Goal: Task Accomplishment & Management: Manage account settings

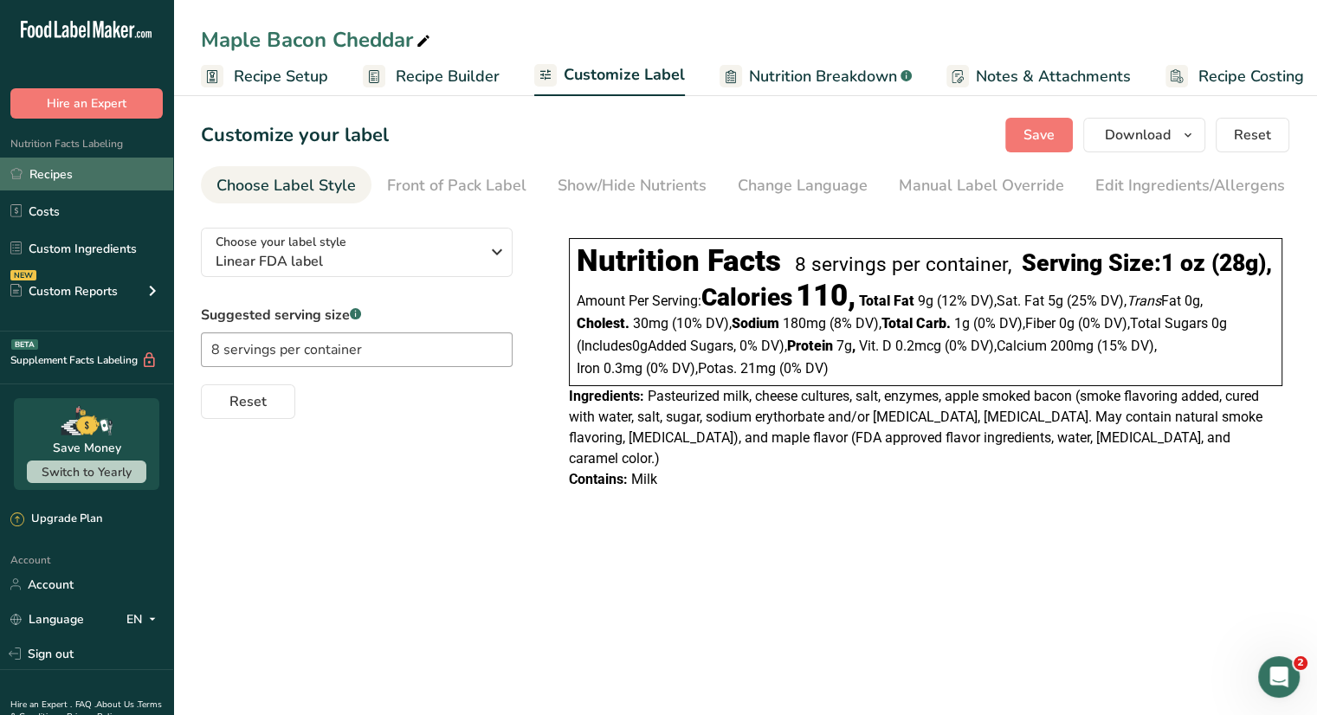
click at [40, 174] on link "Recipes" at bounding box center [86, 174] width 173 height 33
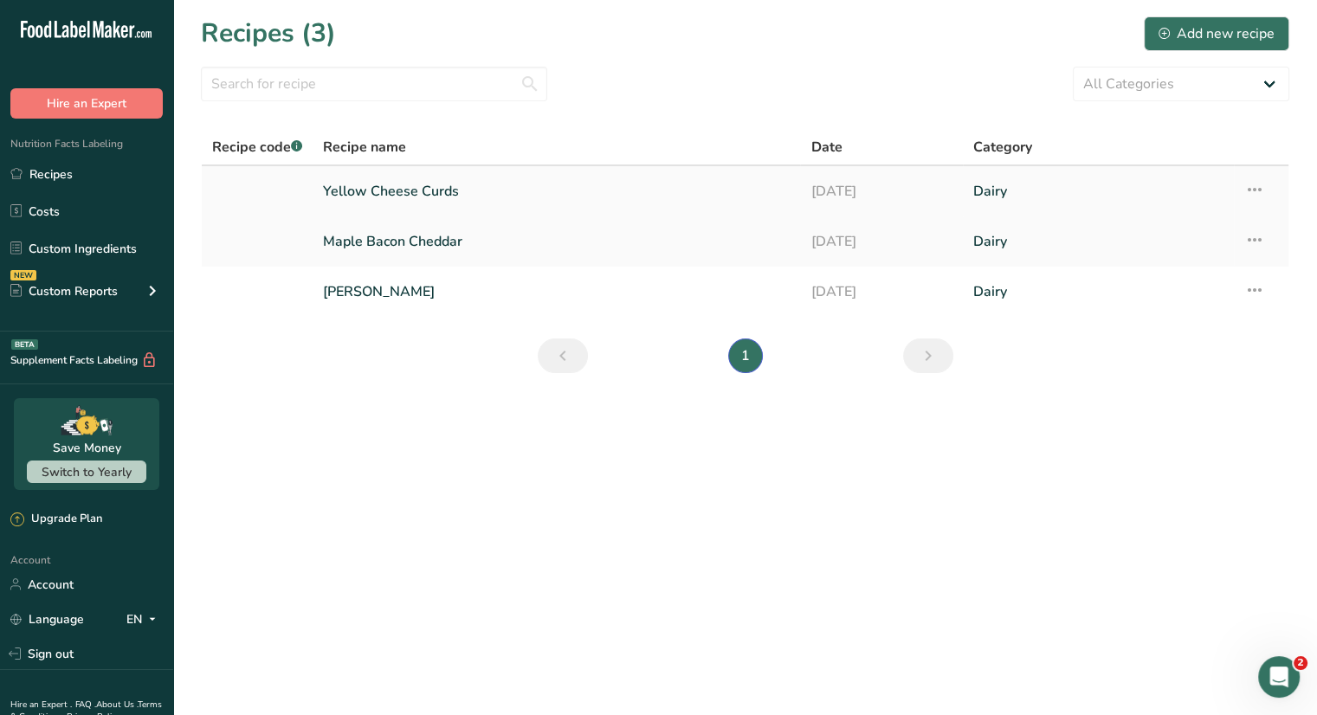
click at [1253, 185] on icon at bounding box center [1254, 189] width 21 height 31
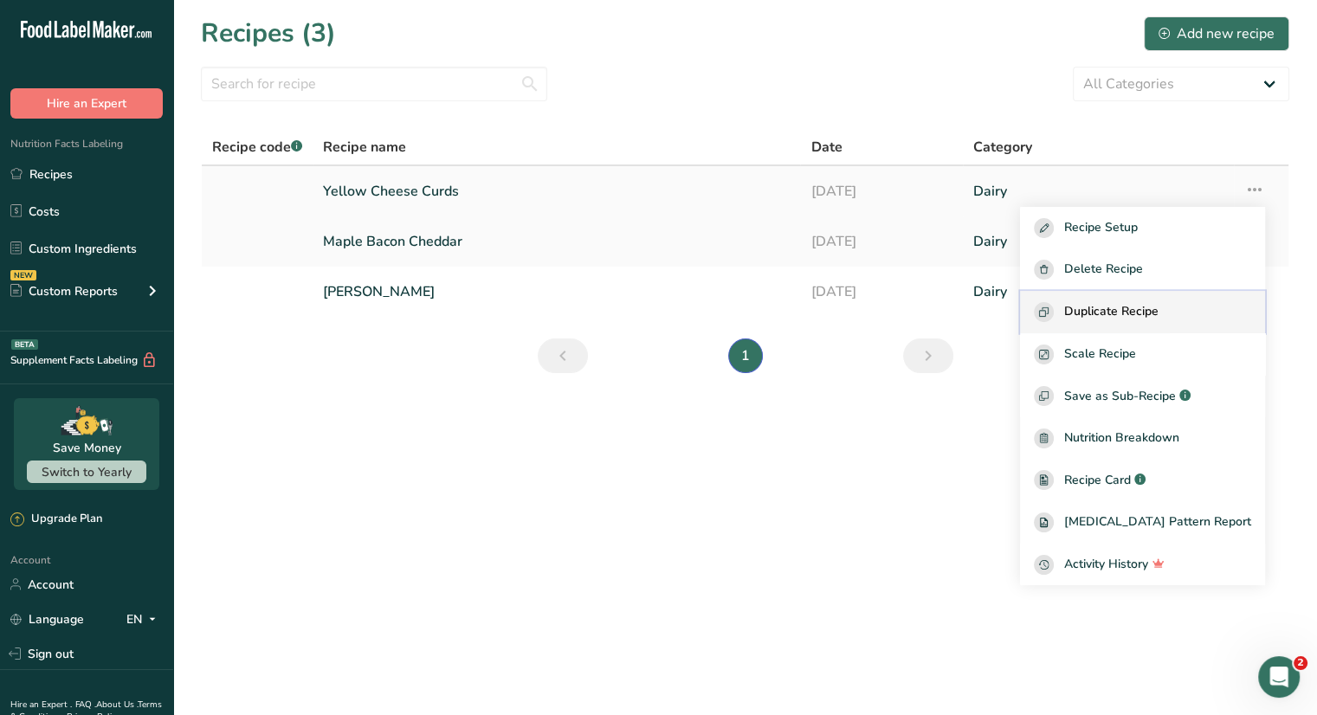
click at [1139, 319] on span "Duplicate Recipe" at bounding box center [1111, 312] width 94 height 20
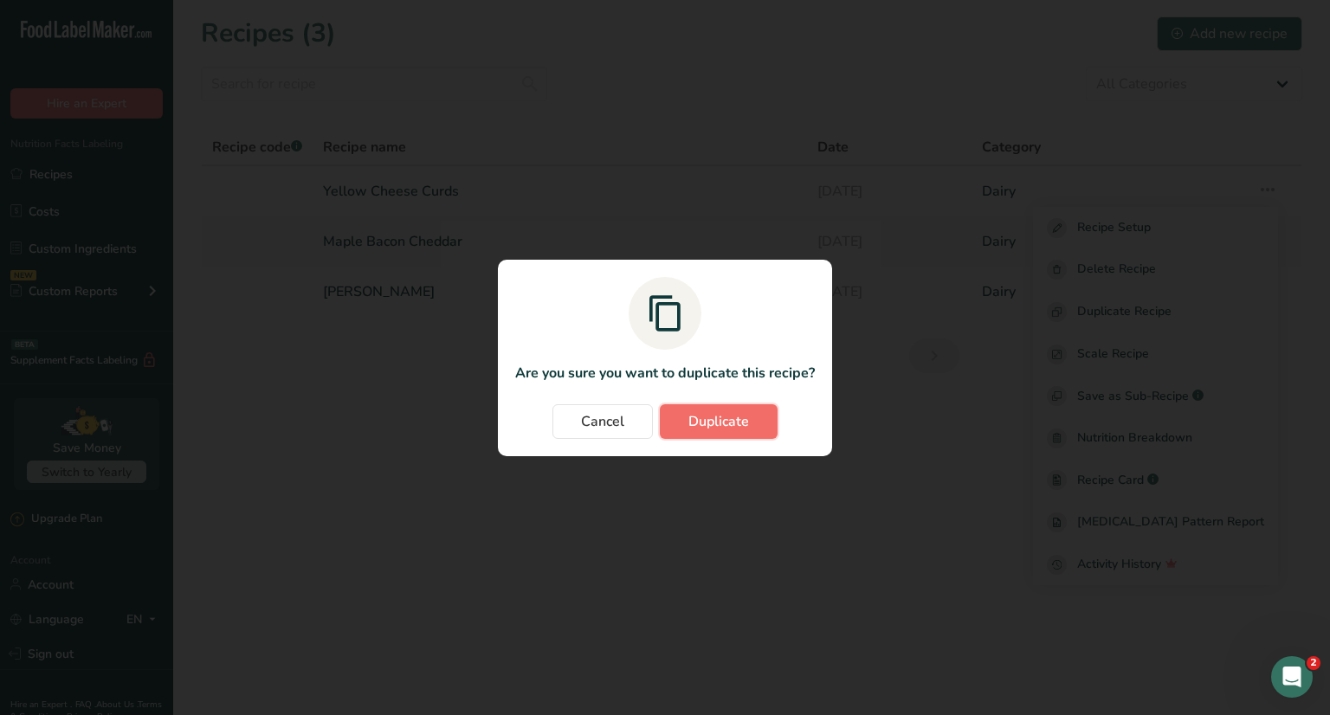
click at [731, 423] on span "Duplicate" at bounding box center [718, 421] width 61 height 21
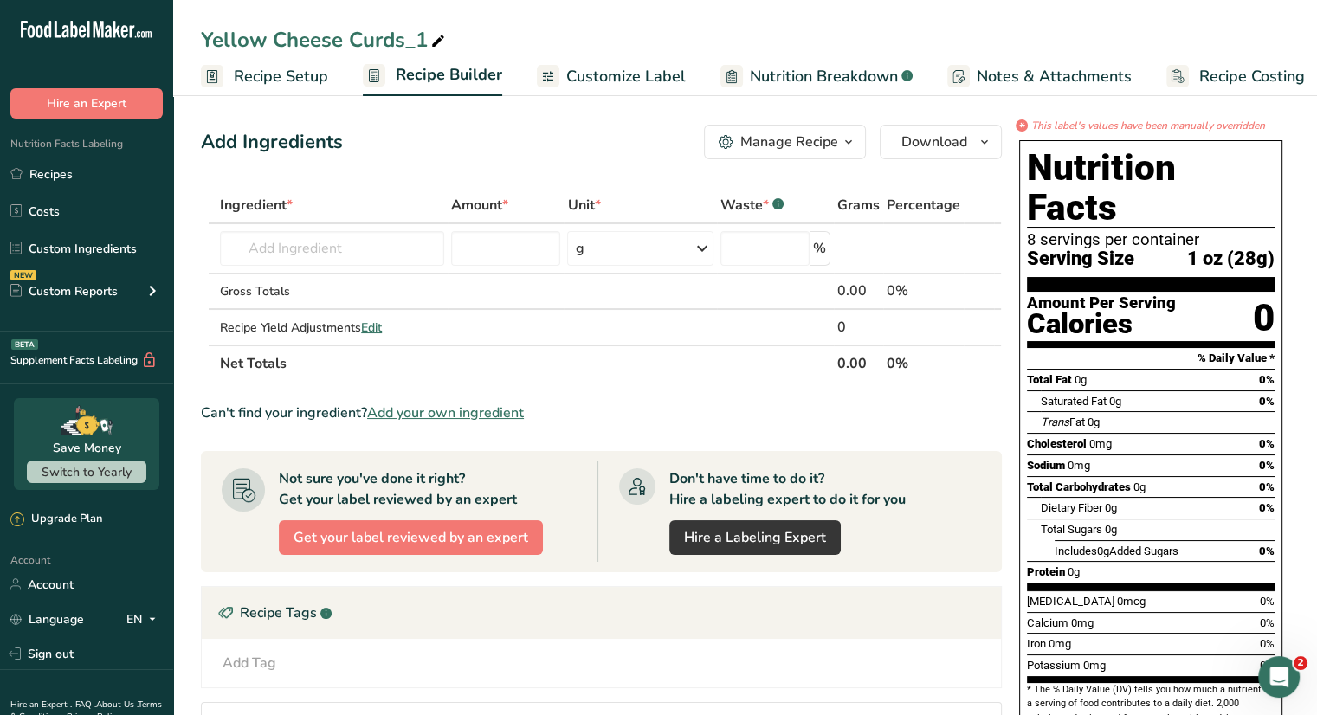
click at [612, 84] on span "Customize Label" at bounding box center [625, 76] width 119 height 23
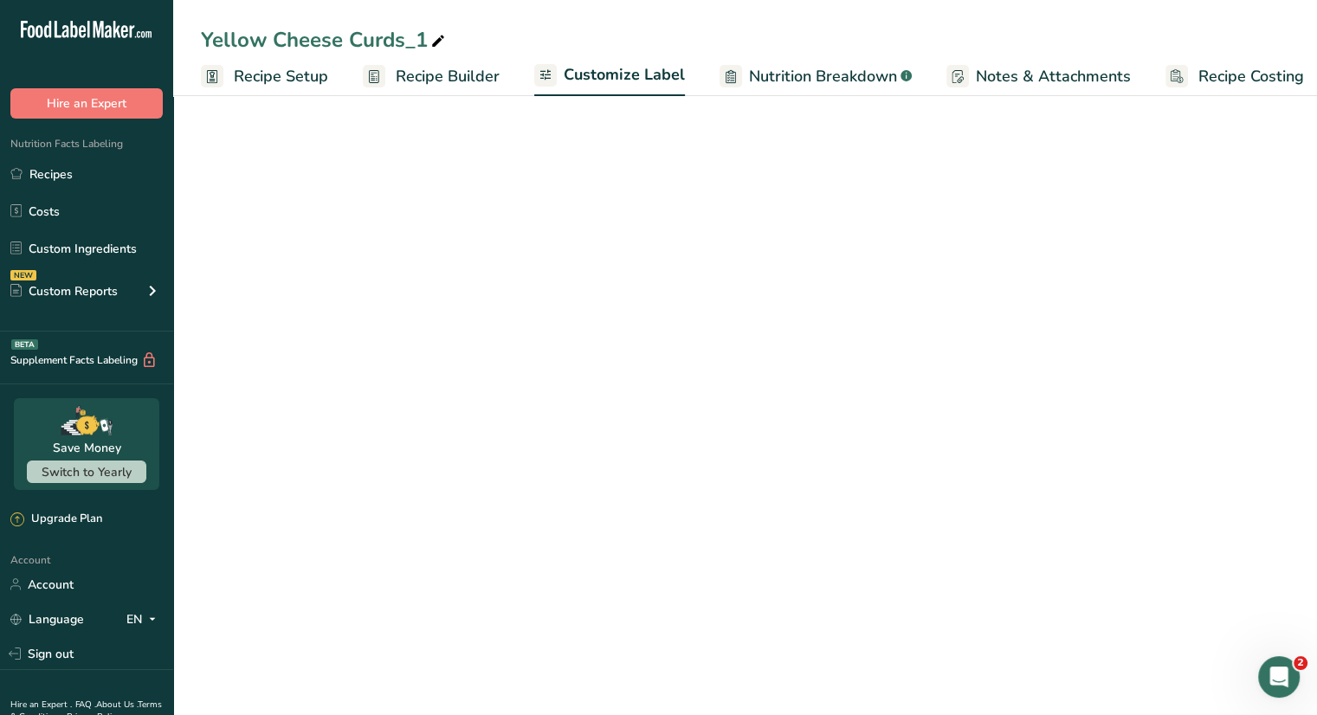
scroll to position [0, 15]
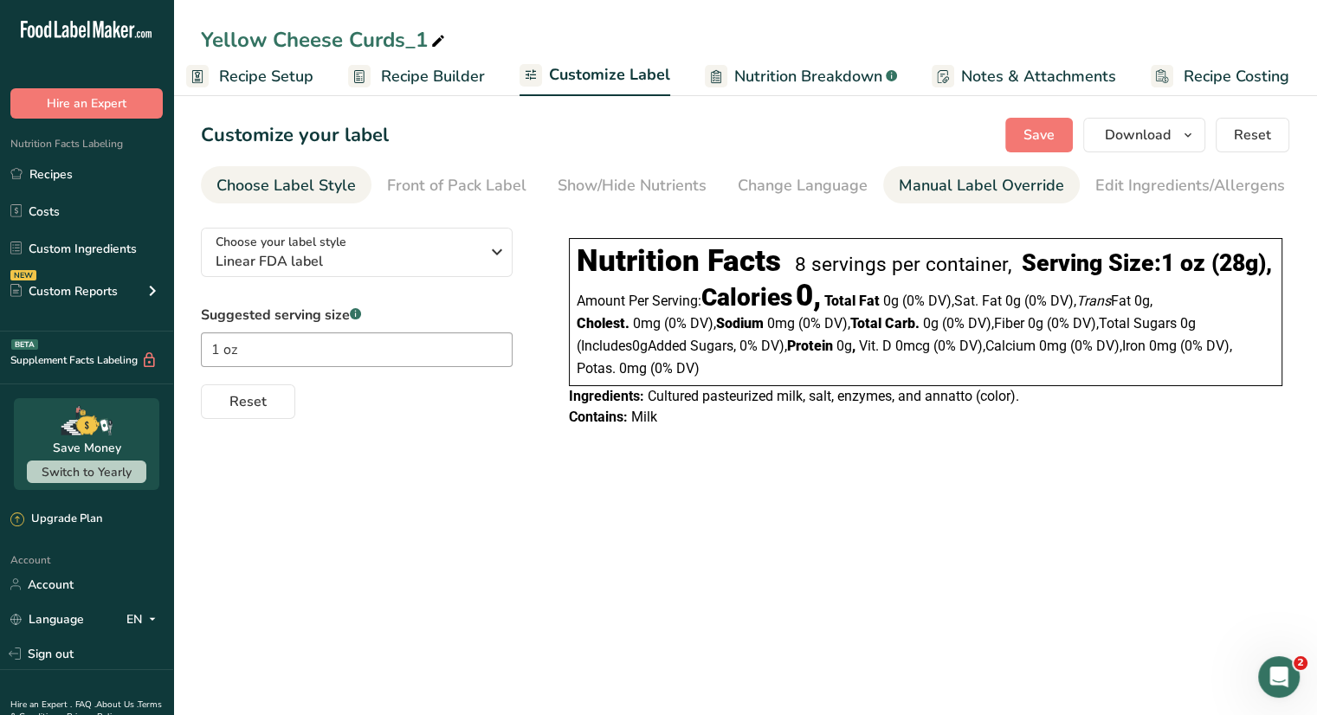
click at [954, 180] on div "Manual Label Override" at bounding box center [981, 185] width 165 height 23
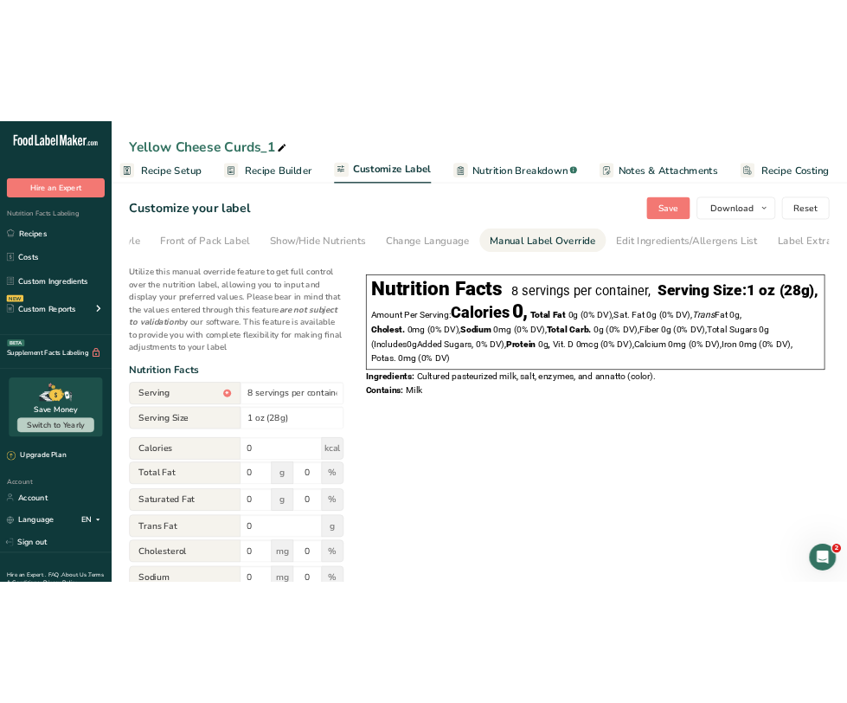
scroll to position [0, 170]
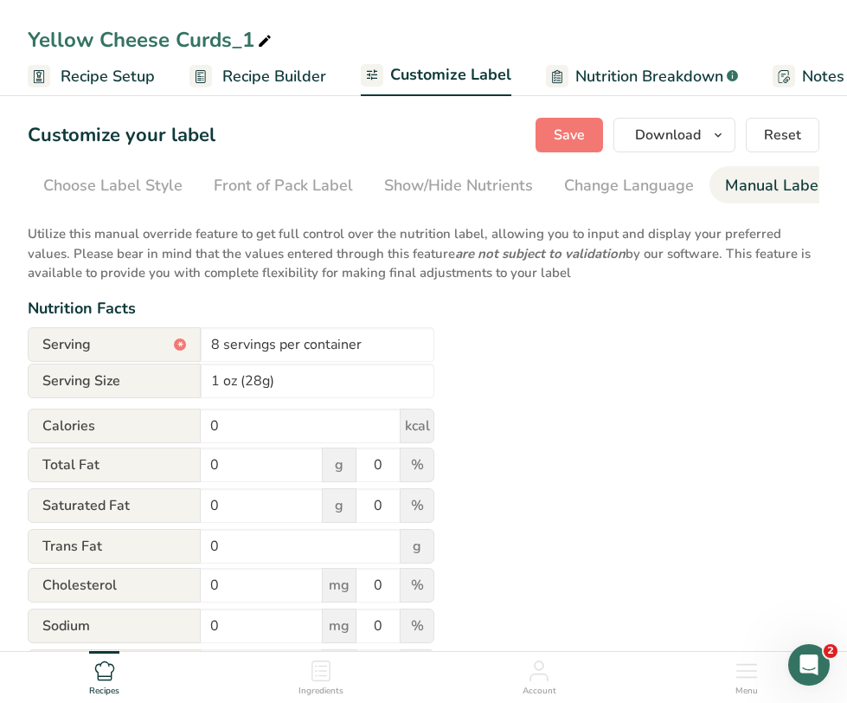
click at [267, 37] on icon at bounding box center [265, 41] width 16 height 24
drag, startPoint x: 253, startPoint y: 37, endPoint x: 37, endPoint y: 14, distance: 216.8
click at [37, 14] on div "Yellow Cheese Curds_1 Recipe Setup Recipe Builder Customize Label Nutrition Bre…" at bounding box center [423, 48] width 847 height 96
type input "Y"
type input "White Cheese Curds"
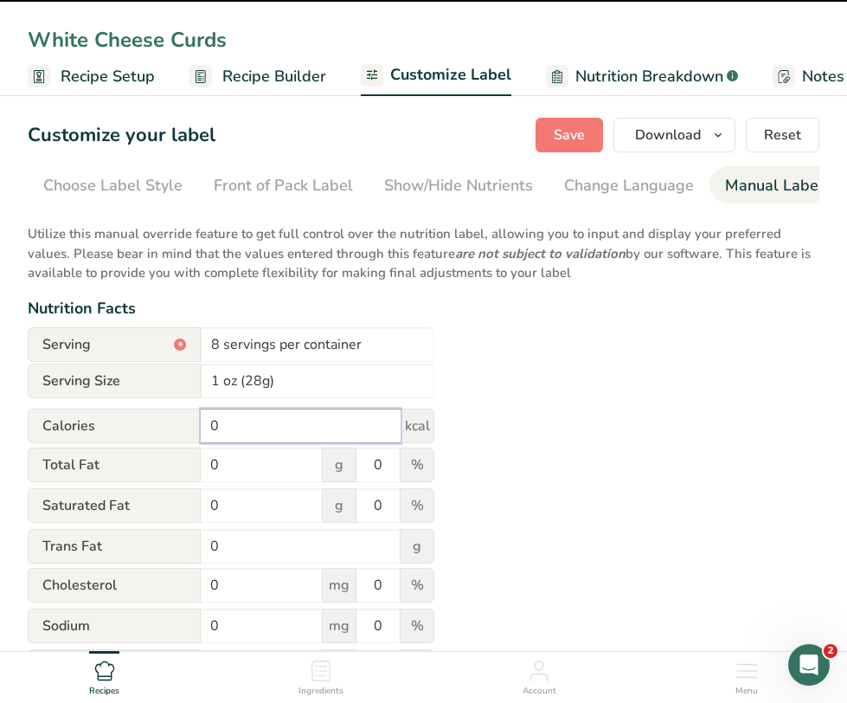
drag, startPoint x: 241, startPoint y: 432, endPoint x: 71, endPoint y: 425, distance: 169.8
click at [71, 425] on div "Calories 0 kcal" at bounding box center [231, 426] width 407 height 35
type input "110"
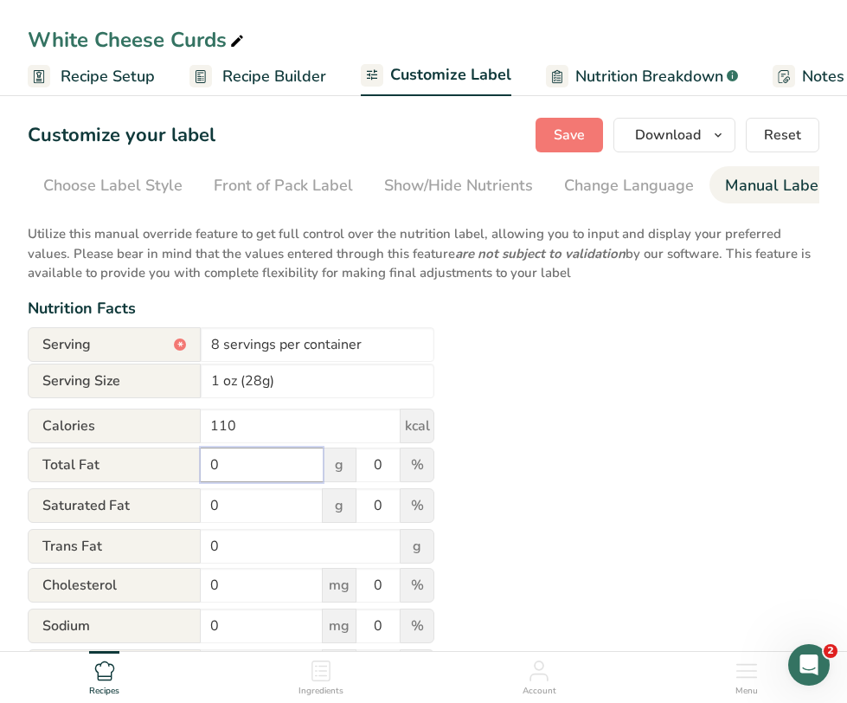
drag, startPoint x: 236, startPoint y: 461, endPoint x: 125, endPoint y: 457, distance: 111.7
click at [125, 457] on div "Total Fat 0 g 0 %" at bounding box center [231, 466] width 407 height 36
type input "9"
drag, startPoint x: 385, startPoint y: 460, endPoint x: 342, endPoint y: 454, distance: 43.7
click at [342, 454] on div "Total Fat 9 g 0 %" at bounding box center [231, 466] width 407 height 36
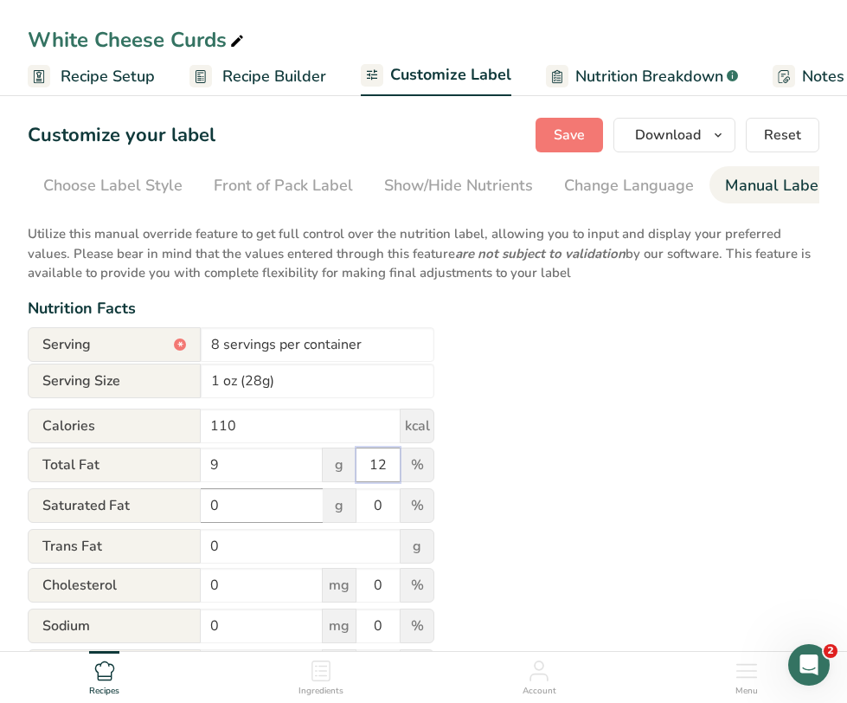
type input "12"
click at [228, 513] on input "0" at bounding box center [262, 505] width 122 height 35
drag, startPoint x: 228, startPoint y: 513, endPoint x: 144, endPoint y: 494, distance: 86.1
click at [144, 494] on div "Saturated Fat 0 g 0 %" at bounding box center [231, 506] width 407 height 36
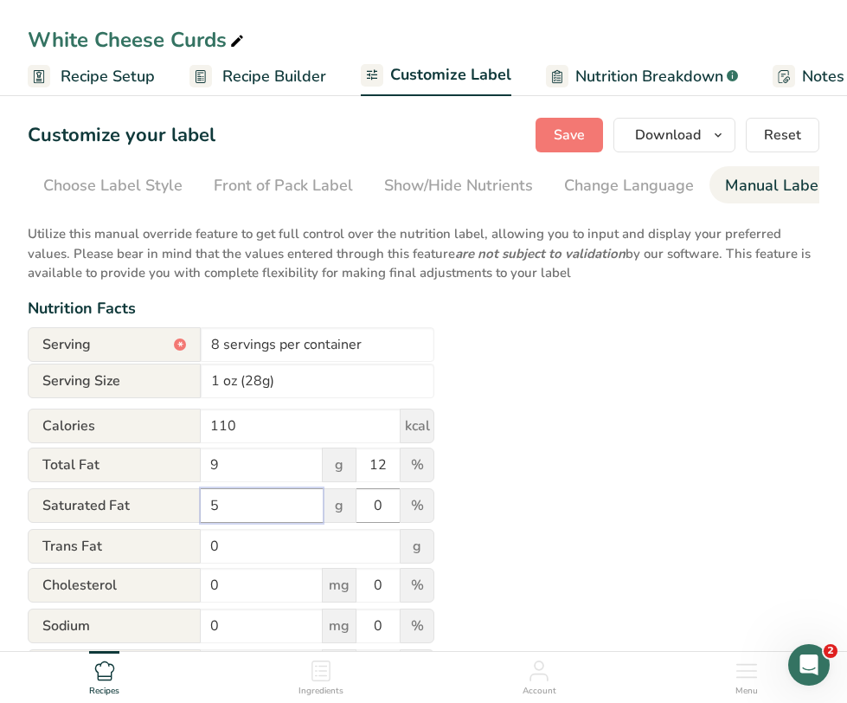
type input "5"
drag, startPoint x: 382, startPoint y: 507, endPoint x: 318, endPoint y: 498, distance: 64.8
click at [318, 498] on div "Saturated Fat 5 g 0 %" at bounding box center [231, 506] width 407 height 36
type input "25"
drag, startPoint x: 234, startPoint y: 597, endPoint x: 145, endPoint y: 579, distance: 90.1
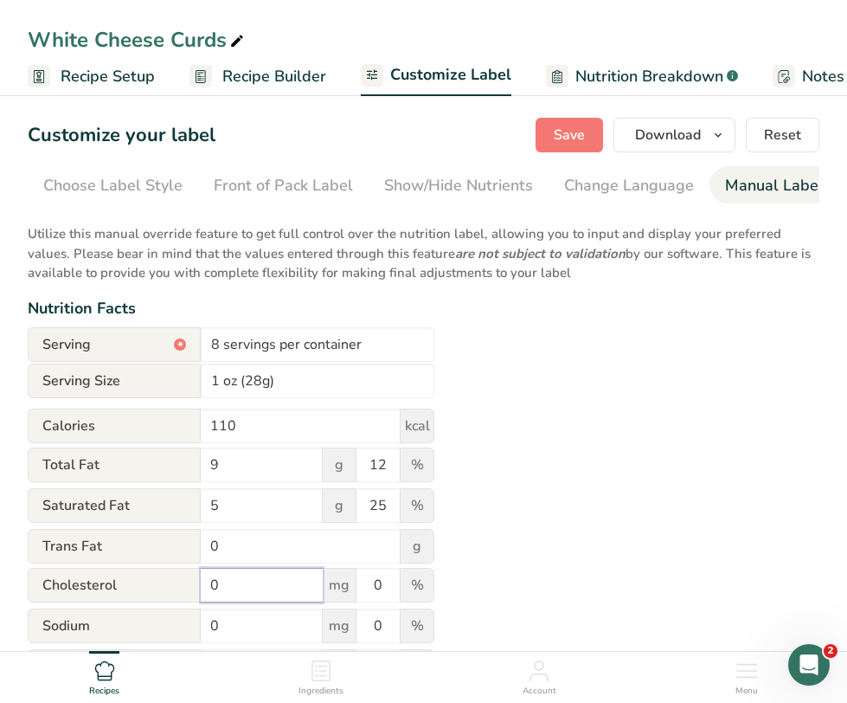
click at [145, 579] on div "[MEDICAL_DATA] 0 mg 0 %" at bounding box center [231, 586] width 407 height 36
type input "30"
click at [370, 589] on input "0" at bounding box center [378, 585] width 43 height 35
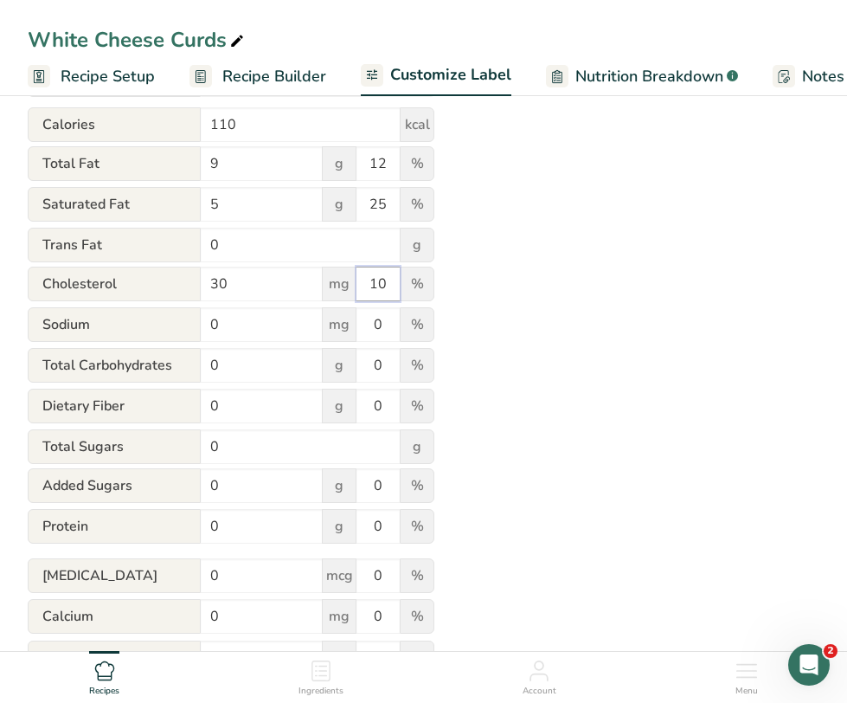
scroll to position [302, 0]
type input "10"
drag, startPoint x: 219, startPoint y: 321, endPoint x: 51, endPoint y: 256, distance: 180.0
click at [51, 256] on form "Serving * 8 servings per container Serving Size 1 oz (28g) Calories 110 kcal To…" at bounding box center [231, 390] width 407 height 731
type input "180"
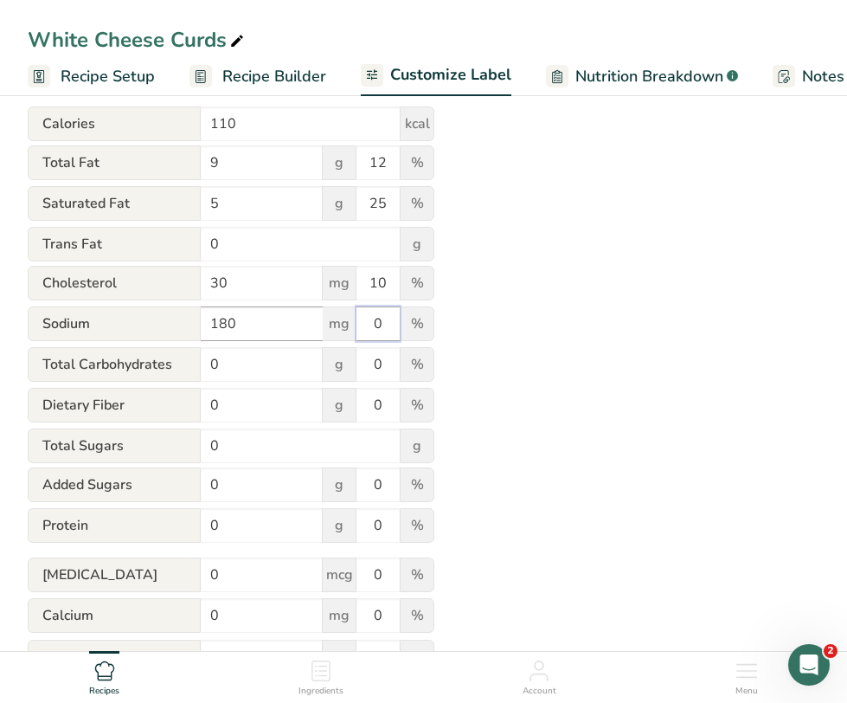
drag, startPoint x: 385, startPoint y: 329, endPoint x: 319, endPoint y: 327, distance: 66.7
click at [319, 327] on div "Sodium 180 mg 0 %" at bounding box center [231, 324] width 407 height 36
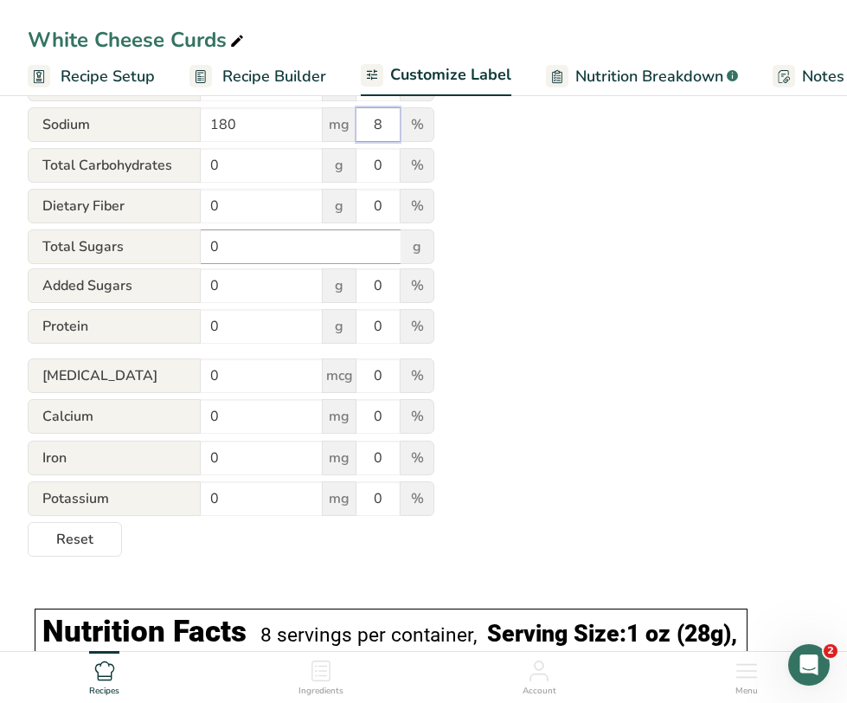
scroll to position [498, 0]
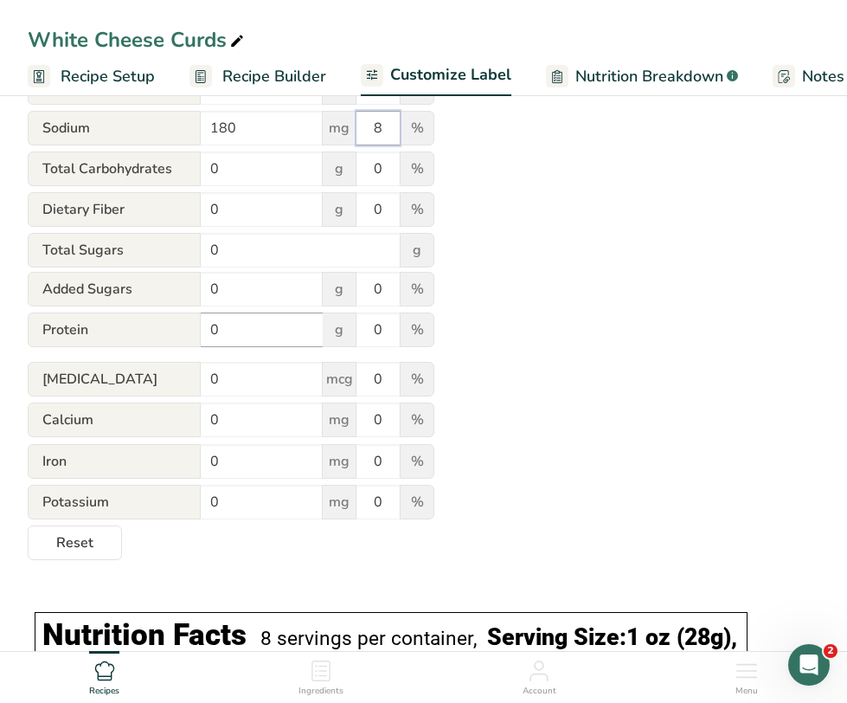
type input "8"
drag, startPoint x: 227, startPoint y: 328, endPoint x: 116, endPoint y: 325, distance: 110.8
click at [116, 325] on div "Protein 0 g 0 %" at bounding box center [231, 330] width 407 height 36
type input "7"
drag, startPoint x: 382, startPoint y: 333, endPoint x: 308, endPoint y: 320, distance: 74.7
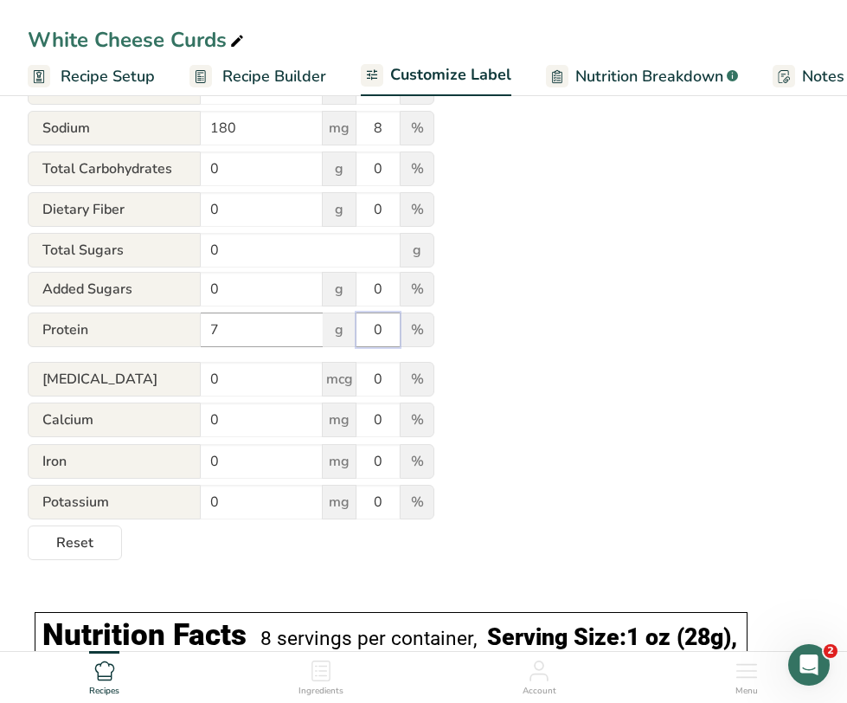
click at [308, 320] on div "Protein 7 g 0 %" at bounding box center [231, 330] width 407 height 36
type input "14"
click at [240, 388] on input "0" at bounding box center [262, 379] width 122 height 35
type input "0.08"
click at [244, 433] on input "0" at bounding box center [262, 420] width 122 height 35
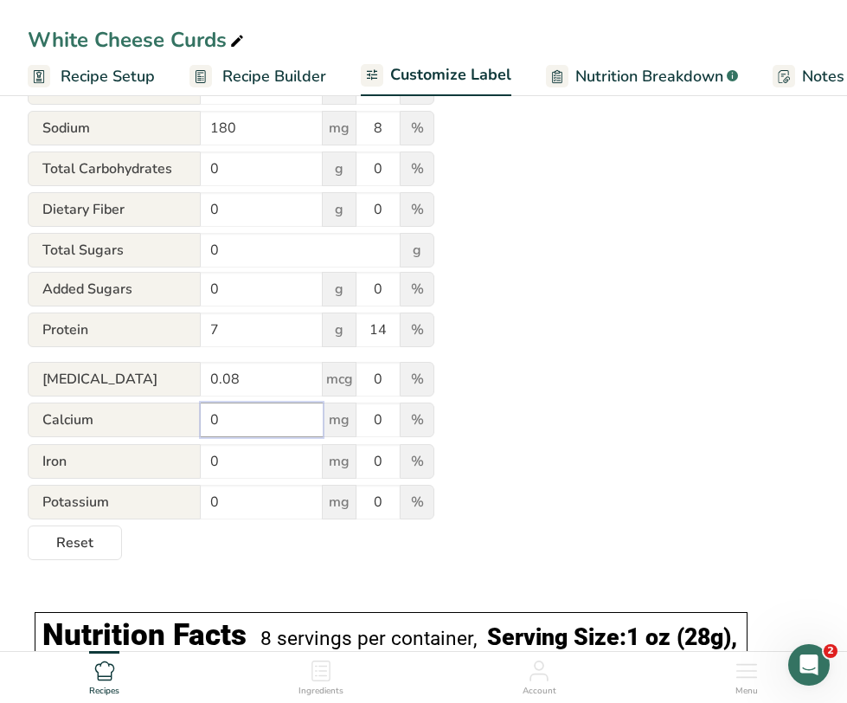
click at [244, 433] on input "0" at bounding box center [262, 420] width 122 height 35
type input "201"
drag, startPoint x: 388, startPoint y: 424, endPoint x: 332, endPoint y: 411, distance: 56.9
click at [332, 411] on div "Calcium 201 mg 0 %" at bounding box center [231, 421] width 407 height 36
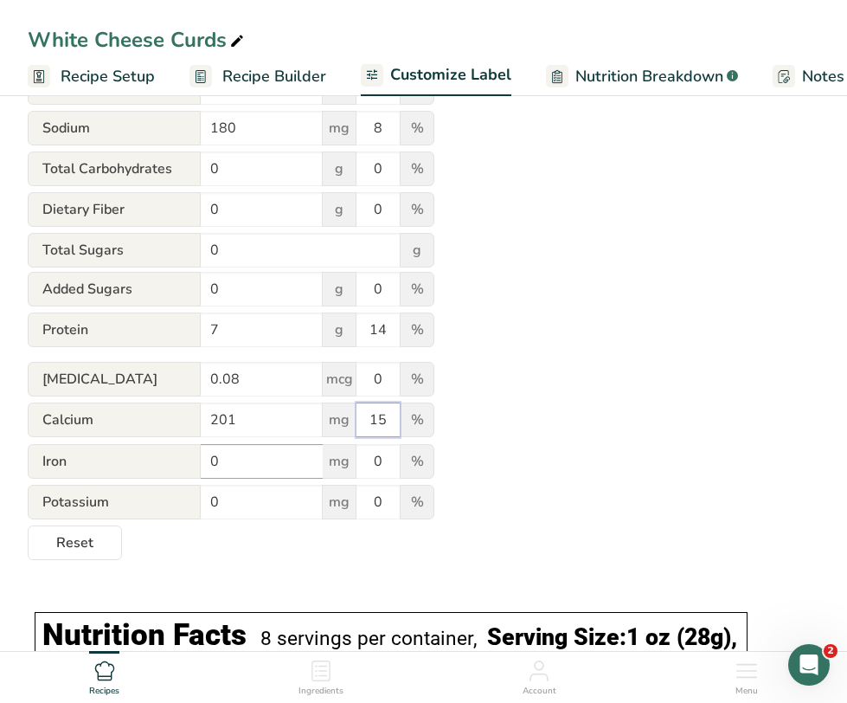
type input "15"
click at [248, 464] on input "0" at bounding box center [262, 461] width 122 height 35
type input "0.19"
drag, startPoint x: 384, startPoint y: 467, endPoint x: 261, endPoint y: 444, distance: 125.1
click at [261, 444] on form "Serving * 8 servings per container Serving Size 1 oz (28g) Calories 110 kcal To…" at bounding box center [231, 194] width 407 height 731
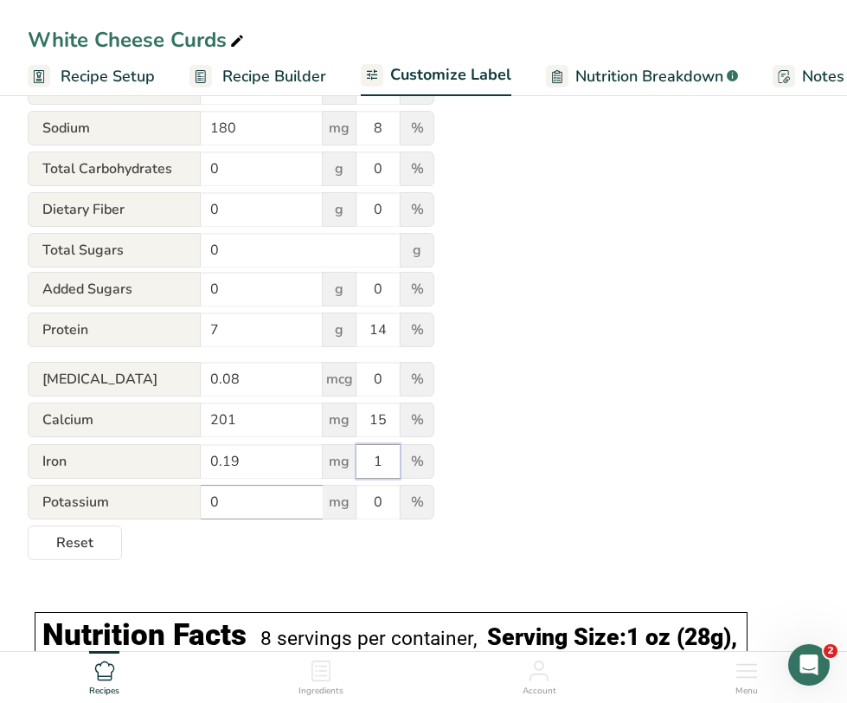
type input "1"
click at [242, 513] on input "0" at bounding box center [262, 502] width 122 height 35
type input "27"
click at [496, 440] on div "Utilize this manual override feature to get full control over the nutrition lab…" at bounding box center [424, 138] width 792 height 844
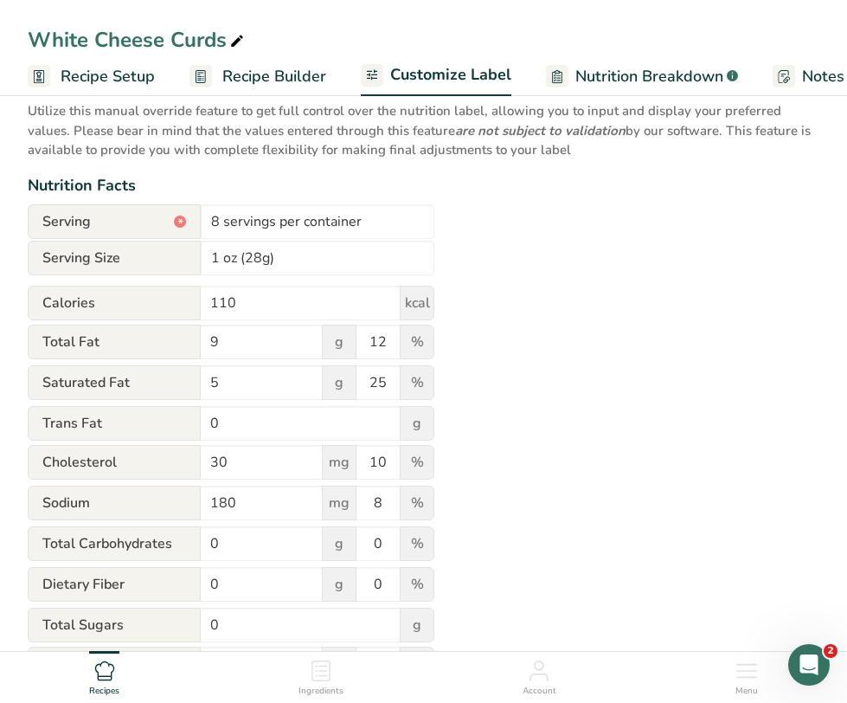
scroll to position [0, 0]
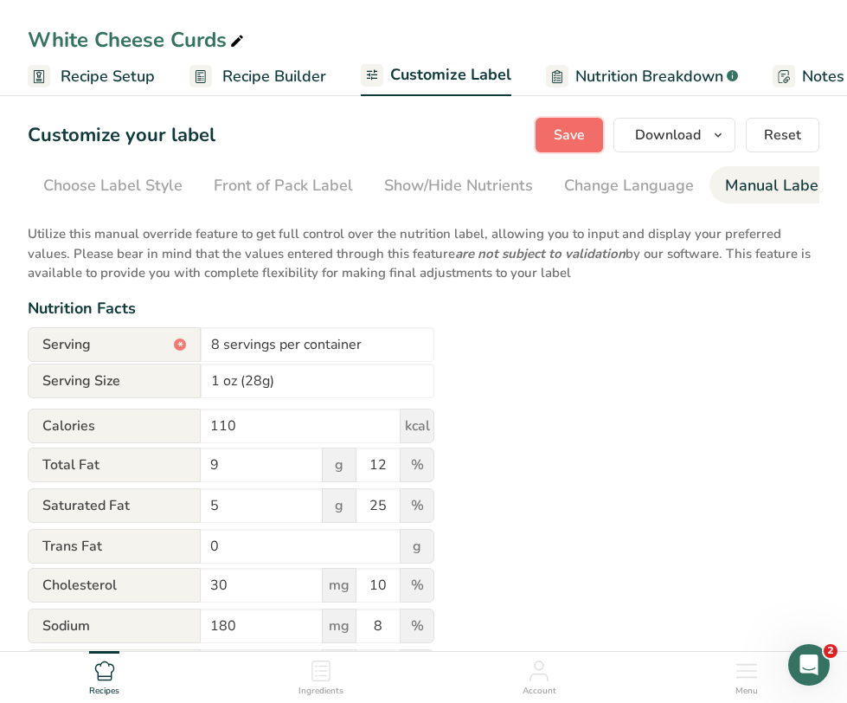
click at [567, 138] on span "Save" at bounding box center [569, 135] width 31 height 21
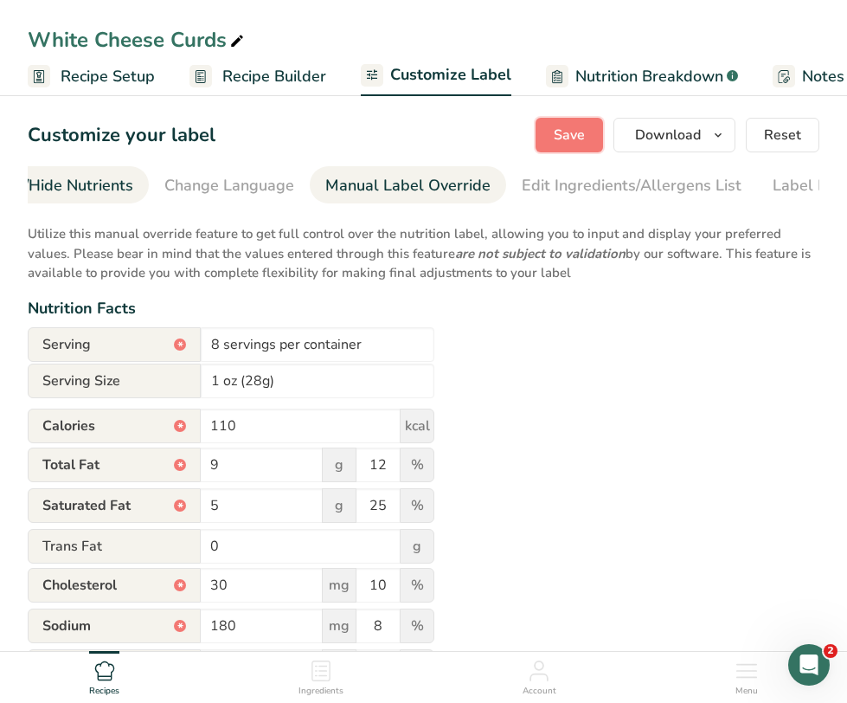
scroll to position [0, 466]
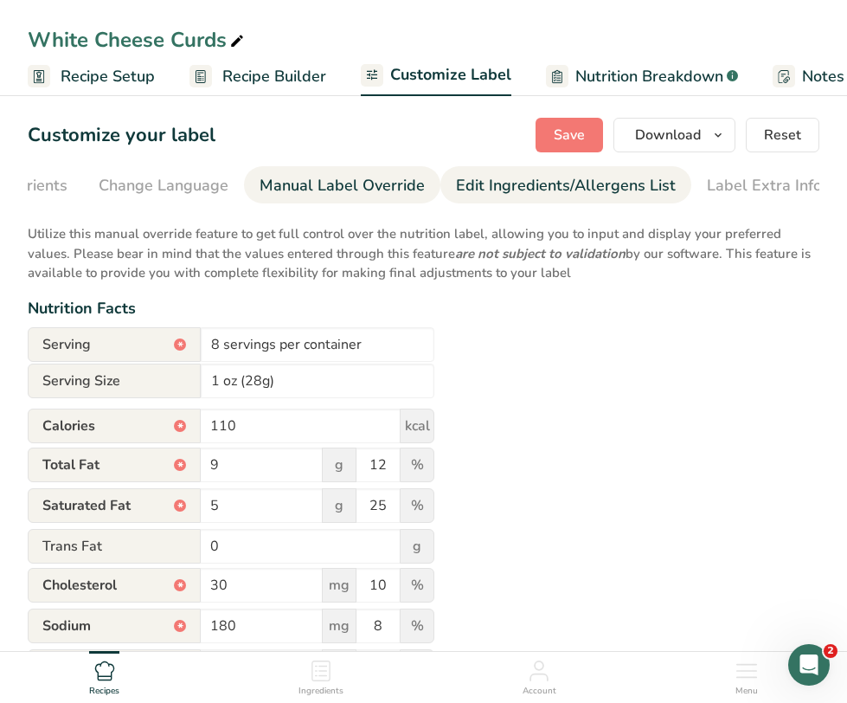
click at [535, 171] on link "Edit Ingredients/Allergens List" at bounding box center [566, 185] width 220 height 39
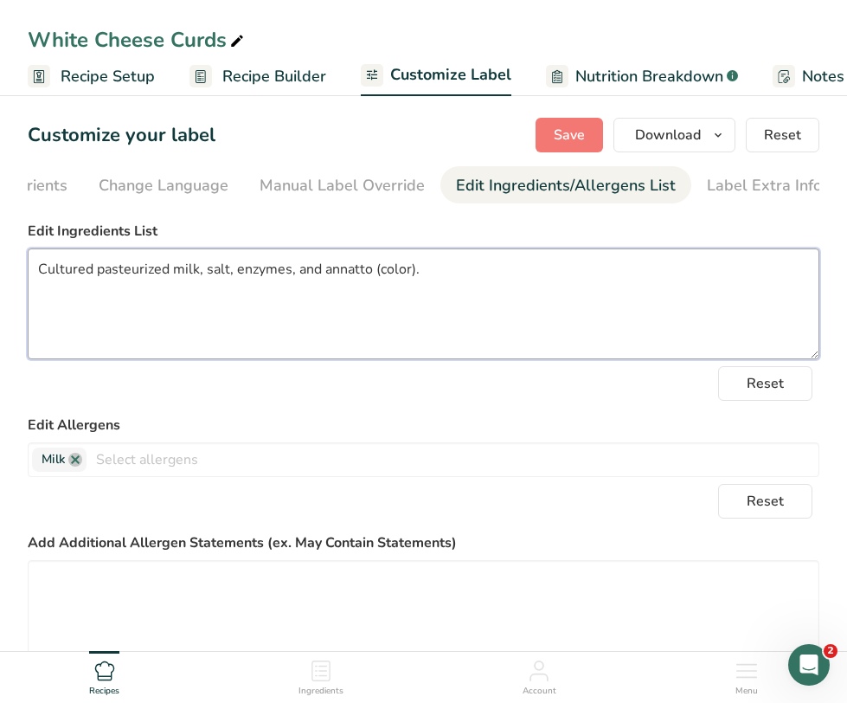
click at [444, 264] on textarea "Cultured pasteurized milk, salt, enzymes, and annatto (color)." at bounding box center [424, 303] width 792 height 111
type textarea "C"
paste textarea "Cultured pasteurized milk, salt, enzymes."
type textarea "Cultured pasteurized milk, salt, enzymes."
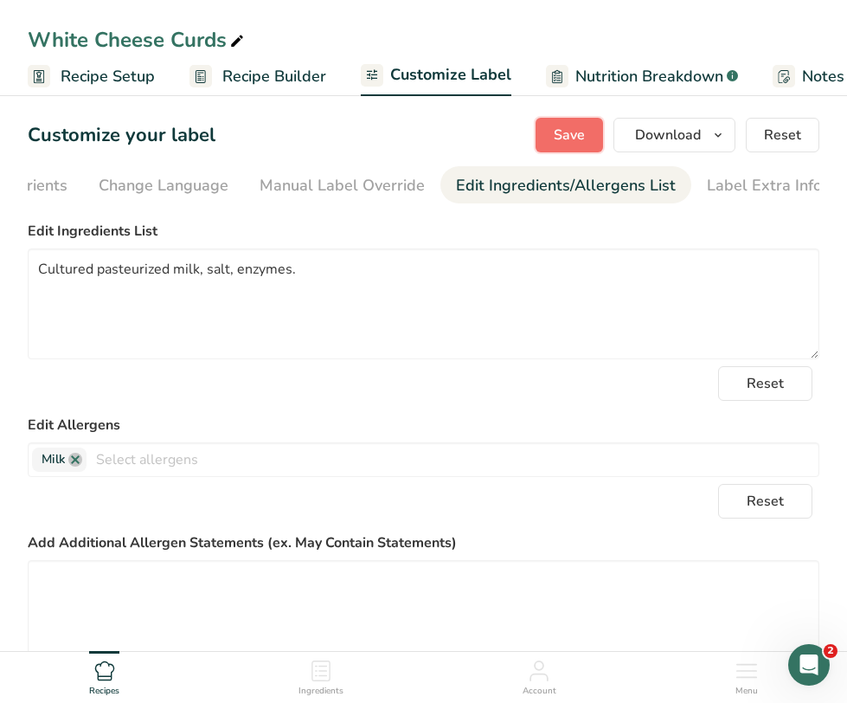
click at [564, 146] on button "Save" at bounding box center [570, 135] width 68 height 35
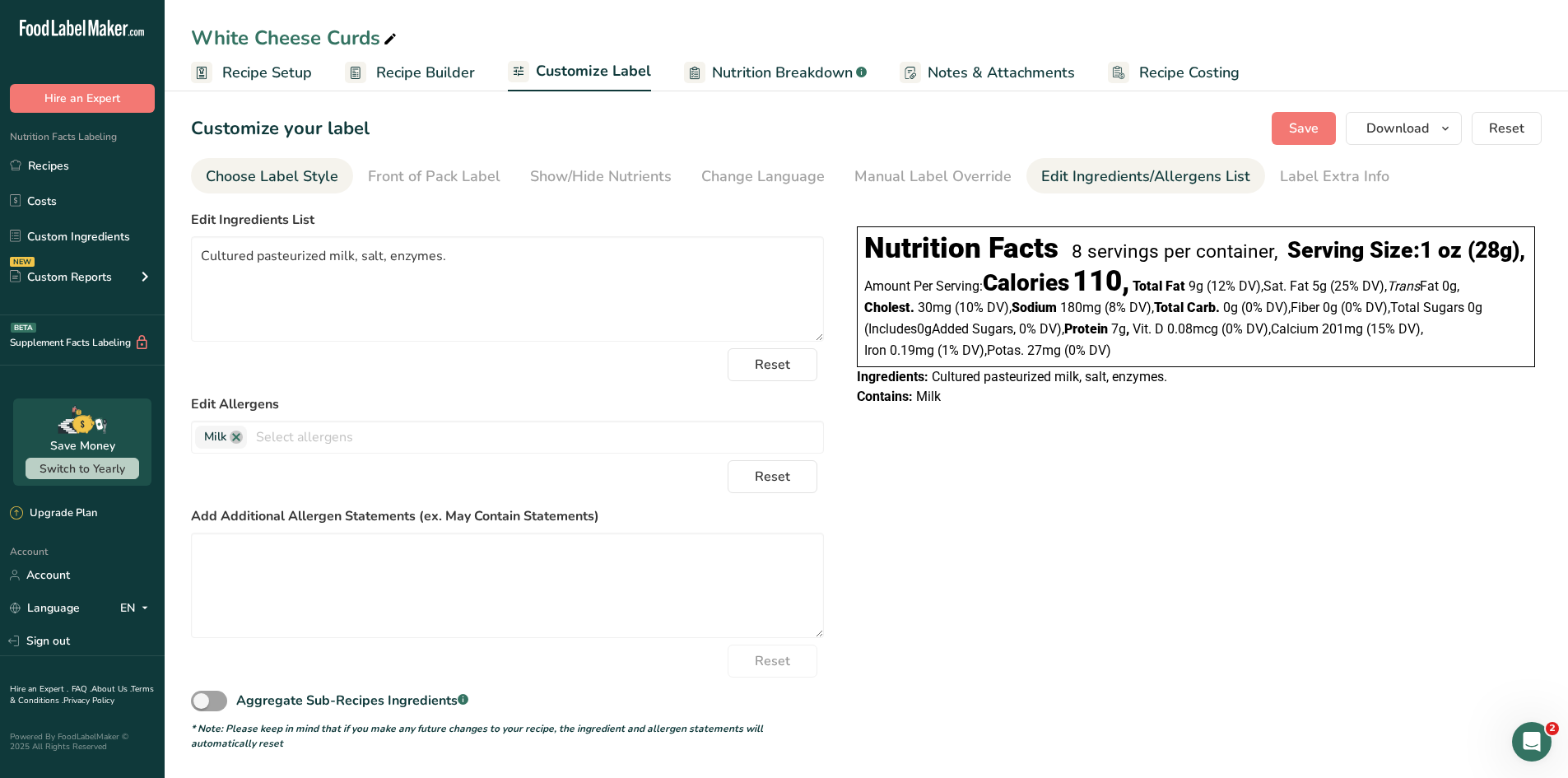
click at [312, 177] on div "Choose Label Style" at bounding box center [271, 176] width 132 height 22
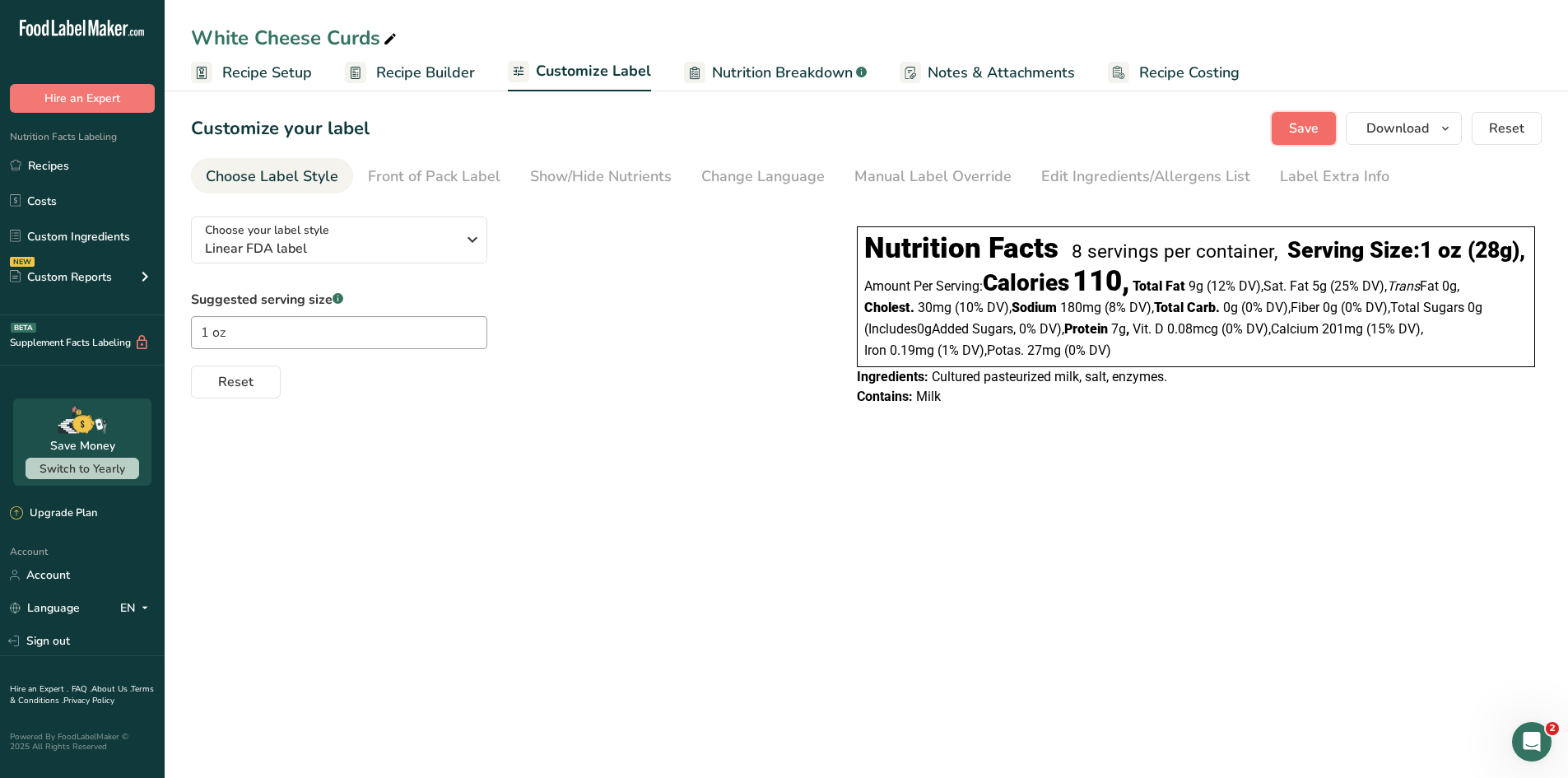
click at [1251, 132] on span "Save" at bounding box center [1304, 128] width 29 height 20
click at [64, 166] on link "Recipes" at bounding box center [82, 165] width 165 height 31
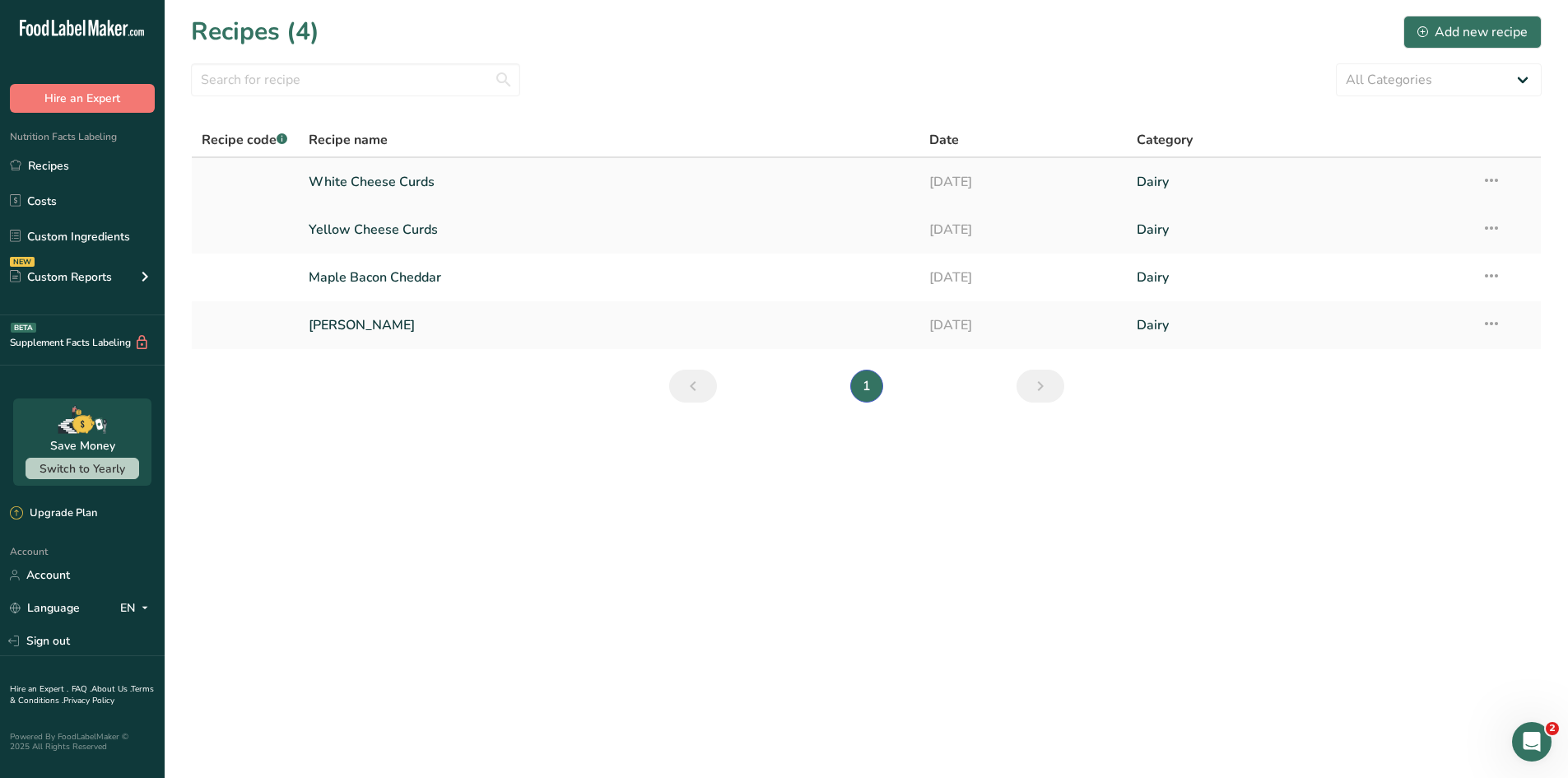
click at [1251, 185] on icon at bounding box center [1491, 180] width 20 height 29
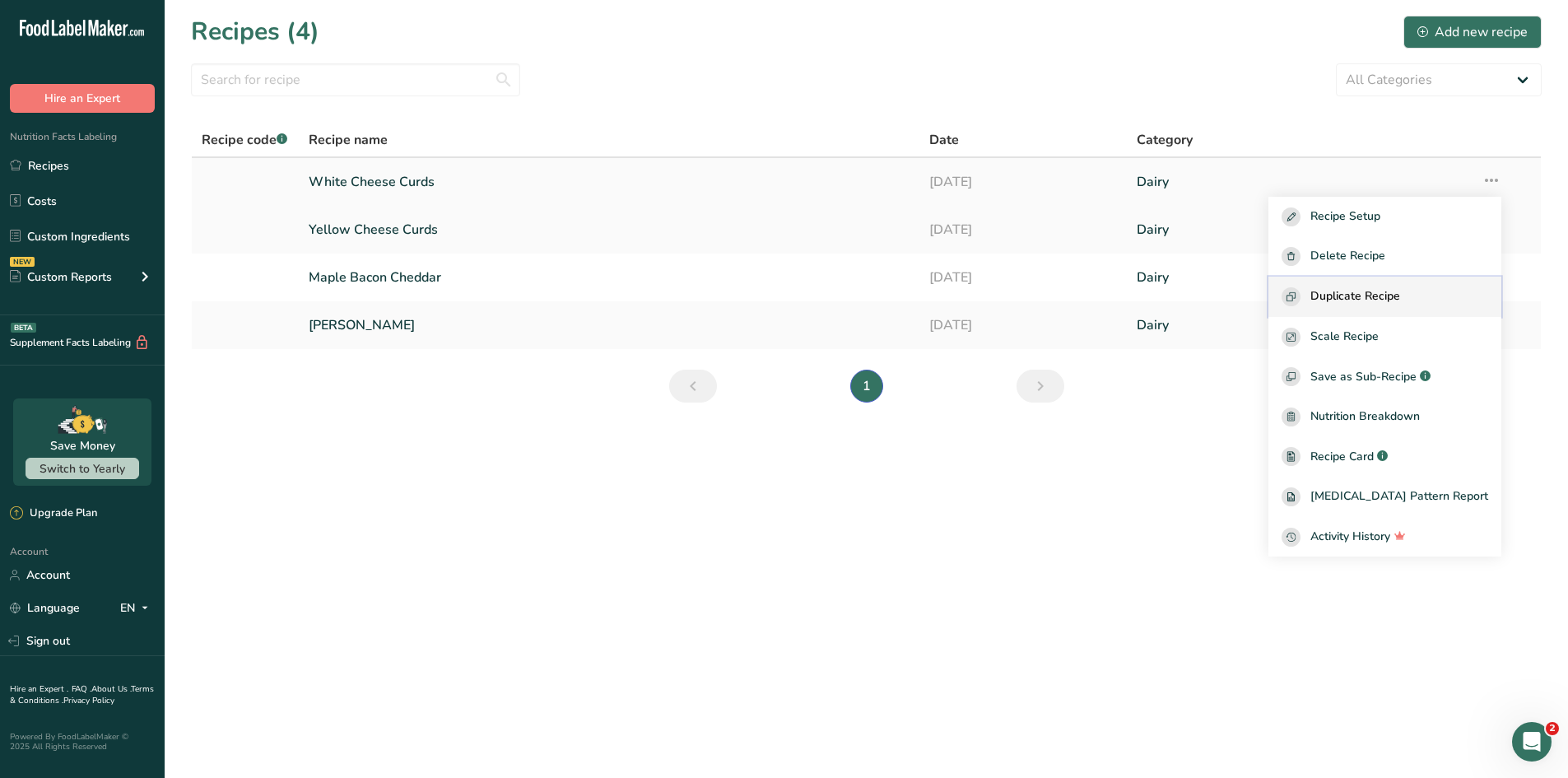
click at [1251, 298] on span "Duplicate Recipe" at bounding box center [1355, 297] width 89 height 19
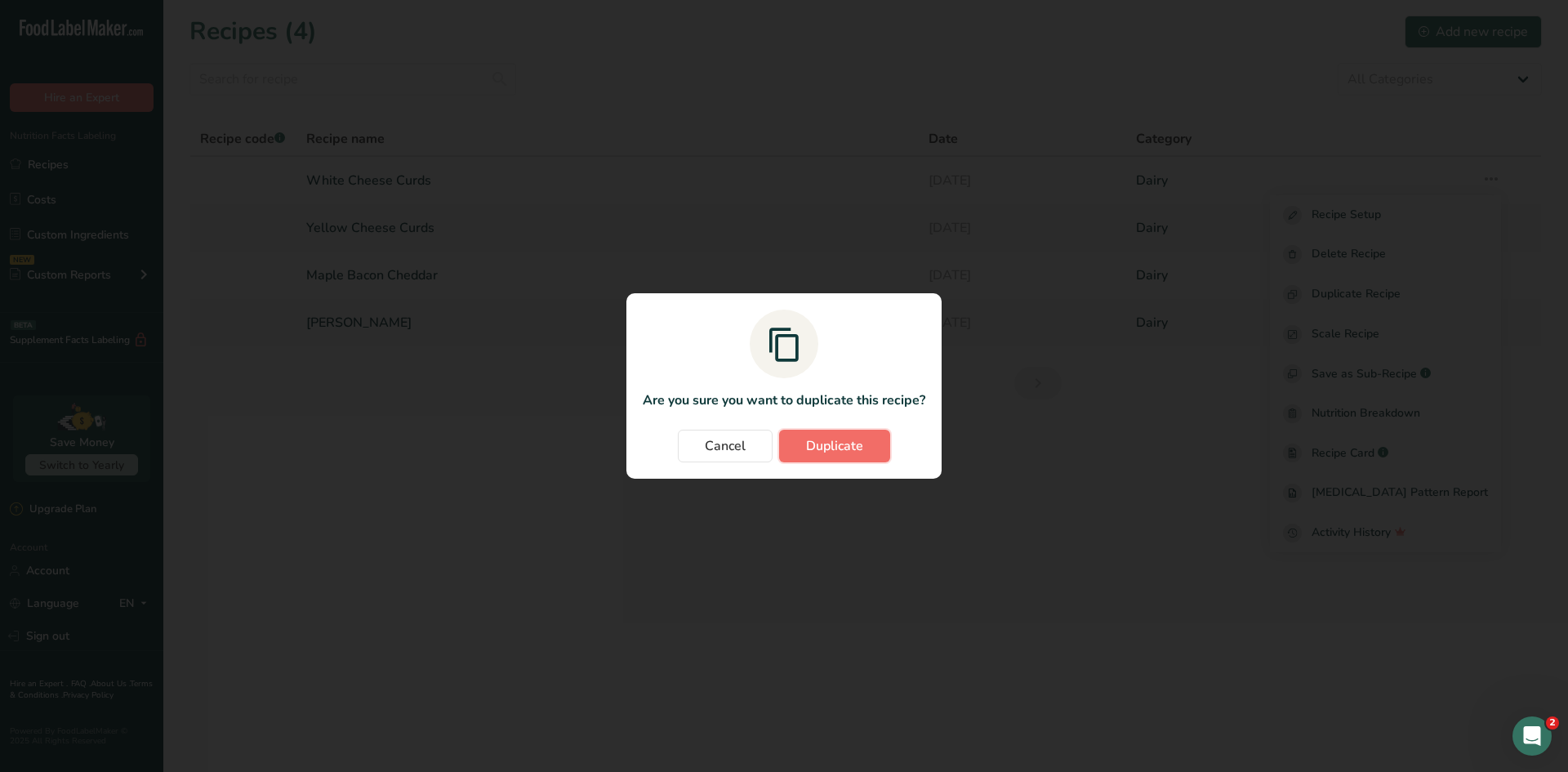
click at [826, 436] on span "Duplicate" at bounding box center [834, 445] width 58 height 20
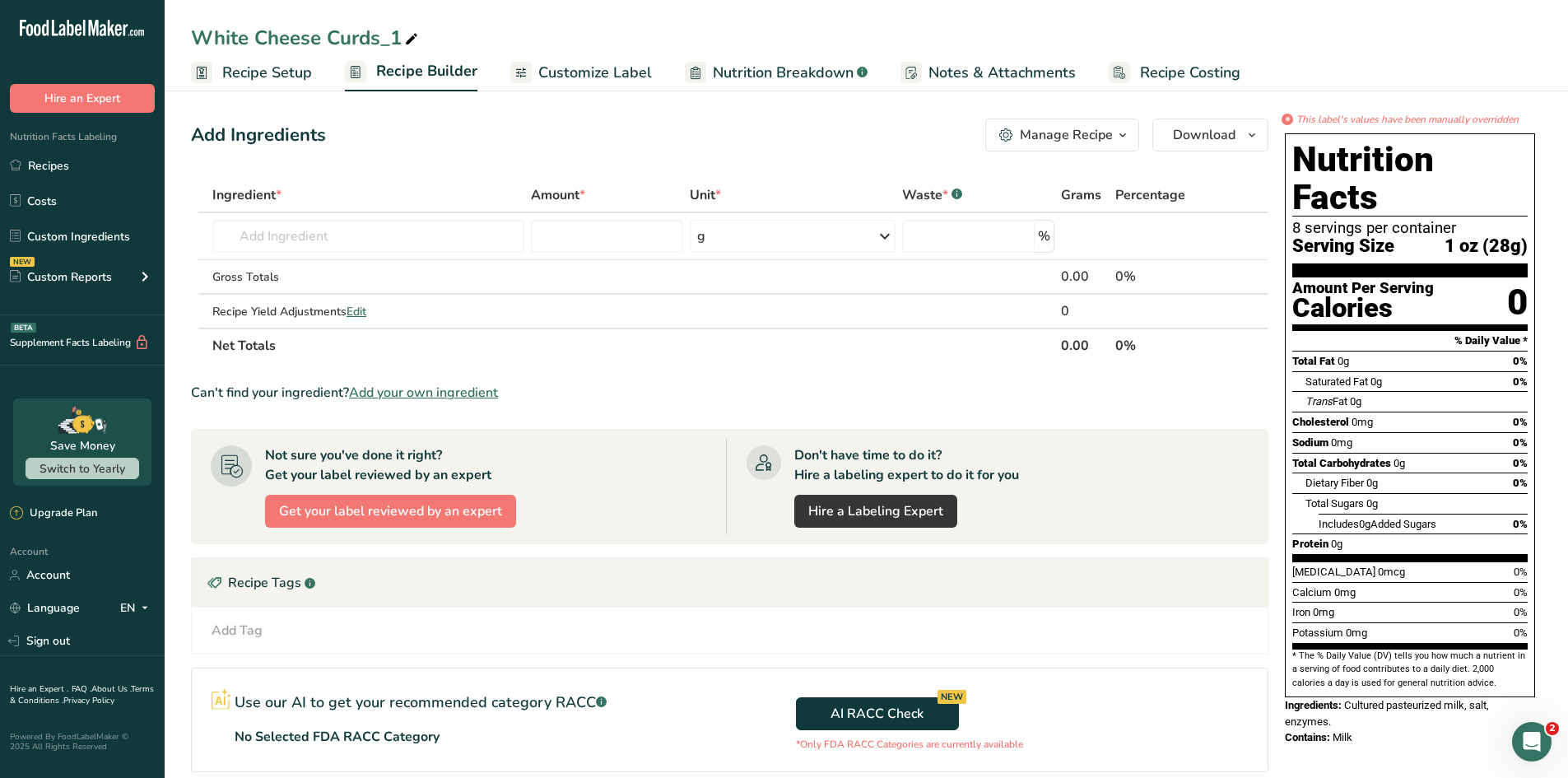
click at [593, 77] on span "Customize Label" at bounding box center [594, 72] width 113 height 22
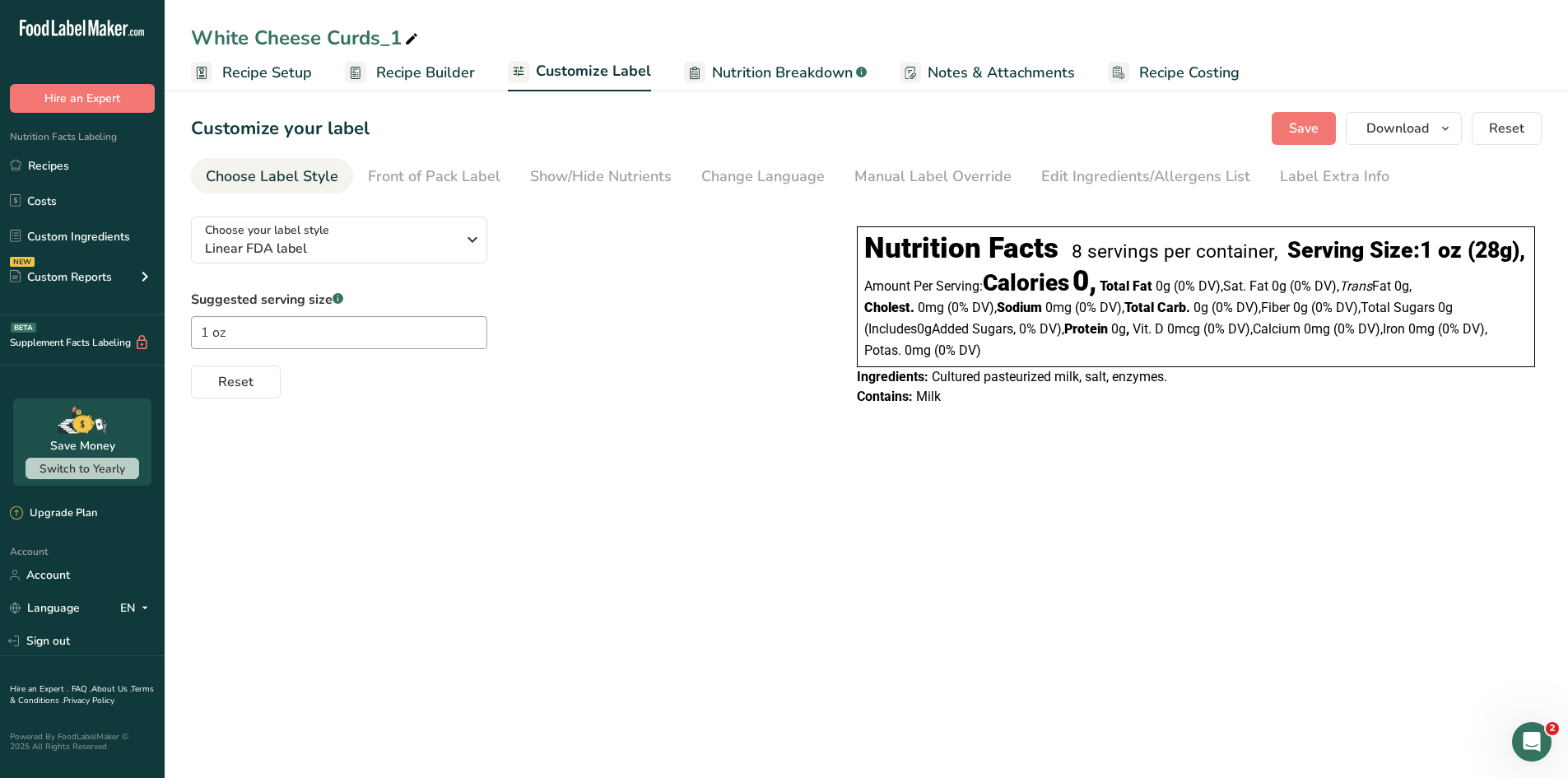
click at [407, 43] on icon at bounding box center [412, 39] width 15 height 23
drag, startPoint x: 407, startPoint y: 42, endPoint x: 131, endPoint y: -15, distance: 281.8
click at [131, 0] on html ".a-20{fill:#fff;} Hire an Expert Nutrition Facts Labeling Recipes Costs Custom …" at bounding box center [784, 389] width 1568 height 778
type input "Pepper Cheddar Cheese"
click at [1251, 121] on span "Save" at bounding box center [1304, 128] width 29 height 20
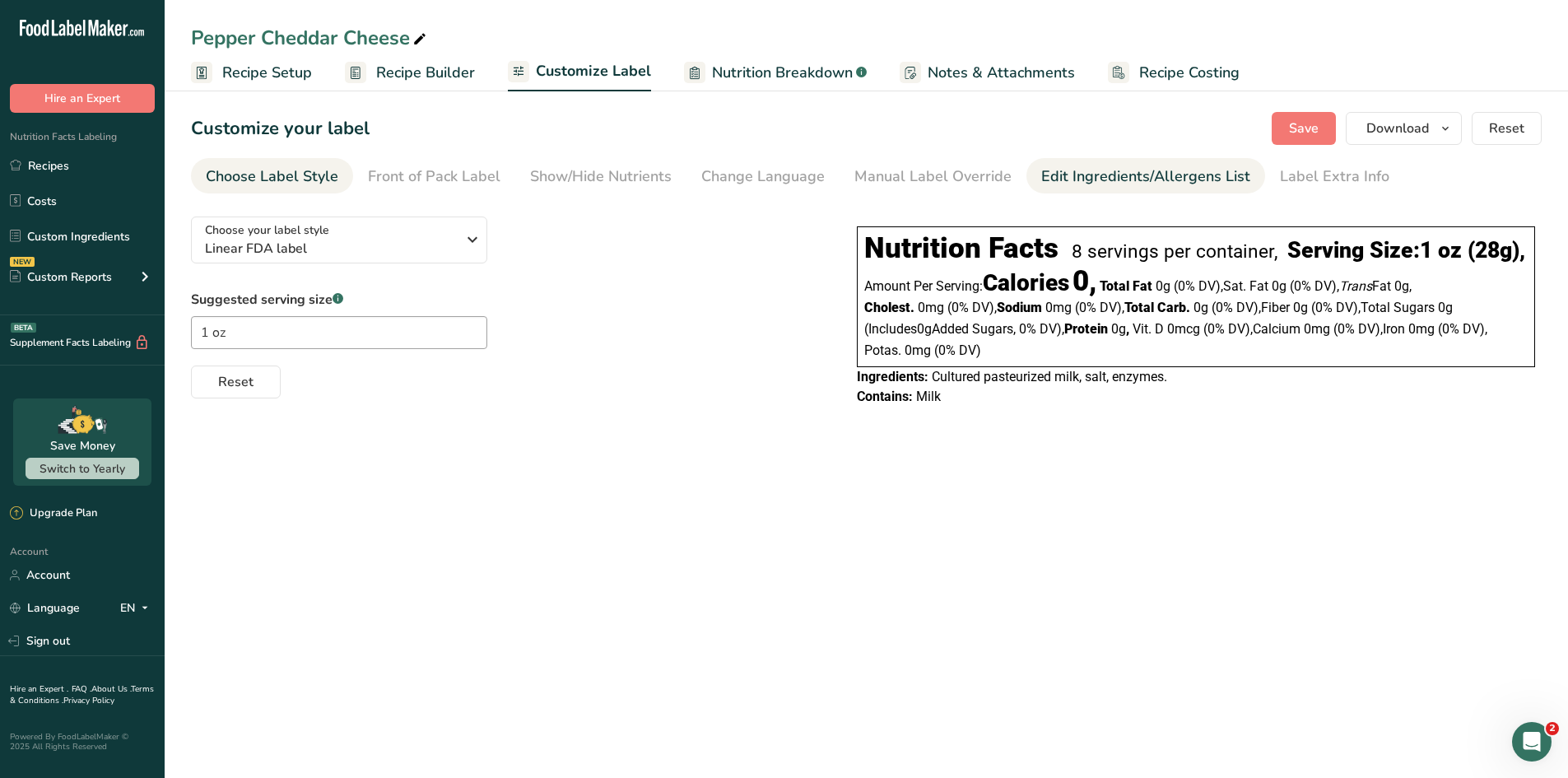
click at [1108, 175] on div "Edit Ingredients/Allergens List" at bounding box center [1146, 176] width 209 height 22
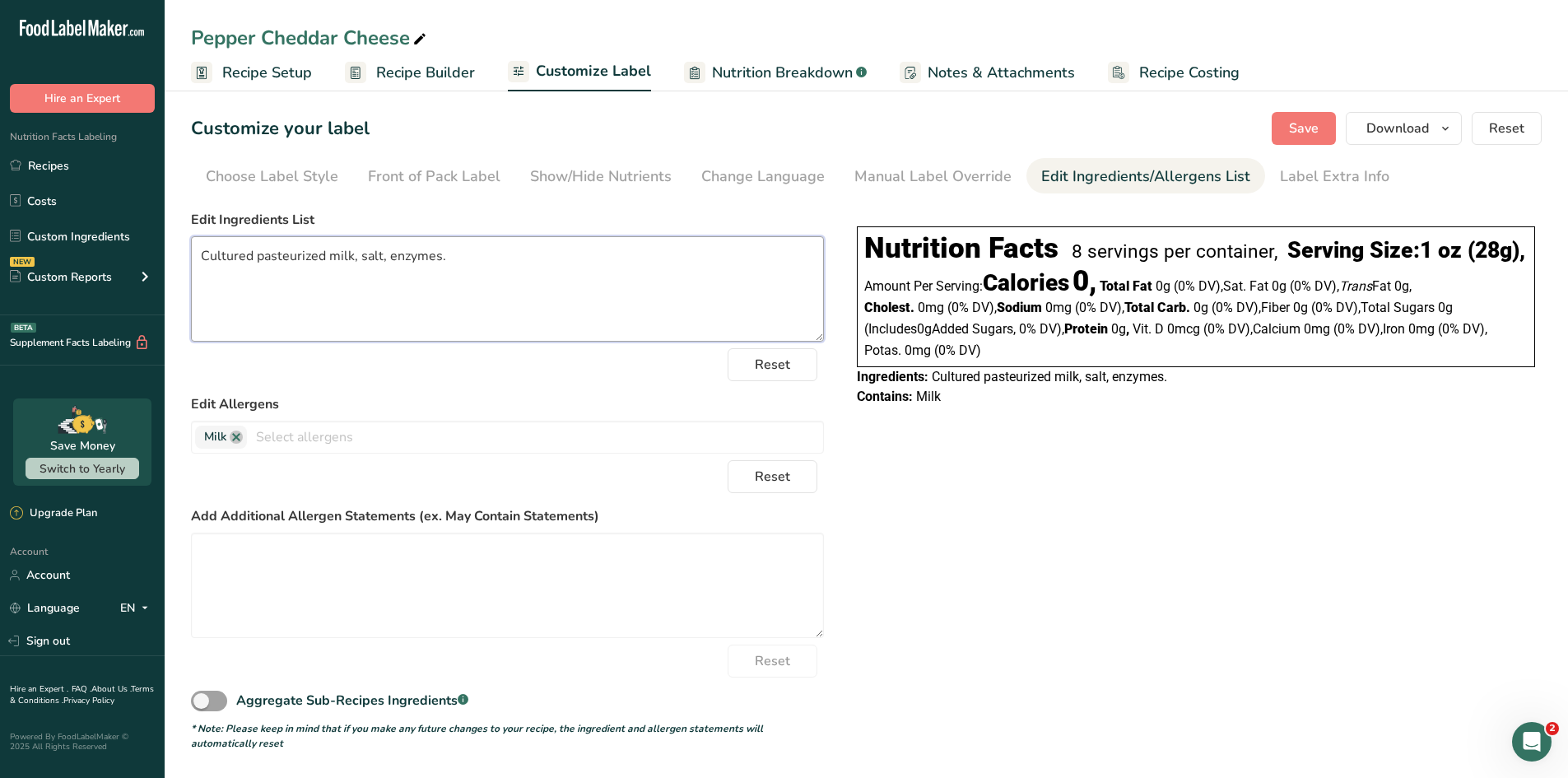
drag, startPoint x: 492, startPoint y: 260, endPoint x: 186, endPoint y: 228, distance: 307.7
click at [186, 228] on section "Customize your label Save Download Choose what to show on your downloaded label…" at bounding box center [866, 431] width 1403 height 691
paste textarea "Pasteurized Cultured Milk, Jalapeno Peppers (Water, Vinegar, Salt, [MEDICAL_DAT…"
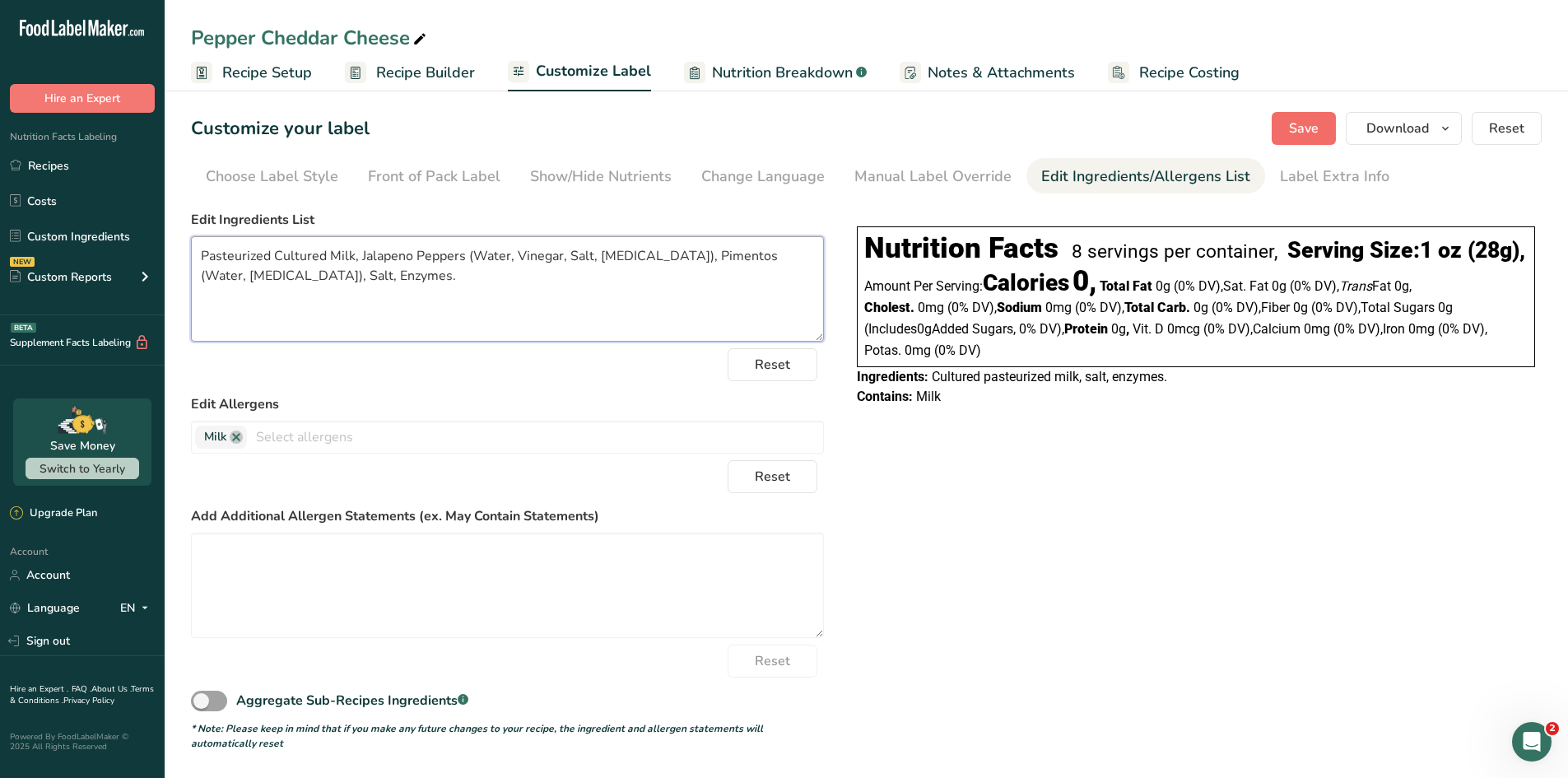
type textarea "Pasteurized Cultured Milk, Jalapeno Peppers (Water, Vinegar, Salt, [MEDICAL_DAT…"
click at [1251, 132] on span "Save" at bounding box center [1304, 128] width 29 height 20
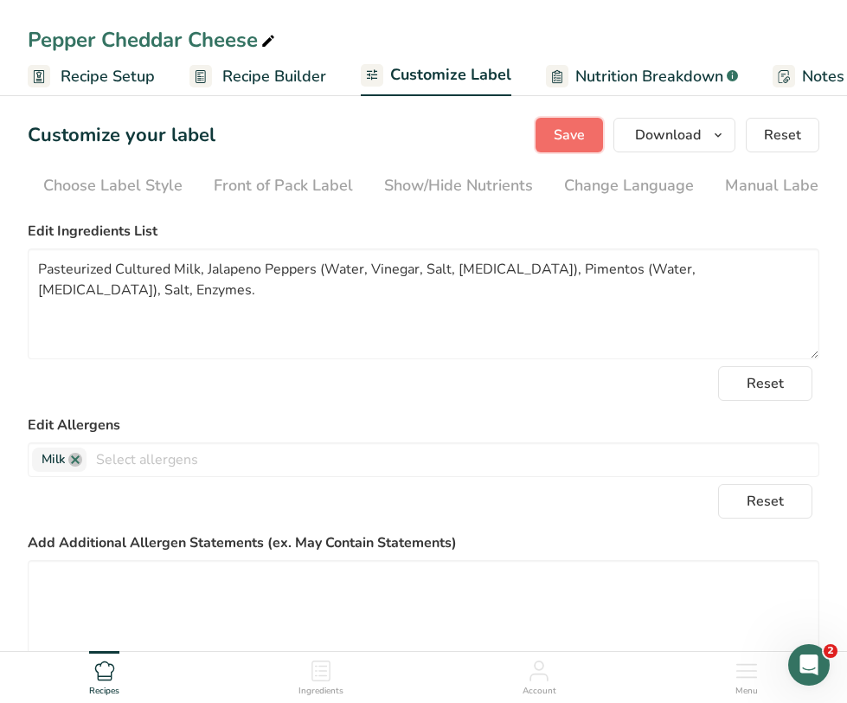
click at [570, 127] on span "Save" at bounding box center [569, 135] width 31 height 21
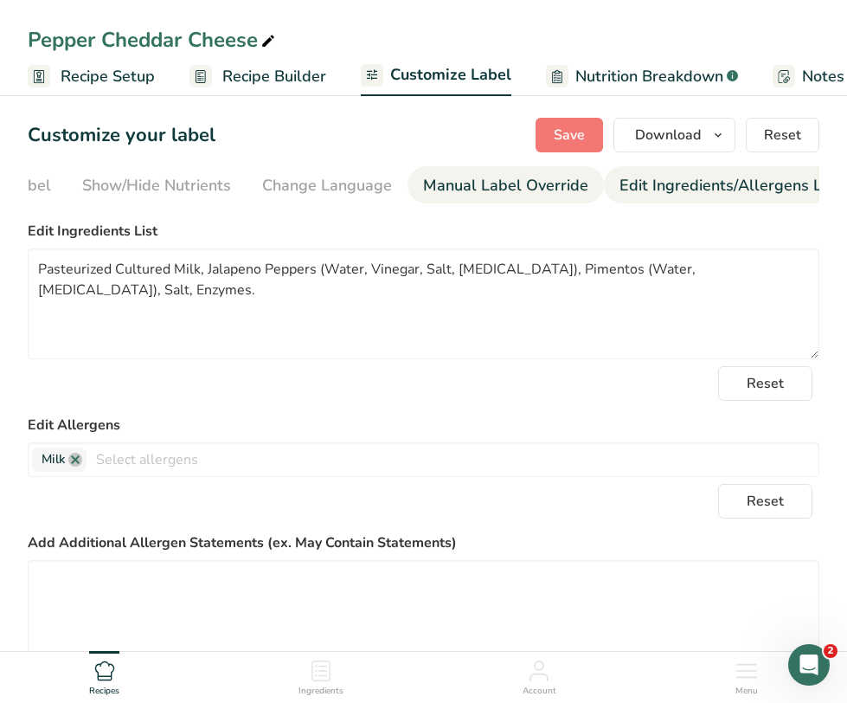
click at [490, 196] on div "Manual Label Override" at bounding box center [505, 185] width 165 height 23
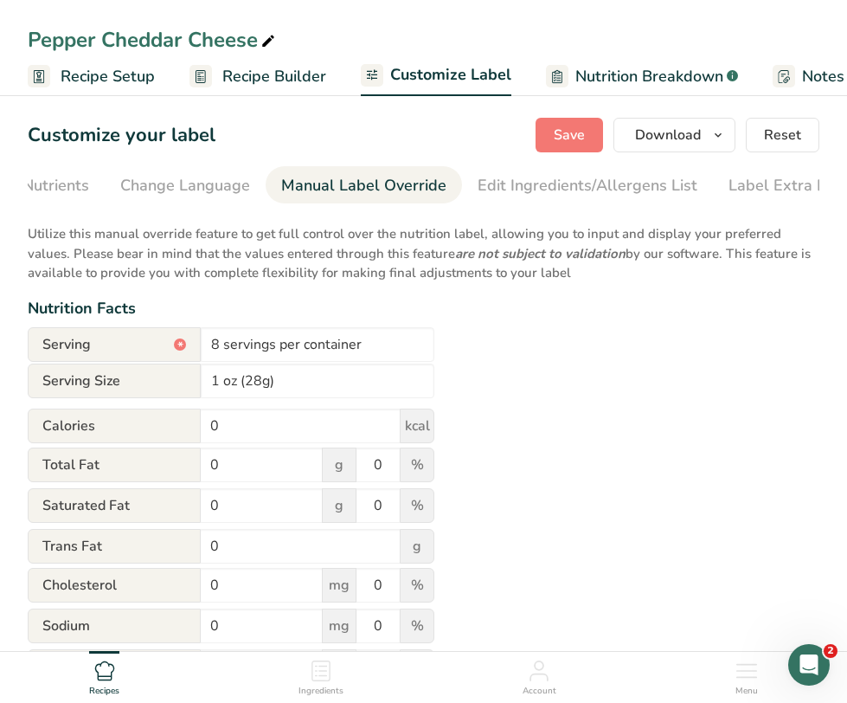
scroll to position [0, 466]
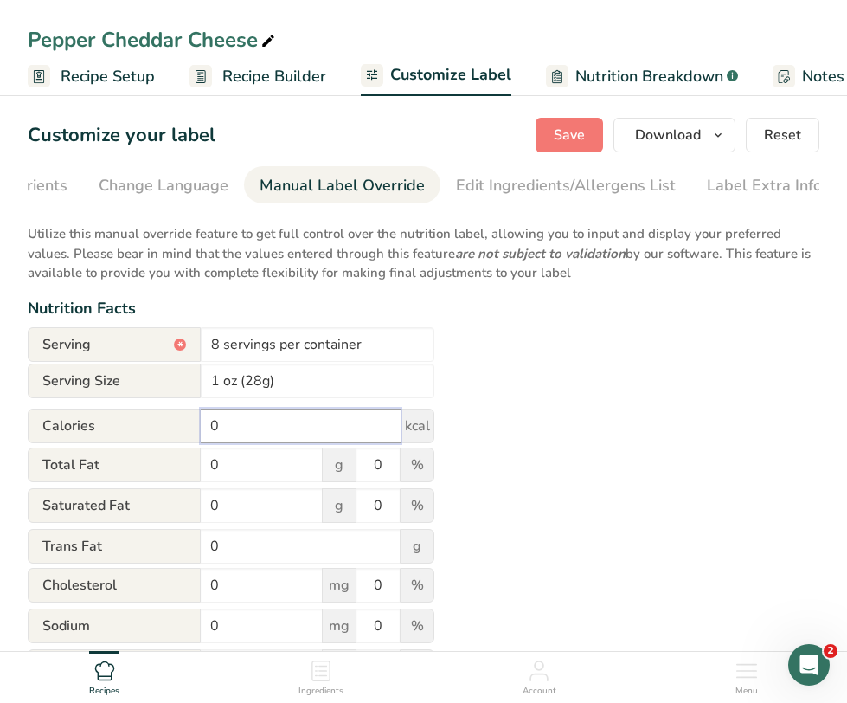
drag, startPoint x: 239, startPoint y: 438, endPoint x: 106, endPoint y: 428, distance: 133.7
click at [106, 428] on div "Calories 0 kcal" at bounding box center [231, 426] width 407 height 35
type input "110"
drag, startPoint x: 229, startPoint y: 466, endPoint x: 141, endPoint y: 452, distance: 89.4
click at [141, 452] on div "Total Fat 0 g 0 %" at bounding box center [231, 466] width 407 height 36
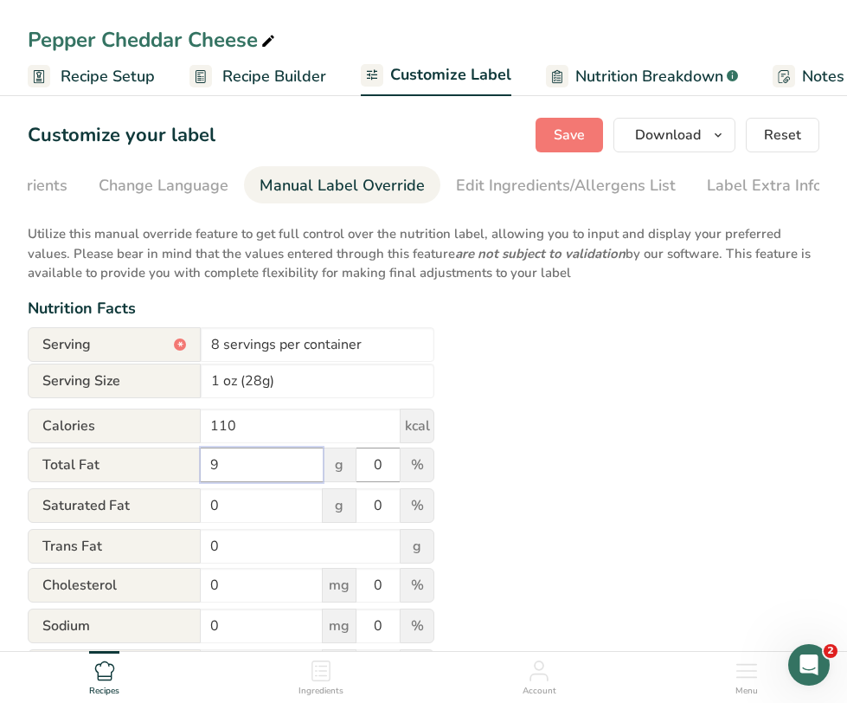
type input "9"
click at [388, 468] on input "0" at bounding box center [378, 465] width 43 height 35
drag, startPoint x: 388, startPoint y: 468, endPoint x: 347, endPoint y: 454, distance: 43.0
click at [347, 454] on div "Total Fat 9 g 0 %" at bounding box center [231, 466] width 407 height 36
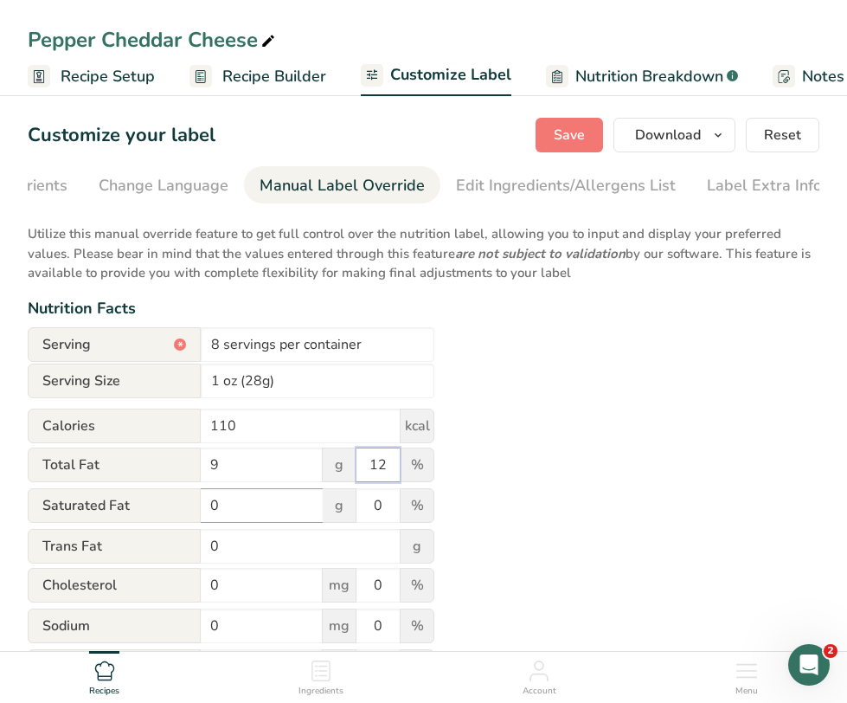
type input "12"
drag, startPoint x: 238, startPoint y: 511, endPoint x: 119, endPoint y: 524, distance: 120.2
click at [119, 524] on div "Saturated Fat 0 g 0 %" at bounding box center [231, 506] width 407 height 36
type input "5"
drag, startPoint x: 389, startPoint y: 511, endPoint x: 323, endPoint y: 497, distance: 67.2
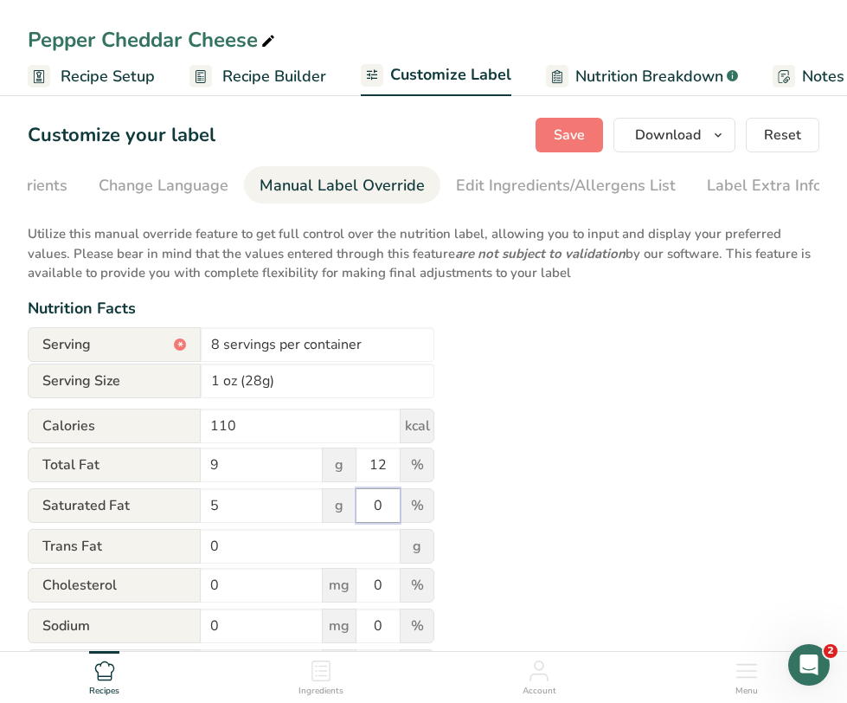
click at [323, 497] on div "Saturated Fat 5 g 0 %" at bounding box center [231, 506] width 407 height 36
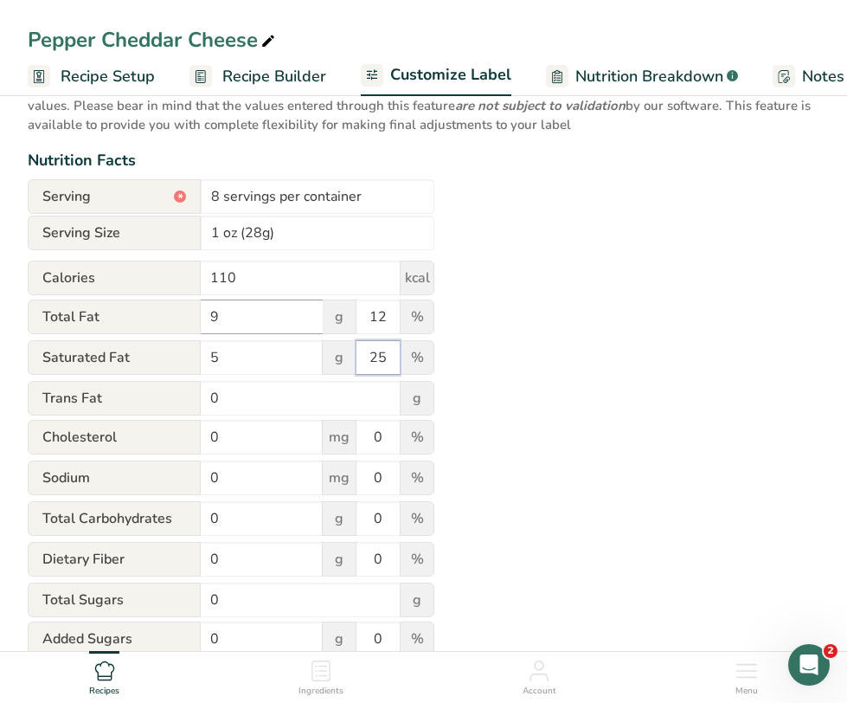
scroll to position [150, 0]
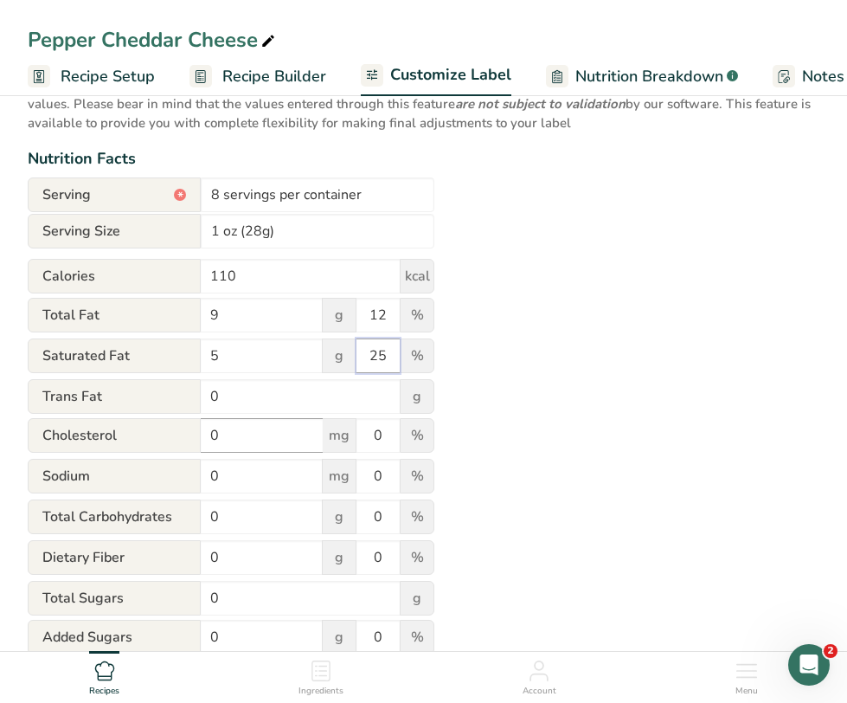
type input "25"
drag, startPoint x: 232, startPoint y: 446, endPoint x: 114, endPoint y: 424, distance: 119.7
click at [114, 424] on div "[MEDICAL_DATA] 0 mg 0 %" at bounding box center [231, 436] width 407 height 36
type input "30"
drag, startPoint x: 383, startPoint y: 437, endPoint x: 306, endPoint y: 429, distance: 78.3
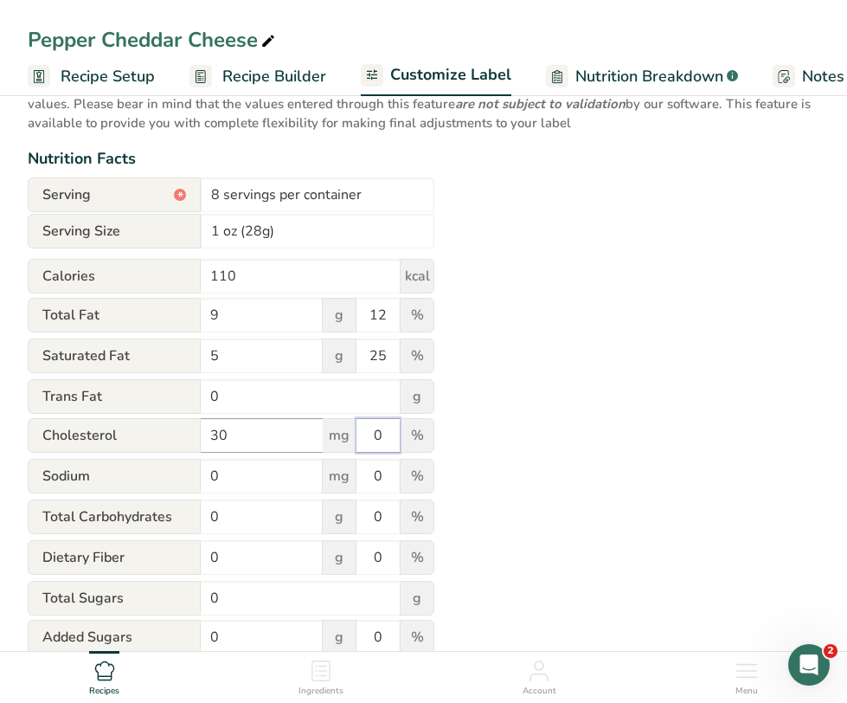
click at [306, 429] on div "[MEDICAL_DATA] 30 mg 0 %" at bounding box center [231, 436] width 407 height 36
type input "10"
drag, startPoint x: 235, startPoint y: 481, endPoint x: 139, endPoint y: 481, distance: 95.2
click at [139, 481] on div "Sodium 0 mg 0 %" at bounding box center [231, 477] width 407 height 36
type input "180"
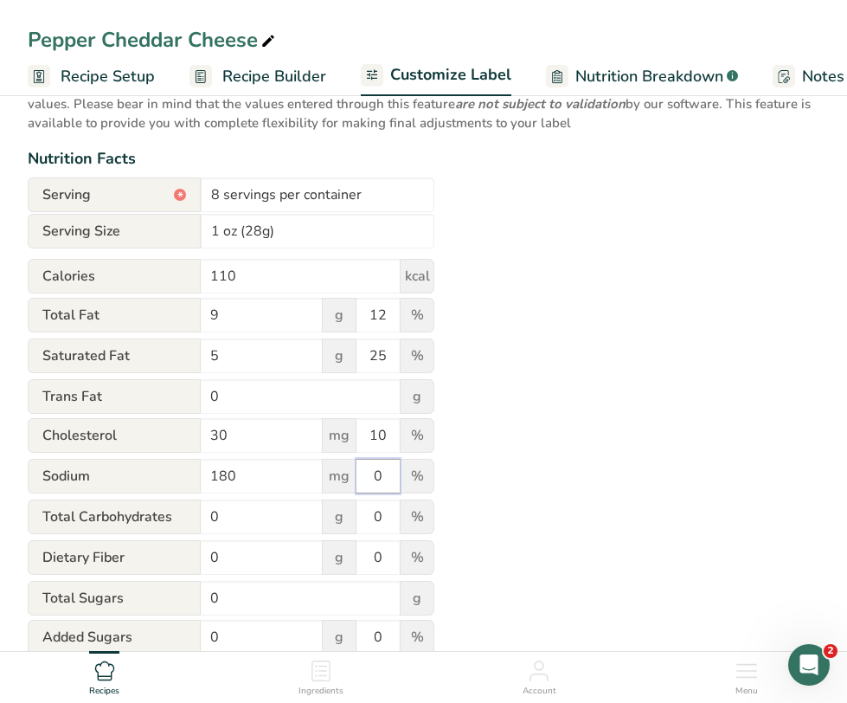
drag, startPoint x: 390, startPoint y: 482, endPoint x: 273, endPoint y: 461, distance: 119.5
click at [273, 461] on form "Serving * 8 servings per container Serving Size 1 oz (28g) Calories 110 kcal To…" at bounding box center [231, 542] width 407 height 731
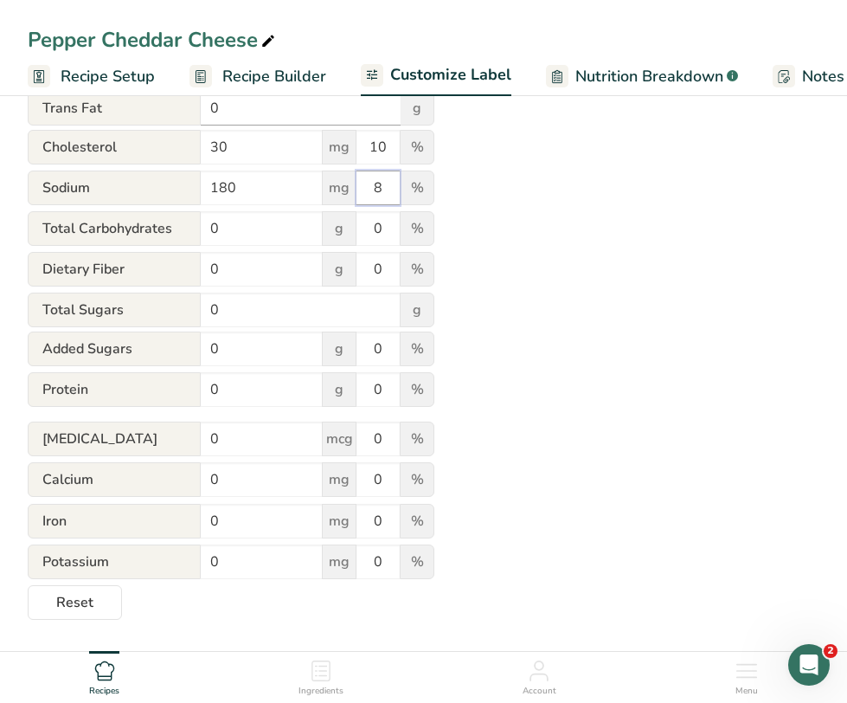
scroll to position [440, 0]
type input "8"
drag, startPoint x: 236, startPoint y: 392, endPoint x: 150, endPoint y: 385, distance: 86.8
click at [150, 385] on div "Protein 0 g 0 %" at bounding box center [231, 388] width 407 height 36
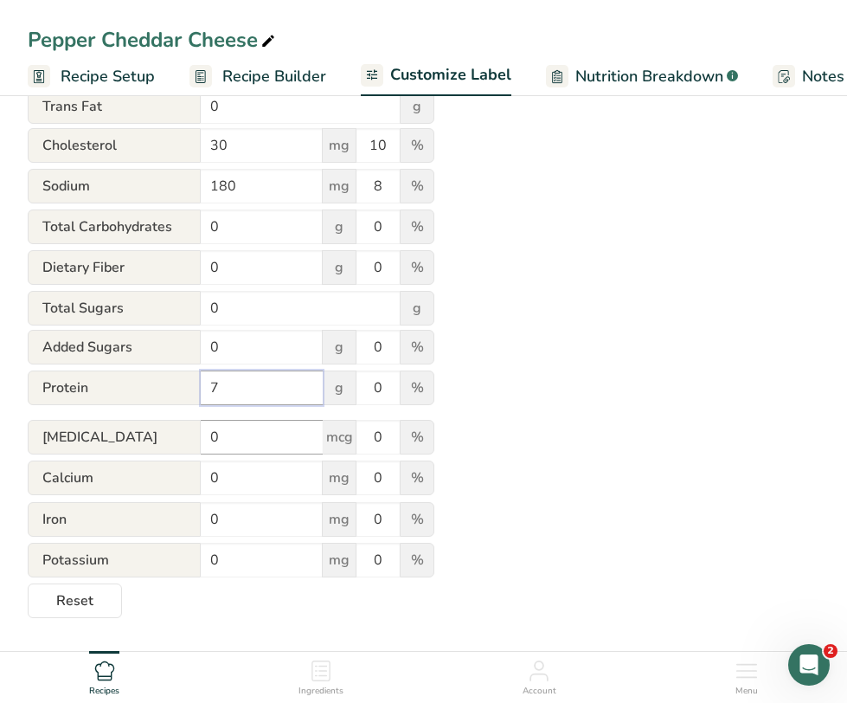
type input "7"
drag, startPoint x: 238, startPoint y: 448, endPoint x: 90, endPoint y: 431, distance: 148.9
click at [90, 431] on div "[MEDICAL_DATA] 0 mcg 0 %" at bounding box center [231, 438] width 407 height 36
type input "0.08"
drag, startPoint x: 384, startPoint y: 444, endPoint x: 307, endPoint y: 435, distance: 77.5
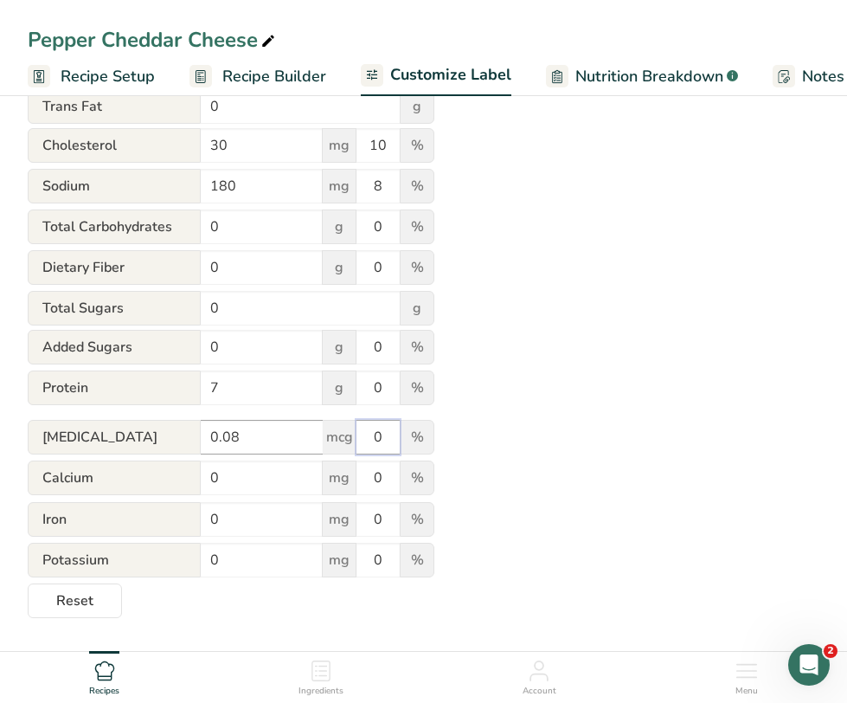
click at [307, 435] on div "[MEDICAL_DATA] 0.08 mcg 0 %" at bounding box center [231, 438] width 407 height 36
type input "14"
drag, startPoint x: 234, startPoint y: 486, endPoint x: 109, endPoint y: 435, distance: 134.7
click at [109, 435] on form "Serving * 8 servings per container Serving Size 1 oz (28g) Calories 110 kcal To…" at bounding box center [231, 252] width 407 height 731
type input "201"
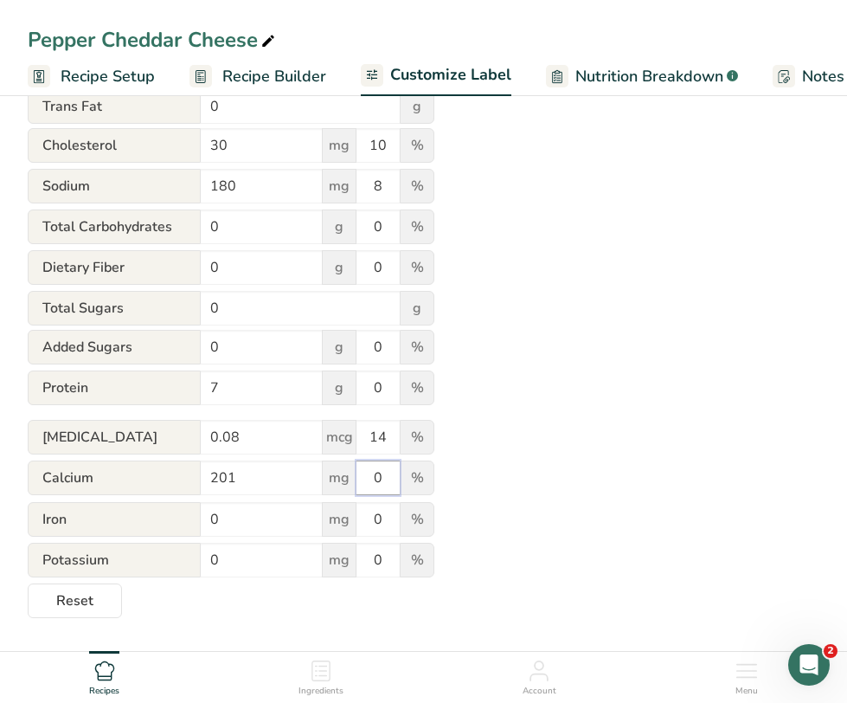
drag, startPoint x: 383, startPoint y: 486, endPoint x: 336, endPoint y: 482, distance: 46.9
click at [336, 482] on div "Calcium 201 mg 0 %" at bounding box center [231, 479] width 407 height 36
type input "15"
drag, startPoint x: 241, startPoint y: 520, endPoint x: 145, endPoint y: 518, distance: 96.1
click at [145, 518] on div "Iron 0 mg 0 %" at bounding box center [231, 520] width 407 height 36
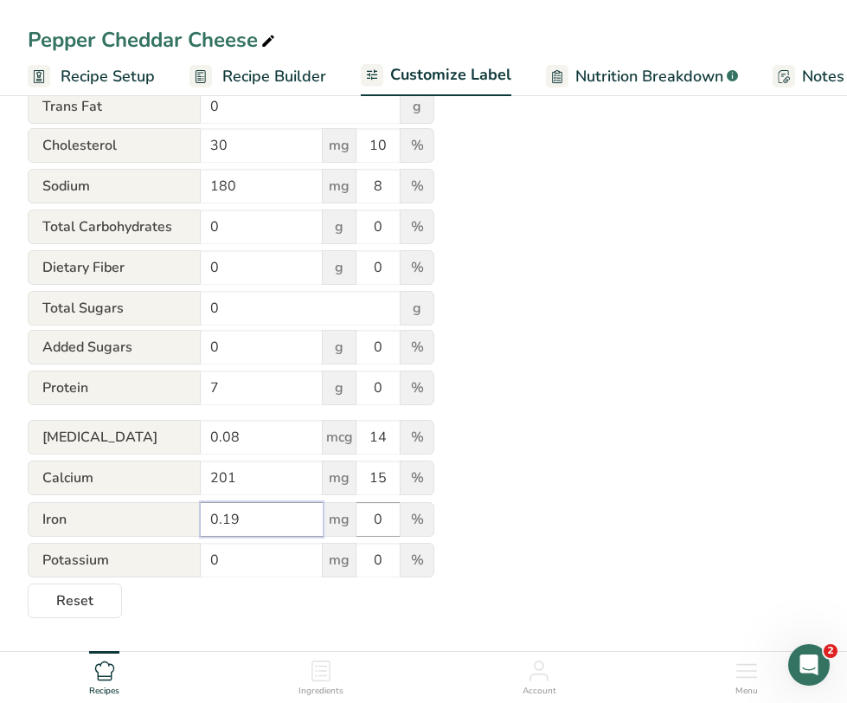
type input "0.19"
drag, startPoint x: 391, startPoint y: 522, endPoint x: 329, endPoint y: 518, distance: 62.5
click at [329, 518] on div "Iron 0.19 mg 0 %" at bounding box center [231, 520] width 407 height 36
type input "1"
drag, startPoint x: 239, startPoint y: 564, endPoint x: 109, endPoint y: 550, distance: 130.6
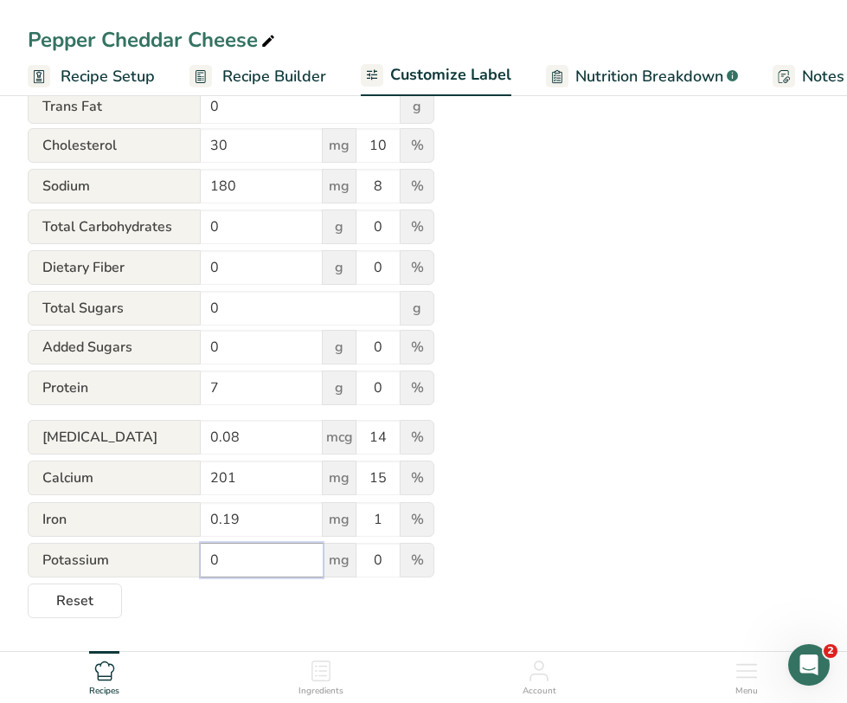
click at [109, 550] on div "Potassium 0 mg 0 %" at bounding box center [231, 561] width 407 height 36
type input "7"
type input "3"
type input "27"
drag, startPoint x: 387, startPoint y: 565, endPoint x: 325, endPoint y: 564, distance: 62.3
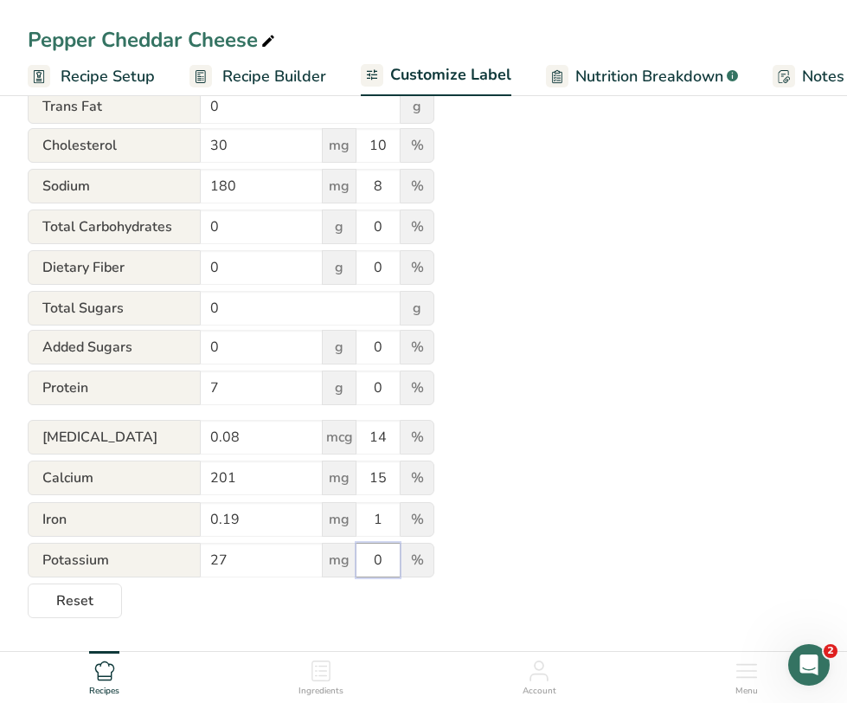
click at [325, 564] on div "Potassium 27 mg 0 %" at bounding box center [231, 561] width 407 height 36
click at [571, 518] on div "Utilize this manual override feature to get full control over the nutrition lab…" at bounding box center [424, 196] width 792 height 844
drag, startPoint x: 396, startPoint y: 398, endPoint x: 306, endPoint y: 383, distance: 91.4
click at [306, 383] on div "Protein 7 g 0 %" at bounding box center [231, 388] width 407 height 36
type input "14"
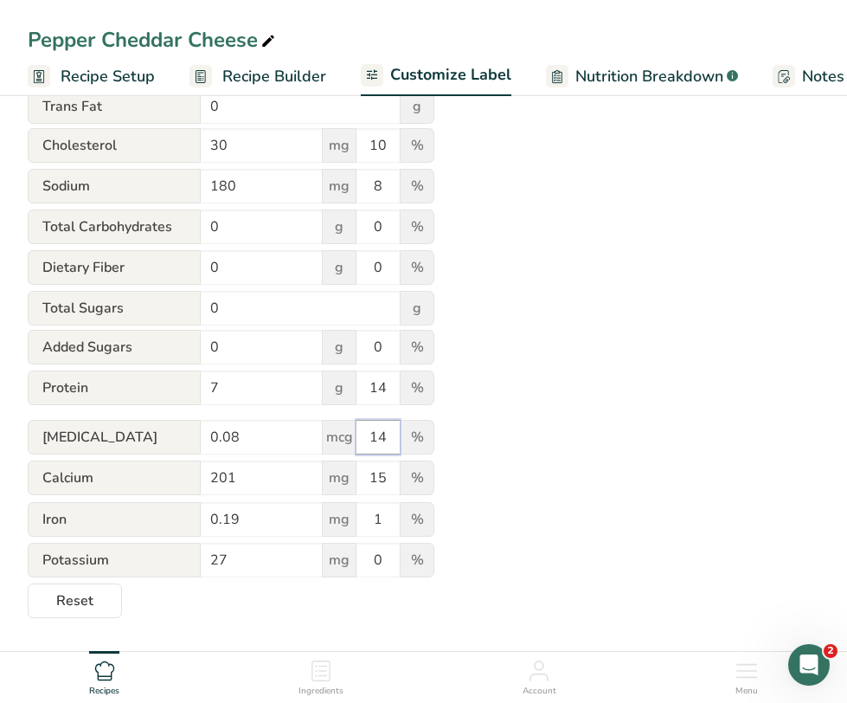
click at [388, 447] on input "14" at bounding box center [378, 437] width 43 height 35
type input "0"
click at [497, 431] on div "Utilize this manual override feature to get full control over the nutrition lab…" at bounding box center [424, 196] width 792 height 844
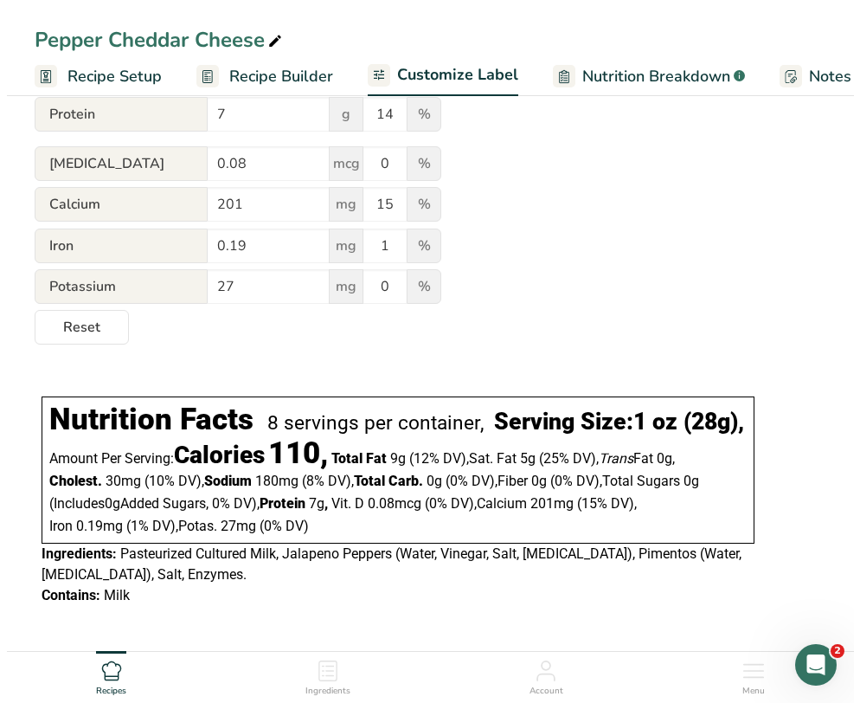
scroll to position [745, 0]
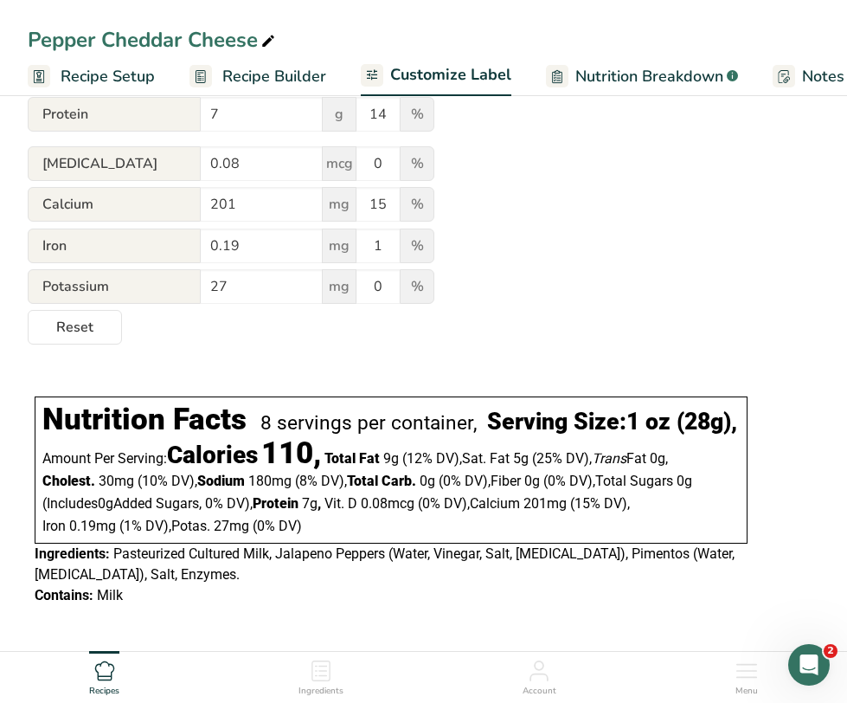
click at [338, 679] on div "Ingredients" at bounding box center [321, 674] width 45 height 47
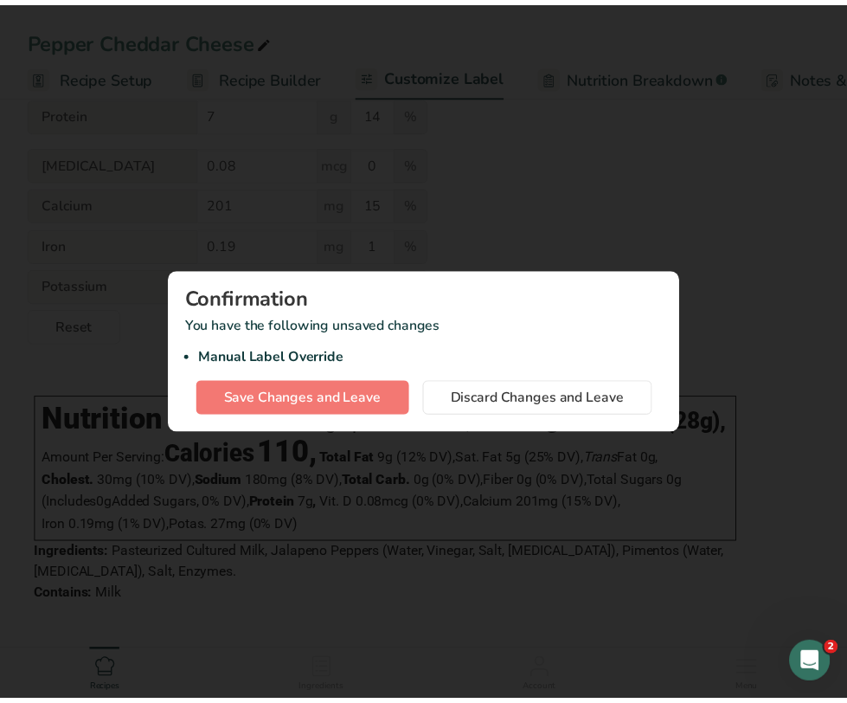
scroll to position [0, 453]
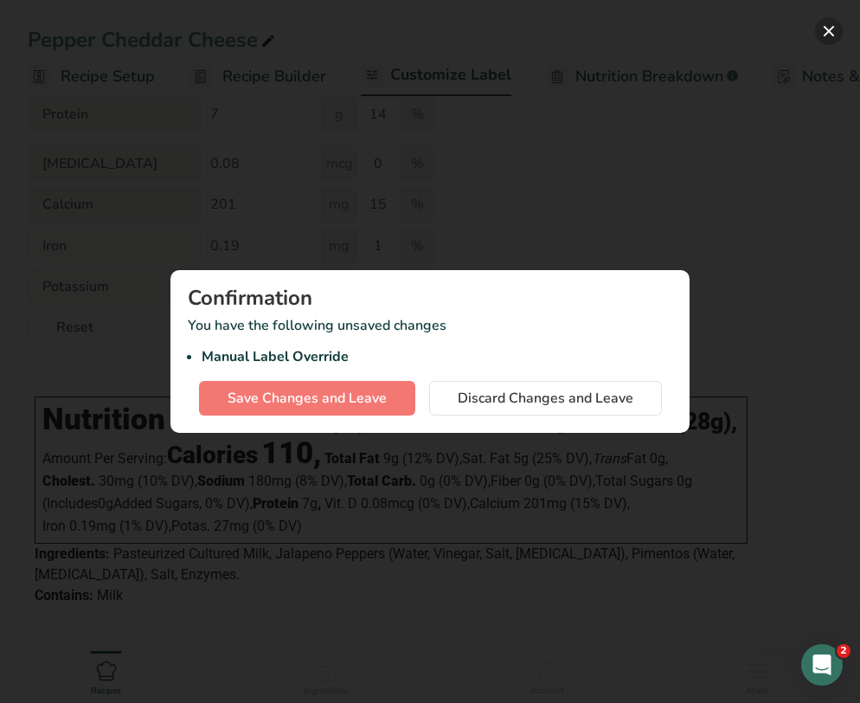
click at [832, 28] on button "button" at bounding box center [829, 31] width 28 height 28
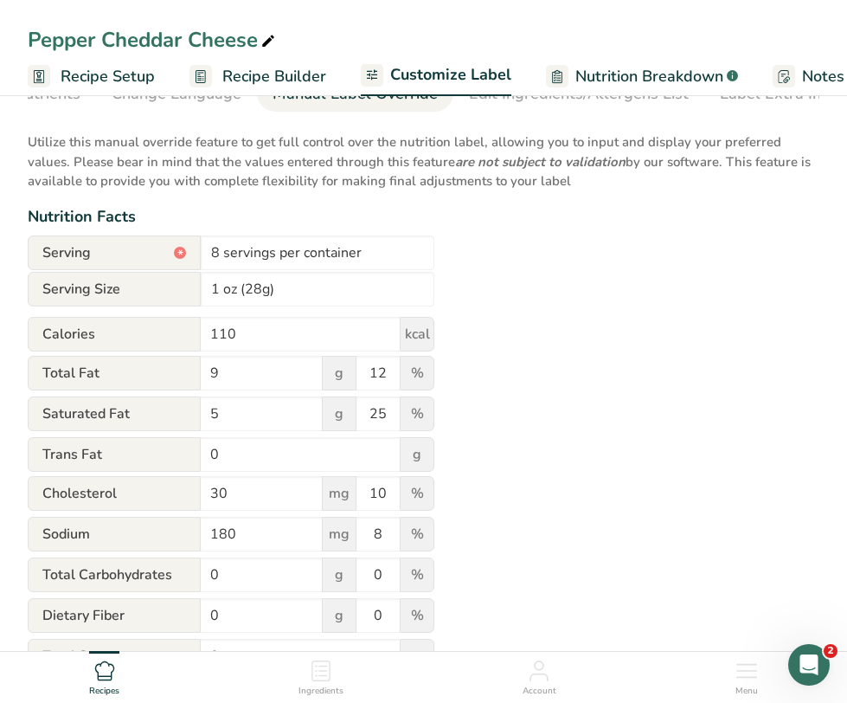
scroll to position [0, 0]
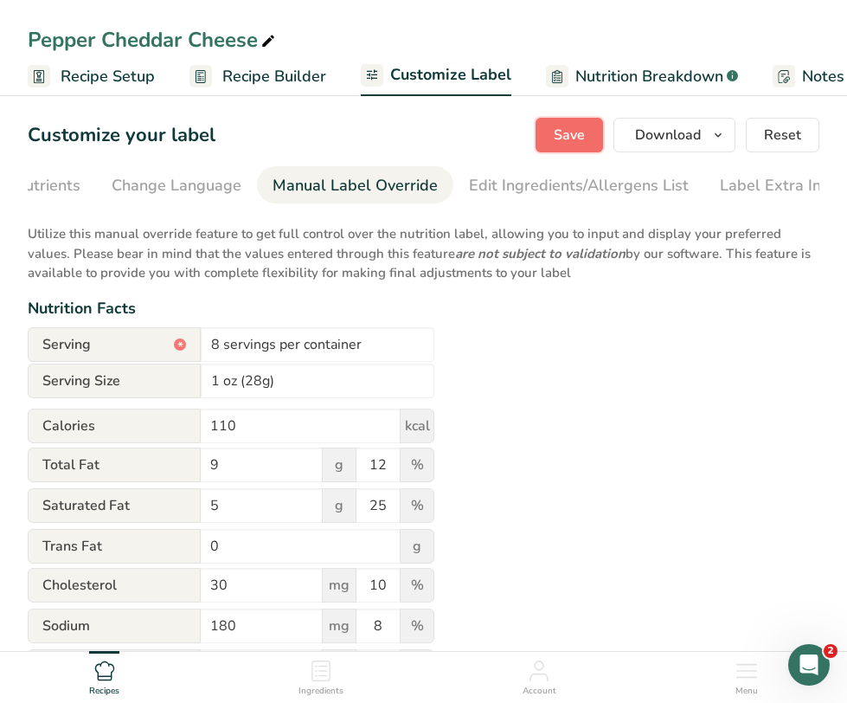
click at [570, 135] on span "Save" at bounding box center [569, 135] width 31 height 21
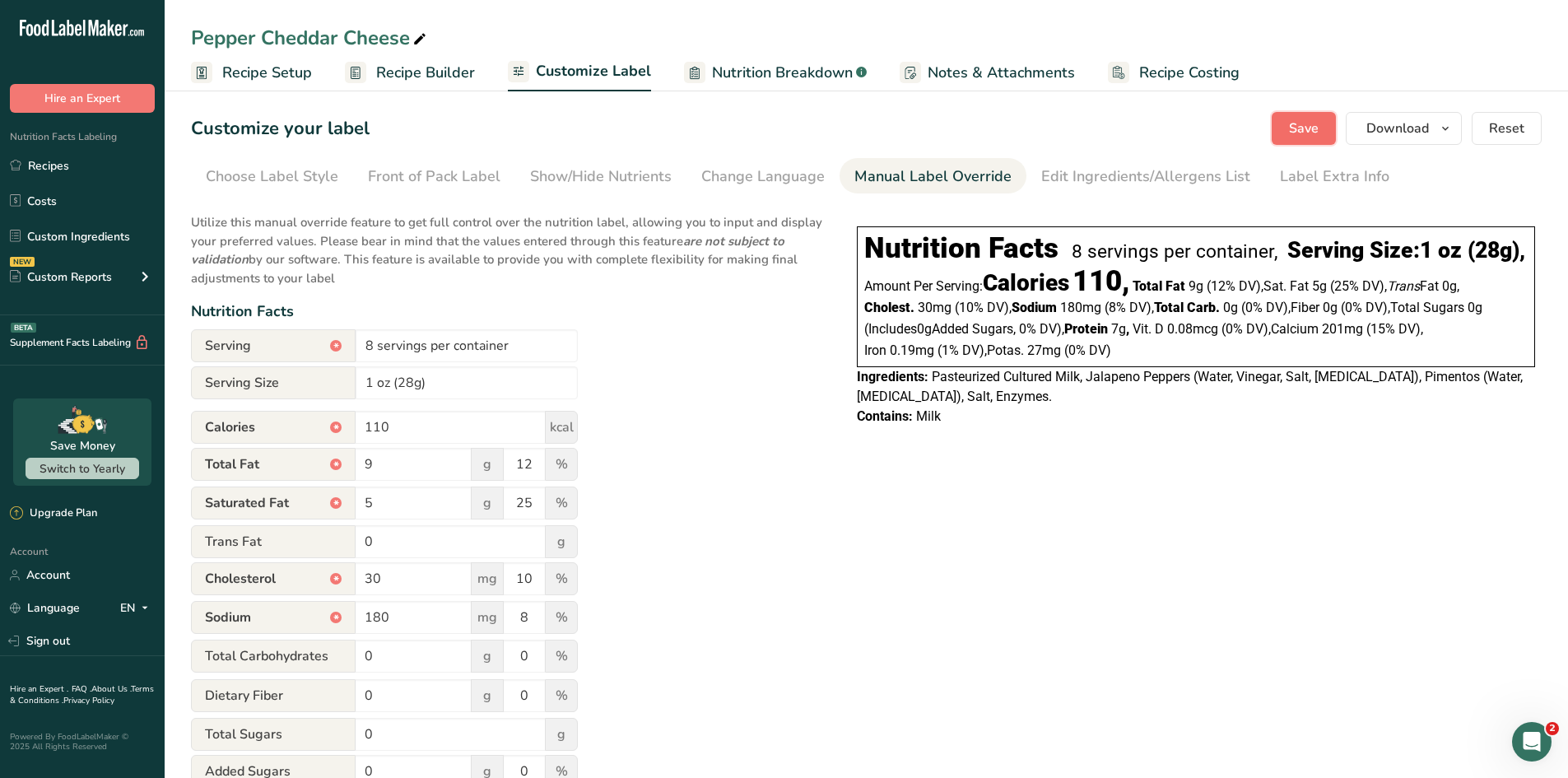
click at [1251, 143] on button "Save" at bounding box center [1304, 128] width 65 height 33
click at [281, 82] on span "Recipe Setup" at bounding box center [267, 72] width 89 height 22
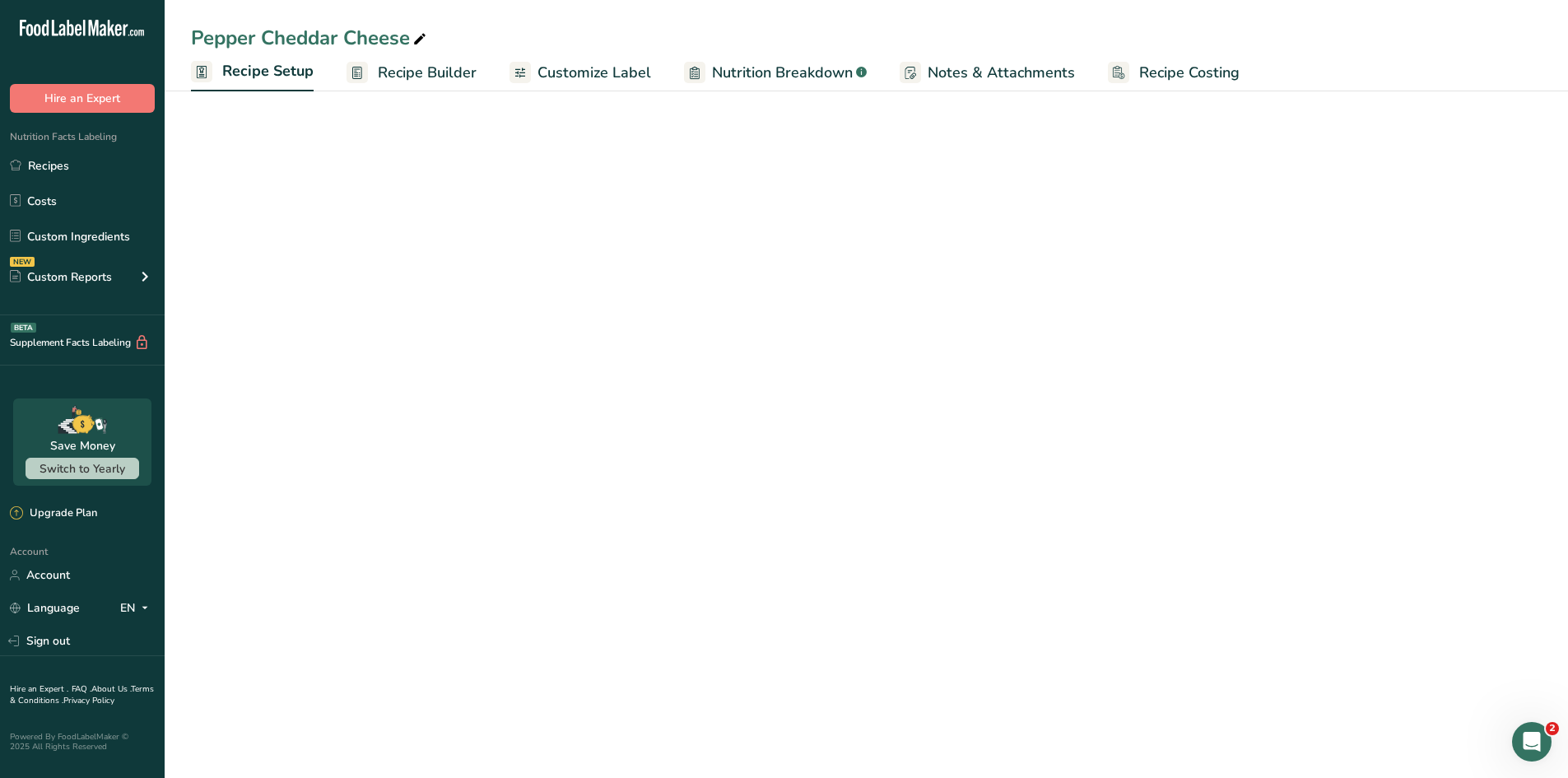
select select "5"
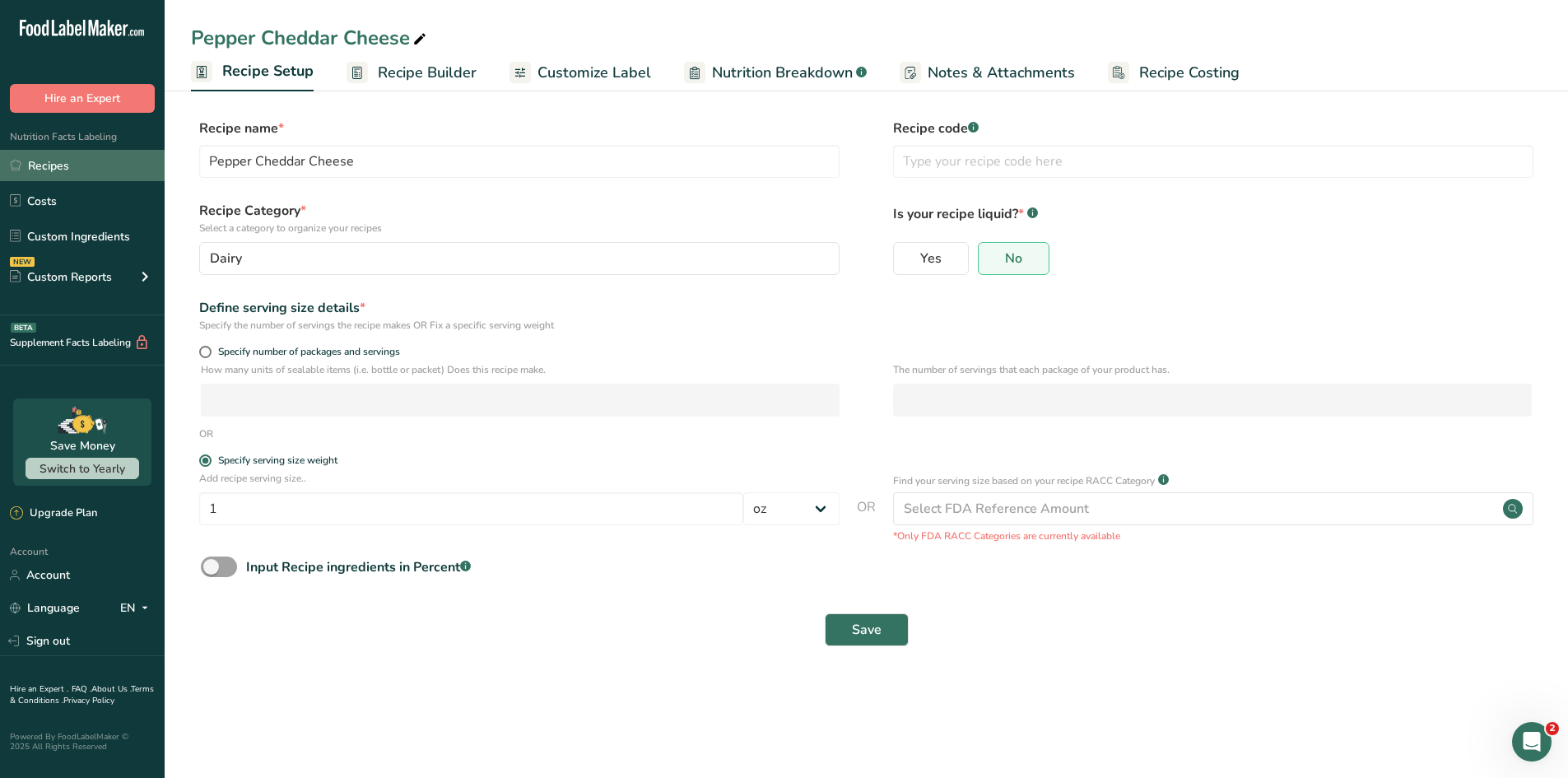
click at [58, 166] on link "Recipes" at bounding box center [82, 165] width 165 height 31
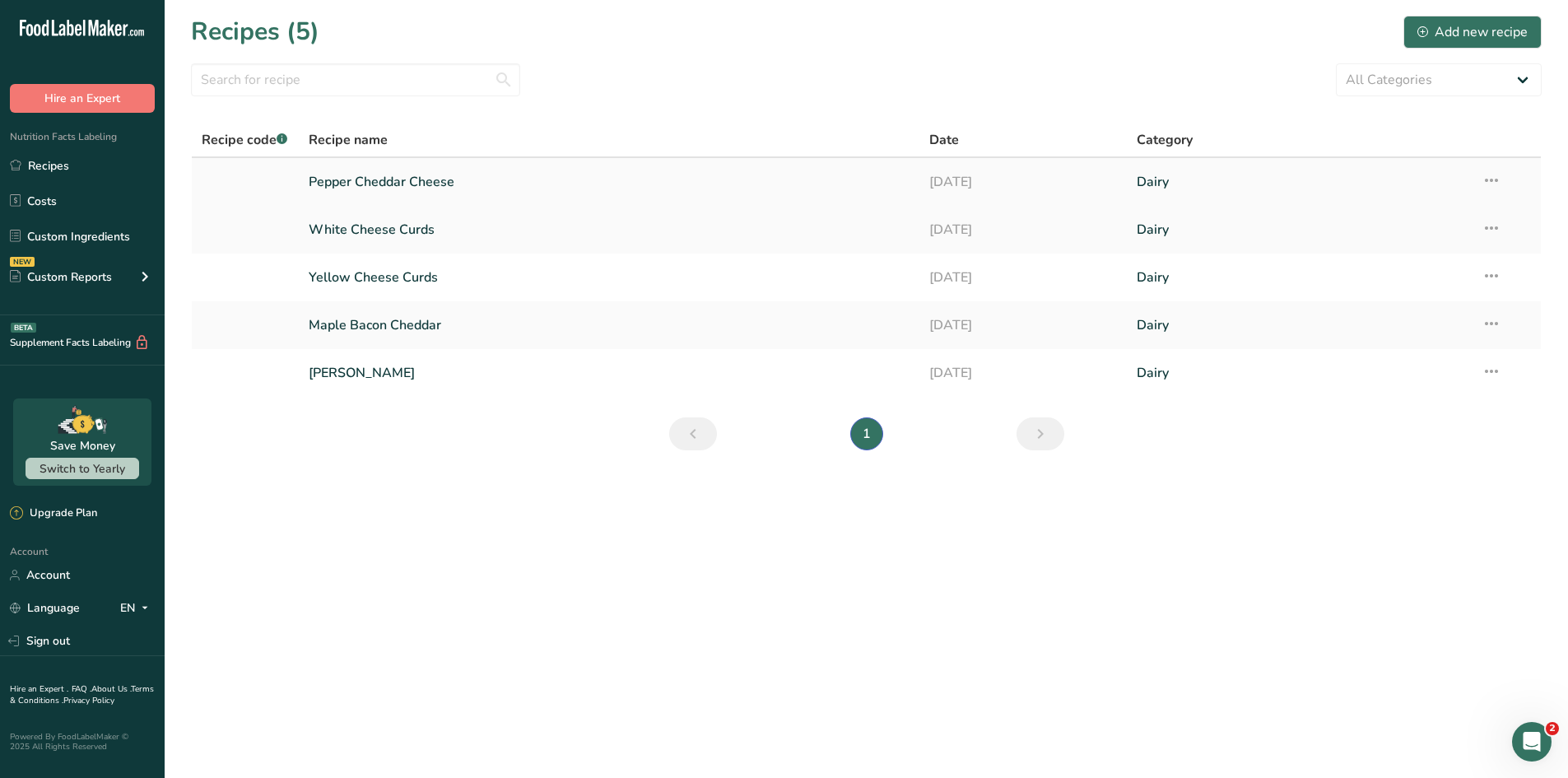
click at [467, 179] on link "Pepper Cheddar Cheese" at bounding box center [610, 182] width 602 height 34
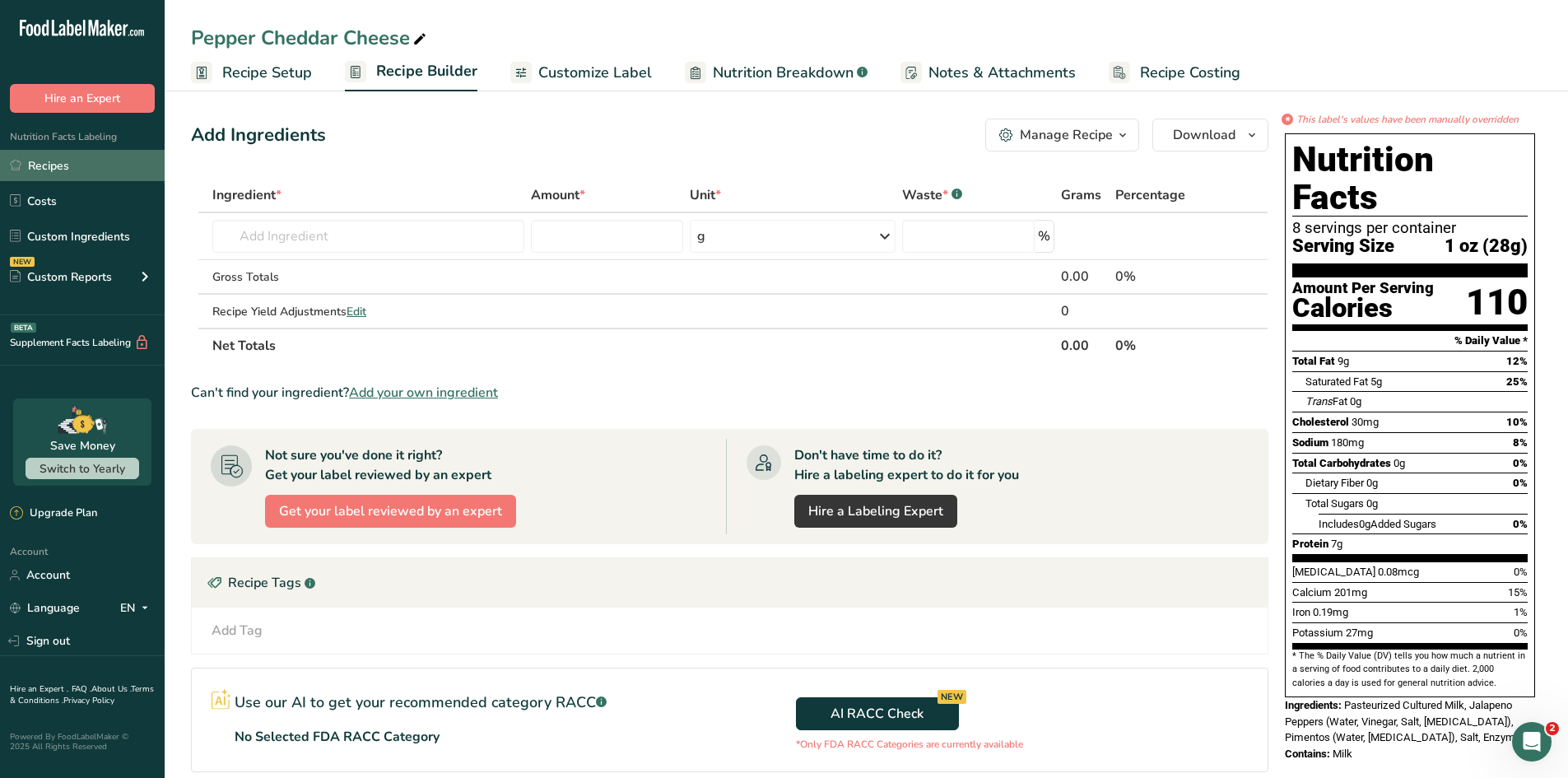
click at [60, 166] on link "Recipes" at bounding box center [82, 165] width 165 height 31
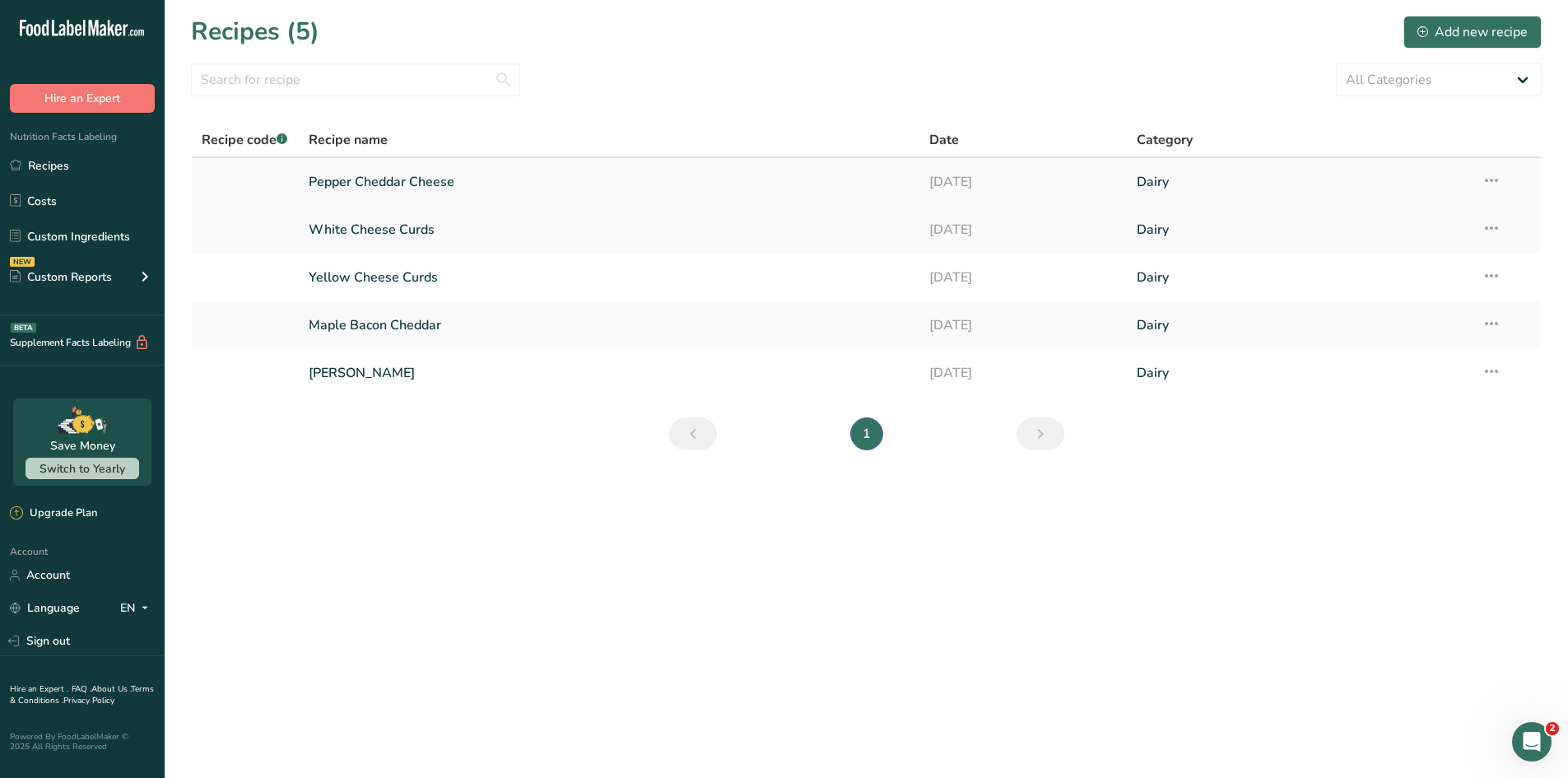
click at [1251, 181] on icon at bounding box center [1491, 180] width 20 height 29
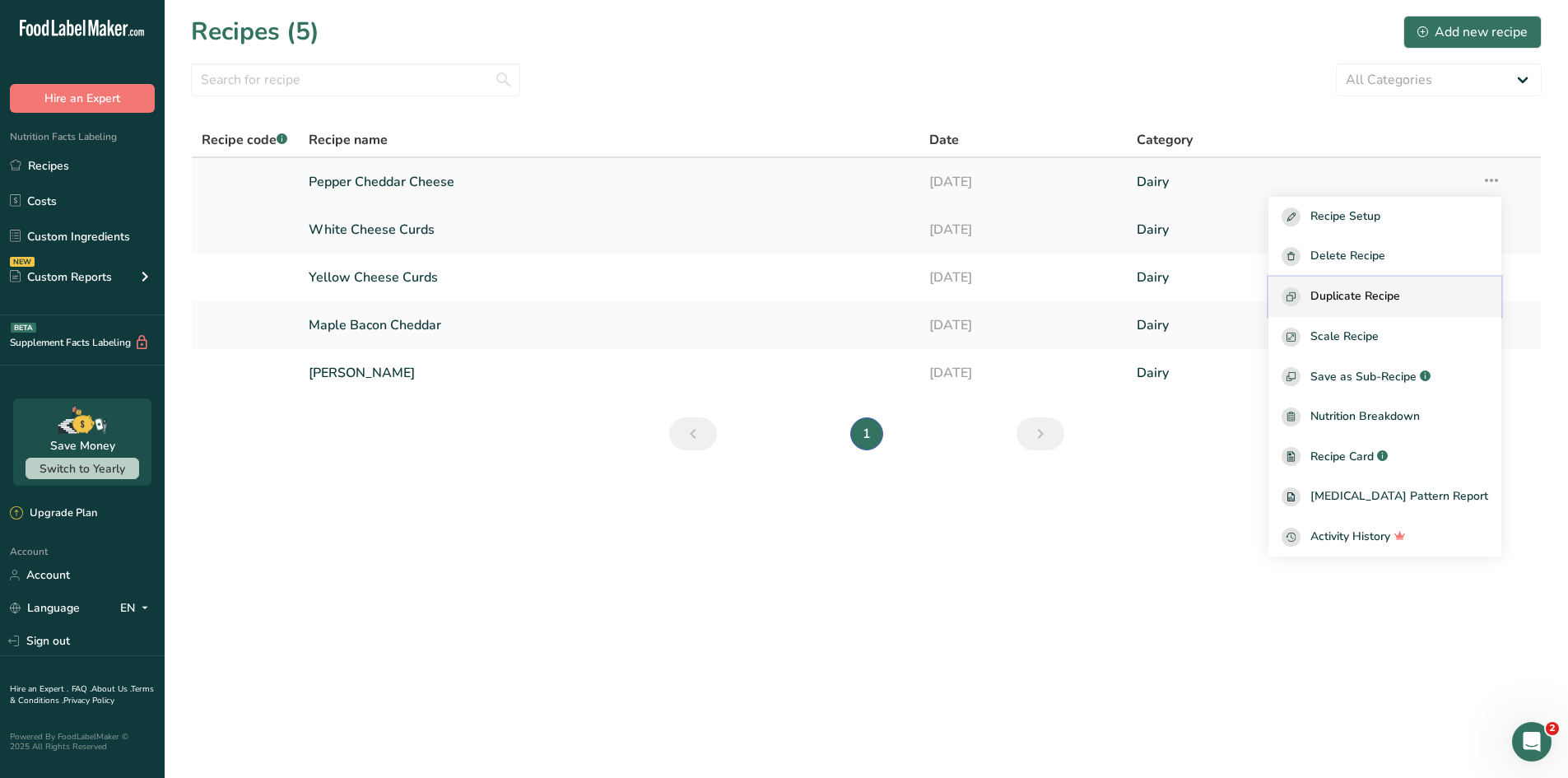
click at [1251, 301] on span "Duplicate Recipe" at bounding box center [1355, 297] width 89 height 19
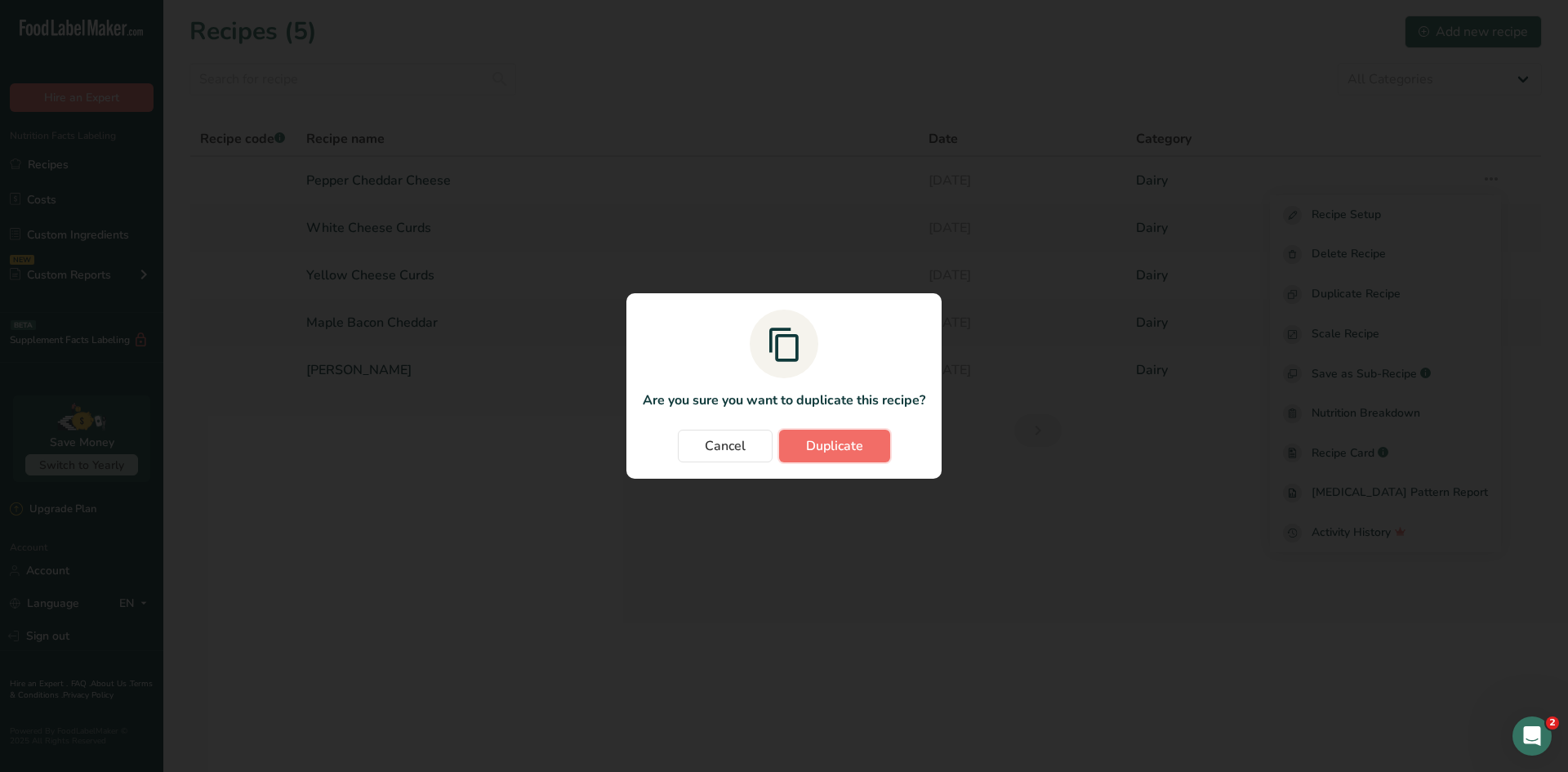
click at [824, 446] on span "Duplicate" at bounding box center [834, 445] width 58 height 20
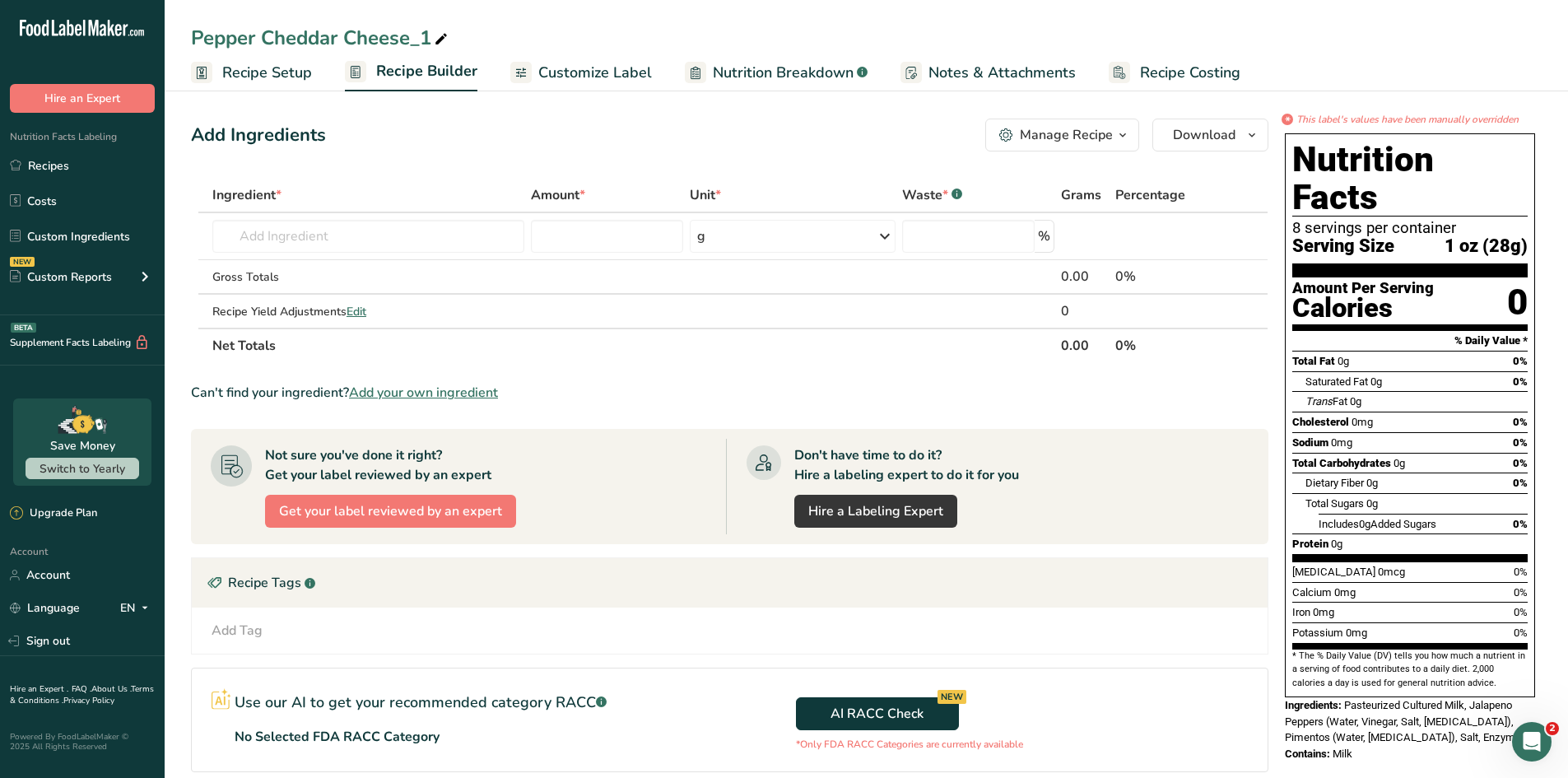
click at [446, 43] on icon at bounding box center [441, 39] width 15 height 23
drag, startPoint x: 437, startPoint y: 40, endPoint x: 167, endPoint y: 28, distance: 270.3
click at [167, 28] on div "Pepper Cheddar Cheese_1" at bounding box center [866, 37] width 1403 height 29
type input "Buffalo Cheese Curds"
click at [596, 81] on span "Customize Label" at bounding box center [594, 72] width 113 height 22
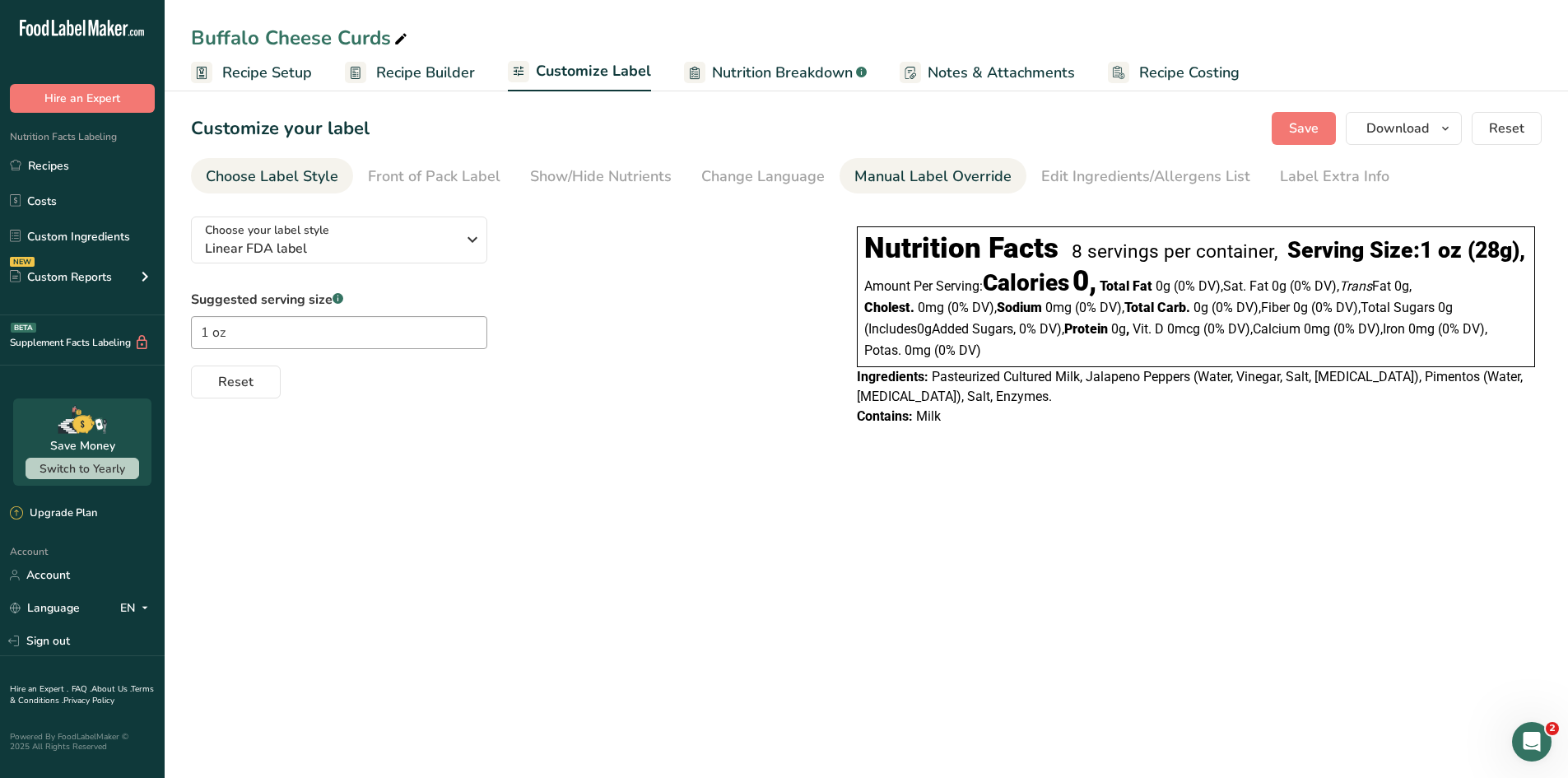
click at [923, 183] on div "Manual Label Override" at bounding box center [933, 176] width 157 height 22
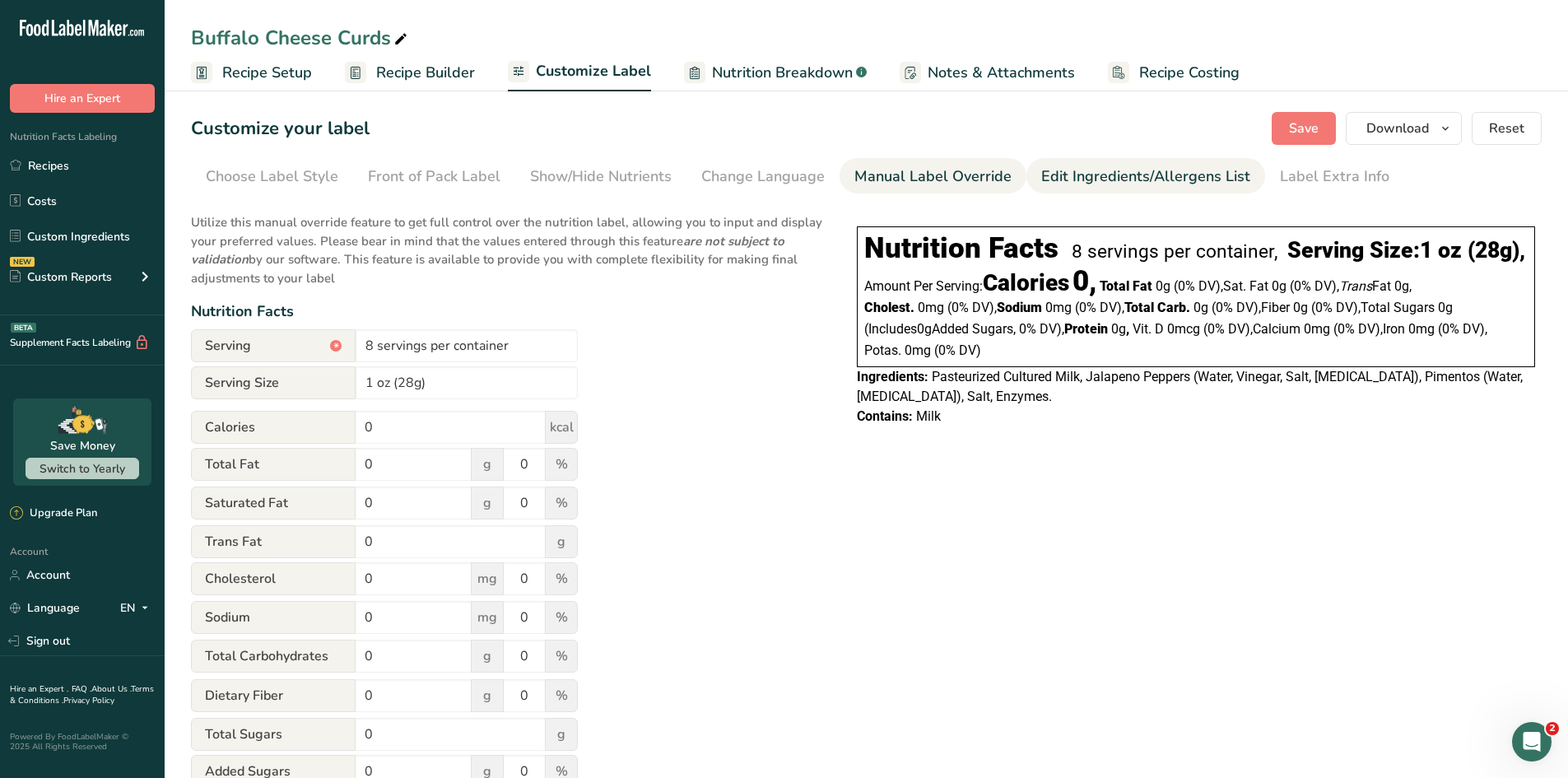
click at [1117, 181] on div "Edit Ingredients/Allergens List" at bounding box center [1146, 176] width 209 height 22
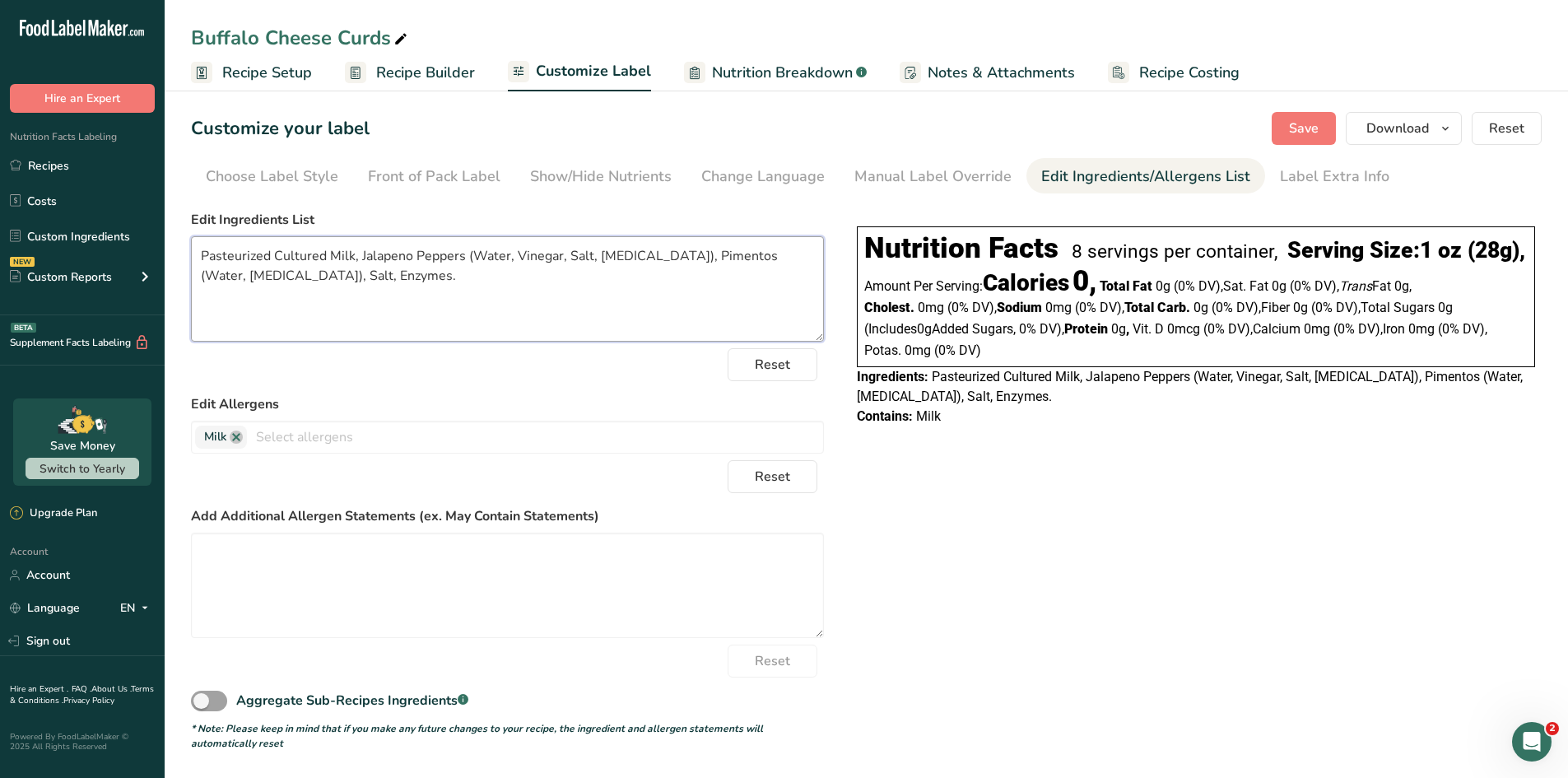
drag, startPoint x: 415, startPoint y: 273, endPoint x: 193, endPoint y: 202, distance: 233.1
click at [193, 202] on section "Customize your label Save Download Choose what to show on your downloaded label…" at bounding box center [866, 431] width 1403 height 691
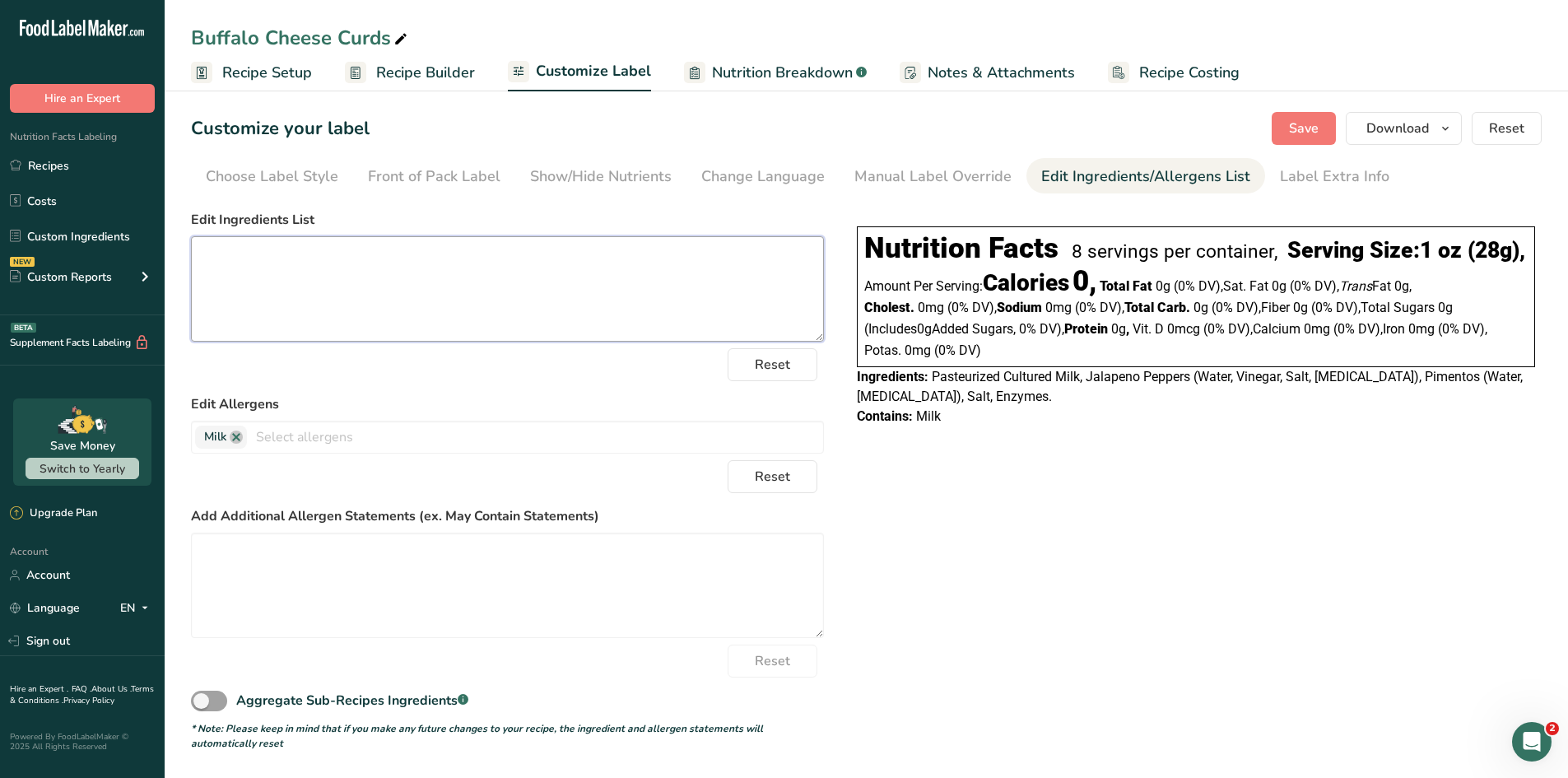
click at [209, 262] on textarea at bounding box center [508, 288] width 633 height 106
paste textarea "Cheese Curds (Pasteurized Cultured Milk, Salt, Enzymes, and Annatto Color). Sea…"
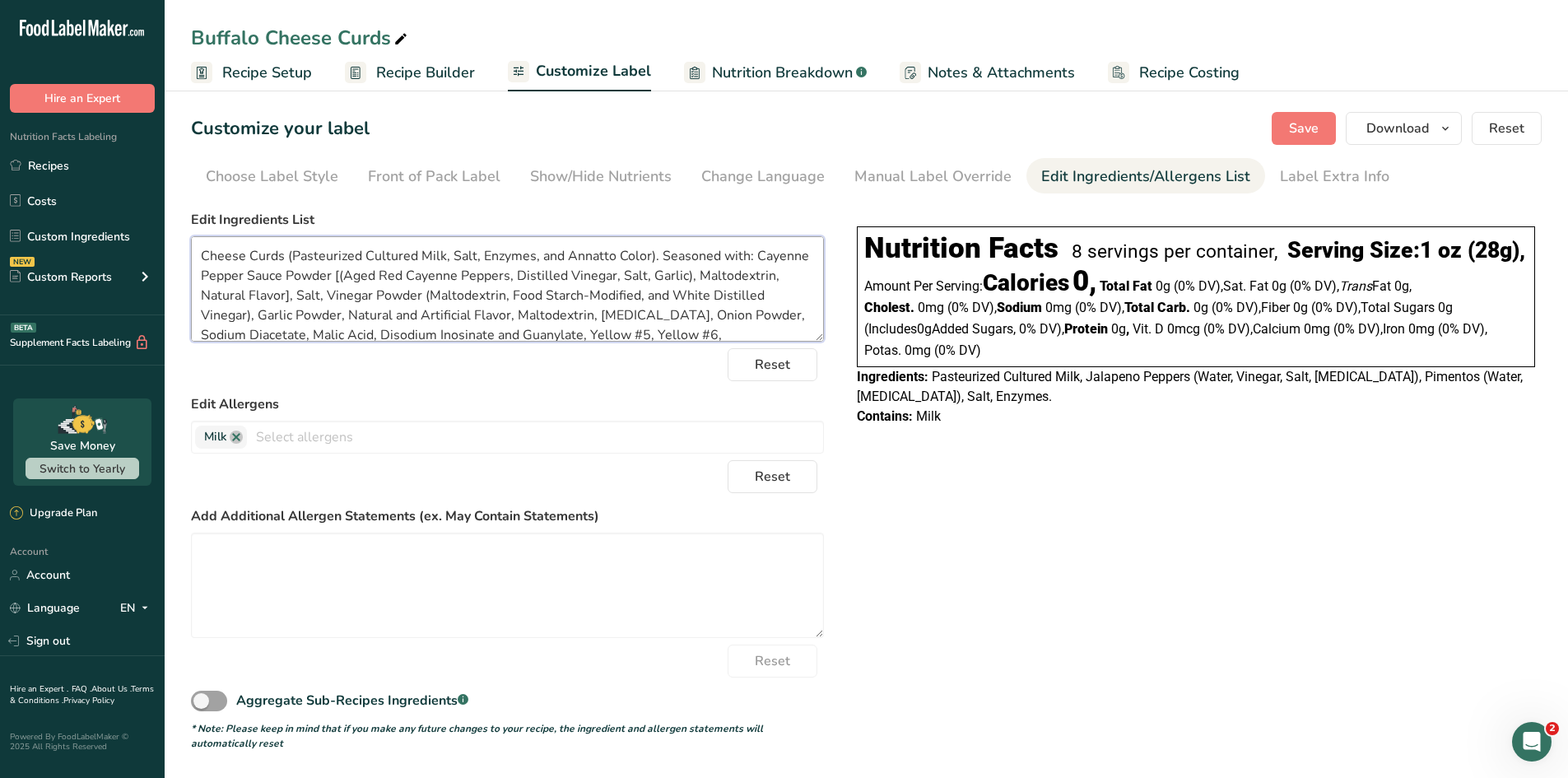
scroll to position [23, 0]
type textarea "Cheese Curds (Pasteurized Cultured Milk, Salt, Enzymes, and Annatto Color). Sea…"
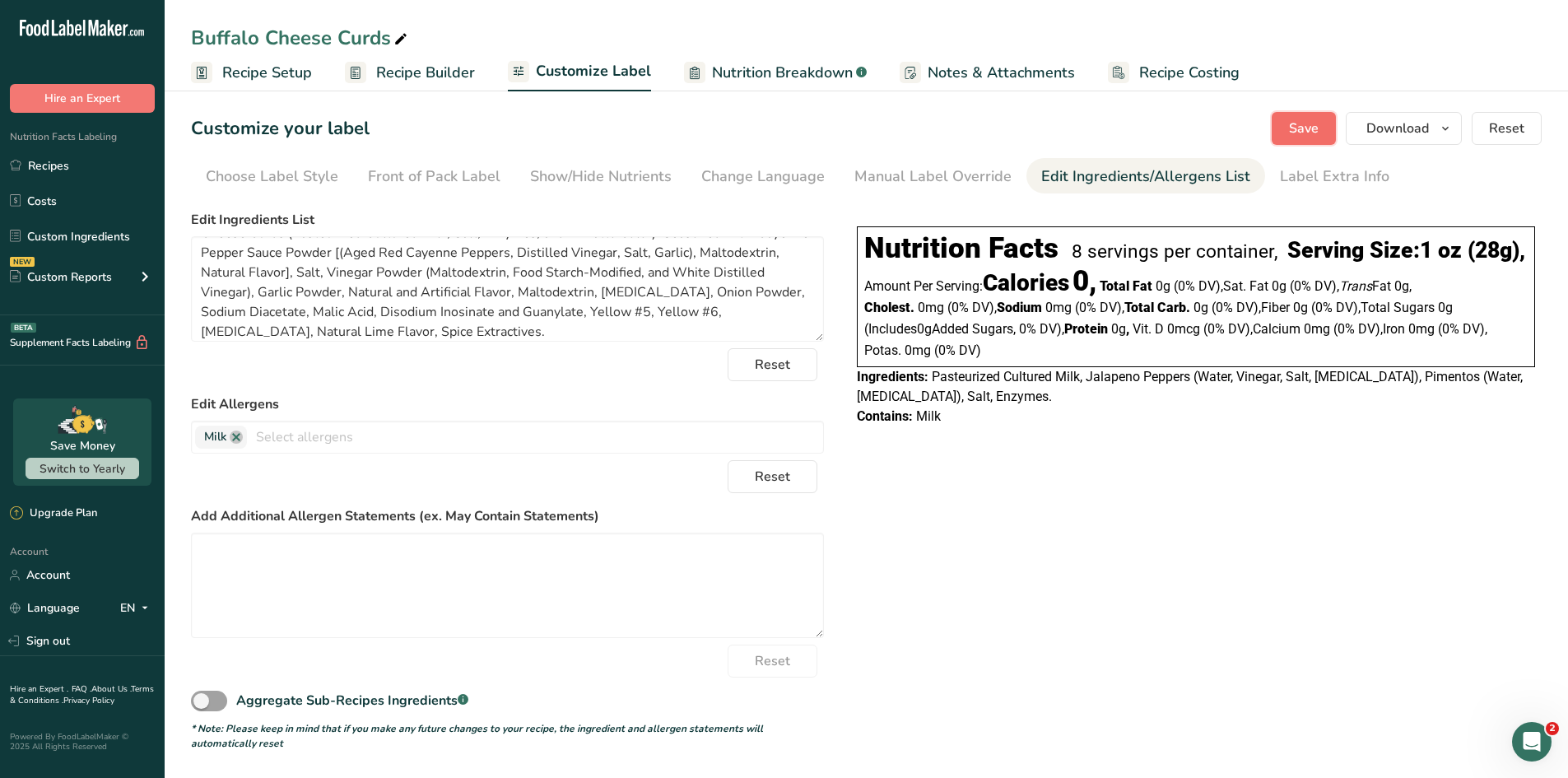
click at [1251, 134] on span "Save" at bounding box center [1304, 128] width 29 height 20
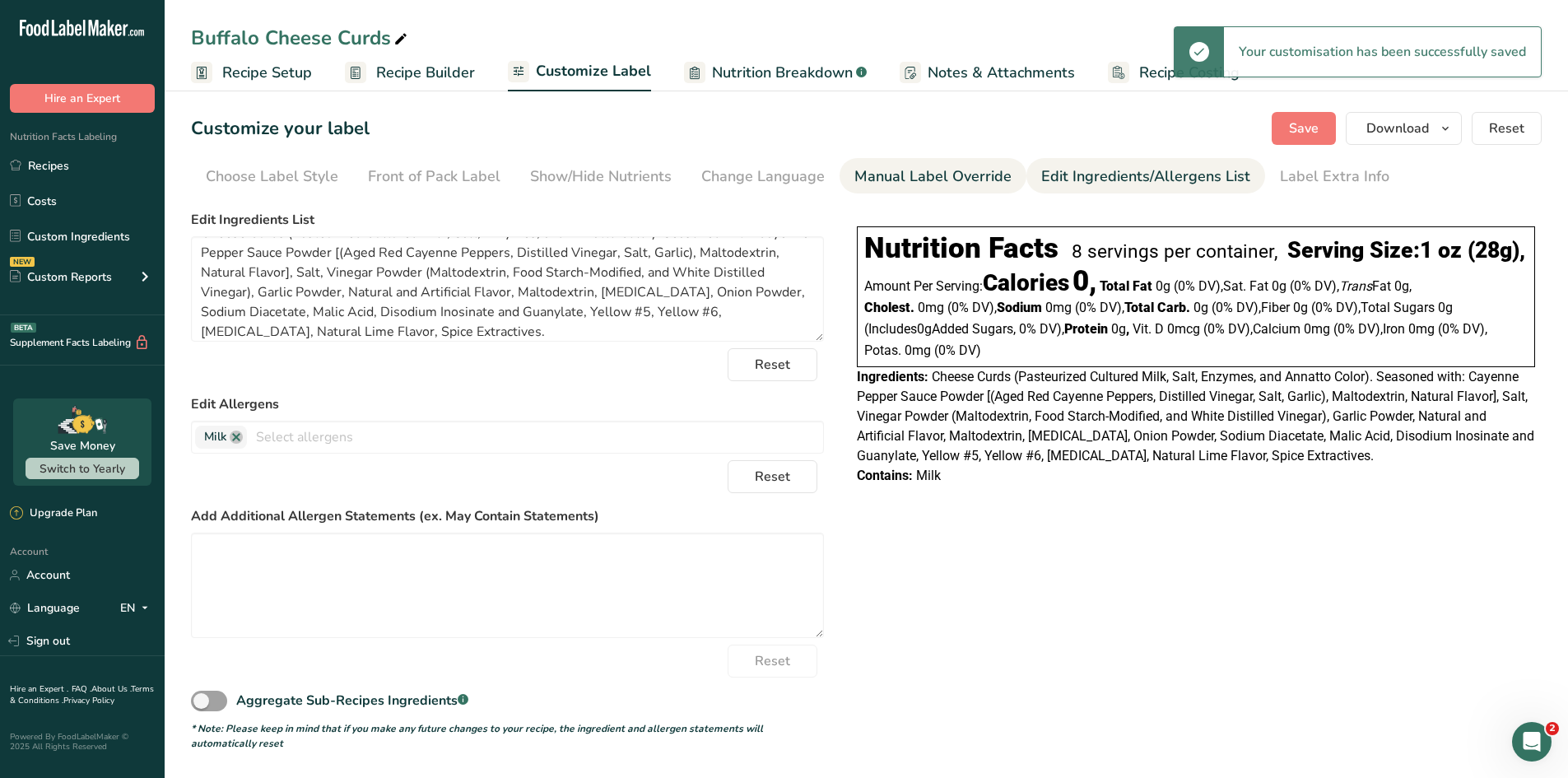
click at [958, 172] on div "Manual Label Override" at bounding box center [933, 176] width 157 height 22
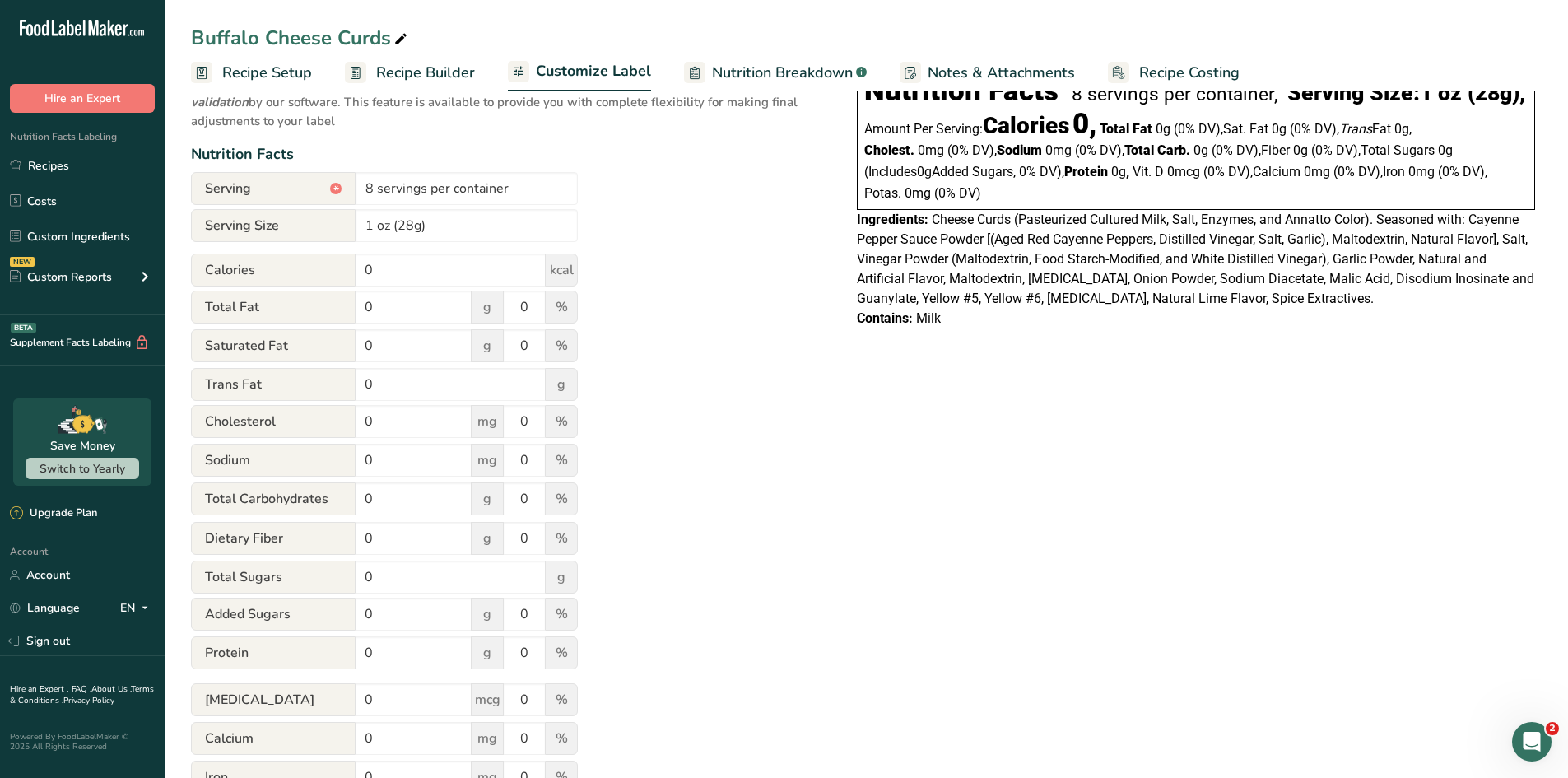
scroll to position [156, 0]
drag, startPoint x: 382, startPoint y: 274, endPoint x: 302, endPoint y: 265, distance: 80.5
click at [302, 265] on div "Calories 0 kcal" at bounding box center [384, 271] width 387 height 33
type input "110"
click at [408, 308] on input "0" at bounding box center [414, 308] width 116 height 33
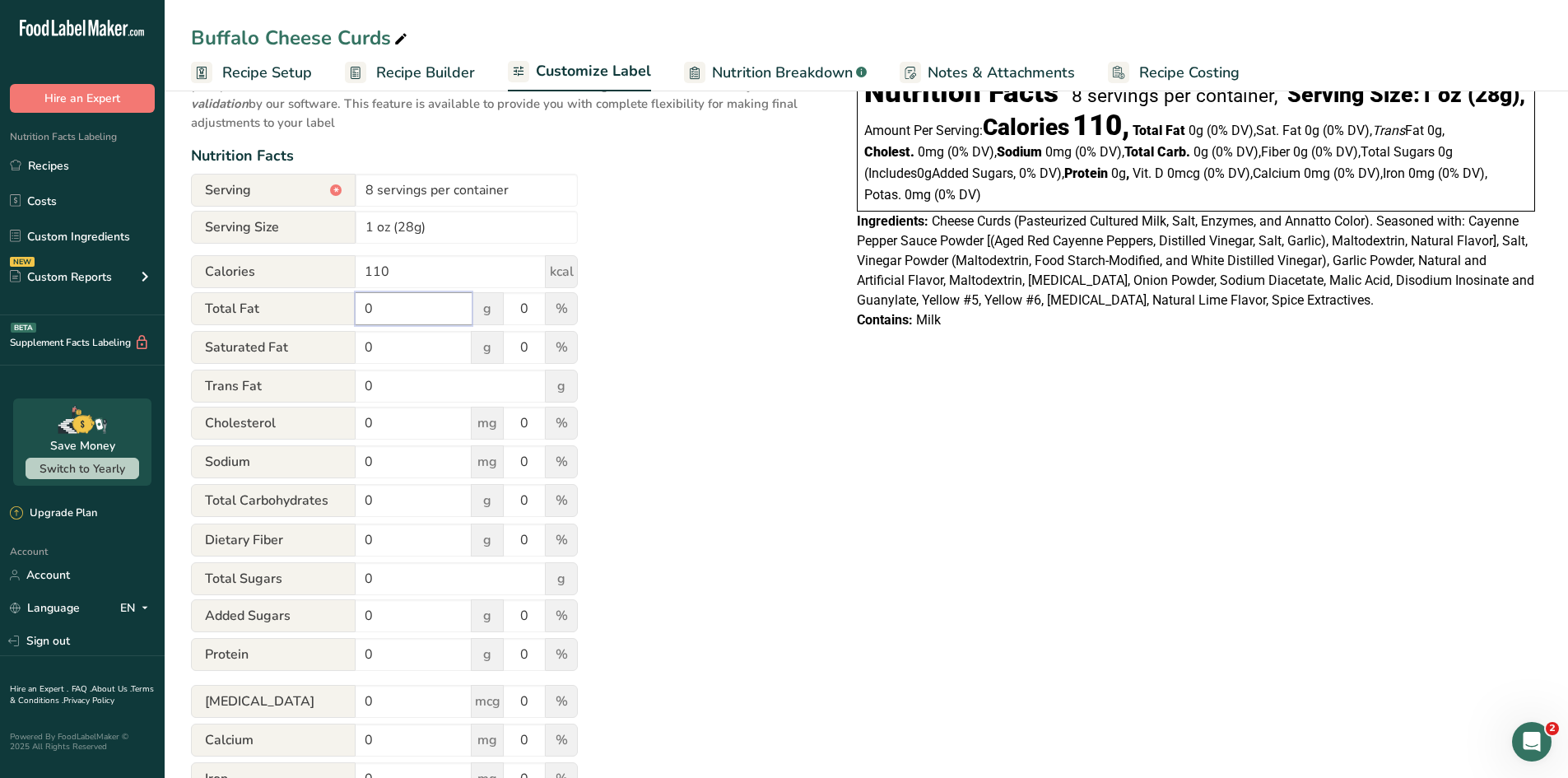
click at [408, 308] on input "0" at bounding box center [414, 308] width 116 height 33
type input "9"
click at [537, 305] on input "0" at bounding box center [524, 308] width 41 height 33
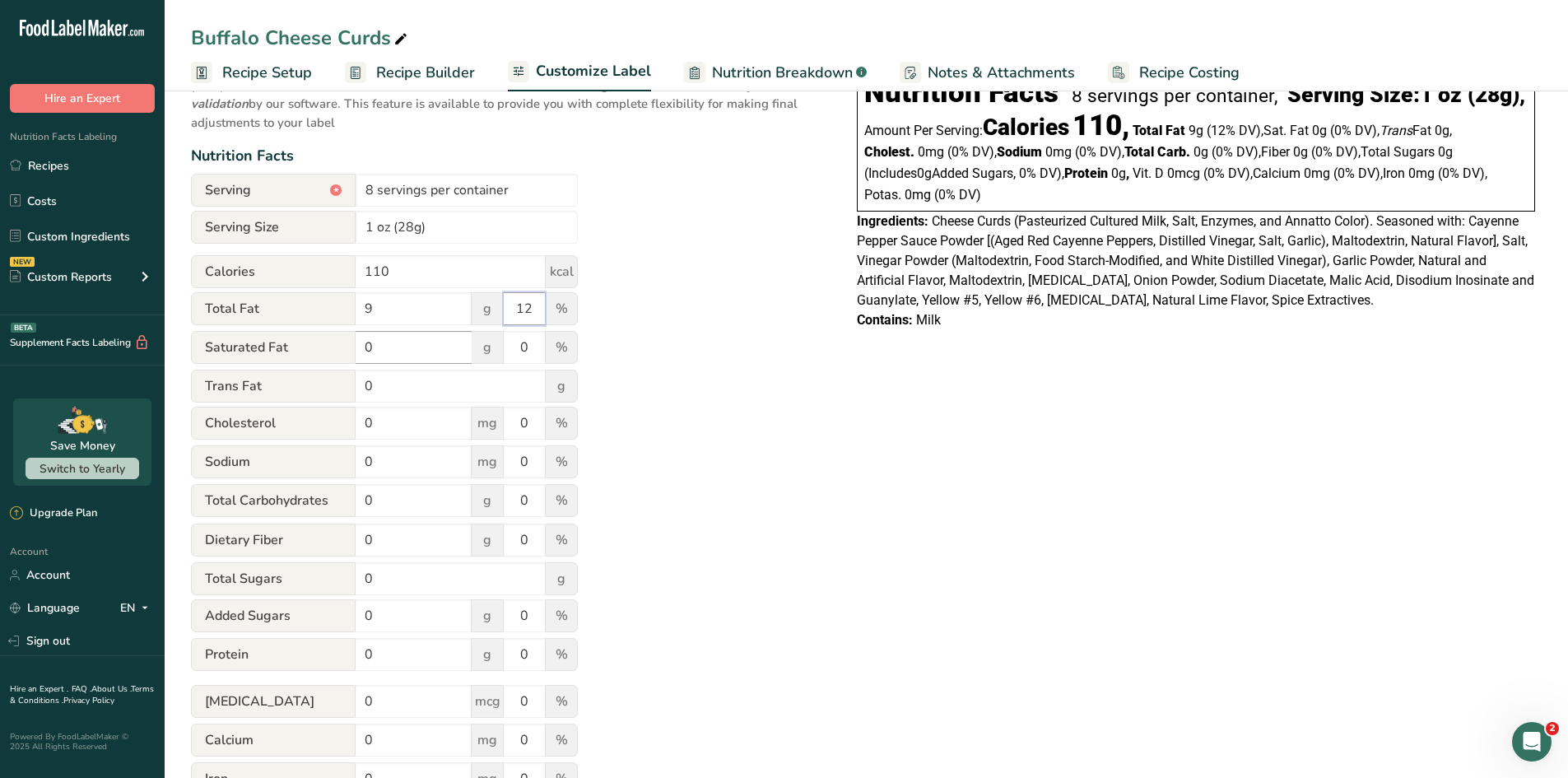
type input "12"
click at [401, 347] on input "0" at bounding box center [414, 347] width 116 height 33
type input "6"
click at [535, 345] on input "0" at bounding box center [524, 347] width 41 height 33
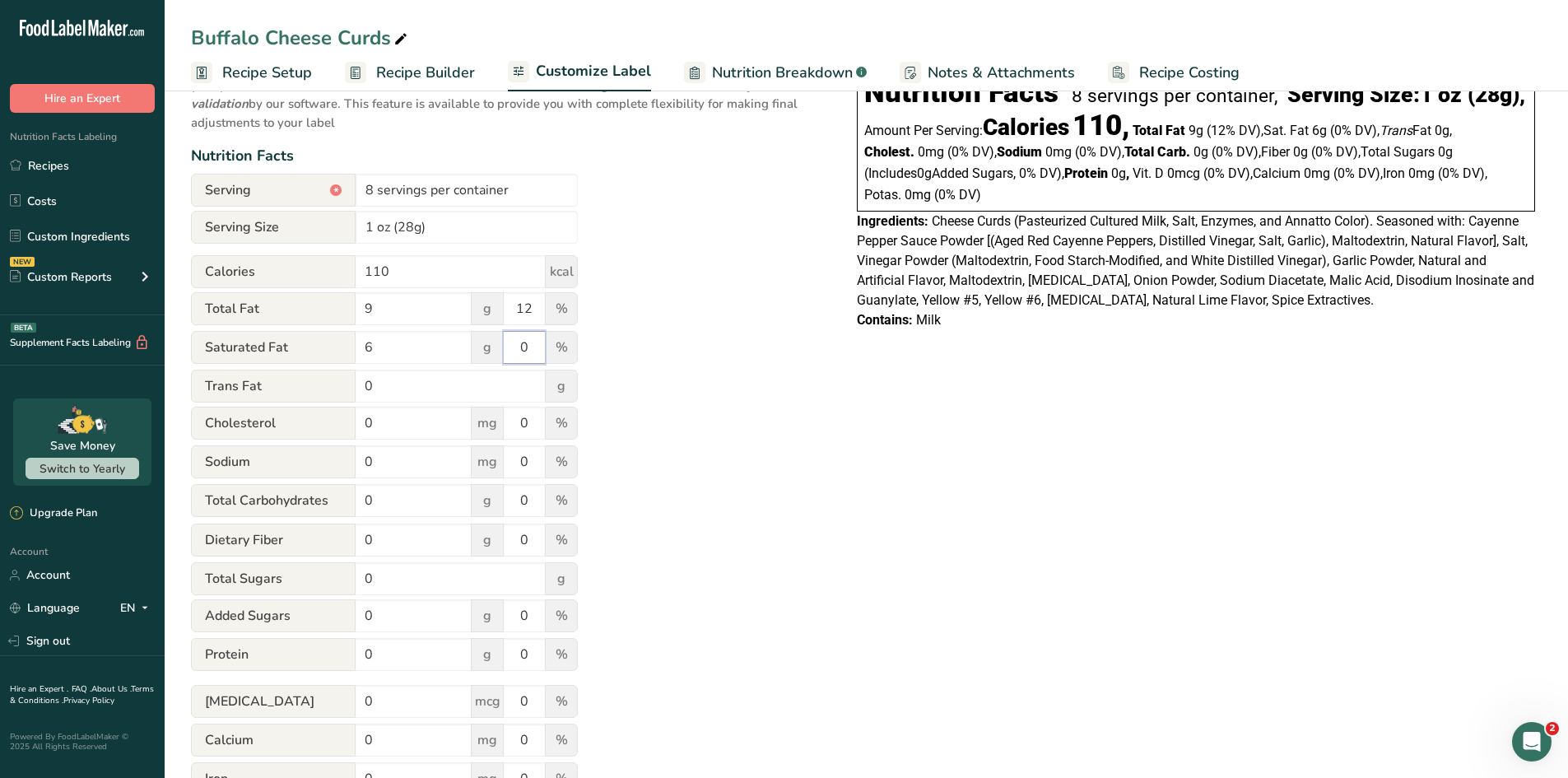
click at [535, 345] on input "0" at bounding box center [524, 347] width 41 height 33
type input "30"
click at [401, 425] on input "0" at bounding box center [414, 423] width 116 height 33
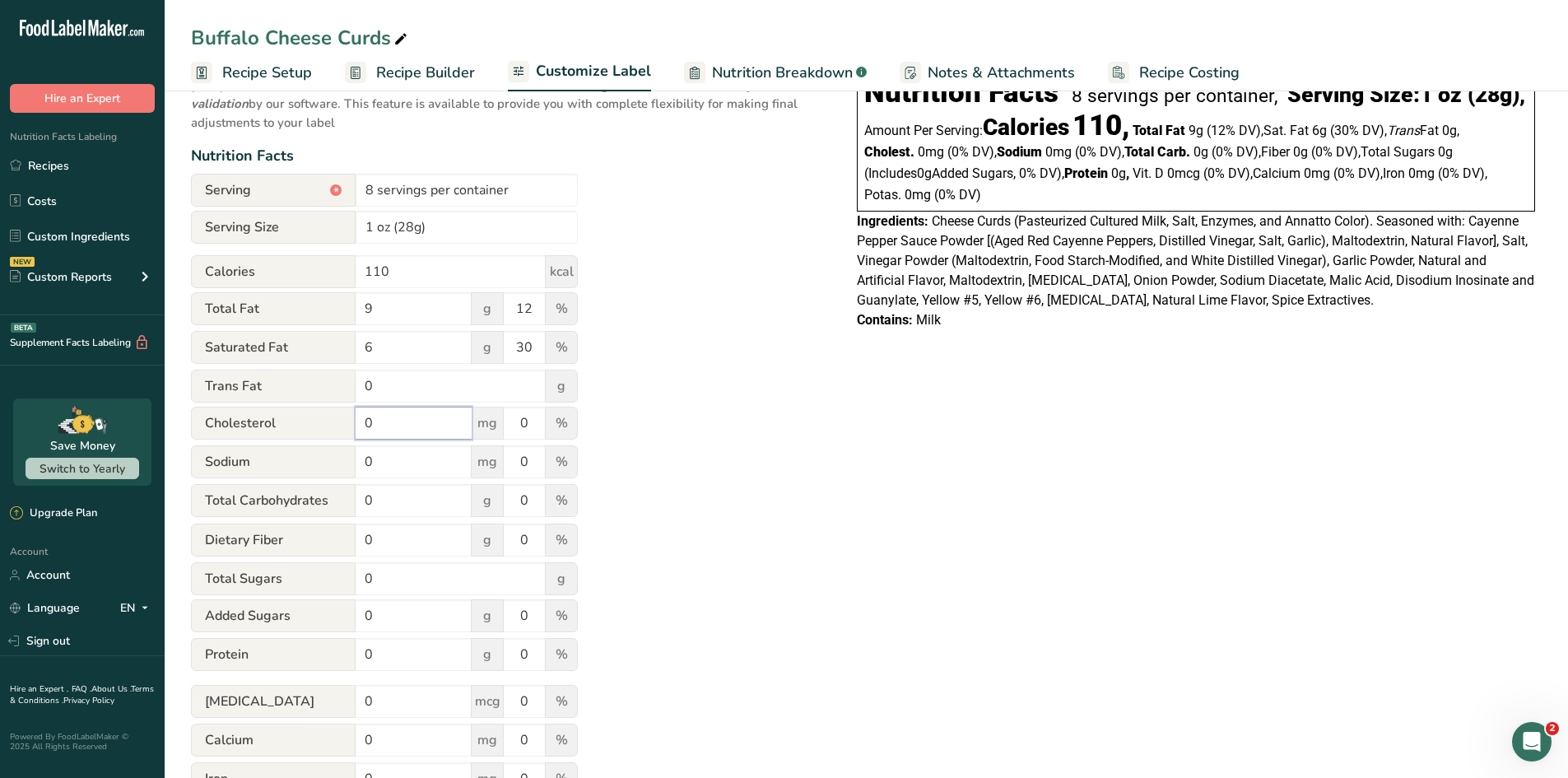
click at [401, 425] on input "0" at bounding box center [414, 423] width 116 height 33
type input "30"
drag, startPoint x: 527, startPoint y: 421, endPoint x: 472, endPoint y: 408, distance: 56.5
click at [472, 408] on div "[MEDICAL_DATA] 30 mg 0 %" at bounding box center [384, 424] width 387 height 34
click at [389, 469] on input "0" at bounding box center [414, 461] width 116 height 33
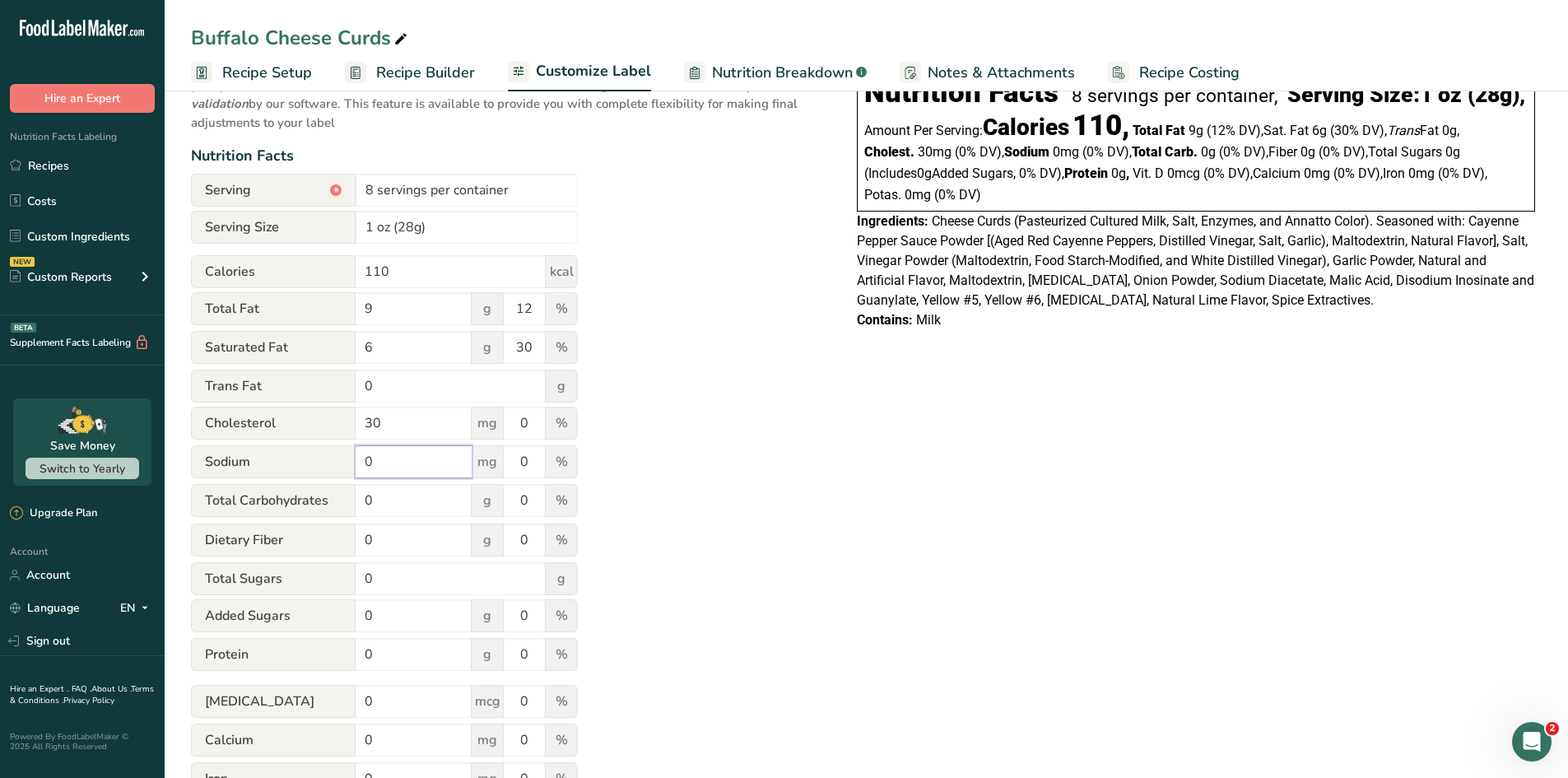
click at [389, 469] on input "0" at bounding box center [414, 461] width 116 height 33
type input "190"
click at [527, 462] on input "0" at bounding box center [524, 461] width 41 height 33
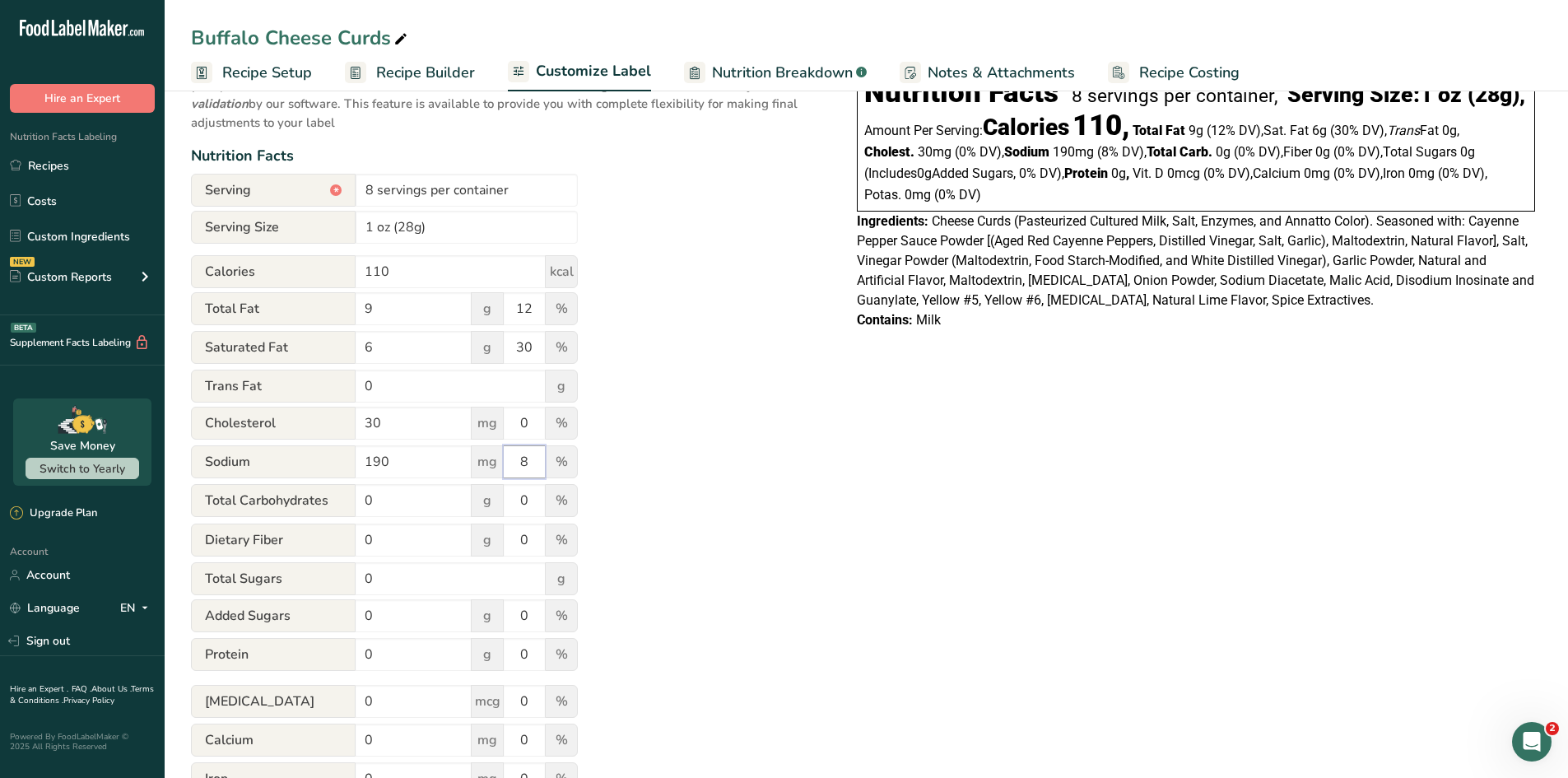
type input "8"
click at [652, 433] on div "Utilize this manual override feature to get full control over the nutrition lab…" at bounding box center [508, 459] width 633 height 825
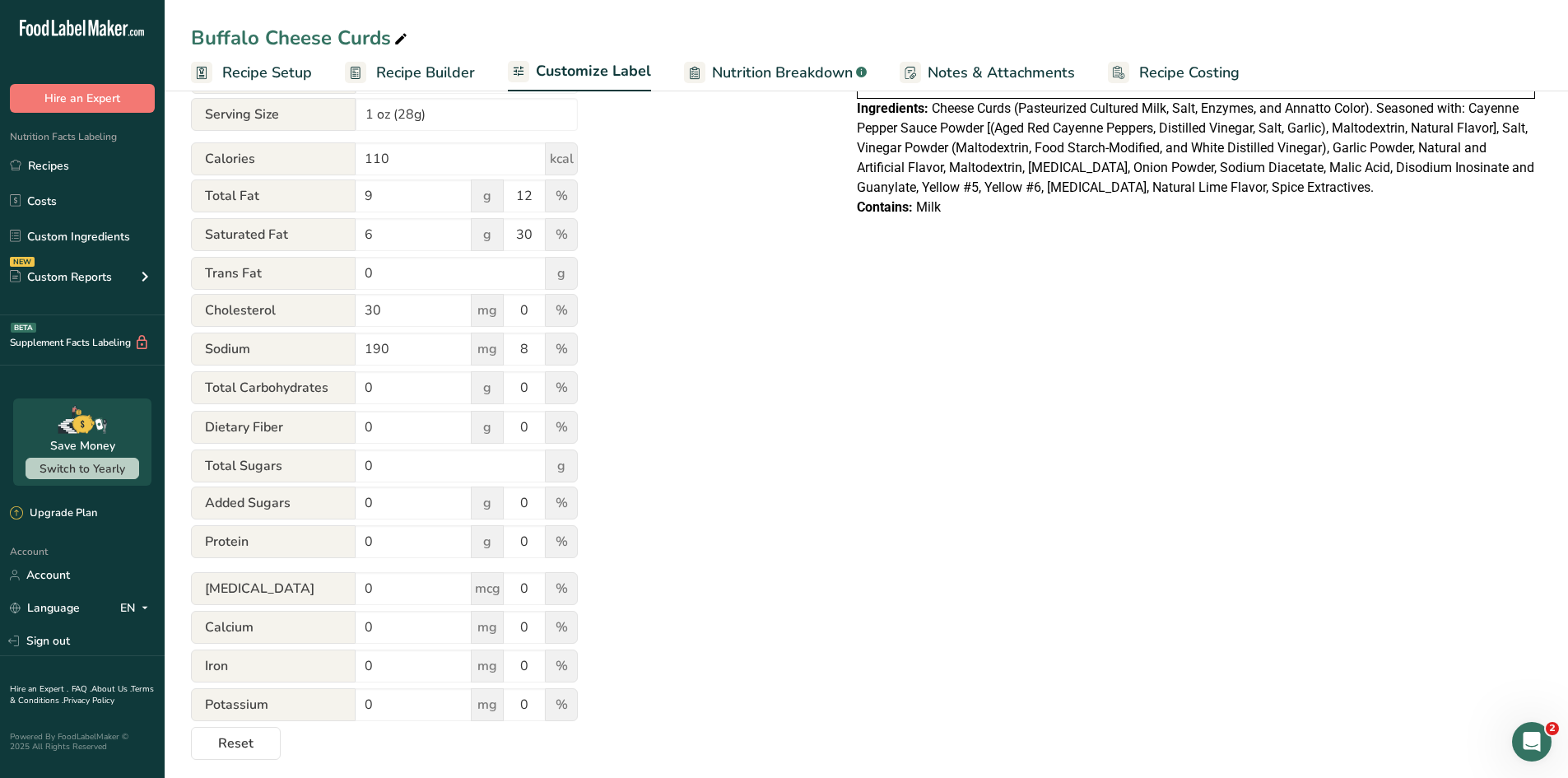
scroll to position [277, 0]
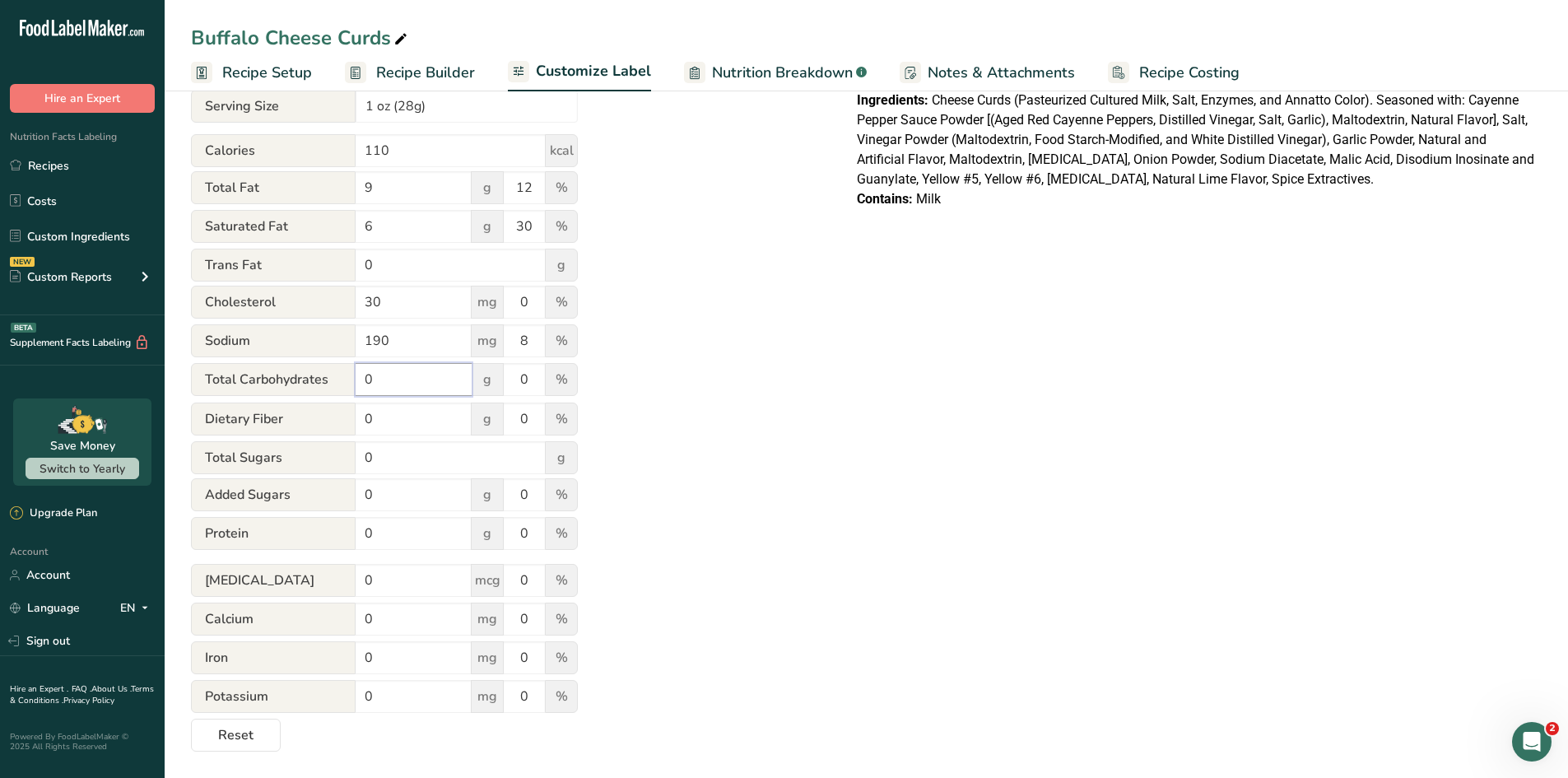
drag, startPoint x: 393, startPoint y: 376, endPoint x: 294, endPoint y: 363, distance: 99.8
click at [294, 363] on div "Total Carbohydrates 0 g 0 %" at bounding box center [384, 380] width 387 height 34
type input "1"
drag, startPoint x: 394, startPoint y: 535, endPoint x: 303, endPoint y: 508, distance: 94.9
click at [303, 508] on form "Serving * 8 servings per container Serving Size 1 oz (28g) Calories 110 kcal To…" at bounding box center [384, 401] width 387 height 699
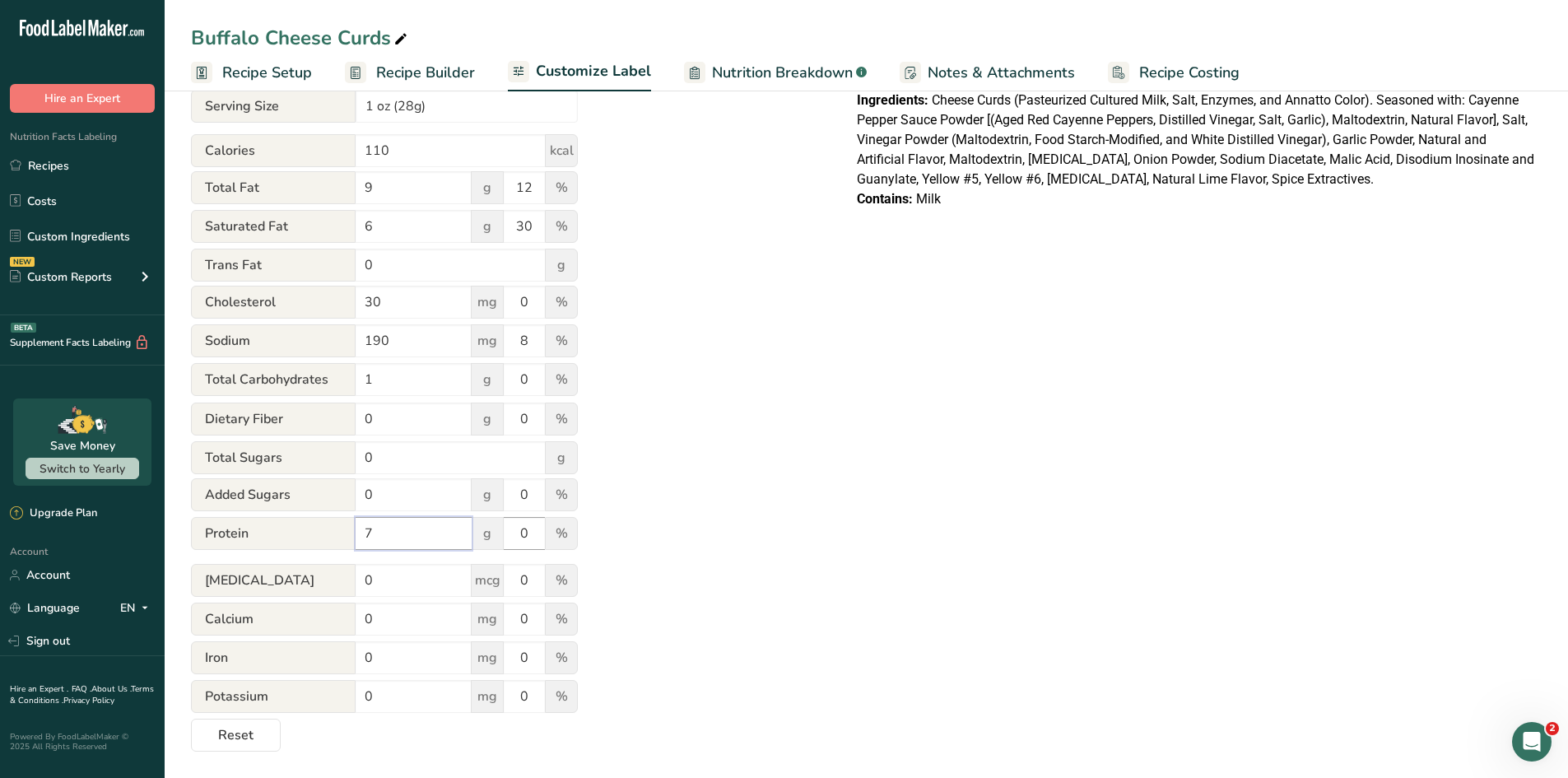
type input "7"
drag, startPoint x: 534, startPoint y: 536, endPoint x: 449, endPoint y: 522, distance: 86.1
click at [449, 522] on div "Protein 7 g 0 %" at bounding box center [384, 535] width 387 height 34
type input "14"
drag, startPoint x: 402, startPoint y: 580, endPoint x: 269, endPoint y: 553, distance: 135.7
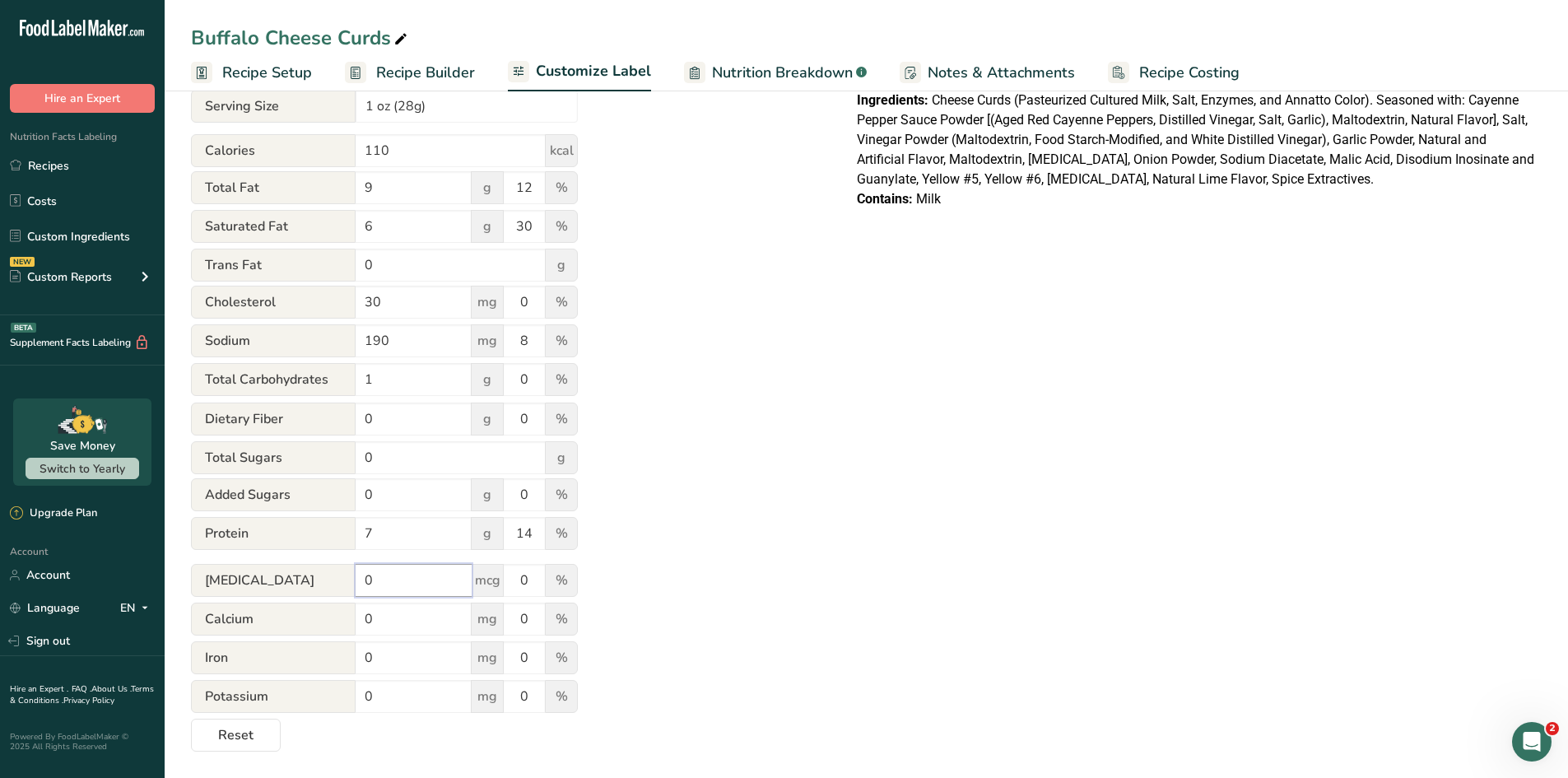
click at [269, 553] on form "Serving * 8 servings per container Serving Size 1 oz (28g) Calories 110 kcal To…" at bounding box center [384, 401] width 387 height 699
type input "."
type input "0.08"
drag, startPoint x: 390, startPoint y: 624, endPoint x: 286, endPoint y: 604, distance: 105.9
click at [286, 604] on div "Calcium 0 mg 0 %" at bounding box center [384, 620] width 387 height 34
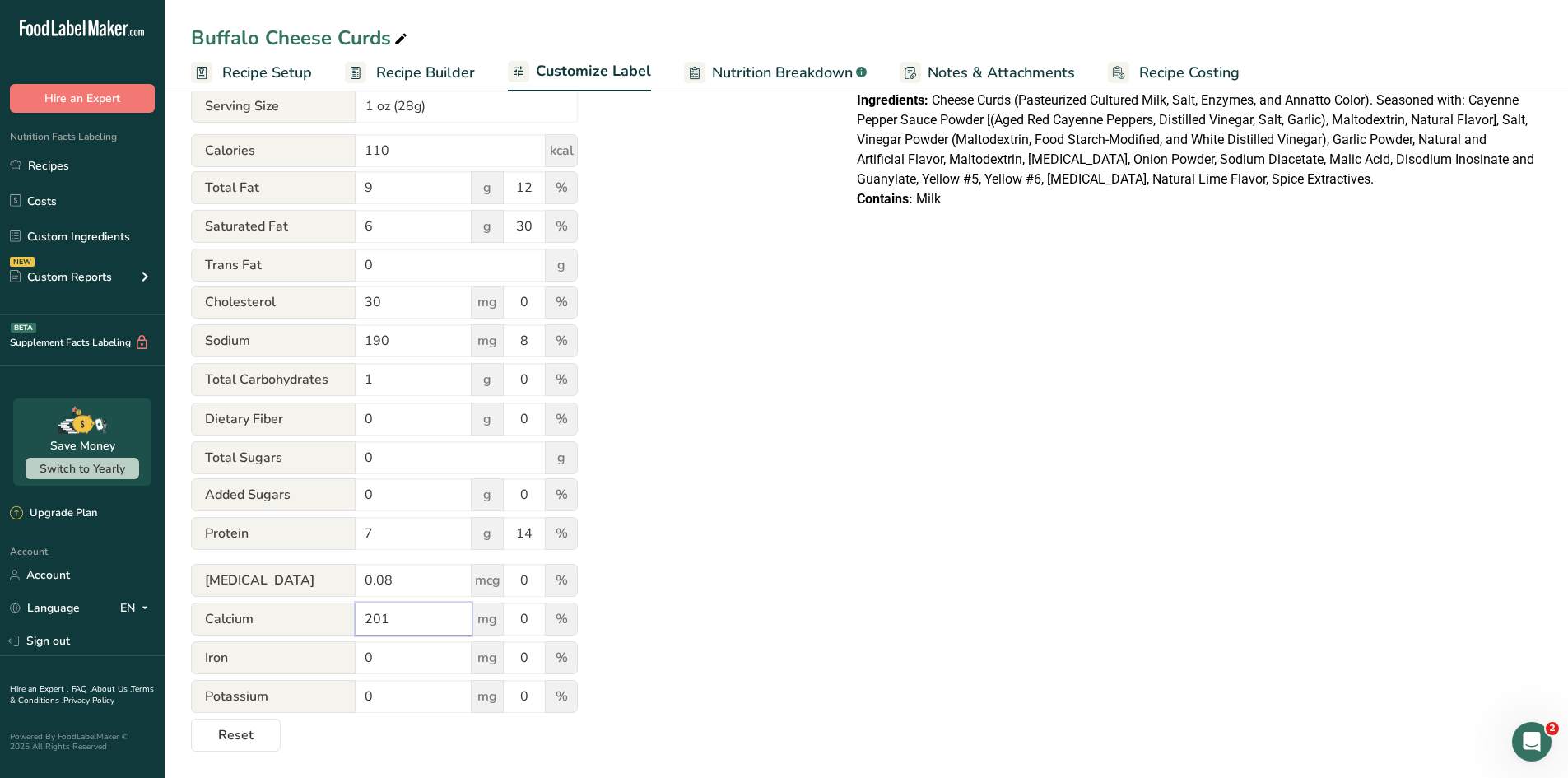
type input "201"
drag, startPoint x: 535, startPoint y: 620, endPoint x: 441, endPoint y: 609, distance: 94.6
click at [441, 609] on div "Calcium 201 mg 0 %" at bounding box center [384, 620] width 387 height 34
type input "15"
drag, startPoint x: 397, startPoint y: 659, endPoint x: 294, endPoint y: 649, distance: 103.5
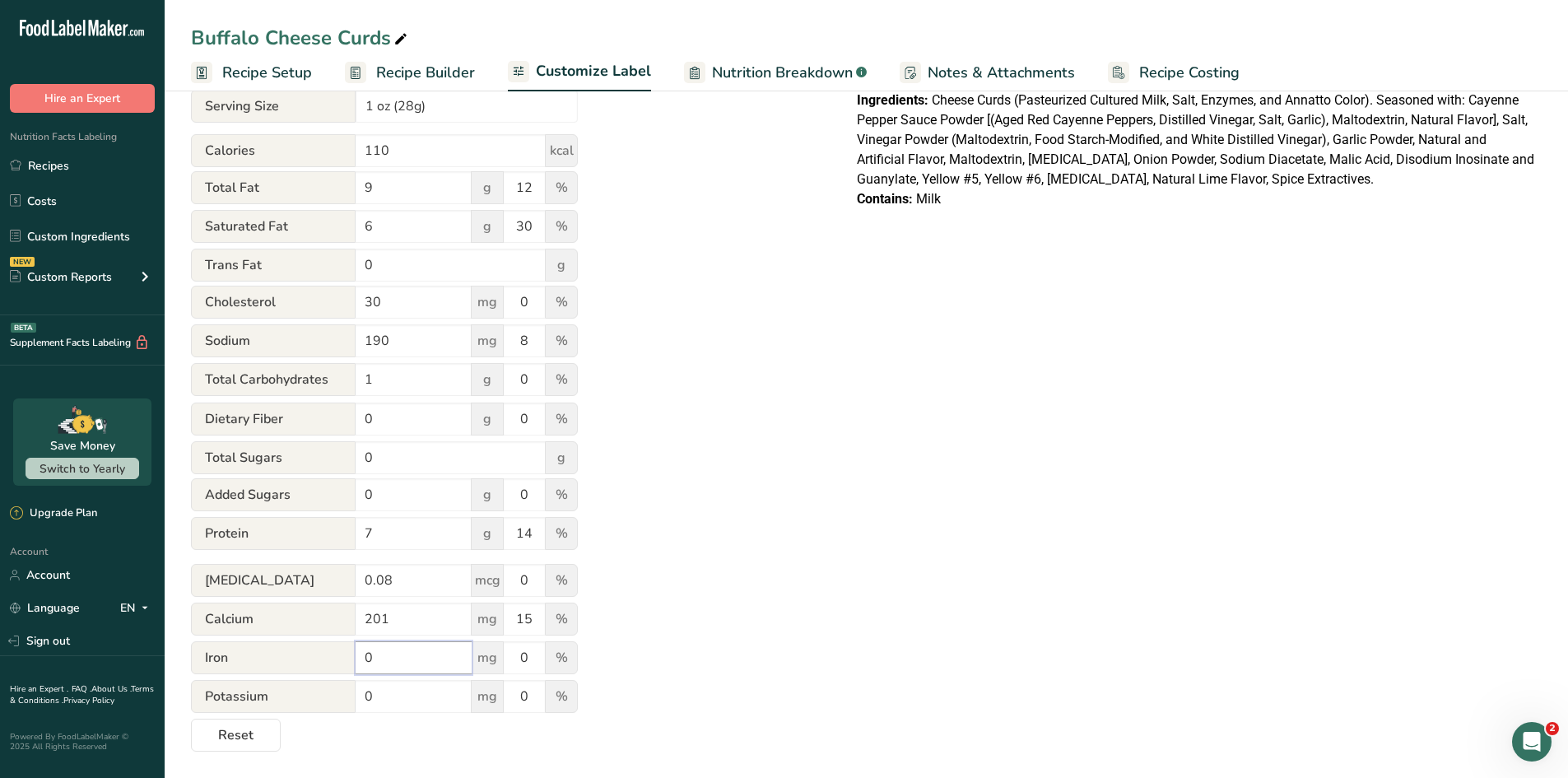
click at [294, 649] on div "Iron 0 mg 0 %" at bounding box center [384, 658] width 387 height 34
type input "."
type input "0.19"
drag, startPoint x: 536, startPoint y: 661, endPoint x: 449, endPoint y: 660, distance: 87.0
click at [449, 660] on div "Iron 0.19 mg 0 %" at bounding box center [384, 658] width 387 height 34
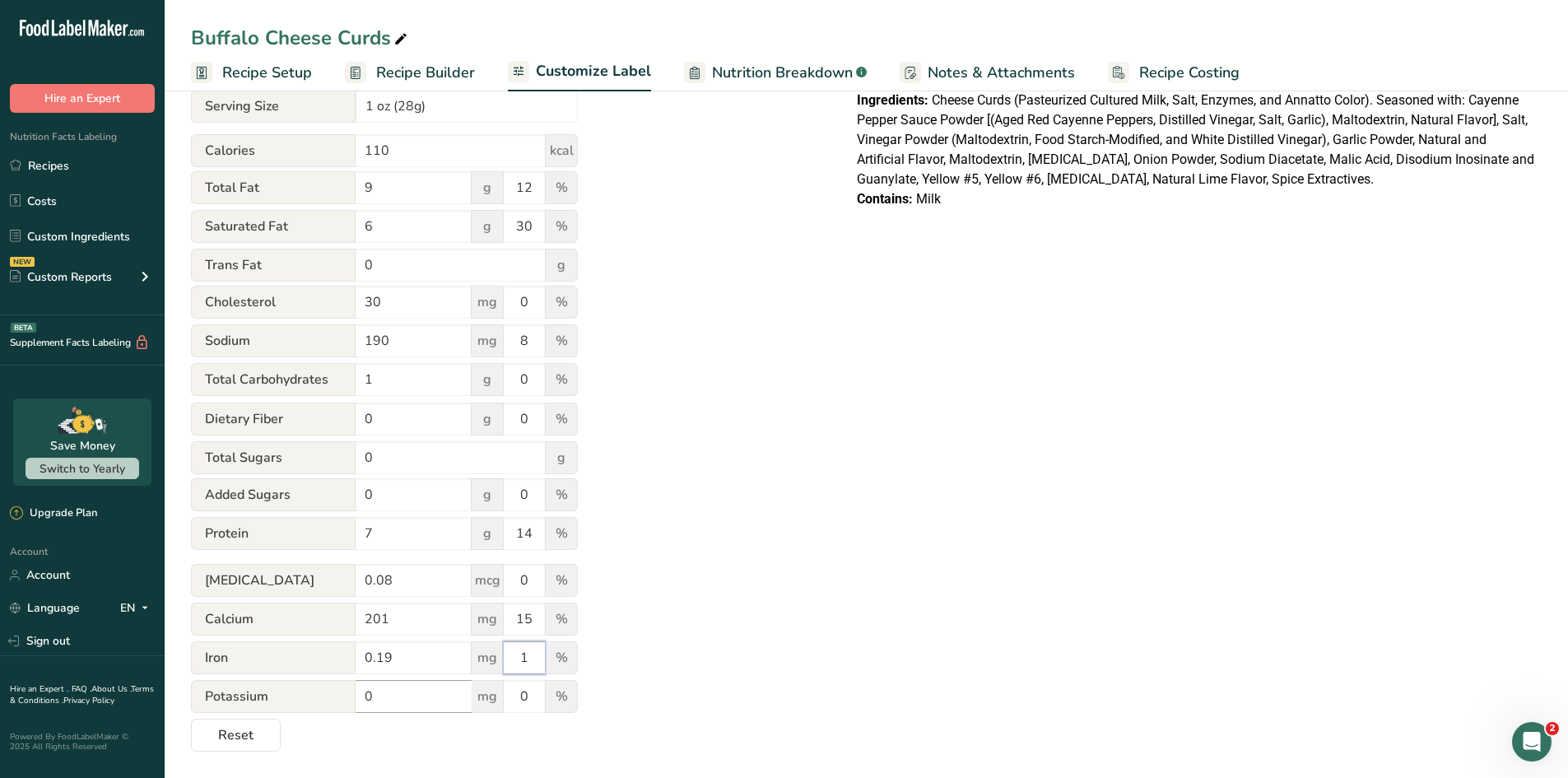
type input "1"
drag, startPoint x: 381, startPoint y: 697, endPoint x: 305, endPoint y: 693, distance: 76.1
click at [305, 679] on div "Potassium 0 mg 0 %" at bounding box center [384, 697] width 387 height 34
type input "27"
click at [625, 639] on div "Utilize this manual override feature to get full control over the nutrition lab…" at bounding box center [508, 339] width 633 height 825
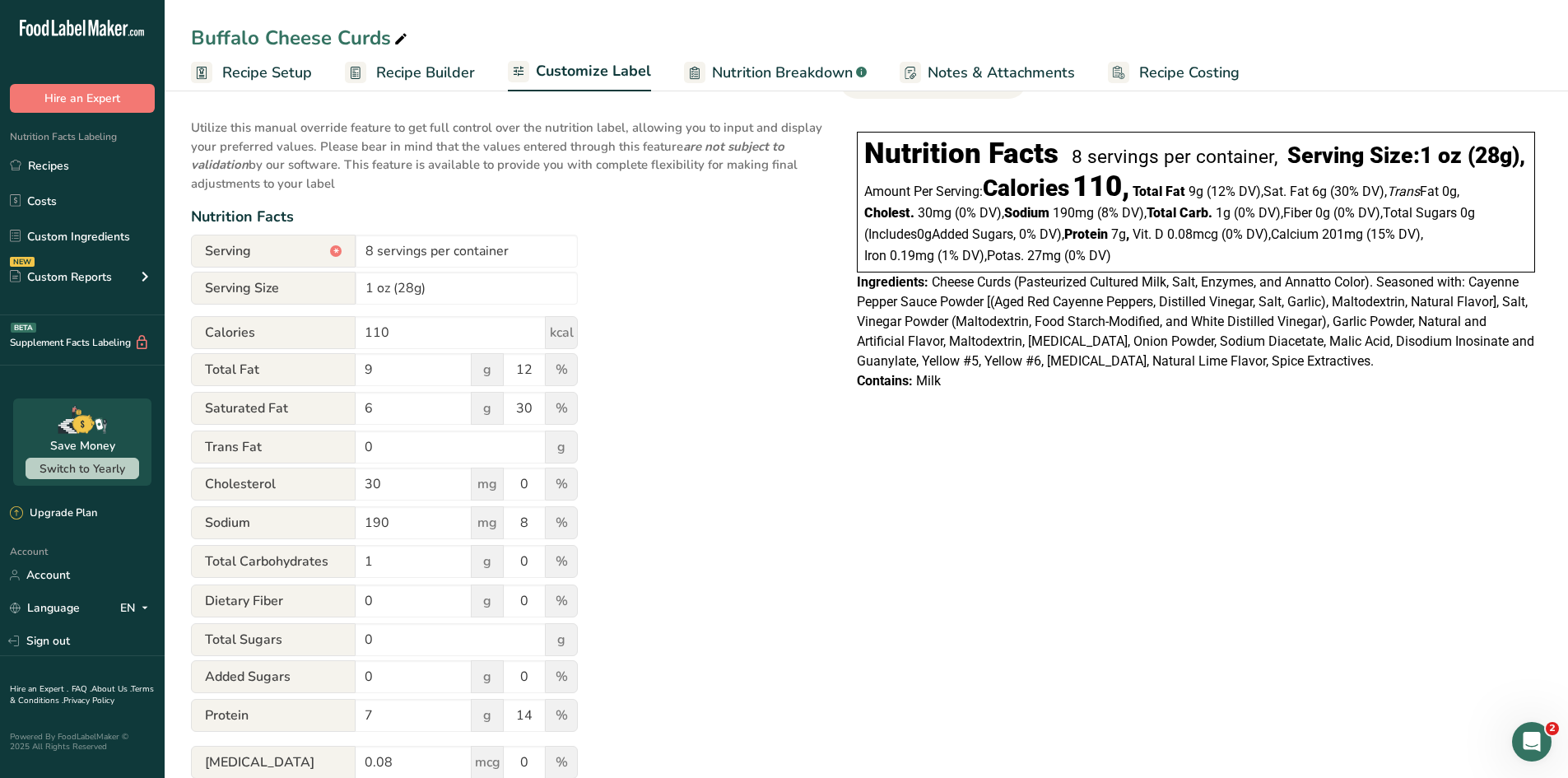
scroll to position [96, 0]
drag, startPoint x: 532, startPoint y: 481, endPoint x: 471, endPoint y: 478, distance: 61.1
click at [471, 478] on div "[MEDICAL_DATA] 30 mg 0 %" at bounding box center [384, 483] width 387 height 34
type input "10"
click at [641, 462] on div "Utilize this manual override feature to get full control over the nutrition lab…" at bounding box center [508, 519] width 633 height 825
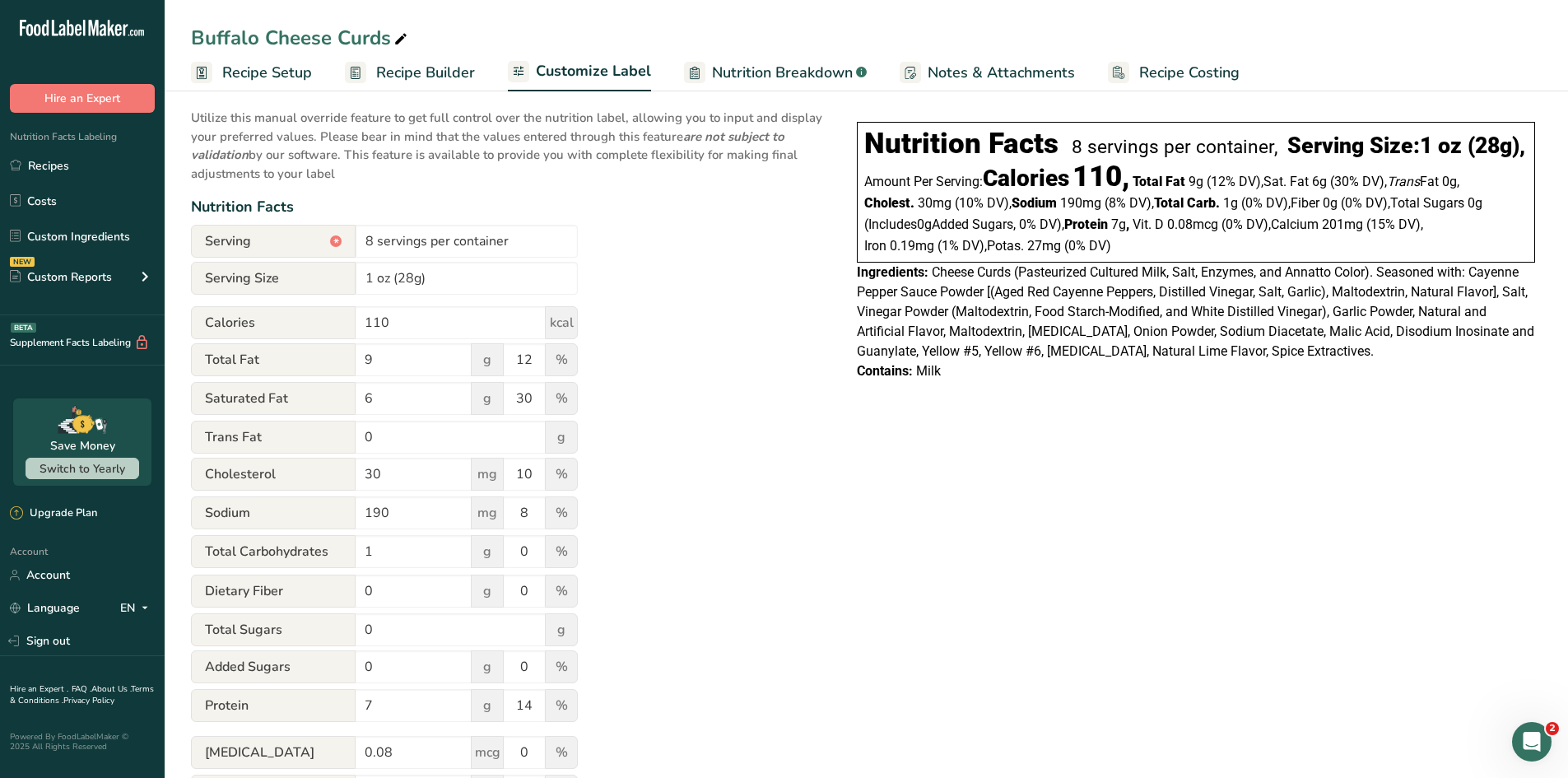
scroll to position [0, 0]
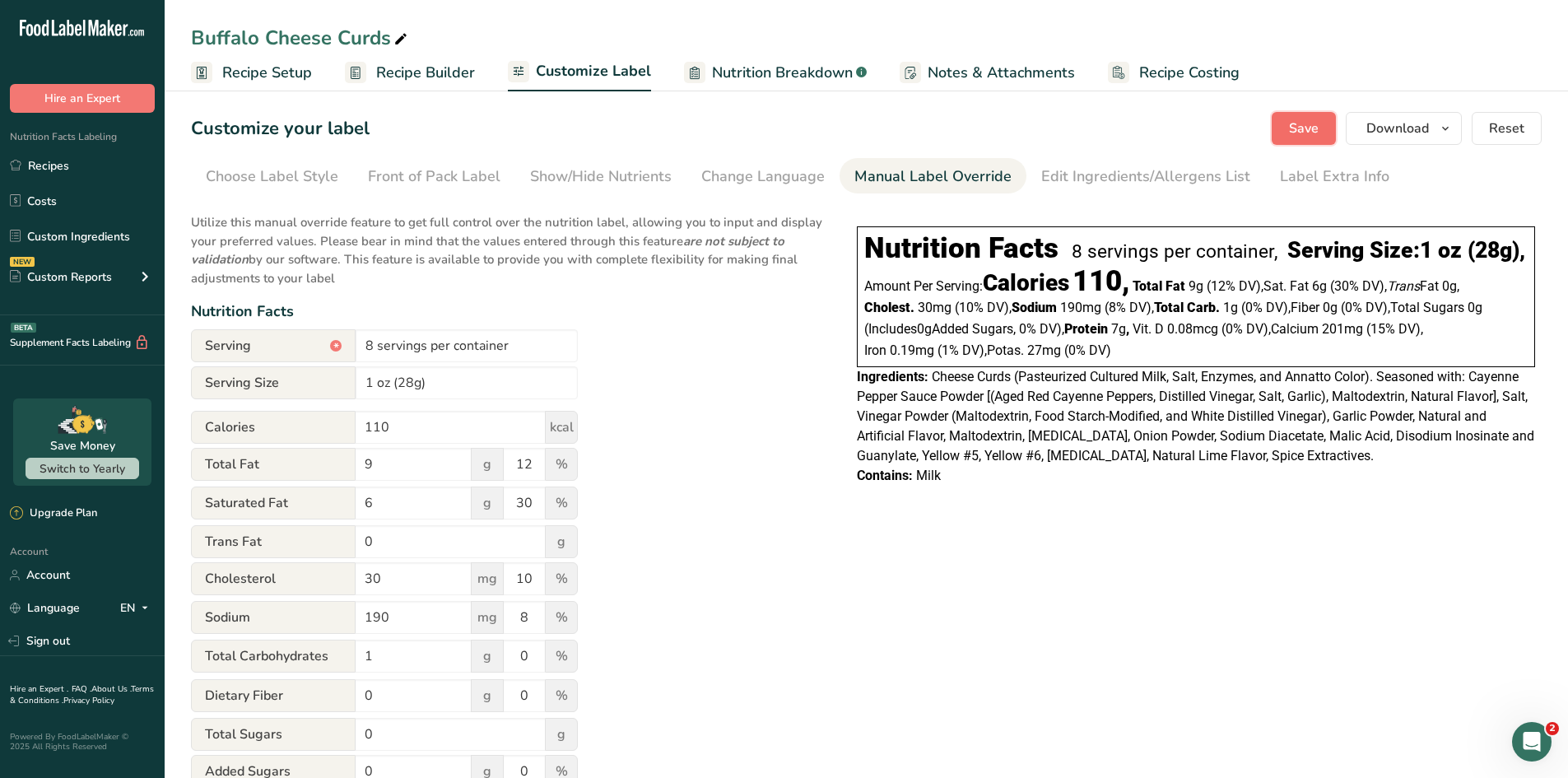
click at [1251, 136] on span "Save" at bounding box center [1304, 128] width 29 height 20
click at [61, 166] on link "Recipes" at bounding box center [82, 165] width 165 height 31
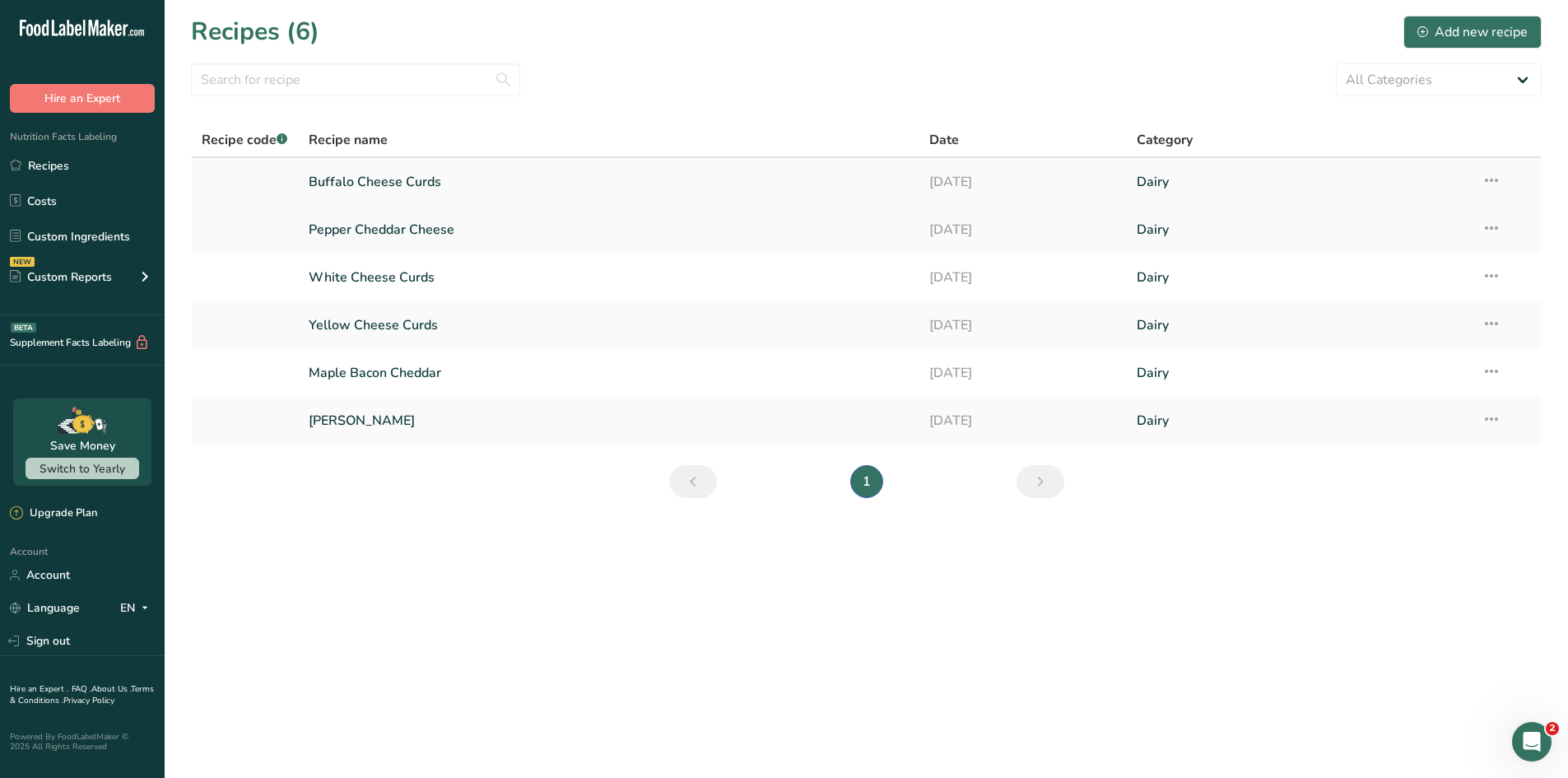
click at [391, 182] on link "Buffalo Cheese Curds" at bounding box center [610, 182] width 602 height 34
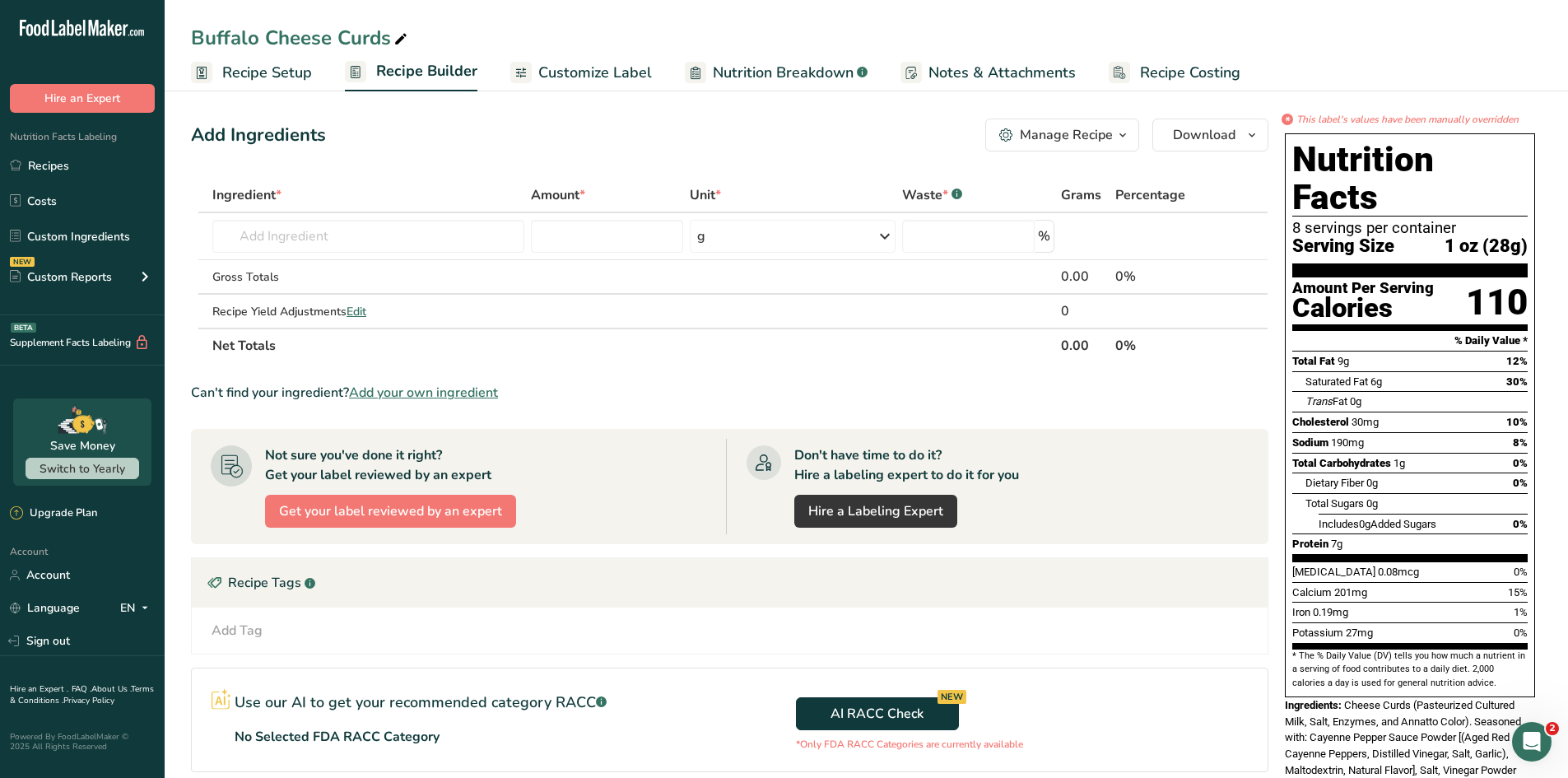
click at [599, 72] on span "Customize Label" at bounding box center [594, 72] width 113 height 22
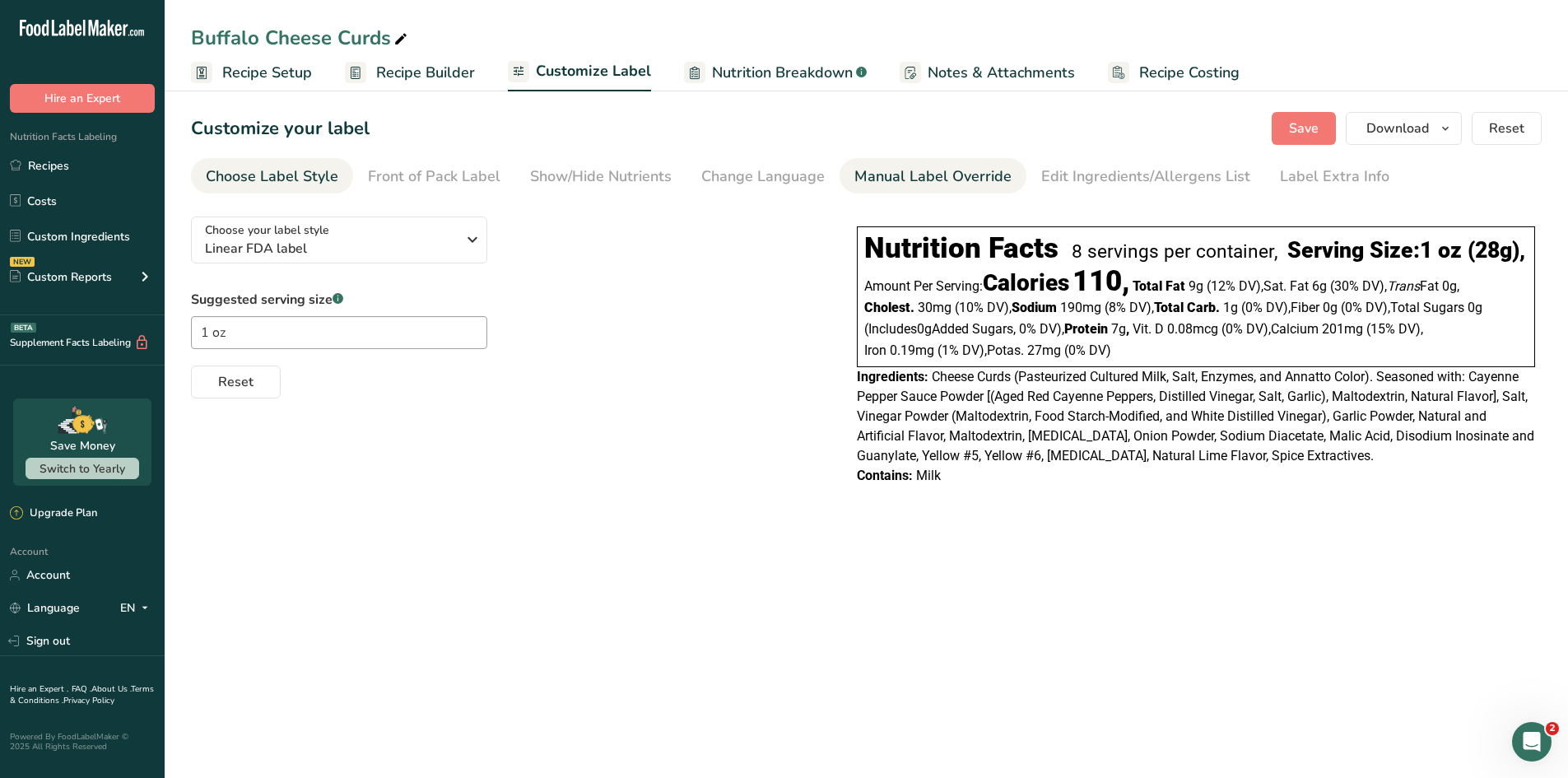
click at [935, 178] on div "Manual Label Override" at bounding box center [933, 176] width 157 height 22
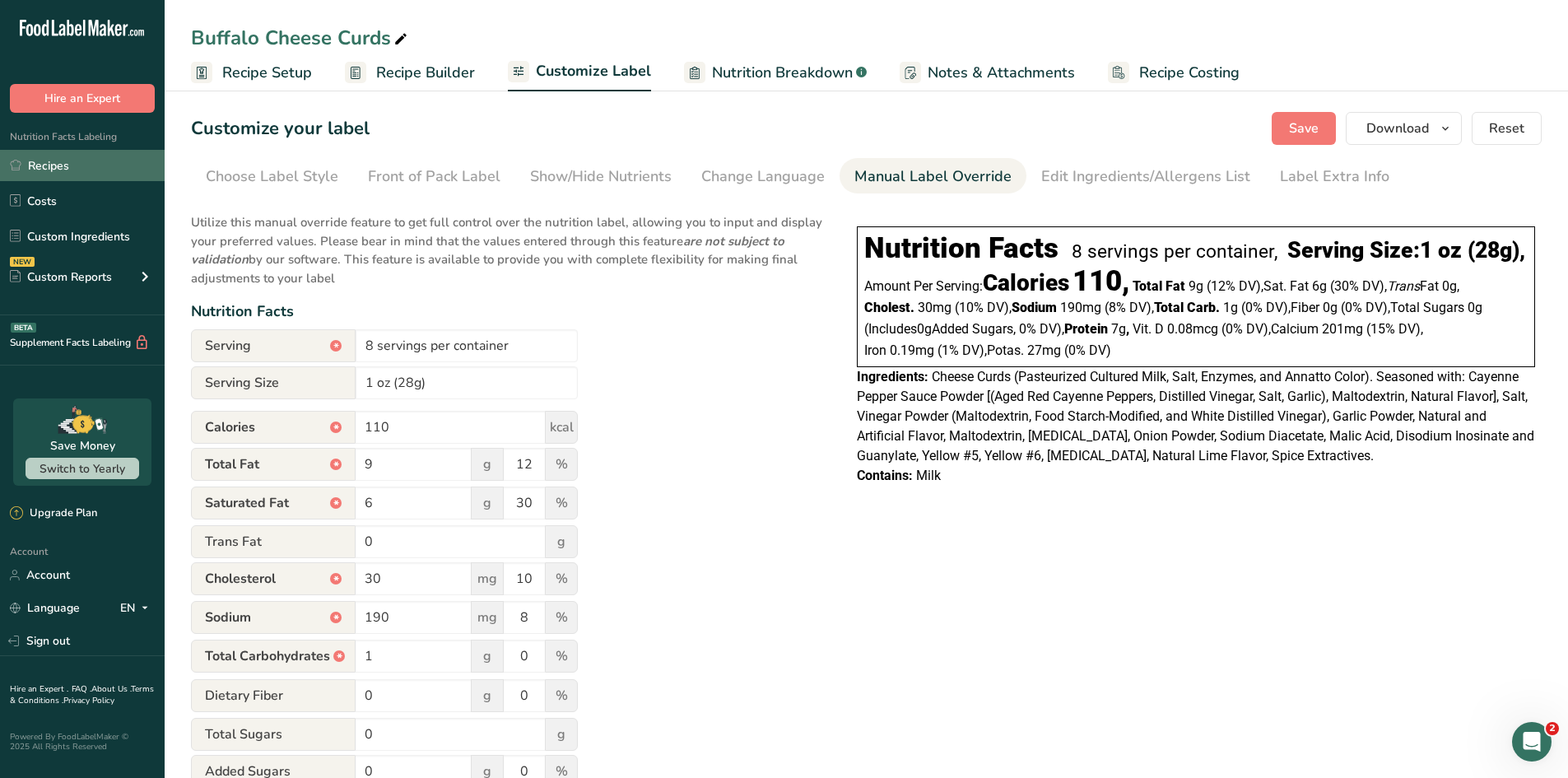
click at [62, 164] on link "Recipes" at bounding box center [82, 165] width 165 height 31
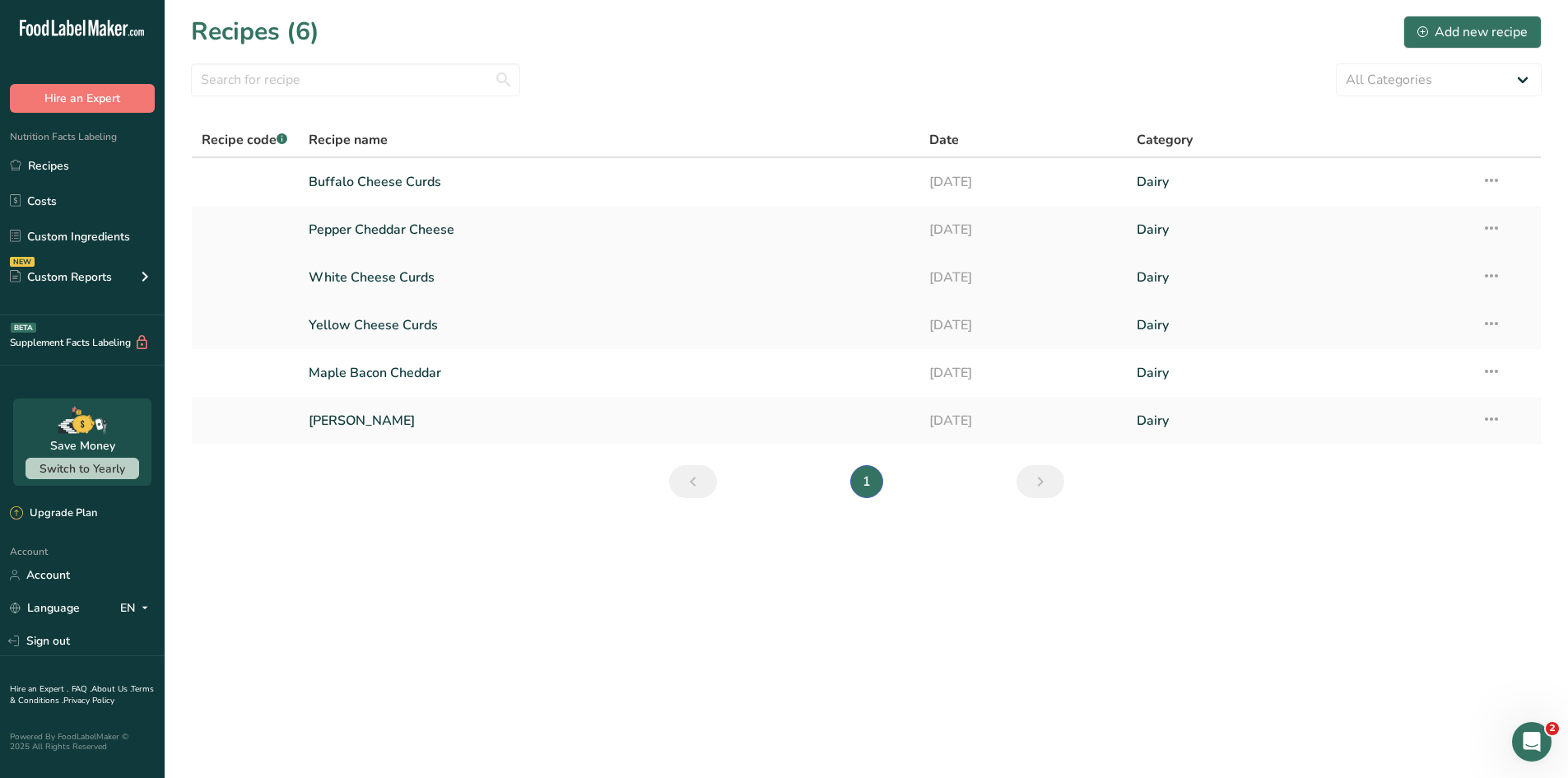
click at [1251, 277] on icon at bounding box center [1491, 275] width 20 height 29
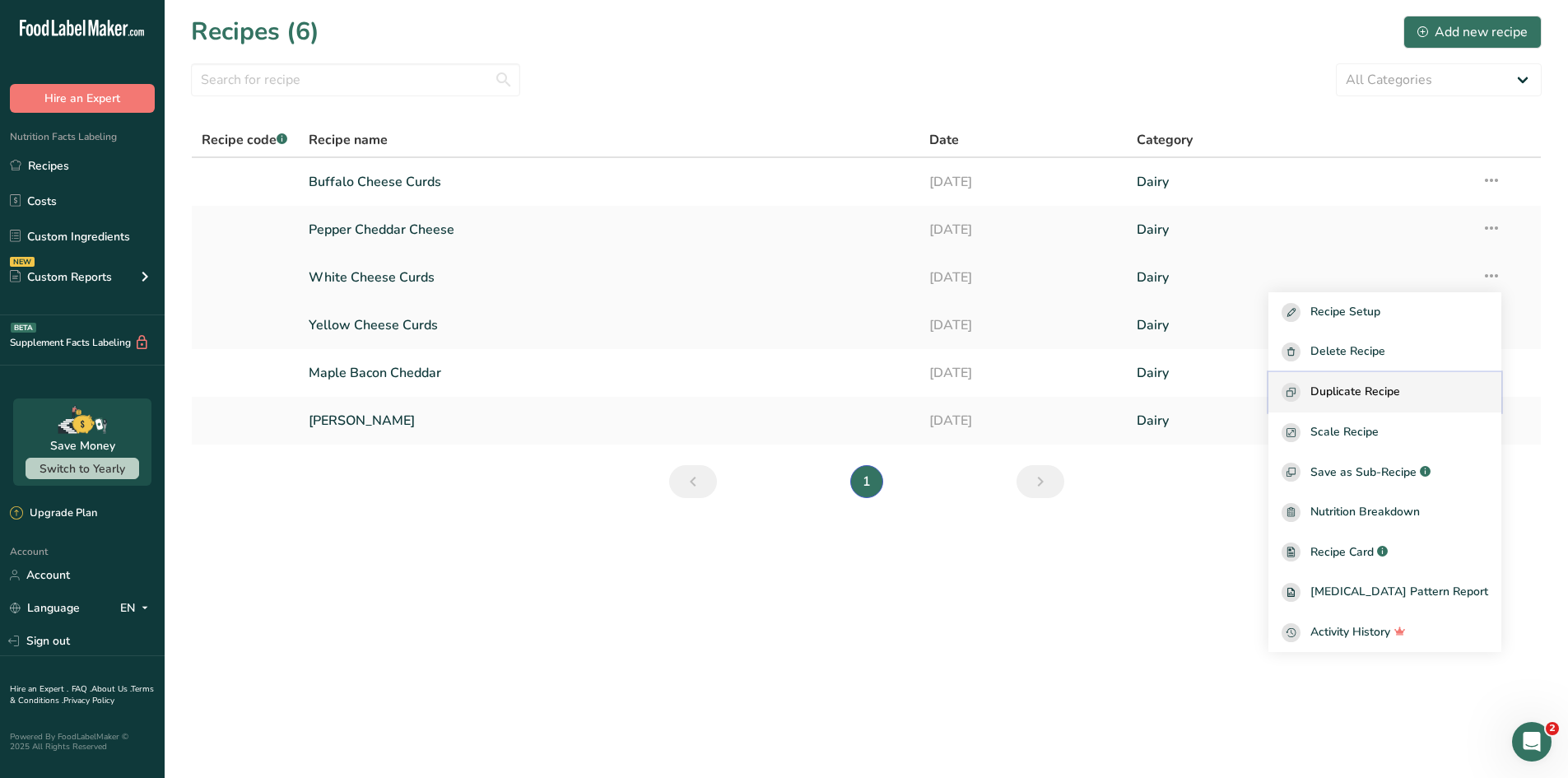
click at [1251, 396] on span "Duplicate Recipe" at bounding box center [1355, 393] width 89 height 19
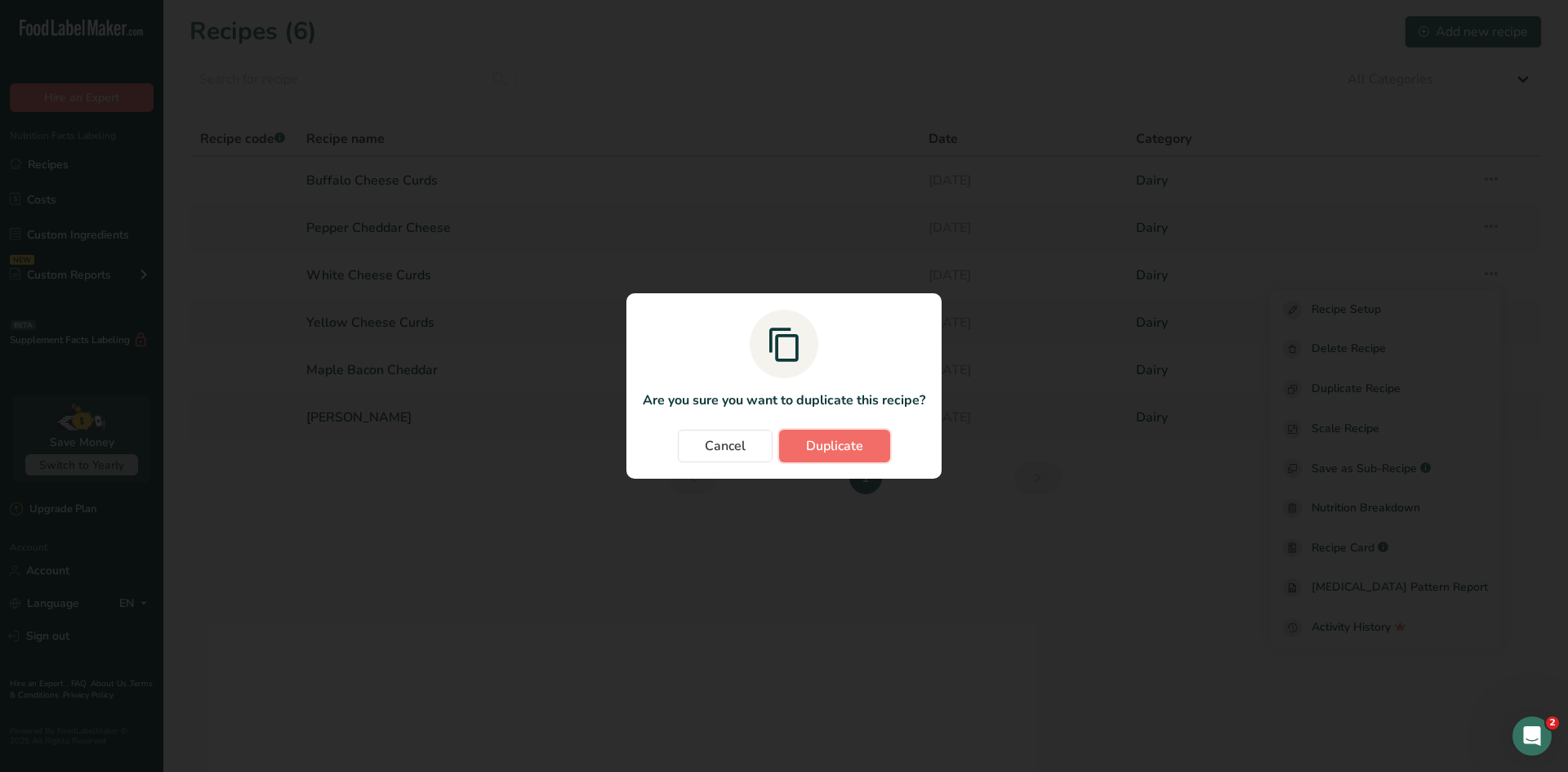
click at [837, 432] on button "Duplicate" at bounding box center [835, 445] width 111 height 33
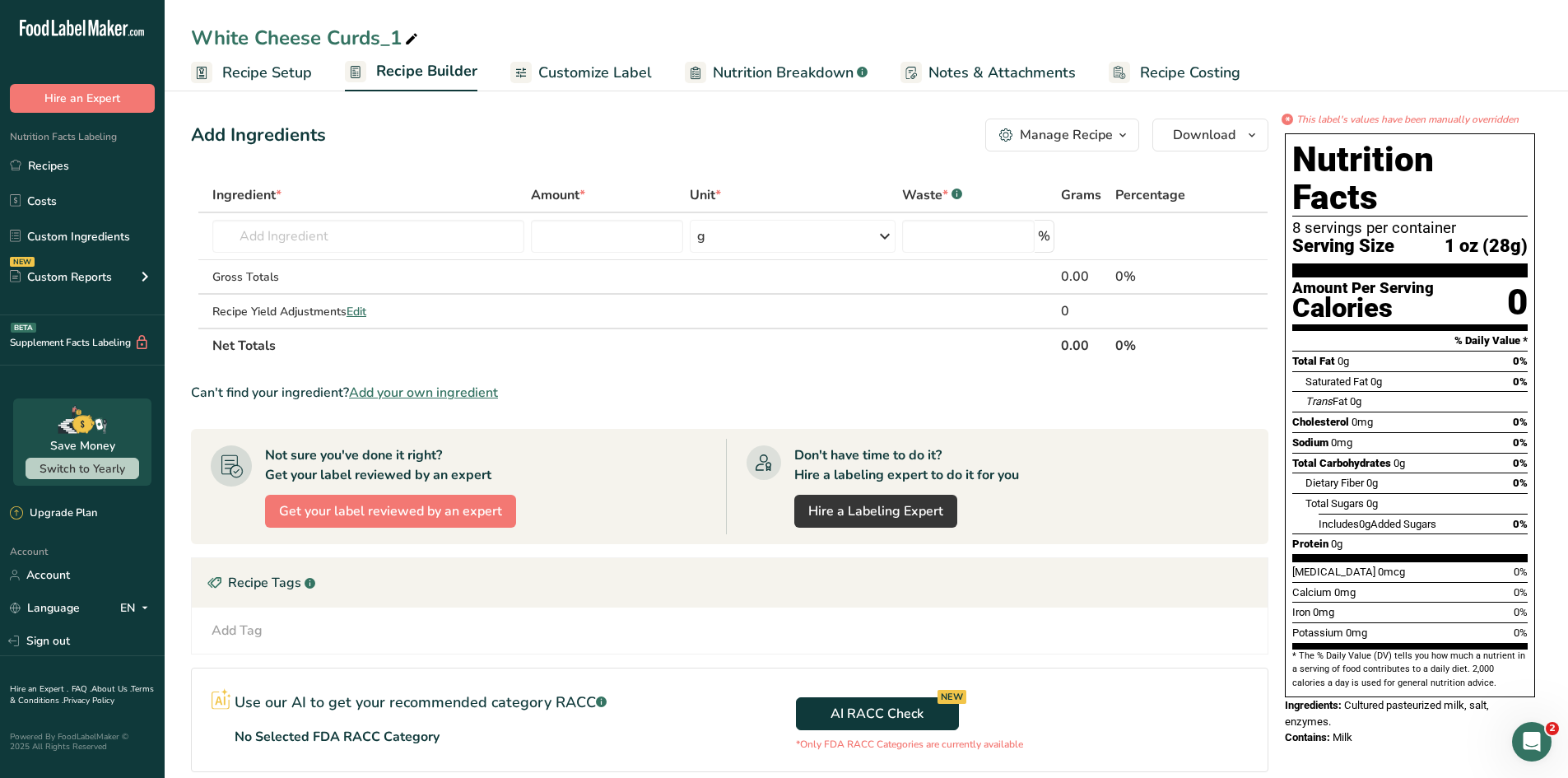
click at [414, 40] on icon at bounding box center [412, 39] width 15 height 23
click at [414, 40] on input "White Cheese Curds_1" at bounding box center [866, 37] width 1350 height 29
type input "[PERSON_NAME] Cheese Curds"
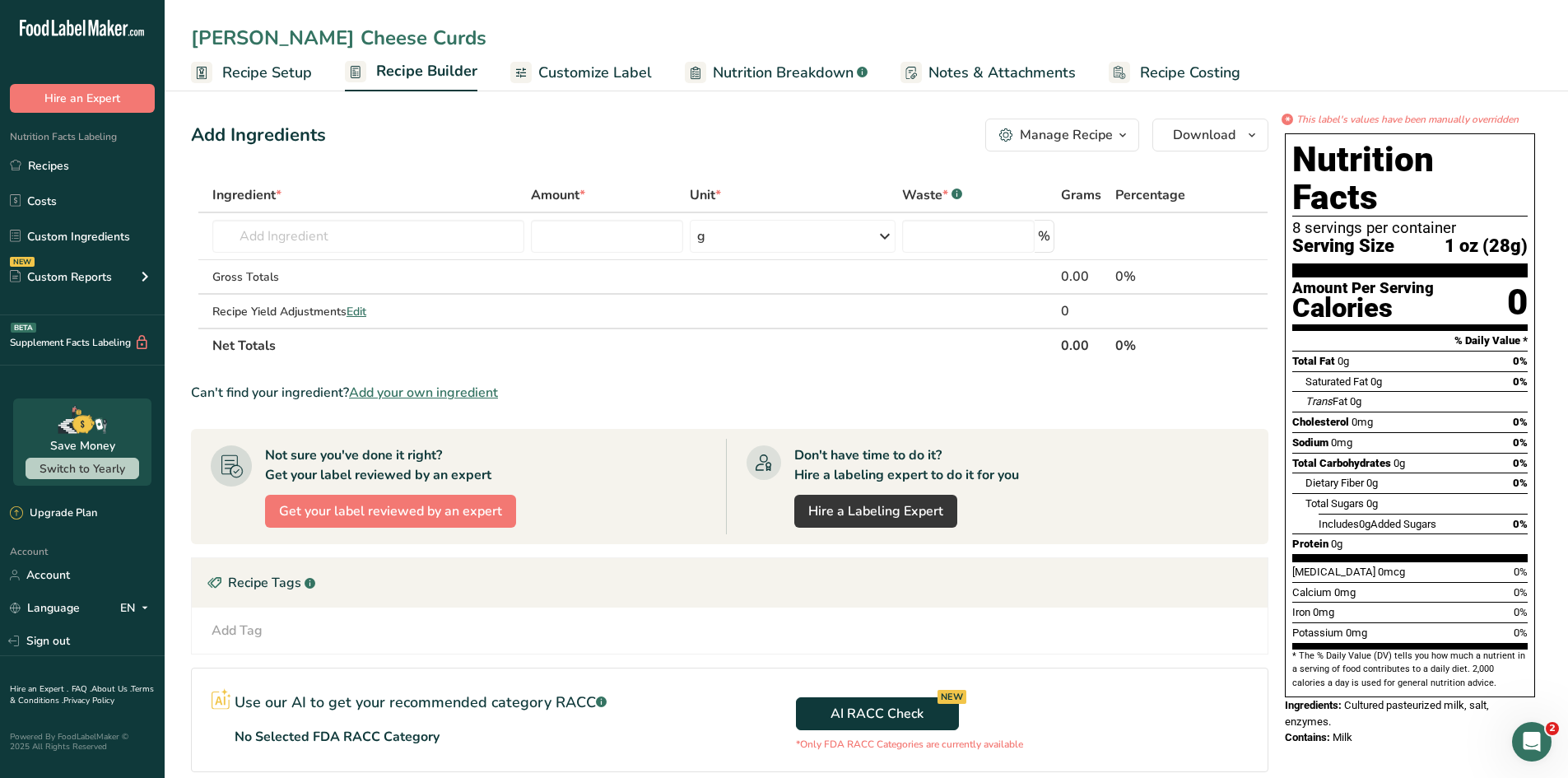
click at [619, 70] on span "Customize Label" at bounding box center [594, 72] width 113 height 22
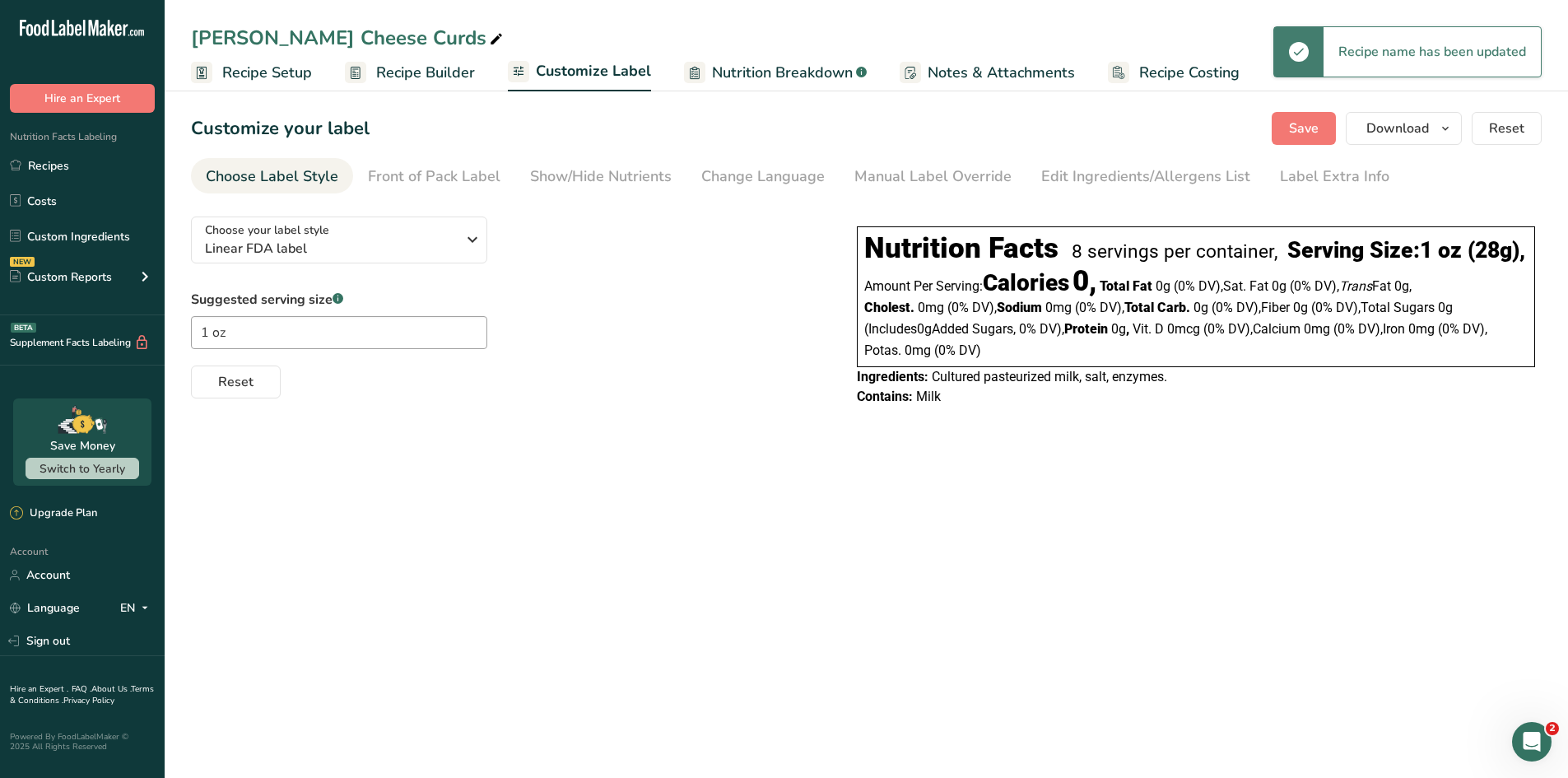
click at [954, 77] on span "Notes & Attachments" at bounding box center [1001, 72] width 147 height 22
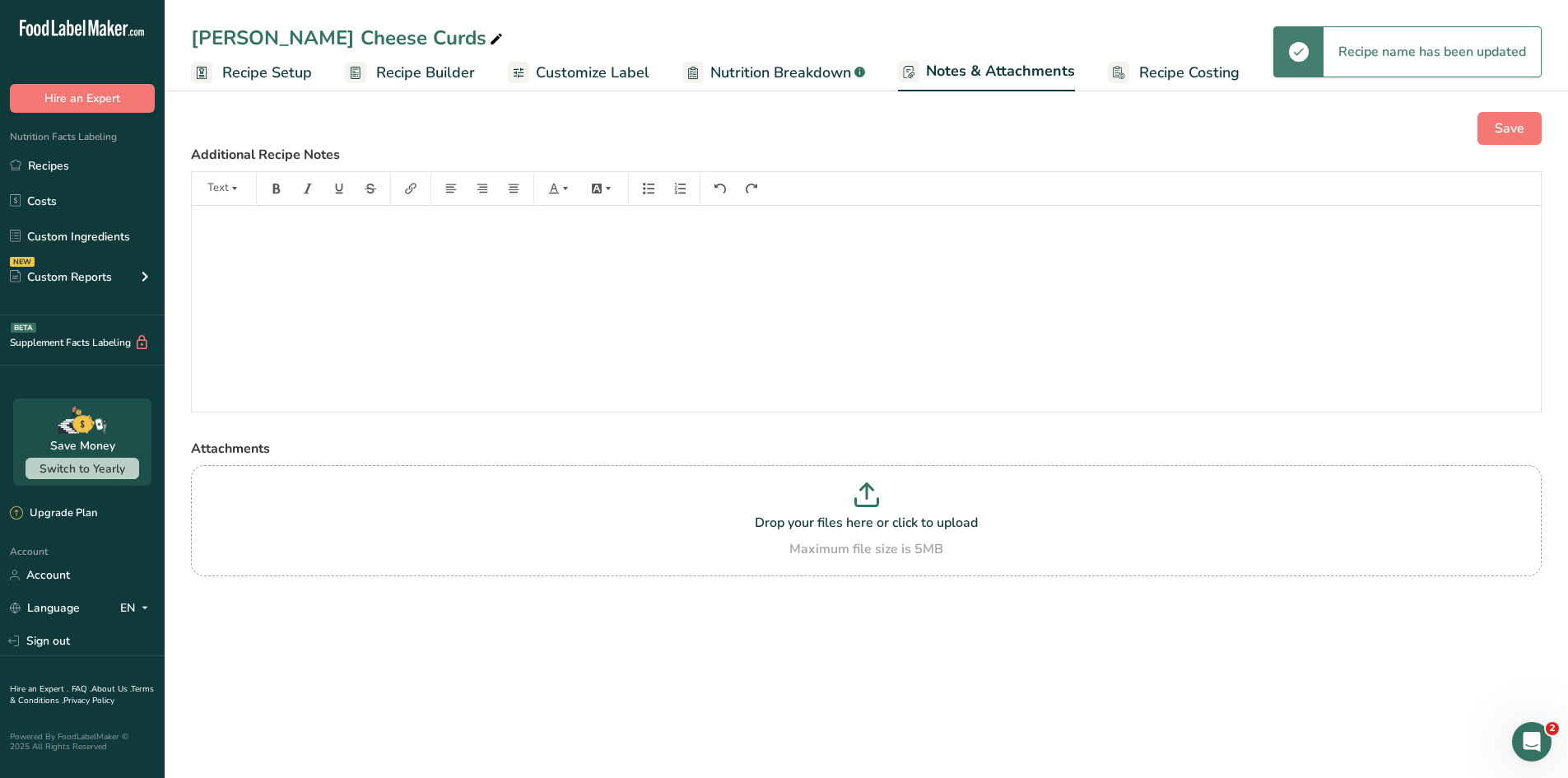
click at [787, 71] on span "Nutrition Breakdown" at bounding box center [781, 72] width 141 height 22
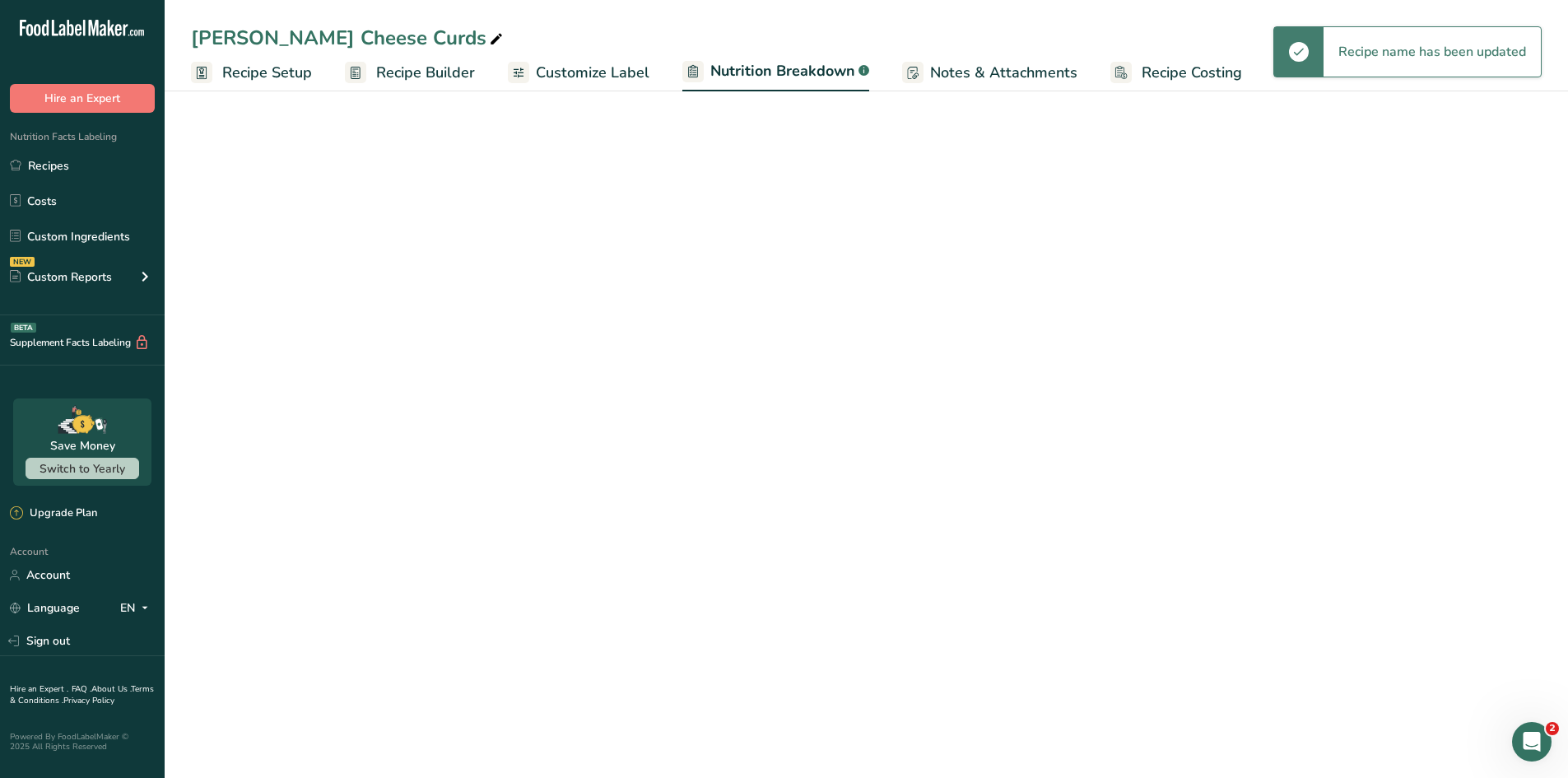
select select "Calories"
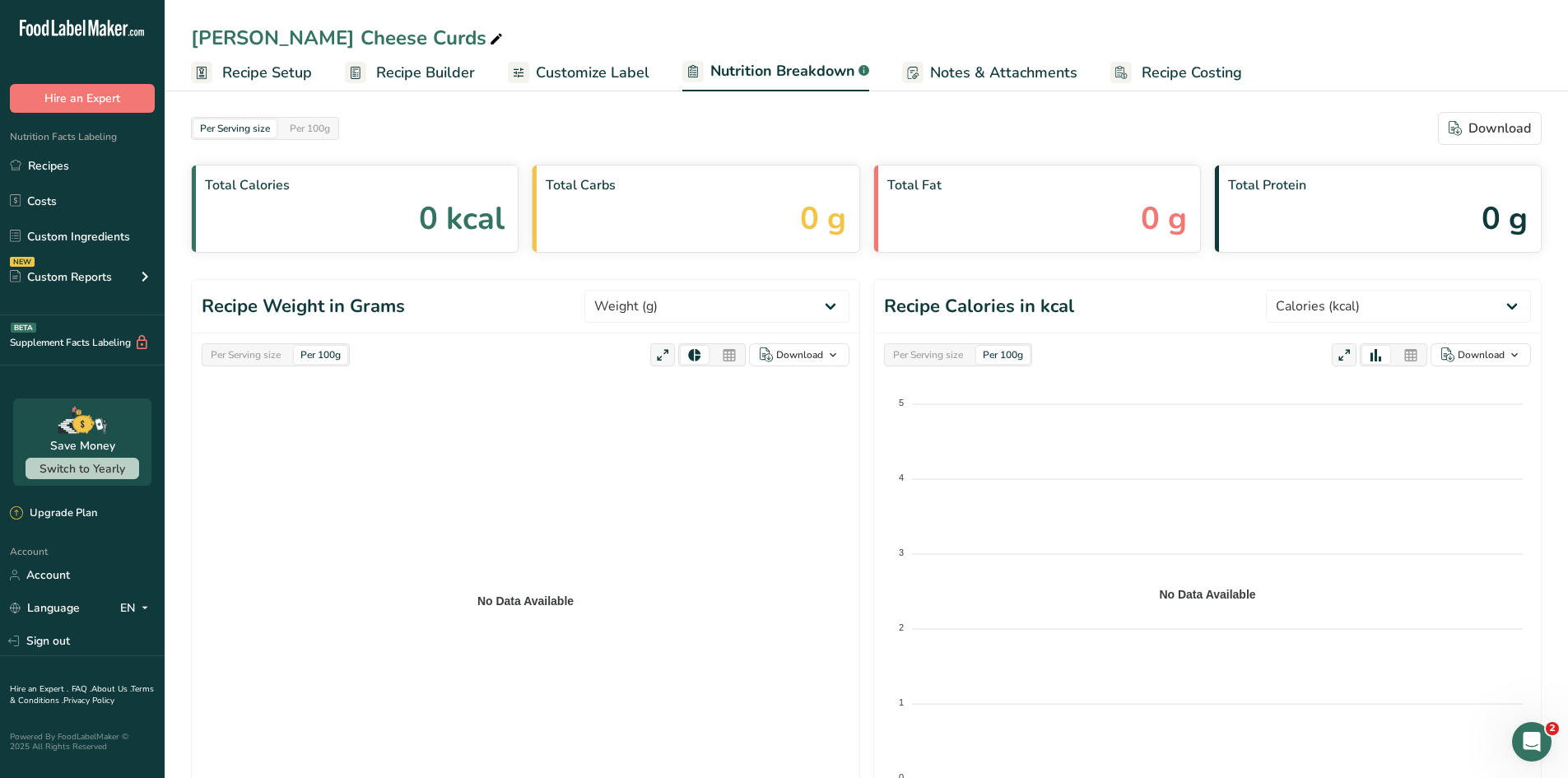
click at [612, 81] on span "Customize Label" at bounding box center [592, 72] width 113 height 22
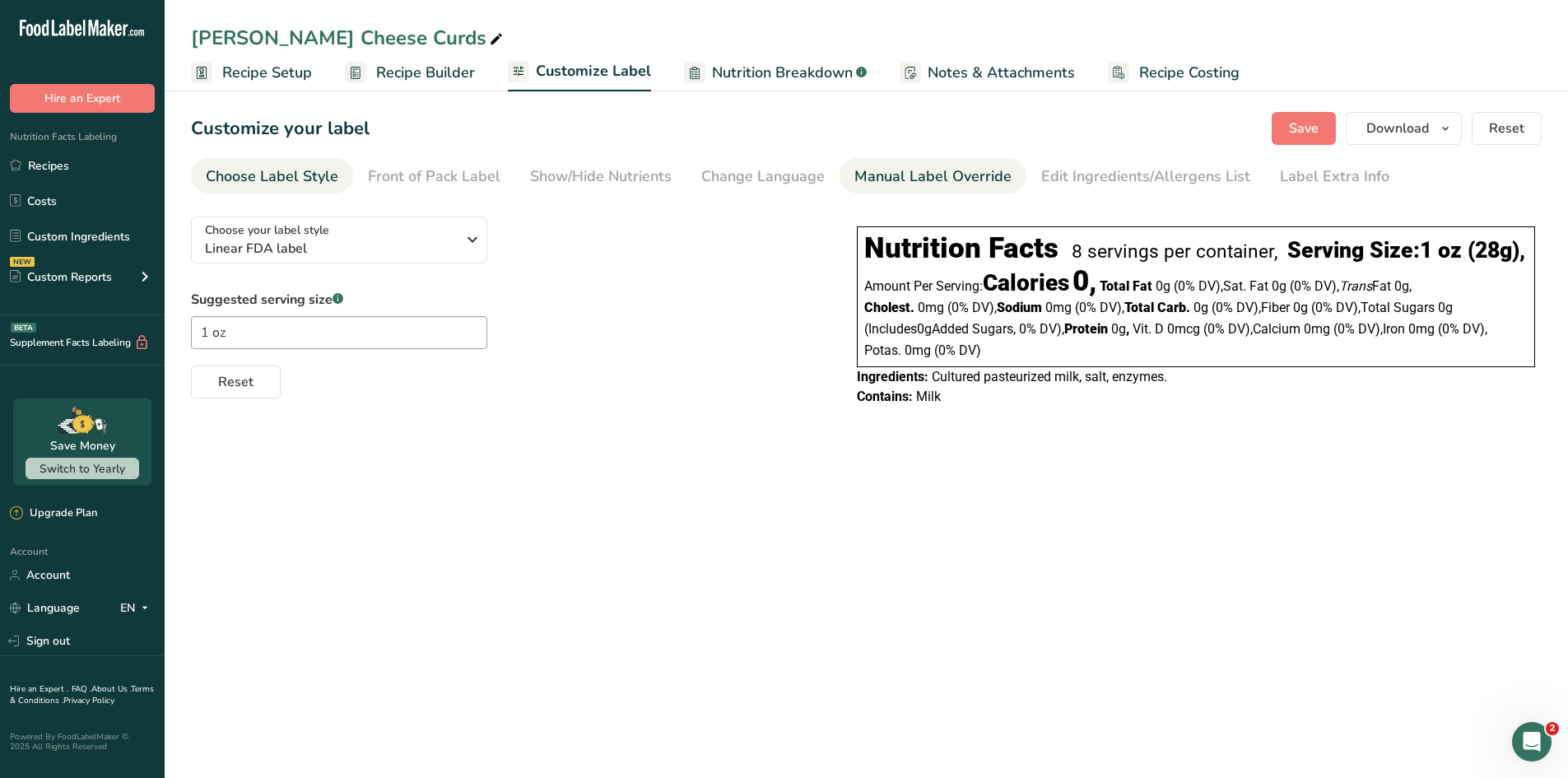
click at [955, 175] on div "Manual Label Override" at bounding box center [933, 176] width 157 height 22
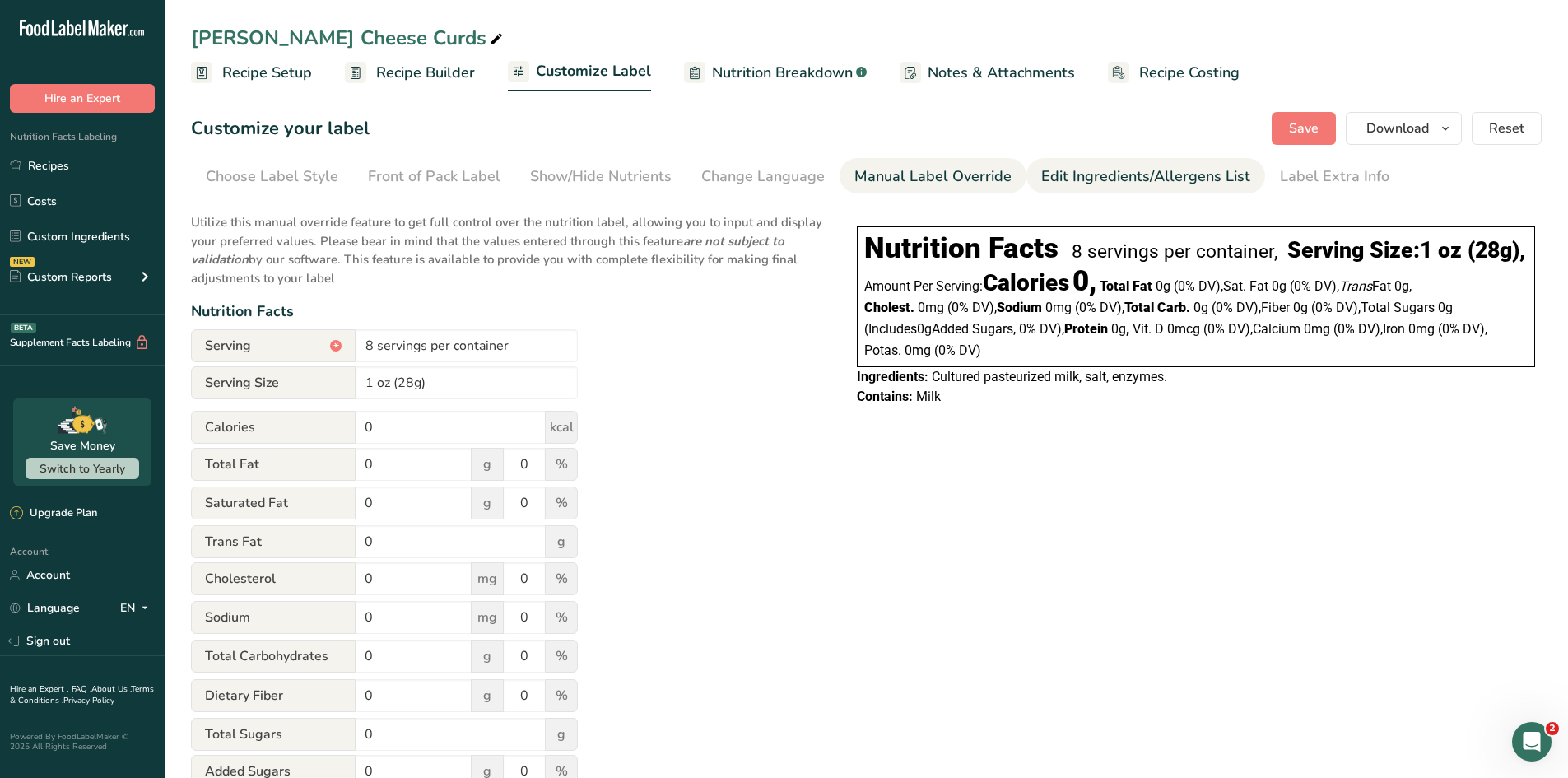
click at [1119, 167] on div "Edit Ingredients/Allergens List" at bounding box center [1146, 176] width 209 height 22
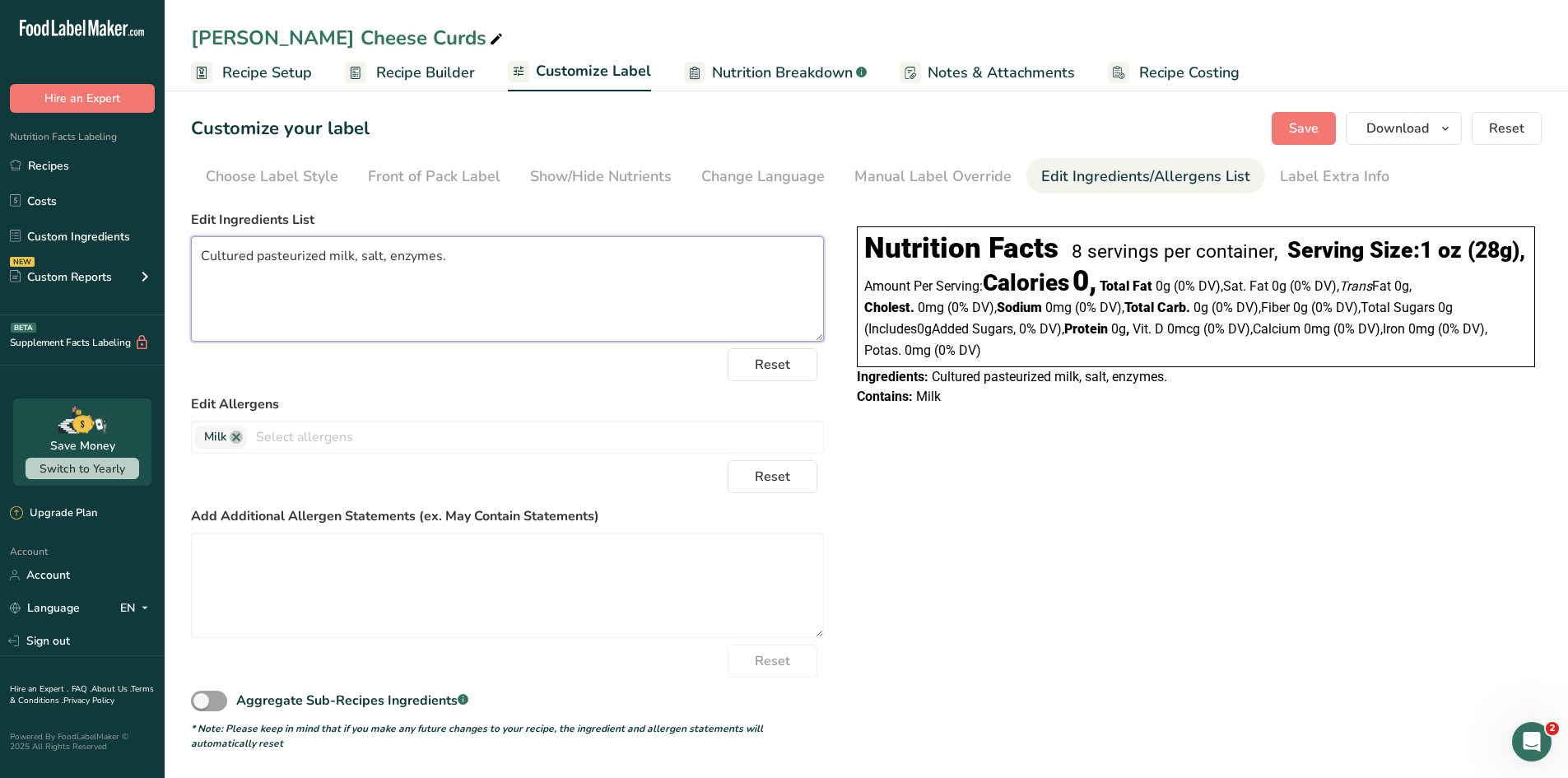
click at [476, 260] on textarea "Cultured pasteurized milk, salt, enzymes." at bounding box center [508, 288] width 633 height 106
type textarea "C"
click at [476, 260] on textarea at bounding box center [508, 288] width 633 height 106
paste textarea "Cheese Curds (Pasteurized Cultured Milk, Salt, Enzymes). Seasoned with: Salt, V…"
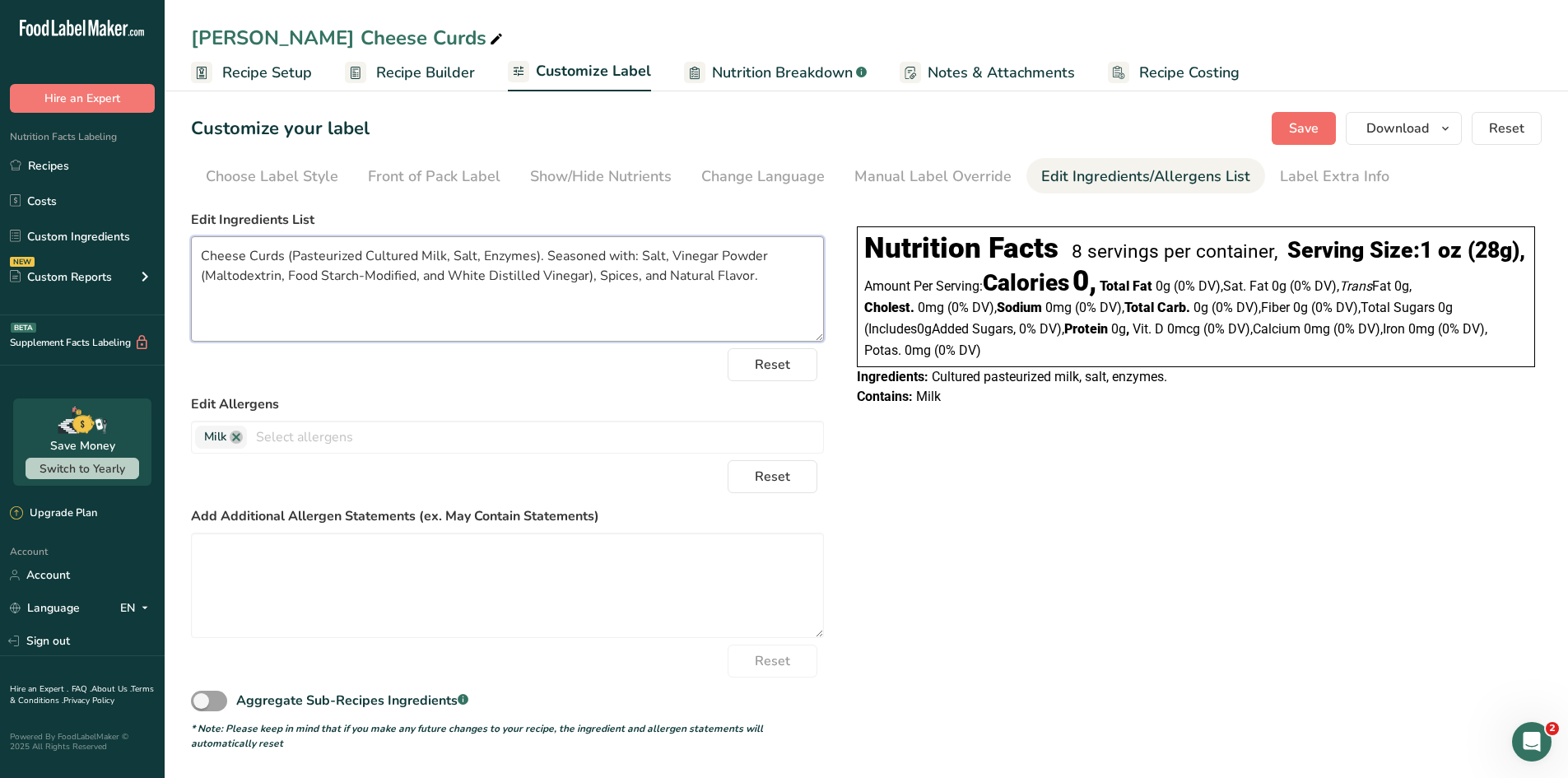
type textarea "Cheese Curds (Pasteurized Cultured Milk, Salt, Enzymes). Seasoned with: Salt, V…"
click at [1251, 130] on span "Save" at bounding box center [1304, 128] width 29 height 20
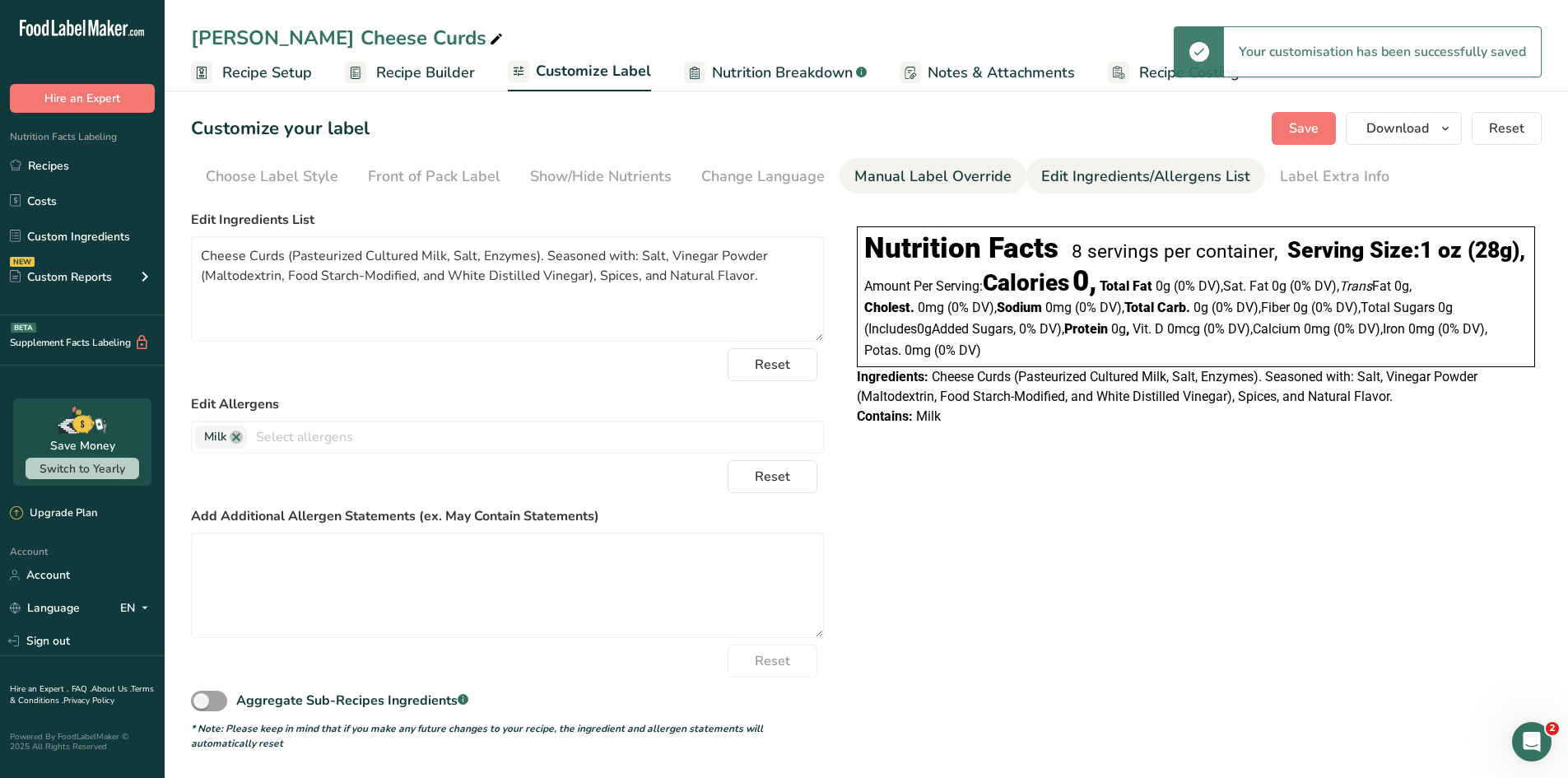
click at [934, 174] on div "Manual Label Override" at bounding box center [933, 176] width 157 height 22
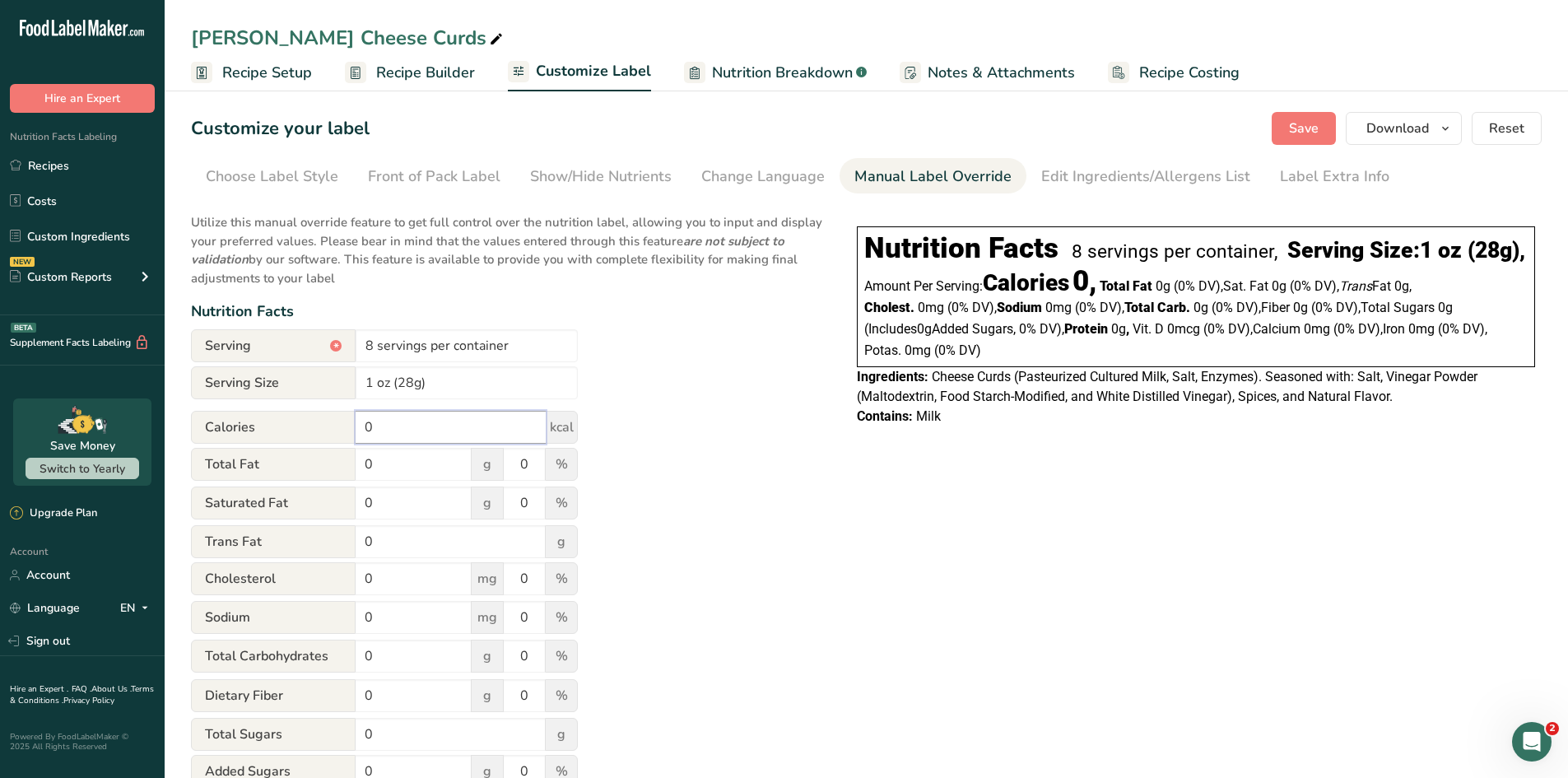
drag, startPoint x: 378, startPoint y: 423, endPoint x: 309, endPoint y: 412, distance: 69.9
click at [309, 412] on div "Calories 0 kcal" at bounding box center [384, 427] width 387 height 33
type input "110"
drag, startPoint x: 388, startPoint y: 462, endPoint x: 259, endPoint y: 448, distance: 129.8
click at [259, 448] on div "Total Fat 0 g 0 %" at bounding box center [384, 465] width 387 height 34
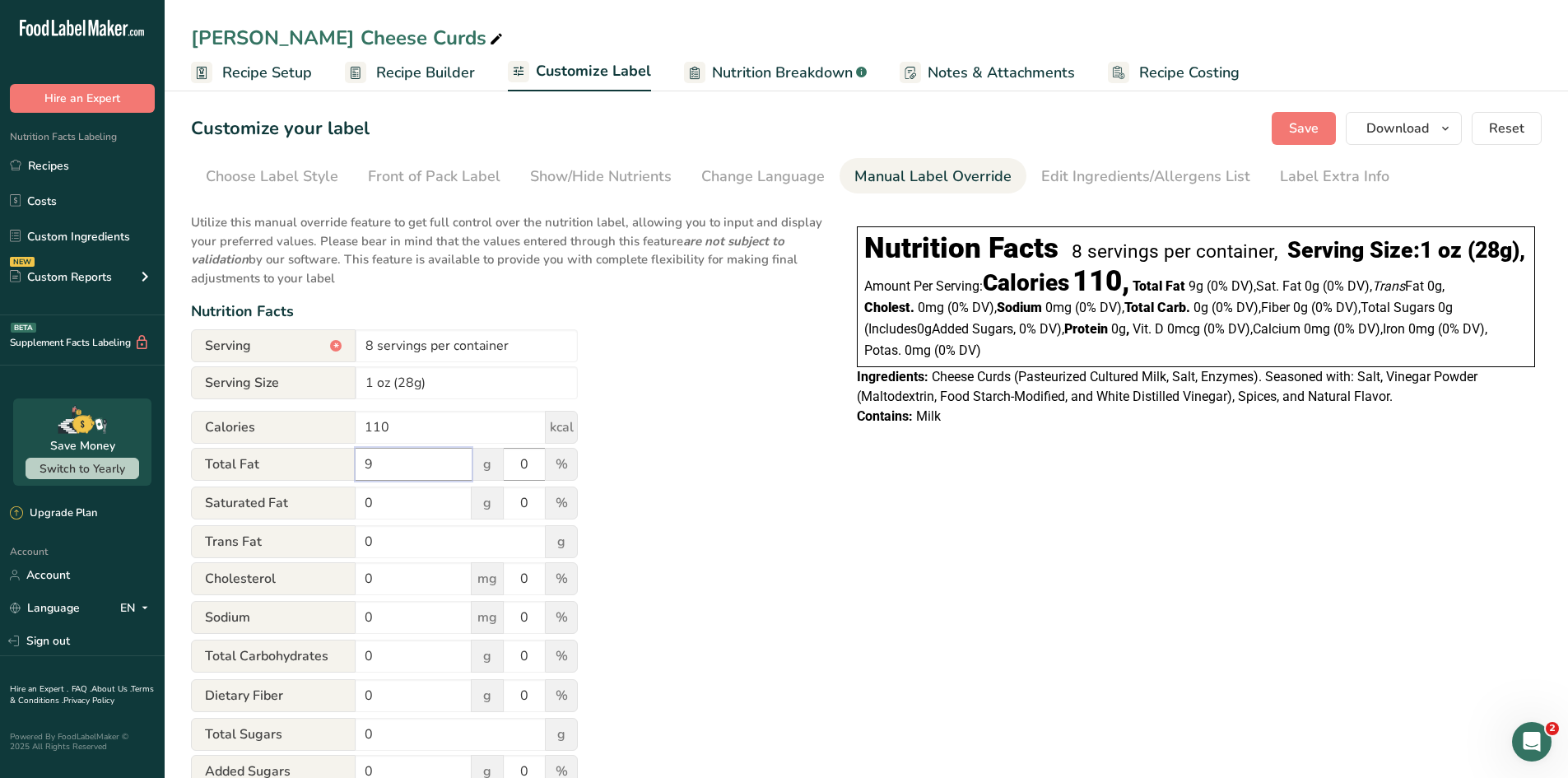
type input "9"
drag, startPoint x: 534, startPoint y: 467, endPoint x: 484, endPoint y: 462, distance: 50.2
click at [484, 462] on div "Total Fat 9 g 0 %" at bounding box center [384, 465] width 387 height 34
type input "12"
drag, startPoint x: 401, startPoint y: 512, endPoint x: 306, endPoint y: 496, distance: 96.3
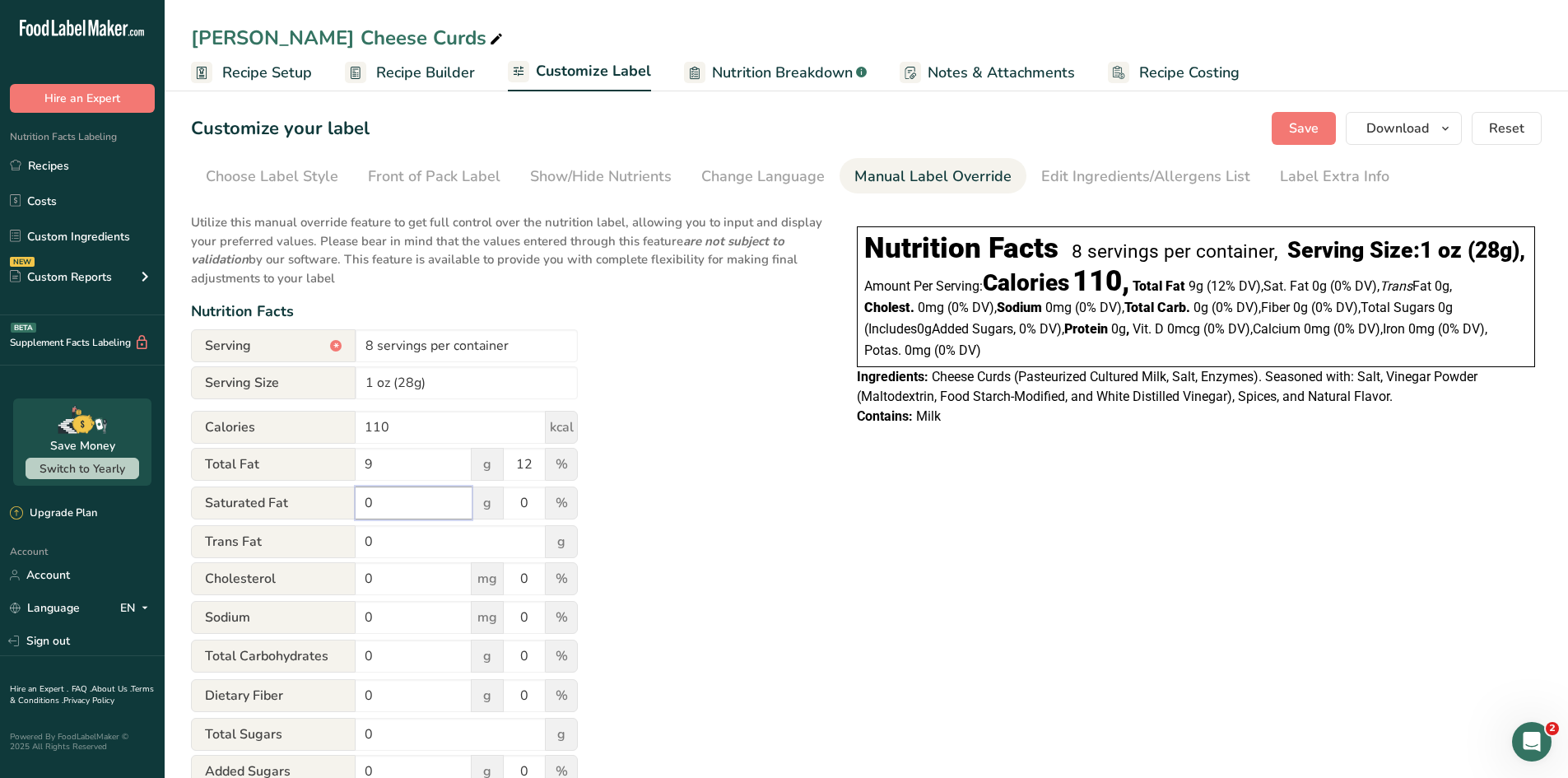
click at [306, 496] on div "Saturated Fat 0 g 0 %" at bounding box center [384, 504] width 387 height 34
type input "6"
drag, startPoint x: 527, startPoint y: 502, endPoint x: 462, endPoint y: 493, distance: 65.6
click at [462, 493] on div "Saturated Fat 6 g 0 %" at bounding box center [384, 504] width 387 height 34
type input "30"
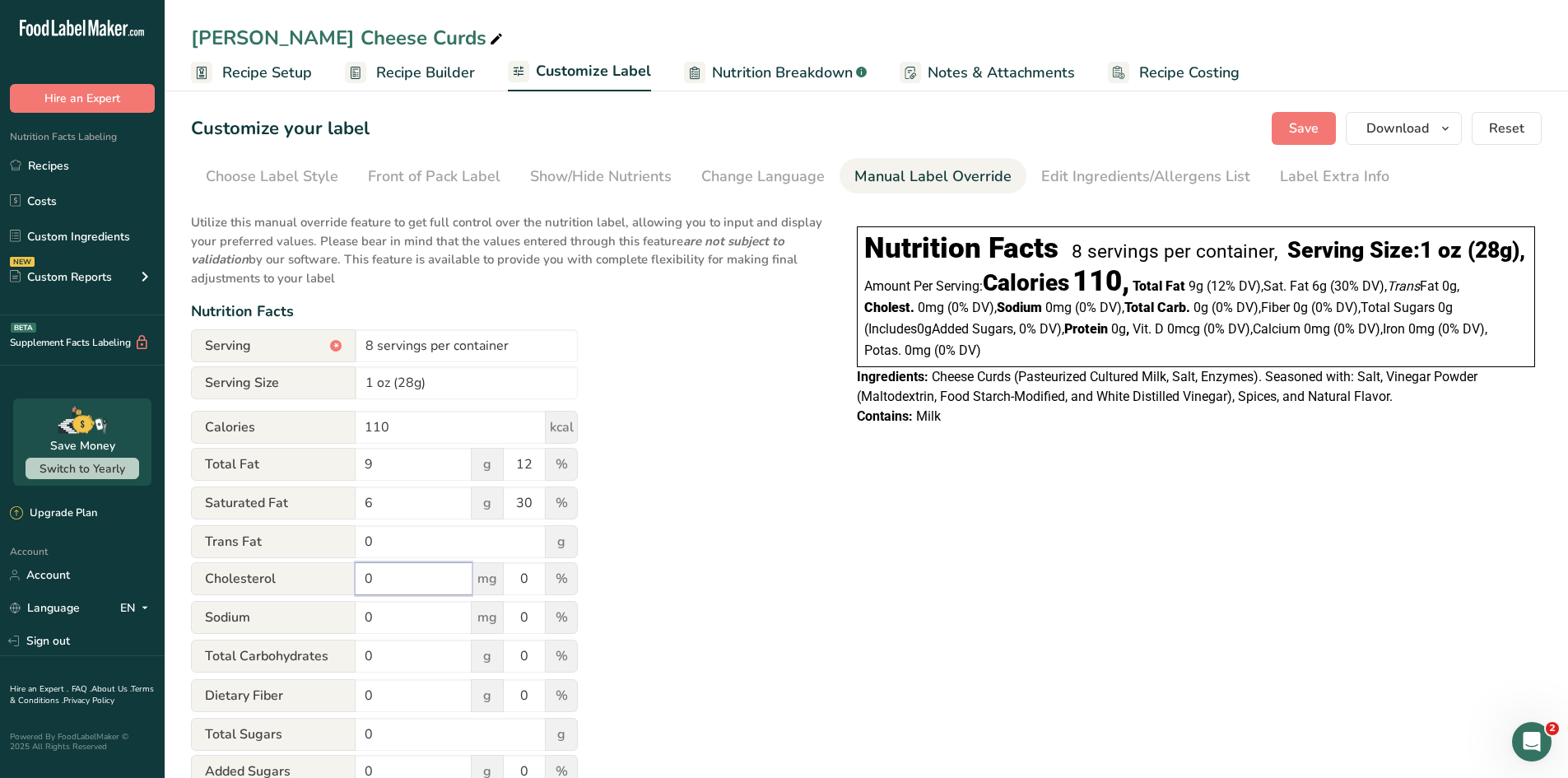
drag, startPoint x: 406, startPoint y: 584, endPoint x: 314, endPoint y: 554, distance: 96.8
click at [314, 554] on form "Serving * 8 servings per container Serving Size 1 oz (28g) Calories 110 kcal To…" at bounding box center [384, 678] width 387 height 699
type input "30"
click at [526, 581] on input "0" at bounding box center [524, 578] width 41 height 33
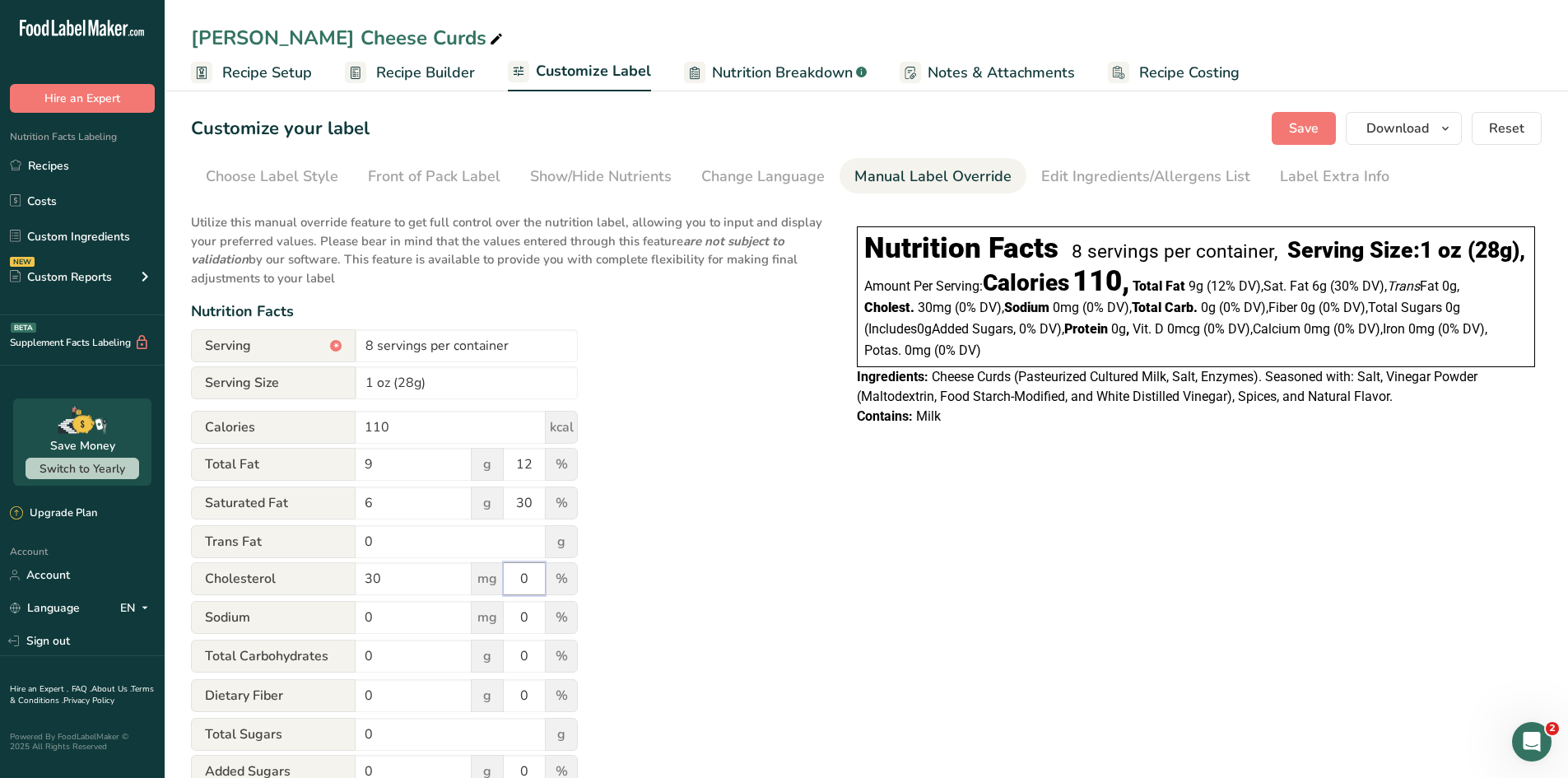
click at [526, 581] on input "0" at bounding box center [524, 578] width 41 height 33
type input "10"
click at [670, 541] on div "Utilize this manual override feature to get full control over the nutrition lab…" at bounding box center [508, 615] width 633 height 825
drag, startPoint x: 391, startPoint y: 620, endPoint x: 284, endPoint y: 616, distance: 107.1
click at [284, 616] on div "Sodium 0 mg 0 %" at bounding box center [384, 618] width 387 height 34
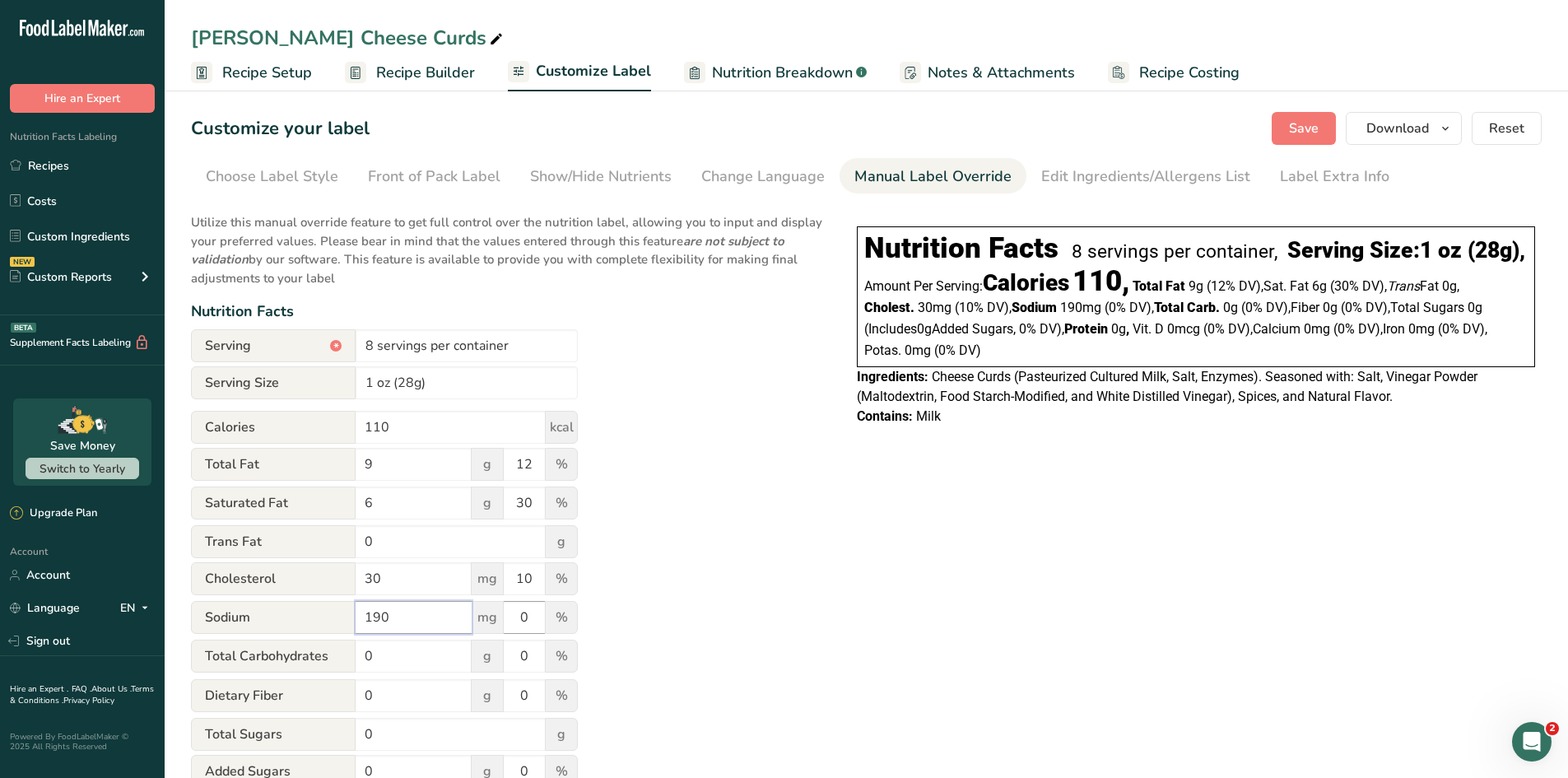
type input "190"
drag, startPoint x: 526, startPoint y: 617, endPoint x: 487, endPoint y: 612, distance: 39.3
click at [487, 612] on div "Sodium 190 mg 0 %" at bounding box center [384, 618] width 387 height 34
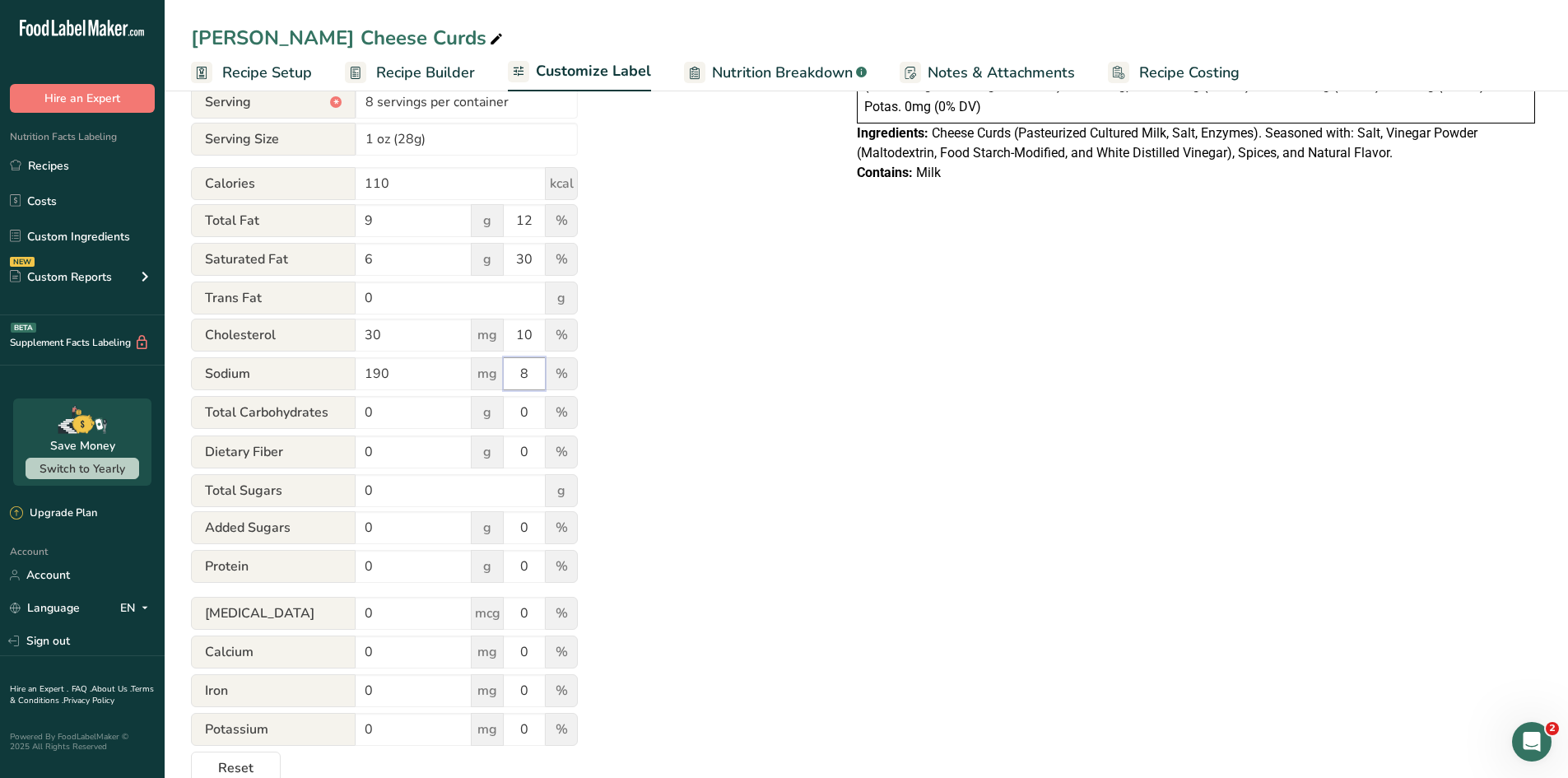
scroll to position [277, 0]
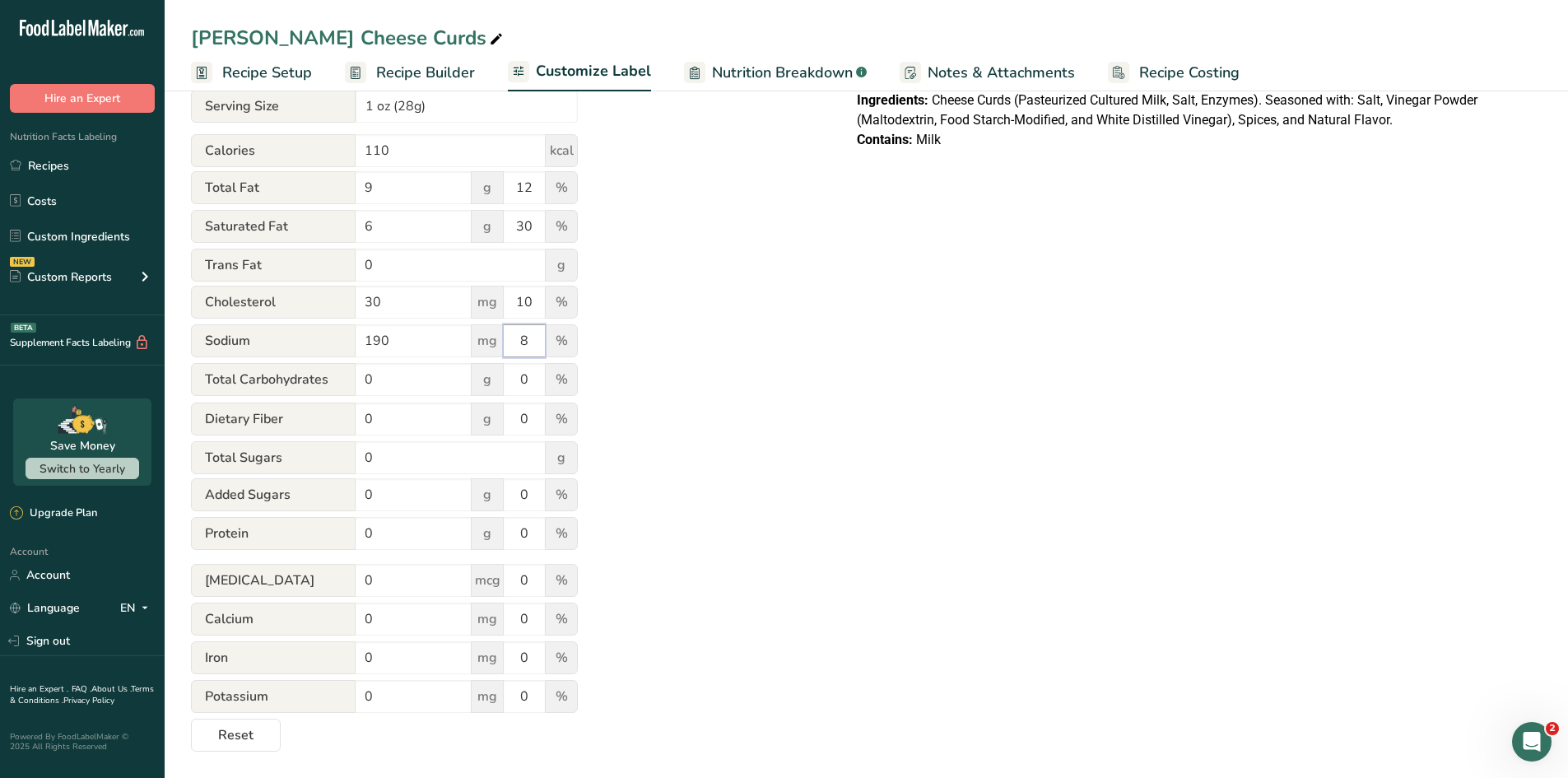
type input "8"
click at [660, 493] on div "Utilize this manual override feature to get full control over the nutrition lab…" at bounding box center [508, 339] width 633 height 825
drag, startPoint x: 380, startPoint y: 531, endPoint x: 285, endPoint y: 513, distance: 96.7
click at [285, 513] on form "Serving * 8 servings per container Serving Size 1 oz (28g) Calories 110 kcal To…" at bounding box center [384, 401] width 387 height 699
type input "7"
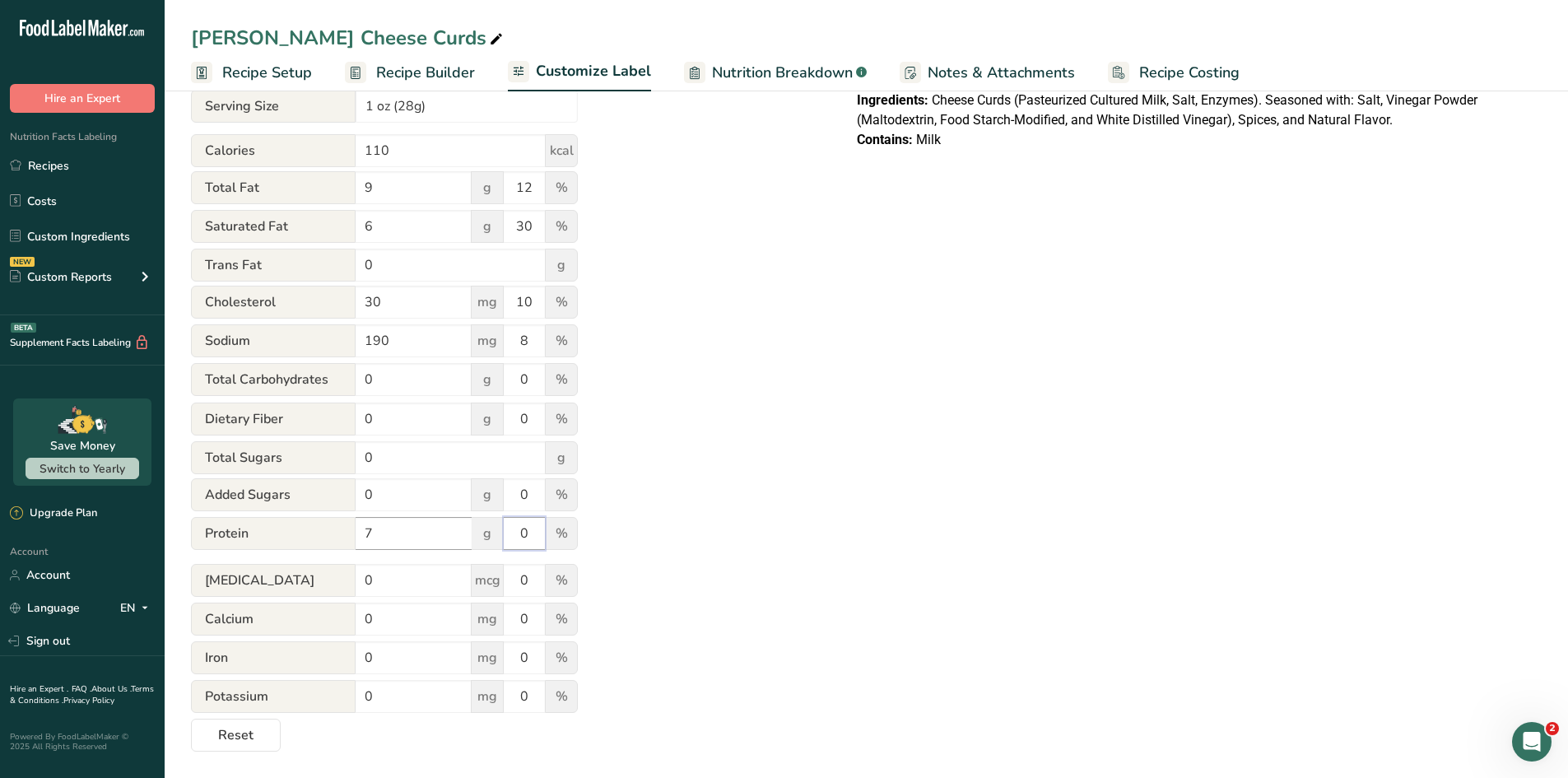
drag, startPoint x: 535, startPoint y: 532, endPoint x: 460, endPoint y: 530, distance: 75.0
click at [460, 530] on div "Protein 7 g 0 %" at bounding box center [384, 535] width 387 height 34
type input "14"
drag, startPoint x: 406, startPoint y: 577, endPoint x: 279, endPoint y: 574, distance: 127.0
click at [279, 574] on div "[MEDICAL_DATA] 0 mcg 0 %" at bounding box center [384, 581] width 387 height 34
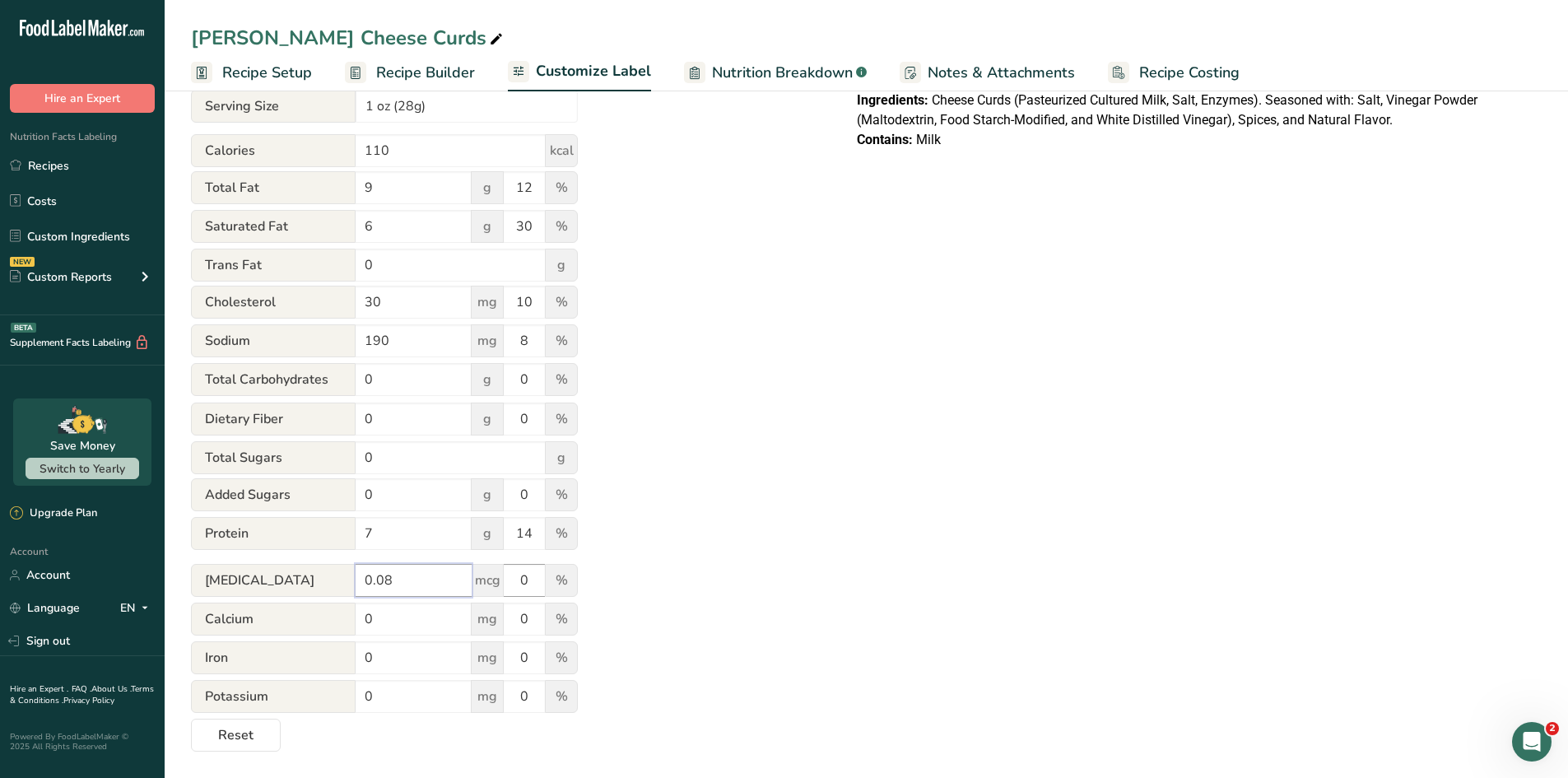
type input "0.08"
drag, startPoint x: 532, startPoint y: 574, endPoint x: 485, endPoint y: 561, distance: 48.8
click at [485, 561] on form "Serving * 8 servings per container Serving Size 1 oz (28g) Calories 110 kcal To…" at bounding box center [384, 401] width 387 height 699
drag, startPoint x: 401, startPoint y: 612, endPoint x: 286, endPoint y: 630, distance: 116.4
click at [286, 630] on div "Calcium 0 mg 0 %" at bounding box center [384, 620] width 387 height 34
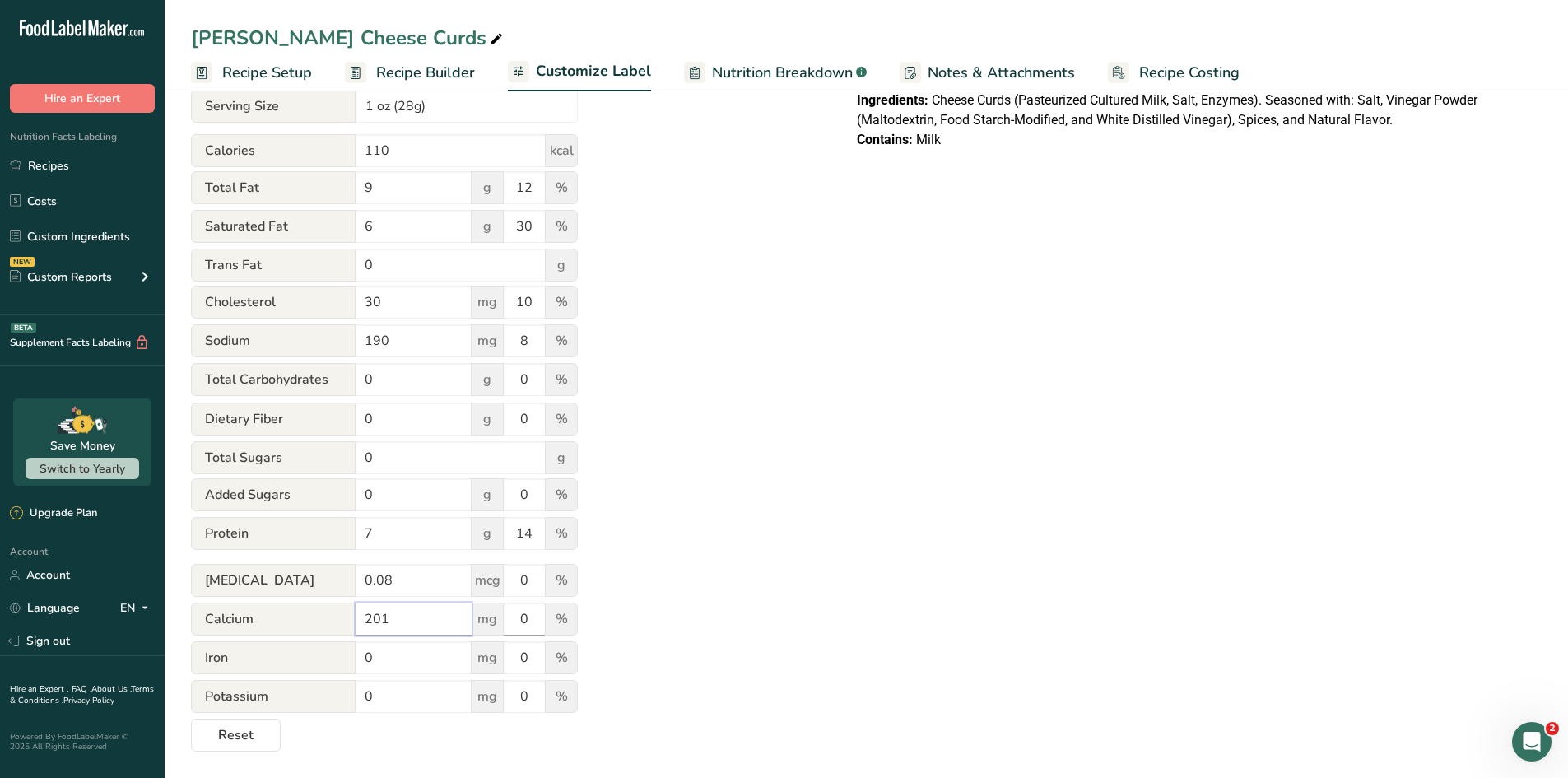
type input "201"
drag, startPoint x: 532, startPoint y: 620, endPoint x: 481, endPoint y: 613, distance: 51.5
drag, startPoint x: 481, startPoint y: 613, endPoint x: 532, endPoint y: 623, distance: 52.0
click at [532, 623] on input "0" at bounding box center [524, 619] width 41 height 33
drag, startPoint x: 532, startPoint y: 615, endPoint x: 505, endPoint y: 614, distance: 27.0
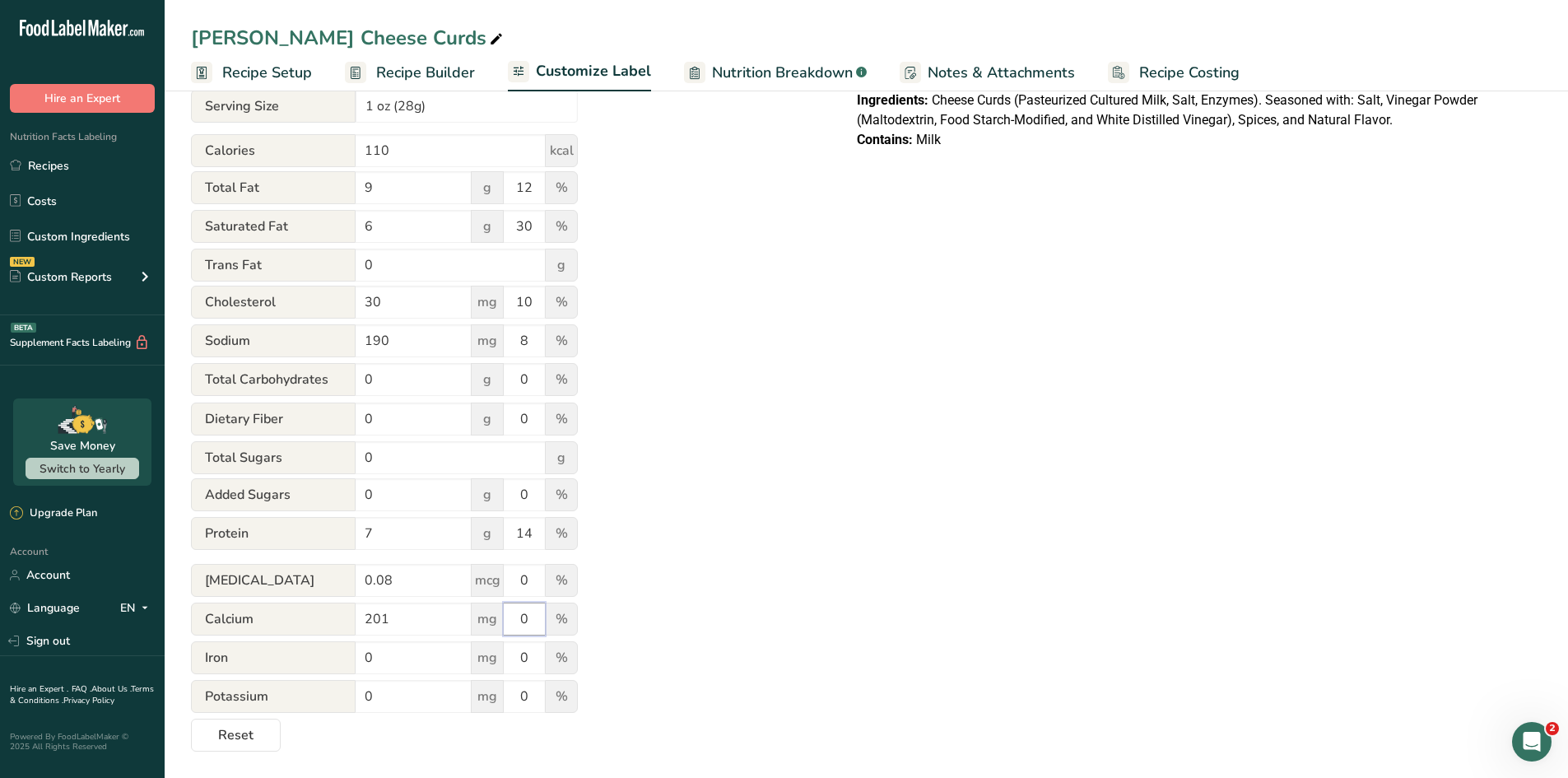
click at [505, 614] on input "0" at bounding box center [524, 619] width 41 height 33
type input "15"
drag, startPoint x: 398, startPoint y: 665, endPoint x: 309, endPoint y: 655, distance: 89.6
click at [309, 655] on div "Iron 0 mg 0 %" at bounding box center [384, 658] width 387 height 34
type input "0.19"
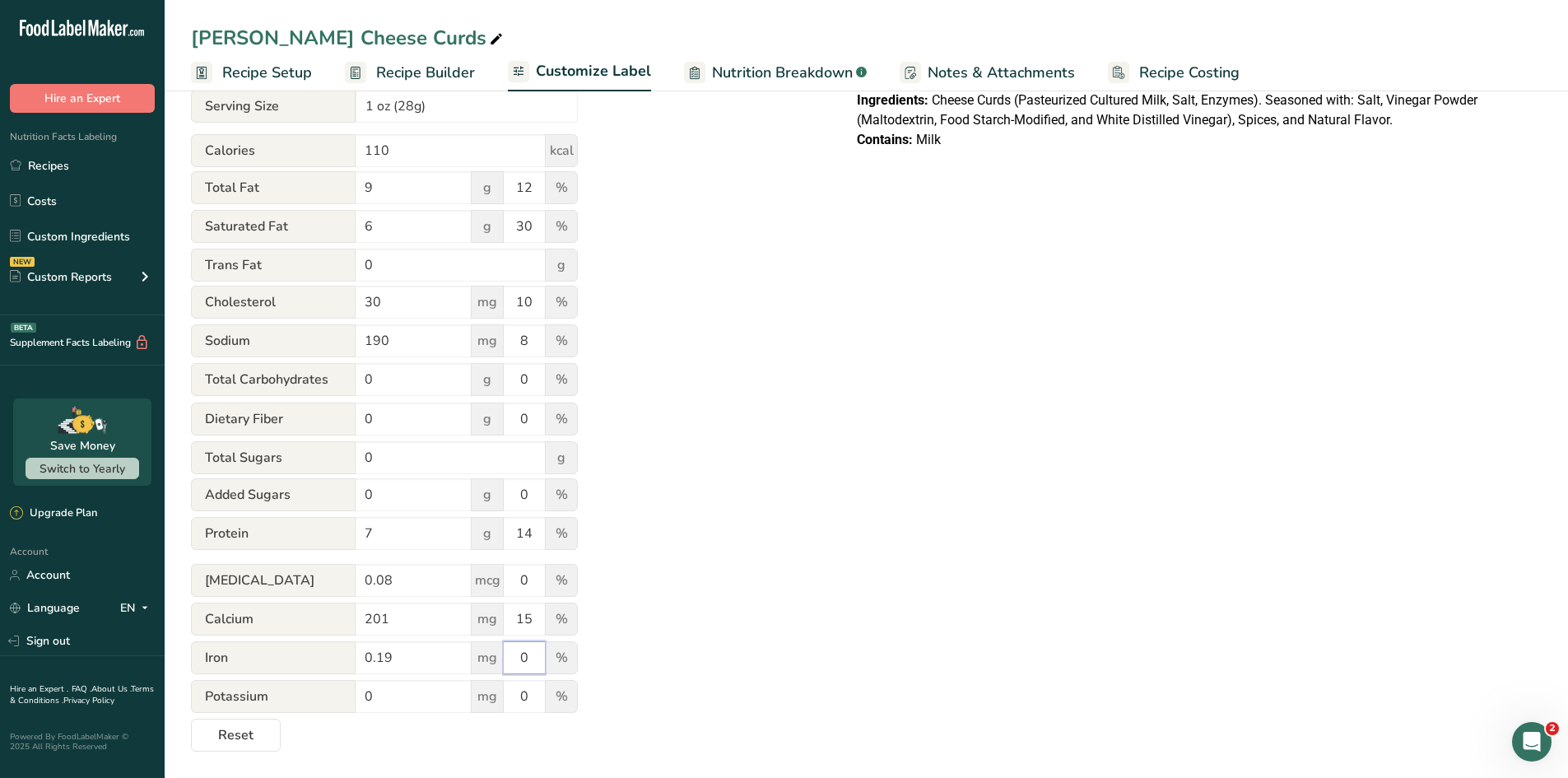
drag, startPoint x: 534, startPoint y: 658, endPoint x: 489, endPoint y: 660, distance: 45.0
drag, startPoint x: 489, startPoint y: 660, endPoint x: 702, endPoint y: 699, distance: 216.5
click at [702, 679] on div "Utilize this manual override feature to get full control over the nutrition lab…" at bounding box center [508, 339] width 633 height 825
drag, startPoint x: 526, startPoint y: 661, endPoint x: 488, endPoint y: 655, distance: 38.5
click at [488, 655] on div "Iron 0.19 mg 0 %" at bounding box center [384, 658] width 387 height 34
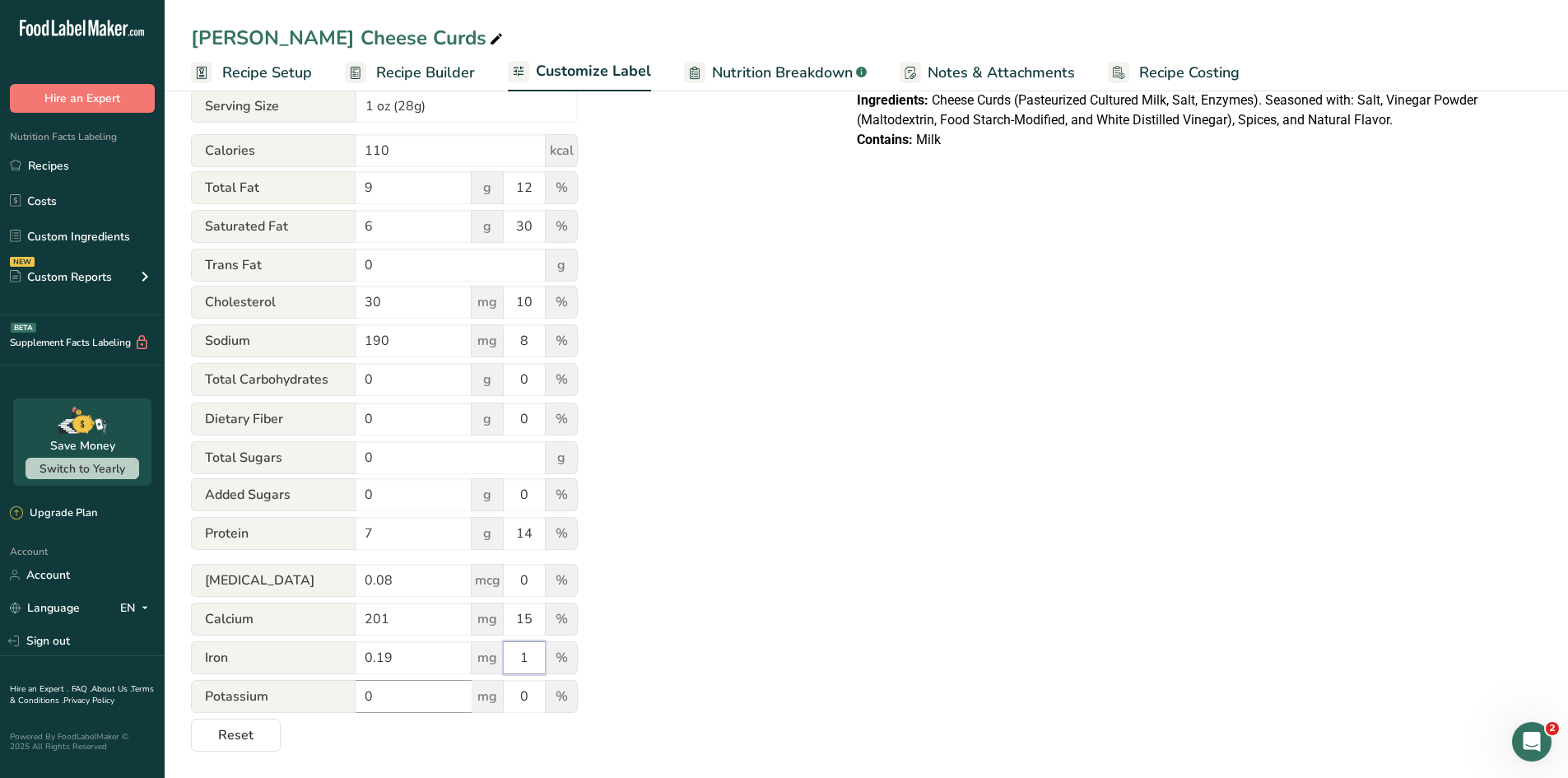
type input "1"
drag, startPoint x: 391, startPoint y: 702, endPoint x: 290, endPoint y: 696, distance: 101.2
click at [290, 679] on div "Potassium 0 mg 0 %" at bounding box center [384, 697] width 387 height 34
type input "27"
click at [695, 657] on div "Utilize this manual override feature to get full control over the nutrition lab…" at bounding box center [508, 339] width 633 height 825
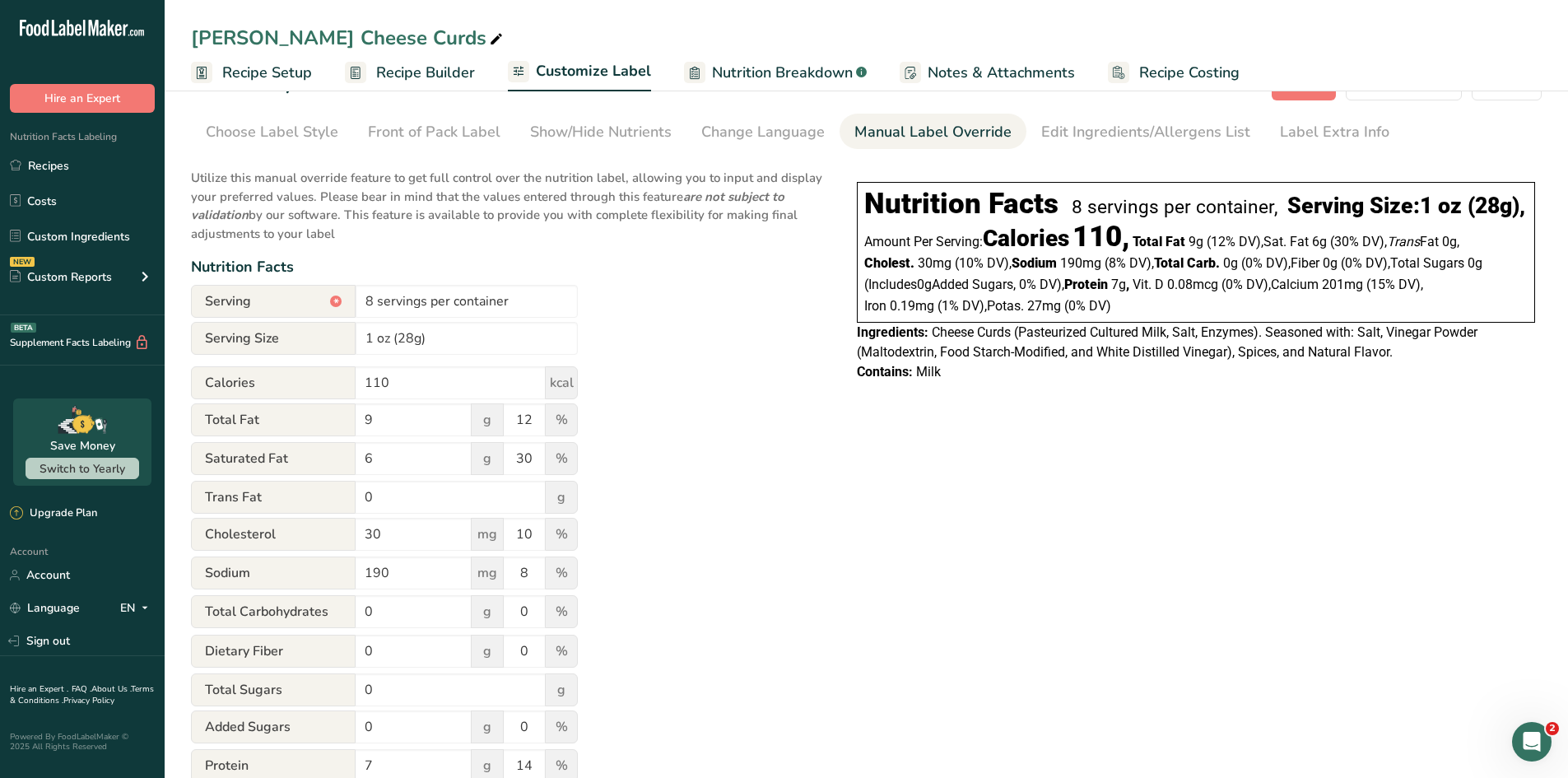
scroll to position [0, 0]
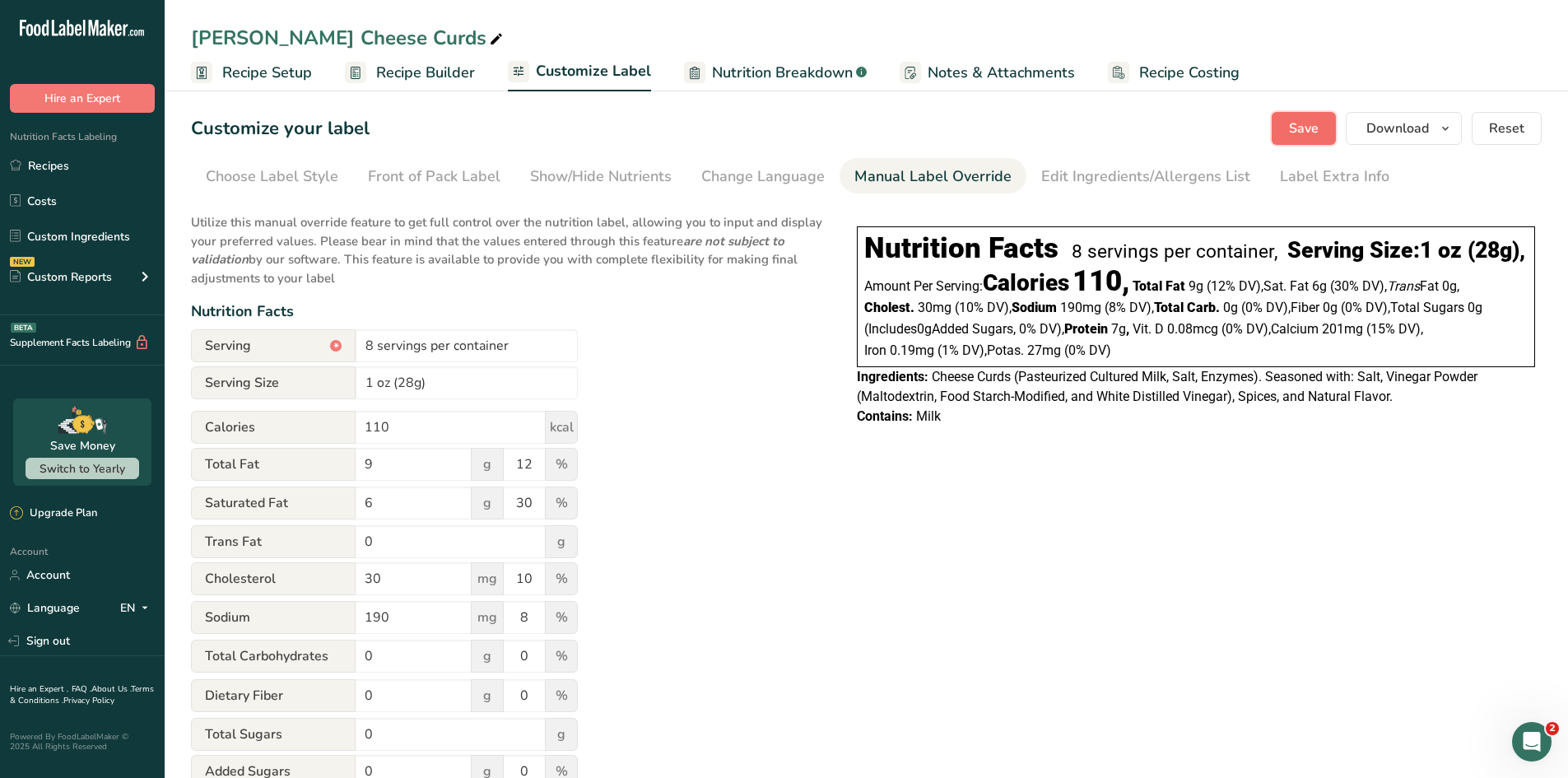
click at [1251, 129] on span "Save" at bounding box center [1304, 128] width 29 height 20
click at [271, 77] on span "Recipe Setup" at bounding box center [267, 72] width 89 height 22
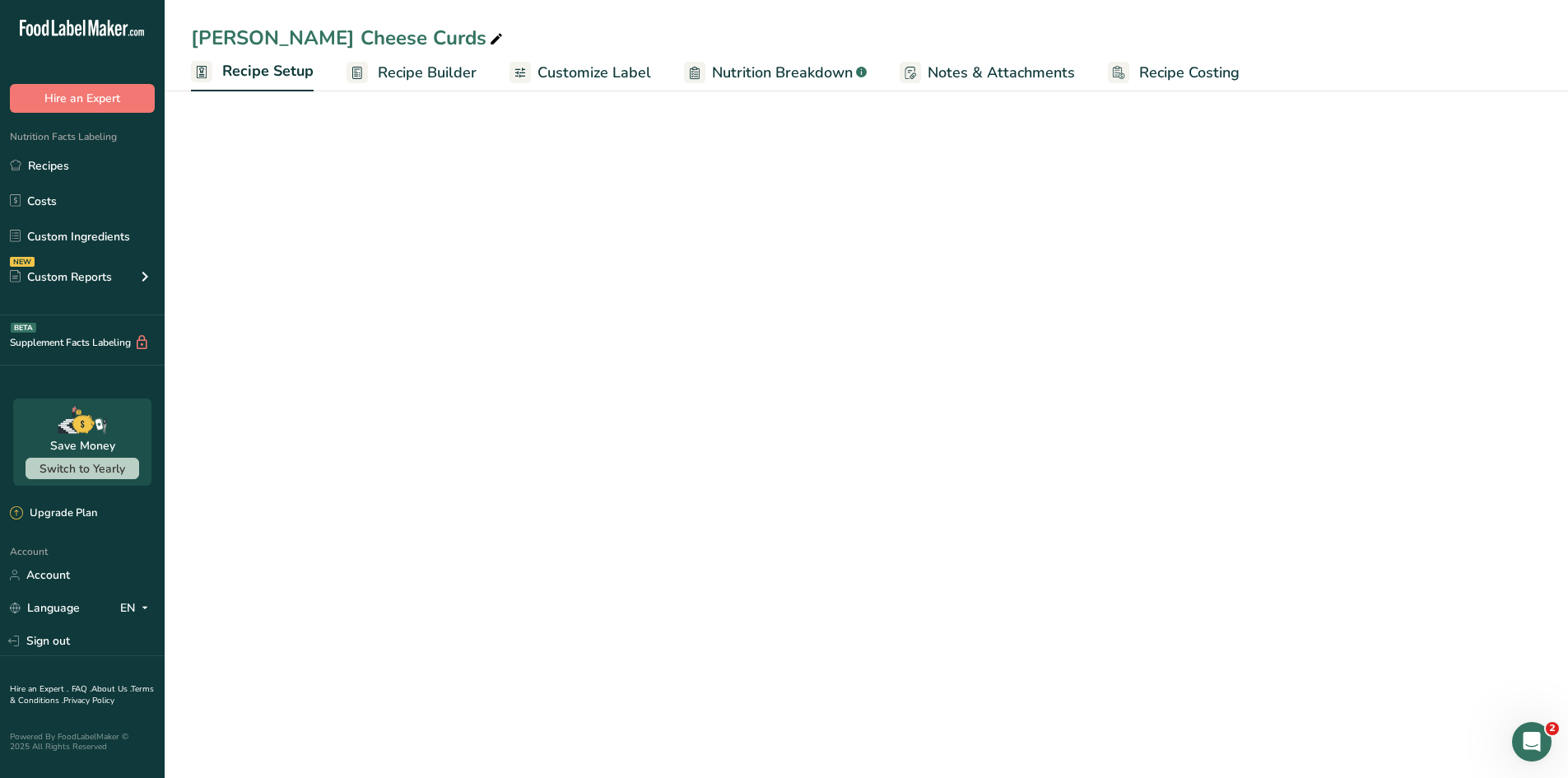
select select "5"
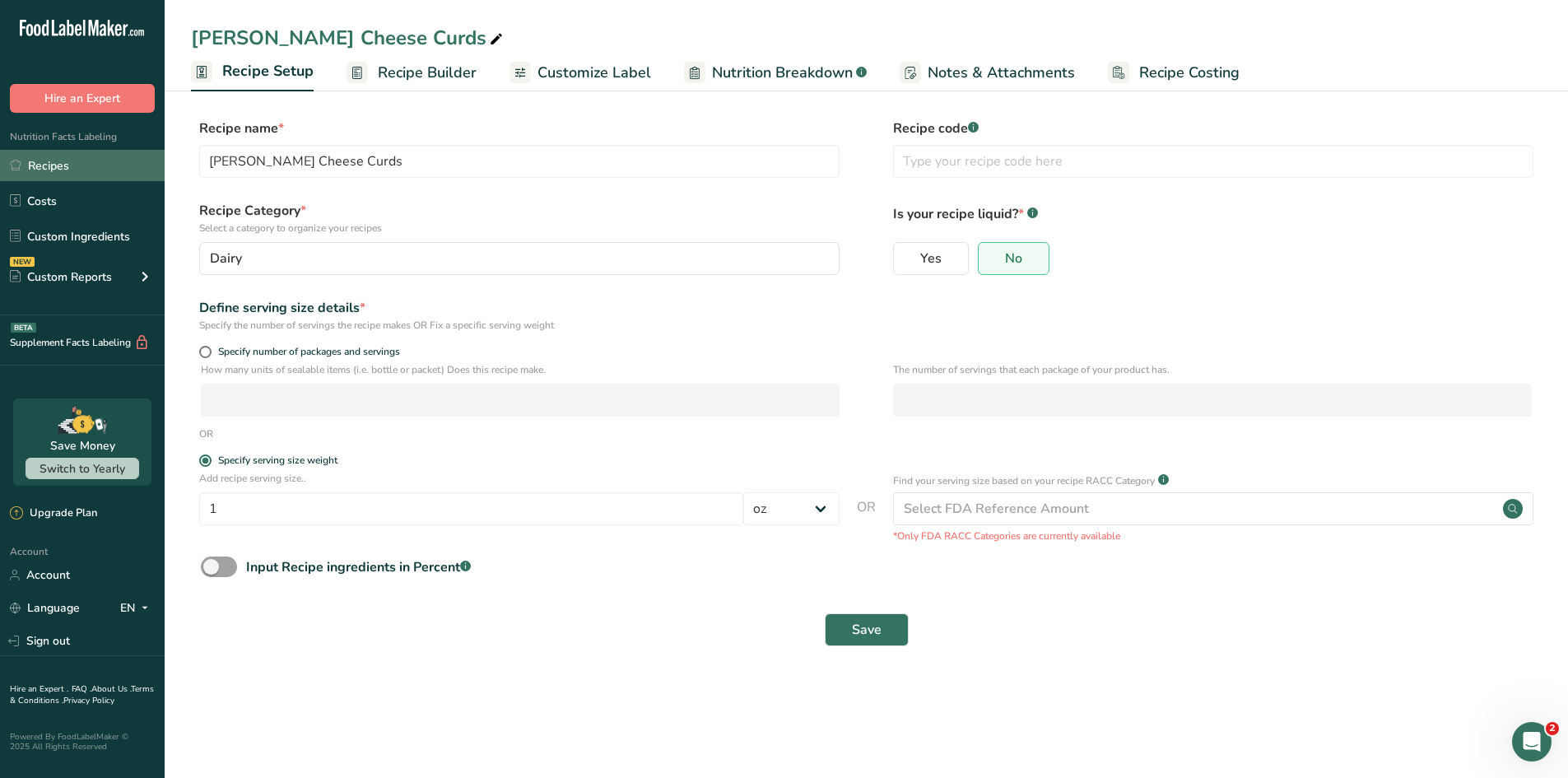
click at [67, 167] on link "Recipes" at bounding box center [82, 165] width 165 height 31
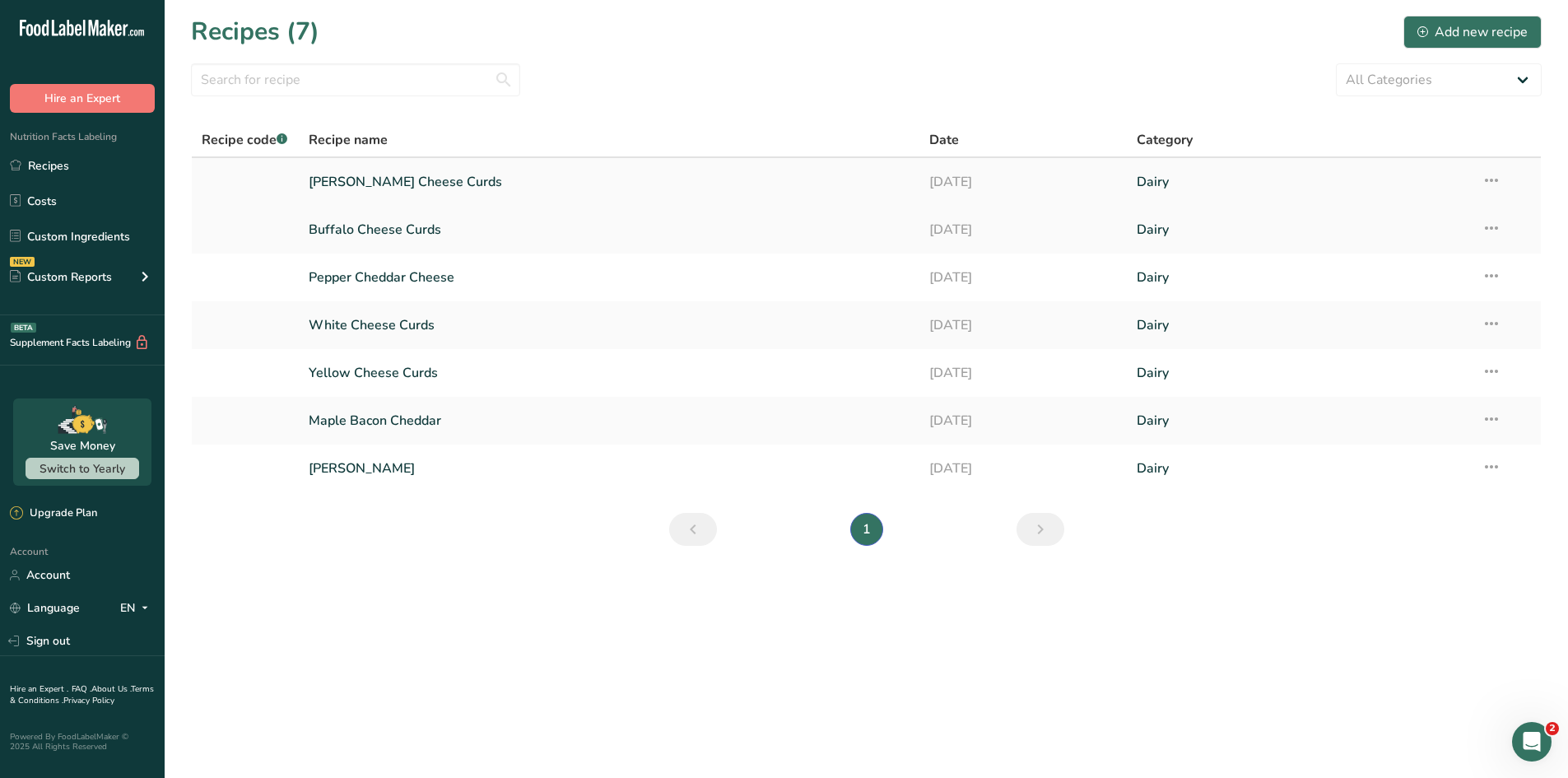
click at [1251, 181] on icon at bounding box center [1491, 180] width 20 height 29
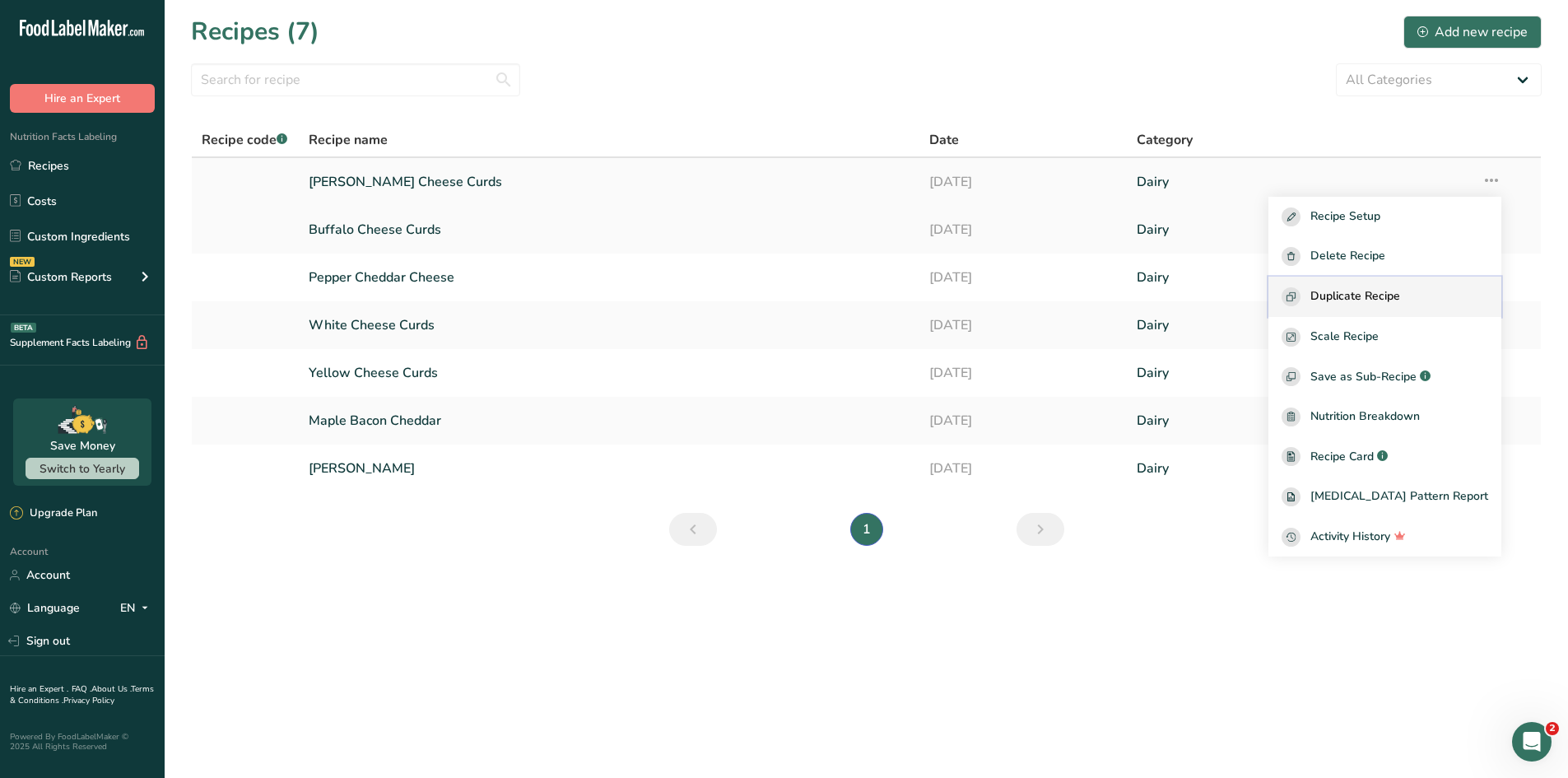
click at [1251, 299] on span "Duplicate Recipe" at bounding box center [1355, 297] width 89 height 19
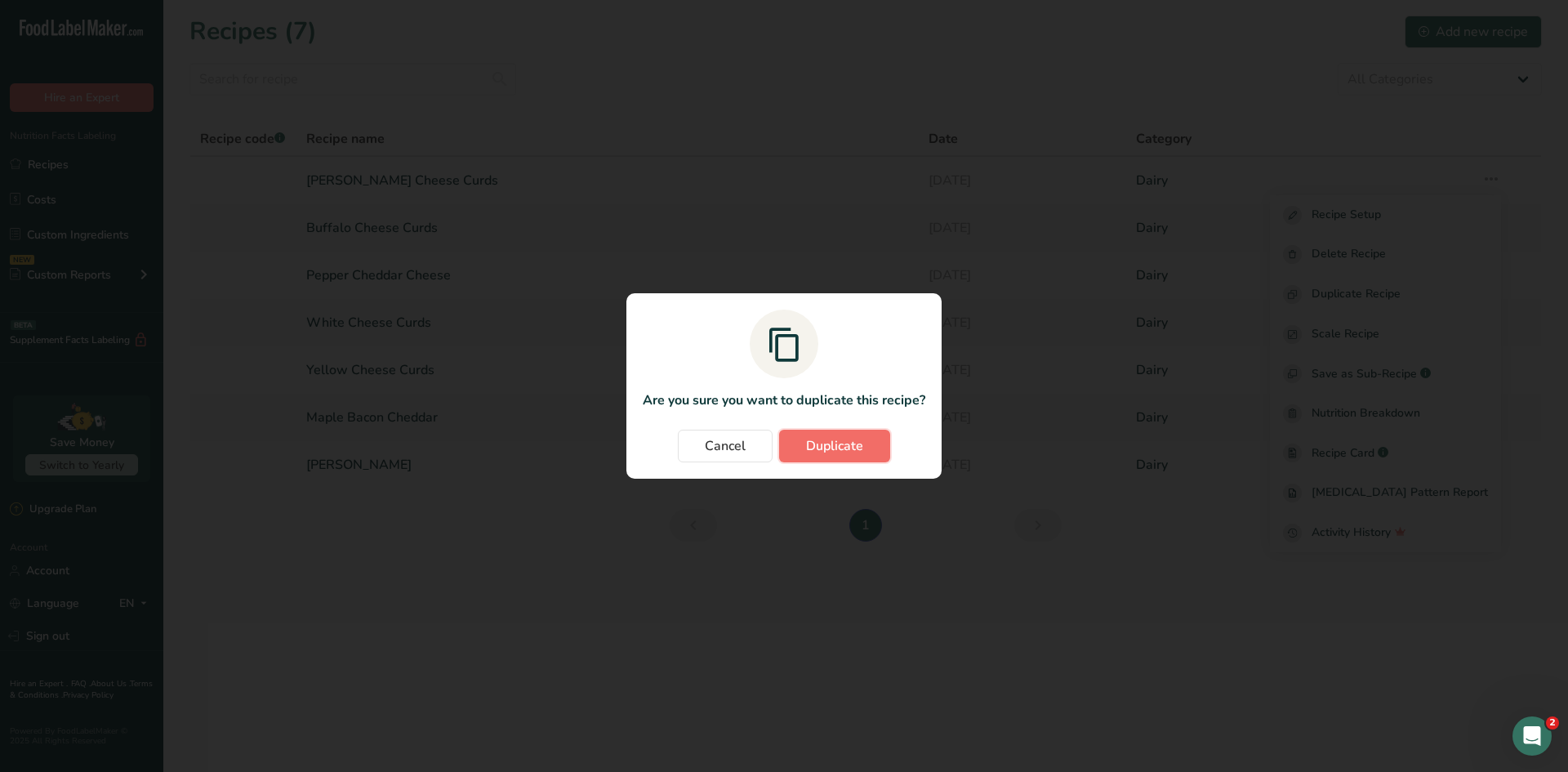
click at [841, 449] on span "Duplicate" at bounding box center [834, 445] width 58 height 20
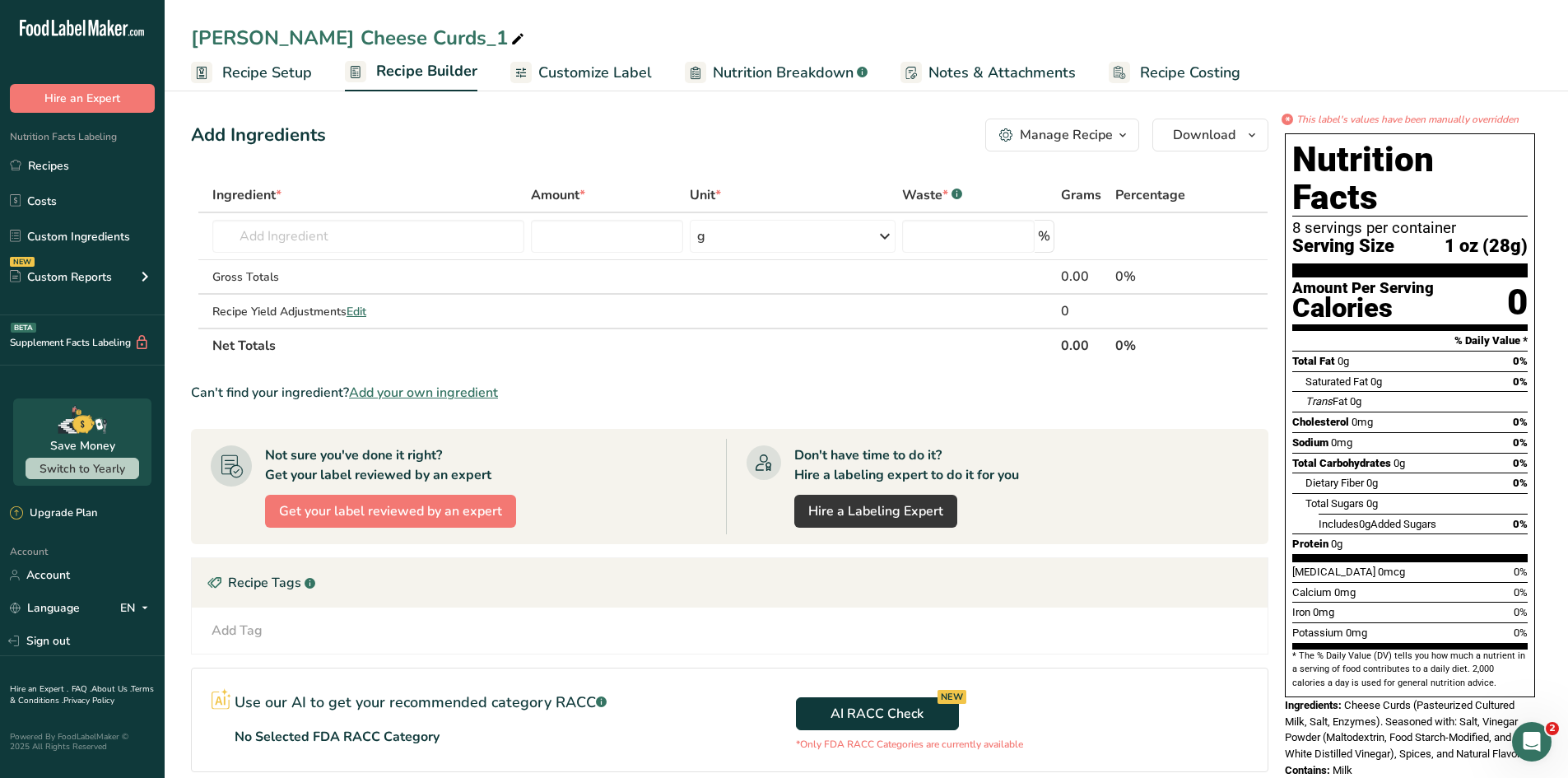
click at [511, 39] on icon at bounding box center [518, 39] width 15 height 23
drag, startPoint x: 386, startPoint y: 39, endPoint x: 165, endPoint y: 29, distance: 221.2
click at [165, 29] on div "[PERSON_NAME] Cheese Curds_1" at bounding box center [866, 37] width 1403 height 29
type input "Mediterranean Curds"
click at [577, 77] on span "Customize Label" at bounding box center [594, 72] width 113 height 22
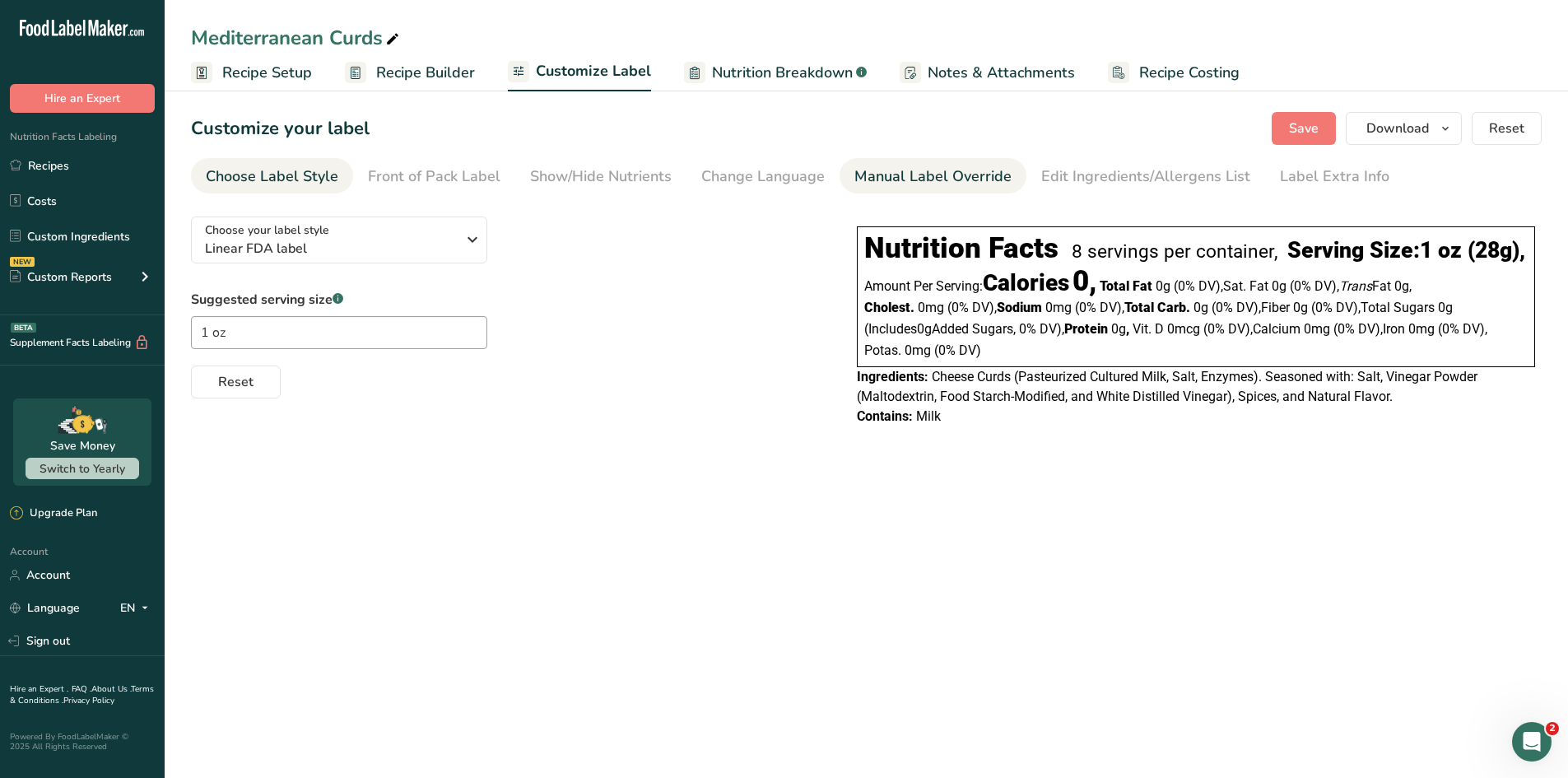
click at [907, 171] on div "Manual Label Override" at bounding box center [933, 176] width 157 height 22
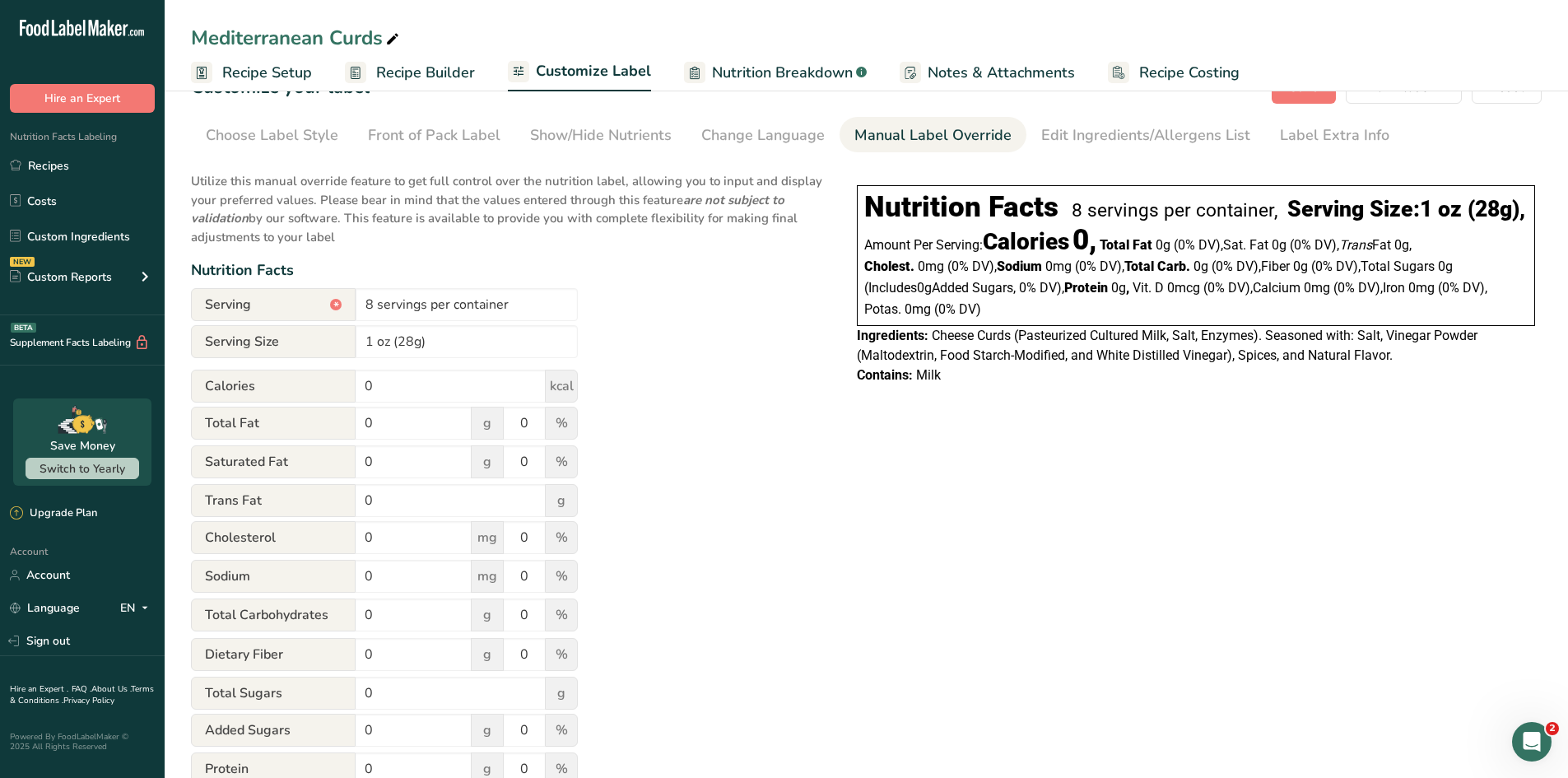
scroll to position [40, 0]
drag, startPoint x: 404, startPoint y: 389, endPoint x: 302, endPoint y: 371, distance: 103.6
click at [302, 371] on div "Calories 0 kcal" at bounding box center [384, 387] width 387 height 33
type input "110"
drag, startPoint x: 402, startPoint y: 423, endPoint x: 279, endPoint y: 423, distance: 123.0
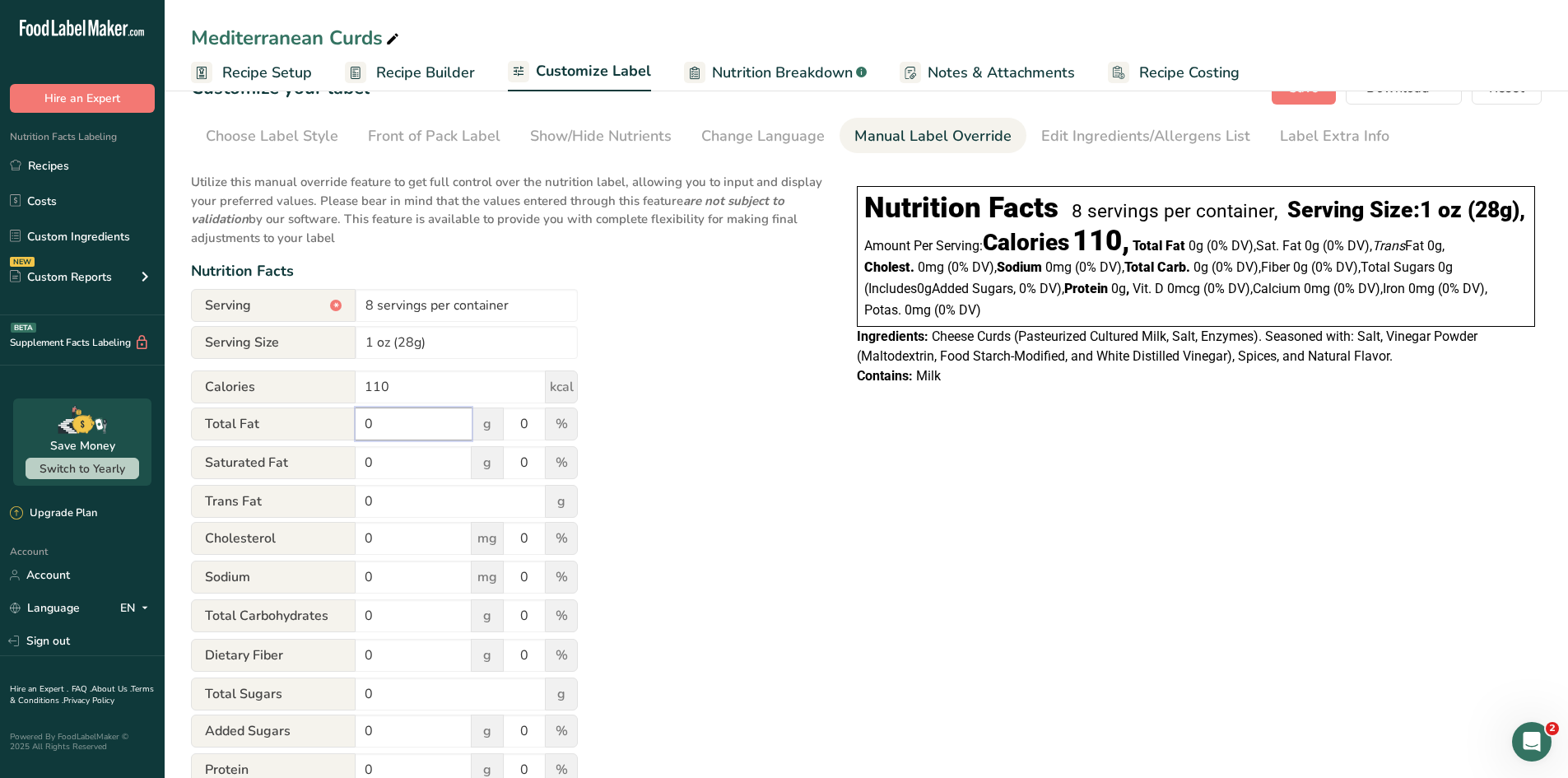
click at [279, 423] on div "Total Fat 0 g 0 %" at bounding box center [384, 424] width 387 height 34
type input "9"
drag, startPoint x: 529, startPoint y: 421, endPoint x: 474, endPoint y: 420, distance: 55.0
drag, startPoint x: 474, startPoint y: 420, endPoint x: 665, endPoint y: 476, distance: 199.0
click at [665, 476] on div "Utilize this manual override feature to get full control over the nutrition lab…" at bounding box center [508, 574] width 633 height 825
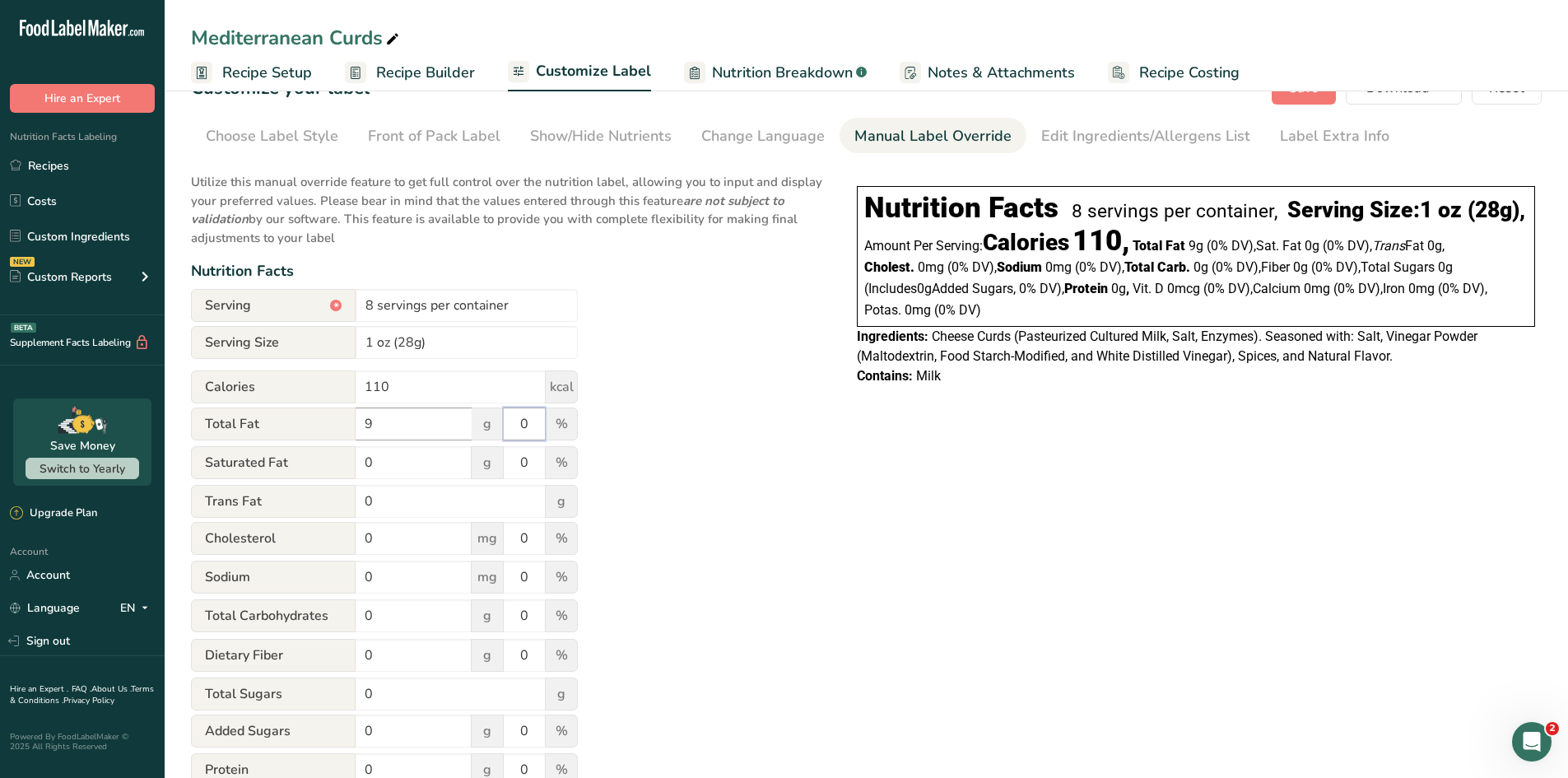
drag, startPoint x: 536, startPoint y: 427, endPoint x: 467, endPoint y: 427, distance: 69.0
click at [467, 427] on div "Total Fat 9 g 0 %" at bounding box center [384, 424] width 387 height 34
type input "12"
drag, startPoint x: 387, startPoint y: 465, endPoint x: 315, endPoint y: 462, distance: 72.1
click at [315, 462] on div "Saturated Fat 0 g 0 %" at bounding box center [384, 463] width 387 height 34
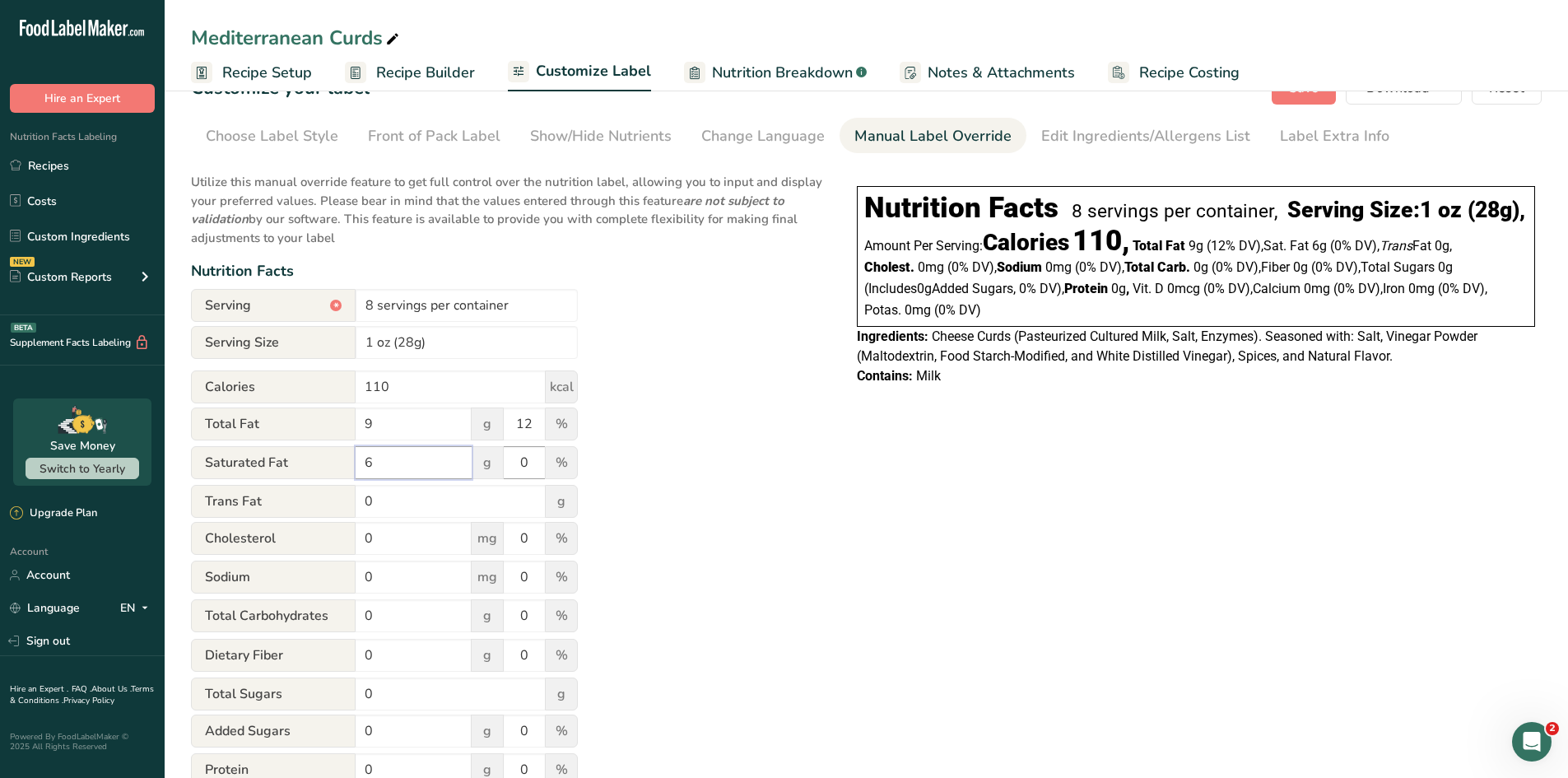
type input "6"
drag, startPoint x: 530, startPoint y: 466, endPoint x: 493, endPoint y: 457, distance: 38.1
click at [493, 457] on div "Saturated Fat 6 g 0 %" at bounding box center [384, 463] width 387 height 34
type input "30"
click at [687, 517] on div "Utilize this manual override feature to get full control over the nutrition lab…" at bounding box center [508, 574] width 633 height 825
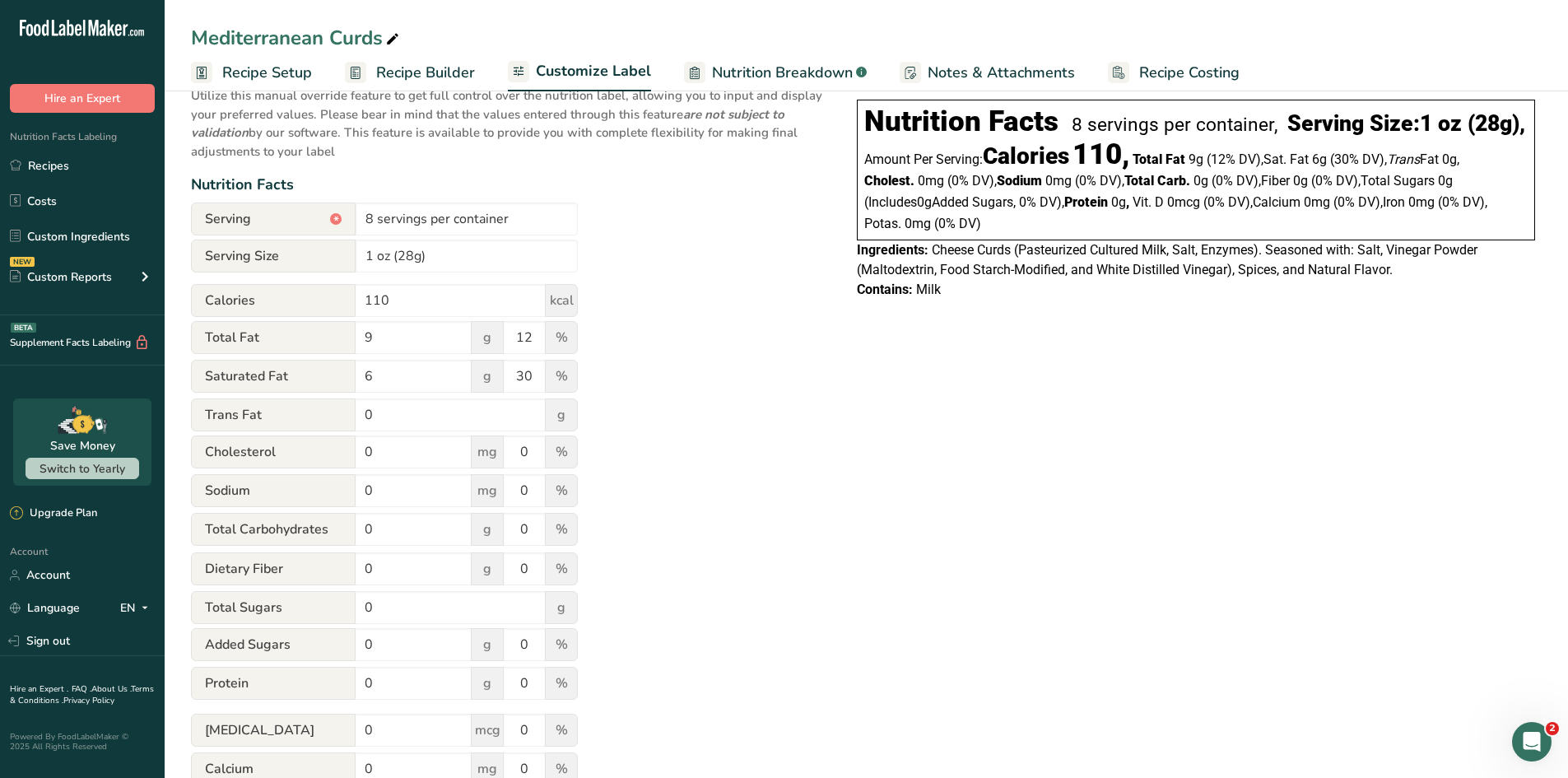
scroll to position [127, 0]
drag, startPoint x: 380, startPoint y: 453, endPoint x: 326, endPoint y: 451, distance: 54.0
click at [326, 451] on div "[MEDICAL_DATA] 0 mg 0 %" at bounding box center [384, 452] width 387 height 34
type input "30"
drag, startPoint x: 530, startPoint y: 455, endPoint x: 481, endPoint y: 443, distance: 50.4
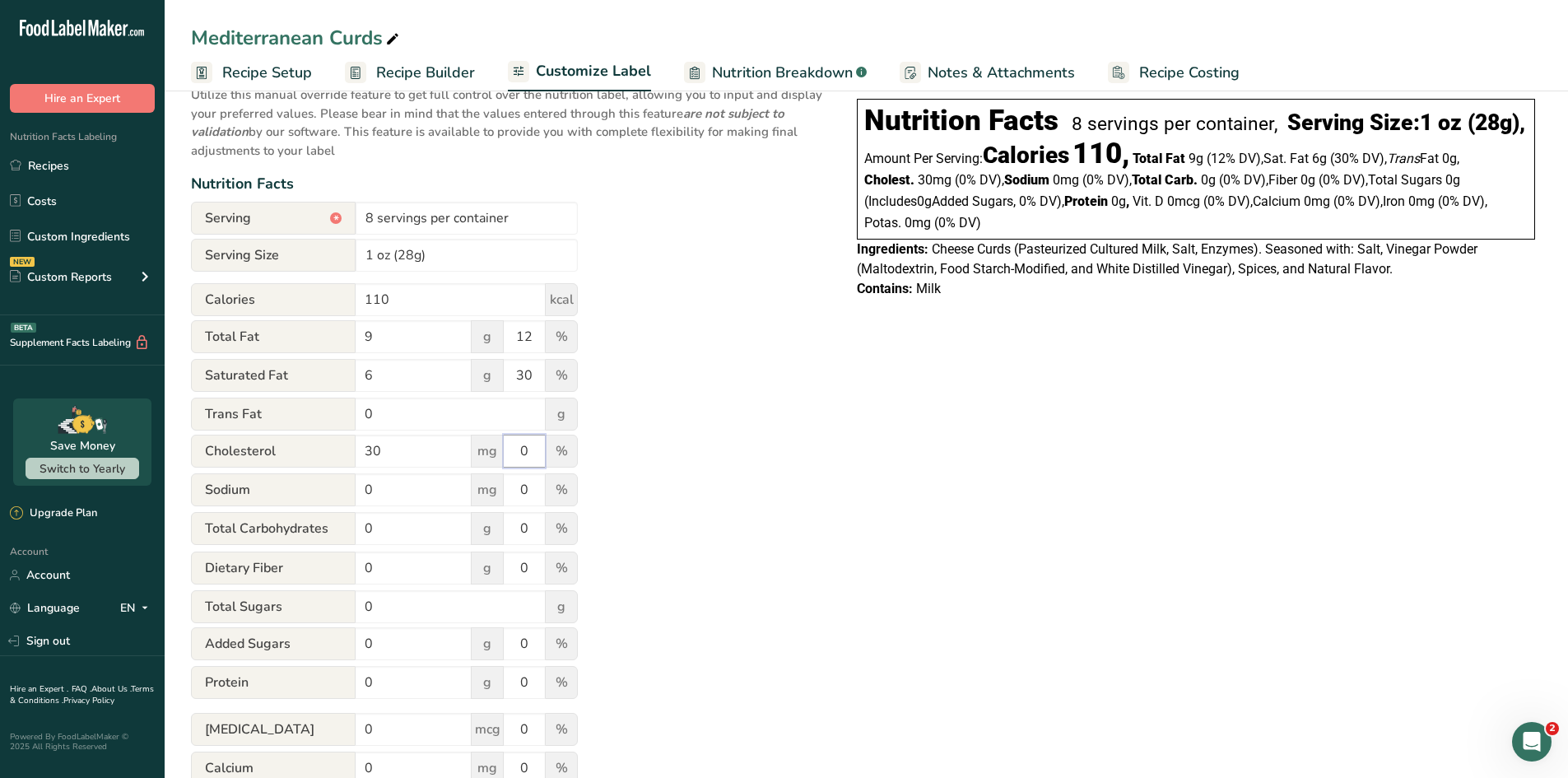
click at [481, 443] on div "[MEDICAL_DATA] 30 mg 0 %" at bounding box center [384, 452] width 387 height 34
type input "10"
click at [645, 464] on div "Utilize this manual override feature to get full control over the nutrition lab…" at bounding box center [508, 488] width 633 height 825
drag, startPoint x: 409, startPoint y: 488, endPoint x: 291, endPoint y: 481, distance: 118.2
click at [291, 481] on div "Sodium 0 mg 0 %" at bounding box center [384, 491] width 387 height 34
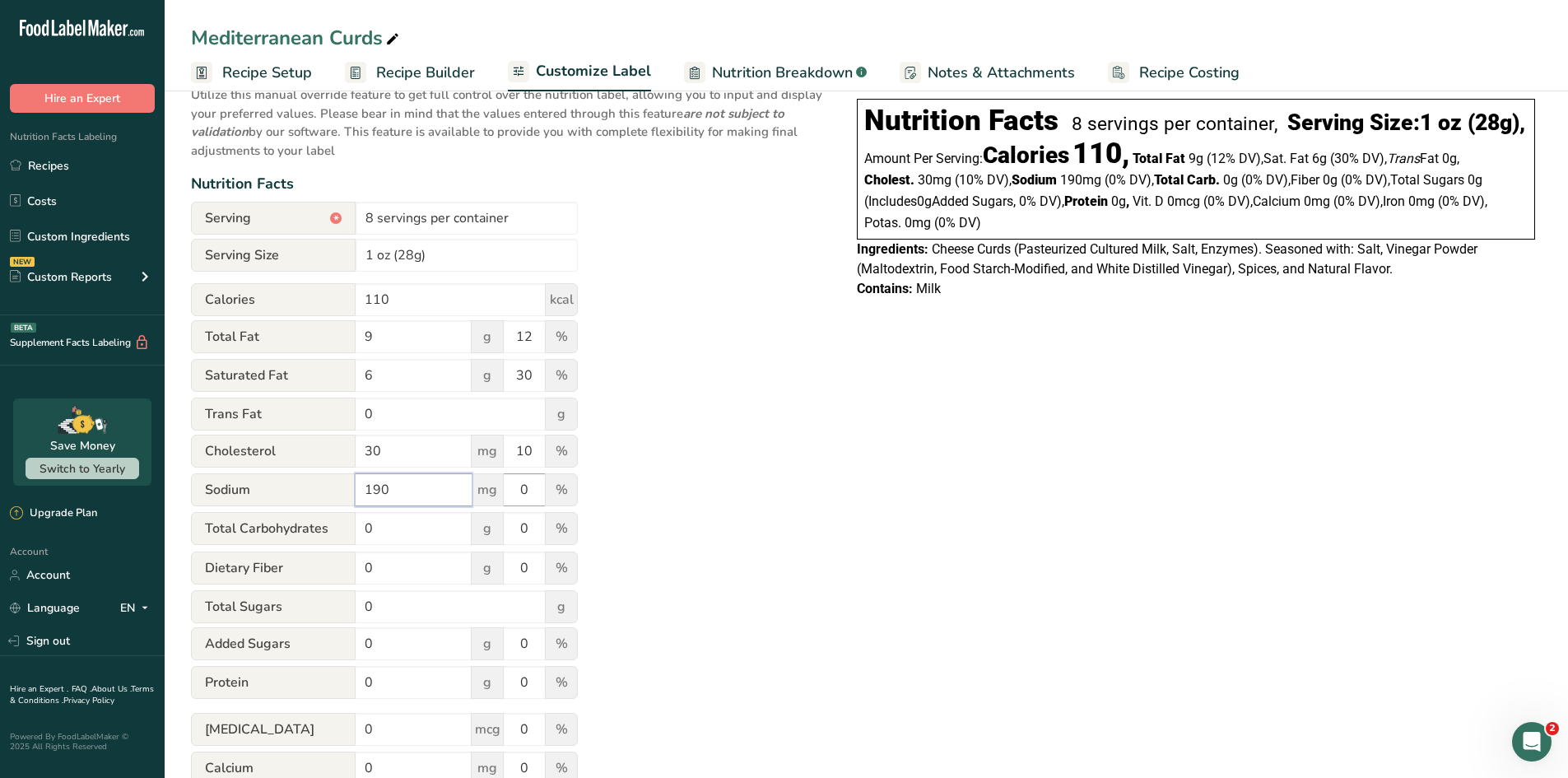
type input "190"
drag, startPoint x: 535, startPoint y: 492, endPoint x: 468, endPoint y: 481, distance: 67.9
drag, startPoint x: 468, startPoint y: 481, endPoint x: 646, endPoint y: 514, distance: 181.0
click at [646, 514] on div "Utilize this manual override feature to get full control over the nutrition lab…" at bounding box center [508, 488] width 633 height 825
drag, startPoint x: 531, startPoint y: 492, endPoint x: 474, endPoint y: 492, distance: 57.0
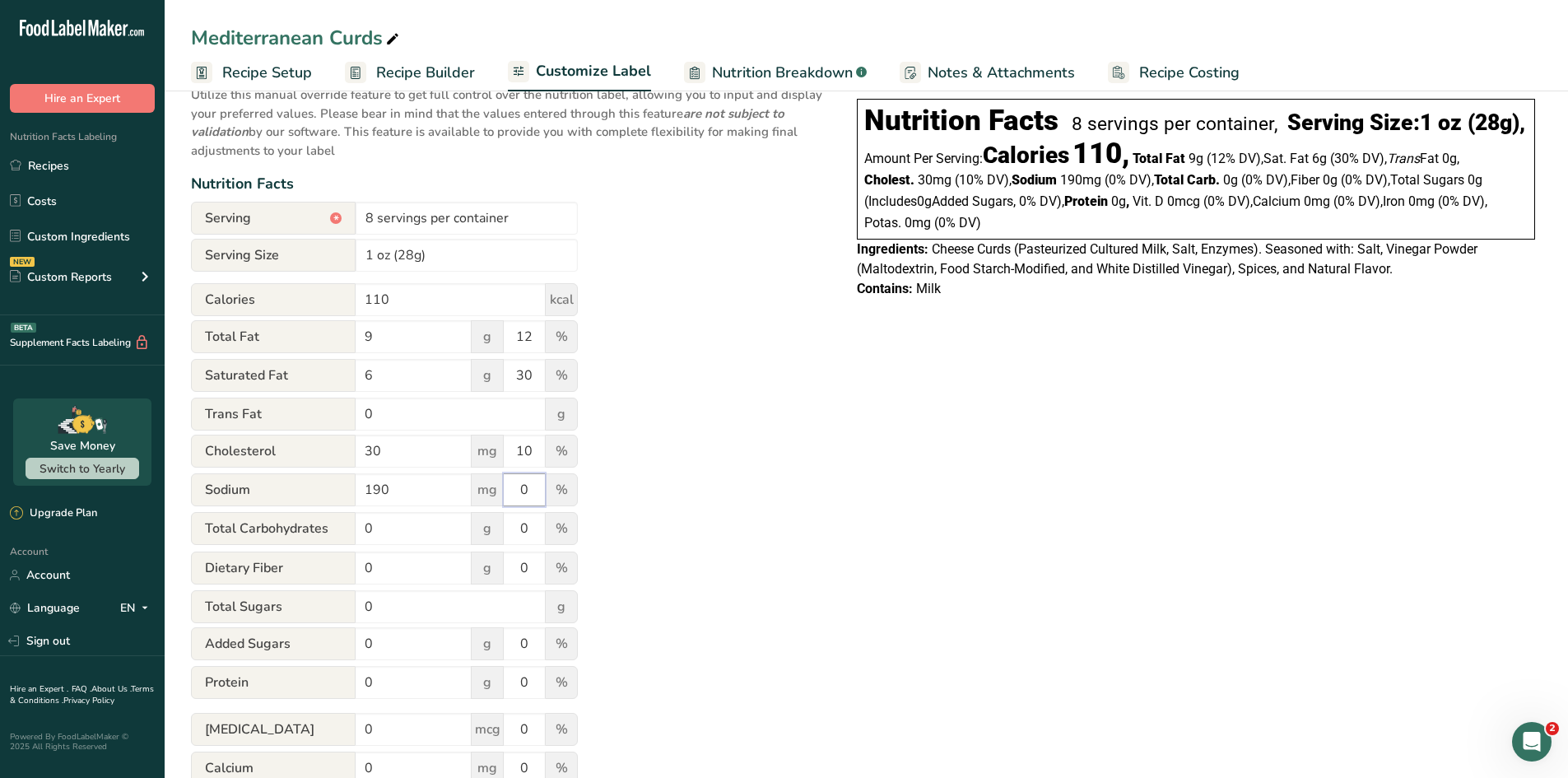
click at [474, 492] on div "Sodium 190 mg 0 %" at bounding box center [384, 491] width 387 height 34
type input "8"
click at [606, 494] on div "Utilize this manual override feature to get full control over the nutrition lab…" at bounding box center [508, 488] width 633 height 825
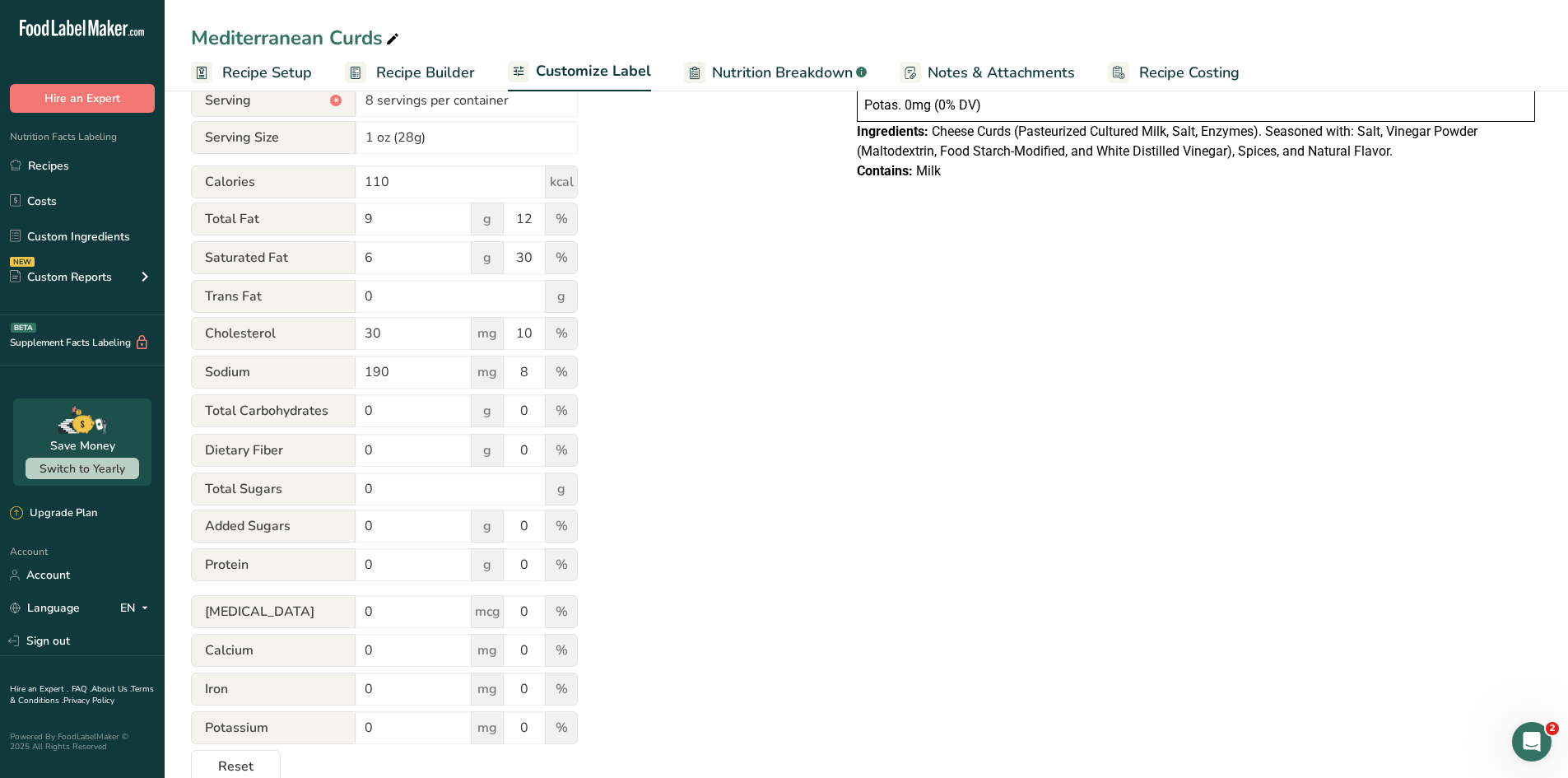
scroll to position [277, 0]
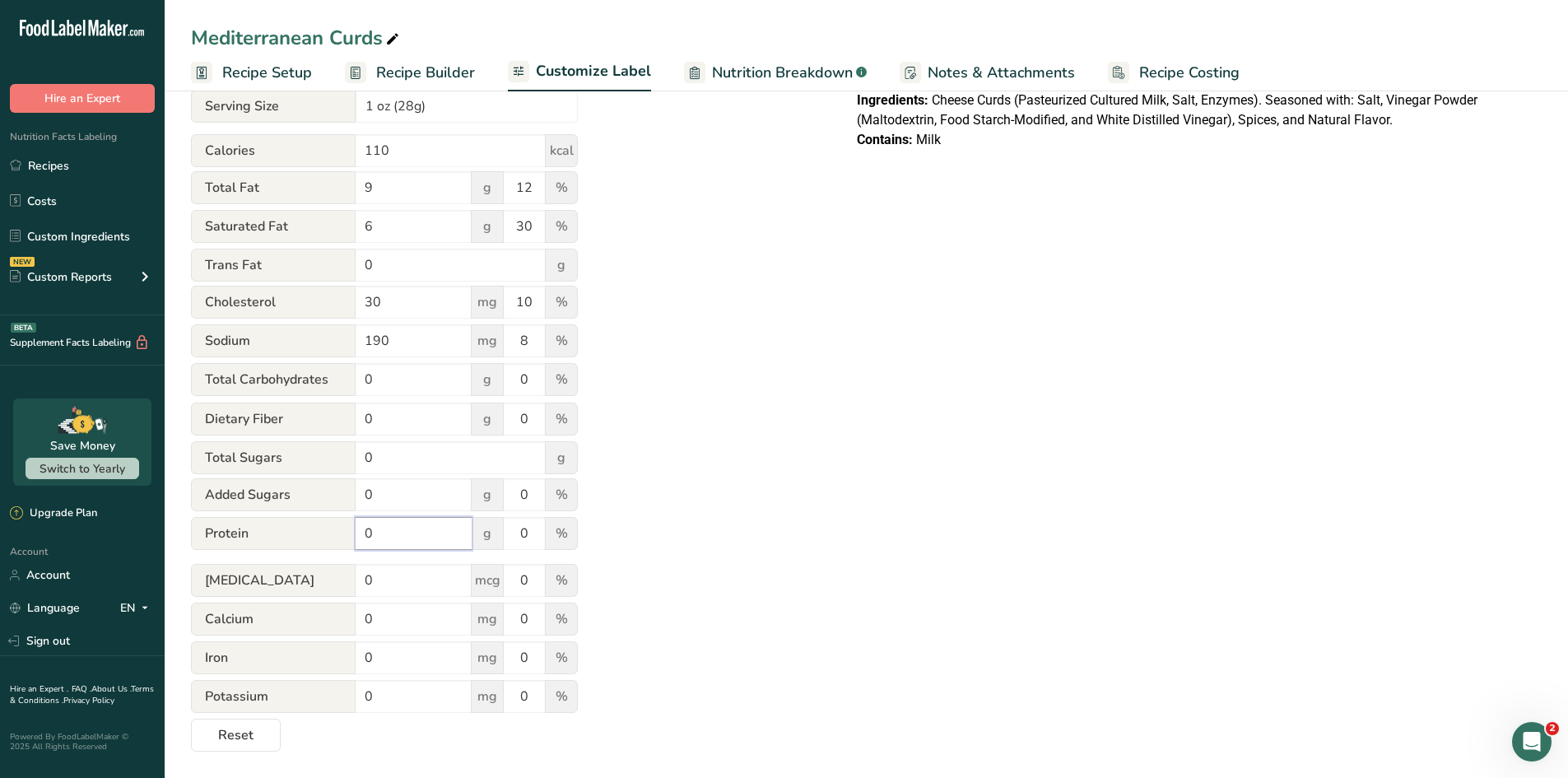
drag, startPoint x: 401, startPoint y: 534, endPoint x: 284, endPoint y: 530, distance: 117.1
click at [284, 530] on div "Protein 0 g 0 %" at bounding box center [384, 535] width 387 height 34
type input "7"
drag, startPoint x: 535, startPoint y: 536, endPoint x: 441, endPoint y: 525, distance: 94.6
click at [441, 525] on div "Protein 7 g 0 %" at bounding box center [384, 535] width 387 height 34
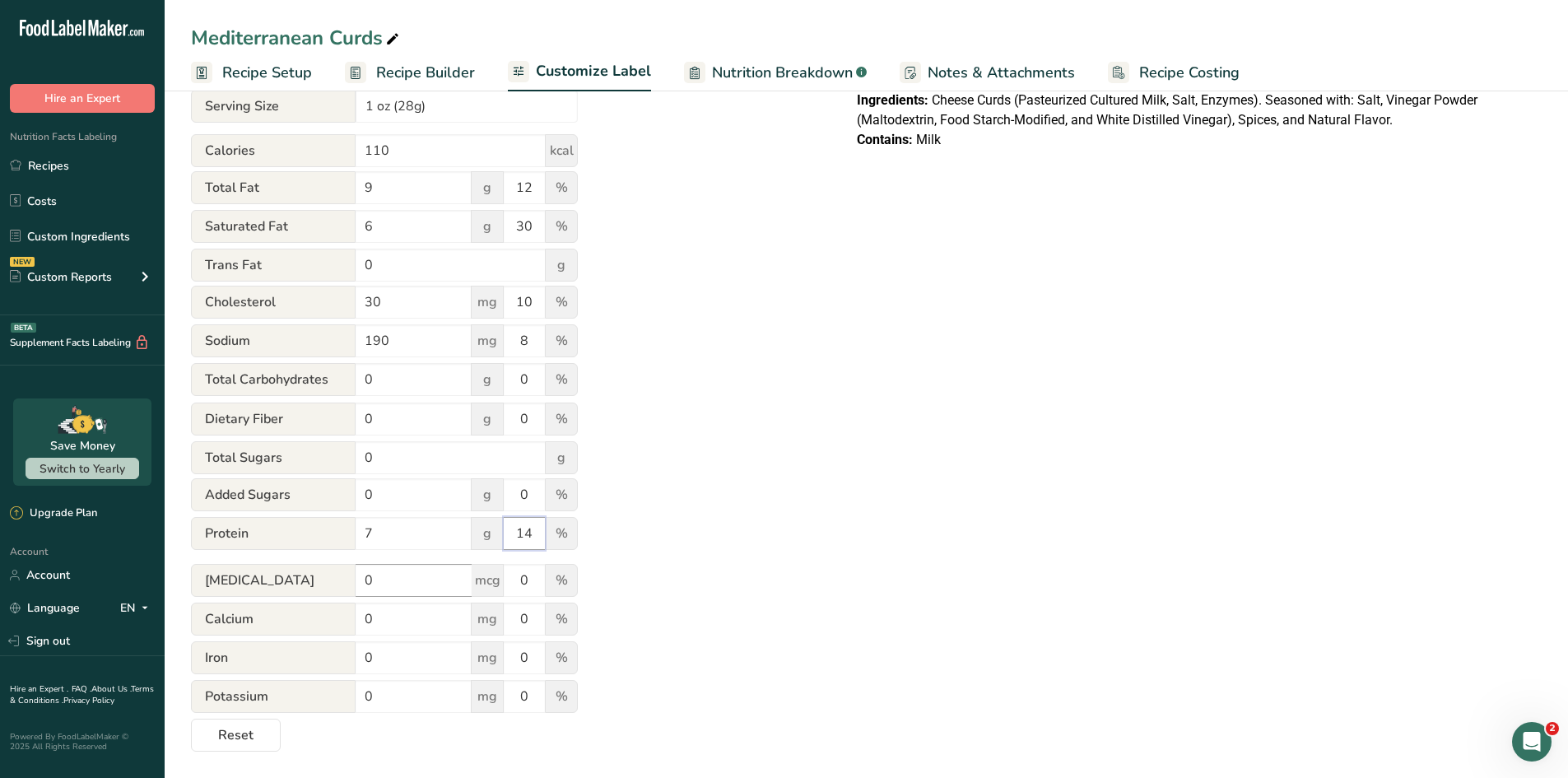
type input "14"
drag, startPoint x: 383, startPoint y: 578, endPoint x: 280, endPoint y: 574, distance: 103.1
click at [280, 574] on div "[MEDICAL_DATA] 0 mcg 0 %" at bounding box center [384, 581] width 387 height 34
type input "0.08"
drag, startPoint x: 382, startPoint y: 615, endPoint x: 286, endPoint y: 613, distance: 96.0
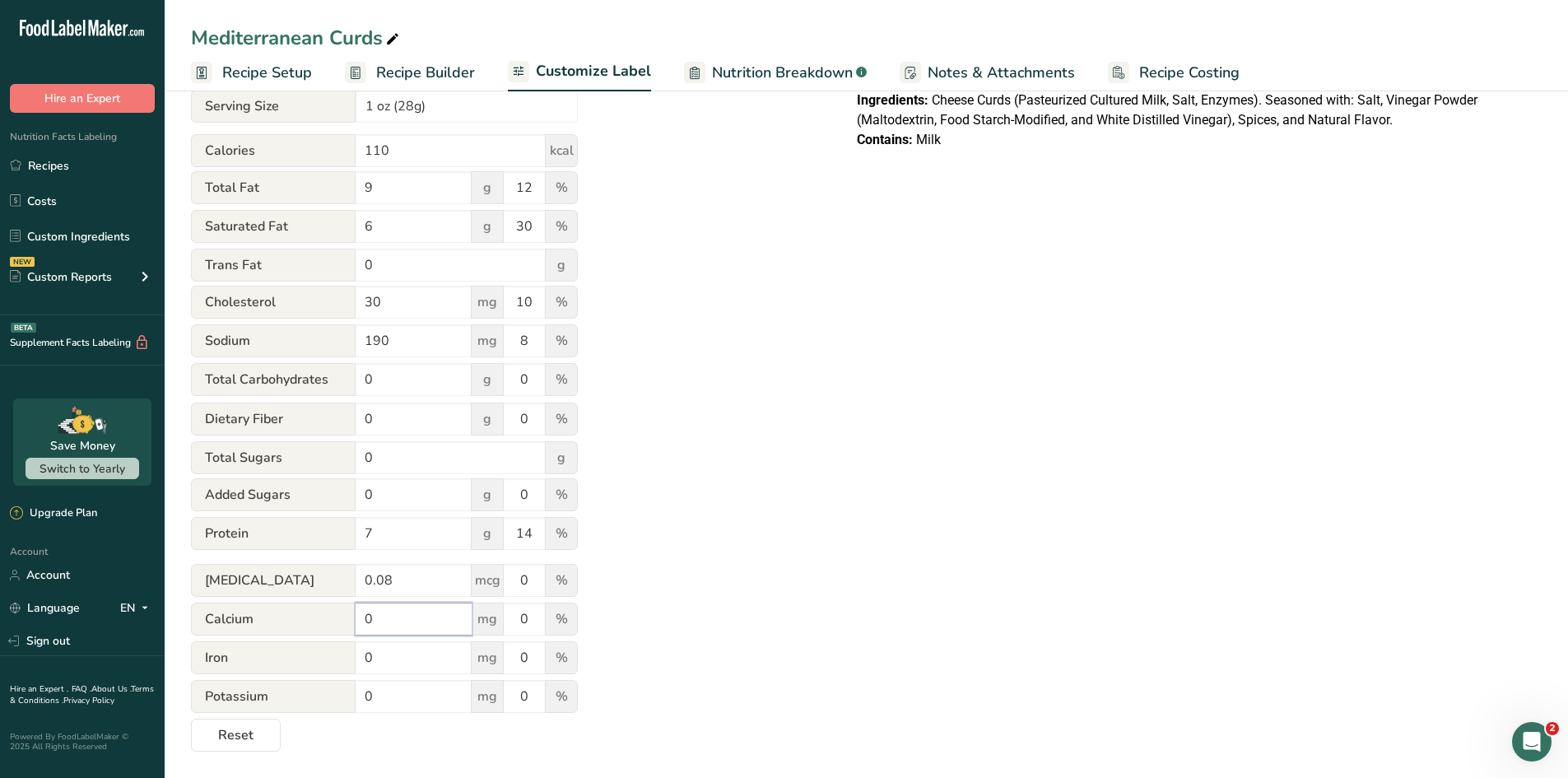
click at [286, 613] on div "Calcium 0 mg 0 %" at bounding box center [384, 620] width 387 height 34
type input "201"
drag, startPoint x: 532, startPoint y: 616, endPoint x: 448, endPoint y: 605, distance: 84.7
click at [448, 605] on div "Calcium 201 mg 0 %" at bounding box center [384, 620] width 387 height 34
type input "15"
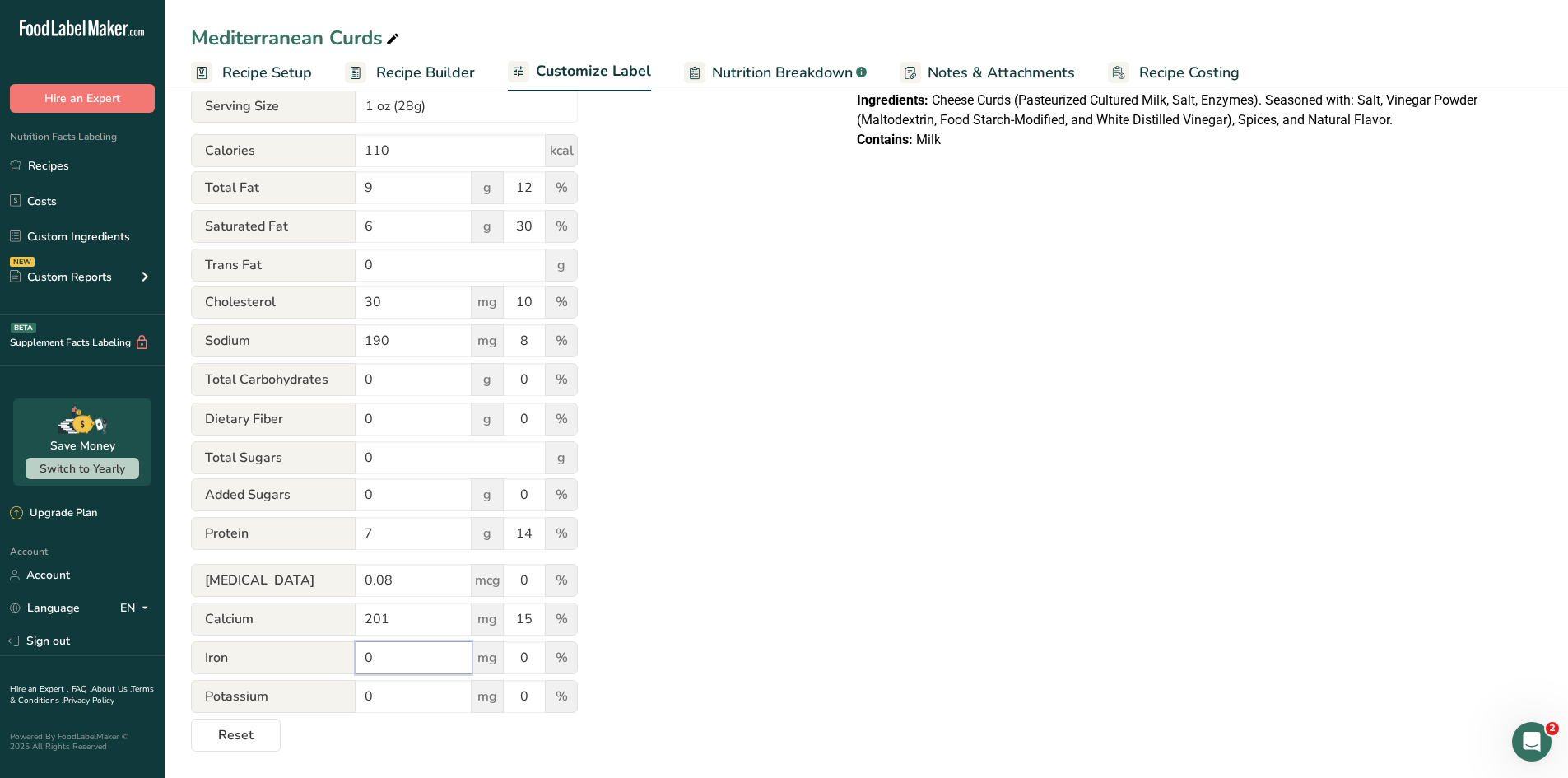
drag, startPoint x: 385, startPoint y: 659, endPoint x: 300, endPoint y: 665, distance: 85.2
click at [300, 665] on div "Iron 0 mg 0 %" at bounding box center [384, 658] width 387 height 34
type input "."
type input "0.19"
drag, startPoint x: 529, startPoint y: 659, endPoint x: 438, endPoint y: 633, distance: 94.6
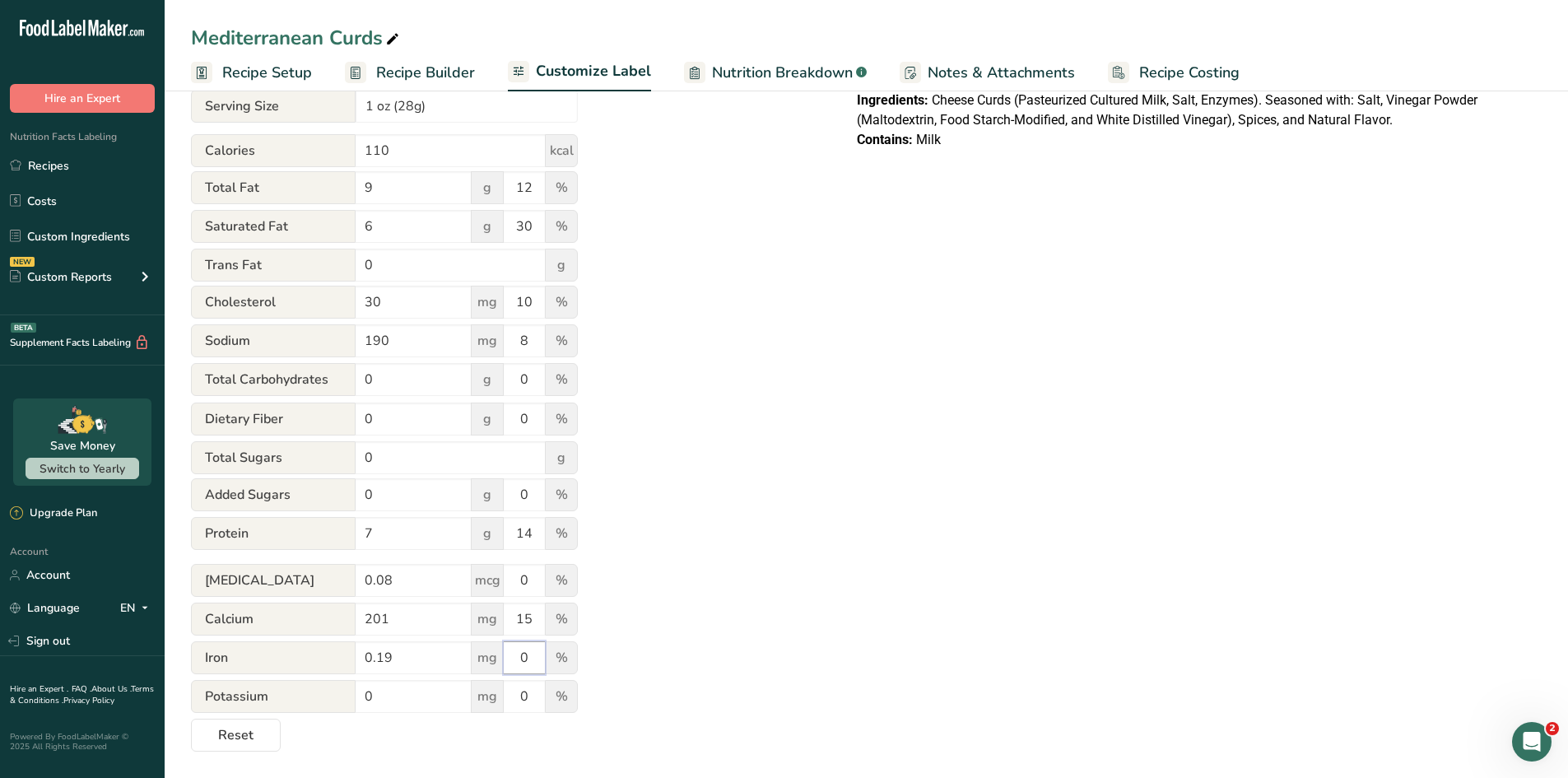
drag, startPoint x: 438, startPoint y: 633, endPoint x: 532, endPoint y: 661, distance: 98.1
click at [532, 661] on input "0" at bounding box center [524, 657] width 41 height 33
drag, startPoint x: 532, startPoint y: 661, endPoint x: 494, endPoint y: 652, distance: 39.1
click at [494, 652] on div "Iron 0.19 mg 0 %" at bounding box center [384, 658] width 387 height 34
type input "1"
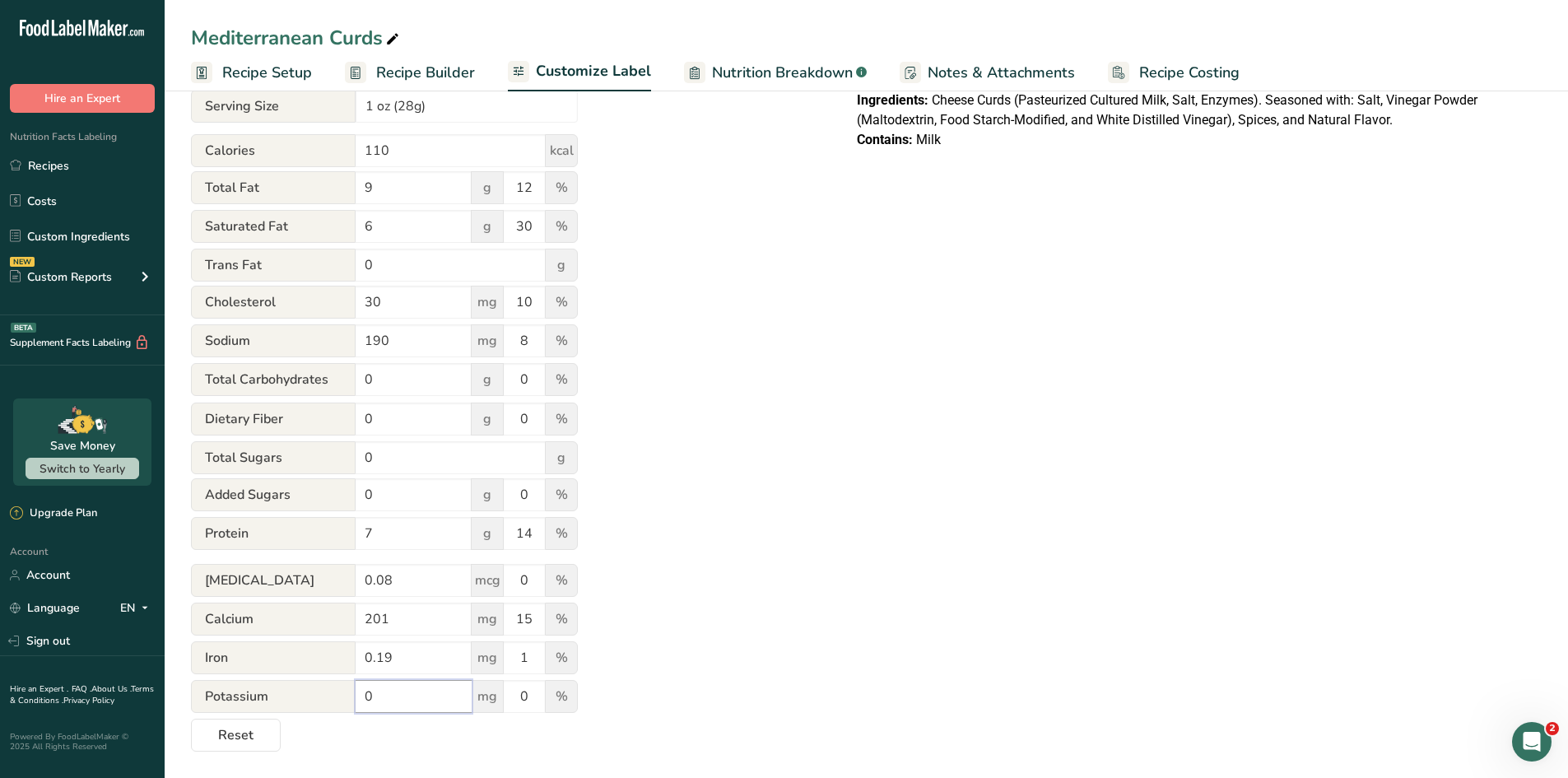
drag, startPoint x: 405, startPoint y: 692, endPoint x: 300, endPoint y: 689, distance: 105.0
drag, startPoint x: 300, startPoint y: 689, endPoint x: 401, endPoint y: 710, distance: 103.2
click at [401, 679] on input "0" at bounding box center [414, 696] width 116 height 33
drag, startPoint x: 390, startPoint y: 692, endPoint x: 309, endPoint y: 704, distance: 81.9
click at [309, 679] on div "Potassium 0 mg 0 %" at bounding box center [384, 697] width 387 height 34
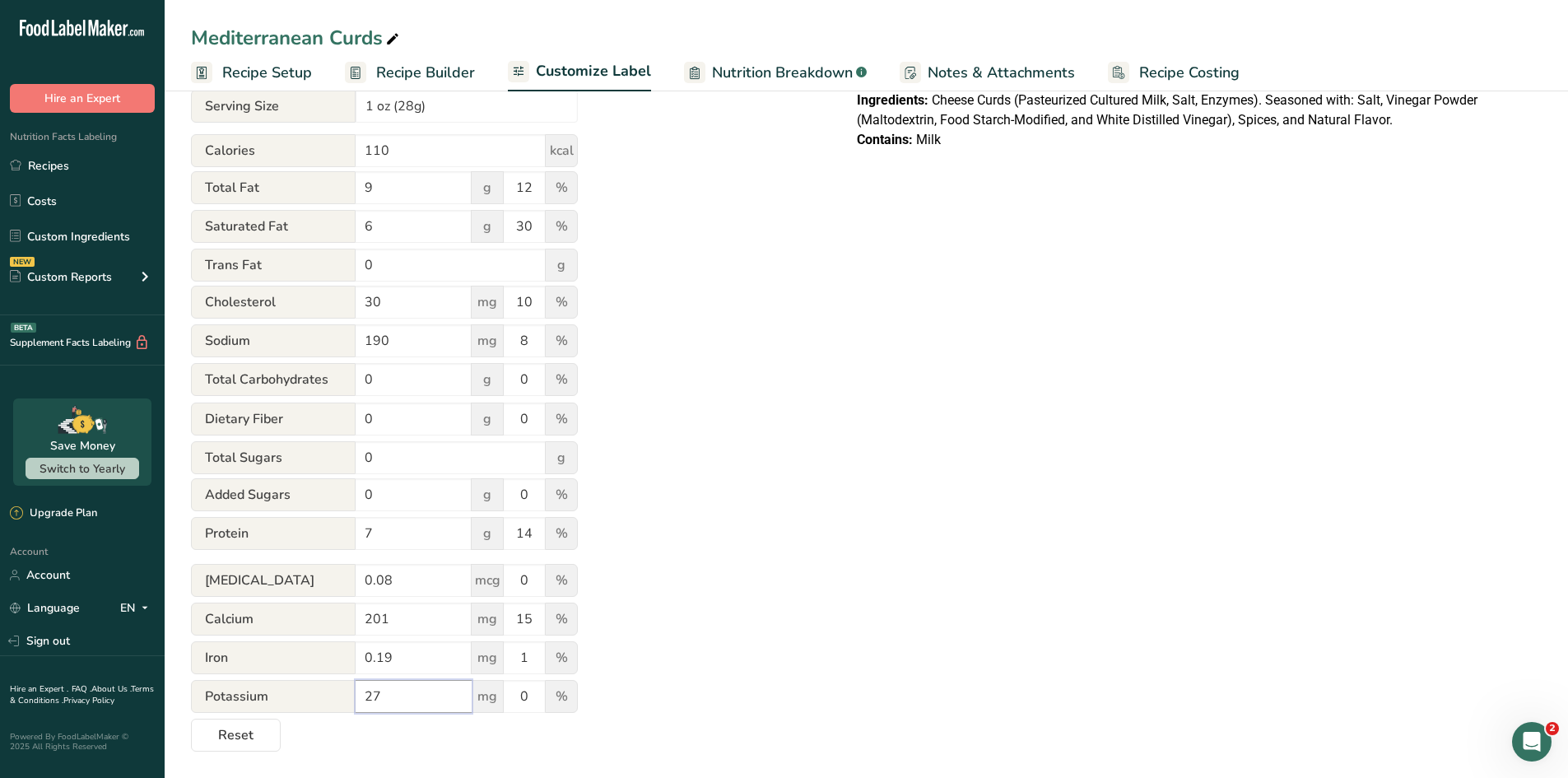
type input "27"
click at [659, 678] on div "Utilize this manual override feature to get full control over the nutrition lab…" at bounding box center [508, 339] width 633 height 825
drag, startPoint x: 815, startPoint y: 379, endPoint x: 788, endPoint y: 378, distance: 27.0
click at [788, 378] on div "Utilize this manual override feature to get full control over the nutrition lab…" at bounding box center [508, 339] width 633 height 825
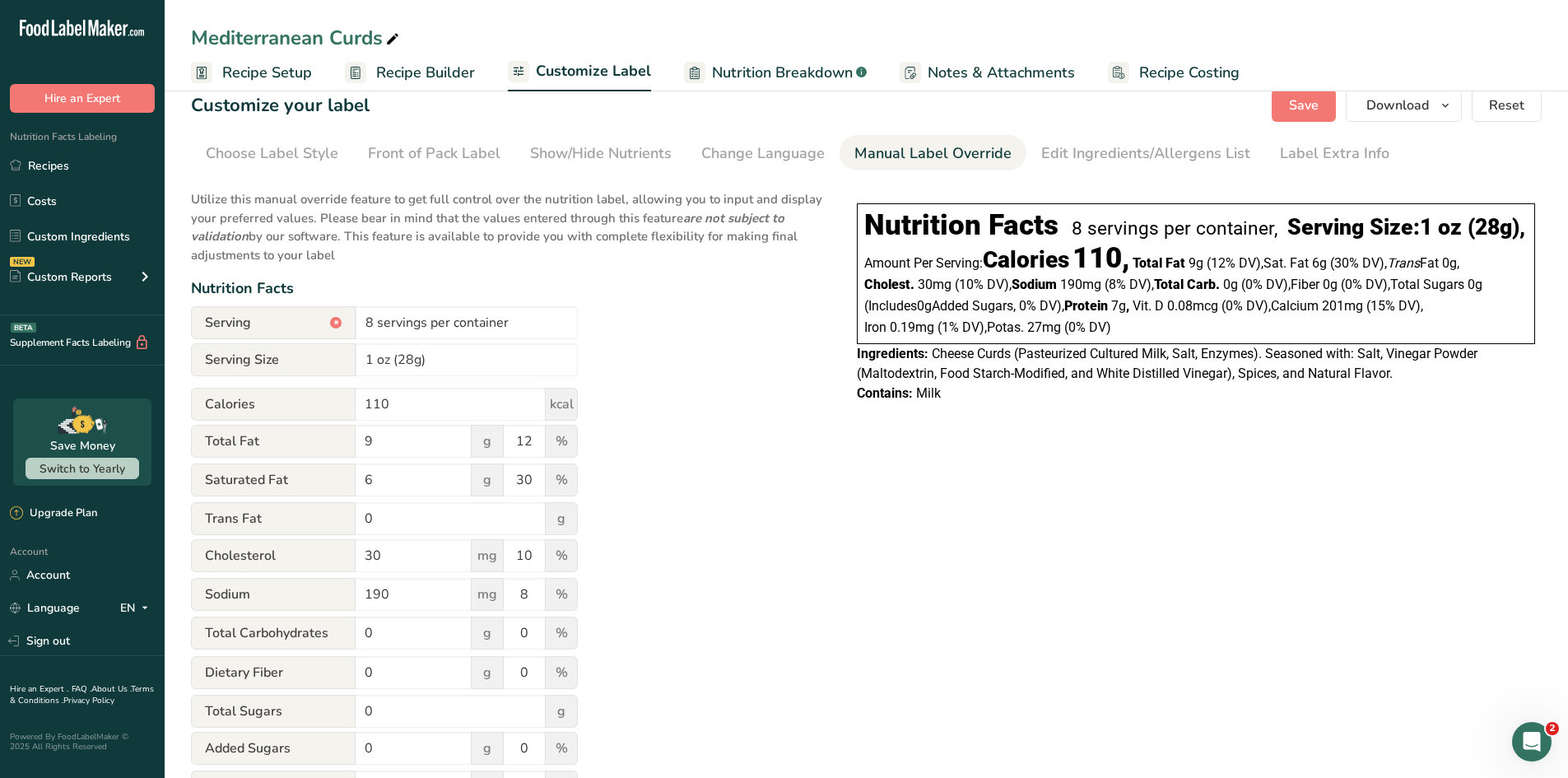
scroll to position [0, 0]
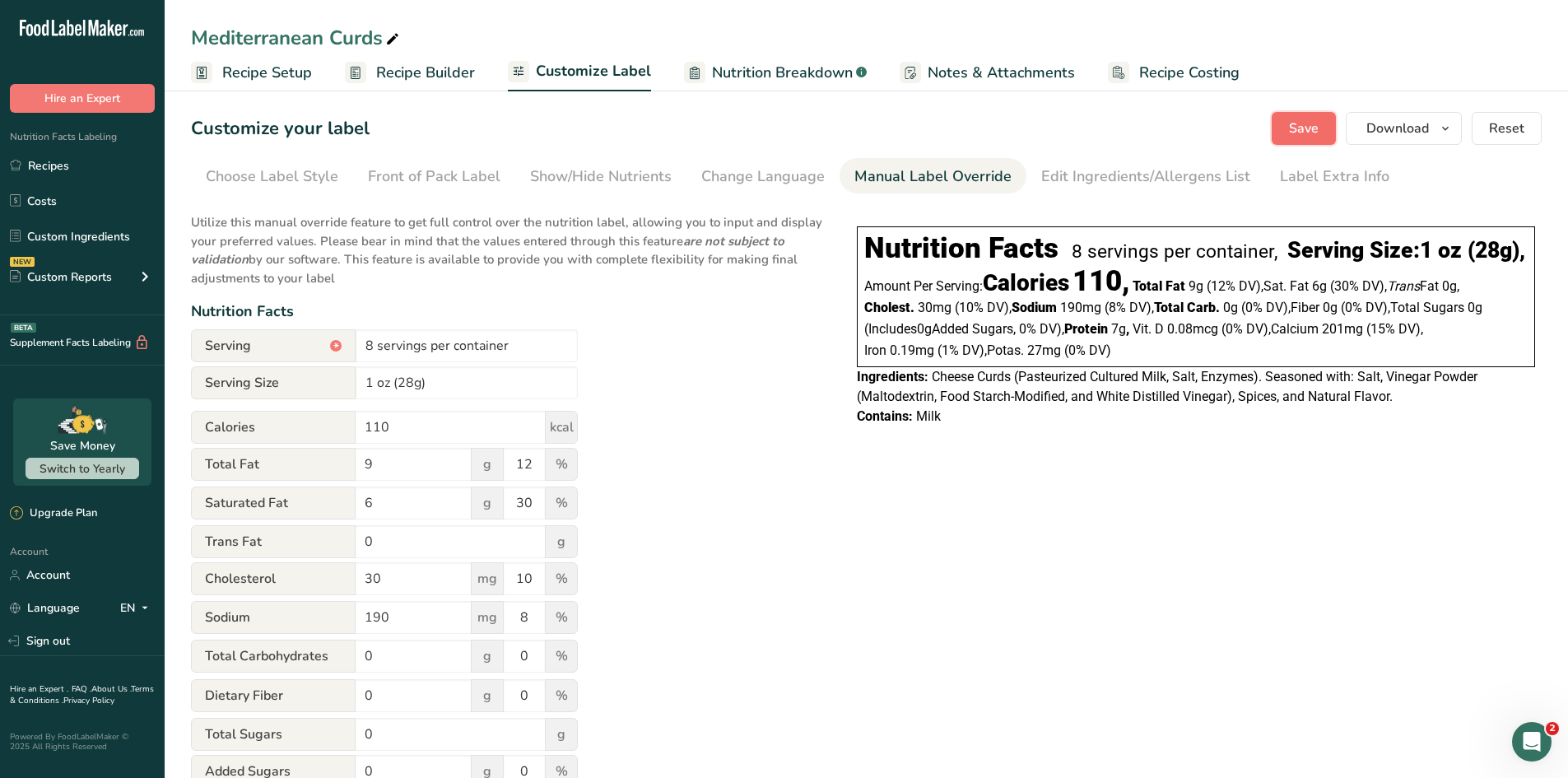
click at [1251, 134] on button "Save" at bounding box center [1304, 128] width 65 height 33
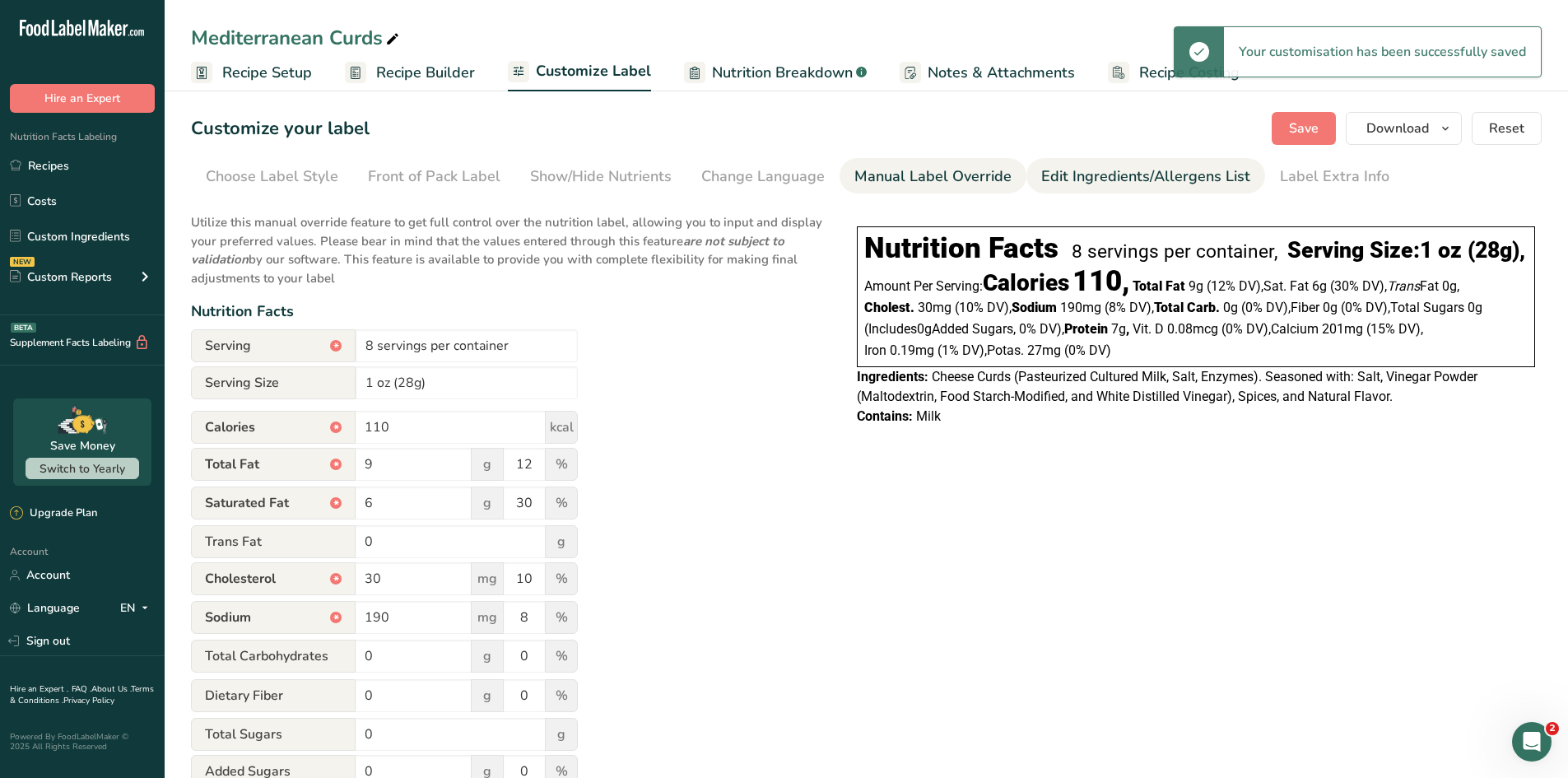
click at [1103, 173] on div "Edit Ingredients/Allergens List" at bounding box center [1146, 176] width 209 height 22
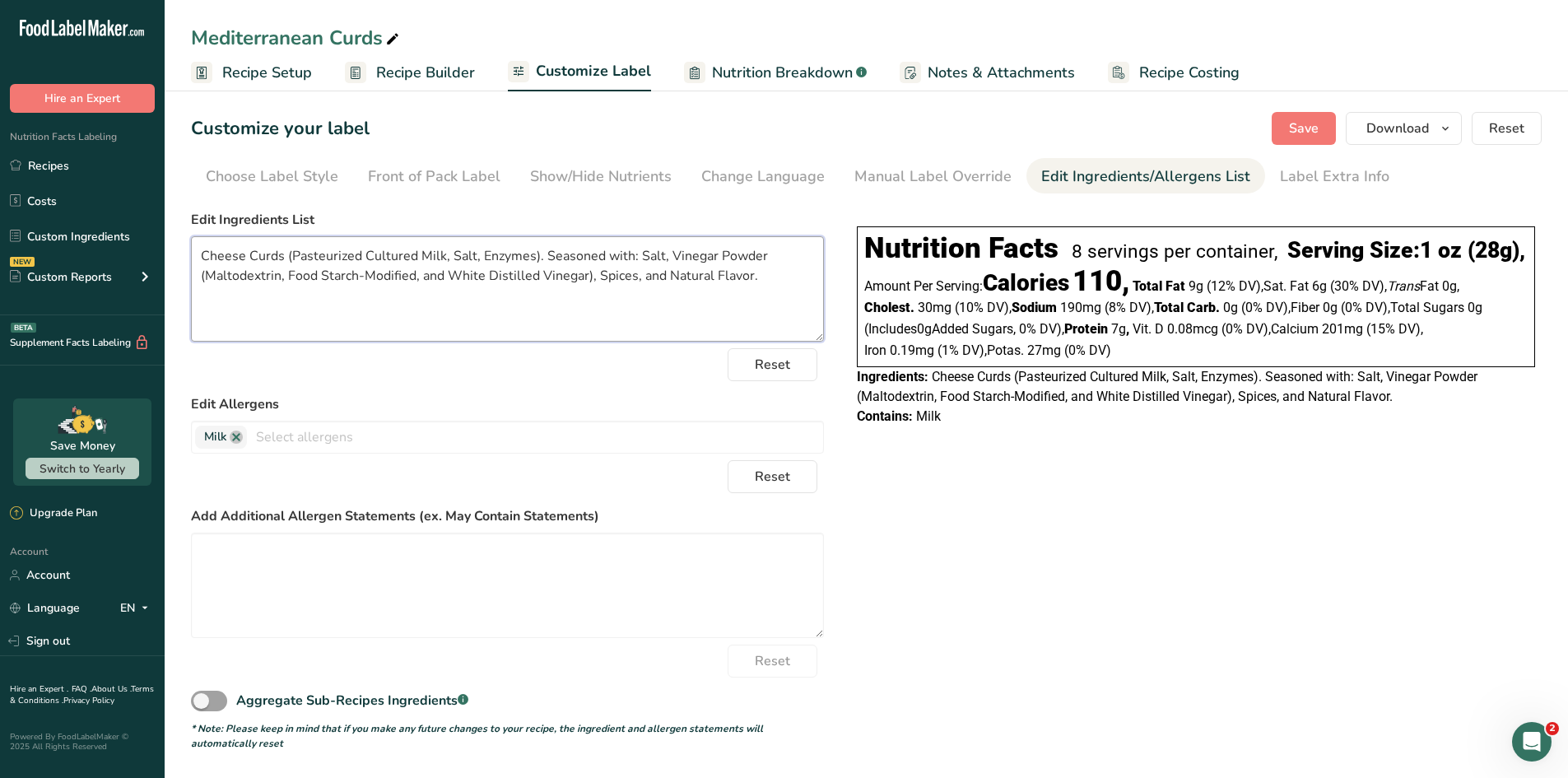
drag, startPoint x: 761, startPoint y: 297, endPoint x: 174, endPoint y: 246, distance: 589.2
click at [174, 246] on section "Customize your label Save Download Choose what to show on your downloaded label…" at bounding box center [866, 431] width 1403 height 691
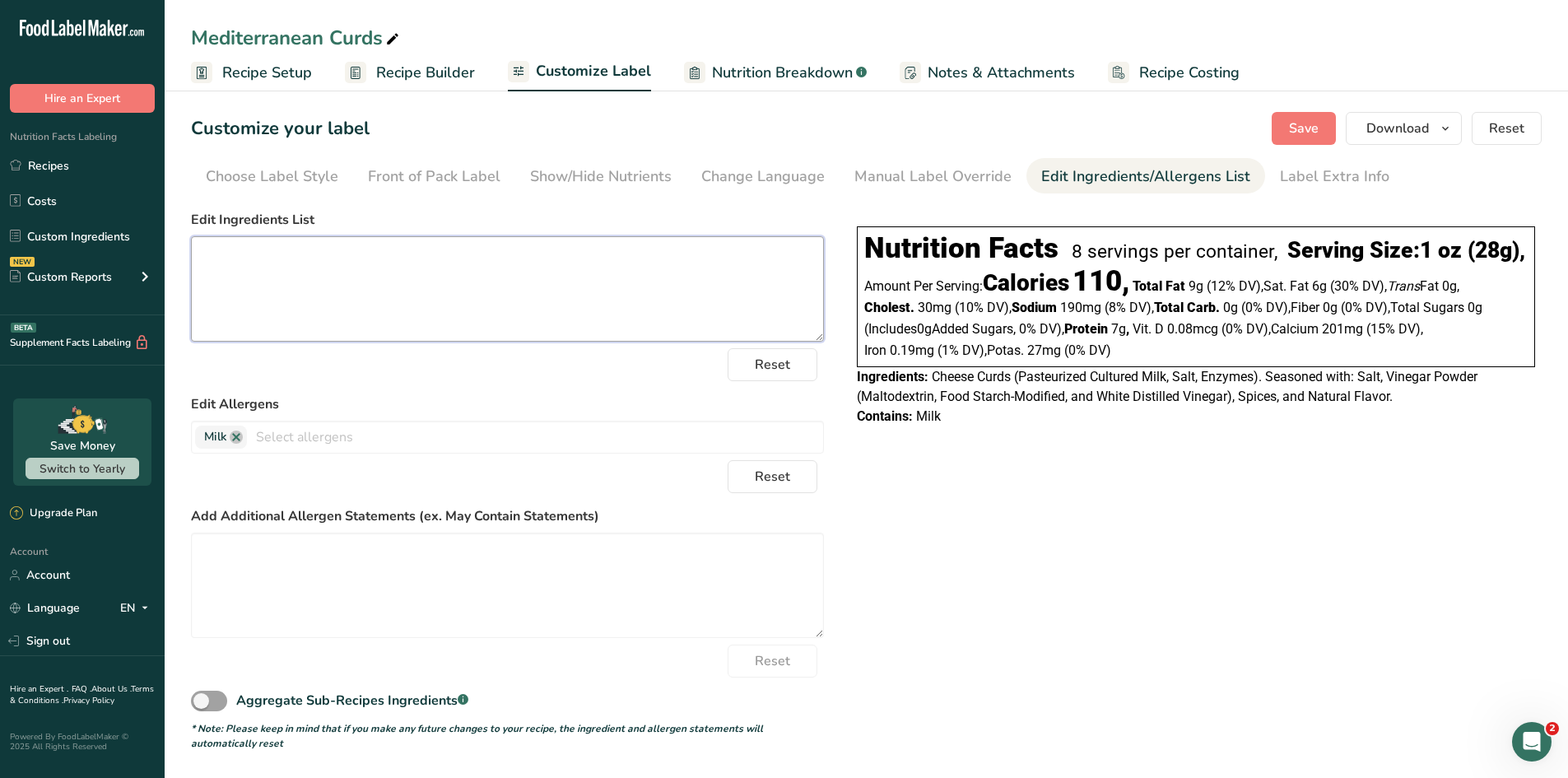
paste textarea "Cheese Curds (Pasteurized Cultured Milk, Salt, Enzymes). Seasoned with: Salt, D…"
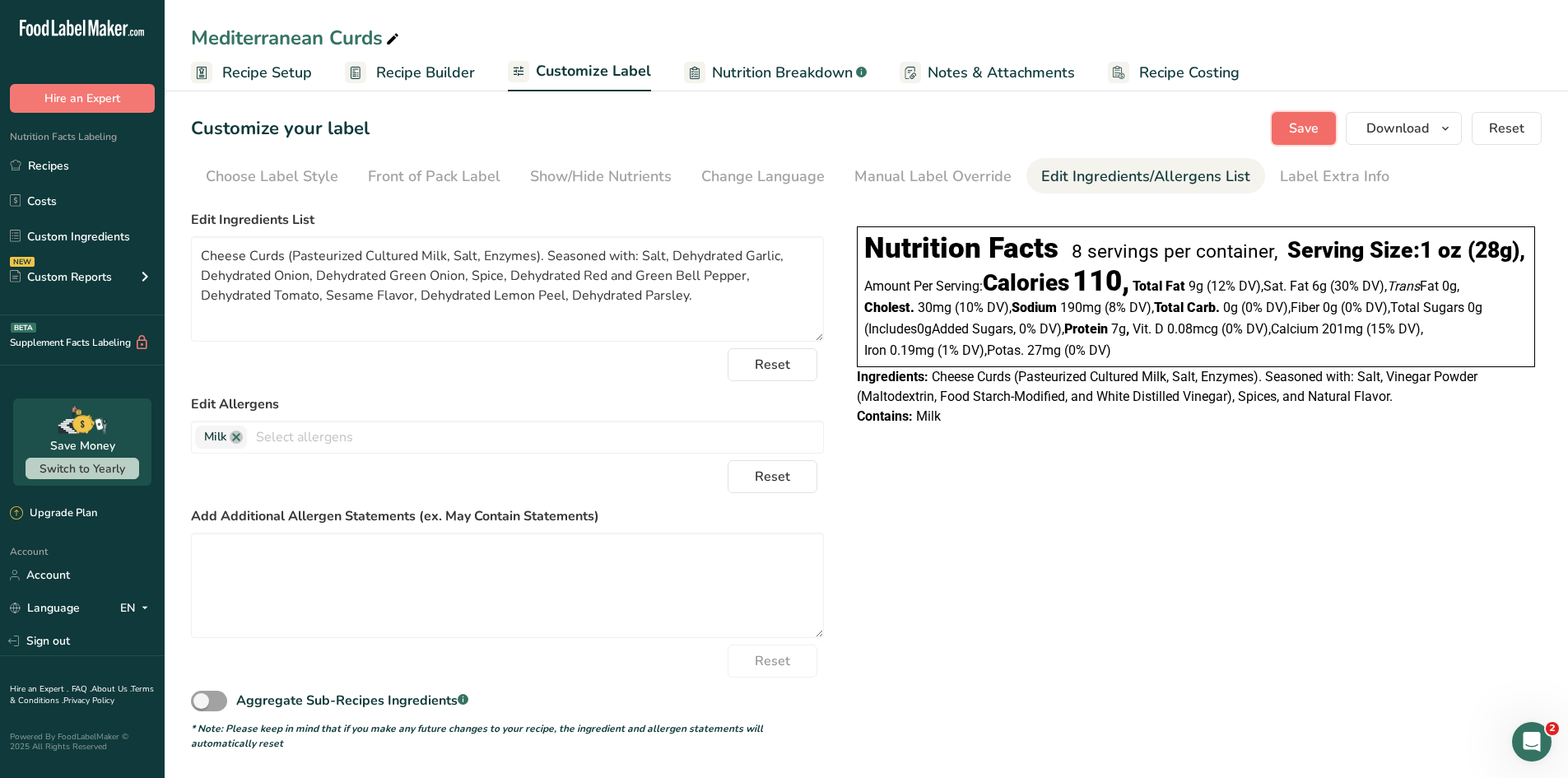
click at [1251, 137] on span "Save" at bounding box center [1304, 128] width 29 height 20
click at [326, 297] on textarea "Cheese Curds (Pasteurized Cultured Milk, Salt, Enzymes). Seasoned with: Salt, D…" at bounding box center [508, 288] width 633 height 106
click at [1251, 133] on span "Save" at bounding box center [1304, 128] width 29 height 20
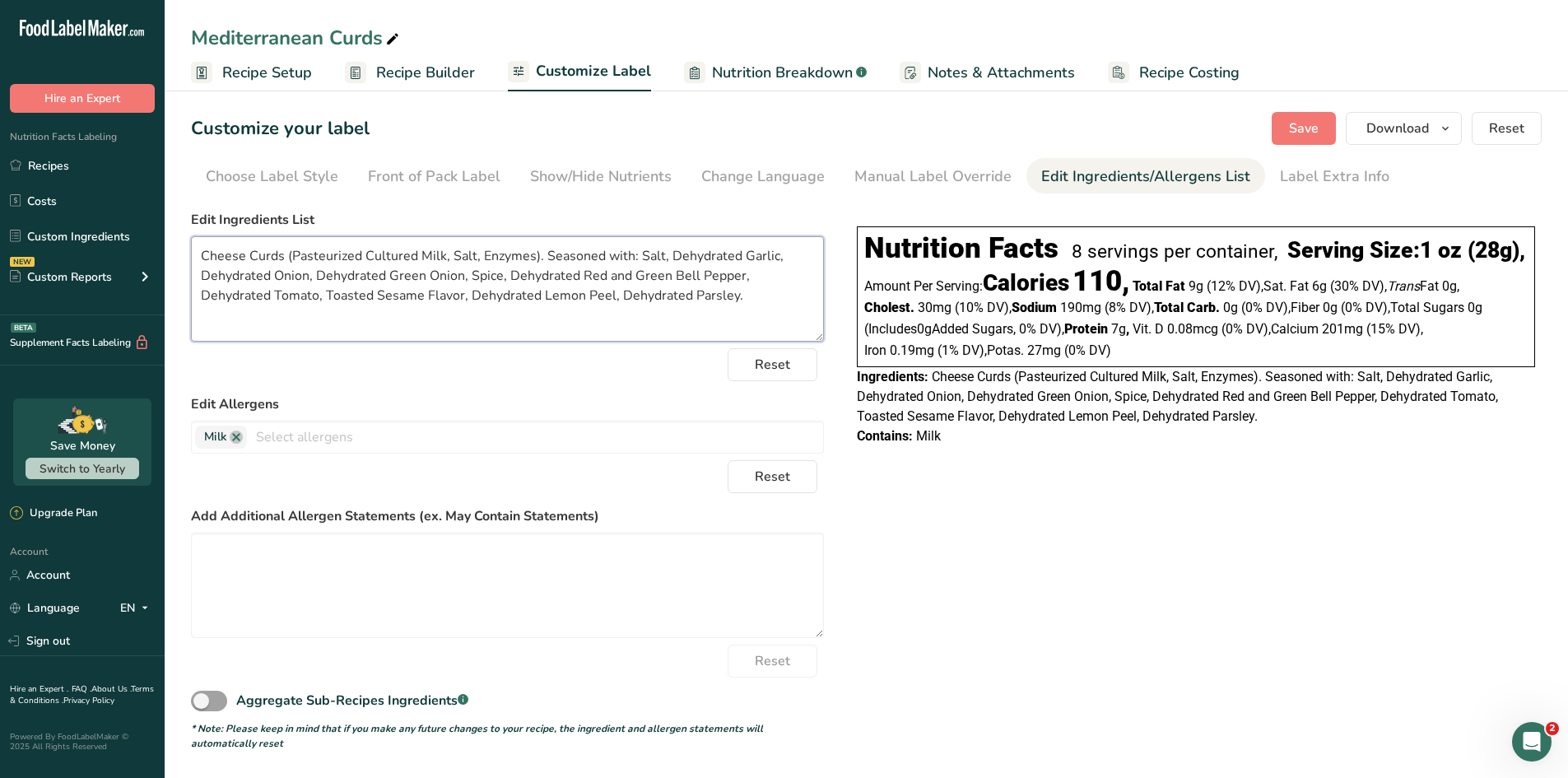
click at [760, 289] on textarea "Cheese Curds (Pasteurized Cultured Milk, Salt, Enzymes). Seasoned with: Salt, D…" at bounding box center [508, 288] width 633 height 106
click at [790, 221] on label "Edit Ingredients List" at bounding box center [508, 220] width 633 height 20
click at [1251, 136] on span "Save" at bounding box center [1304, 128] width 29 height 20
click at [1251, 426] on div "Ingredients: Cheese Curds (Pasteurized Cultured Milk, Salt, Enzymes). Seasoned …" at bounding box center [1195, 397] width 678 height 59
click at [356, 306] on textarea "Cheese Curds (Pasteurized Cultured Milk, Salt, Enzymes). Seasoned with: Salt, D…" at bounding box center [508, 288] width 633 height 106
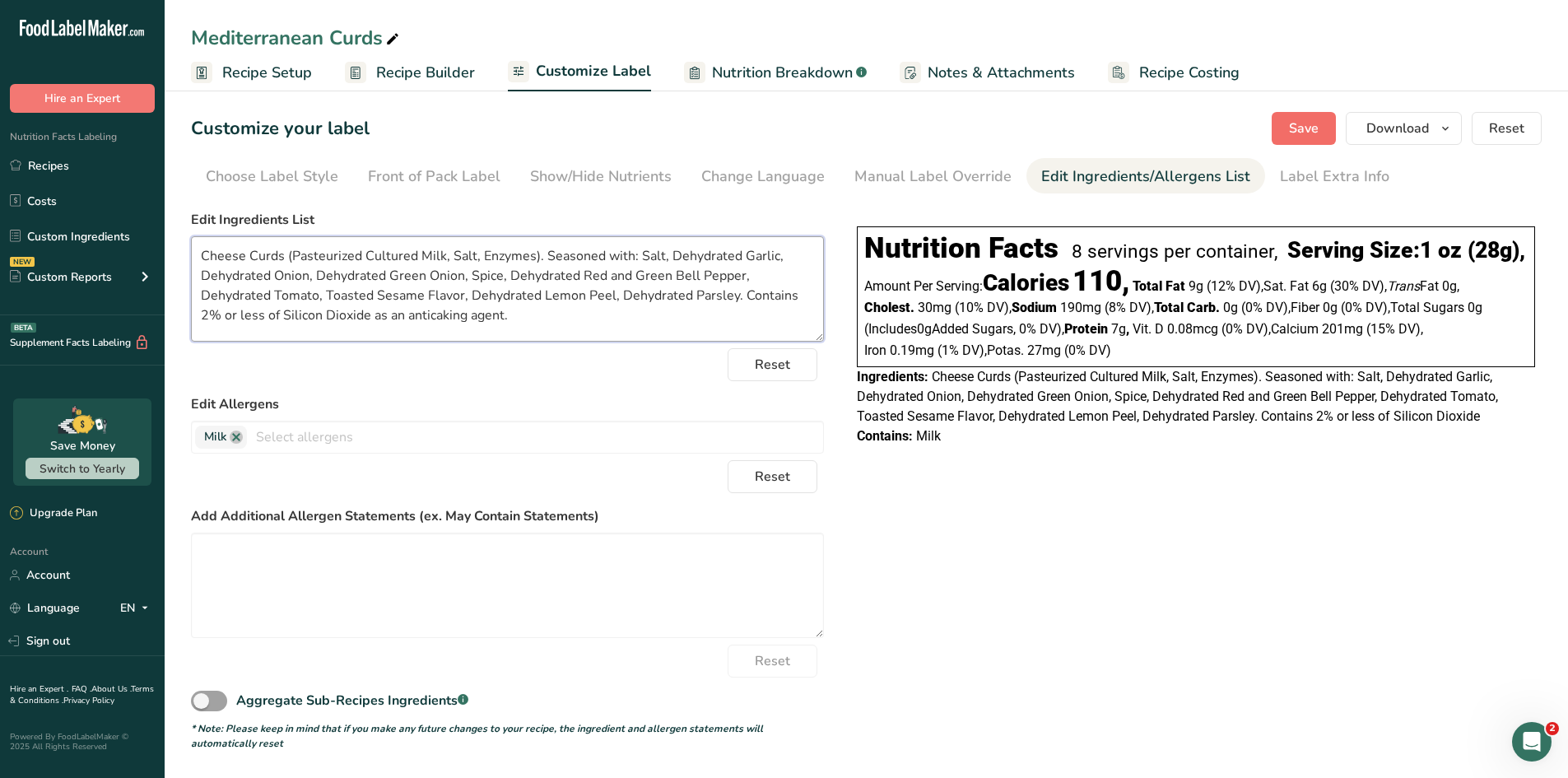
type textarea "Cheese Curds (Pasteurized Cultured Milk, Salt, Enzymes). Seasoned with: Salt, D…"
click at [1251, 134] on button "Save" at bounding box center [1304, 128] width 65 height 33
click at [937, 175] on div "Manual Label Override" at bounding box center [933, 176] width 157 height 22
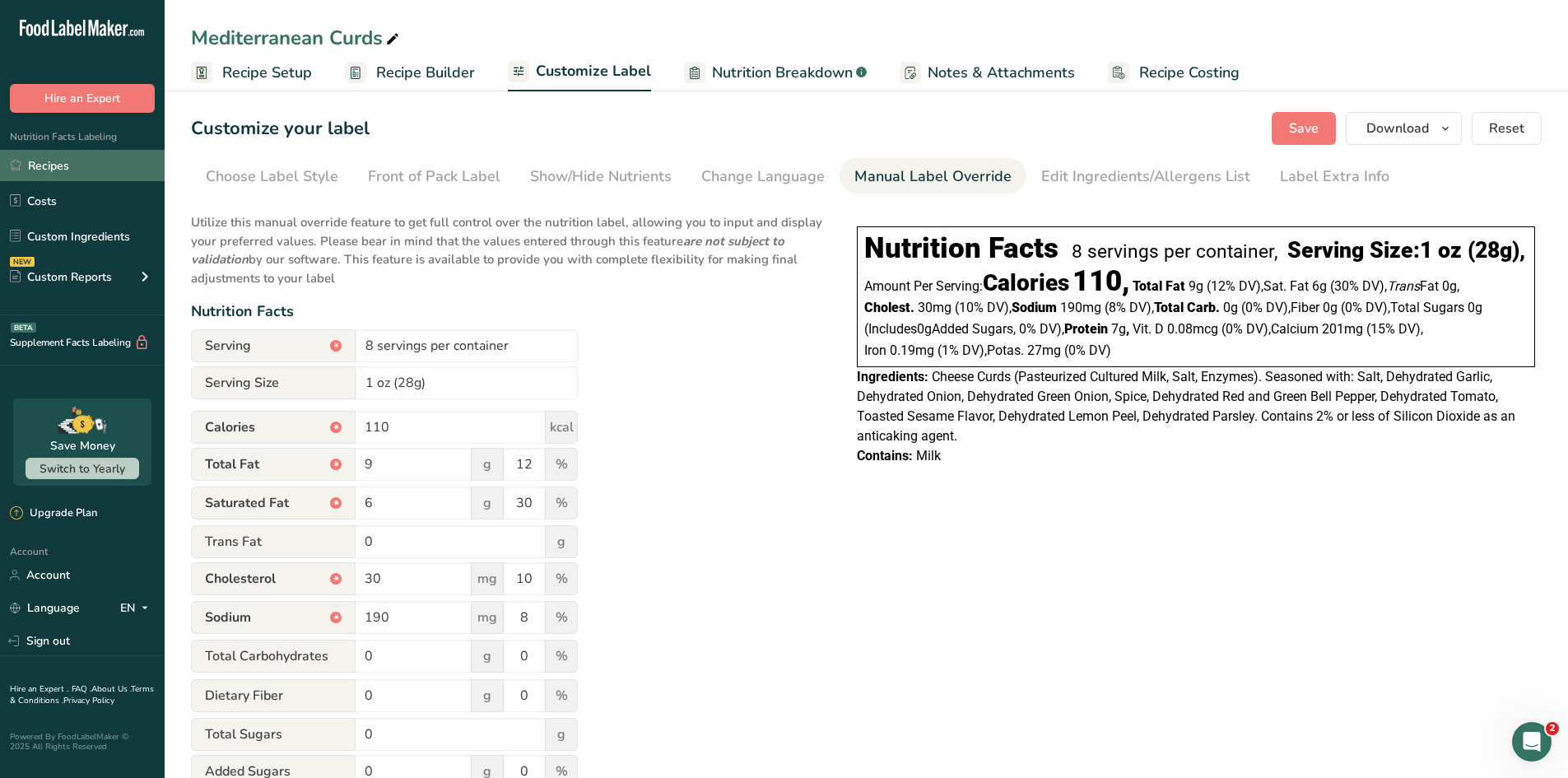
click at [70, 170] on link "Recipes" at bounding box center [82, 165] width 165 height 31
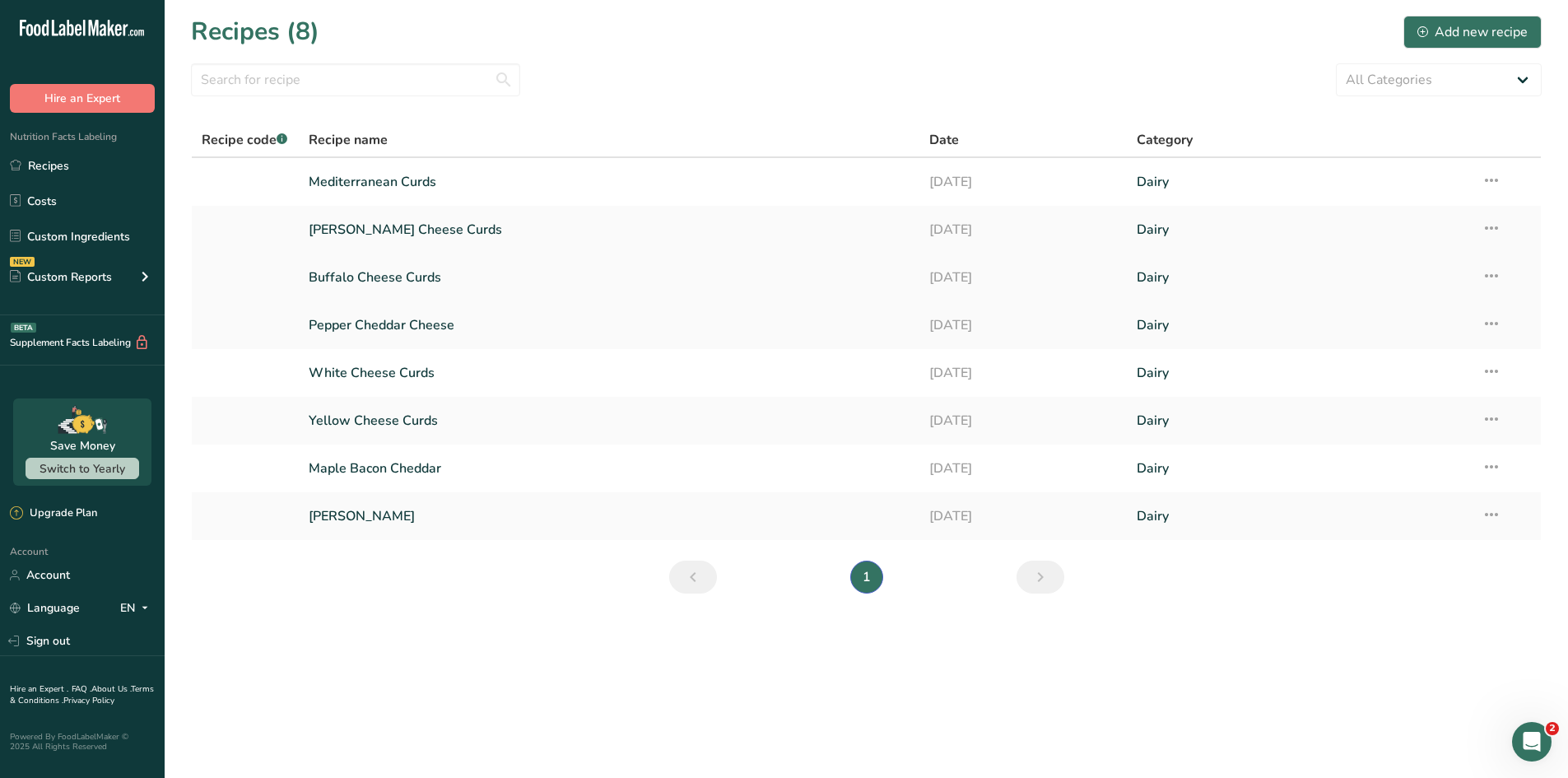
click at [416, 276] on link "Buffalo Cheese Curds" at bounding box center [610, 278] width 602 height 34
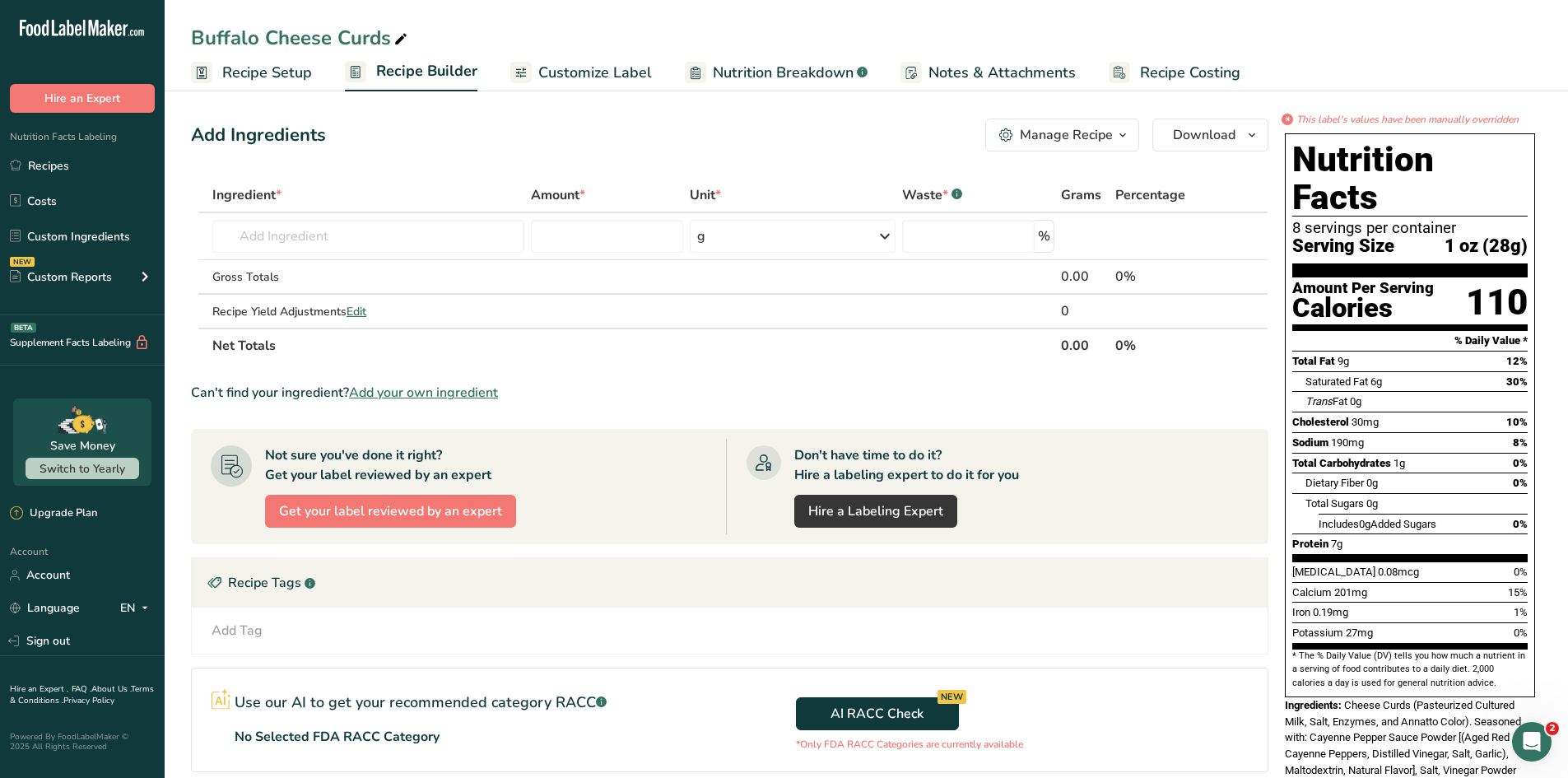
click at [585, 70] on span "Customize Label" at bounding box center [594, 72] width 113 height 22
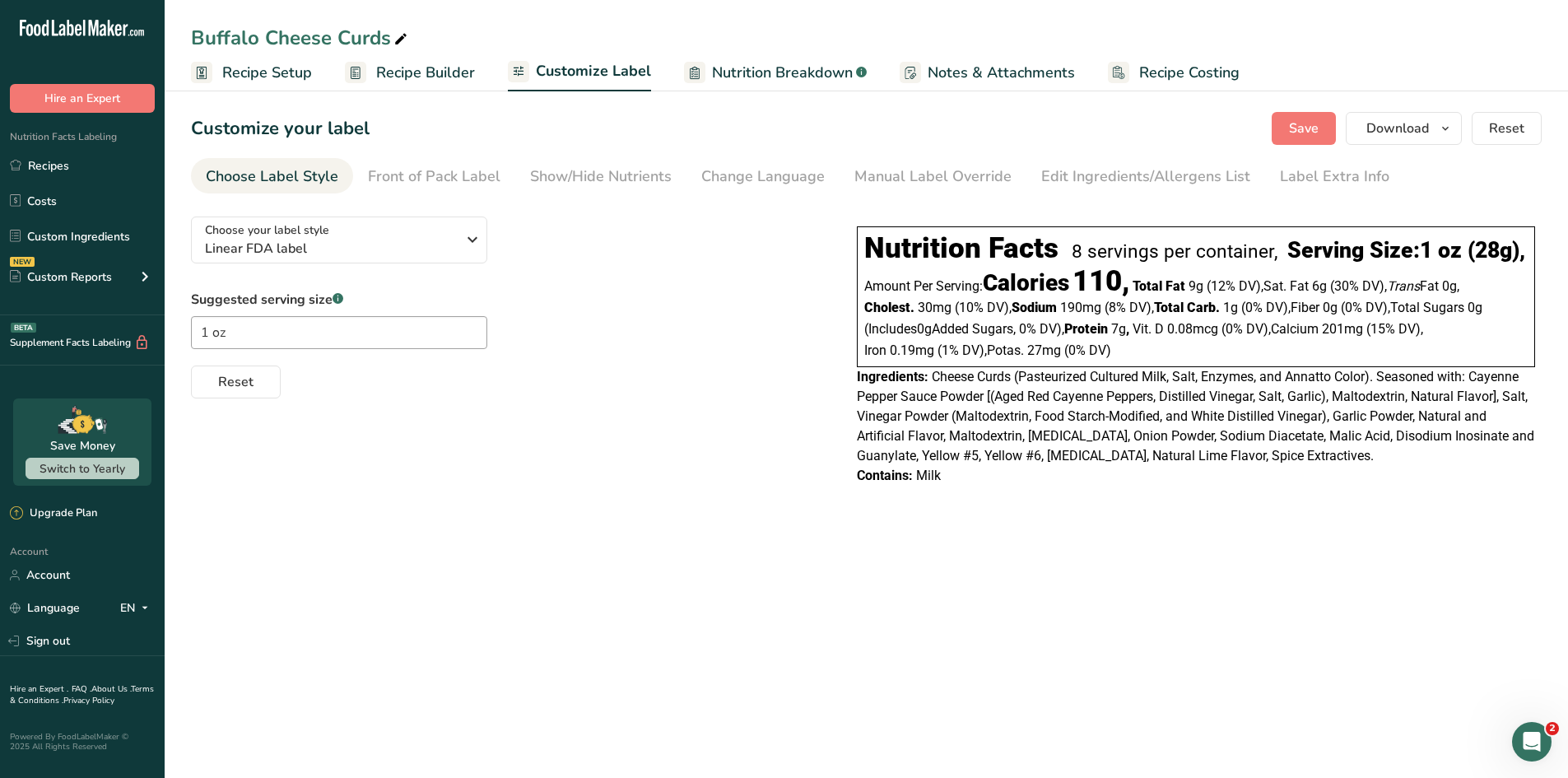
click at [1152, 193] on section "Customize your label Save Download Choose what to show on your downloaded label…" at bounding box center [866, 307] width 1403 height 443
click at [1142, 170] on div "Edit Ingredients/Allergens List" at bounding box center [1146, 176] width 209 height 22
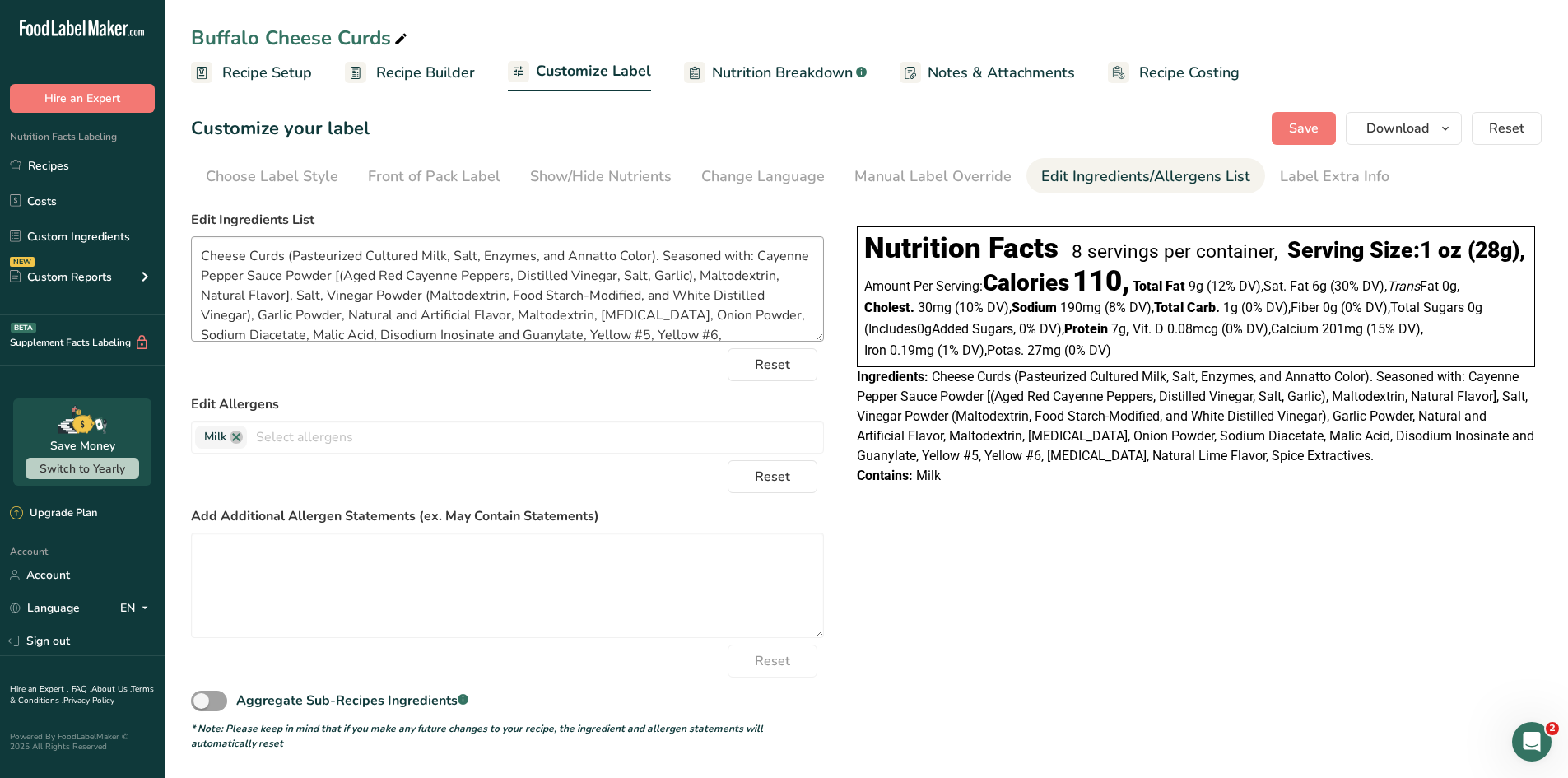
scroll to position [33, 0]
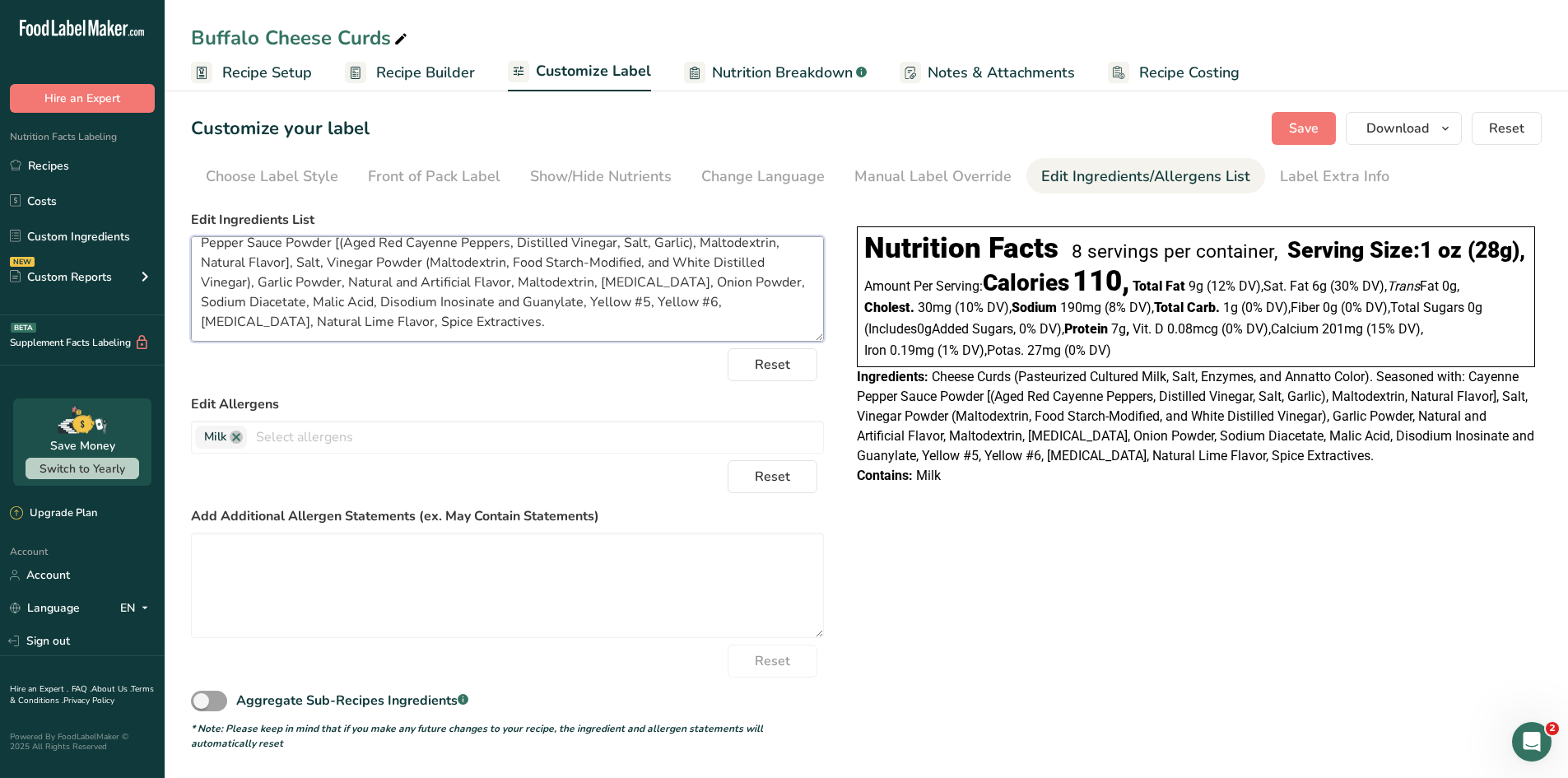
click at [787, 319] on textarea "Cheese Curds (Pasteurized Cultured Milk, Salt, Enzymes, and Annatto Color). Sea…" at bounding box center [508, 288] width 633 height 106
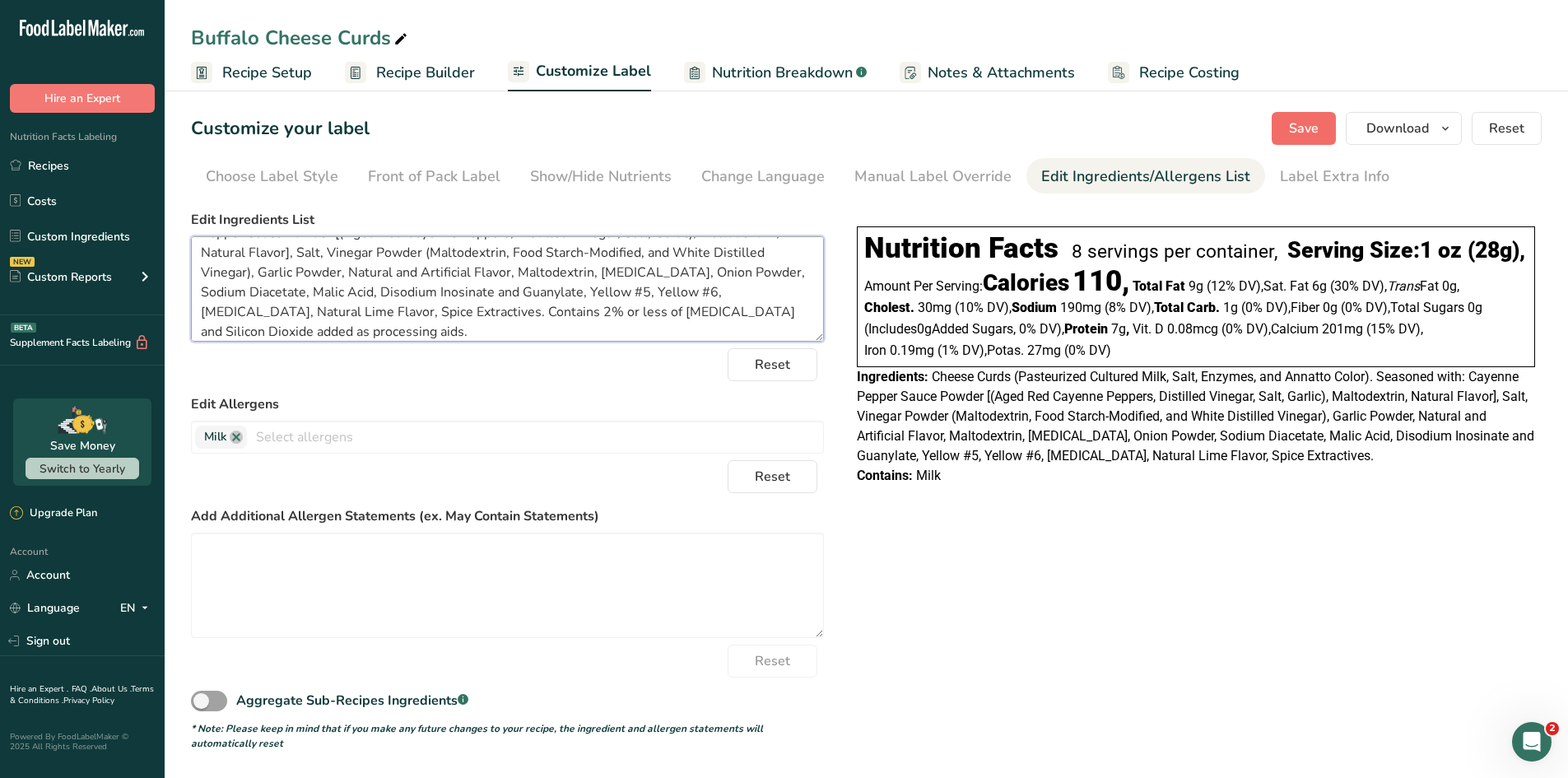
type textarea "Cheese Curds (Pasteurized Cultured Milk, Salt, Enzymes, and Annatto Color). Sea…"
click at [1251, 119] on span "Save" at bounding box center [1304, 128] width 29 height 20
click at [1197, 505] on div "Contains: Milk" at bounding box center [1195, 496] width 678 height 20
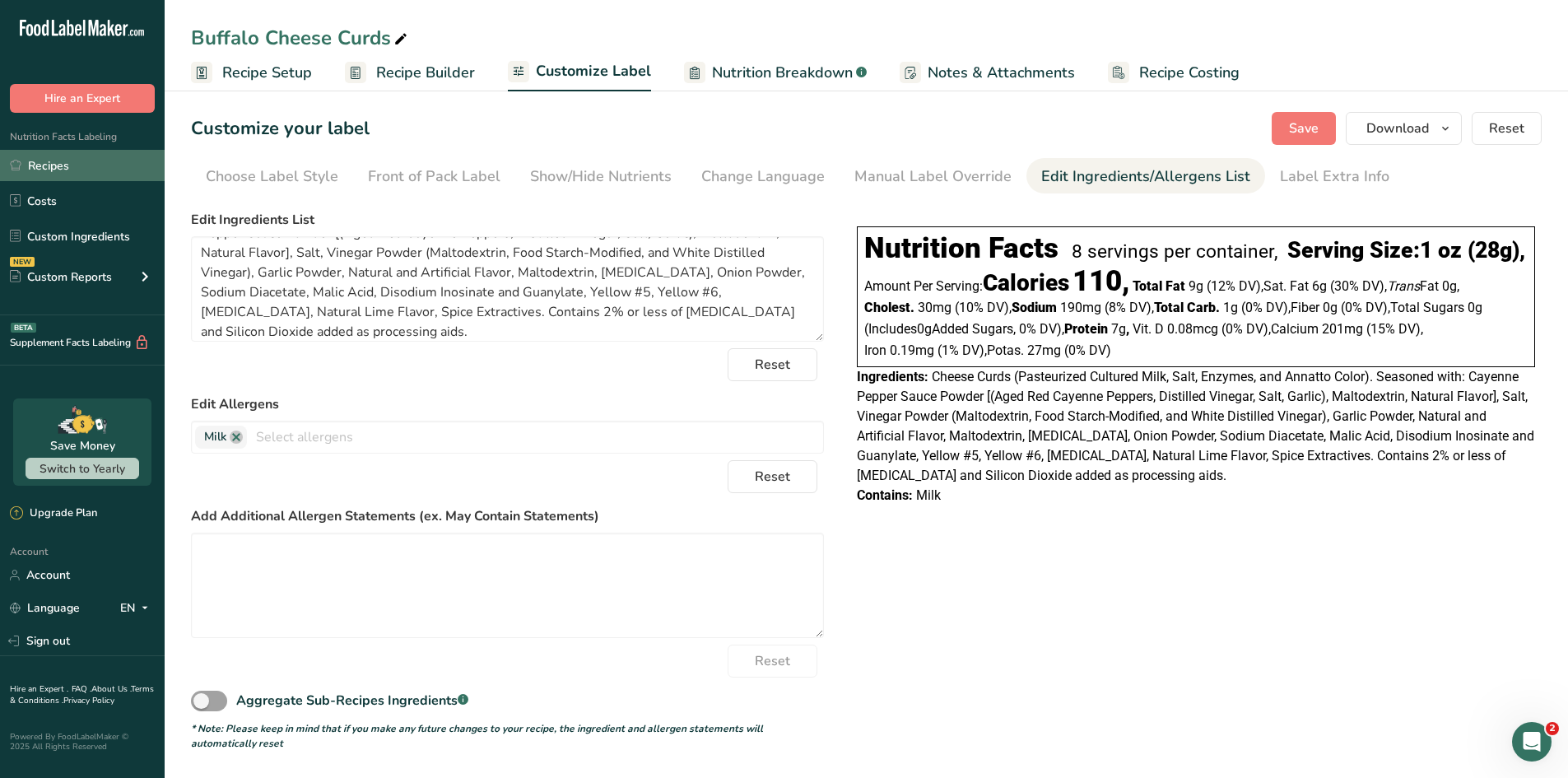
click at [75, 167] on link "Recipes" at bounding box center [82, 165] width 165 height 31
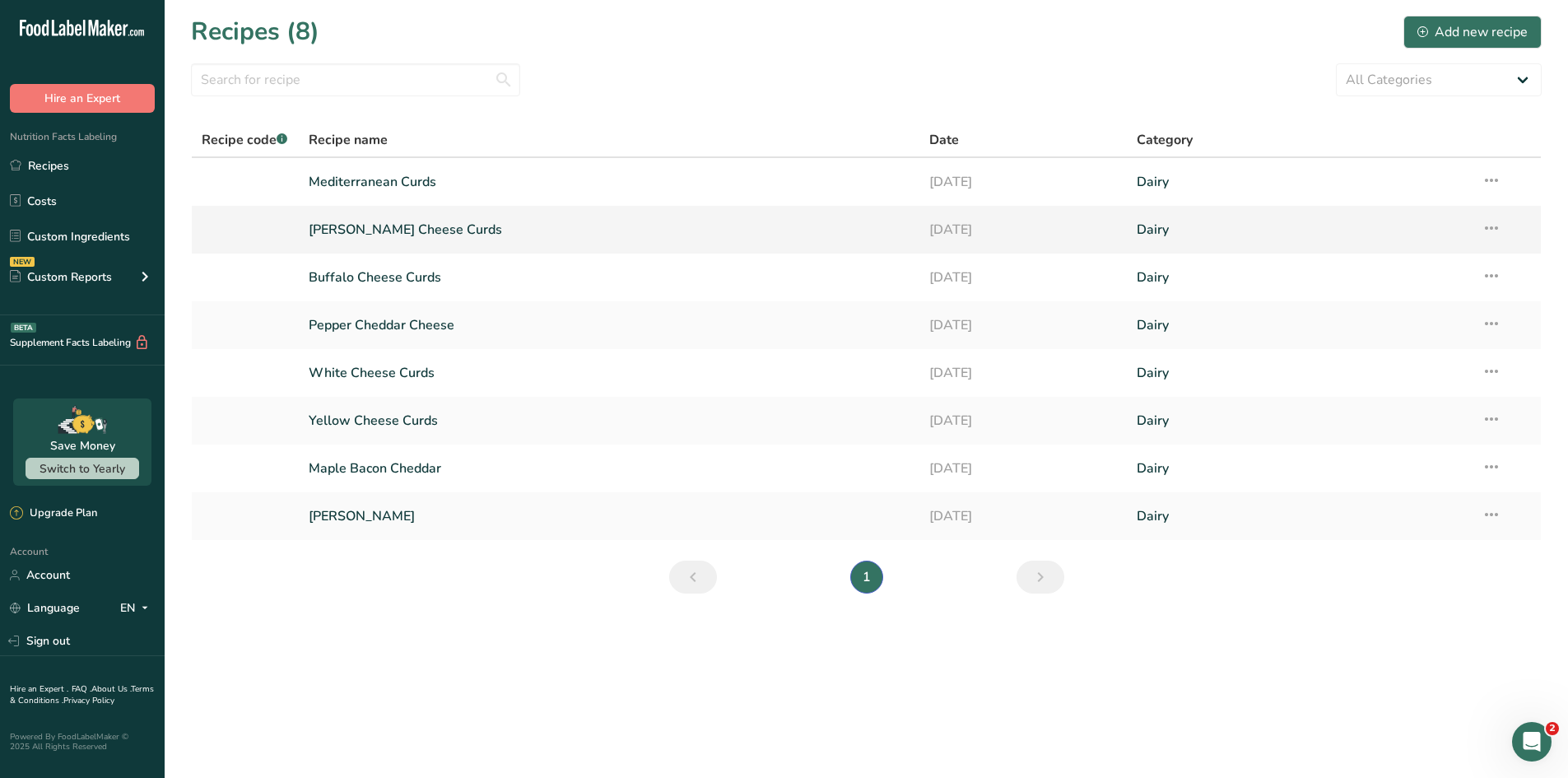
click at [603, 228] on link "[PERSON_NAME] Cheese Curds" at bounding box center [610, 229] width 602 height 34
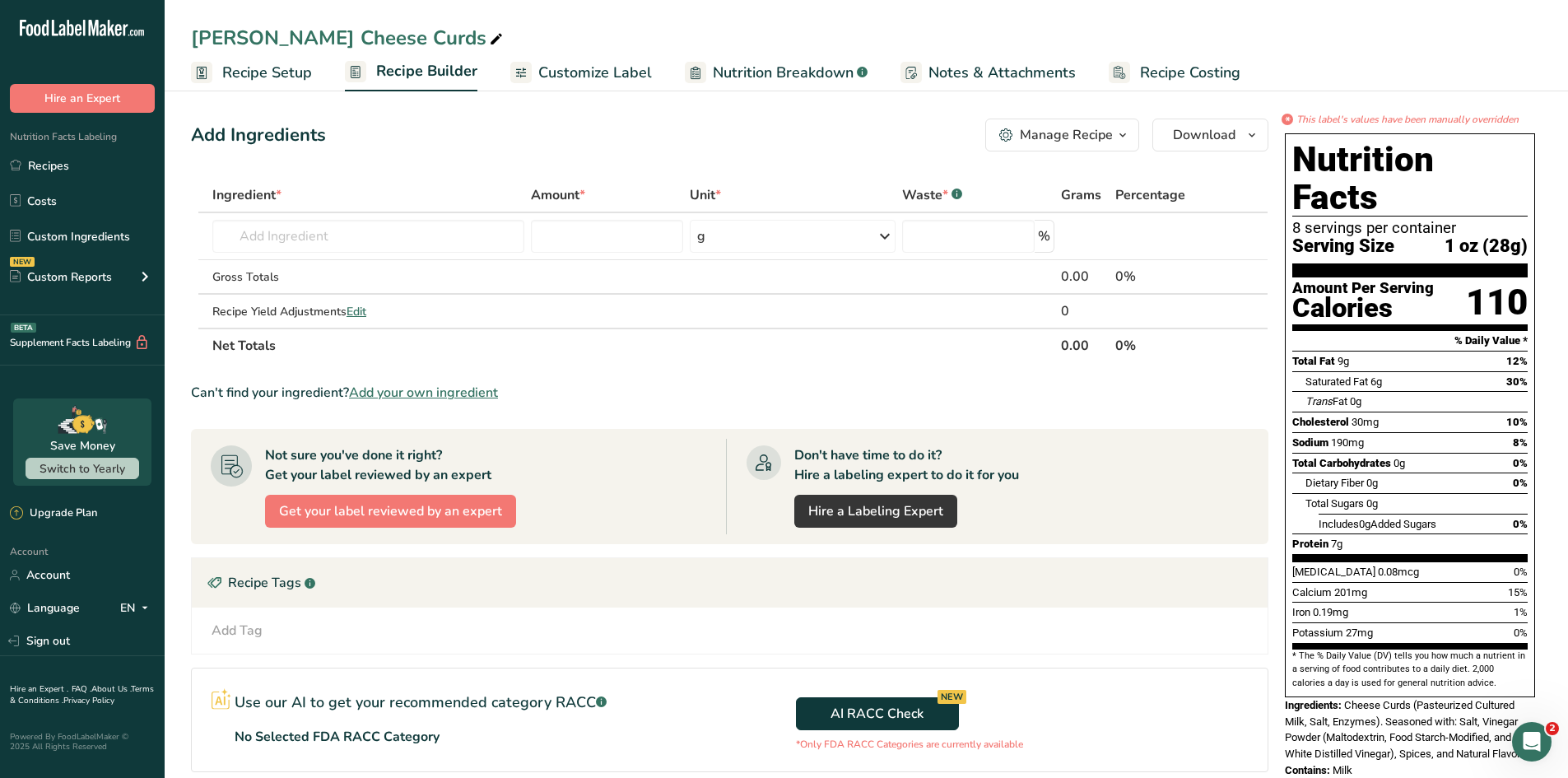
click at [618, 83] on span "Customize Label" at bounding box center [594, 72] width 113 height 22
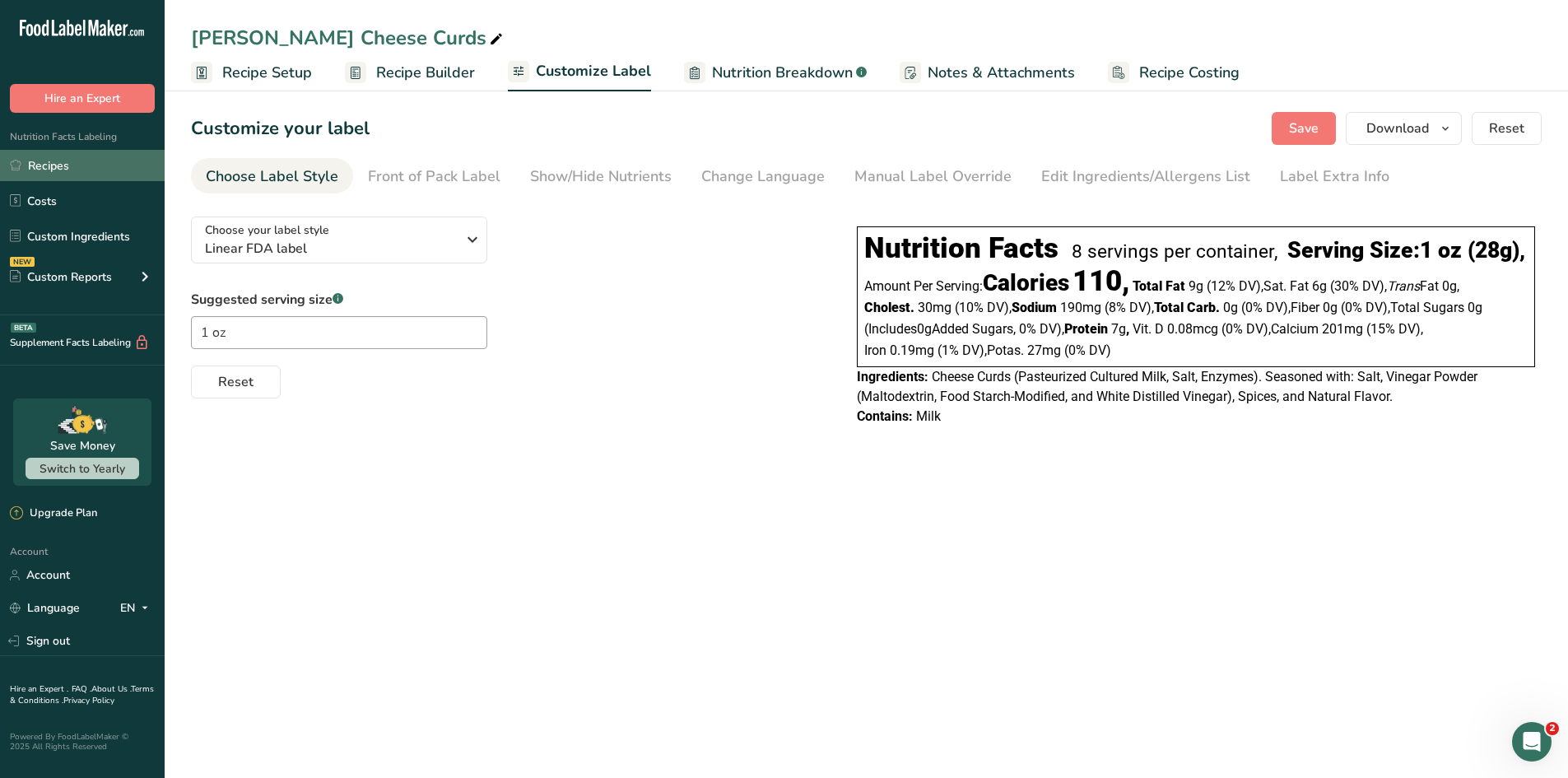
click at [83, 168] on link "Recipes" at bounding box center [82, 165] width 165 height 31
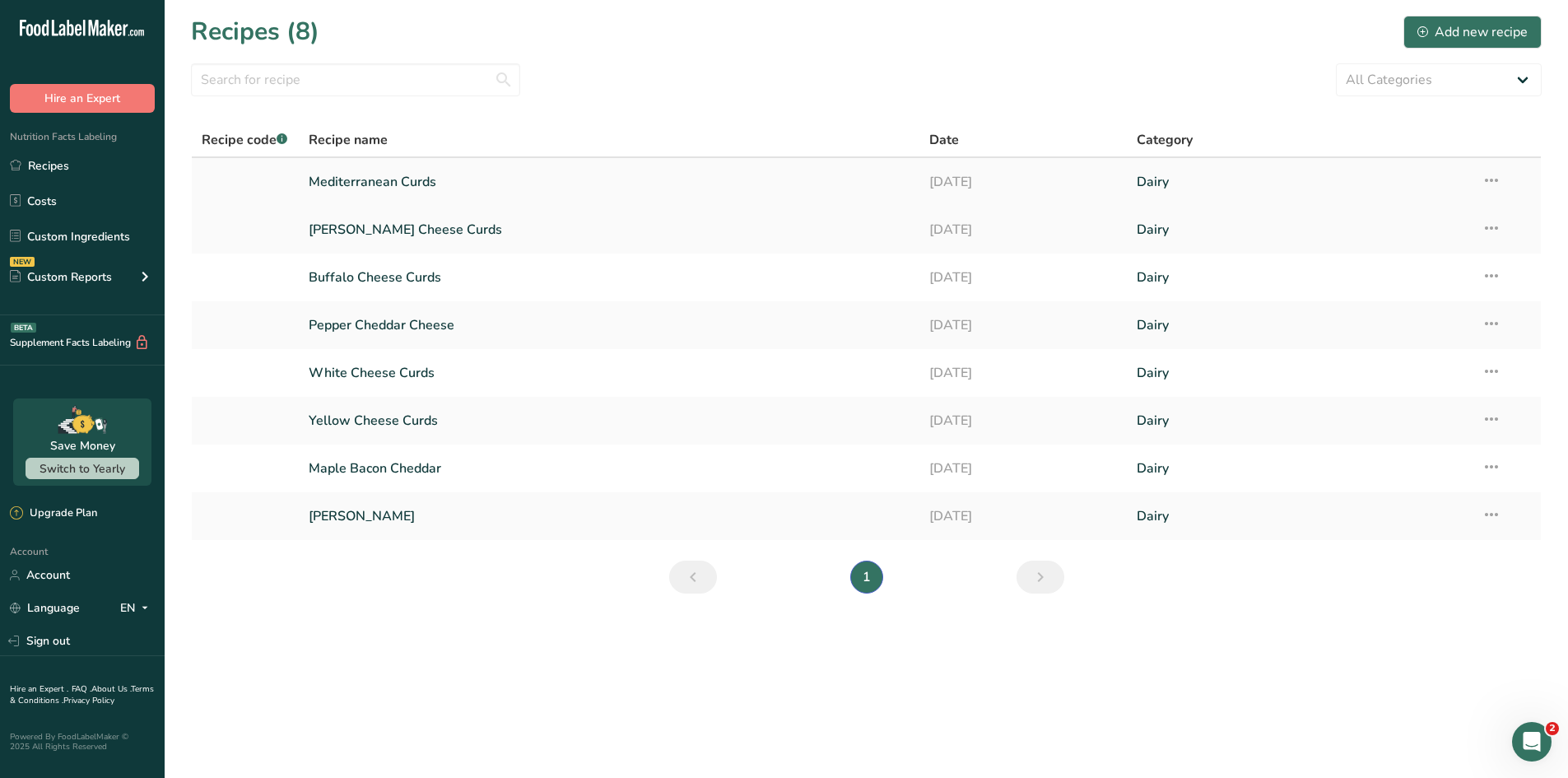
click at [1251, 179] on td "Recipe Setup Delete Recipe Duplicate Recipe Scale Recipe Save as Sub-Recipe .a-…" at bounding box center [1506, 182] width 69 height 48
click at [1251, 187] on icon at bounding box center [1491, 180] width 20 height 29
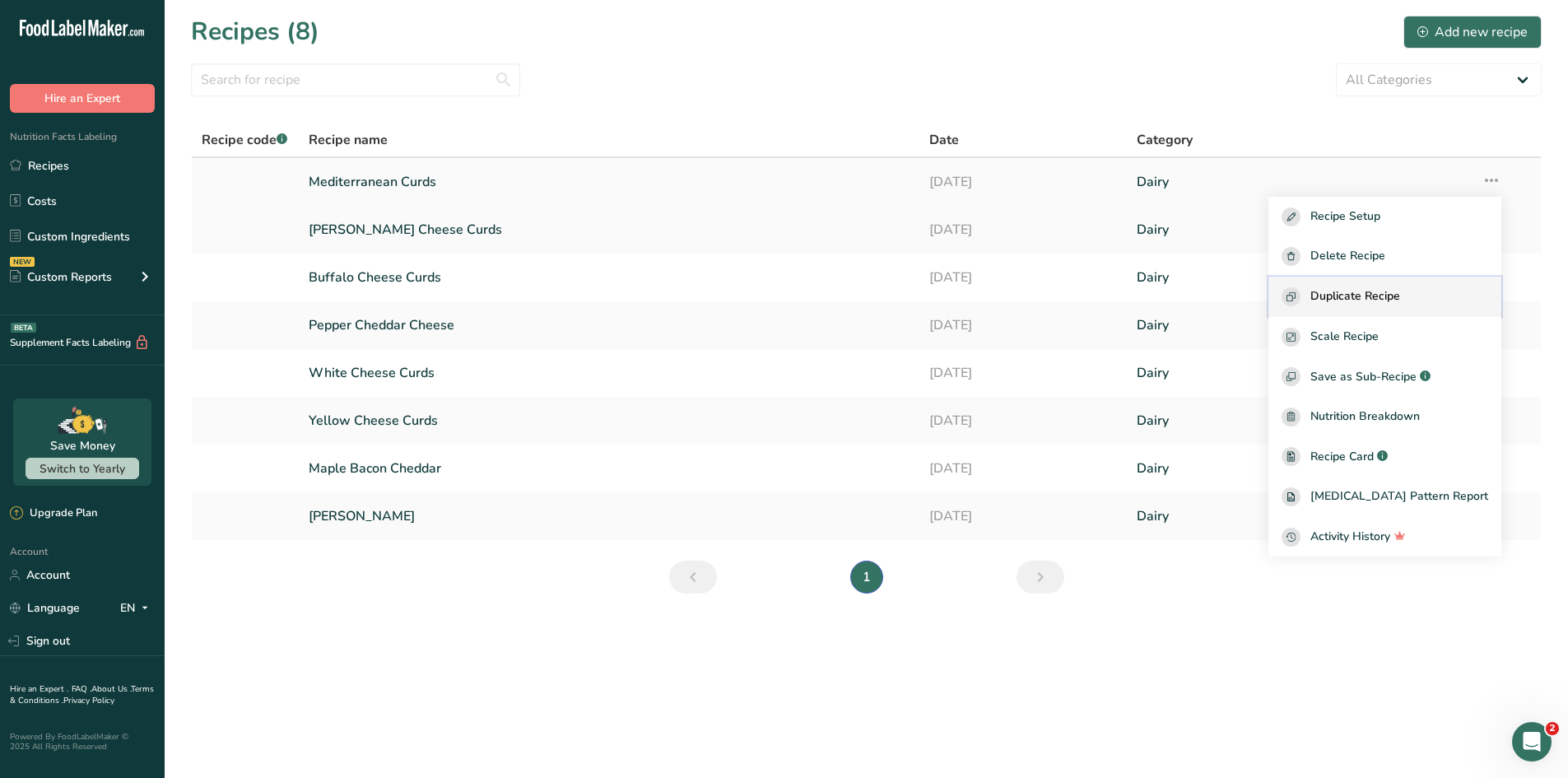
click at [1251, 297] on span "Duplicate Recipe" at bounding box center [1355, 297] width 89 height 19
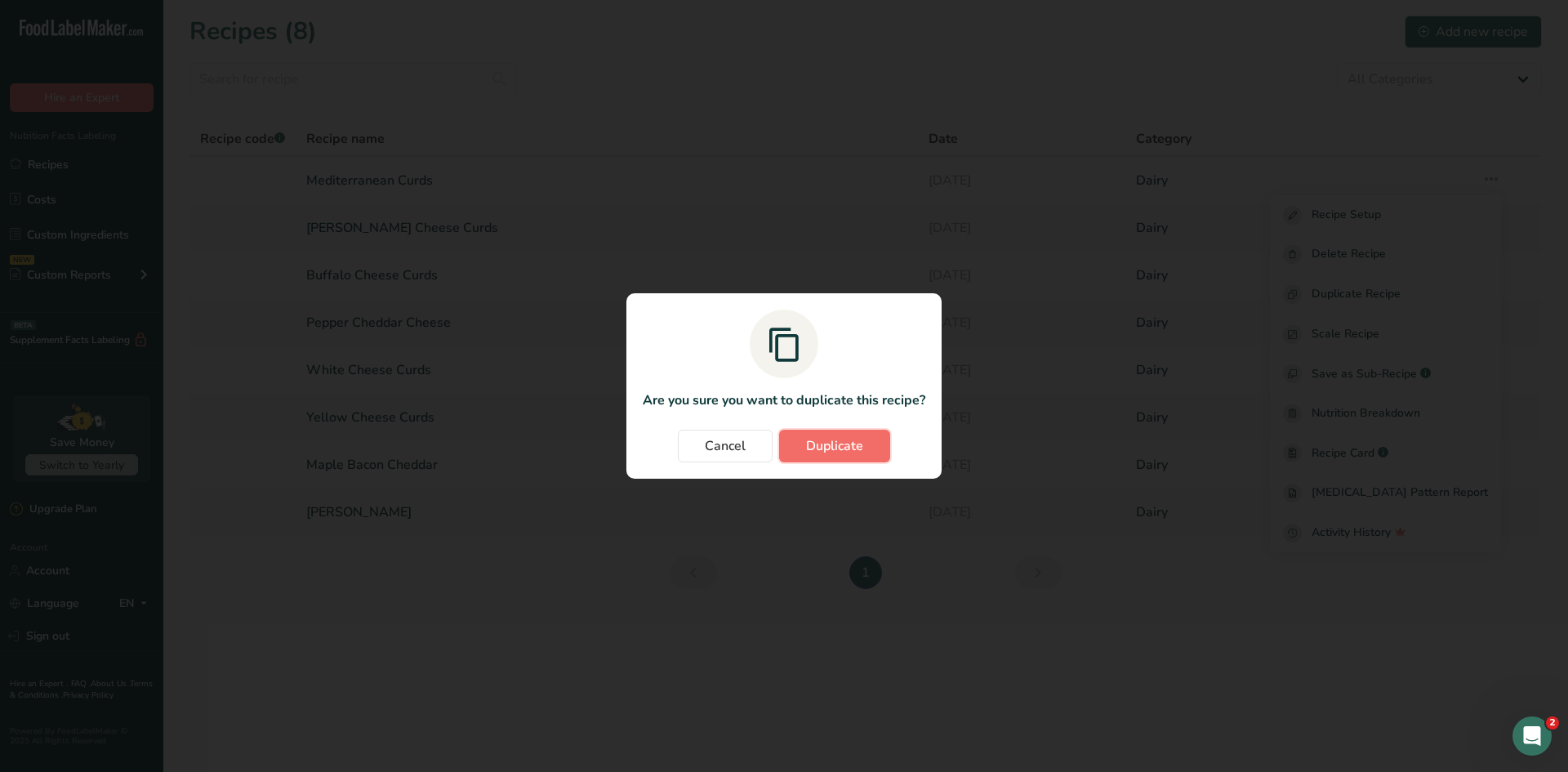
click at [834, 453] on span "Duplicate" at bounding box center [834, 445] width 58 height 20
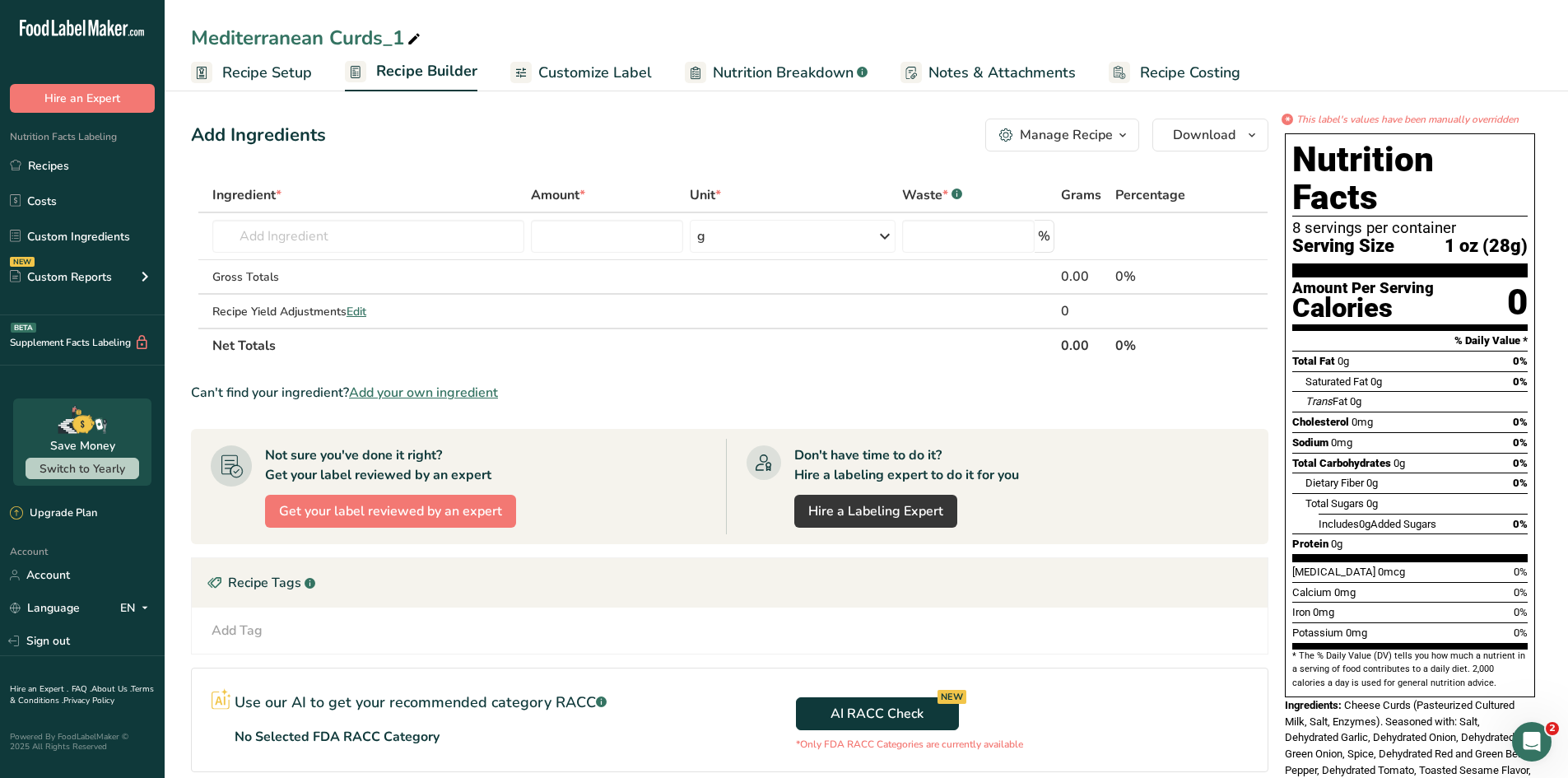
click at [418, 33] on icon at bounding box center [415, 39] width 15 height 23
click at [418, 33] on input "Mediterranean Curds_1" at bounding box center [866, 37] width 1350 height 29
type input "Bacon Ranch Cheese Curds"
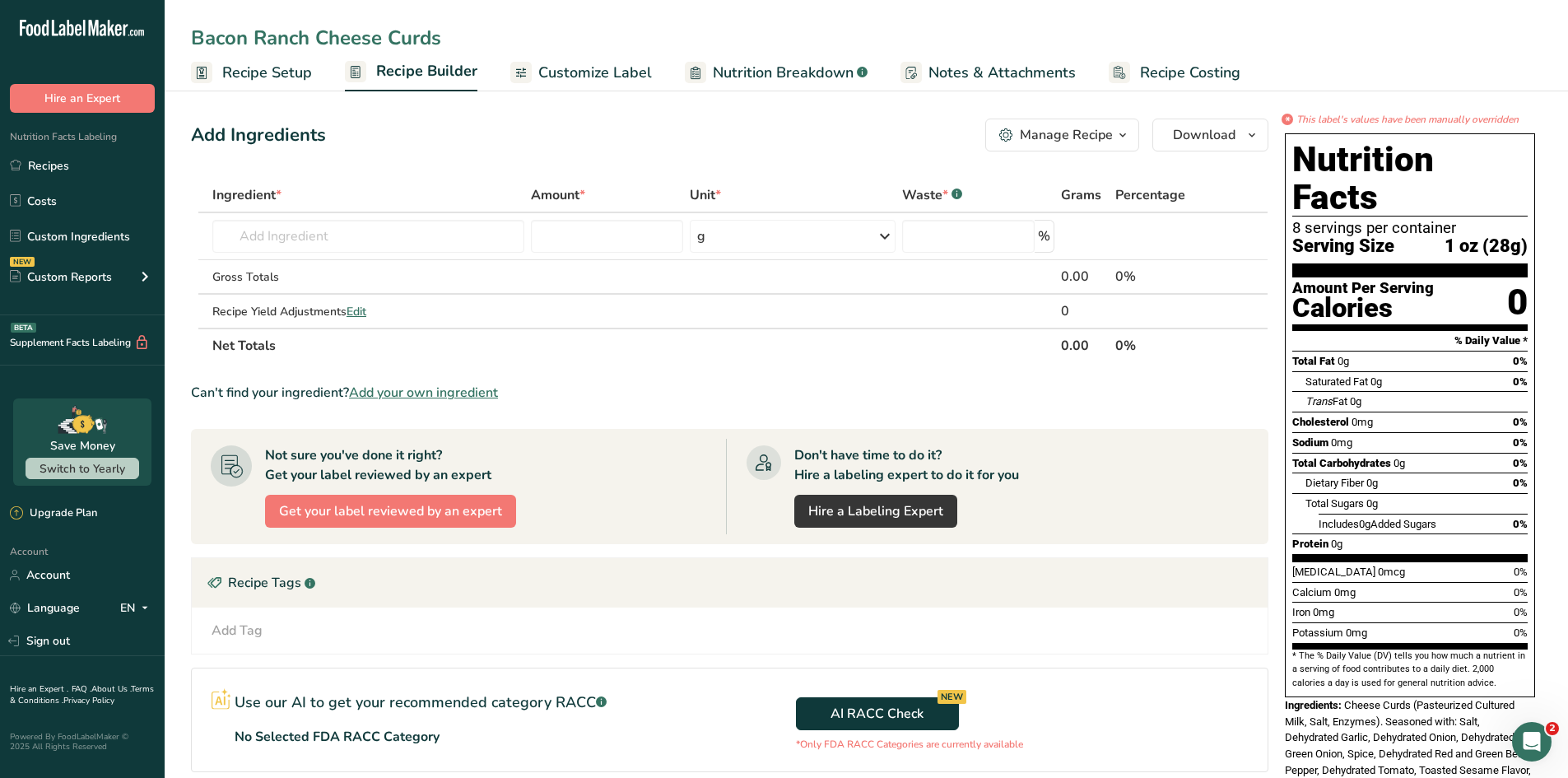
click at [608, 74] on span "Customize Label" at bounding box center [594, 72] width 113 height 22
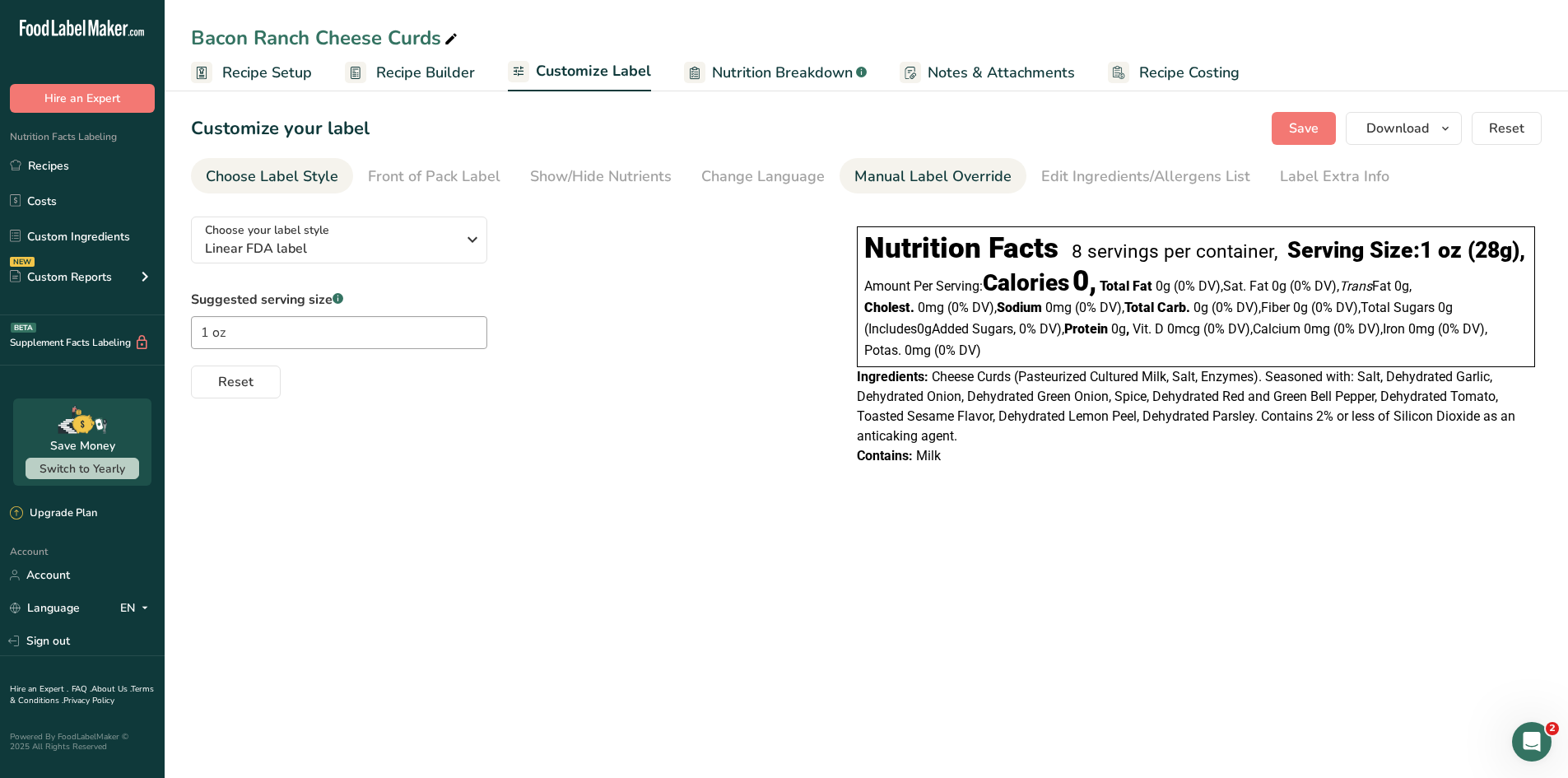
click at [959, 170] on div "Manual Label Override" at bounding box center [933, 176] width 157 height 22
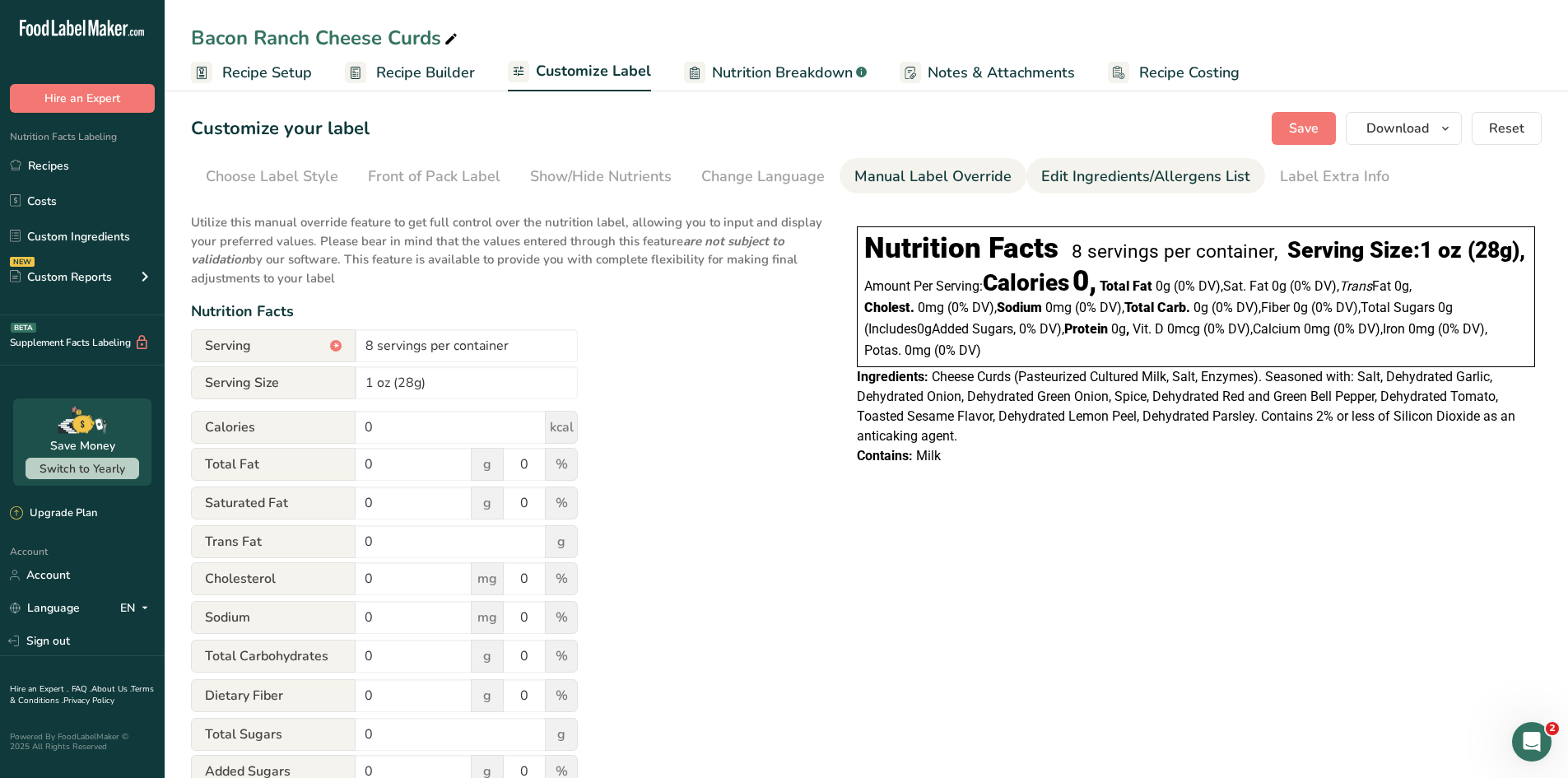
click at [1073, 169] on div "Edit Ingredients/Allergens List" at bounding box center [1146, 176] width 209 height 22
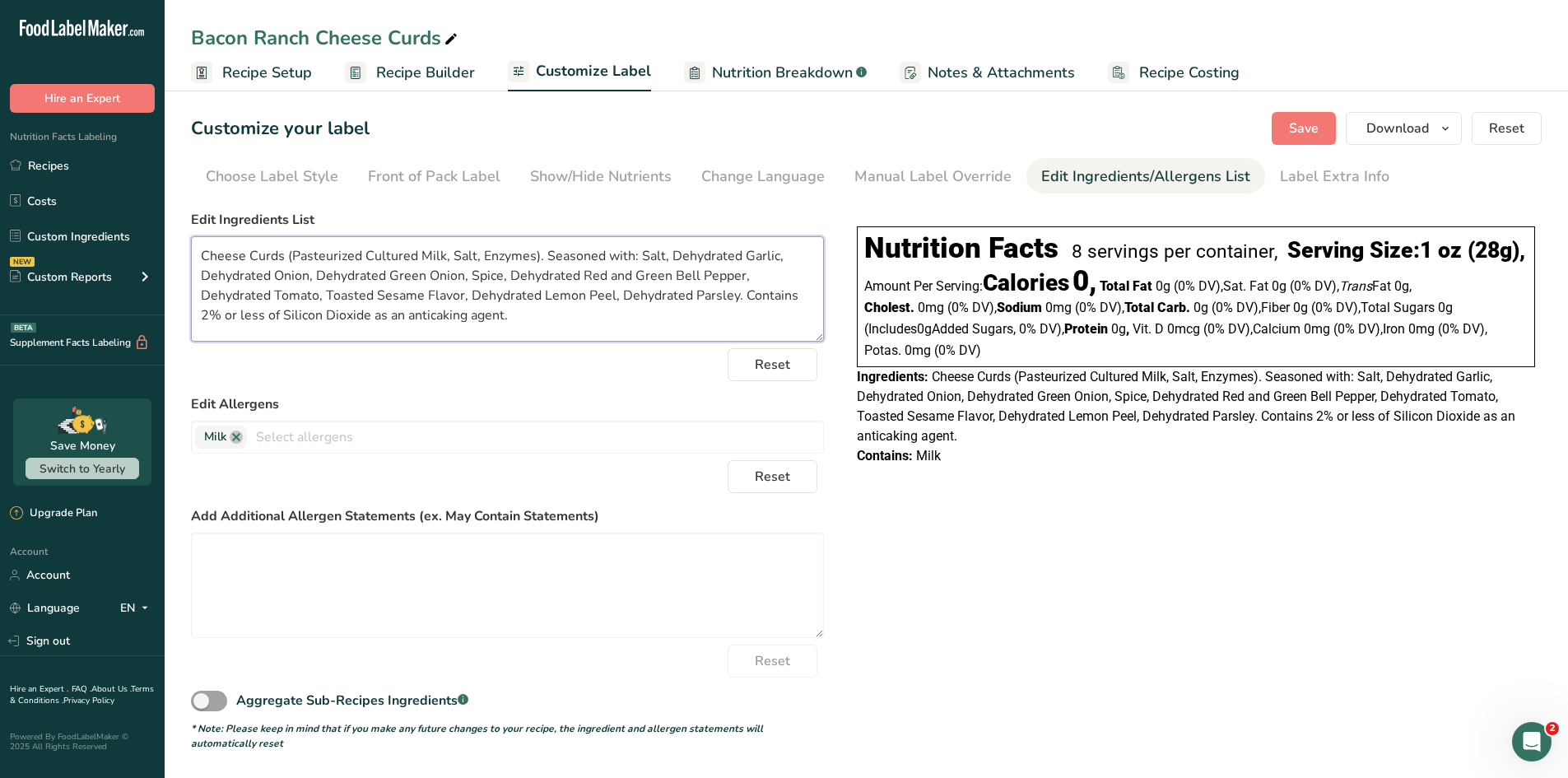
click at [495, 324] on textarea "Cheese Curds (Pasteurized Cultured Milk, Salt, Enzymes). Seasoned with: Salt, D…" at bounding box center [508, 288] width 633 height 106
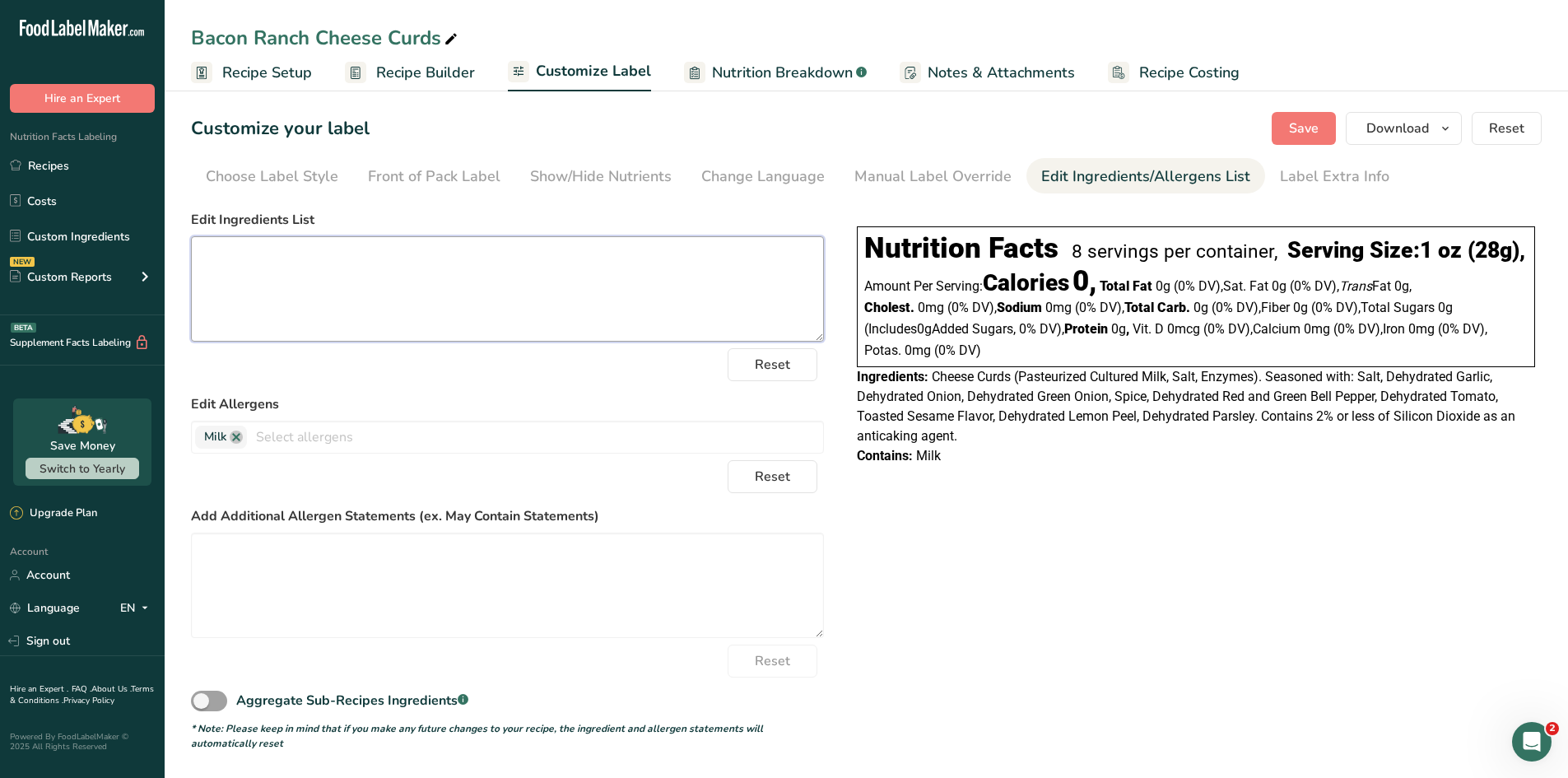
paste textarea "Cheese Curds (Pasteurized Cultured Milk, Salt, Enzymes). Seasoned with: (Maltod…"
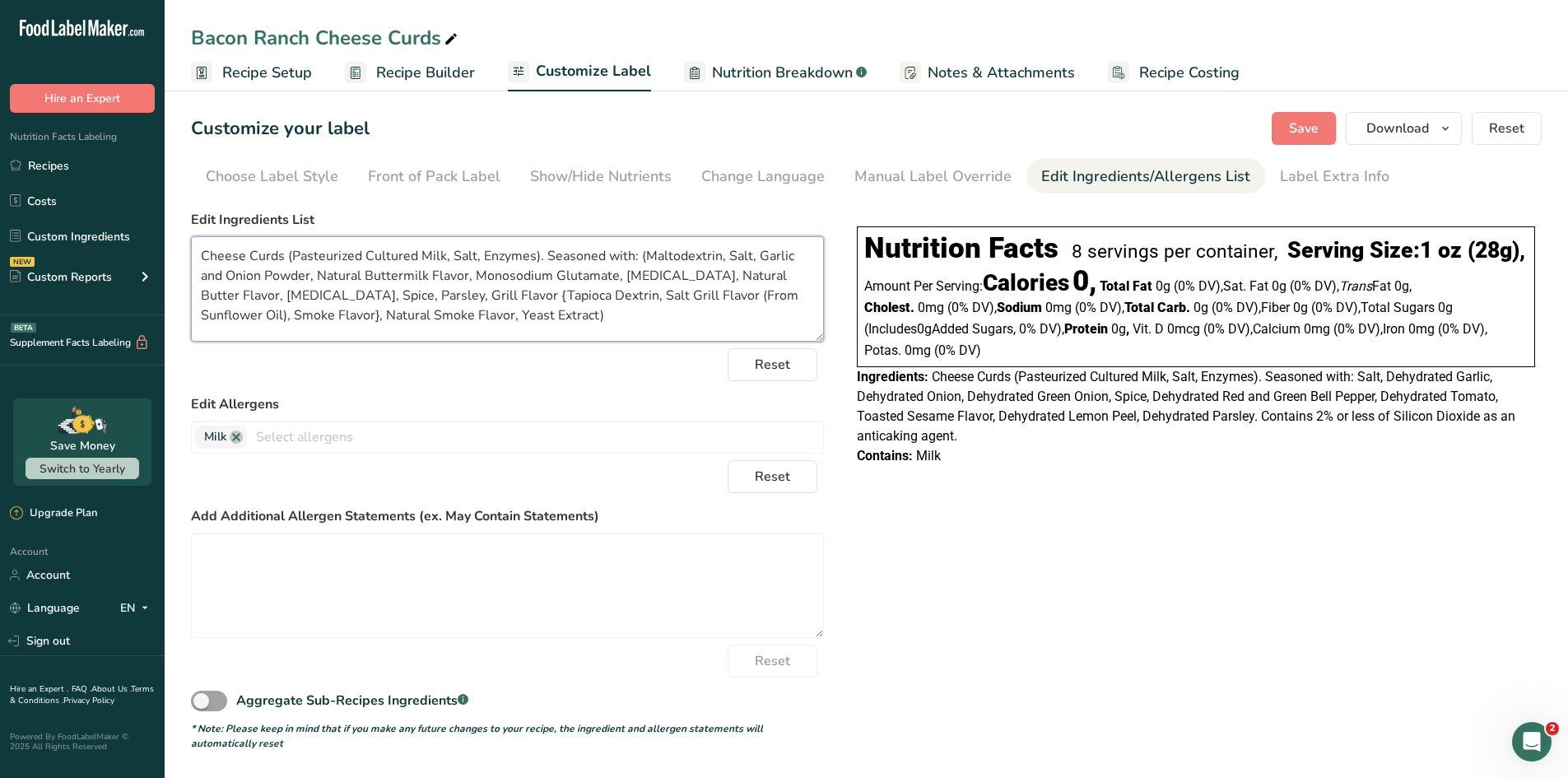
drag, startPoint x: 546, startPoint y: 299, endPoint x: 487, endPoint y: 340, distance: 71.8
click at [487, 340] on textarea "Cheese Curds (Pasteurized Cultured Milk, Salt, Enzymes). Seasoned with: (Maltod…" at bounding box center [508, 288] width 633 height 106
click at [552, 302] on textarea "Cheese Curds (Pasteurized Cultured Milk, Salt, Enzymes). Seasoned with: (Maltod…" at bounding box center [508, 288] width 633 height 106
click at [621, 297] on textarea "Cheese Curds (Pasteurized Cultured Milk, Salt, Enzymes). Seasoned with: (Maltod…" at bounding box center [508, 288] width 633 height 106
click at [756, 301] on textarea "Cheese Curds (Pasteurized Cultured Milk, Salt, Enzymes). Seasoned with: (Maltod…" at bounding box center [508, 288] width 633 height 106
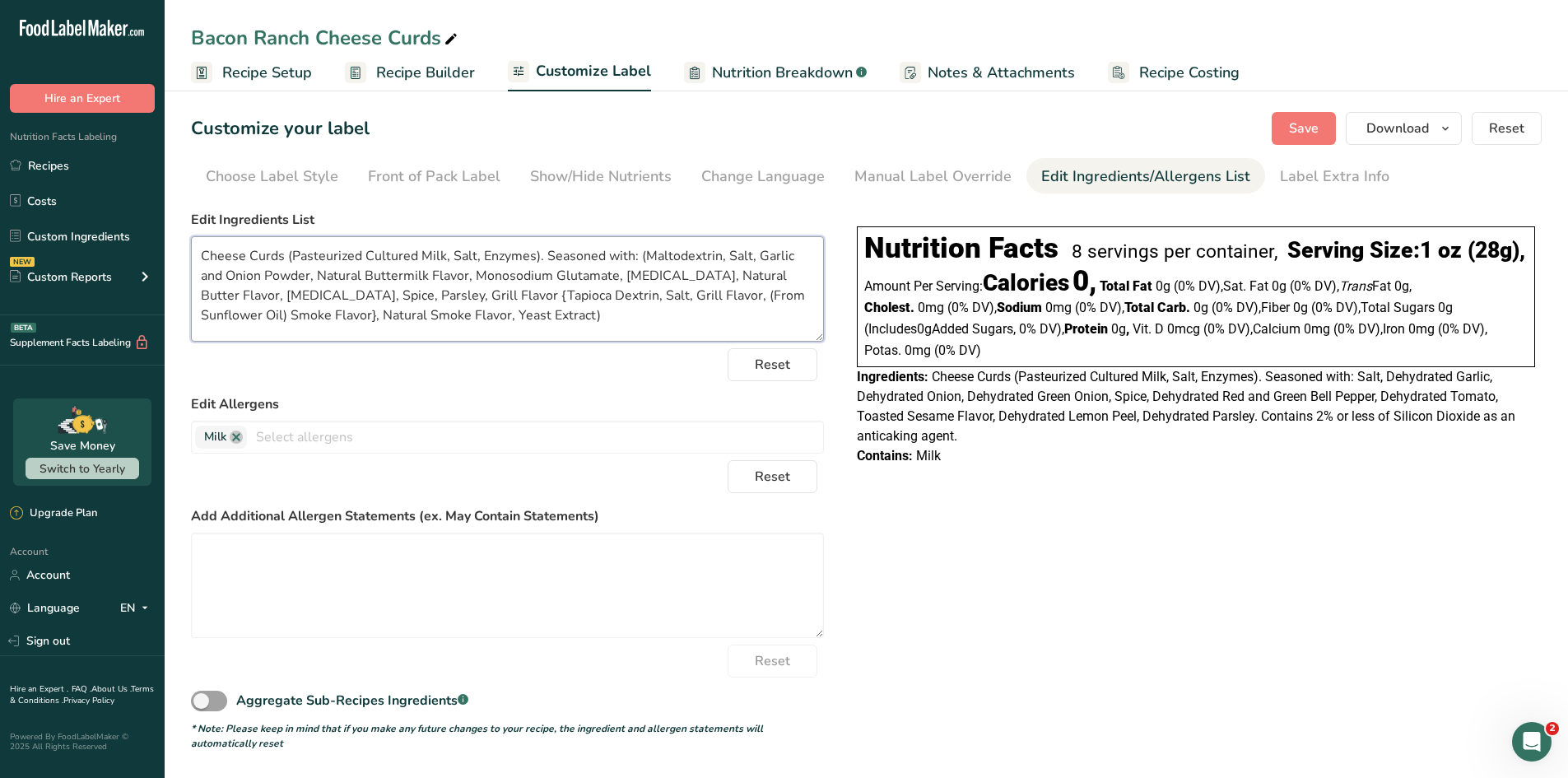
click at [490, 317] on textarea "Cheese Curds (Pasteurized Cultured Milk, Salt, Enzymes). Seasoned with: (Maltod…" at bounding box center [508, 288] width 633 height 106
type textarea "Cheese Curds (Pasteurized Cultured Milk, Salt, Enzymes). Seasoned with: (Maltod…"
click at [1251, 132] on span "Save" at bounding box center [1304, 128] width 29 height 20
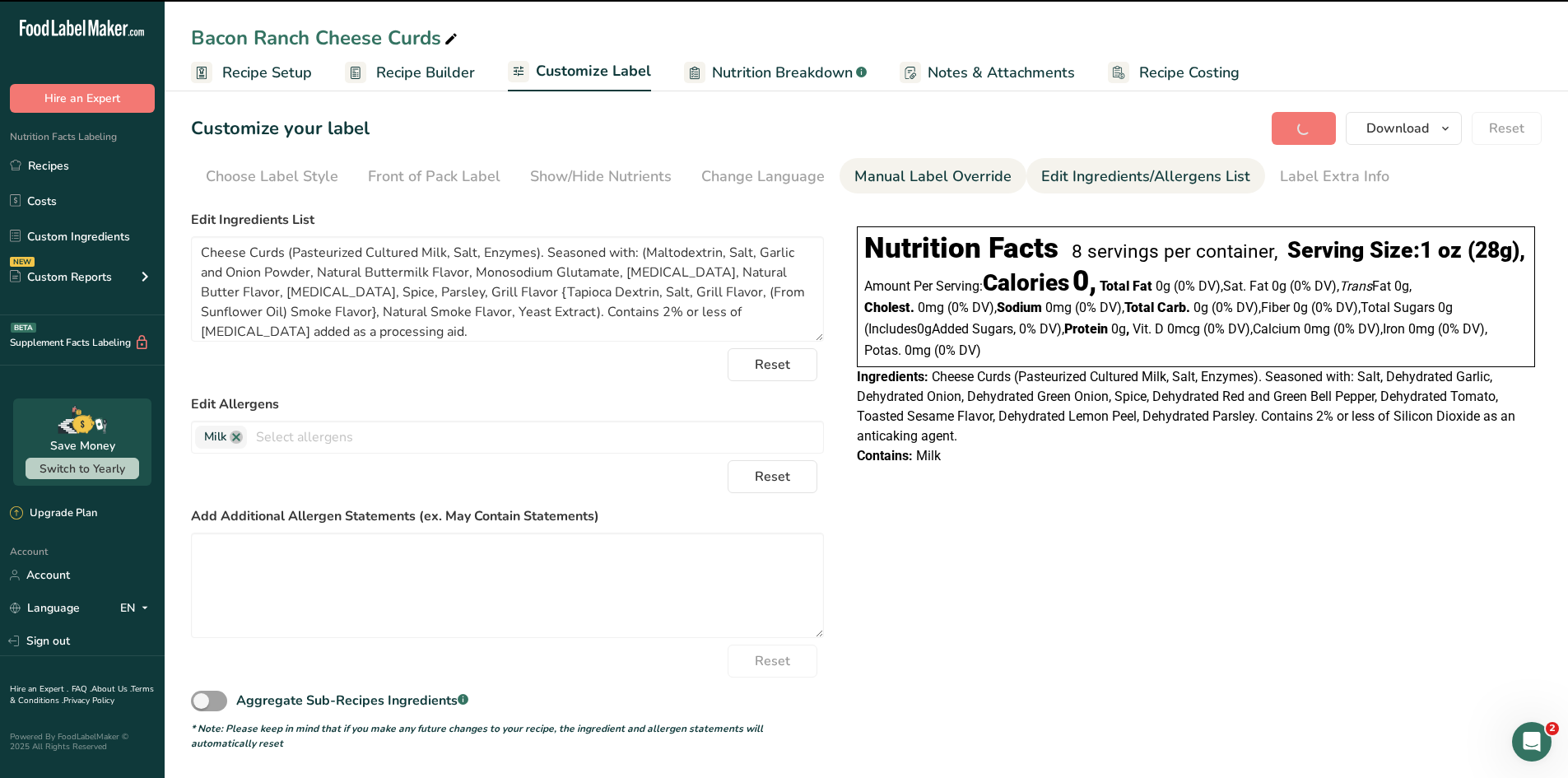
click at [955, 177] on div "Manual Label Override" at bounding box center [933, 176] width 157 height 22
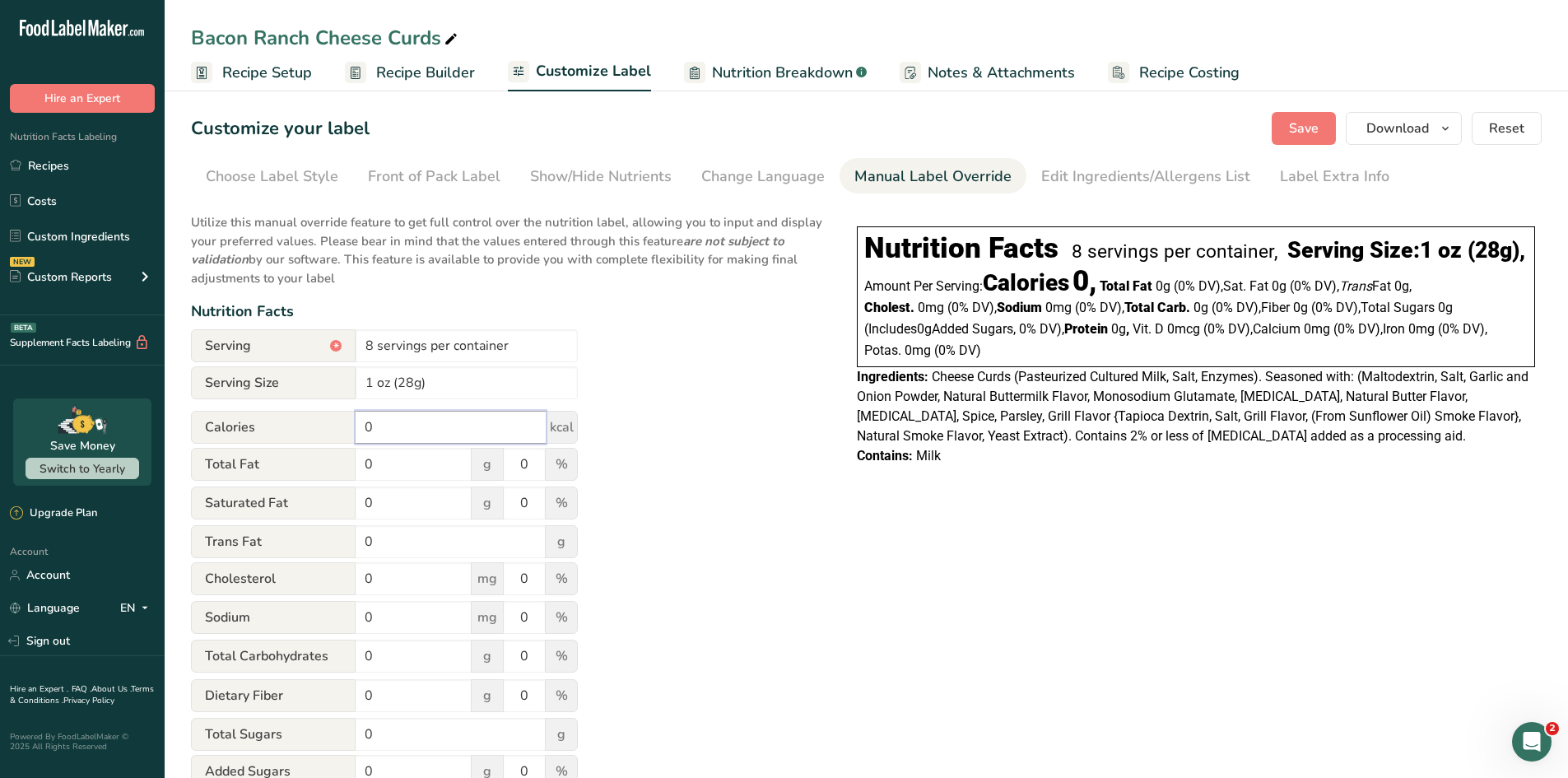
drag, startPoint x: 403, startPoint y: 432, endPoint x: 281, endPoint y: 389, distance: 129.4
click at [281, 389] on form "Serving * 8 servings per container Serving Size 1 oz (28g) Calories 0 kcal Tota…" at bounding box center [384, 678] width 387 height 699
type input "110"
drag, startPoint x: 386, startPoint y: 457, endPoint x: 333, endPoint y: 455, distance: 53.0
click at [333, 455] on div "Total Fat 0 g 0 %" at bounding box center [384, 465] width 387 height 34
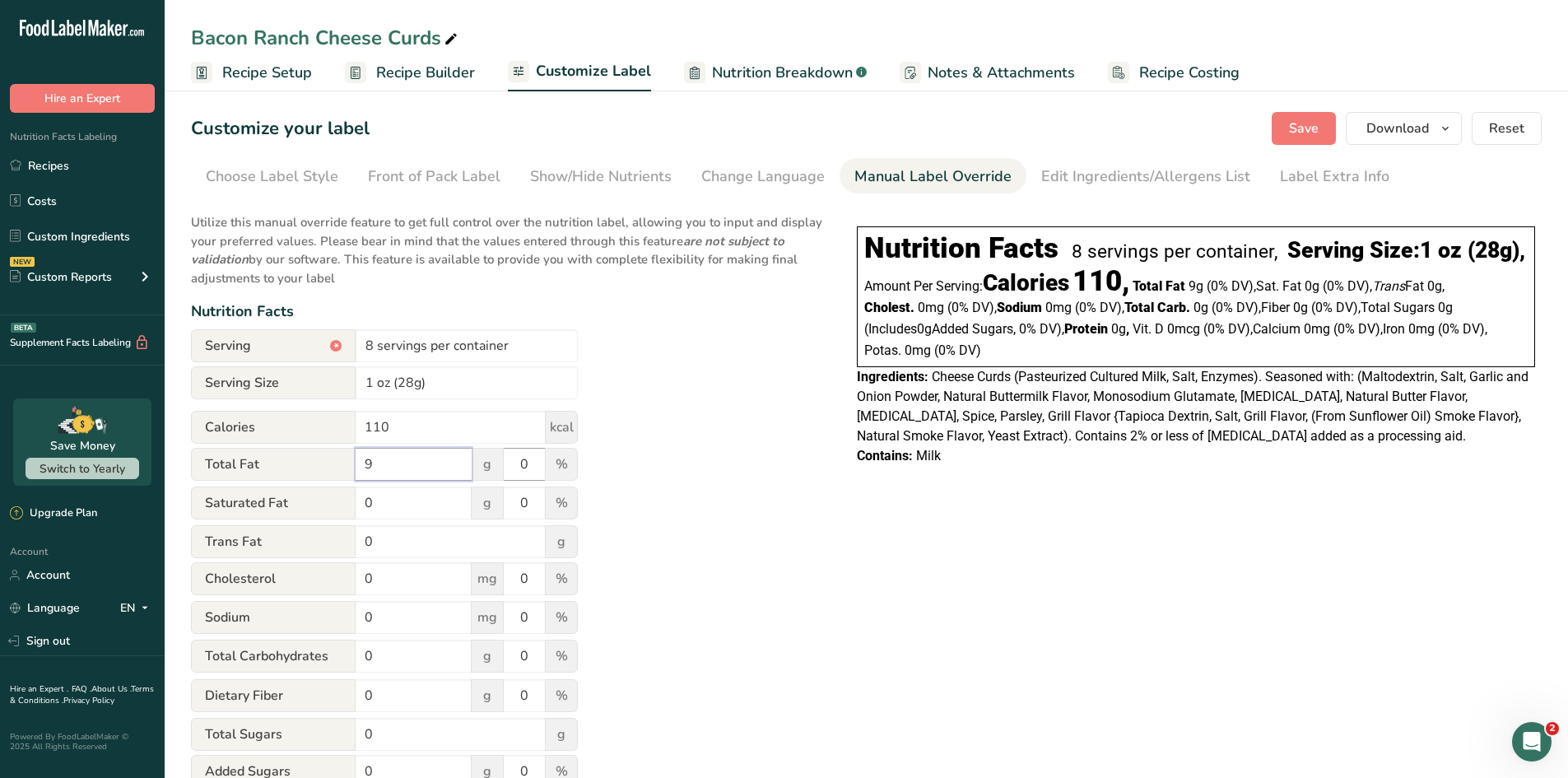
type input "9"
drag, startPoint x: 533, startPoint y: 465, endPoint x: 510, endPoint y: 459, distance: 23.8
click at [510, 459] on input "0" at bounding box center [524, 464] width 41 height 33
type input "12"
drag, startPoint x: 391, startPoint y: 505, endPoint x: 314, endPoint y: 493, distance: 77.9
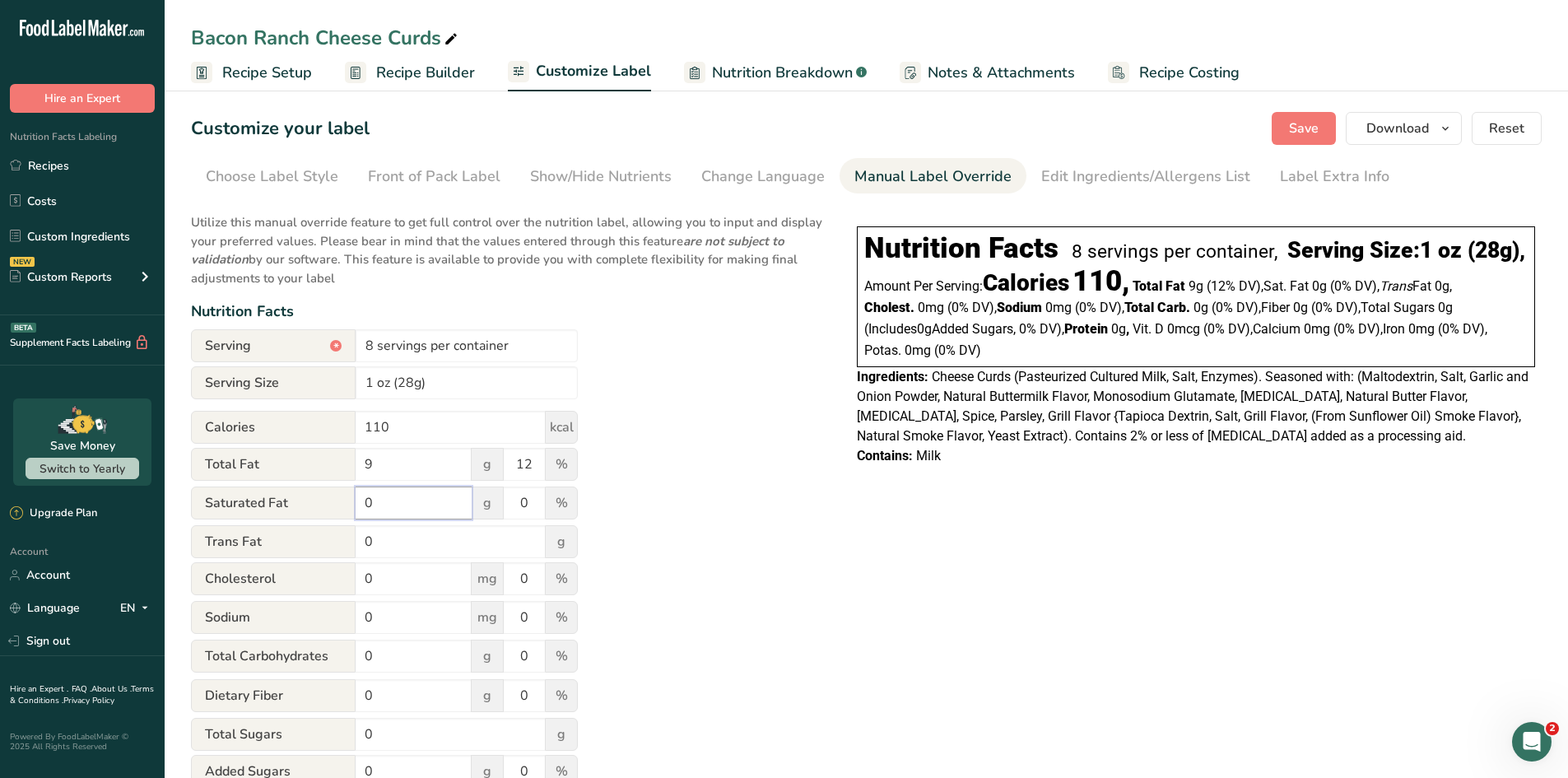
drag, startPoint x: 314, startPoint y: 493, endPoint x: 423, endPoint y: 499, distance: 109.2
click at [423, 499] on input "0" at bounding box center [414, 503] width 116 height 33
drag, startPoint x: 386, startPoint y: 511, endPoint x: 309, endPoint y: 485, distance: 81.3
click at [309, 485] on form "Serving * 8 servings per container Serving Size 1 oz (28g) Calories 110 kcal To…" at bounding box center [384, 678] width 387 height 699
type input "6"
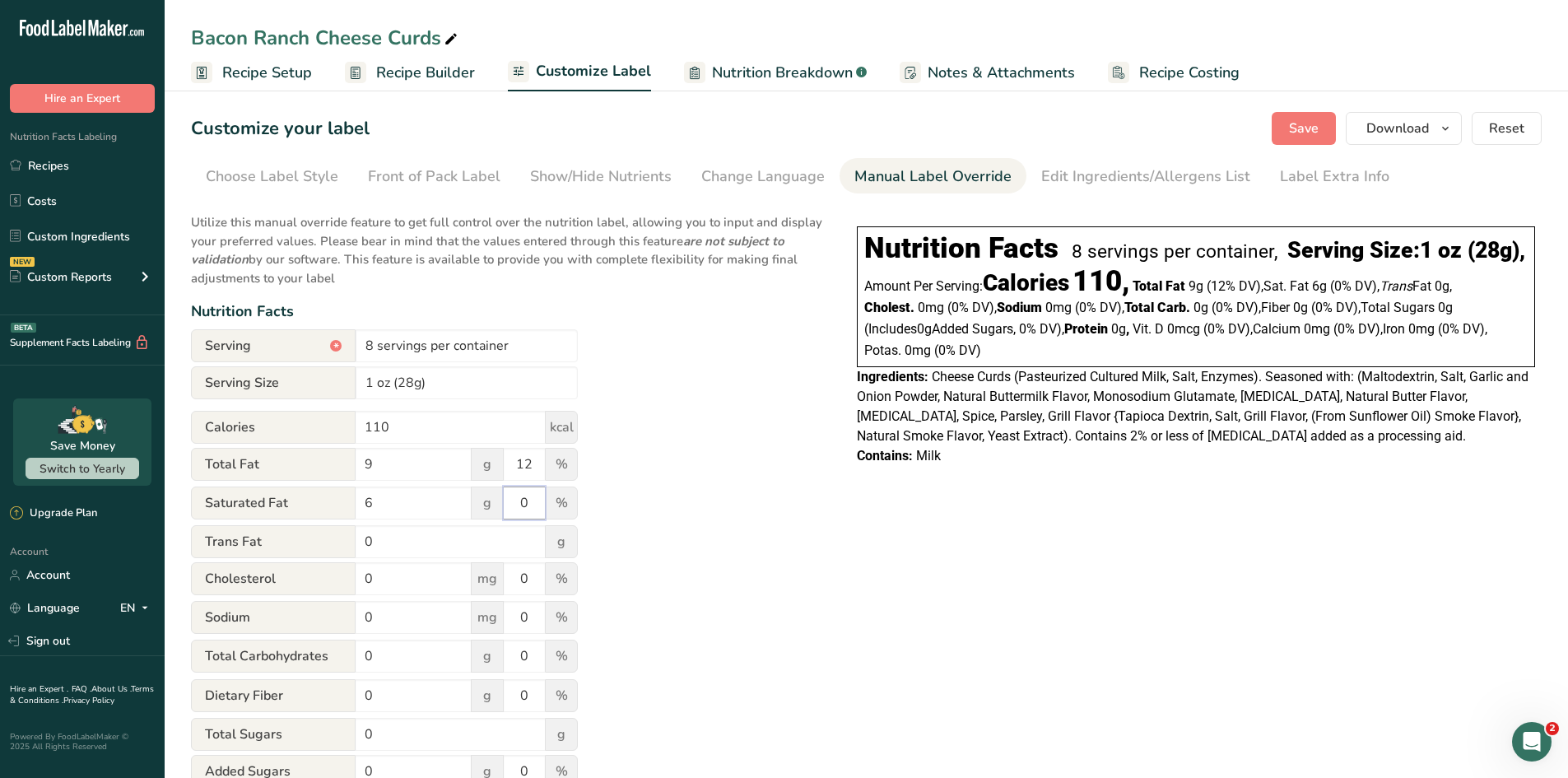
click at [532, 496] on input "0" at bounding box center [524, 503] width 41 height 33
type input "30"
drag, startPoint x: 380, startPoint y: 581, endPoint x: 305, endPoint y: 570, distance: 75.8
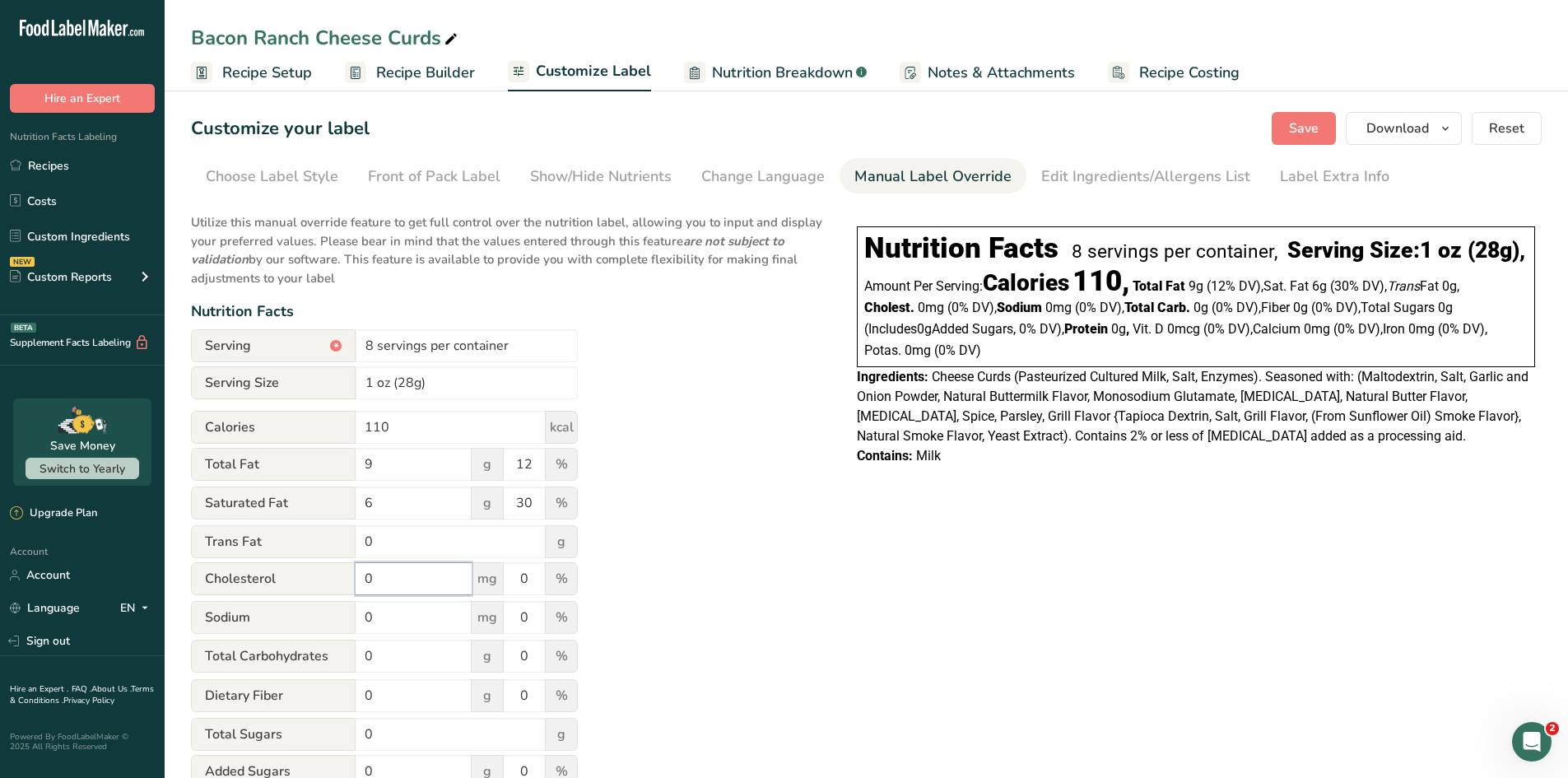
click at [305, 570] on div "[MEDICAL_DATA] 0 mg 0 %" at bounding box center [384, 579] width 387 height 34
type input "30"
drag, startPoint x: 532, startPoint y: 579, endPoint x: 438, endPoint y: 581, distance: 94.0
click at [438, 581] on div "[MEDICAL_DATA] 30 mg 0 %" at bounding box center [384, 579] width 387 height 34
type input "10"
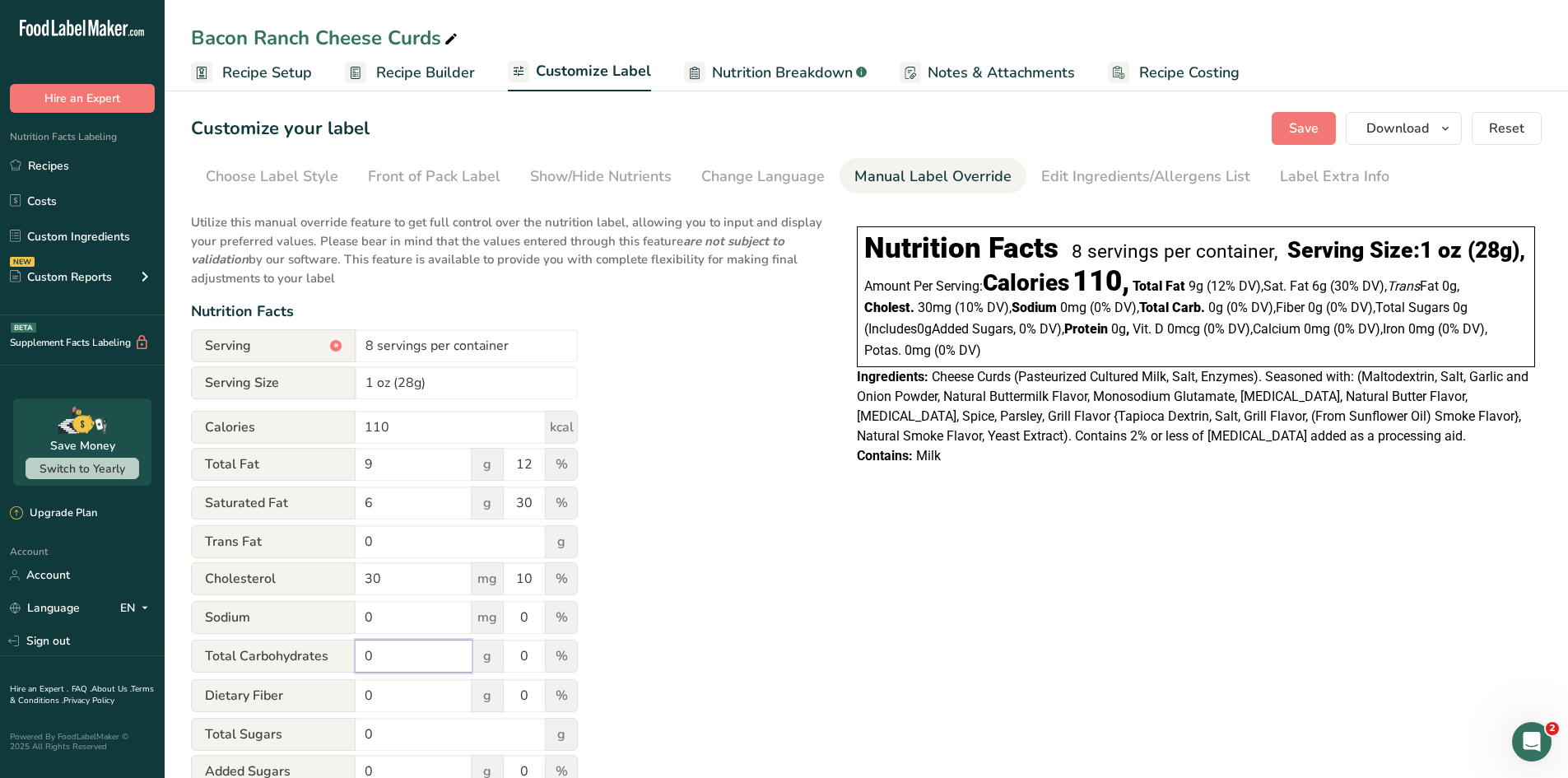
drag, startPoint x: 395, startPoint y: 667, endPoint x: 286, endPoint y: 650, distance: 110.3
click at [286, 650] on div "Total Carbohydrates 0 g 0 %" at bounding box center [384, 657] width 387 height 34
type input "1"
click at [622, 529] on div "Utilize this manual override feature to get full control over the nutrition lab…" at bounding box center [508, 615] width 633 height 825
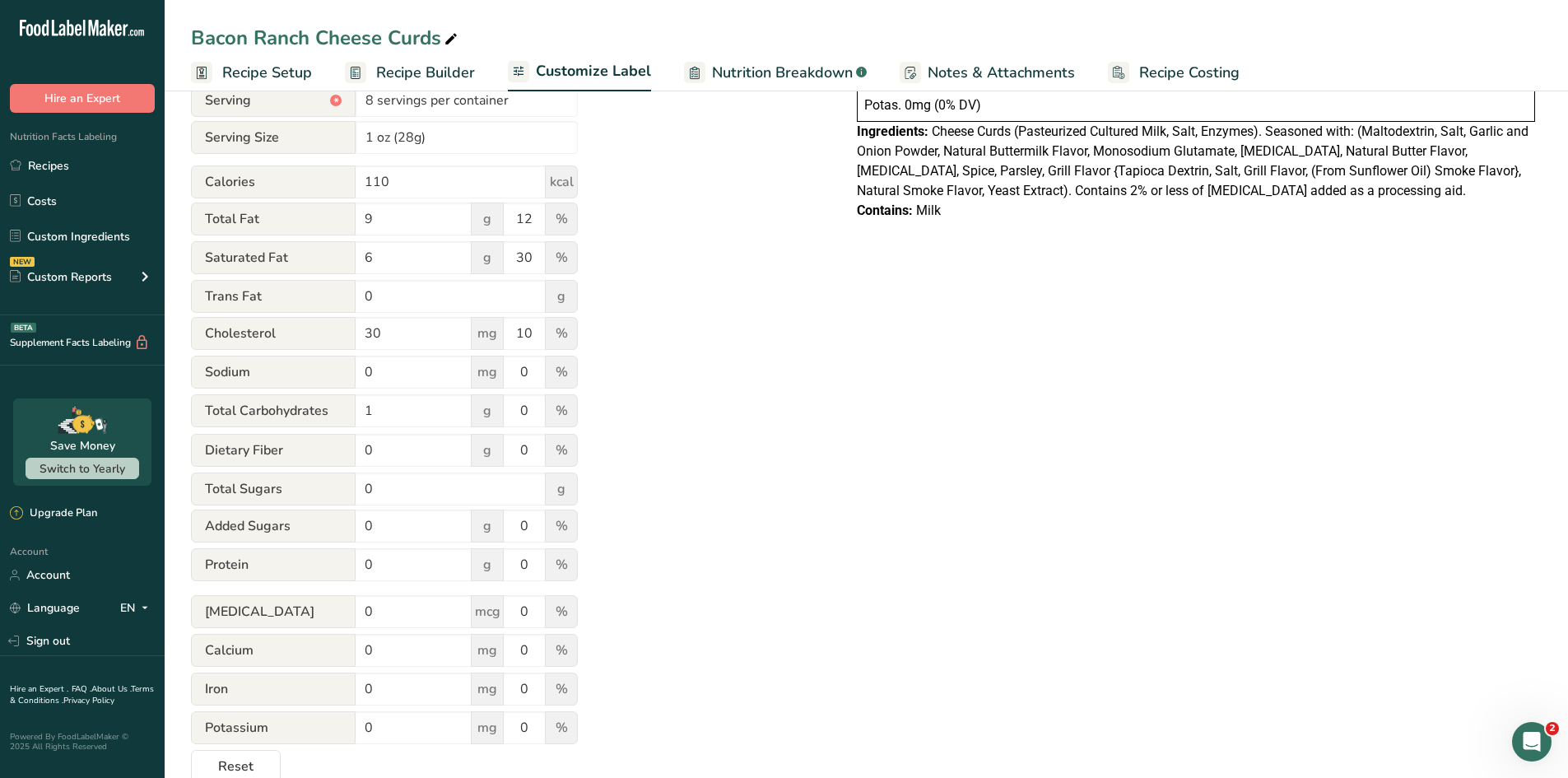
scroll to position [277, 0]
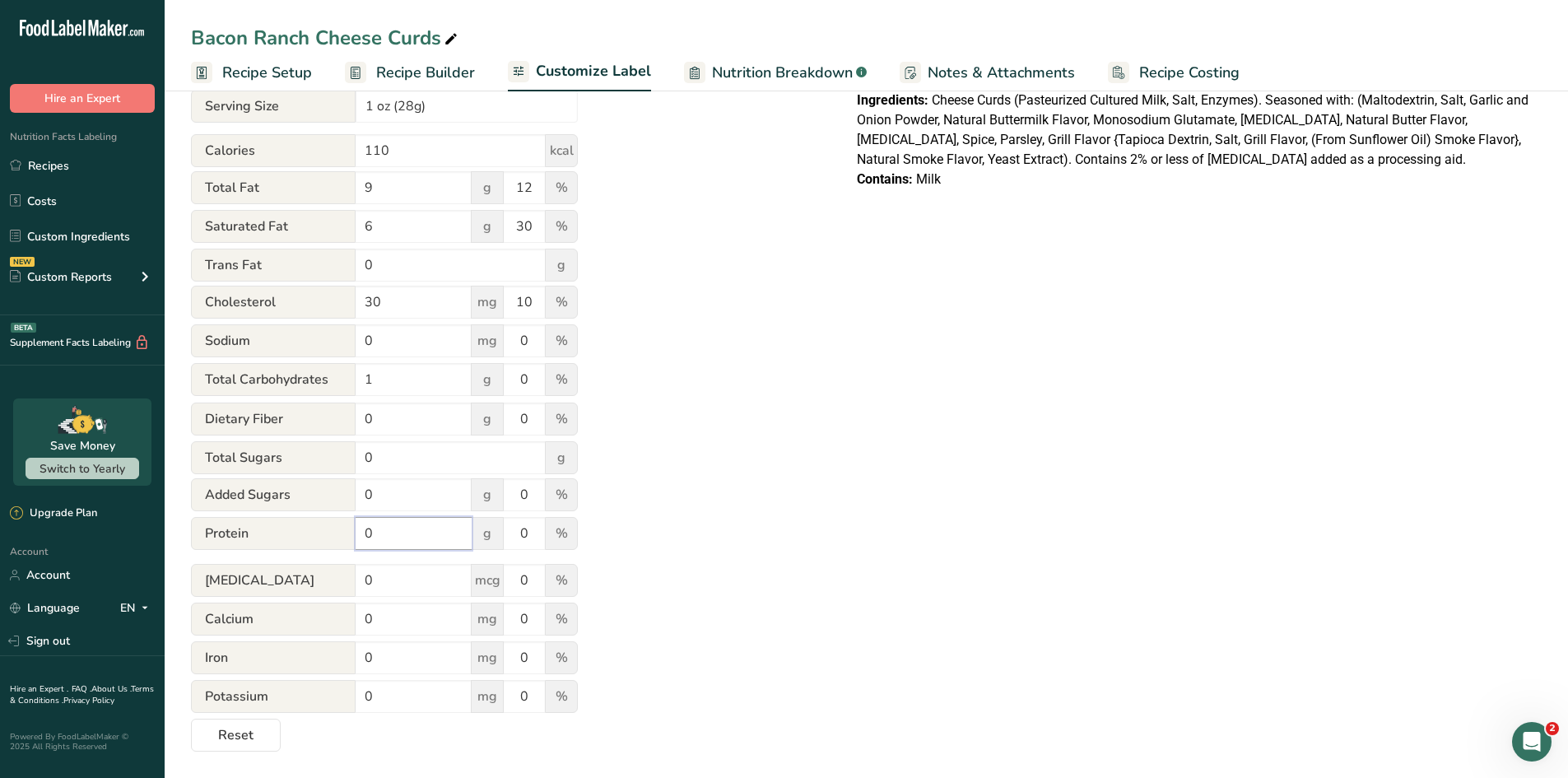
drag, startPoint x: 377, startPoint y: 535, endPoint x: 257, endPoint y: 510, distance: 122.6
click at [257, 510] on form "Serving * 8 servings per container Serving Size 1 oz (28g) Calories 110 kcal To…" at bounding box center [384, 401] width 387 height 699
type input "7"
drag, startPoint x: 528, startPoint y: 530, endPoint x: 470, endPoint y: 530, distance: 58.0
click at [470, 530] on div "Protein 7 g 0 %" at bounding box center [384, 535] width 387 height 34
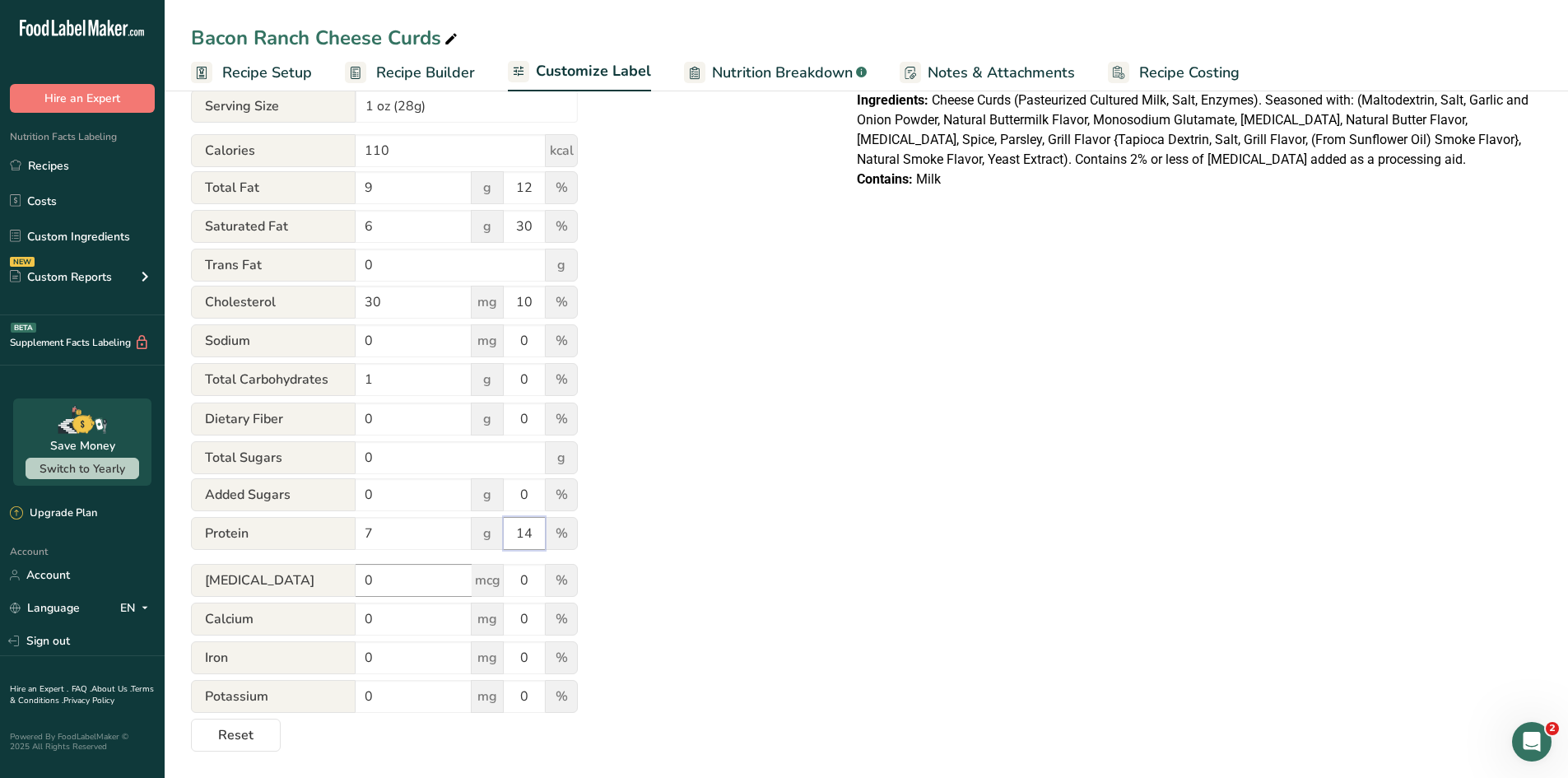
type input "14"
drag, startPoint x: 394, startPoint y: 581, endPoint x: 262, endPoint y: 567, distance: 132.7
click at [262, 567] on div "[MEDICAL_DATA] 0 mcg 0 %" at bounding box center [384, 581] width 387 height 34
type input "0.08"
drag, startPoint x: 537, startPoint y: 574, endPoint x: 442, endPoint y: 554, distance: 97.1
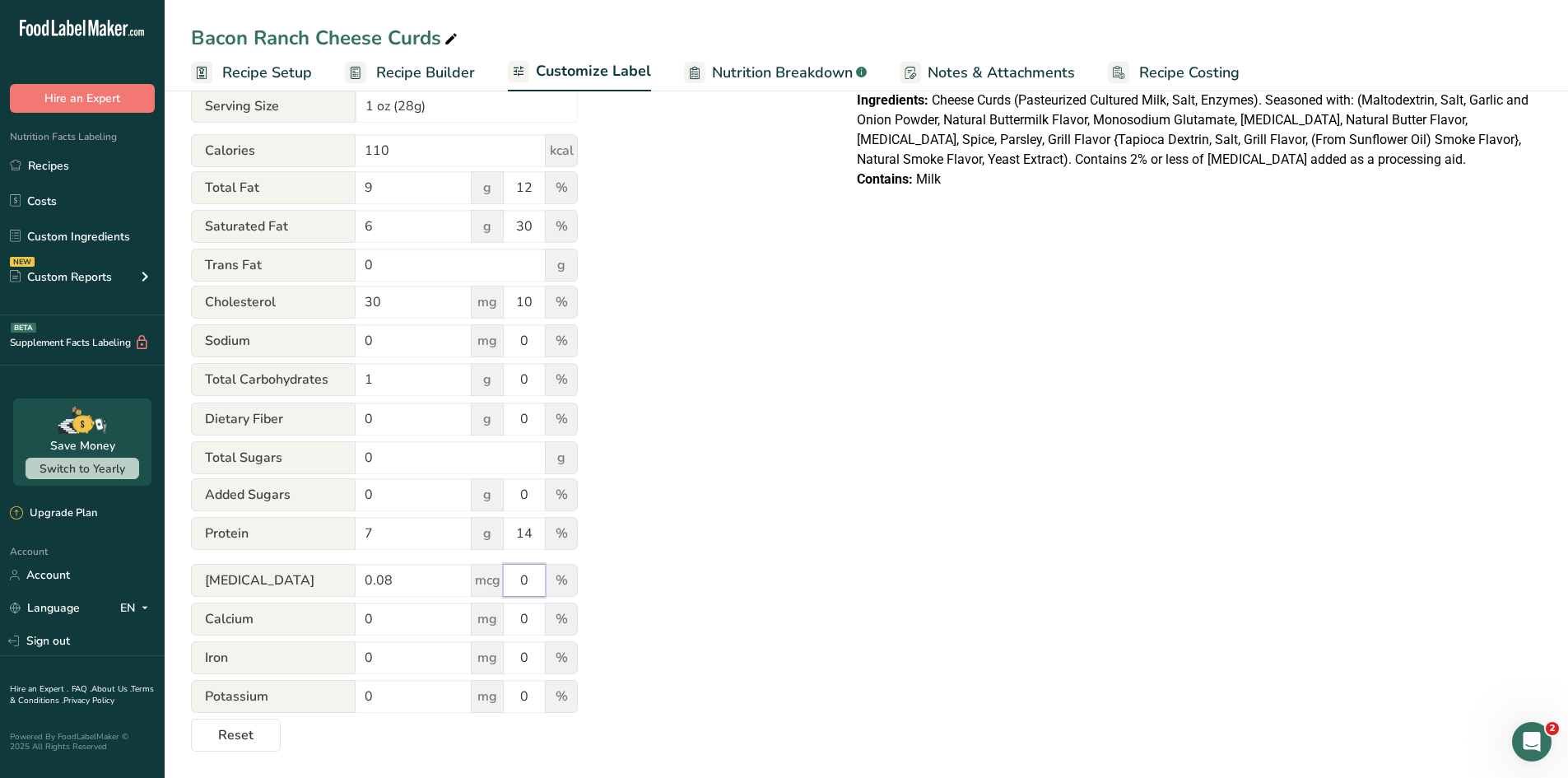
drag, startPoint x: 442, startPoint y: 554, endPoint x: 529, endPoint y: 573, distance: 89.1
click at [529, 573] on input "0" at bounding box center [524, 580] width 41 height 33
drag, startPoint x: 529, startPoint y: 573, endPoint x: 508, endPoint y: 577, distance: 21.4
click at [508, 577] on input "0" at bounding box center [524, 580] width 41 height 33
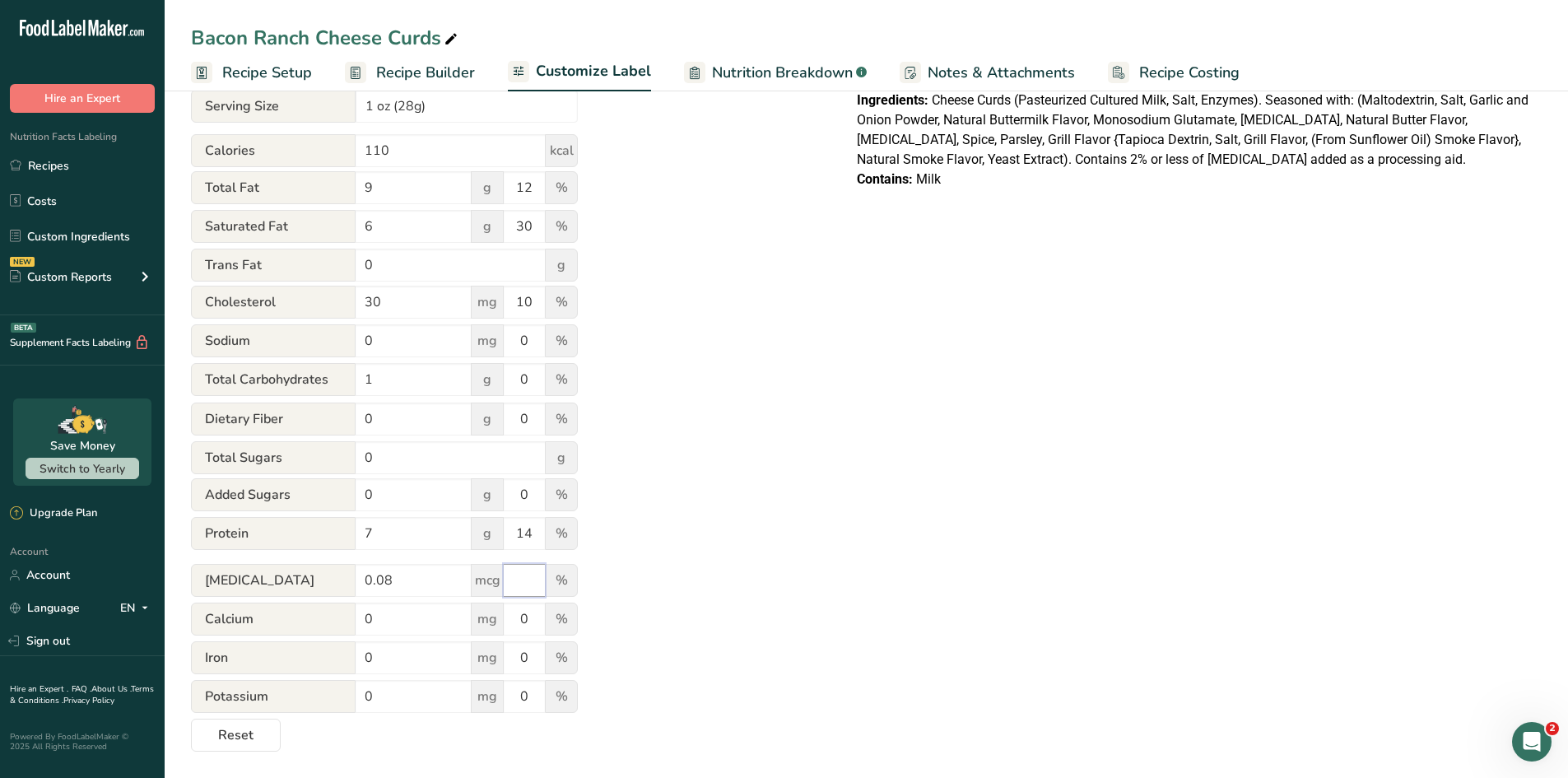
type input "0"
drag, startPoint x: 391, startPoint y: 627, endPoint x: 304, endPoint y: 615, distance: 87.8
click at [304, 615] on div "Calcium 0 mg 0 %" at bounding box center [384, 620] width 387 height 34
type input "201"
drag, startPoint x: 529, startPoint y: 615, endPoint x: 483, endPoint y: 608, distance: 46.5
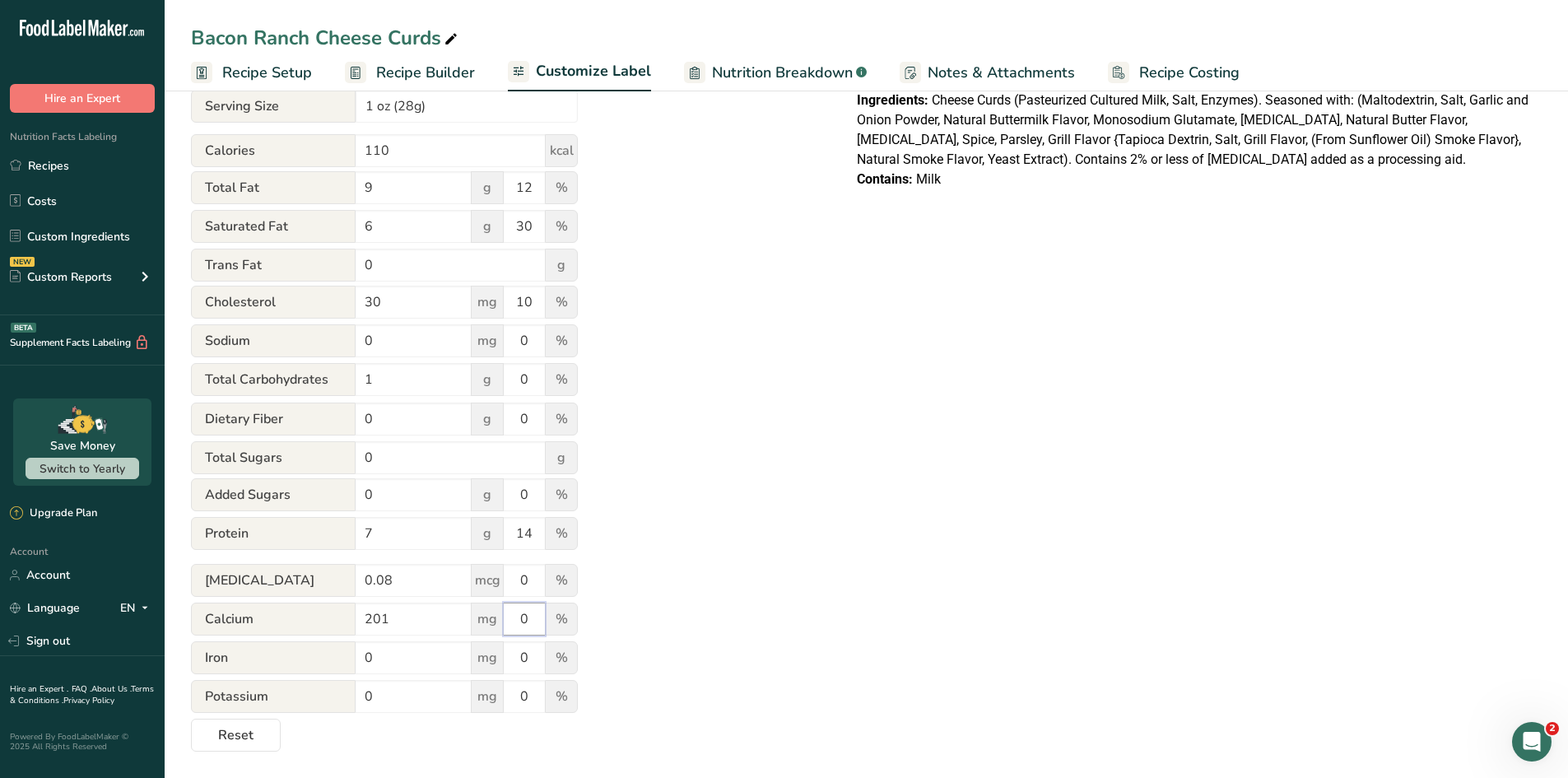
click at [483, 608] on div "Calcium 201 mg 0 %" at bounding box center [384, 620] width 387 height 34
type input "15"
drag, startPoint x: 379, startPoint y: 663, endPoint x: 295, endPoint y: 638, distance: 87.6
click at [295, 638] on form "Serving * 8 servings per container Serving Size 1 oz (28g) Calories 110 kcal To…" at bounding box center [384, 401] width 387 height 699
type input "0.19"
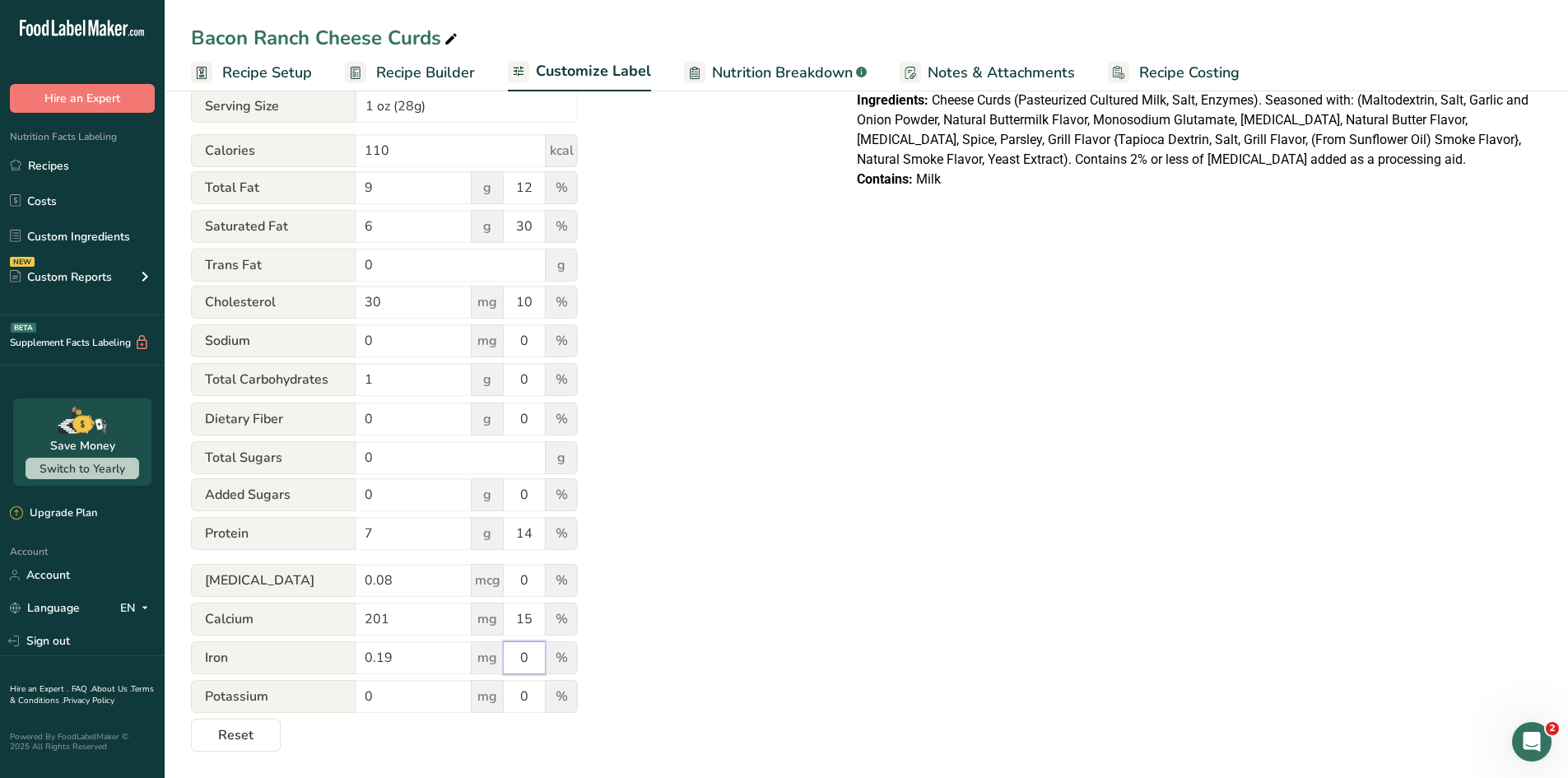
drag, startPoint x: 530, startPoint y: 656, endPoint x: 474, endPoint y: 642, distance: 57.7
click at [474, 642] on div "Iron 0.19 mg 0 %" at bounding box center [384, 658] width 387 height 34
type input "1"
drag, startPoint x: 385, startPoint y: 699, endPoint x: 302, endPoint y: 686, distance: 84.0
click at [302, 679] on div "Potassium 0 mg 0 %" at bounding box center [384, 697] width 387 height 34
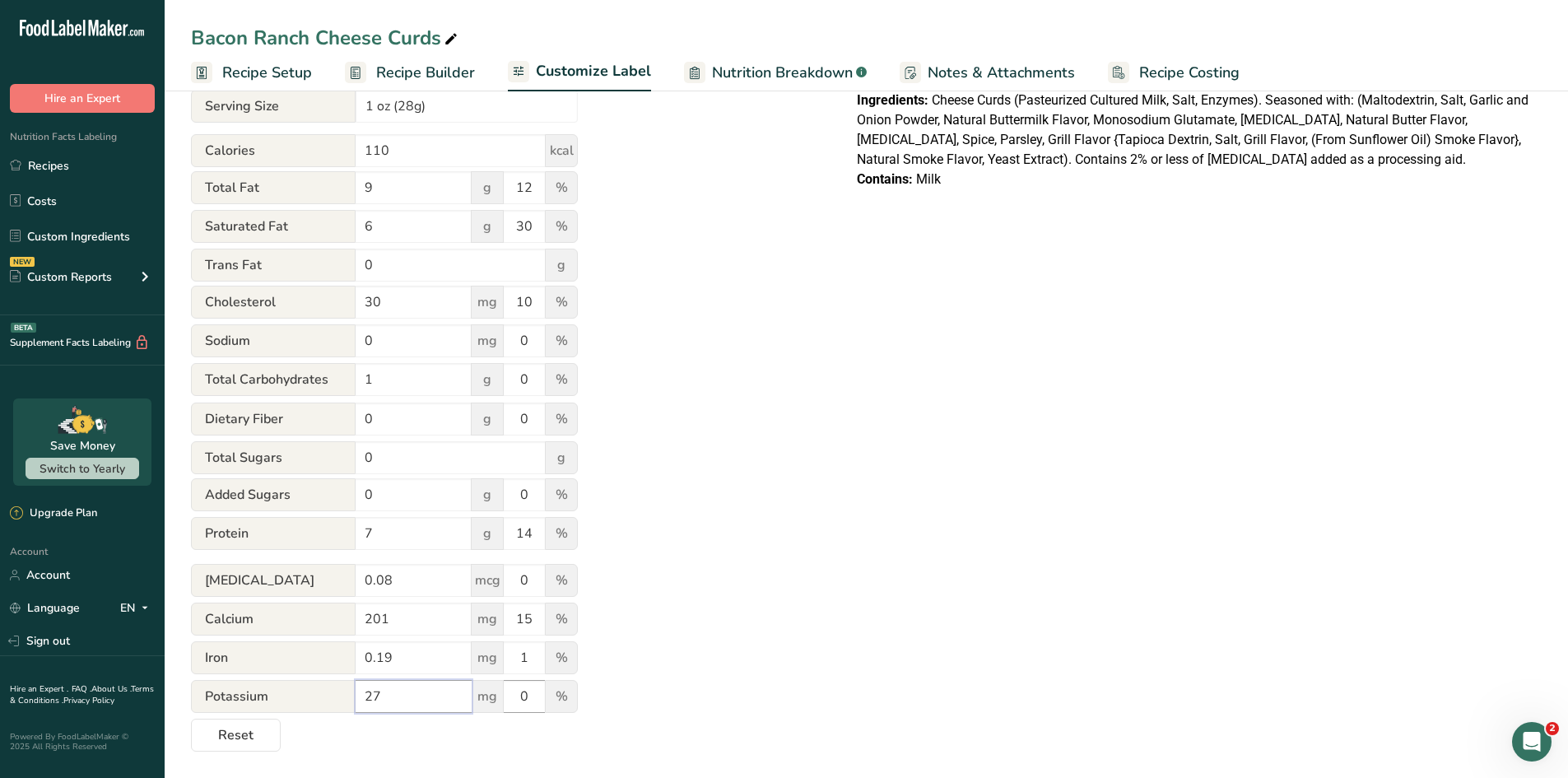
type input "27"
drag, startPoint x: 530, startPoint y: 691, endPoint x: 463, endPoint y: 671, distance: 69.9
click at [463, 671] on form "Serving * 8 servings per container Serving Size 1 oz (28g) Calories 110 kcal To…" at bounding box center [384, 401] width 387 height 699
click at [805, 643] on div "Utilize this manual override feature to get full control over the nutrition lab…" at bounding box center [508, 339] width 633 height 825
click at [1037, 405] on div "Choose your label style Linear FDA label USA (FDA) Standard FDA label Tabular F…" at bounding box center [866, 339] width 1350 height 825
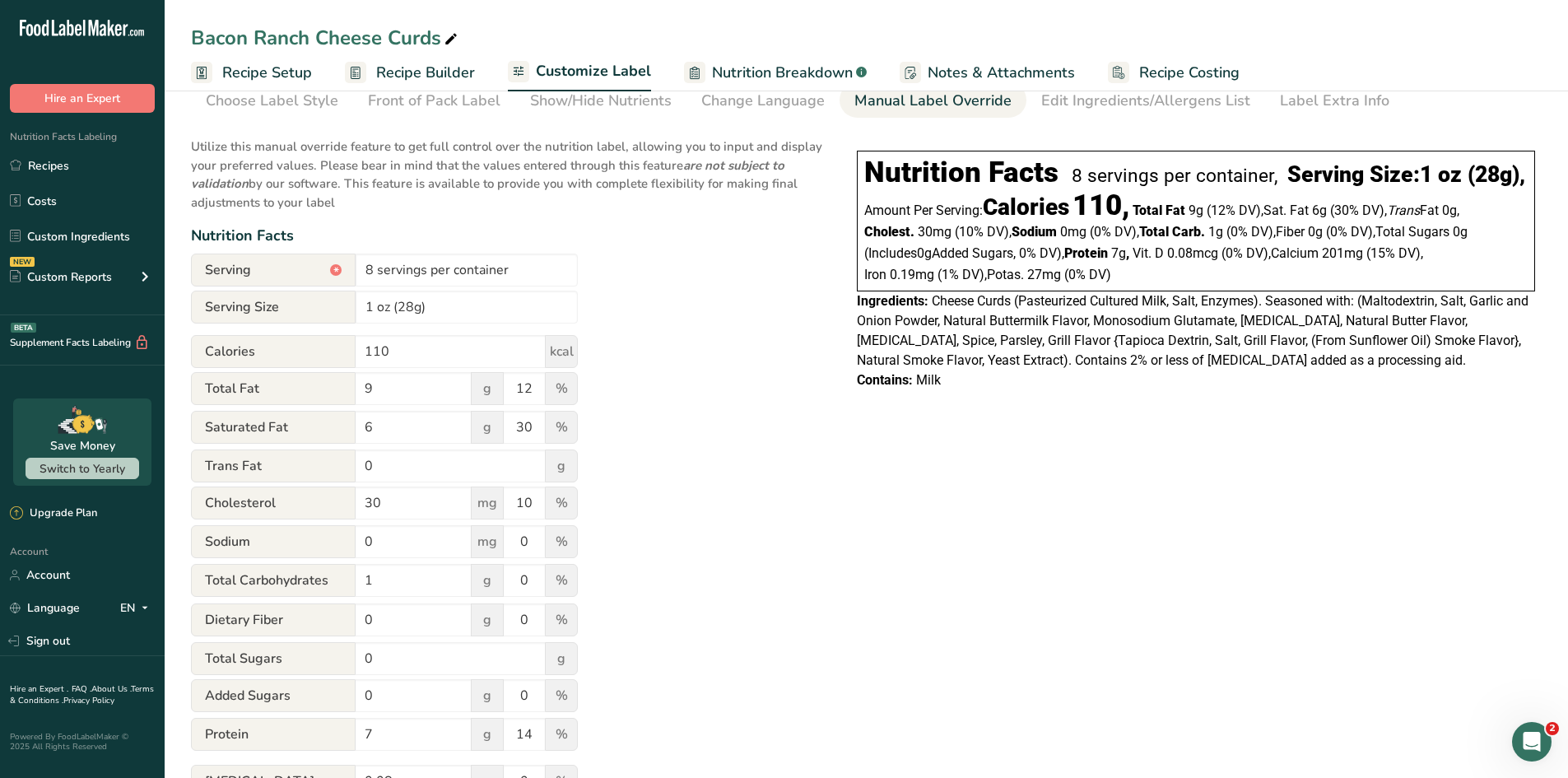
scroll to position [0, 0]
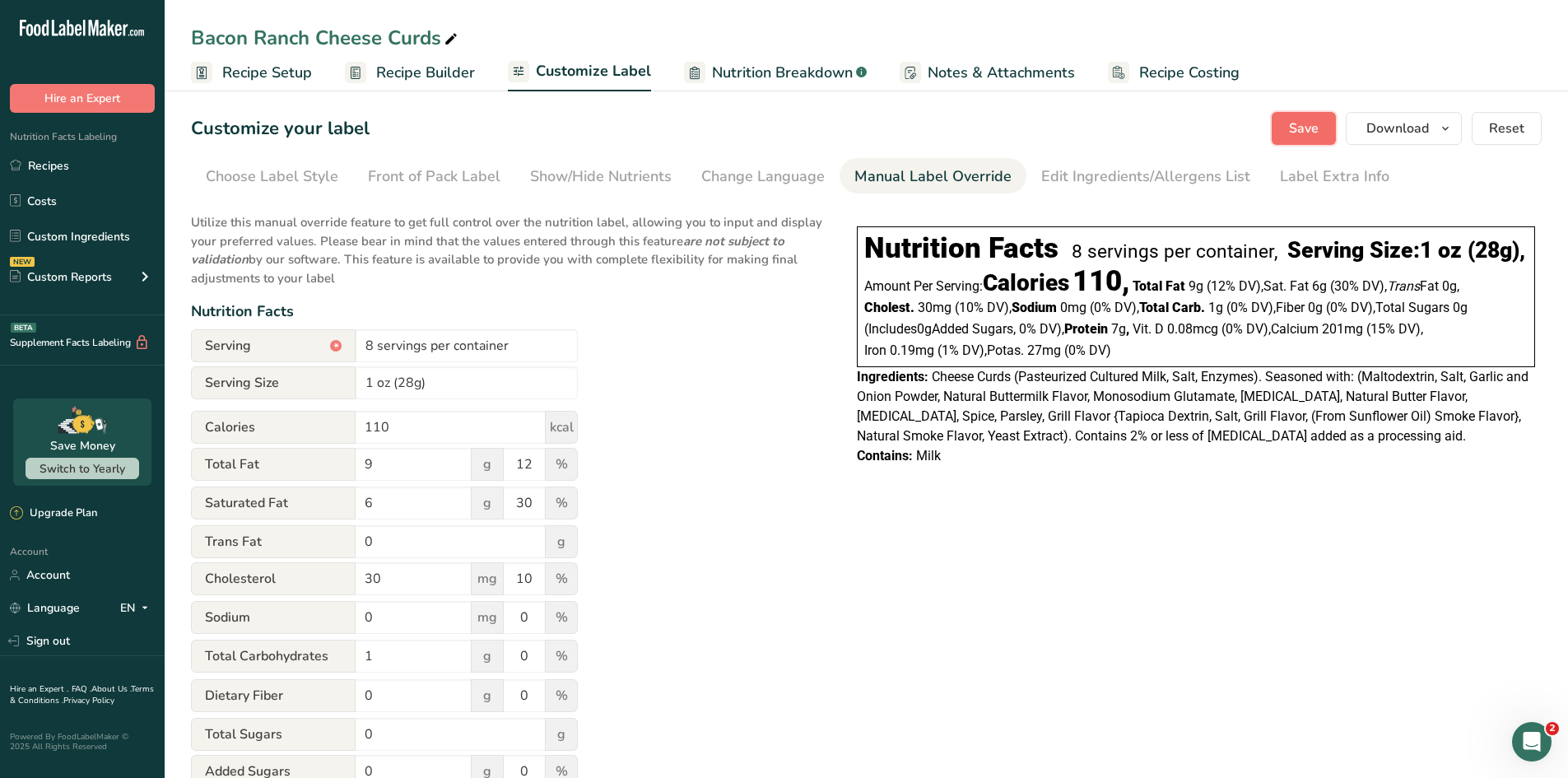
click at [1251, 128] on span "Save" at bounding box center [1304, 128] width 29 height 20
click at [58, 166] on link "Recipes" at bounding box center [82, 165] width 165 height 31
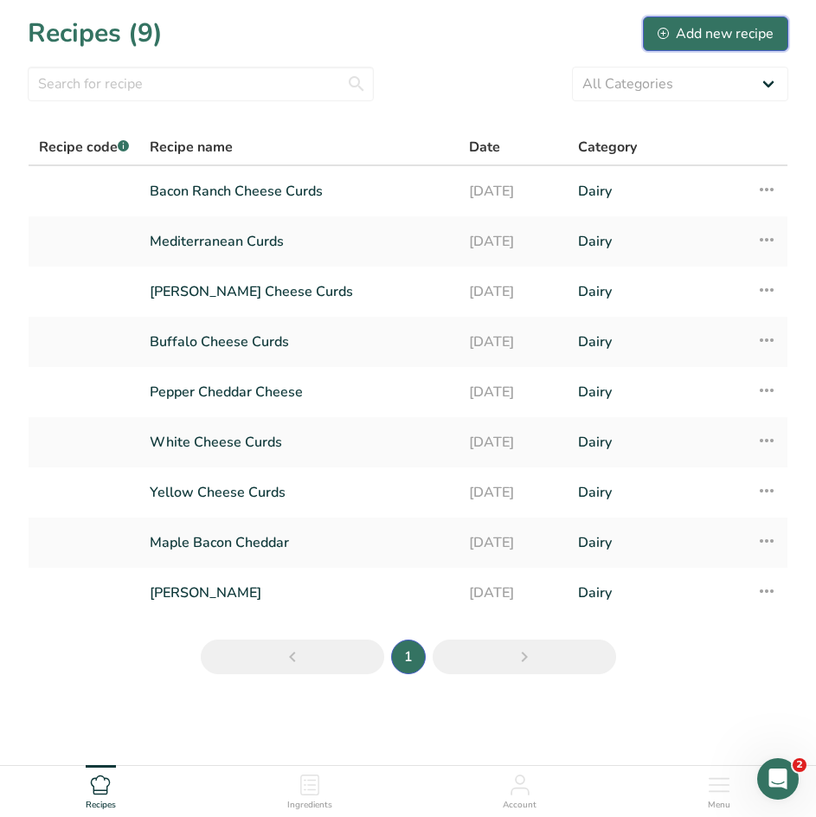
click at [694, 35] on div "Add new recipe" at bounding box center [716, 33] width 116 height 21
click at [770, 190] on icon at bounding box center [767, 189] width 21 height 31
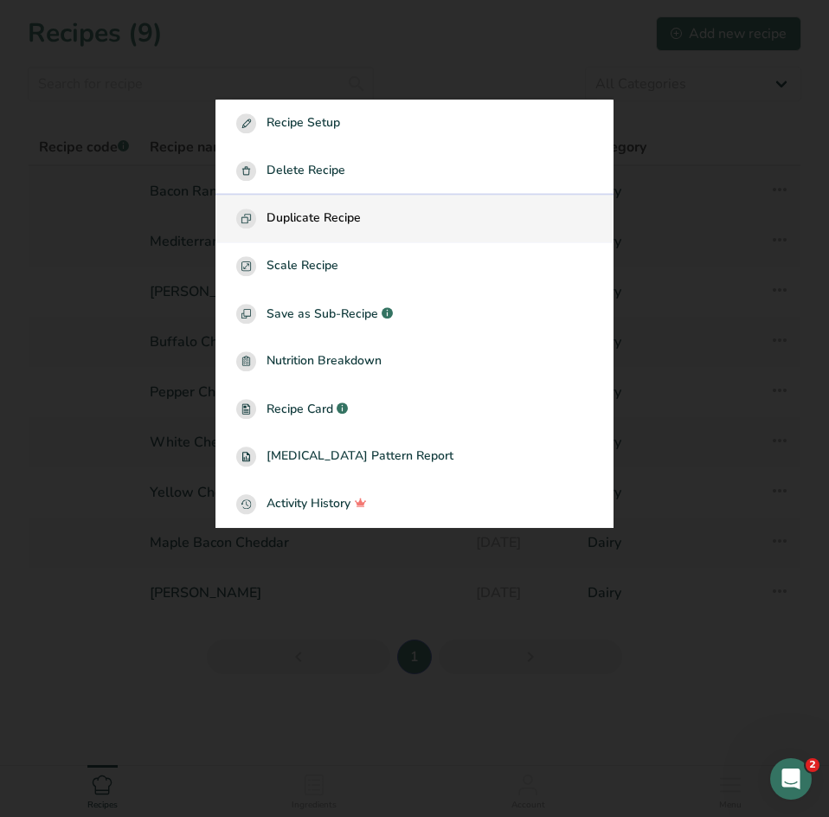
click at [370, 224] on div "Duplicate Recipe" at bounding box center [414, 219] width 357 height 20
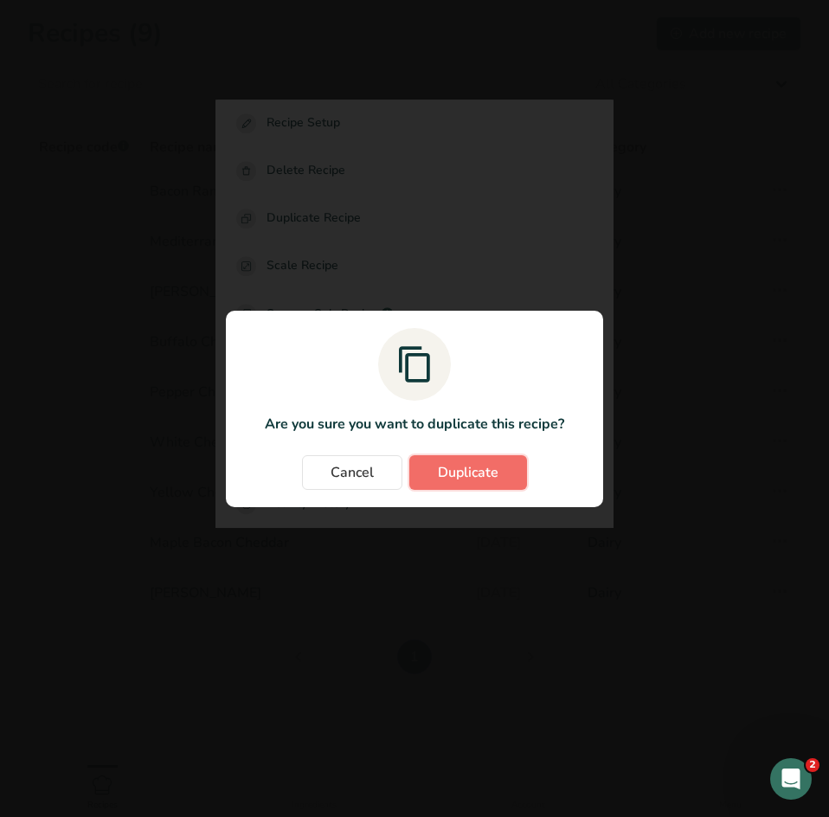
click at [463, 475] on span "Duplicate" at bounding box center [468, 472] width 61 height 21
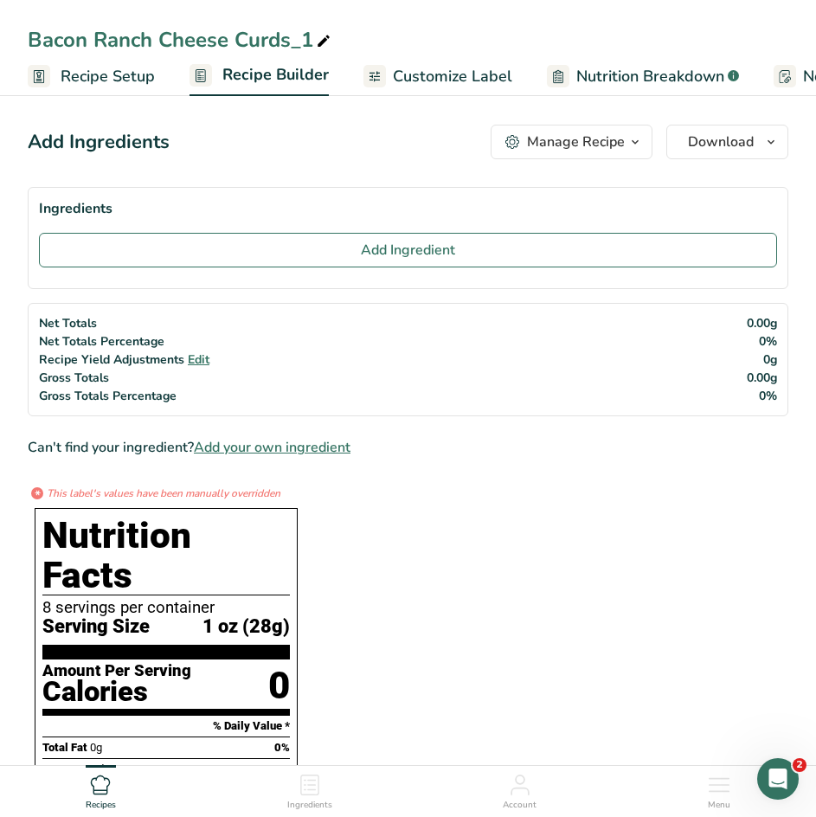
click at [318, 38] on icon at bounding box center [324, 41] width 16 height 24
drag, startPoint x: 313, startPoint y: 36, endPoint x: 0, endPoint y: 26, distance: 313.5
click at [0, 26] on div "Bacon Ranch Cheese Curds_1" at bounding box center [408, 39] width 816 height 31
type input "Mild Cheddar Cheese"
click at [434, 68] on span "Customize Label" at bounding box center [452, 76] width 119 height 23
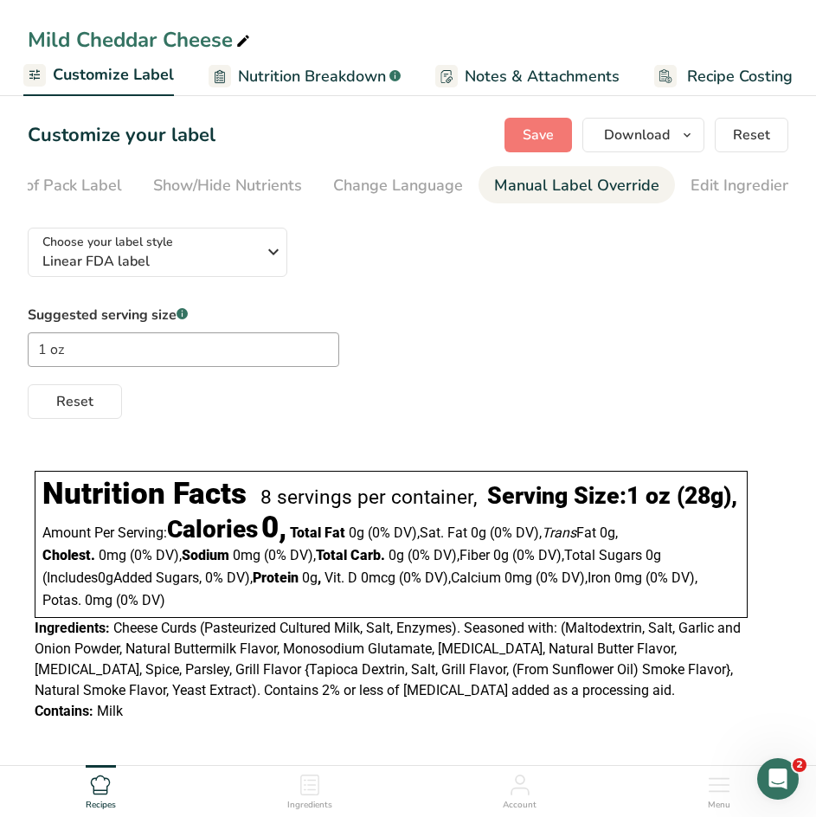
click at [535, 195] on div "Manual Label Override" at bounding box center [576, 185] width 165 height 23
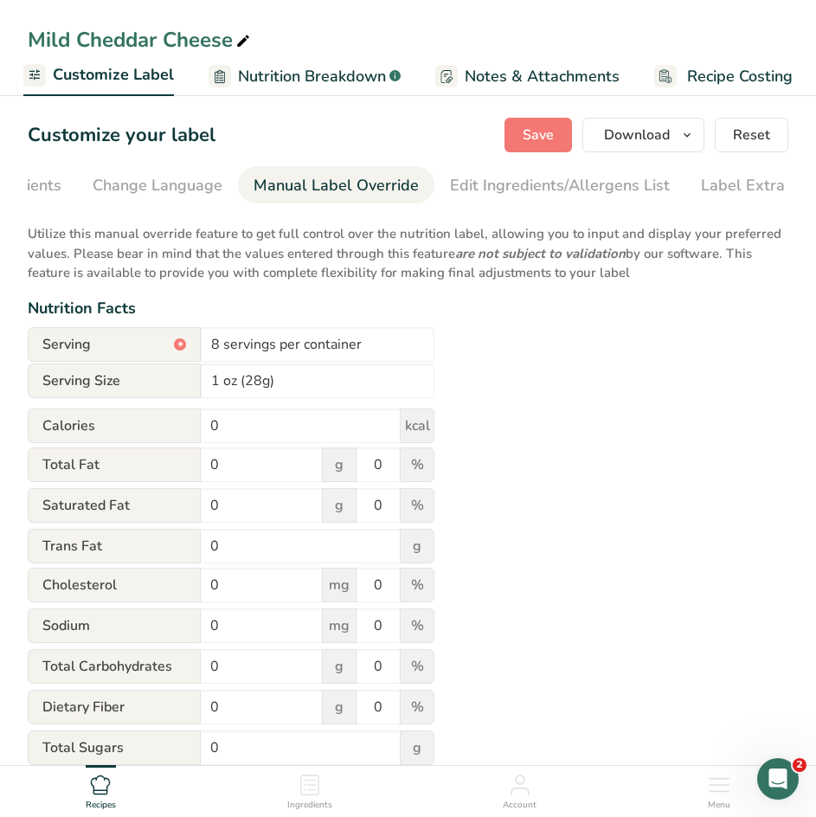
scroll to position [0, 497]
drag, startPoint x: 240, startPoint y: 433, endPoint x: 42, endPoint y: 402, distance: 199.8
click at [42, 402] on form "Serving * 8 servings per container Serving Size 1 oz (28g) Calories 0 kcal Tota…" at bounding box center [231, 692] width 407 height 731
type input "110"
drag, startPoint x: 232, startPoint y: 465, endPoint x: 45, endPoint y: 428, distance: 190.5
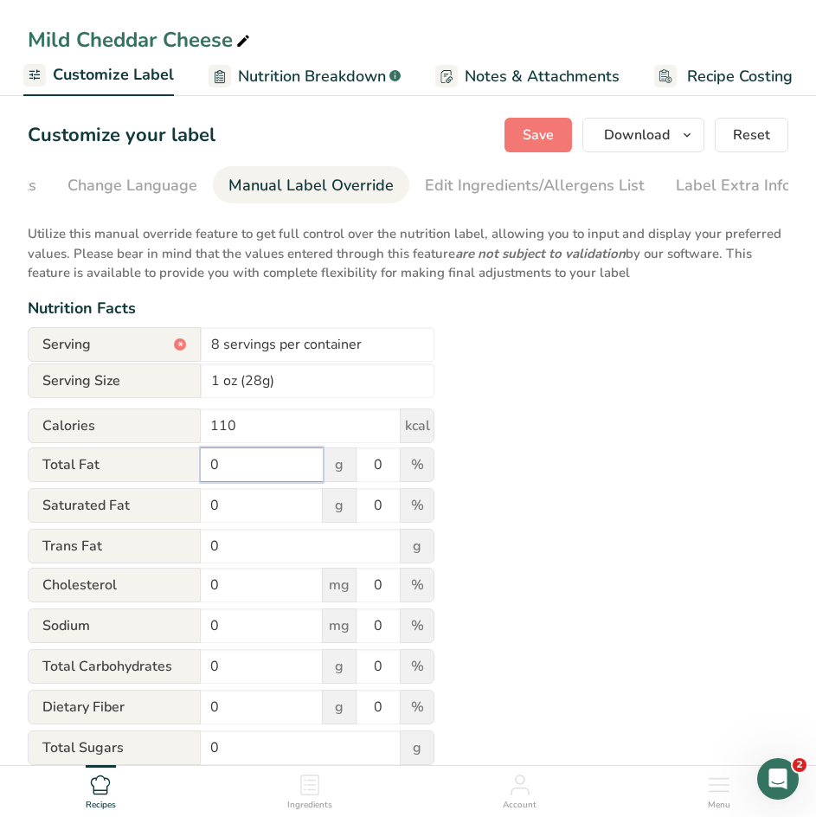
click at [45, 428] on form "Serving * 8 servings per container Serving Size 1 oz (28g) Calories 110 kcal To…" at bounding box center [231, 692] width 407 height 731
type input "9"
click at [390, 467] on input "0" at bounding box center [378, 465] width 43 height 35
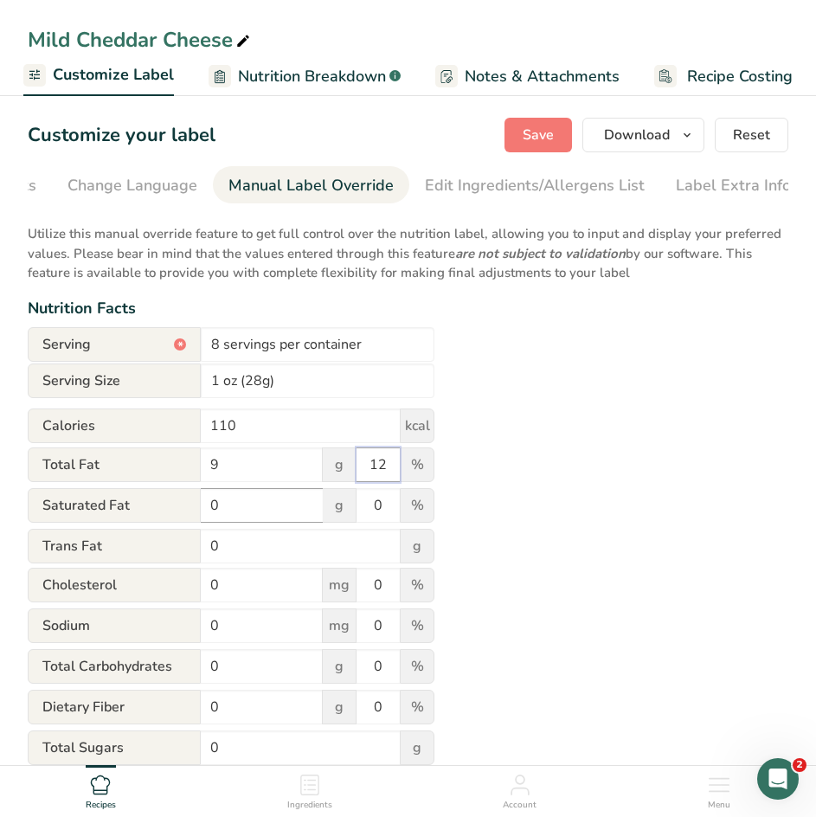
type input "12"
click at [229, 510] on input "0" at bounding box center [262, 505] width 122 height 35
type input "5"
click at [387, 506] on input "0" at bounding box center [378, 505] width 43 height 35
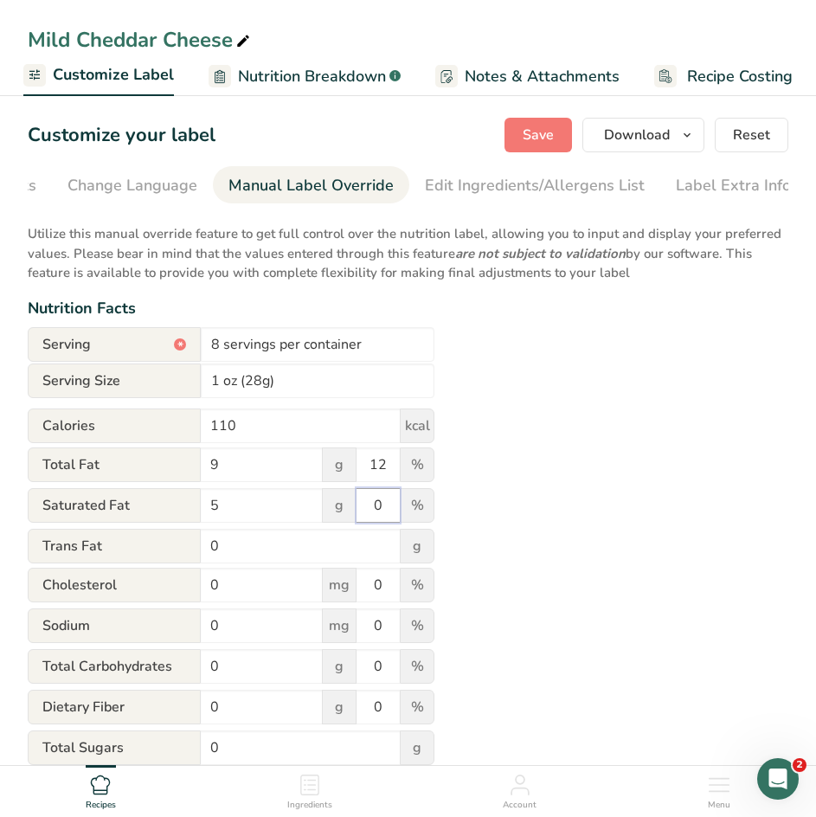
click at [387, 506] on input "0" at bounding box center [378, 505] width 43 height 35
type input "12"
click at [230, 596] on input "0" at bounding box center [262, 585] width 122 height 35
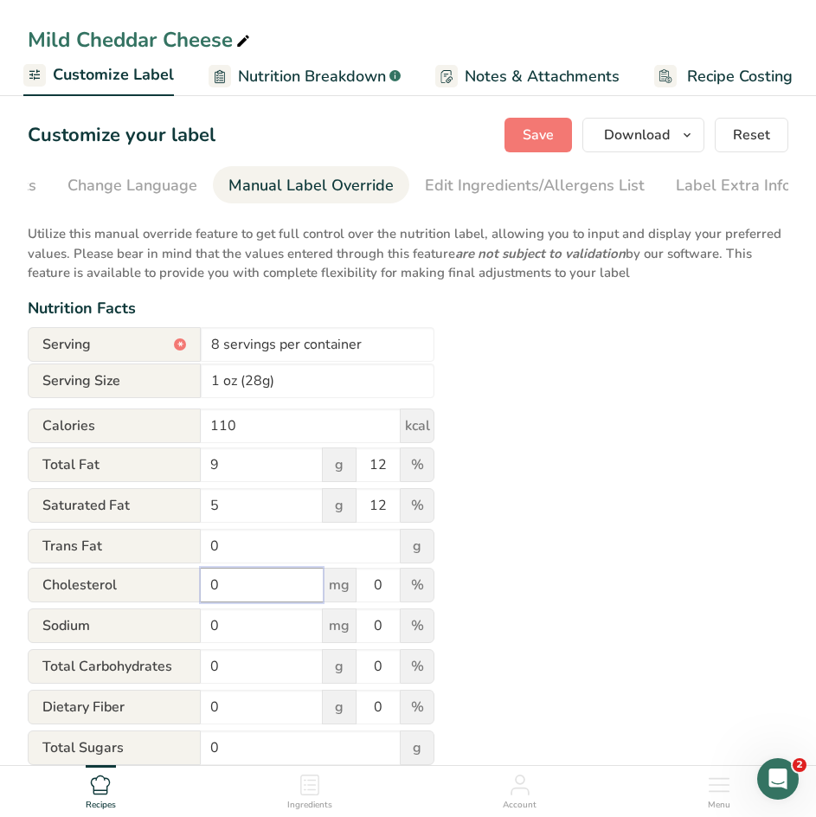
click at [230, 596] on input "0" at bounding box center [262, 585] width 122 height 35
type input "30"
click at [385, 589] on input "0" at bounding box center [378, 585] width 43 height 35
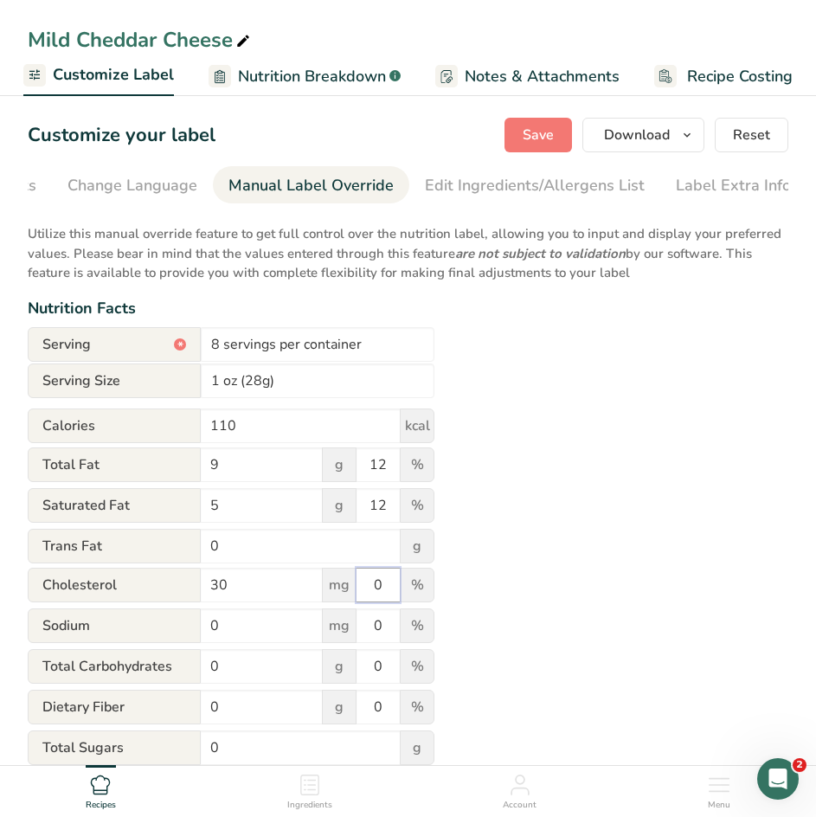
click at [385, 589] on input "0" at bounding box center [378, 585] width 43 height 35
type input "10"
click at [236, 626] on input "0" at bounding box center [262, 626] width 122 height 35
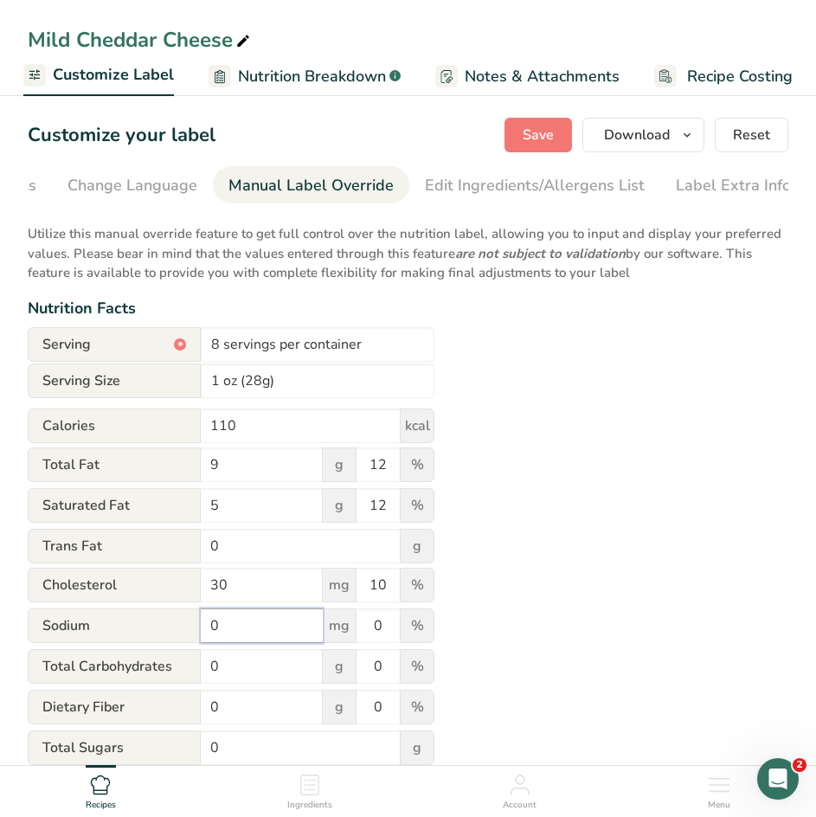
click at [236, 626] on input "0" at bounding box center [262, 626] width 122 height 35
type input "180"
click at [381, 632] on input "0" at bounding box center [378, 626] width 43 height 35
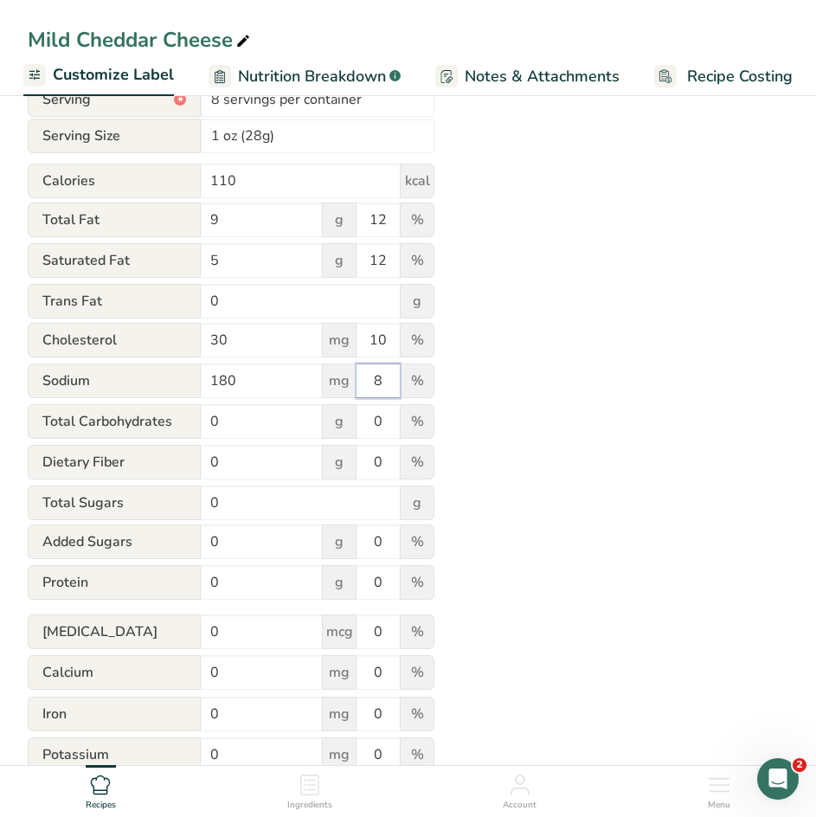
scroll to position [248, 0]
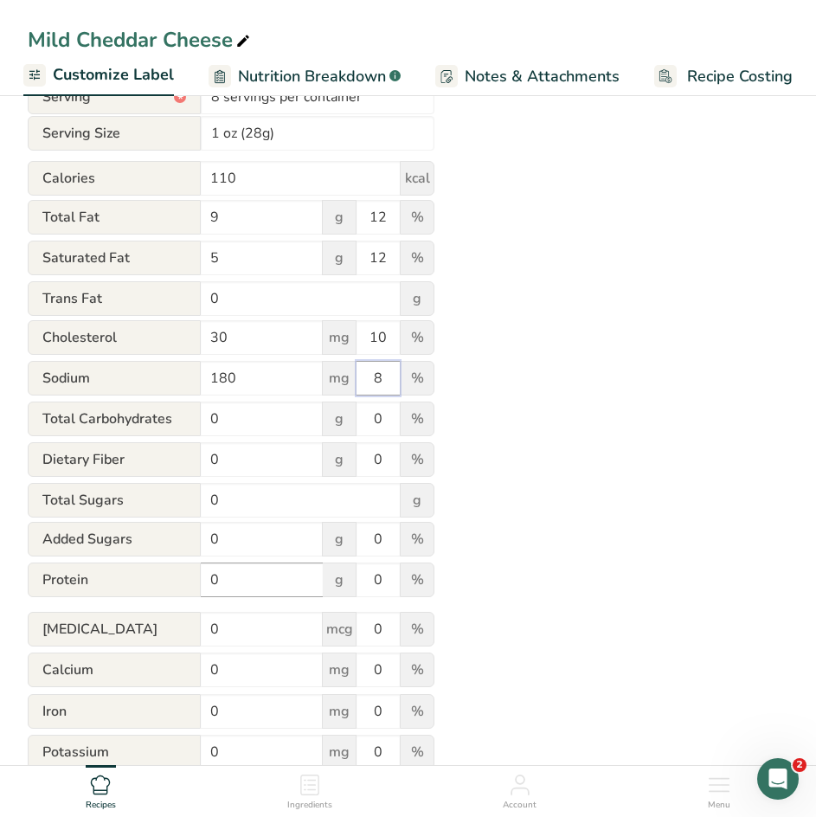
type input "8"
drag, startPoint x: 225, startPoint y: 582, endPoint x: 111, endPoint y: 556, distance: 117.2
click at [111, 556] on form "Serving * 8 servings per container Serving Size 1 oz (28g) Calories 110 kcal To…" at bounding box center [231, 445] width 407 height 731
type input "7"
drag, startPoint x: 383, startPoint y: 580, endPoint x: 303, endPoint y: 583, distance: 79.7
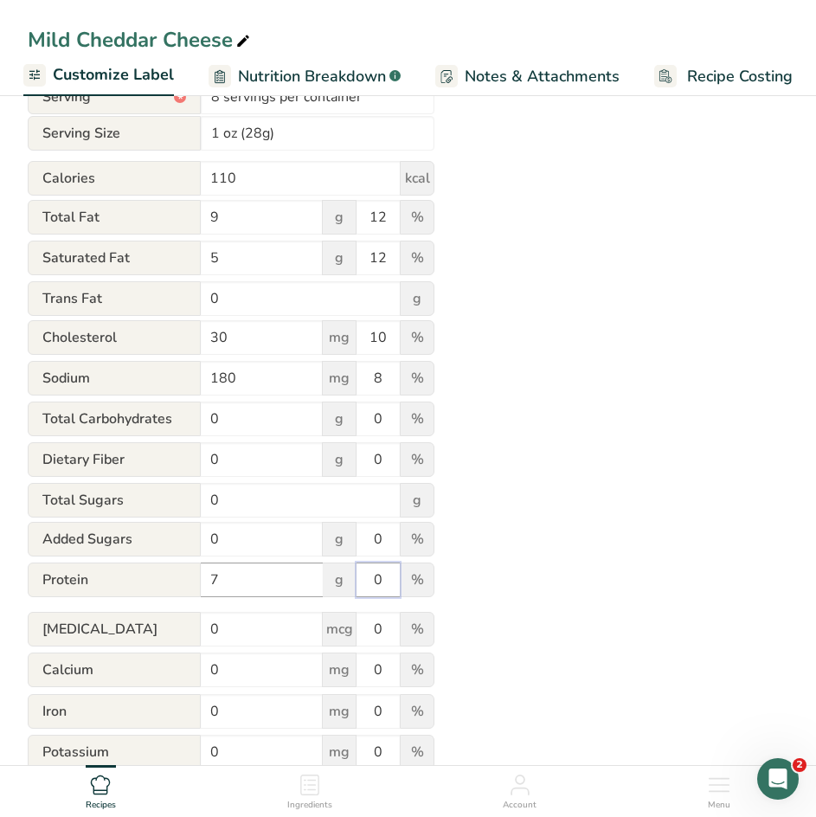
click at [303, 583] on div "Protein 7 g 0 %" at bounding box center [231, 581] width 407 height 36
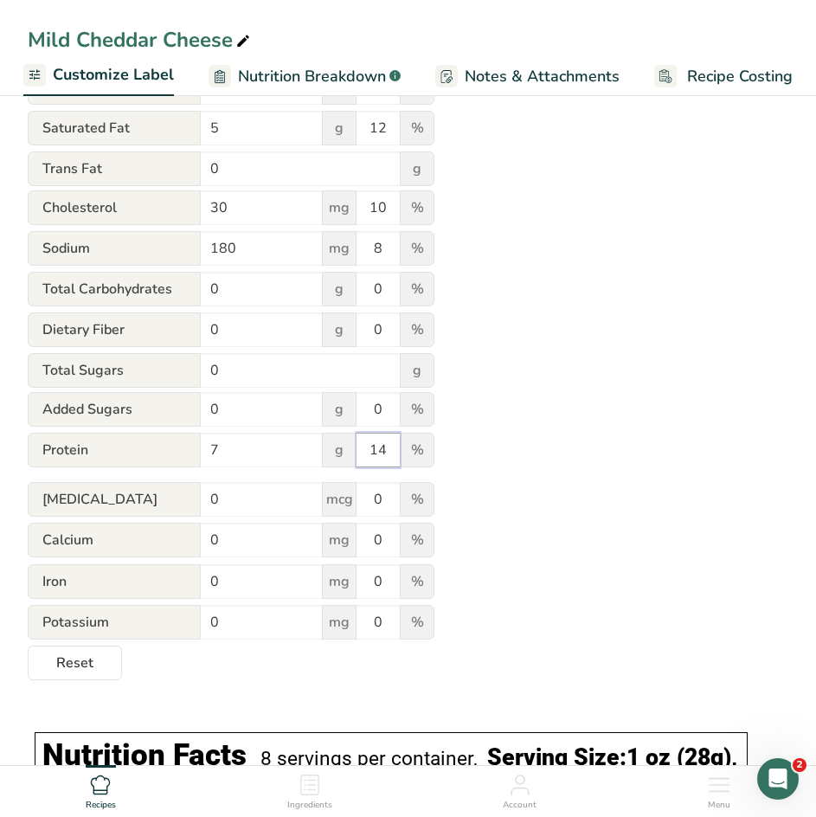
scroll to position [378, 0]
type input "14"
click at [248, 503] on input "0" at bounding box center [262, 498] width 122 height 35
type input "0.08"
click at [242, 548] on input "0" at bounding box center [262, 539] width 122 height 35
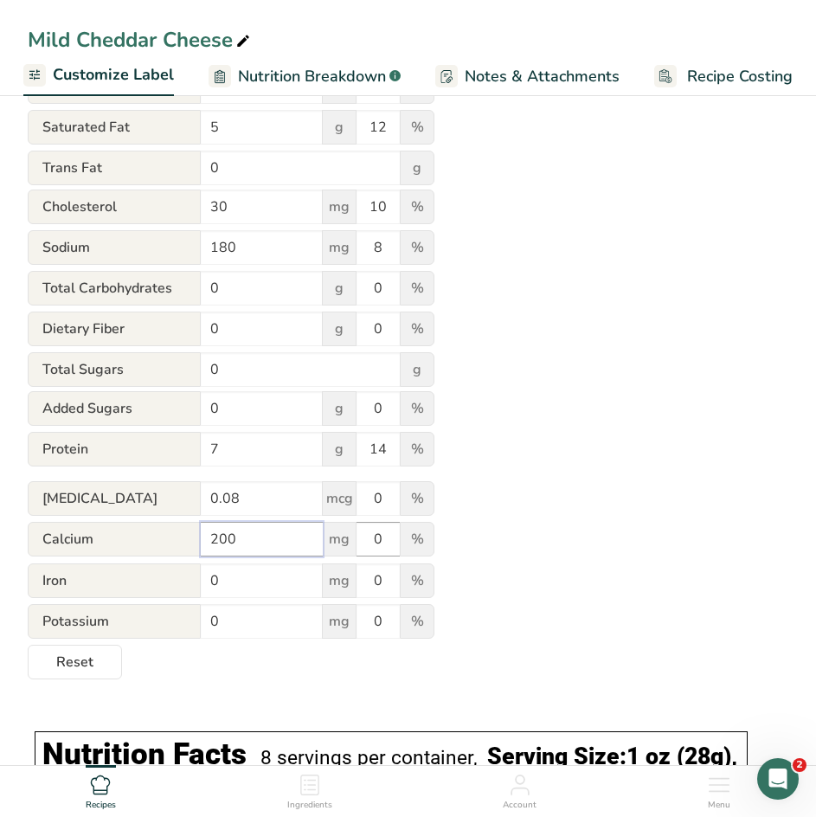
type input "200"
drag, startPoint x: 387, startPoint y: 537, endPoint x: 330, endPoint y: 539, distance: 57.2
click at [330, 539] on div "Calcium 200 mg 0 %" at bounding box center [231, 540] width 407 height 36
type input "15"
click at [230, 583] on input "0" at bounding box center [262, 581] width 122 height 35
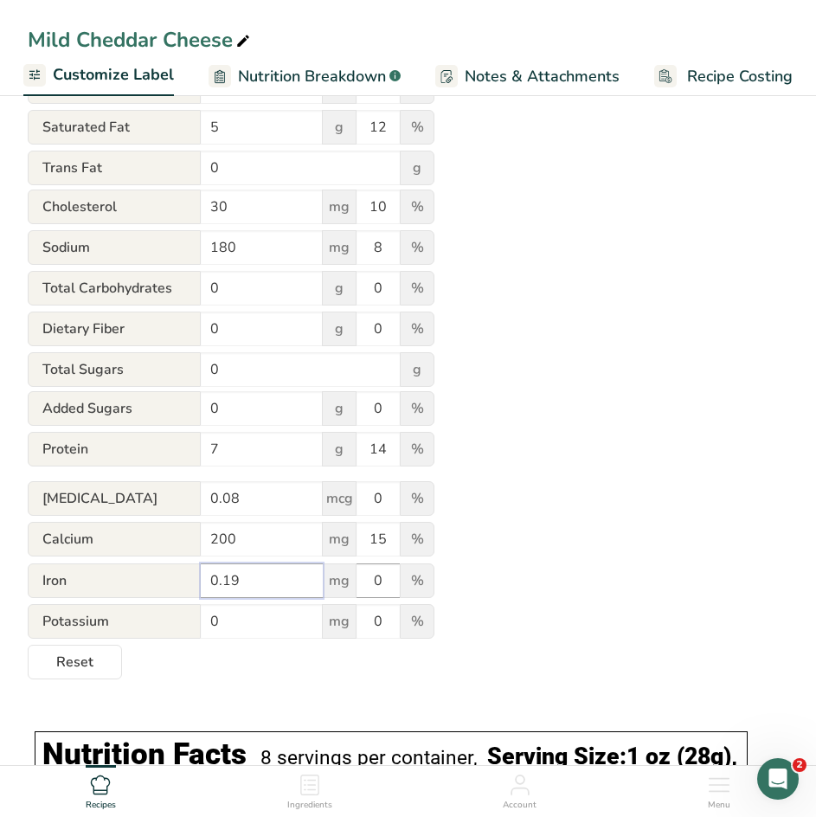
type input "0.19"
drag, startPoint x: 390, startPoint y: 588, endPoint x: 328, endPoint y: 582, distance: 61.8
click at [328, 582] on div "Iron 0.19 mg 0 %" at bounding box center [231, 582] width 407 height 36
type input "1"
drag, startPoint x: 229, startPoint y: 636, endPoint x: 128, endPoint y: 612, distance: 104.1
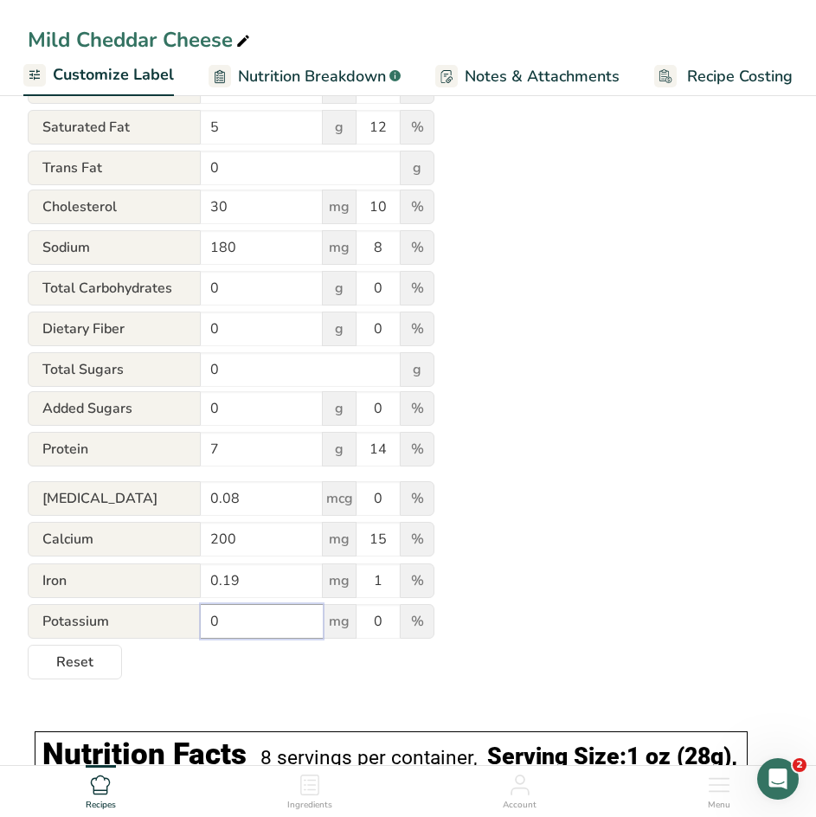
click at [128, 612] on div "Potassium 0 mg 0 %" at bounding box center [231, 622] width 407 height 36
type input "27"
click at [480, 519] on div "Utilize this manual override feature to get full control over the nutrition lab…" at bounding box center [408, 258] width 761 height 844
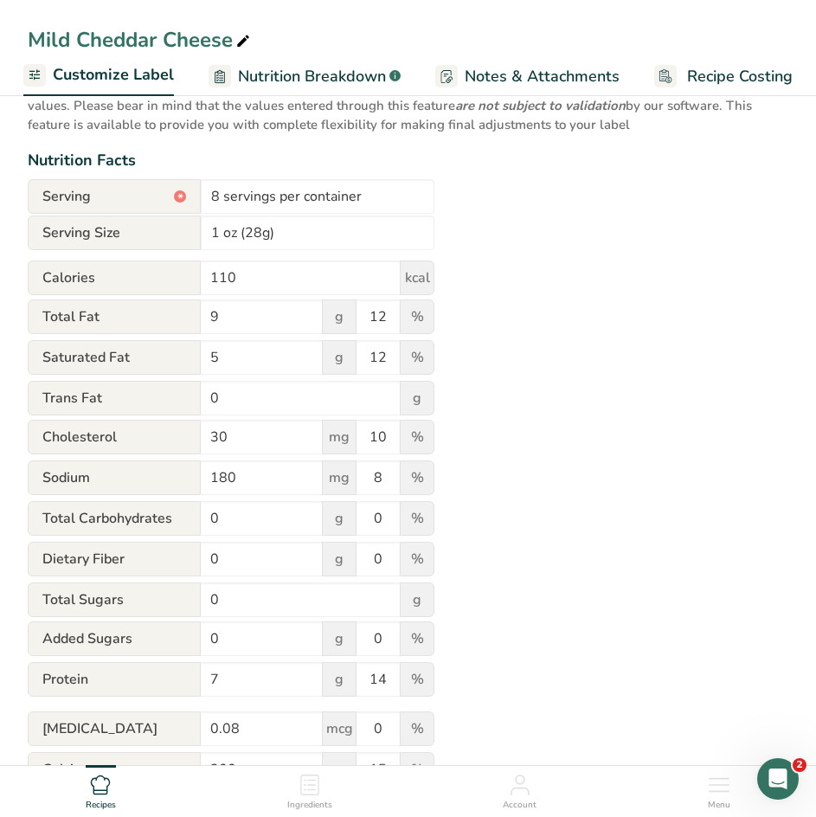
scroll to position [0, 0]
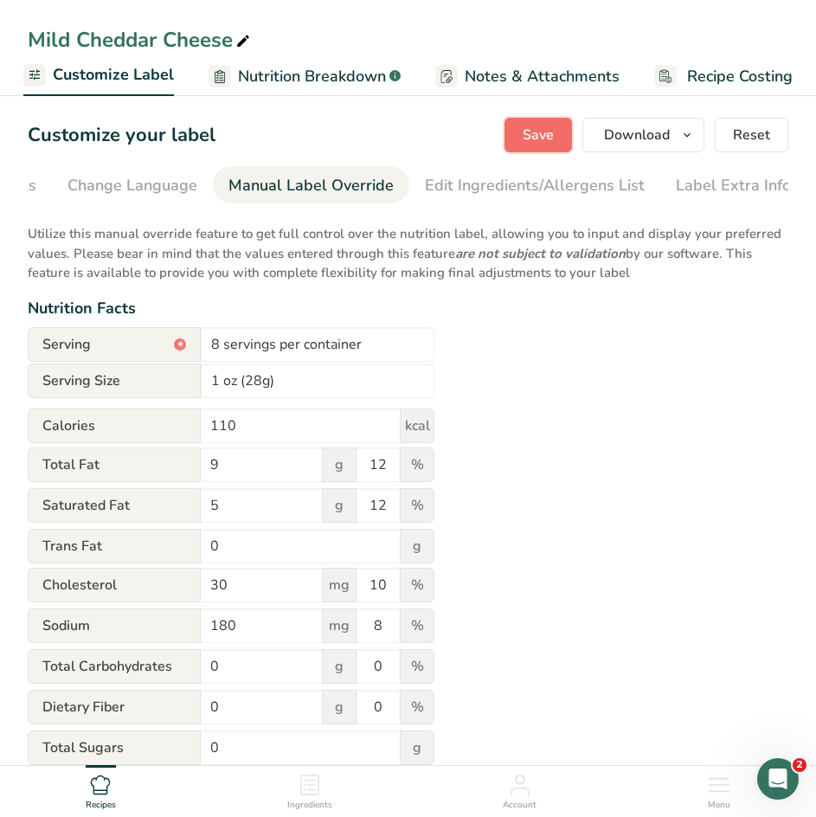
click at [533, 119] on button "Save" at bounding box center [539, 135] width 68 height 35
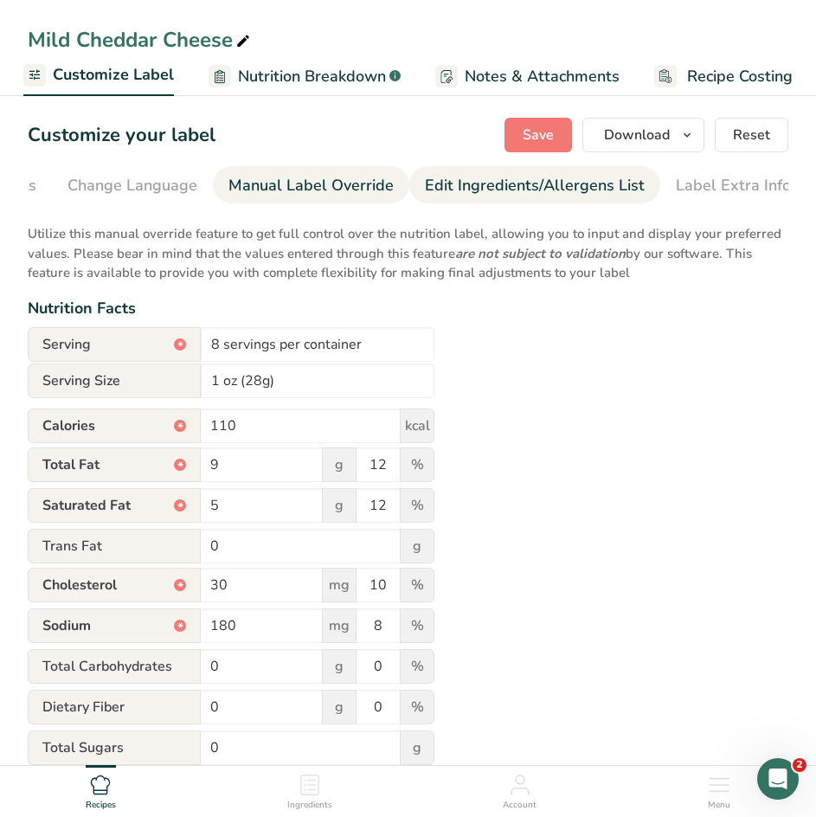
click at [482, 185] on div "Edit Ingredients/Allergens List" at bounding box center [535, 185] width 220 height 23
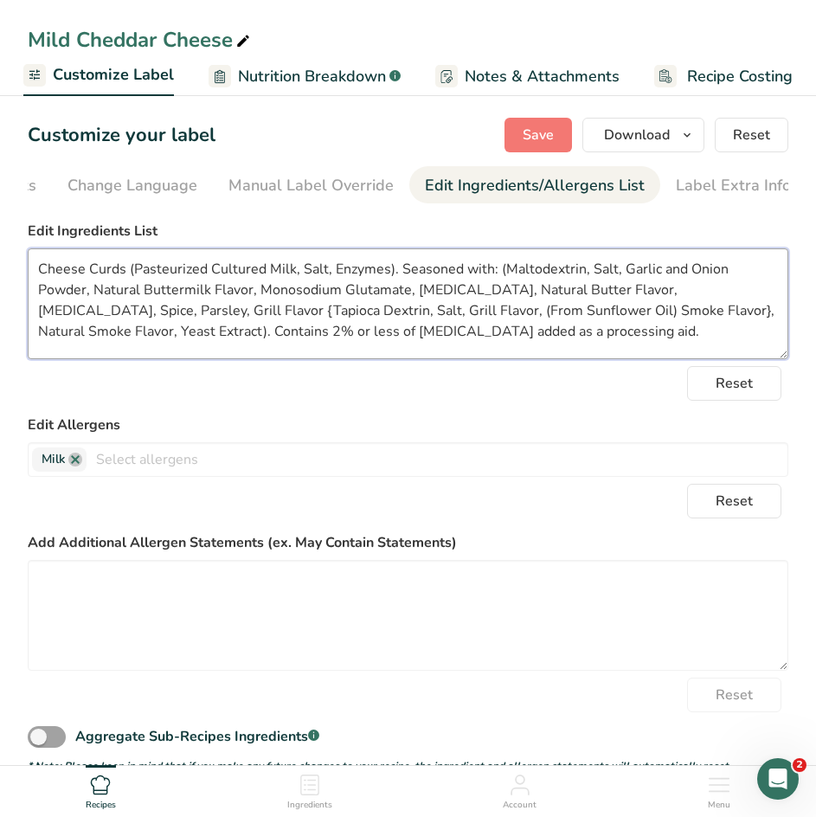
drag, startPoint x: 454, startPoint y: 346, endPoint x: -25, endPoint y: 215, distance: 497.3
click at [0, 215] on html "Mild Cheddar Cheese Recipe Setup Recipe Builder Customize Label Nutrition Break…" at bounding box center [408, 587] width 816 height 1174
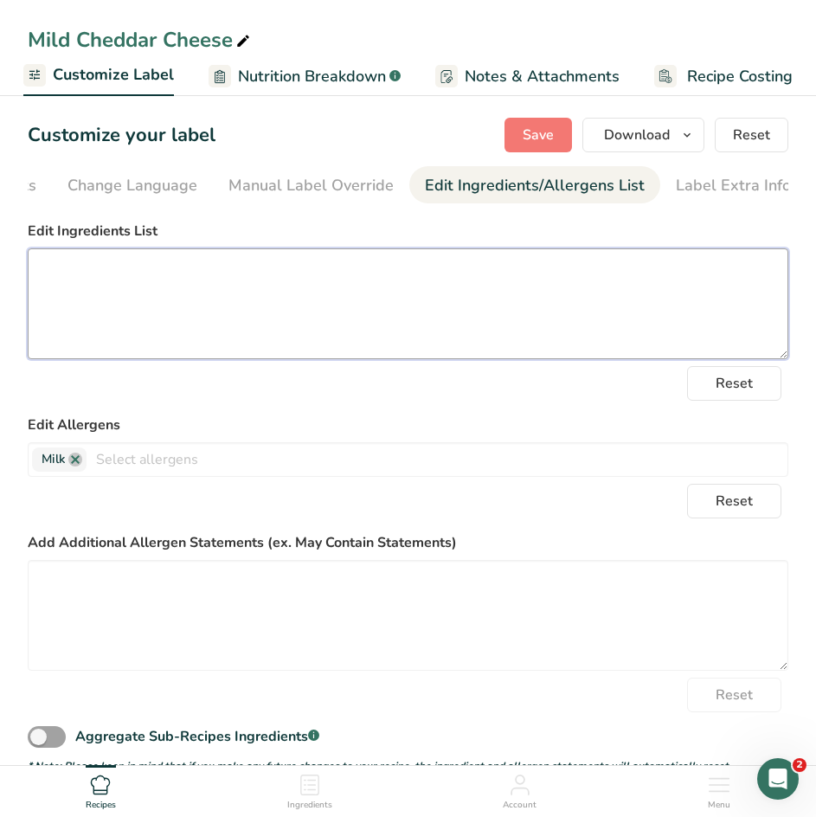
click at [70, 279] on textarea at bounding box center [408, 303] width 761 height 111
paste textarea "Ingredients Cultured pasteurized milk, salt, enzymes, and annatto (color)."
drag, startPoint x: 126, startPoint y: 276, endPoint x: -29, endPoint y: 248, distance: 157.4
click at [0, 248] on html "Mild Cheddar Cheese Recipe Setup Recipe Builder Customize Label Nutrition Break…" at bounding box center [408, 587] width 816 height 1174
click at [337, 325] on textarea "Cultured pasteurized milk, salt, enzymes, and annatto (color)." at bounding box center [408, 303] width 761 height 111
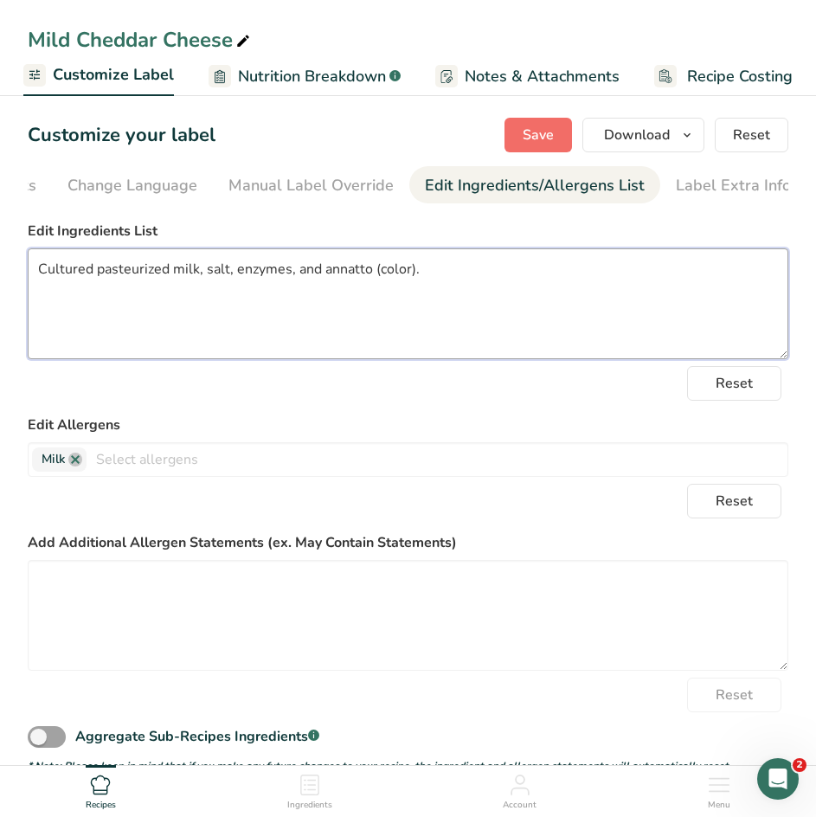
type textarea "Cultured pasteurized milk, salt, enzymes, and annatto (color)."
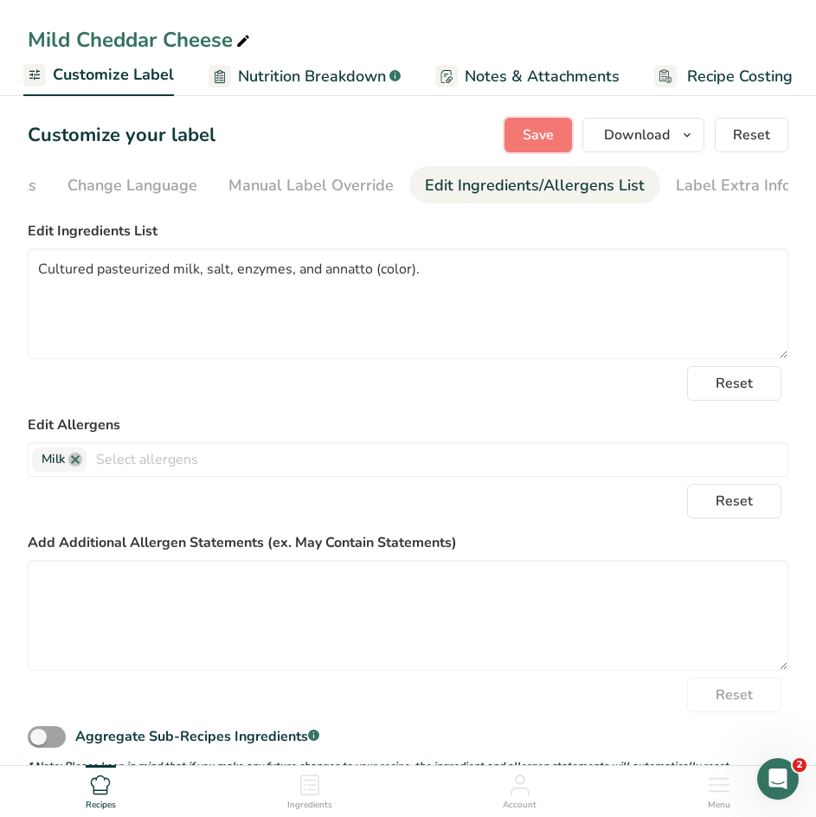
click at [516, 134] on button "Save" at bounding box center [539, 135] width 68 height 35
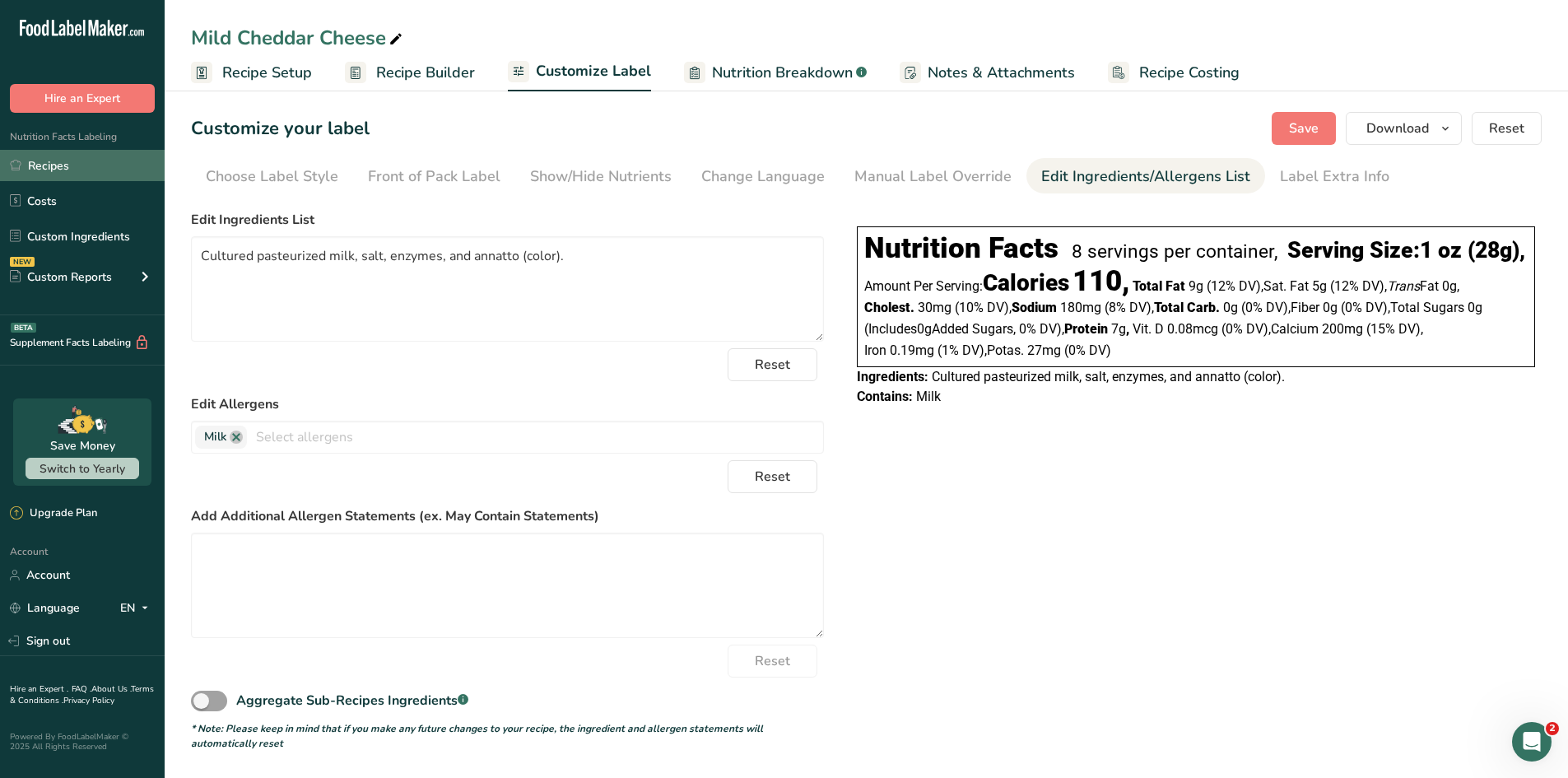
click at [65, 164] on link "Recipes" at bounding box center [82, 165] width 165 height 31
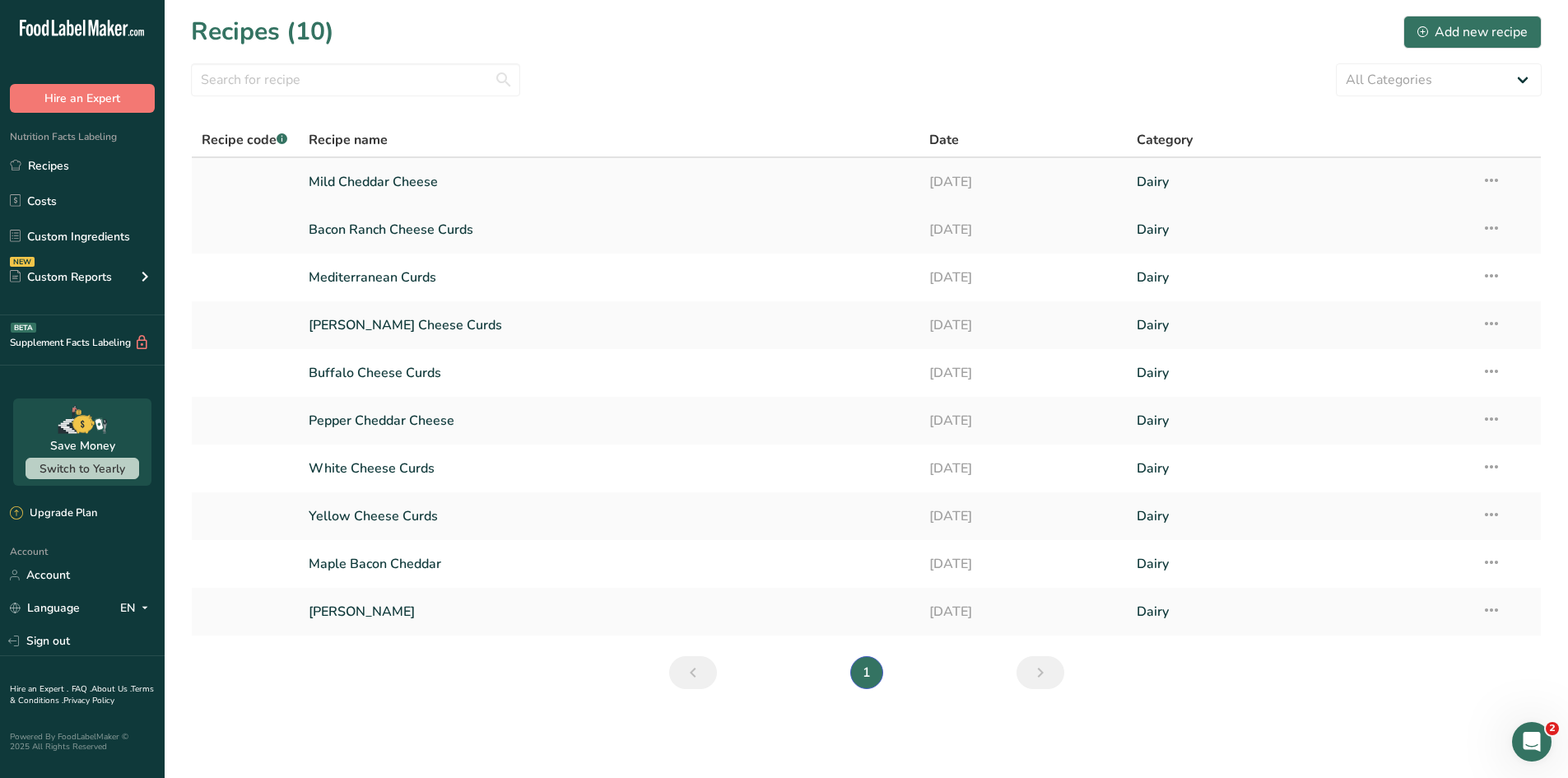
click at [1251, 181] on icon at bounding box center [1491, 180] width 20 height 29
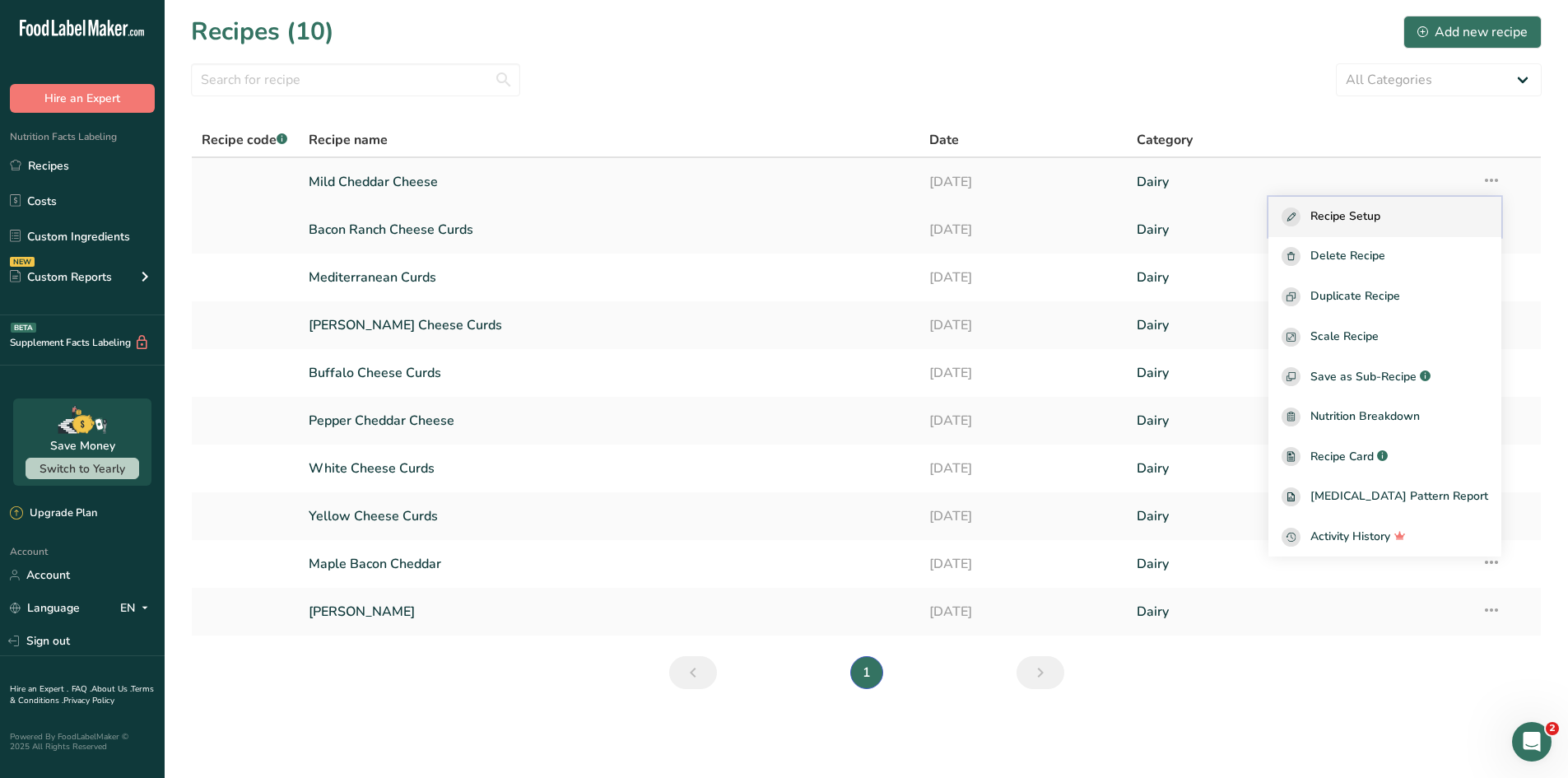
click at [1251, 218] on span "Recipe Setup" at bounding box center [1345, 217] width 70 height 19
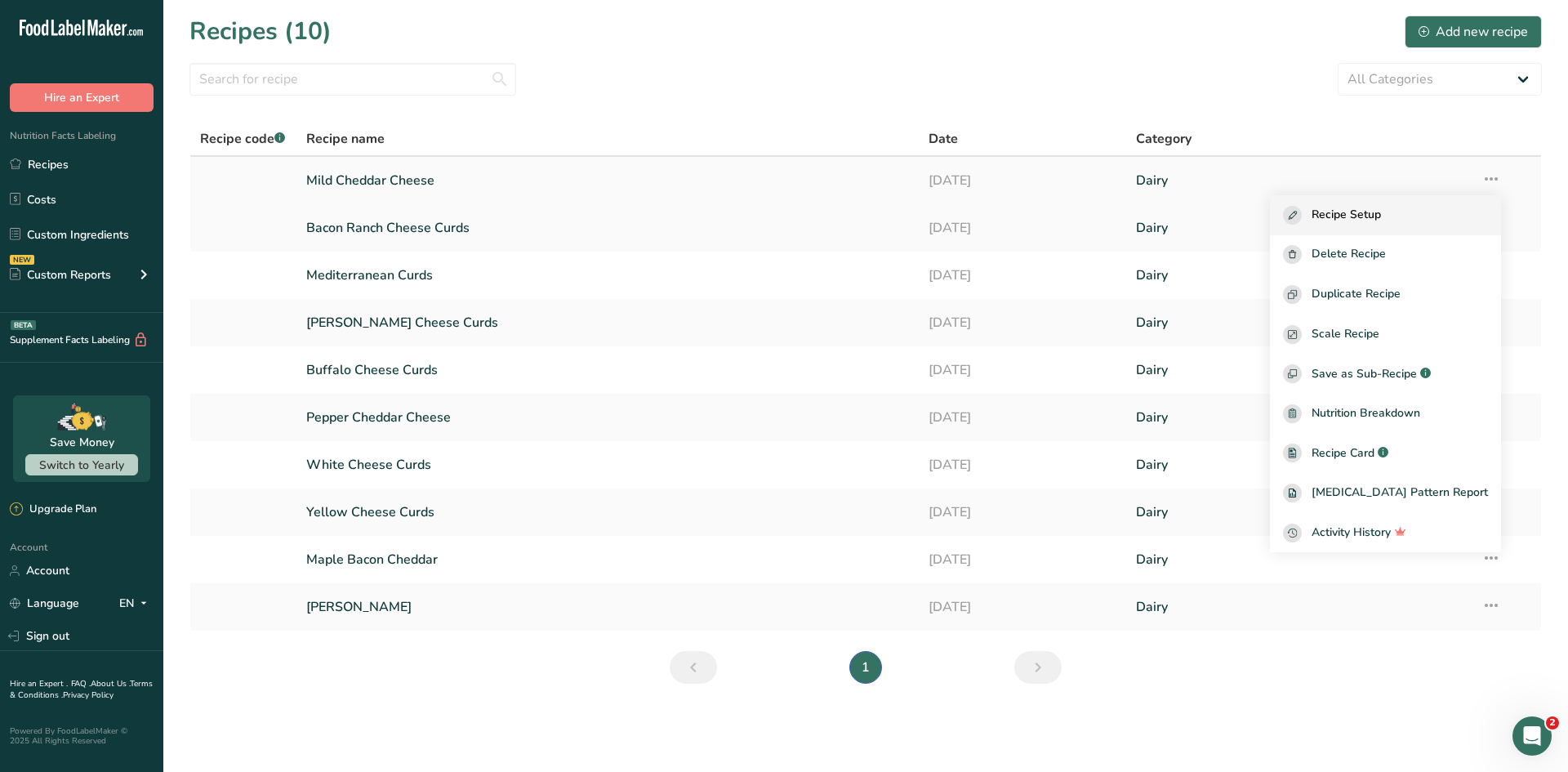
select select "5"
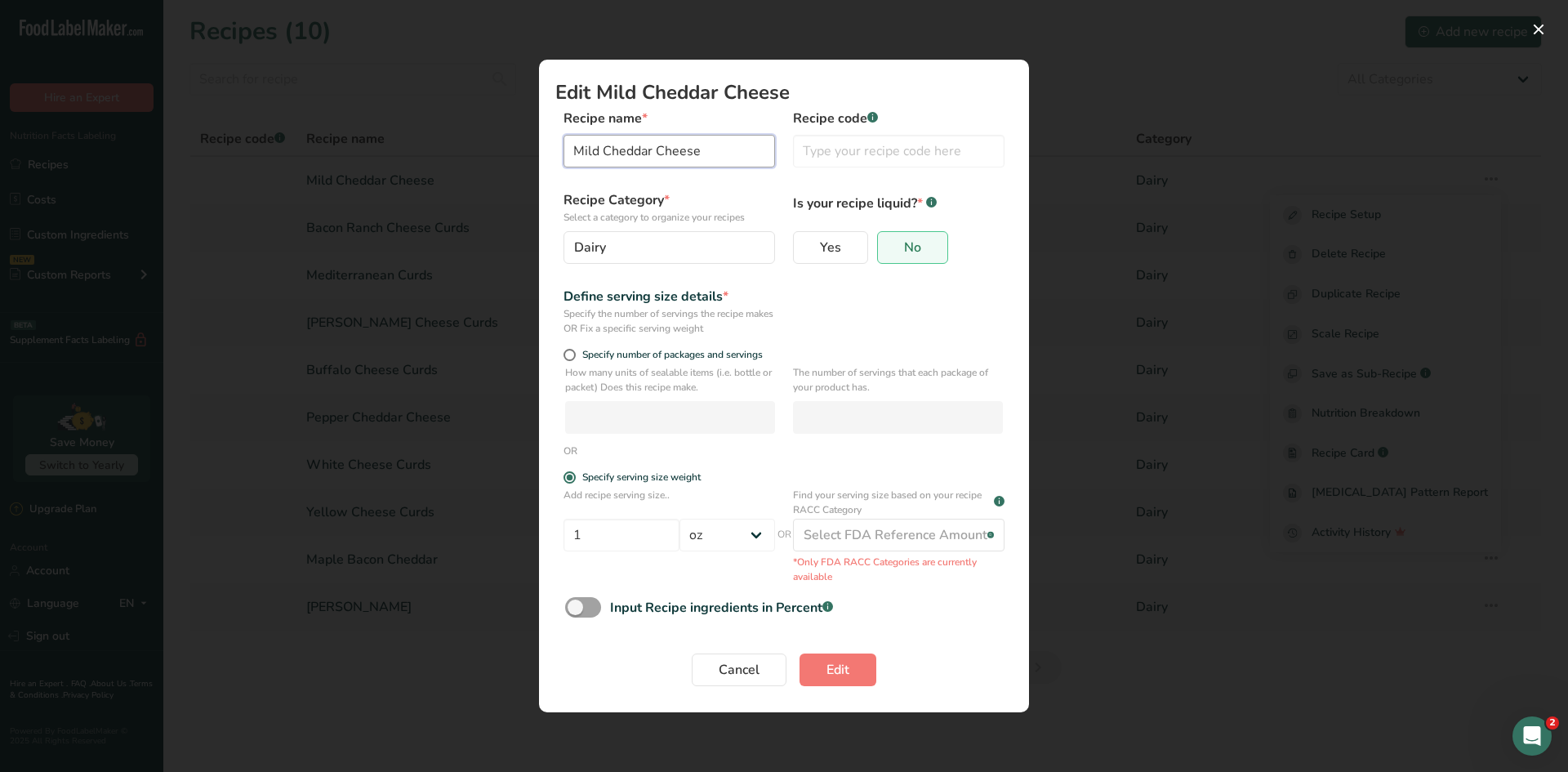
click at [604, 155] on input "Mild Cheddar Cheese" at bounding box center [669, 151] width 211 height 33
type input "Mild/Sharp Cheddar Cheese"
drag, startPoint x: 687, startPoint y: 642, endPoint x: 681, endPoint y: 635, distance: 9.2
click at [681, 635] on form "Recipe name * Mild/Sharp Cheddar Cheese Recipe code .a-a{fill:#347362;}.b-a{fil…" at bounding box center [784, 402] width 458 height 587
click at [842, 670] on span "Edit" at bounding box center [838, 669] width 23 height 20
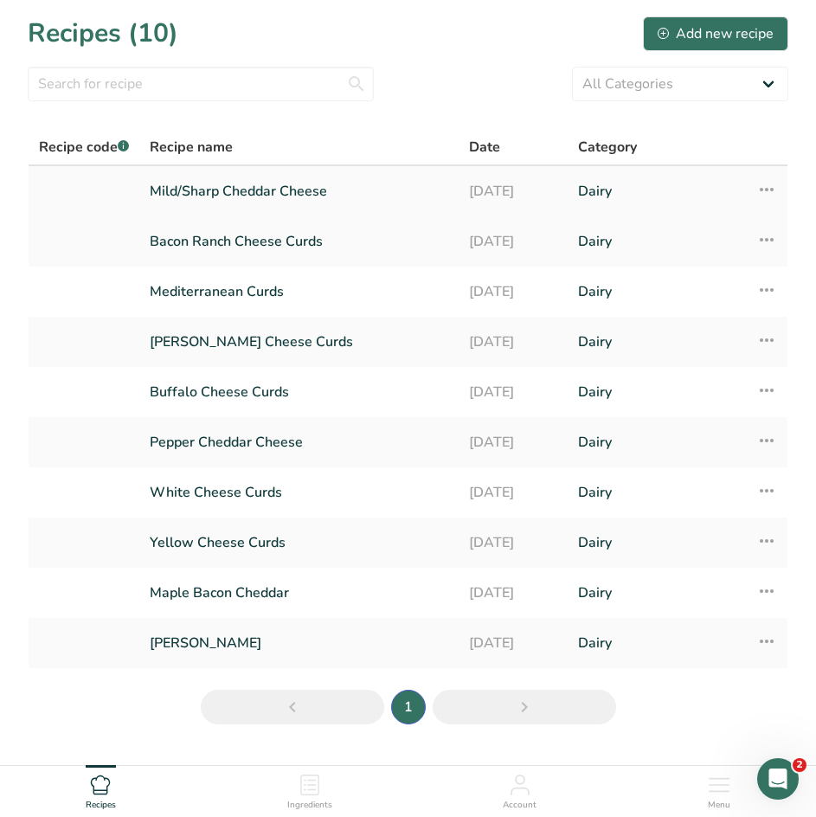
click at [776, 192] on icon at bounding box center [767, 189] width 21 height 31
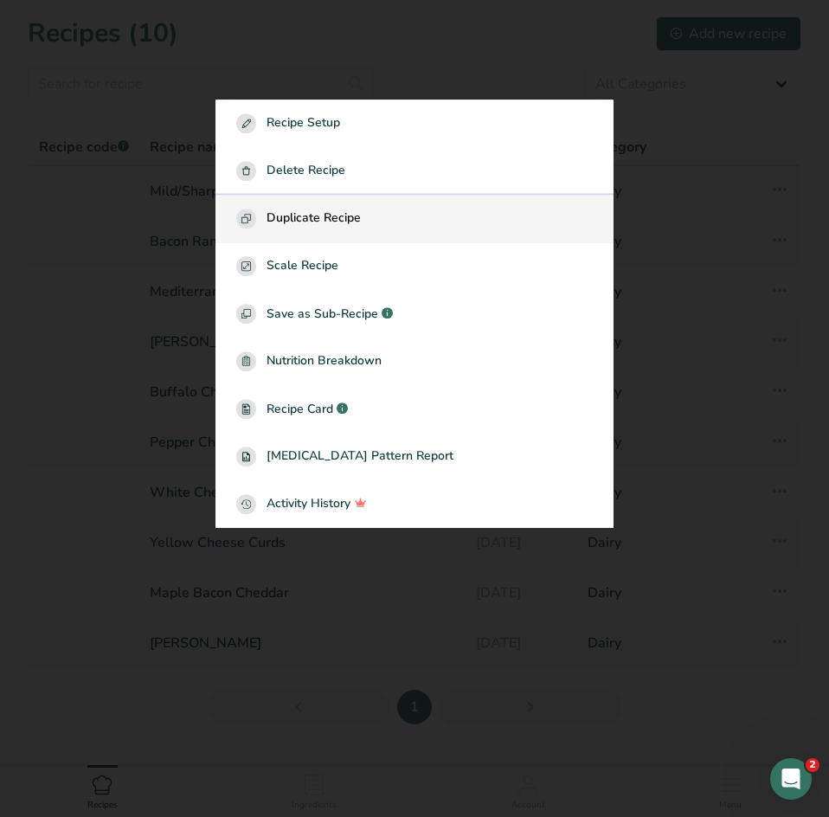
click at [355, 229] on button "Duplicate Recipe" at bounding box center [415, 219] width 398 height 48
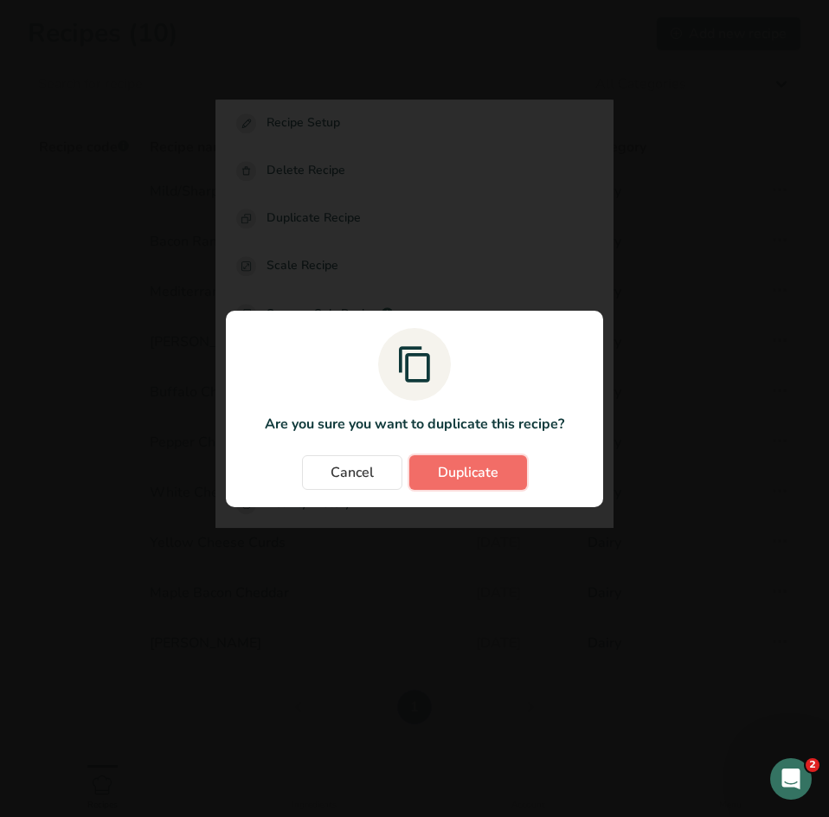
click at [454, 473] on span "Duplicate" at bounding box center [468, 472] width 61 height 21
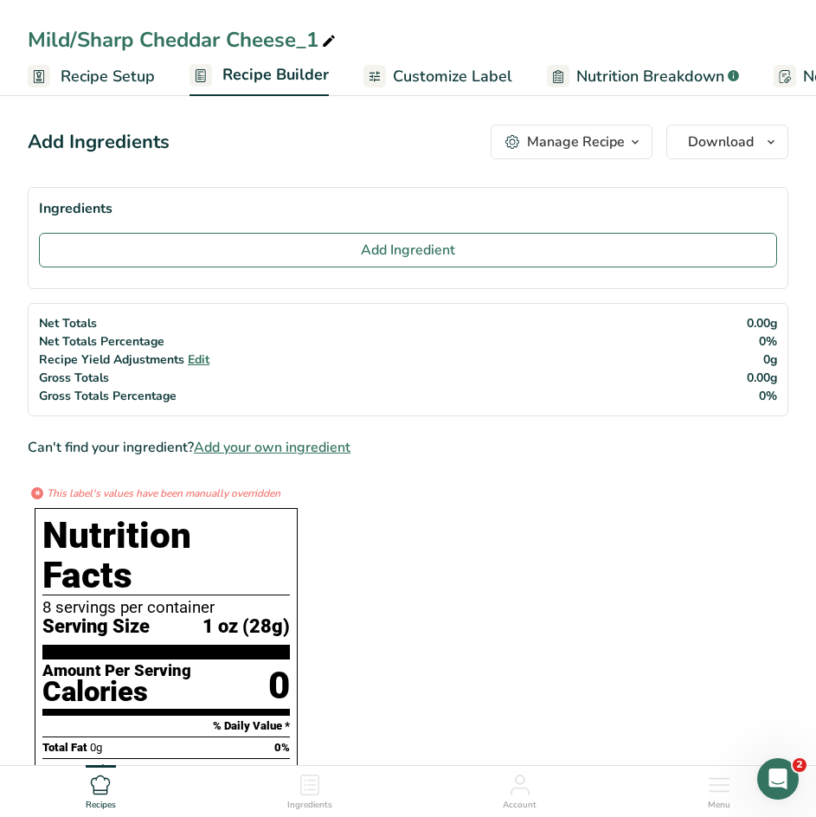
click at [336, 47] on icon at bounding box center [329, 41] width 16 height 24
drag, startPoint x: 322, startPoint y: 42, endPoint x: 4, endPoint y: 17, distance: 318.6
click at [4, 17] on div "Mild/Sharp Cheddar Cheese_1 Recipe Setup Recipe Builder Customize Label Nutriti…" at bounding box center [408, 48] width 816 height 96
type input "[PERSON_NAME] Cheese"
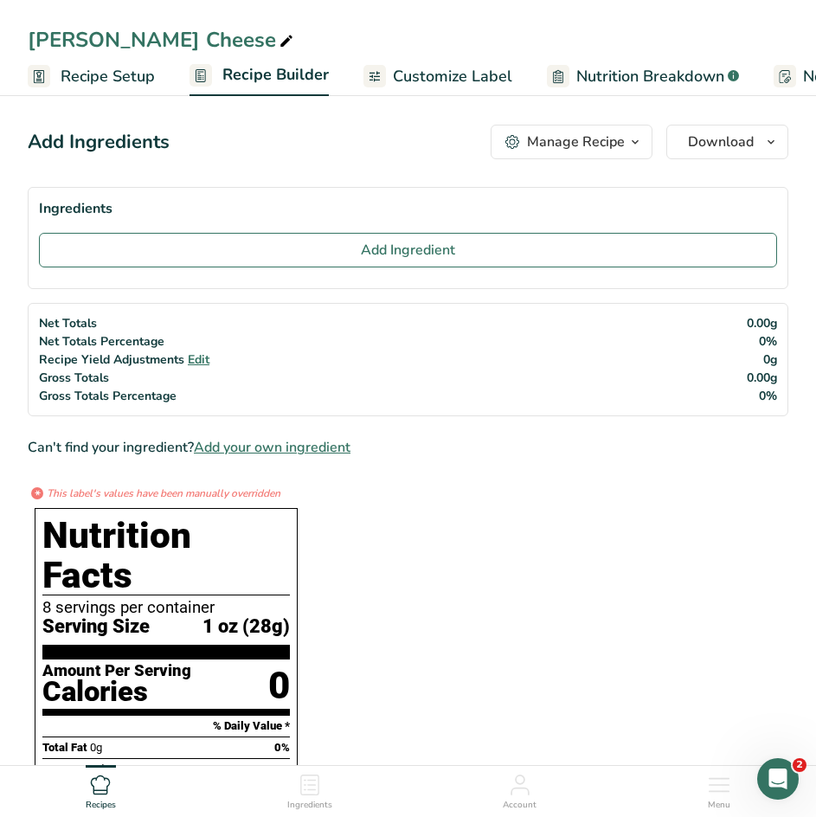
click at [423, 81] on span "Customize Label" at bounding box center [452, 76] width 119 height 23
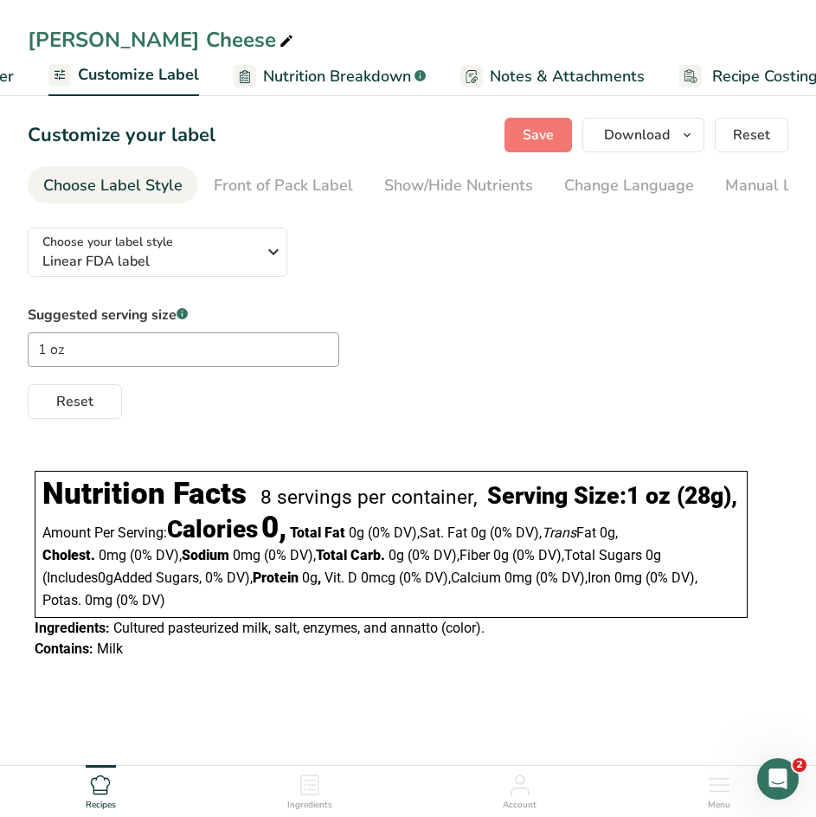
scroll to position [0, 338]
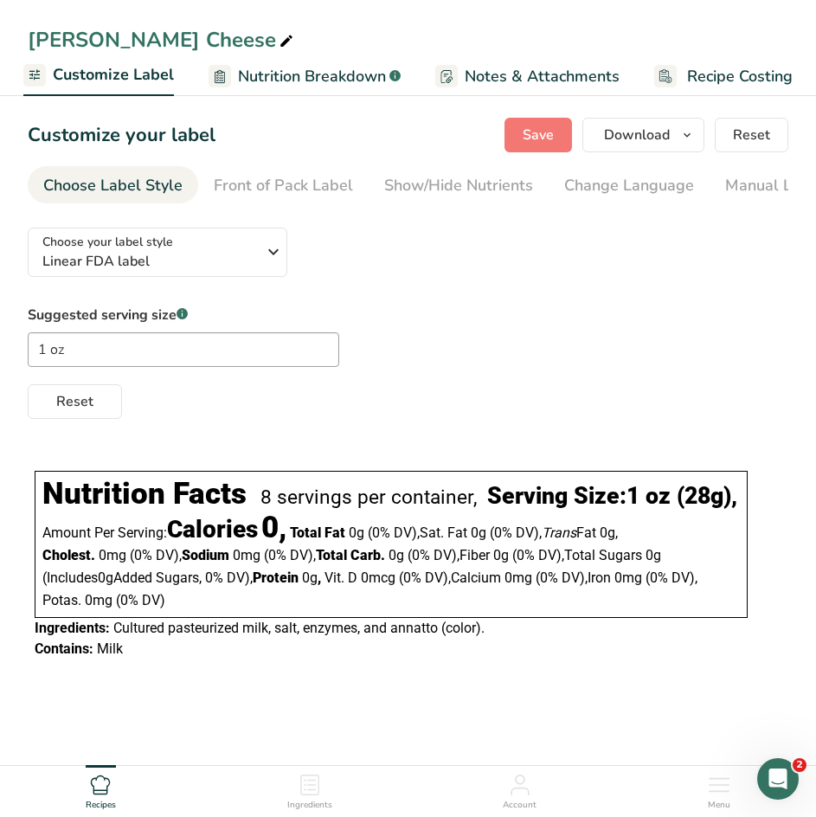
drag, startPoint x: 451, startPoint y: 209, endPoint x: 647, endPoint y: 203, distance: 195.7
click at [647, 203] on section "Customize your label Save Download Choose what to show on your downloaded label…" at bounding box center [408, 397] width 816 height 615
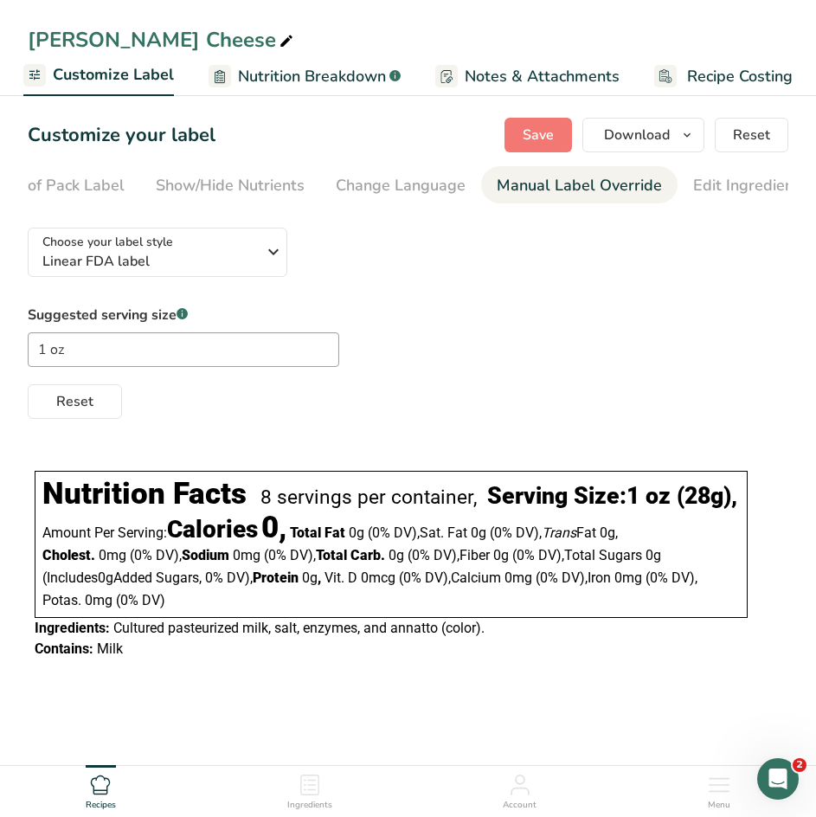
click at [506, 190] on div "Manual Label Override" at bounding box center [579, 185] width 165 height 23
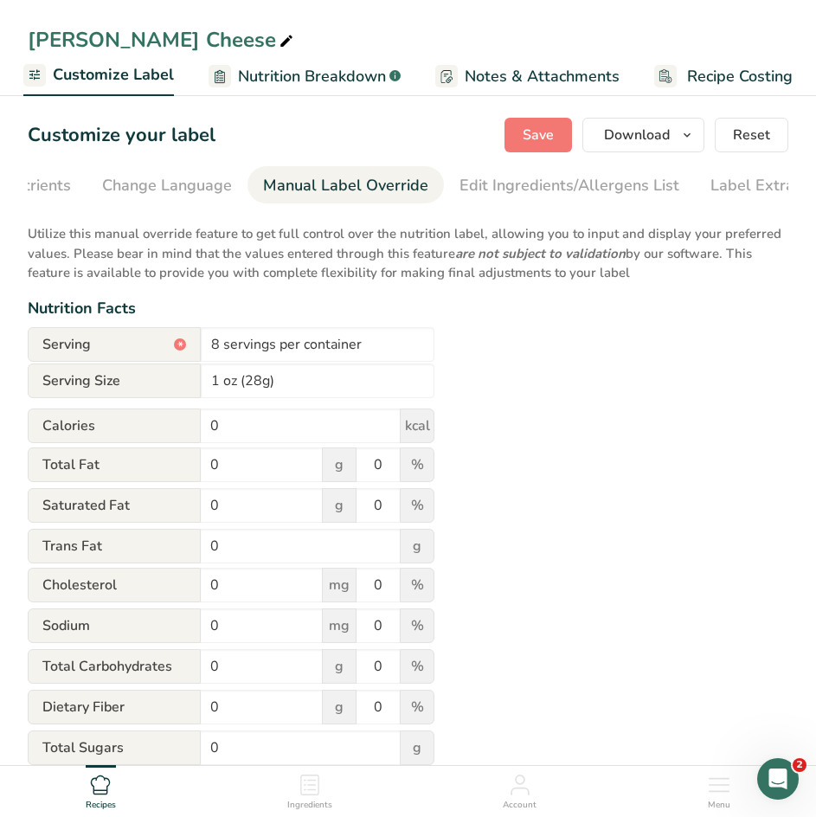
scroll to position [0, 497]
drag, startPoint x: 225, startPoint y: 429, endPoint x: 147, endPoint y: 432, distance: 77.9
click at [147, 432] on div "Calories 0 kcal" at bounding box center [231, 426] width 407 height 35
type input "110"
drag, startPoint x: 244, startPoint y: 468, endPoint x: 126, endPoint y: 468, distance: 117.7
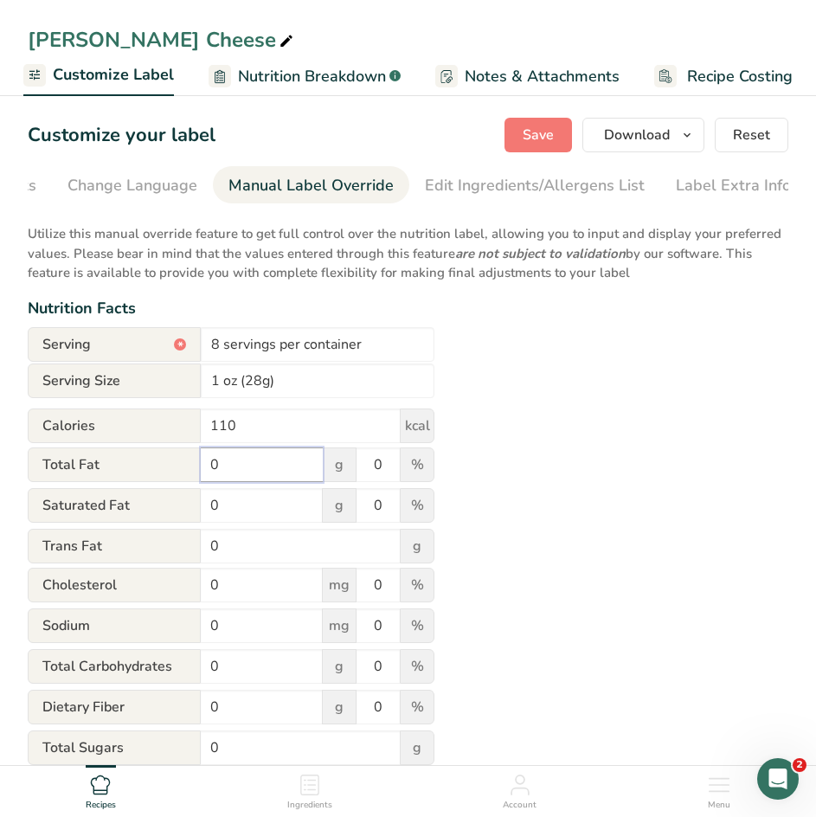
click at [126, 468] on div "Total Fat 0 g 0 %" at bounding box center [231, 466] width 407 height 36
type input "5"
drag, startPoint x: 383, startPoint y: 472, endPoint x: 306, endPoint y: 457, distance: 78.4
click at [306, 457] on div "Total Fat 5 g 0 %" at bounding box center [231, 466] width 407 height 36
type input "12"
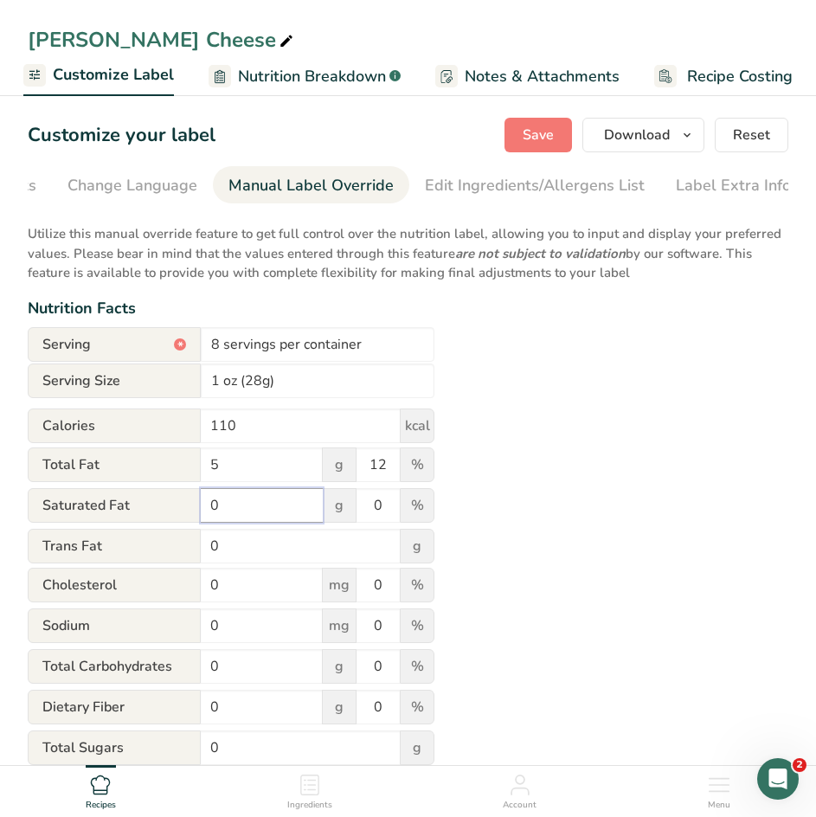
drag, startPoint x: 227, startPoint y: 523, endPoint x: 113, endPoint y: 496, distance: 116.5
click at [113, 496] on div "Saturated Fat 0 g 0 %" at bounding box center [231, 506] width 407 height 36
type input "5"
drag, startPoint x: 386, startPoint y: 507, endPoint x: 305, endPoint y: 514, distance: 81.7
click at [305, 514] on div "Saturated Fat 5 g 0 %" at bounding box center [231, 506] width 407 height 36
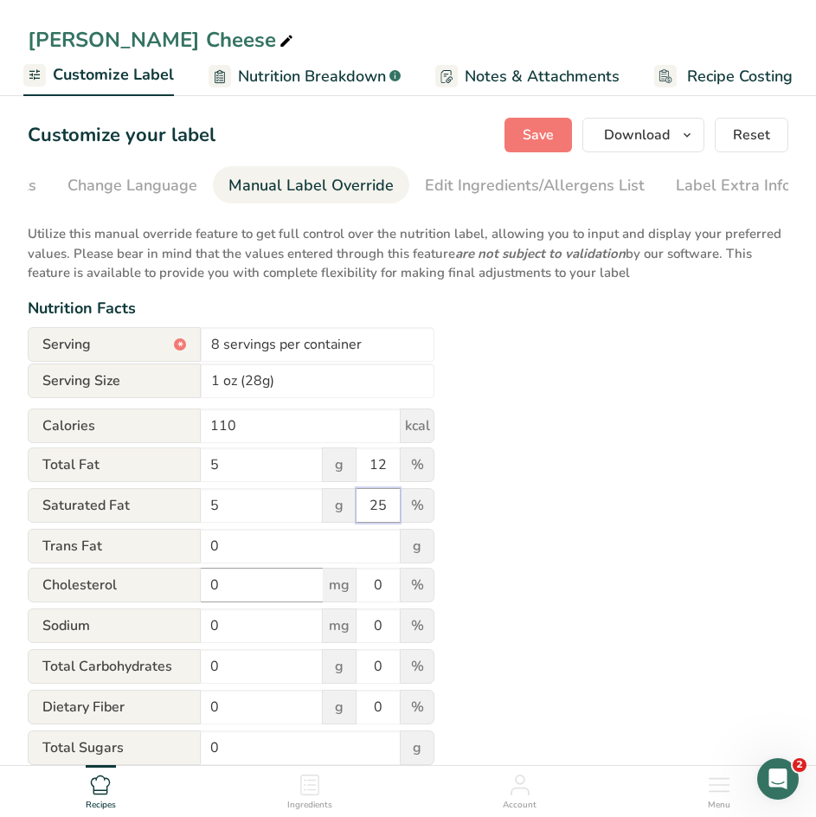
type input "25"
drag, startPoint x: 231, startPoint y: 591, endPoint x: 137, endPoint y: 582, distance: 94.8
click at [137, 582] on div "[MEDICAL_DATA] 0 mg 0 %" at bounding box center [231, 586] width 407 height 36
type input "30"
drag, startPoint x: 394, startPoint y: 586, endPoint x: 319, endPoint y: 585, distance: 74.4
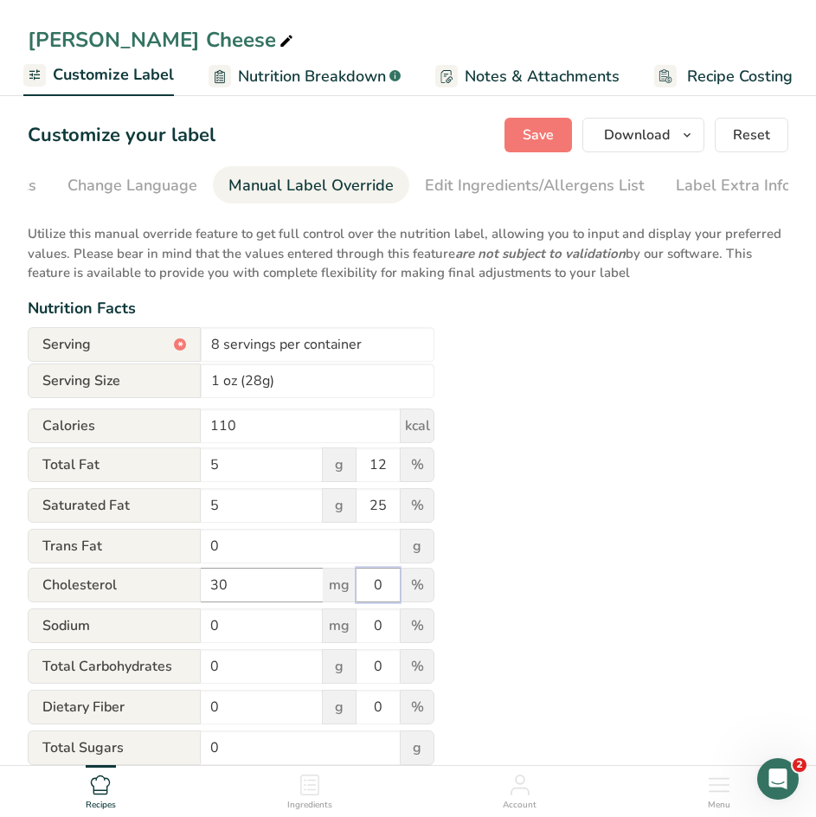
click at [319, 585] on div "[MEDICAL_DATA] 30 mg 0 %" at bounding box center [231, 586] width 407 height 36
type input "10"
drag, startPoint x: 229, startPoint y: 635, endPoint x: 151, endPoint y: 640, distance: 77.2
drag, startPoint x: 151, startPoint y: 640, endPoint x: 225, endPoint y: 664, distance: 77.5
click at [225, 664] on input "0" at bounding box center [262, 666] width 122 height 35
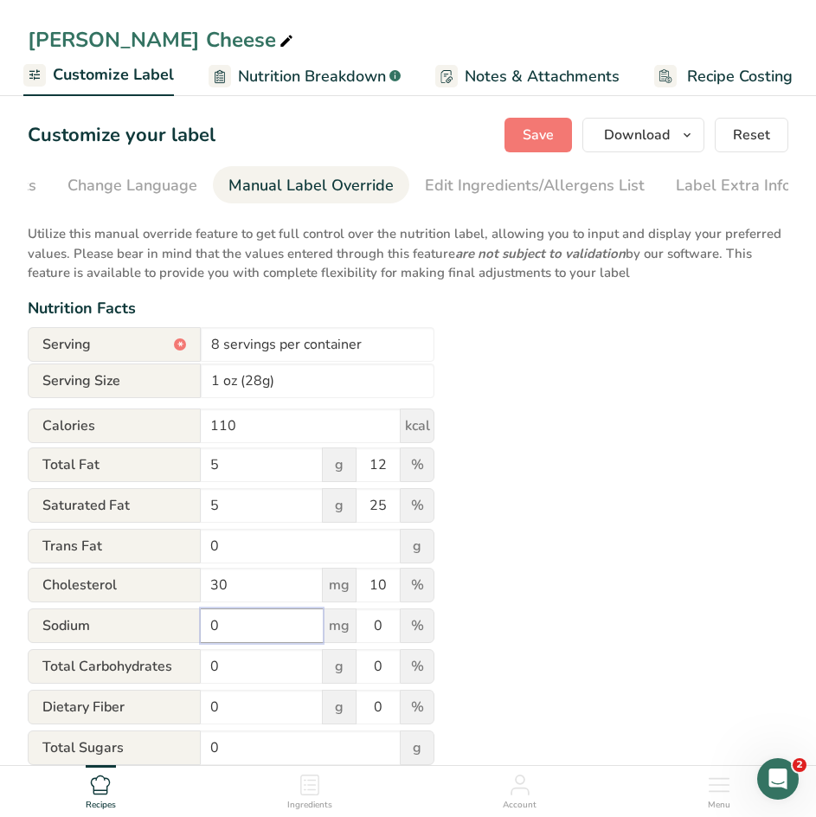
click at [226, 622] on input "0" at bounding box center [262, 626] width 122 height 35
type input "180"
drag, startPoint x: 390, startPoint y: 632, endPoint x: 326, endPoint y: 642, distance: 64.9
click at [326, 642] on div "Sodium 180 mg 0 %" at bounding box center [231, 627] width 407 height 36
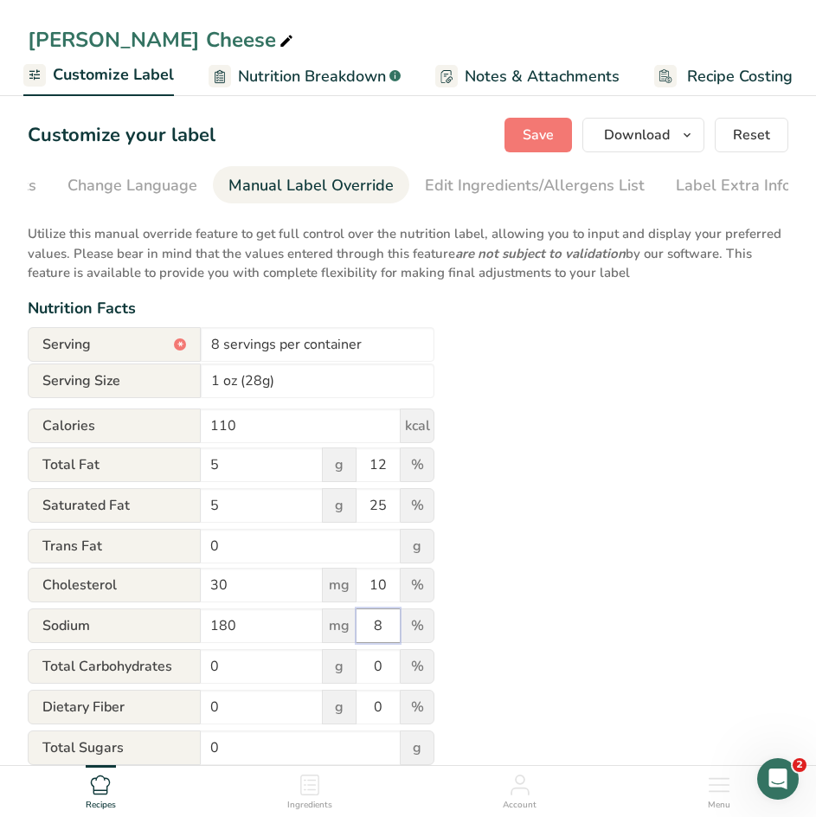
type input "8"
drag, startPoint x: 326, startPoint y: 642, endPoint x: 445, endPoint y: 541, distance: 156.0
click at [445, 541] on div "Utilize this manual override feature to get full control over the nutrition lab…" at bounding box center [408, 636] width 761 height 844
click at [494, 547] on div "Utilize this manual override feature to get full control over the nutrition lab…" at bounding box center [408, 636] width 761 height 844
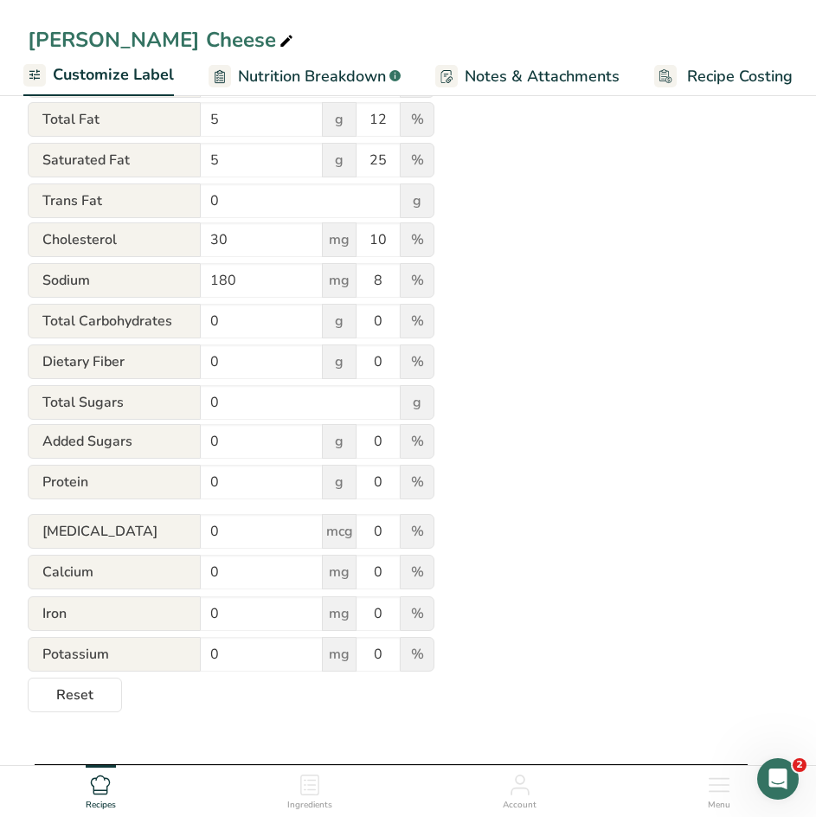
scroll to position [346, 0]
drag, startPoint x: 222, startPoint y: 532, endPoint x: 145, endPoint y: 525, distance: 76.5
click at [145, 525] on div "[MEDICAL_DATA] 0 mcg 0 %" at bounding box center [231, 531] width 407 height 36
drag, startPoint x: 226, startPoint y: 583, endPoint x: 158, endPoint y: 570, distance: 68.9
click at [158, 570] on div "Calcium 0 mg 0 %" at bounding box center [231, 572] width 407 height 36
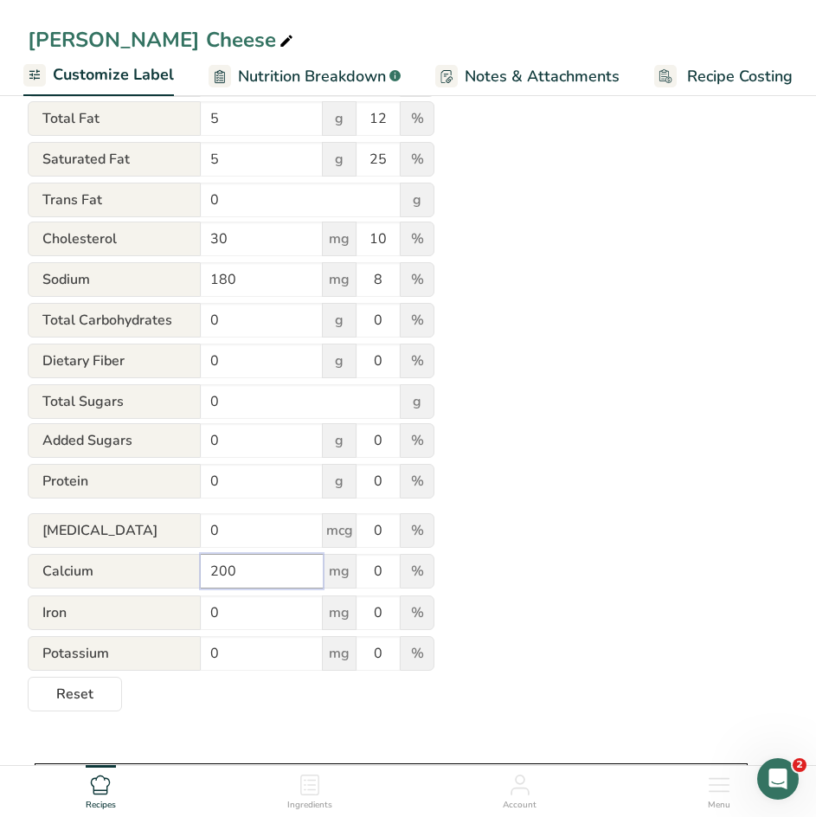
type input "200"
drag, startPoint x: 382, startPoint y: 577, endPoint x: 343, endPoint y: 582, distance: 39.2
click at [343, 582] on div "Calcium 200 mg 0 %" at bounding box center [231, 572] width 407 height 36
type input "15"
drag, startPoint x: 226, startPoint y: 655, endPoint x: 151, endPoint y: 647, distance: 74.9
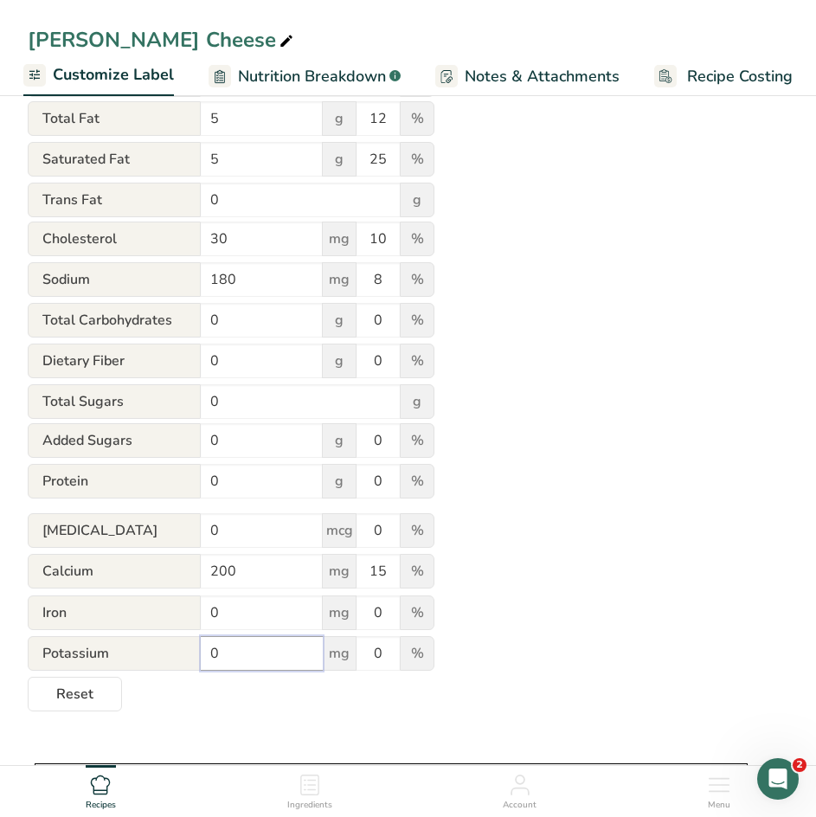
click at [151, 647] on div "Potassium 0 mg 0 %" at bounding box center [231, 654] width 407 height 36
type input "20"
drag, startPoint x: 228, startPoint y: 486, endPoint x: 136, endPoint y: 471, distance: 93.1
click at [136, 471] on div "Protein 0 g 0 %" at bounding box center [231, 482] width 407 height 36
type input "6"
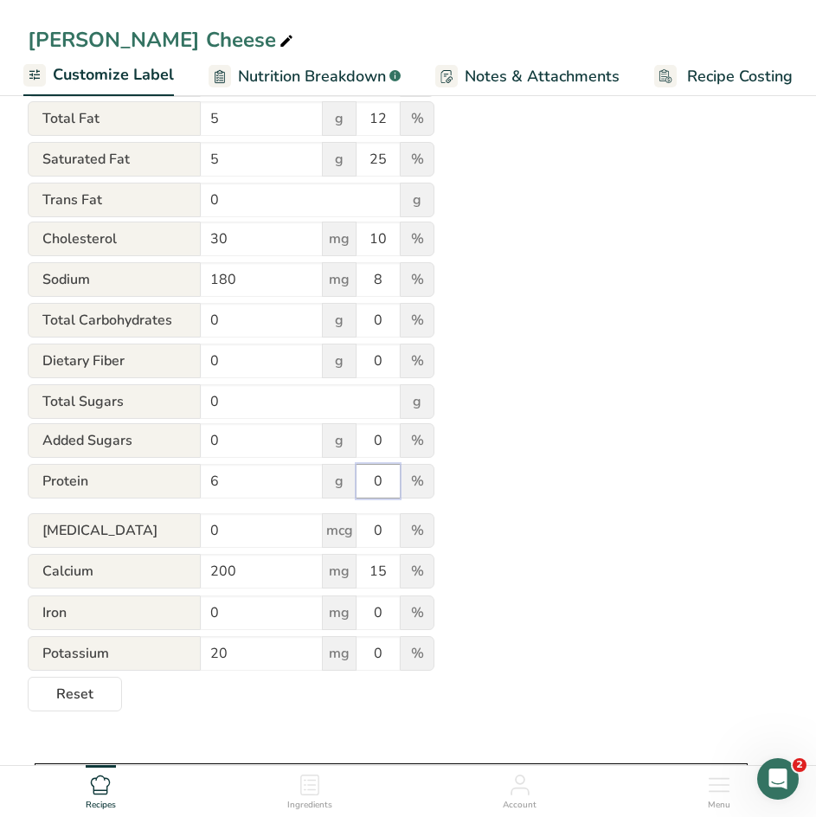
drag, startPoint x: 390, startPoint y: 490, endPoint x: 331, endPoint y: 471, distance: 61.9
click at [331, 471] on div "Protein 6 g 0 %" at bounding box center [231, 482] width 407 height 36
type input "12"
click at [548, 449] on div "Utilize this manual override feature to get full control over the nutrition lab…" at bounding box center [408, 290] width 761 height 844
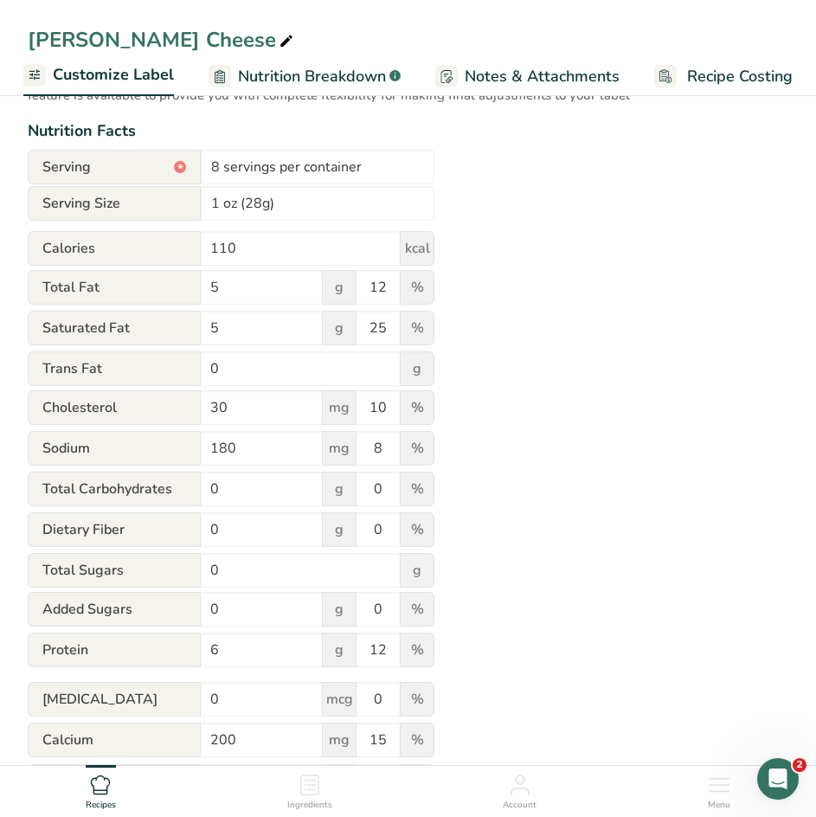
scroll to position [171, 0]
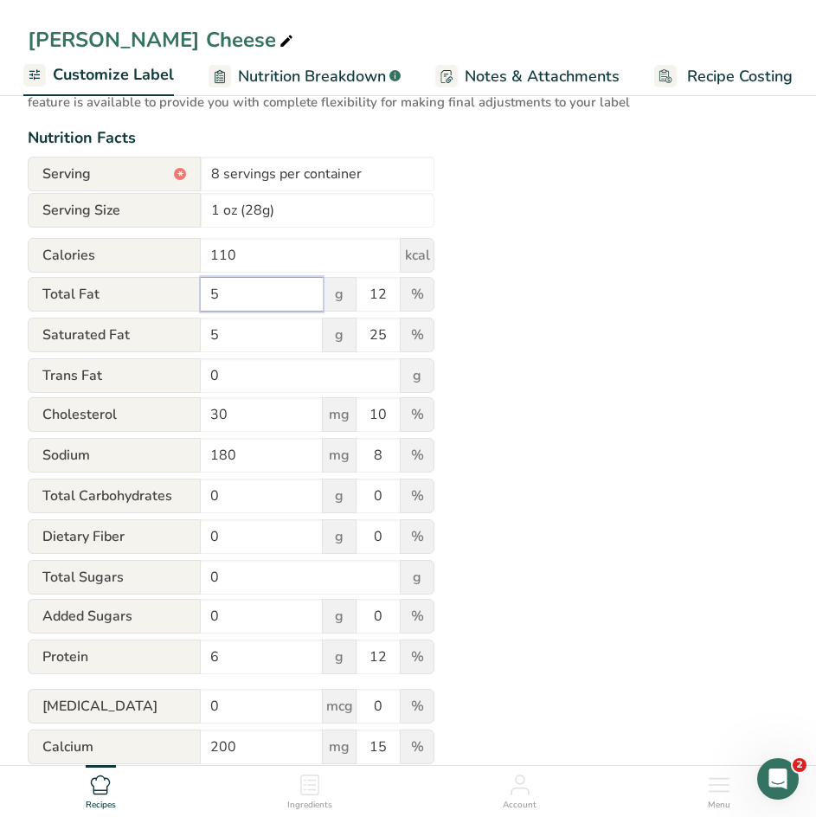
drag, startPoint x: 232, startPoint y: 302, endPoint x: 132, endPoint y: 301, distance: 100.4
click at [132, 301] on div "Total Fat 5 g 12 %" at bounding box center [231, 295] width 407 height 36
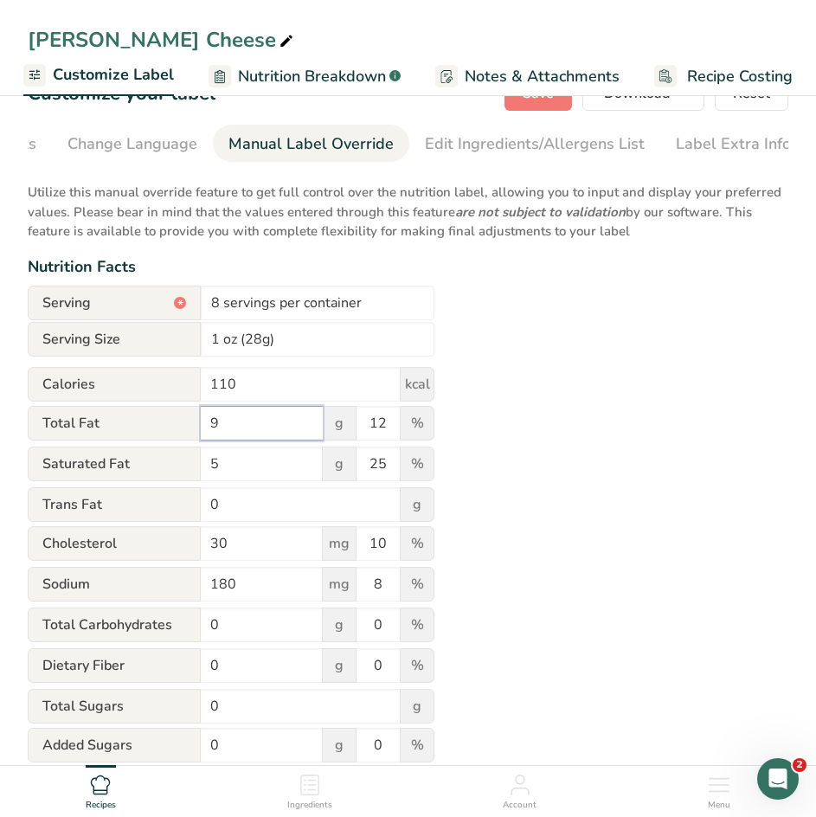
scroll to position [0, 0]
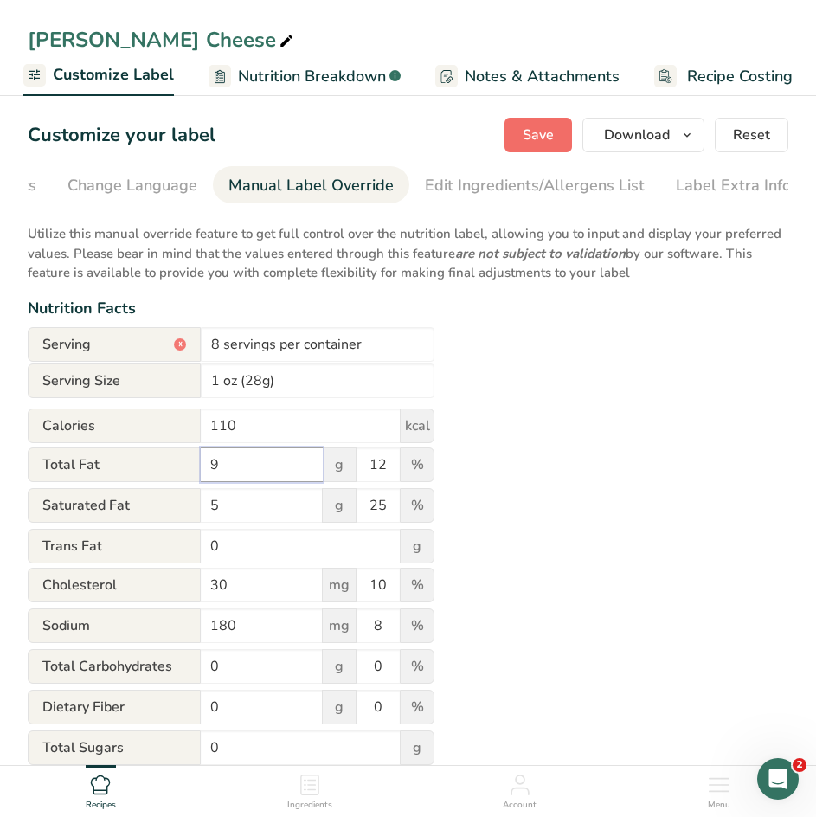
type input "9"
click at [535, 135] on span "Save" at bounding box center [538, 135] width 31 height 21
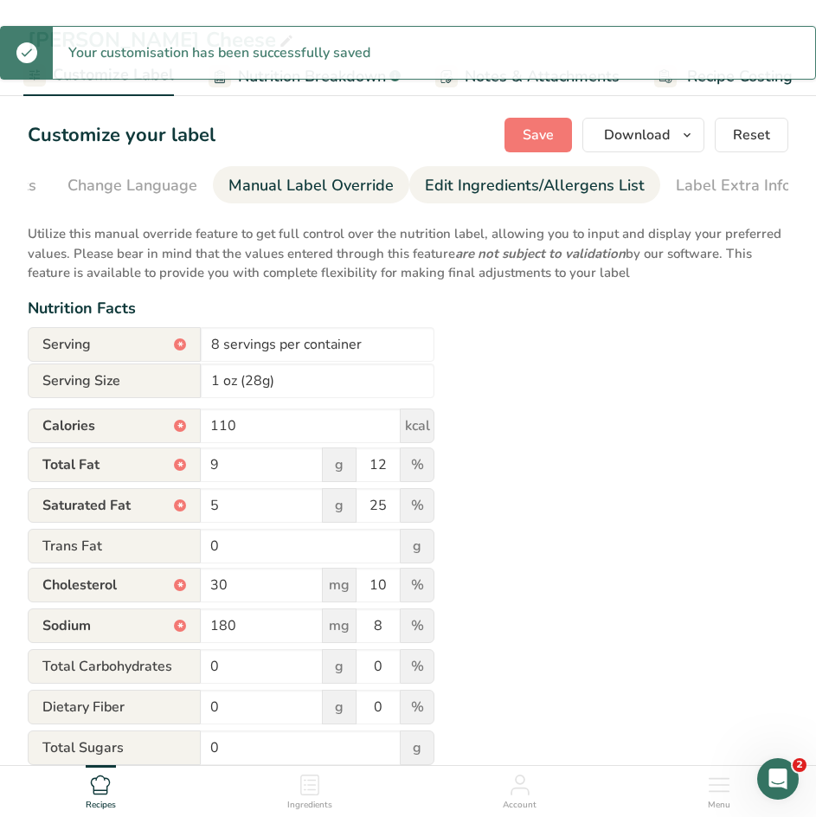
click at [522, 171] on link "Edit Ingredients/Allergens List" at bounding box center [535, 185] width 220 height 39
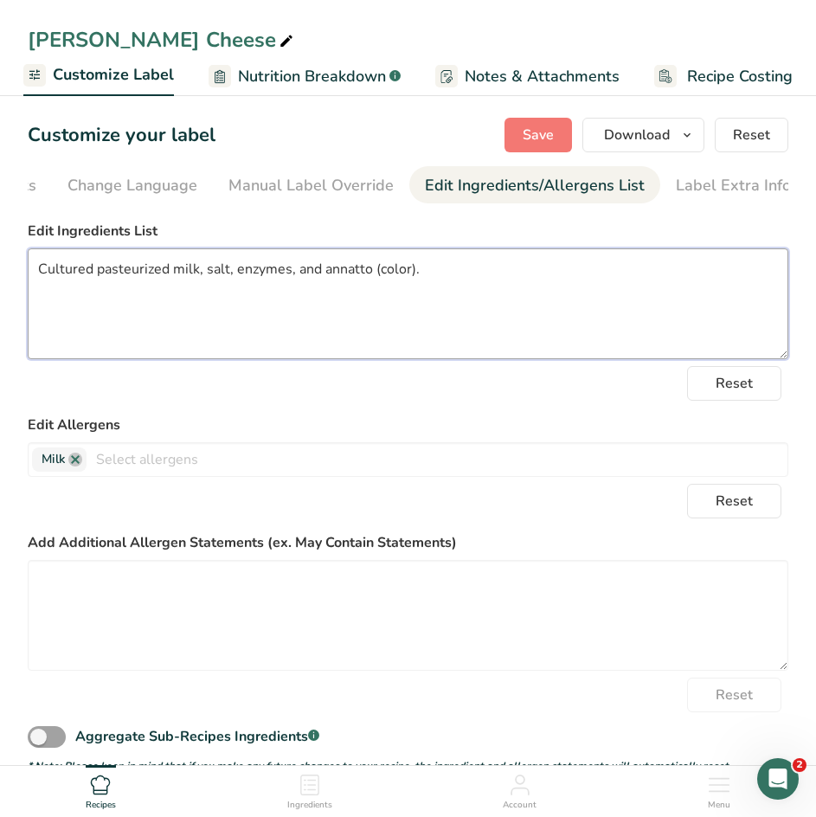
drag, startPoint x: 428, startPoint y: 276, endPoint x: -43, endPoint y: 222, distance: 473.9
click at [0, 222] on html "[PERSON_NAME] Cheese Recipe Setup Recipe Builder Customize Label Nutrition Brea…" at bounding box center [408, 555] width 816 height 1111
click at [93, 285] on textarea at bounding box center [408, 303] width 761 height 111
paste textarea "Pasteurized milk, cheese cultures, jalapeno peppers, salt, and enzymes."
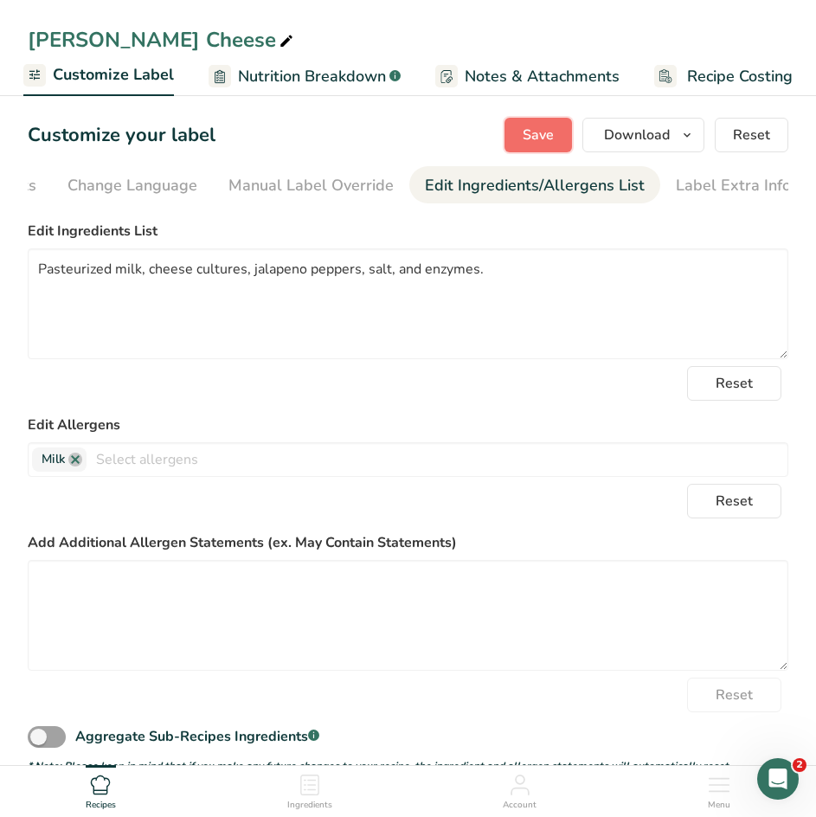
click at [539, 128] on span "Save" at bounding box center [538, 135] width 31 height 21
type textarea "Pasteurized milk, cheese cultures, jalapeno peppers, salt, and enzymes."
click at [540, 141] on span "Save" at bounding box center [538, 135] width 31 height 21
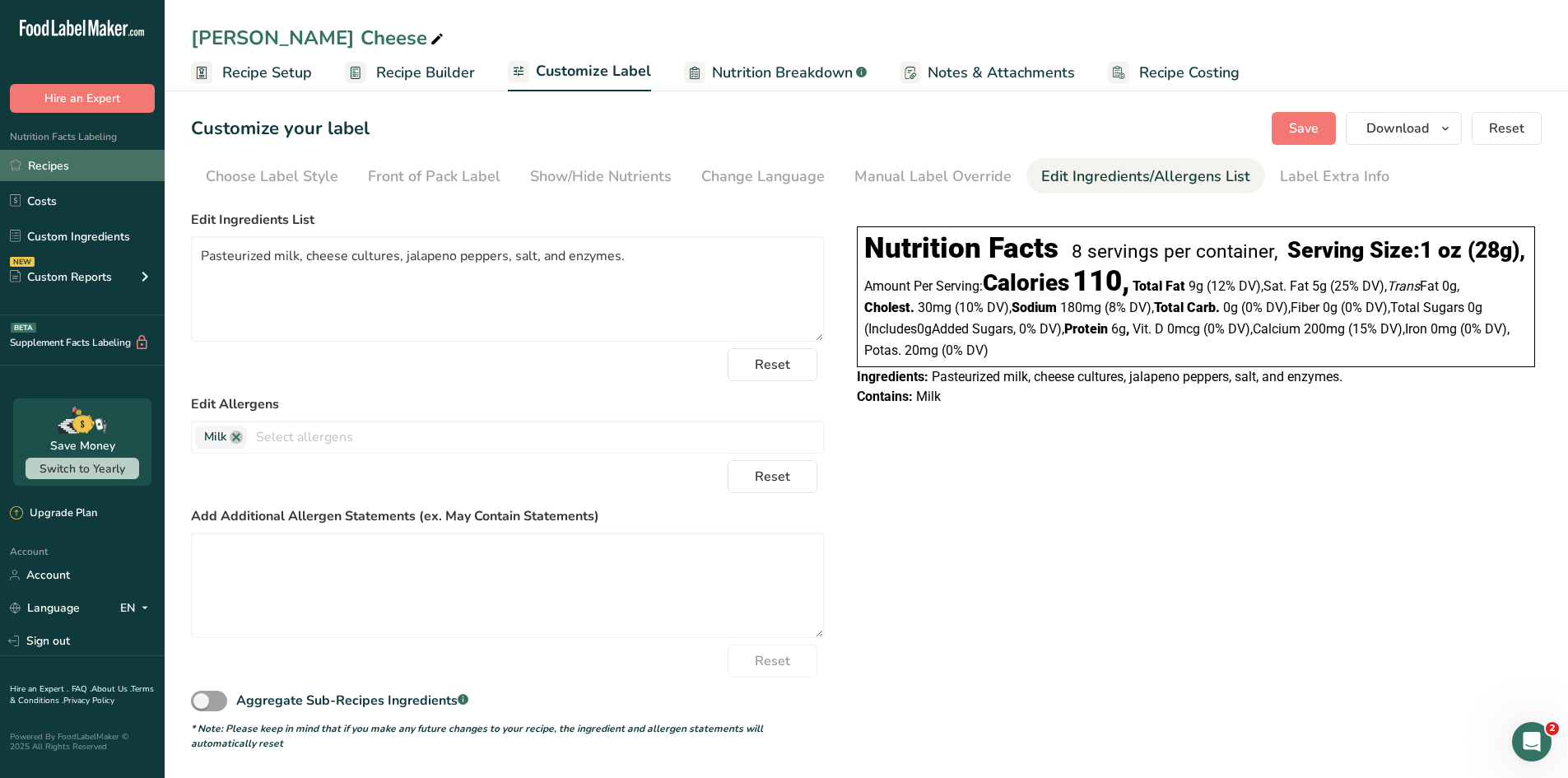
click at [82, 166] on link "Recipes" at bounding box center [82, 165] width 165 height 31
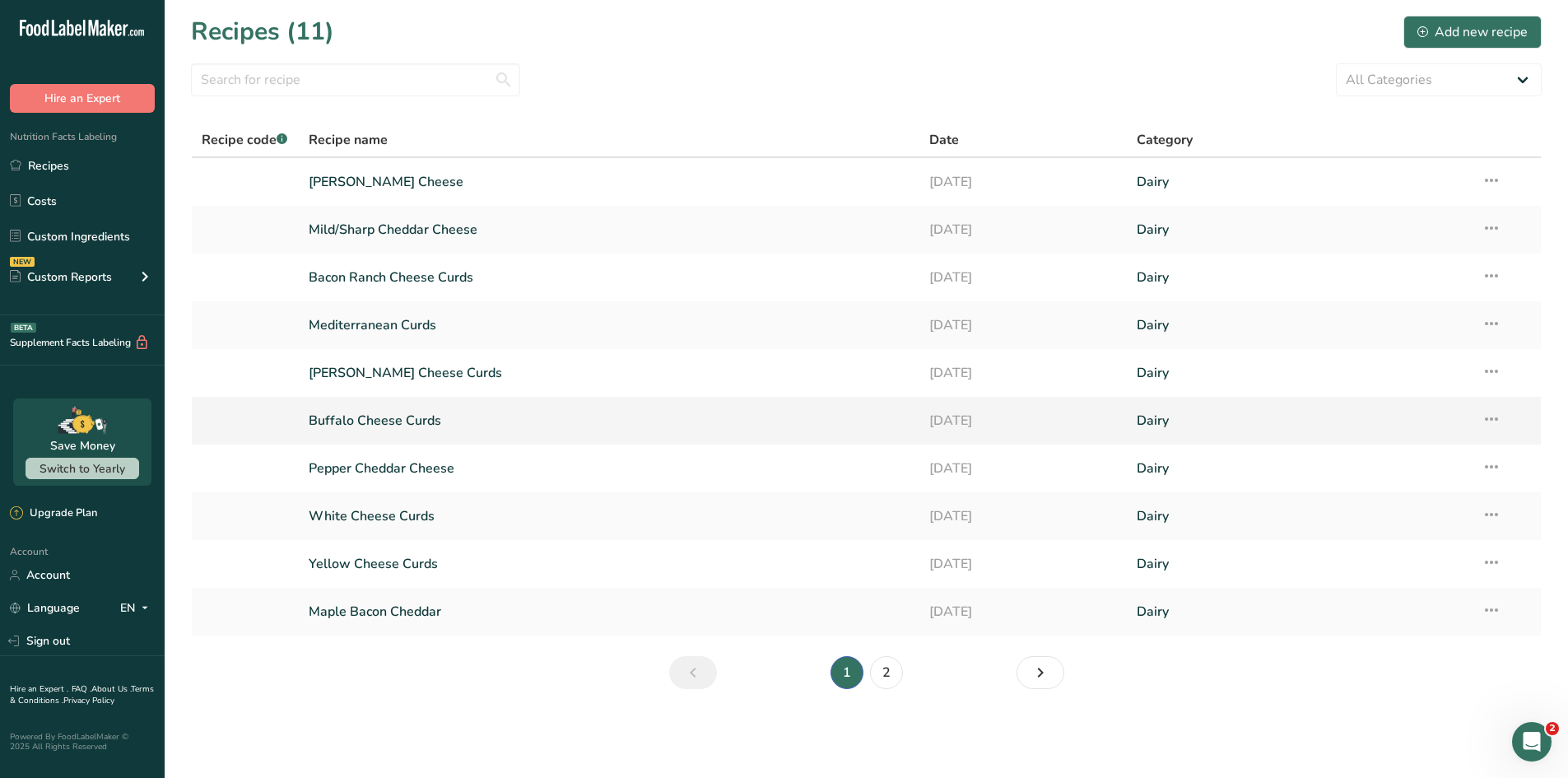
click at [414, 443] on td "Buffalo Cheese Curds" at bounding box center [610, 420] width 622 height 48
click at [1051, 672] on link "Next page" at bounding box center [1040, 672] width 48 height 33
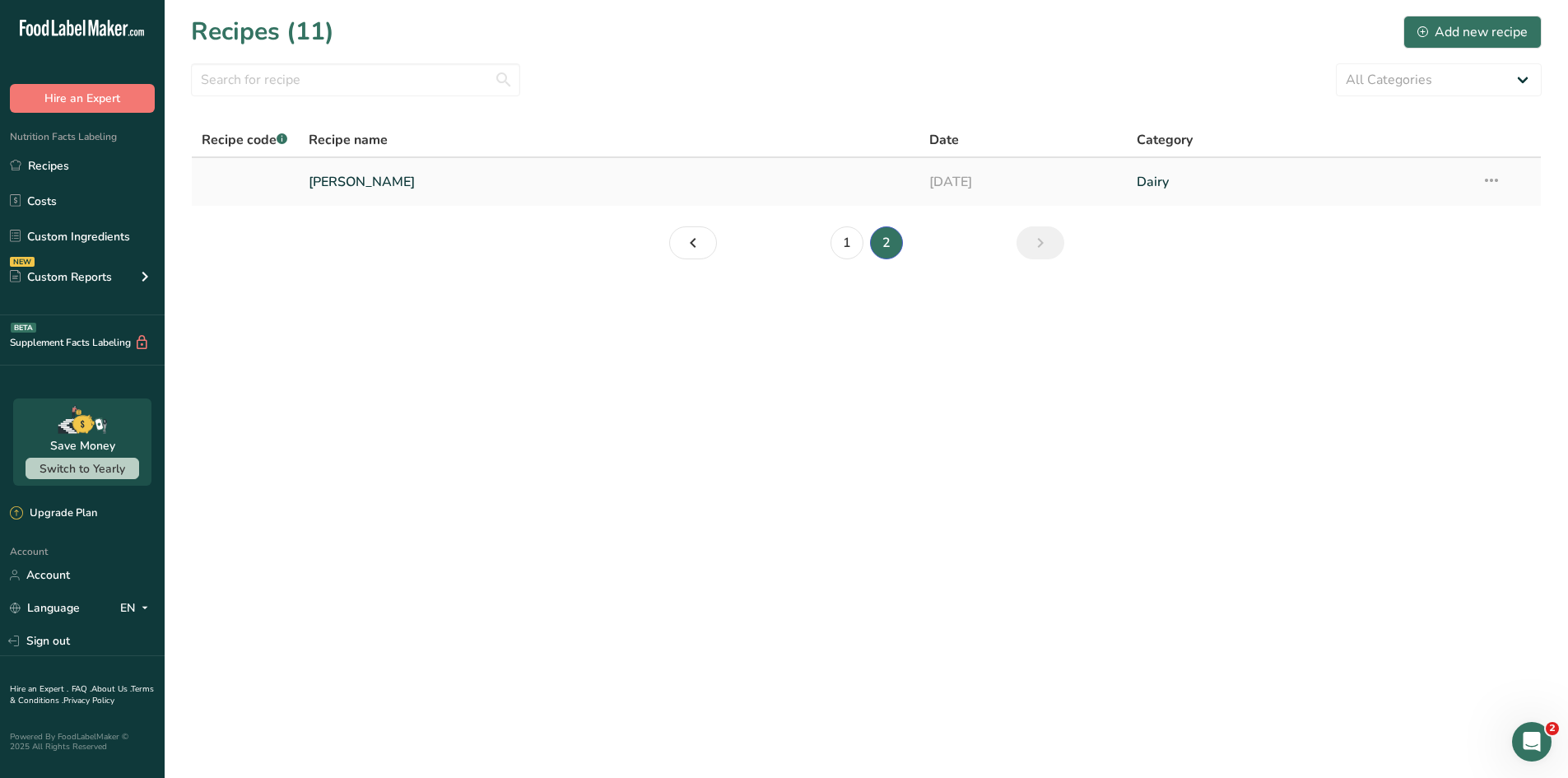
click at [383, 181] on link "[PERSON_NAME]" at bounding box center [610, 182] width 602 height 34
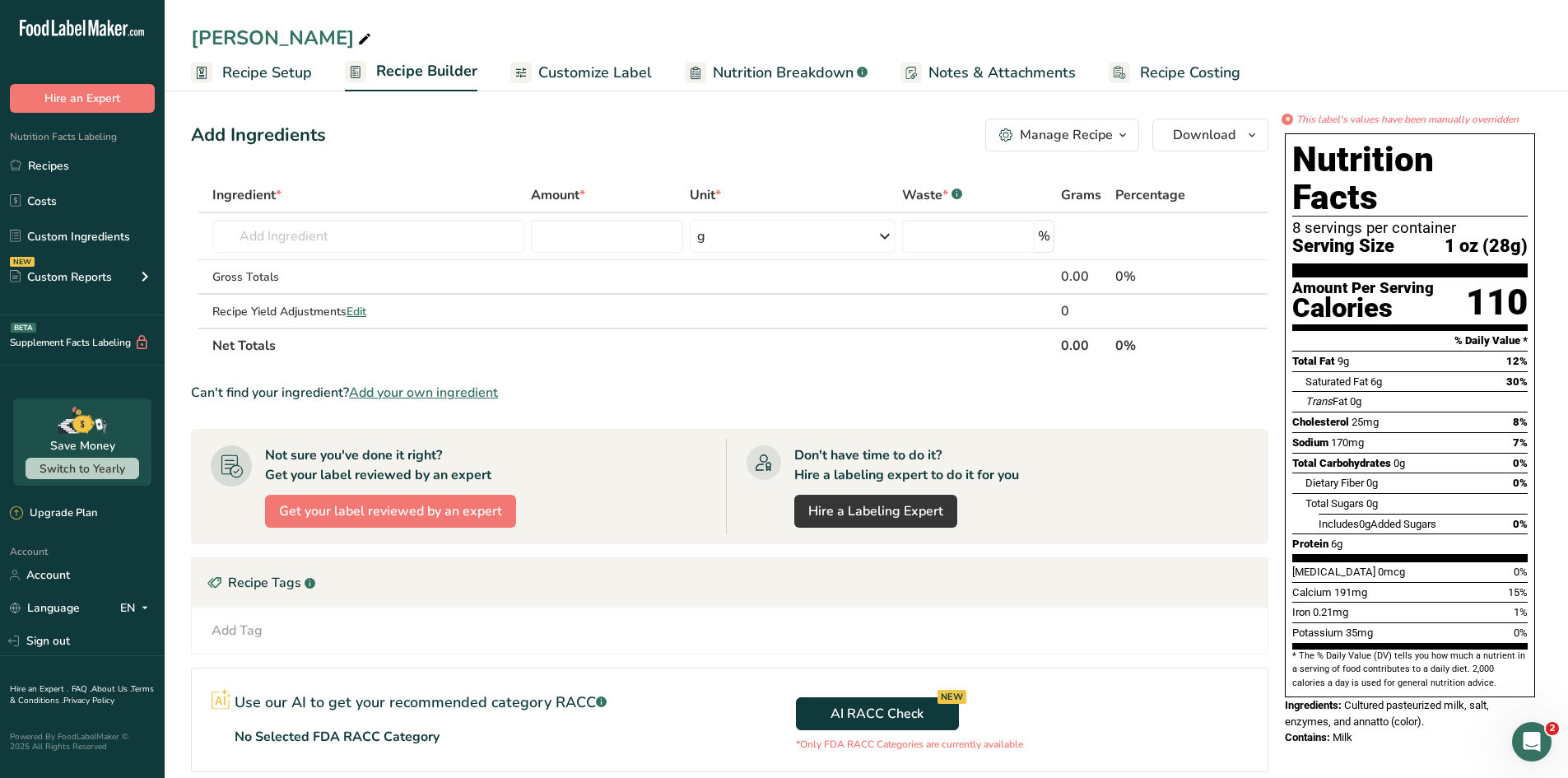
click at [599, 81] on span "Customize Label" at bounding box center [594, 72] width 113 height 22
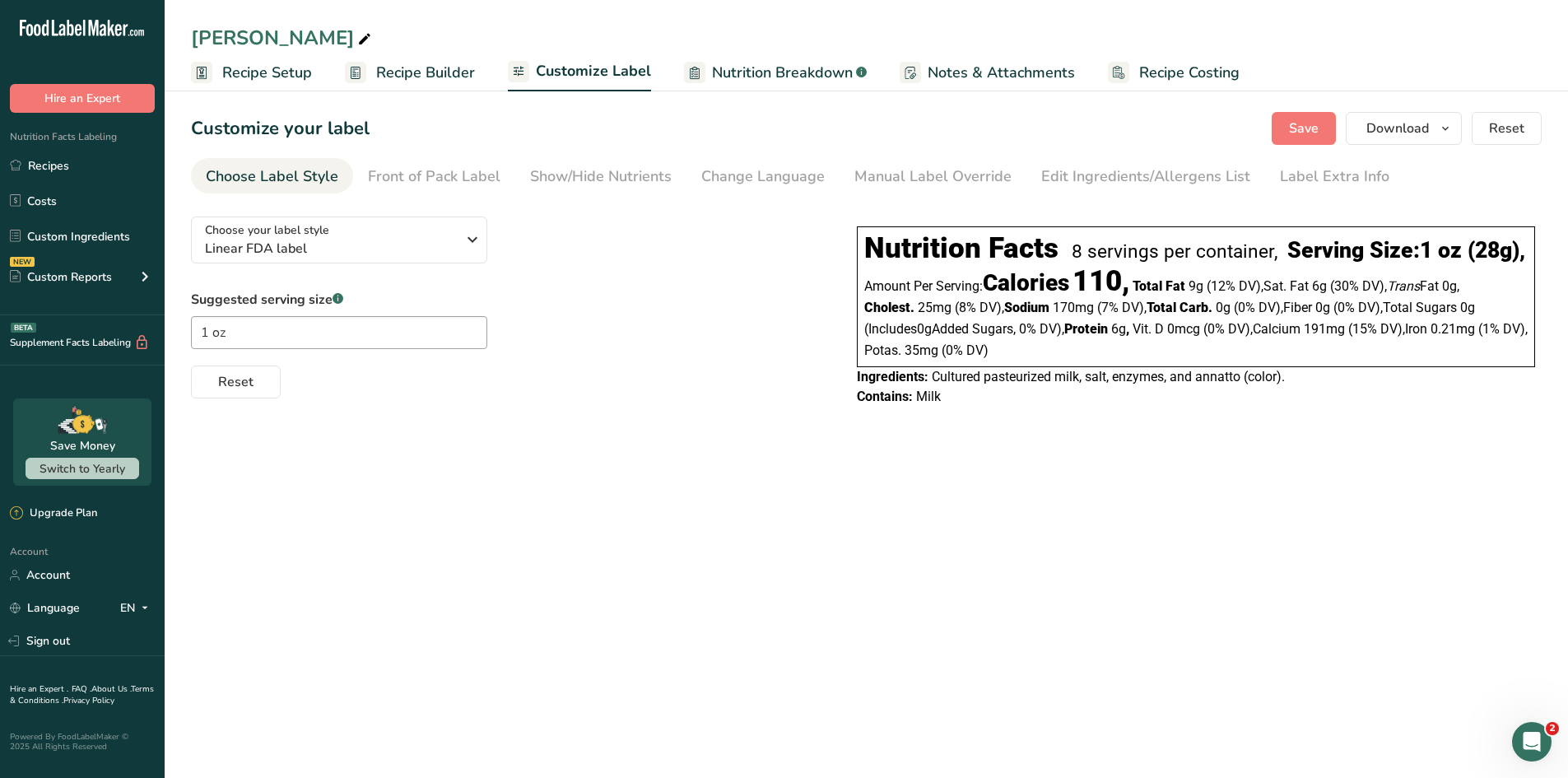
click at [278, 80] on span "Recipe Setup" at bounding box center [267, 72] width 89 height 22
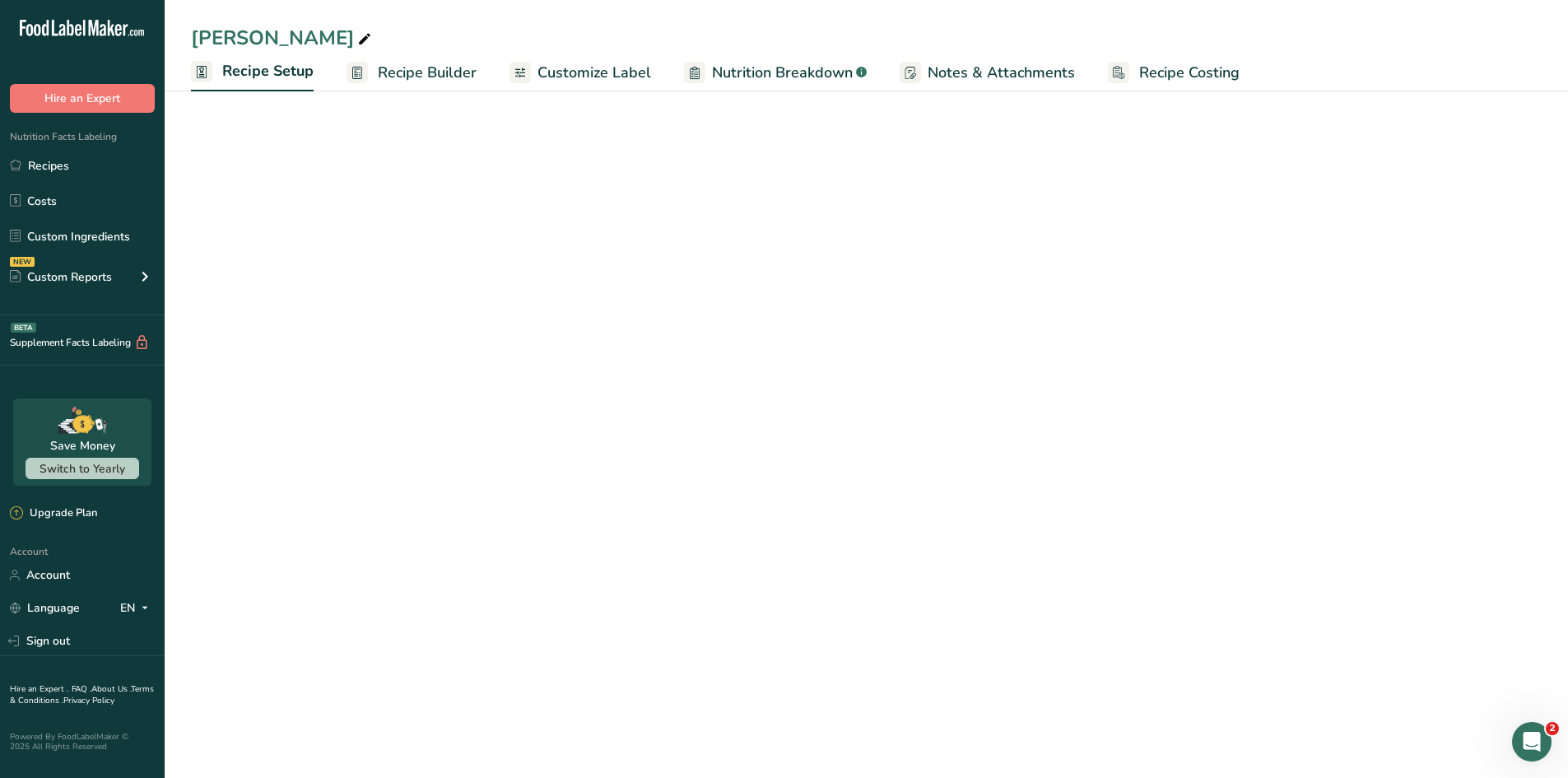
select select "5"
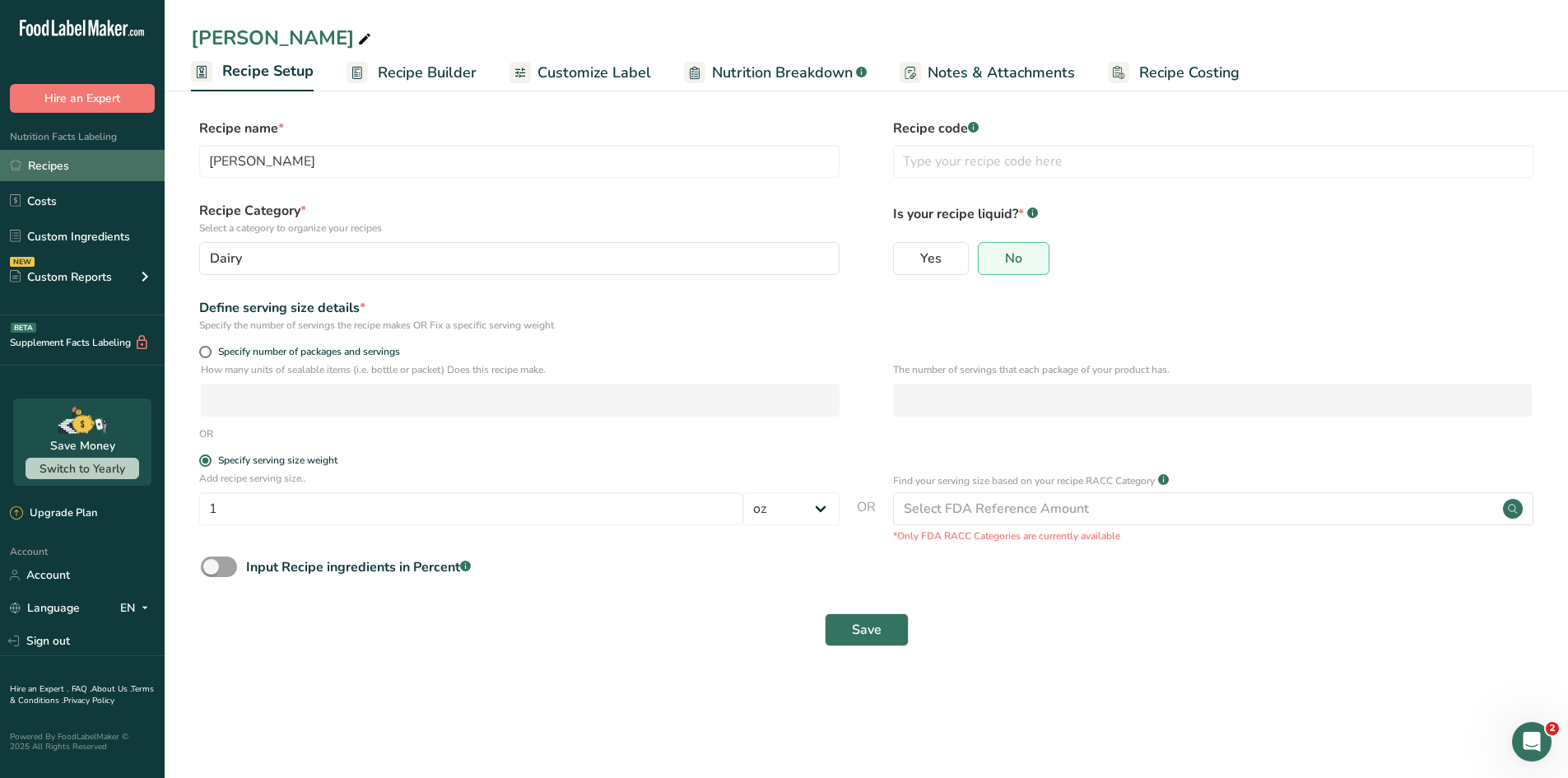
click at [71, 170] on link "Recipes" at bounding box center [82, 165] width 165 height 31
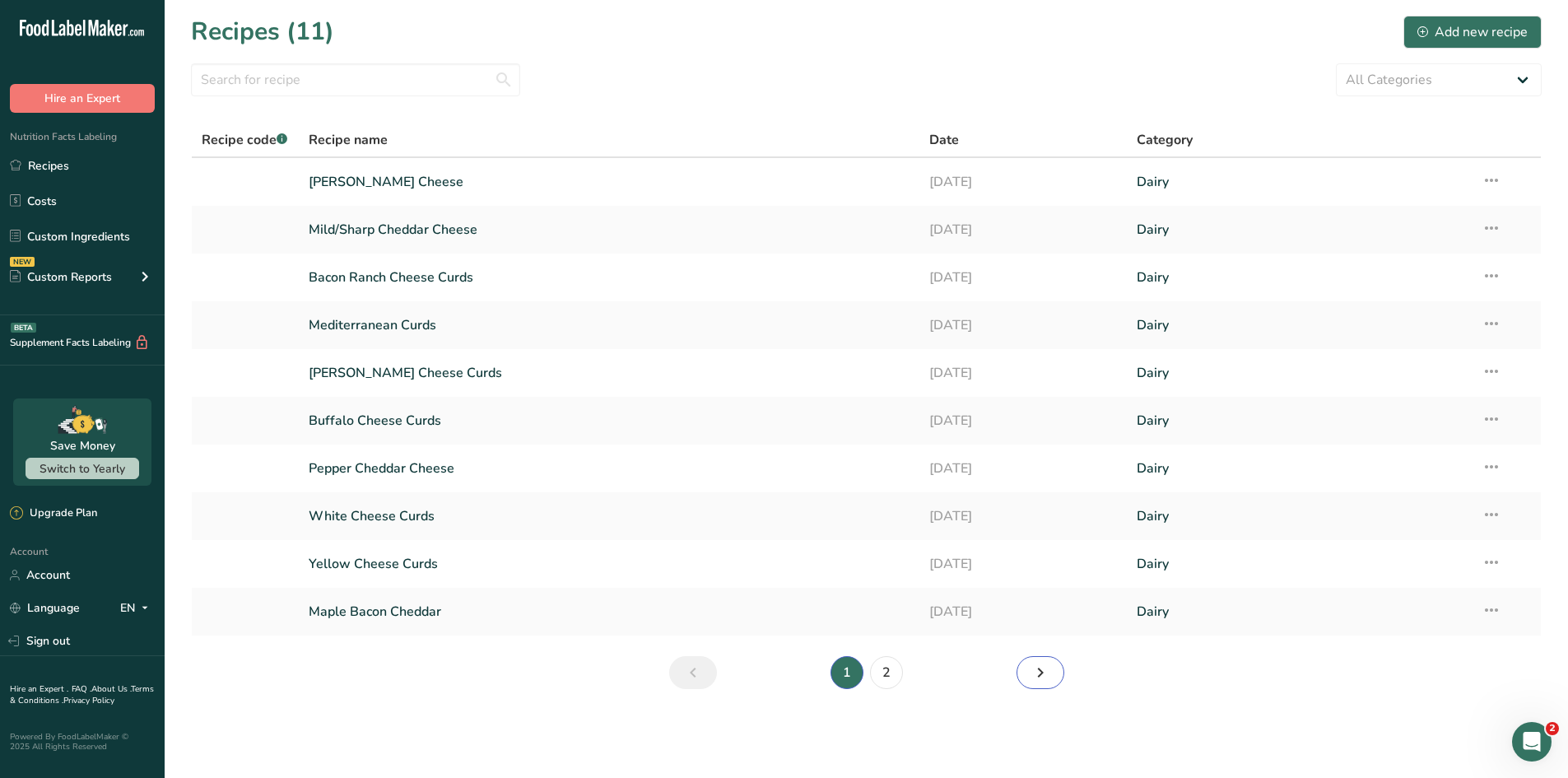
click at [1044, 679] on icon "Next page" at bounding box center [1040, 672] width 20 height 29
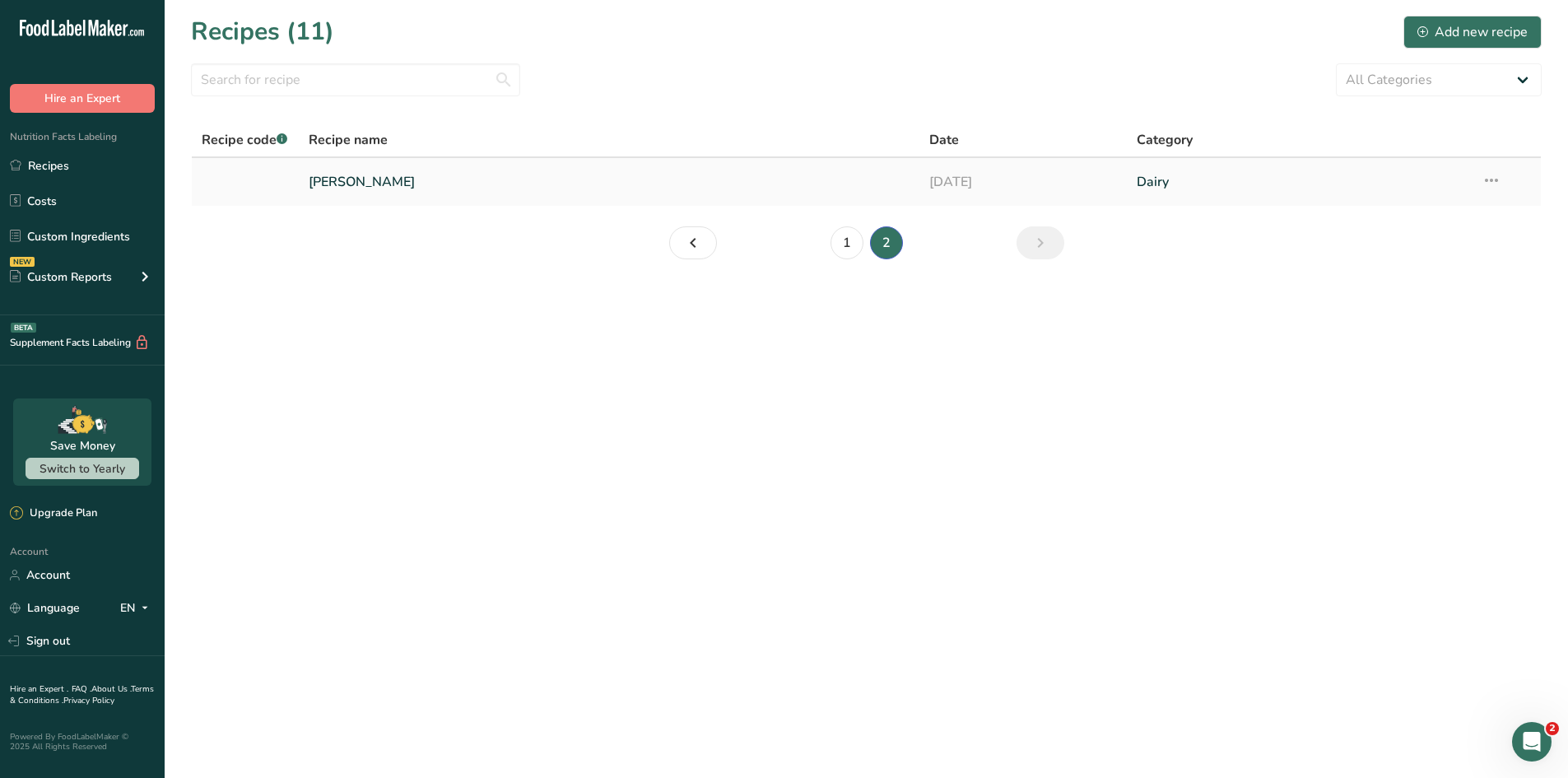
click at [1251, 184] on icon at bounding box center [1491, 180] width 20 height 29
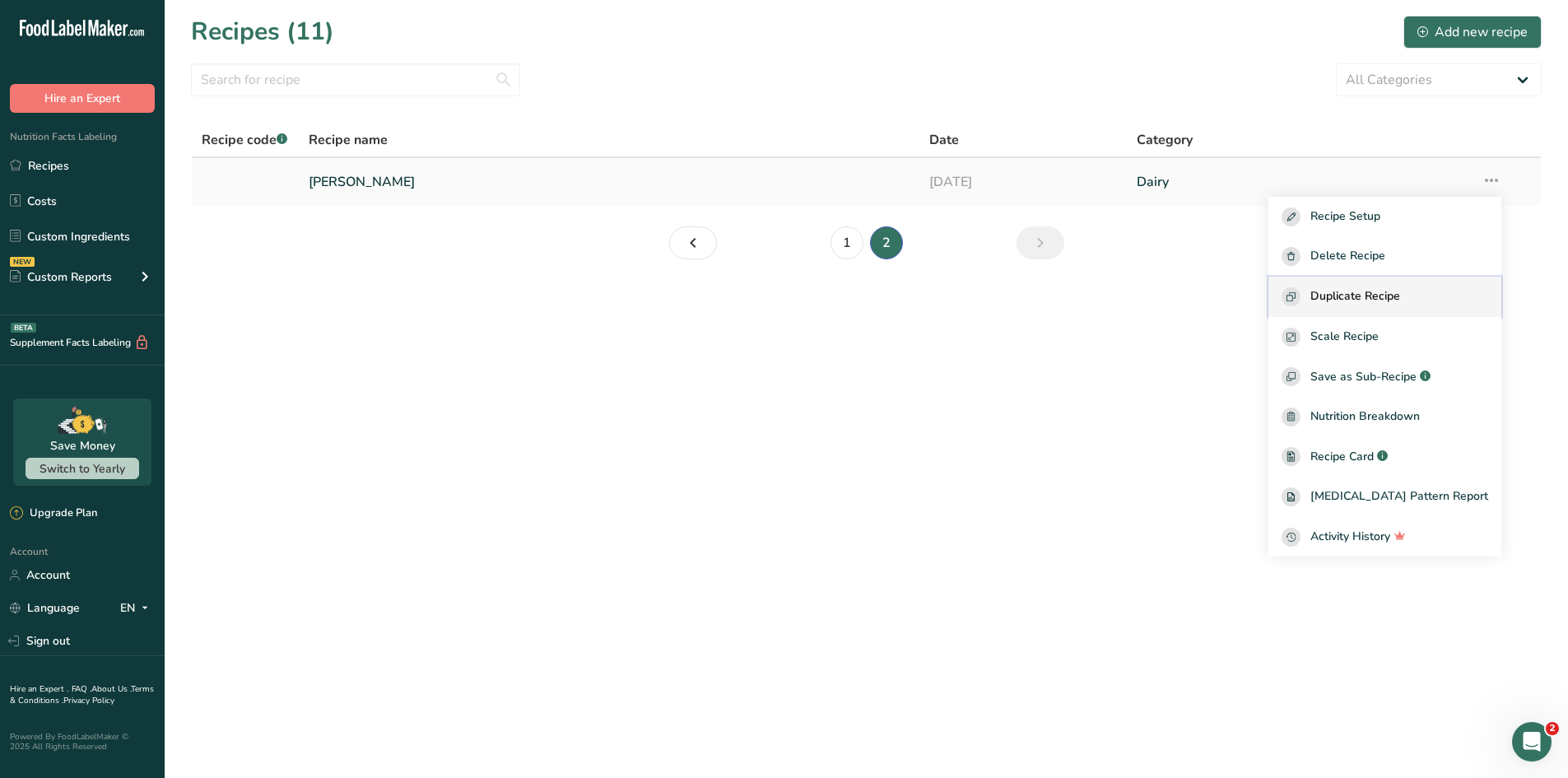
click at [1251, 300] on span "Duplicate Recipe" at bounding box center [1355, 297] width 89 height 19
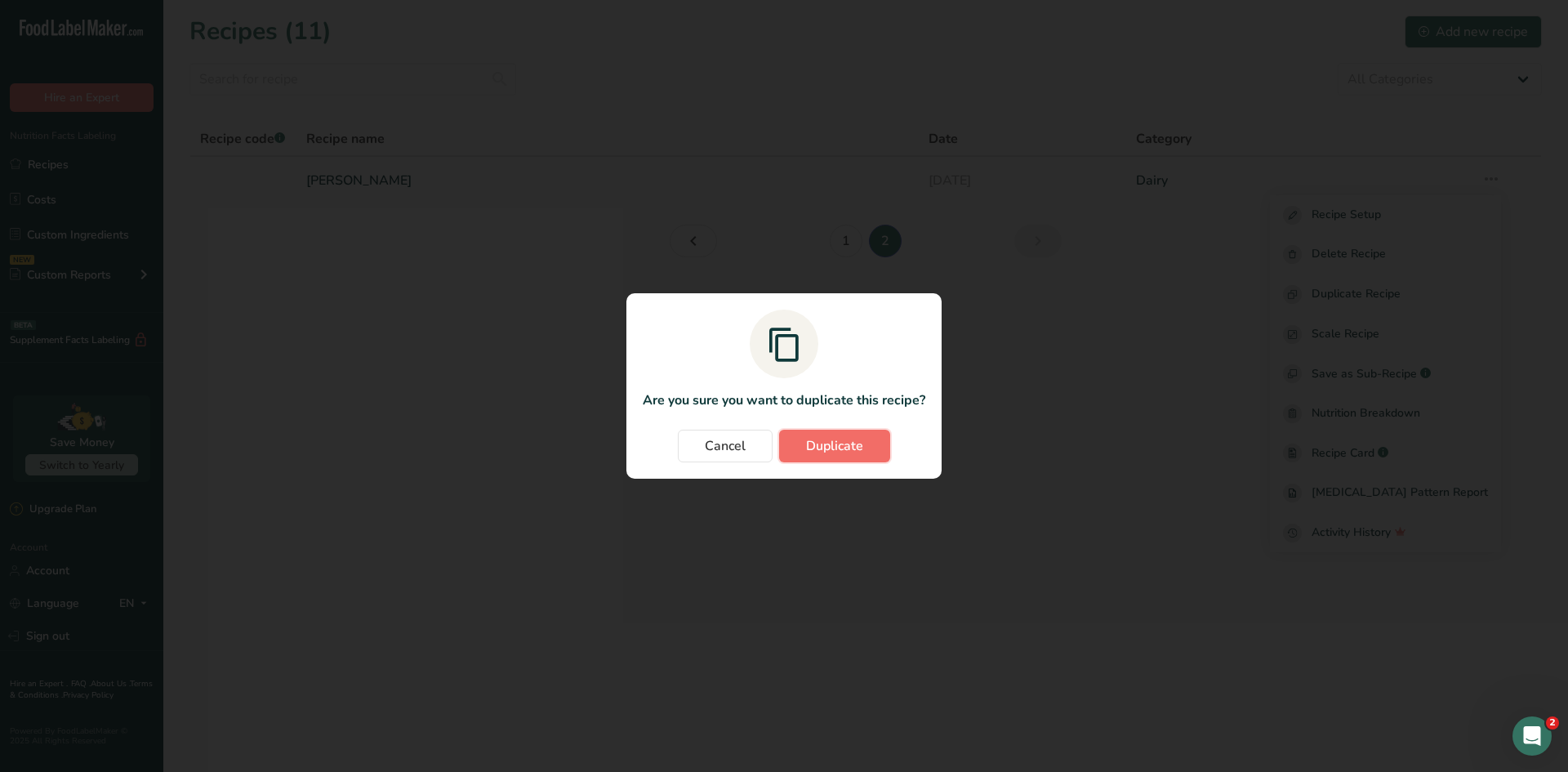
click at [829, 446] on span "Duplicate" at bounding box center [834, 445] width 58 height 20
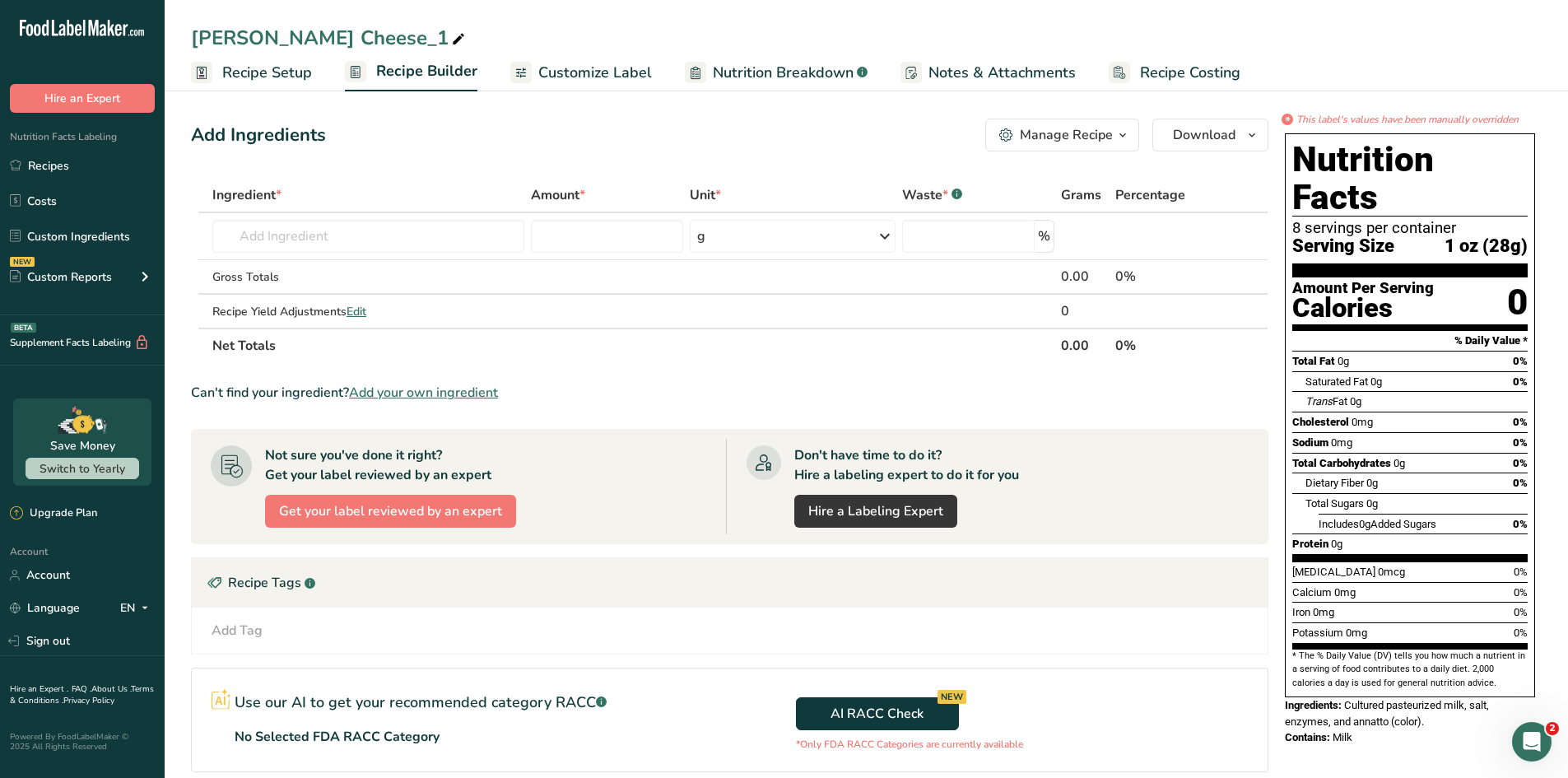
click at [586, 62] on span "Customize Label" at bounding box center [594, 72] width 113 height 22
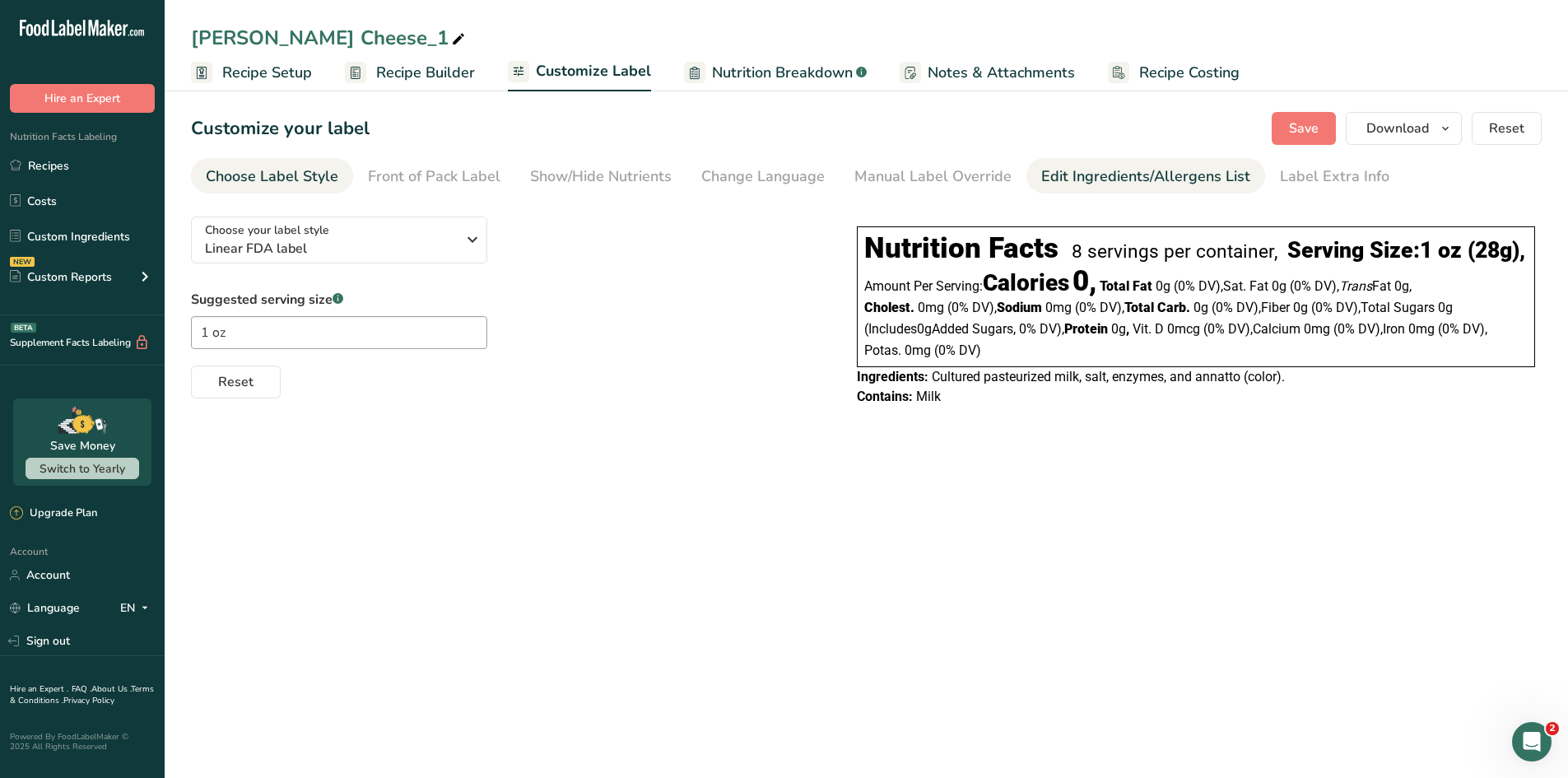
click at [1069, 182] on div "Edit Ingredients/Allergens List" at bounding box center [1146, 176] width 209 height 22
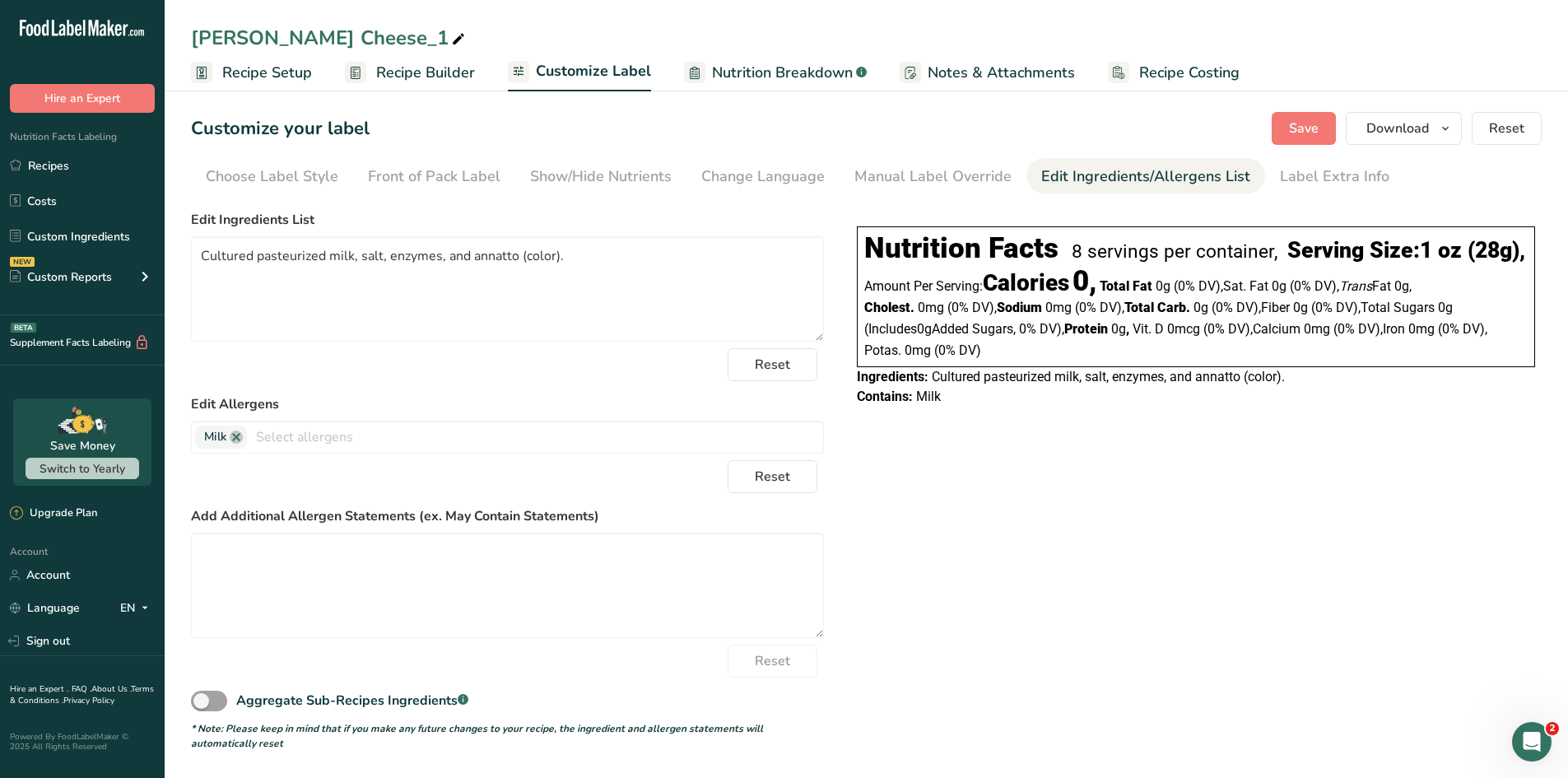
click at [449, 37] on span at bounding box center [458, 39] width 20 height 20
type input "Colby Cheese"
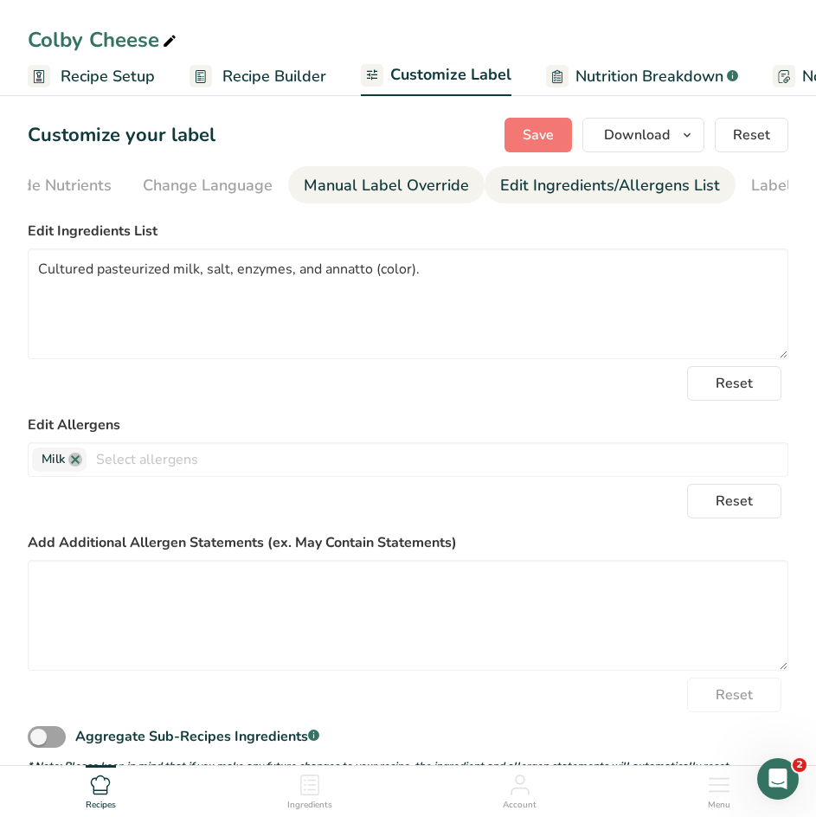
click at [390, 195] on div "Manual Label Override" at bounding box center [386, 185] width 165 height 23
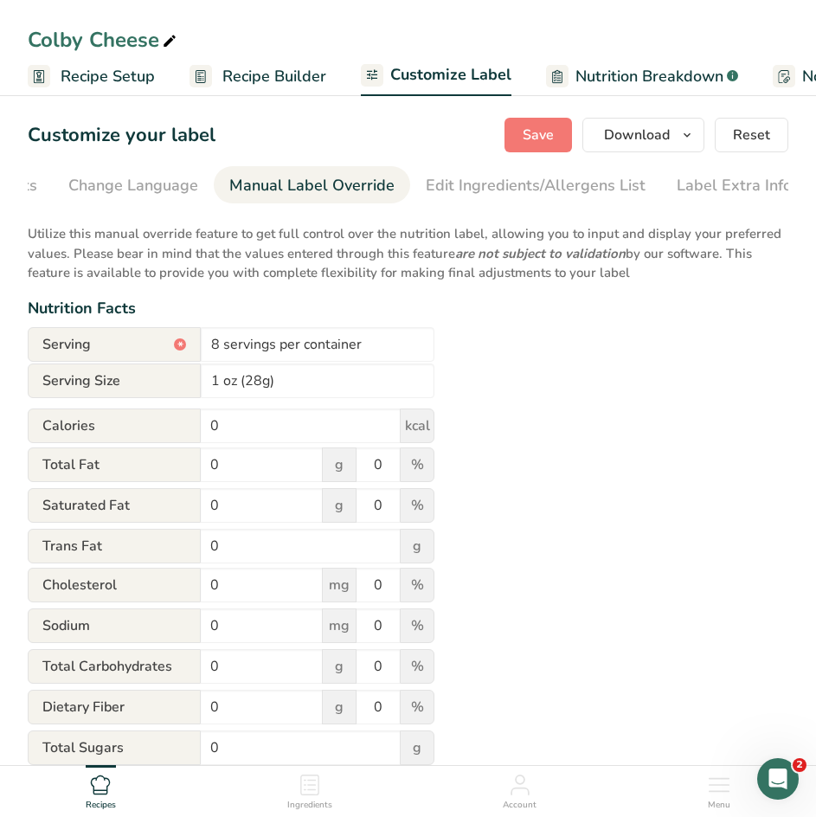
scroll to position [0, 497]
drag, startPoint x: 235, startPoint y: 433, endPoint x: 107, endPoint y: 438, distance: 127.4
click at [107, 438] on div "Calories 0 kcal" at bounding box center [231, 426] width 407 height 35
type input "110"
drag, startPoint x: 235, startPoint y: 472, endPoint x: 118, endPoint y: 493, distance: 118.8
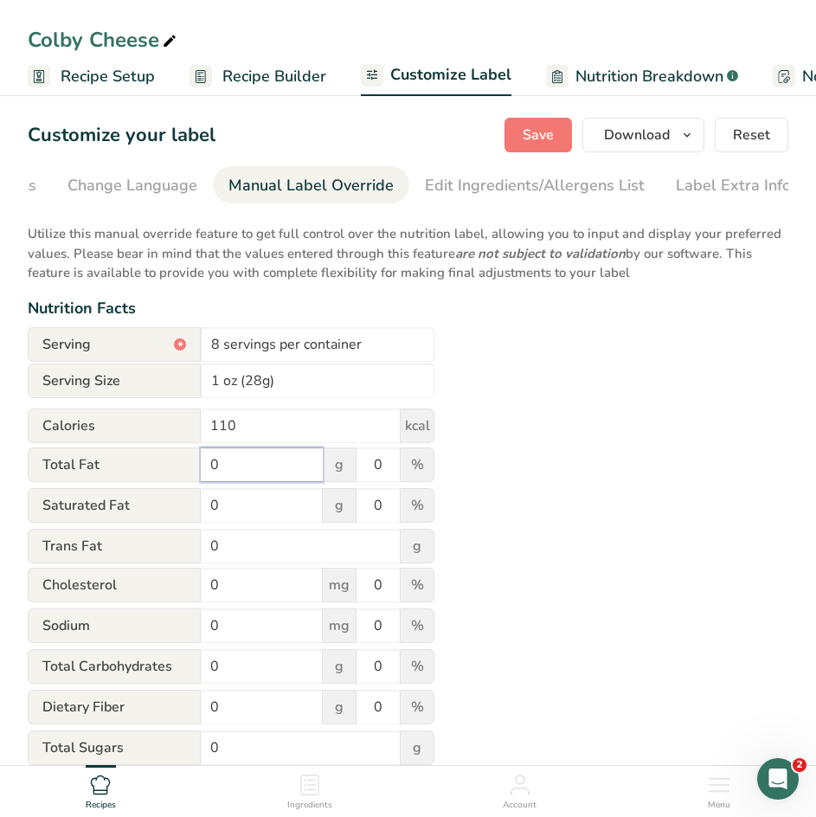
click at [118, 493] on form "Serving * 8 servings per container Serving Size 1 oz (28g) Calories 110 kcal To…" at bounding box center [231, 692] width 407 height 731
type input "9"
drag, startPoint x: 387, startPoint y: 466, endPoint x: 339, endPoint y: 467, distance: 47.6
click at [339, 467] on div "Total Fat 9 g 0 %" at bounding box center [231, 466] width 407 height 36
type input "12"
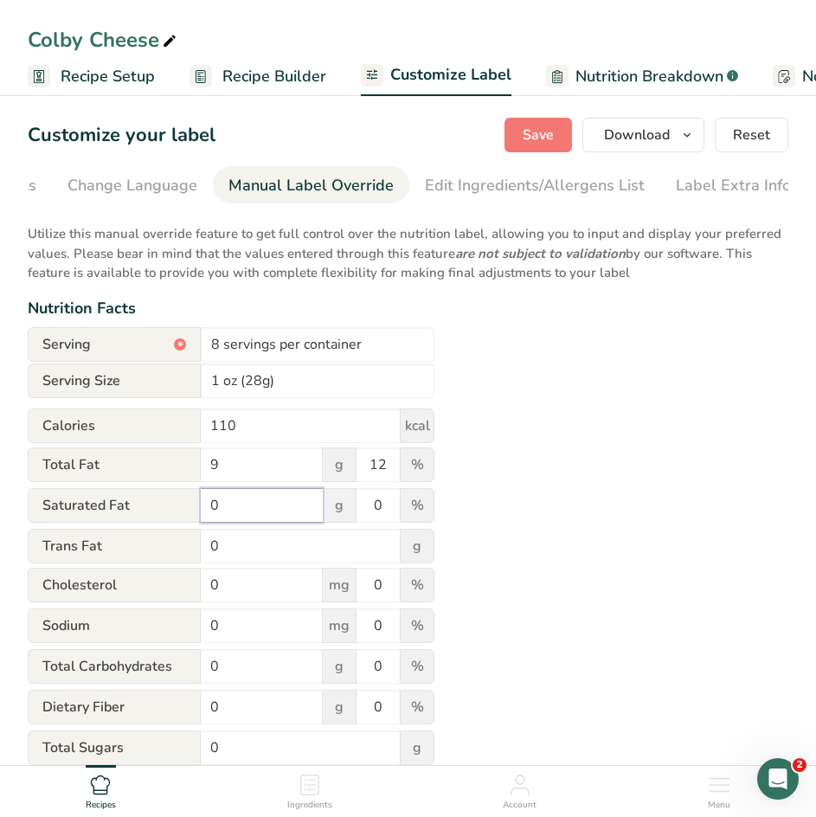
drag, startPoint x: 229, startPoint y: 517, endPoint x: 123, endPoint y: 502, distance: 106.6
click at [123, 502] on div "Saturated Fat 0 g 0 %" at bounding box center [231, 506] width 407 height 36
type input "6"
drag, startPoint x: 381, startPoint y: 500, endPoint x: 330, endPoint y: 499, distance: 51.1
click at [330, 499] on div "Saturated Fat 6 g 0 %" at bounding box center [231, 506] width 407 height 36
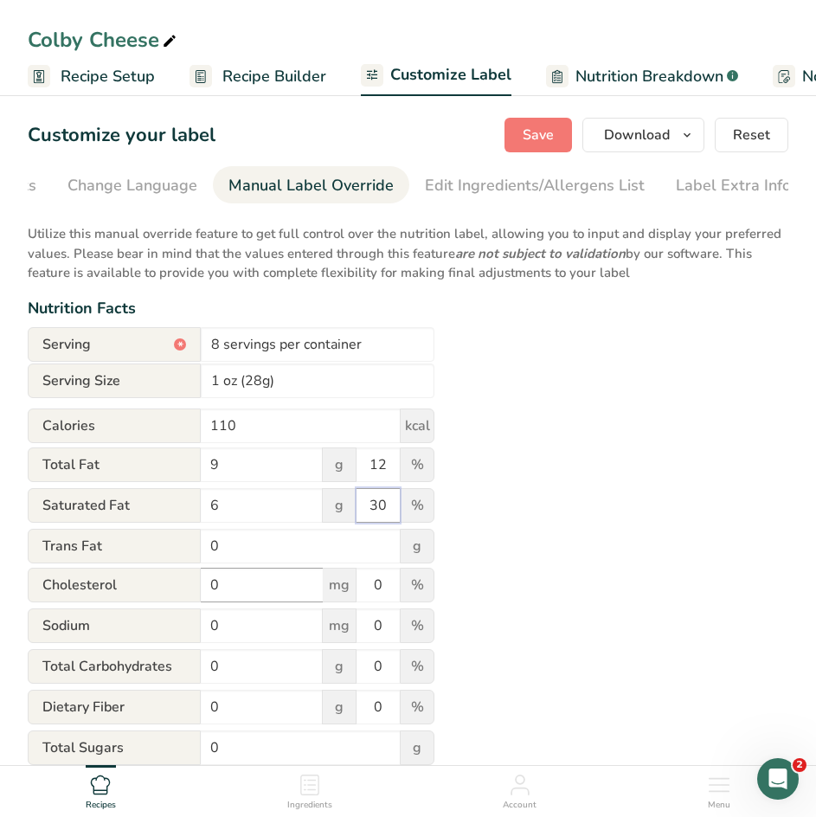
type input "30"
drag, startPoint x: 227, startPoint y: 591, endPoint x: 162, endPoint y: 585, distance: 65.2
click at [162, 585] on div "[MEDICAL_DATA] 0 mg 0 %" at bounding box center [231, 586] width 407 height 36
type input "25"
drag, startPoint x: 393, startPoint y: 585, endPoint x: 281, endPoint y: 577, distance: 111.9
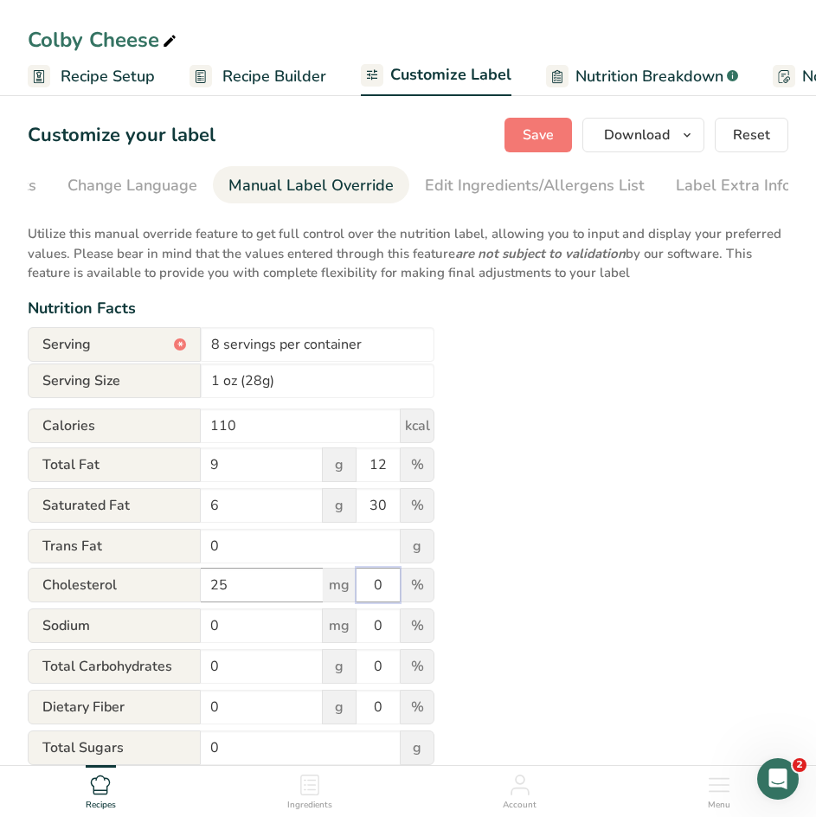
click at [281, 577] on div "[MEDICAL_DATA] 25 mg 0 %" at bounding box center [231, 586] width 407 height 36
type input "8"
drag, startPoint x: 230, startPoint y: 635, endPoint x: 157, endPoint y: 615, distance: 76.5
click at [157, 615] on div "Sodium 0 mg 0 %" at bounding box center [231, 627] width 407 height 36
type input "170"
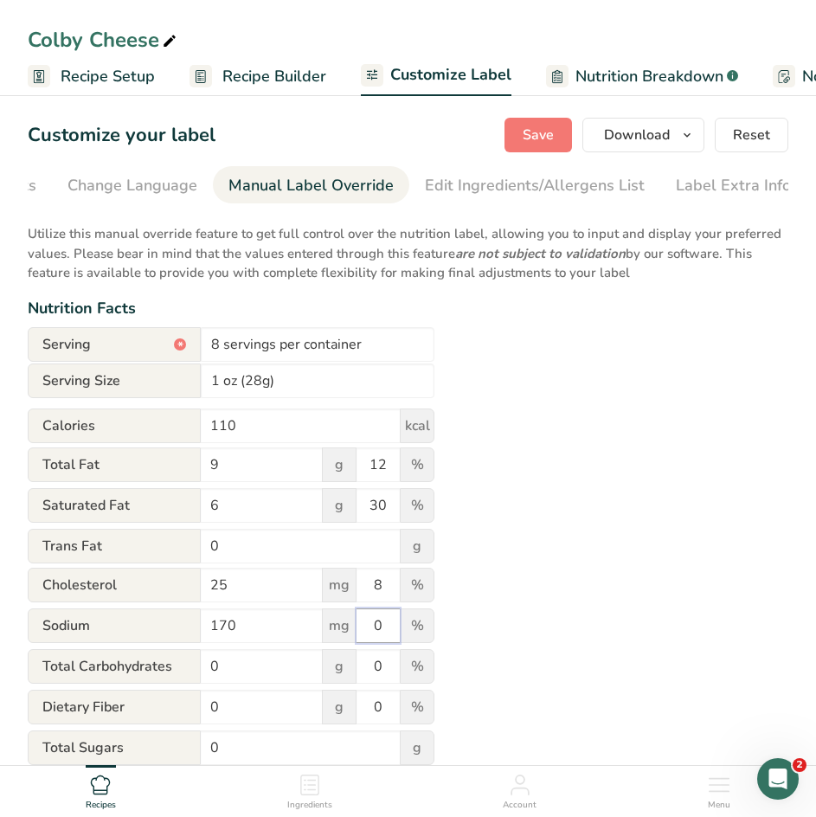
drag, startPoint x: 385, startPoint y: 626, endPoint x: 338, endPoint y: 627, distance: 47.6
click at [338, 627] on div "Sodium 170 mg 0 %" at bounding box center [231, 627] width 407 height 36
type input "7"
click at [530, 506] on div "Utilize this manual override feature to get full control over the nutrition lab…" at bounding box center [408, 636] width 761 height 844
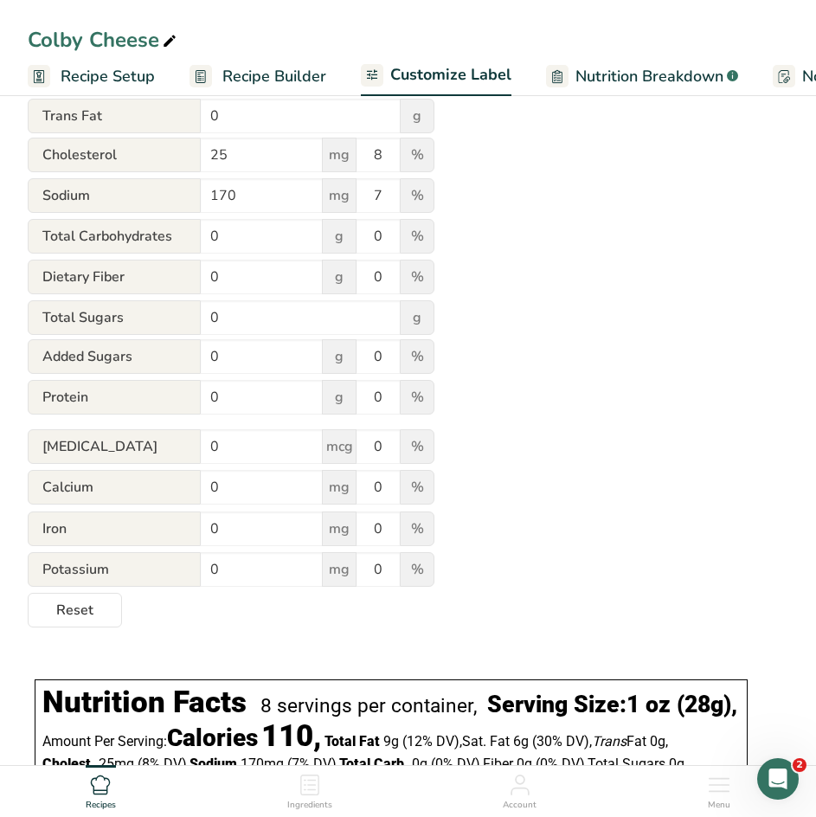
scroll to position [431, 0]
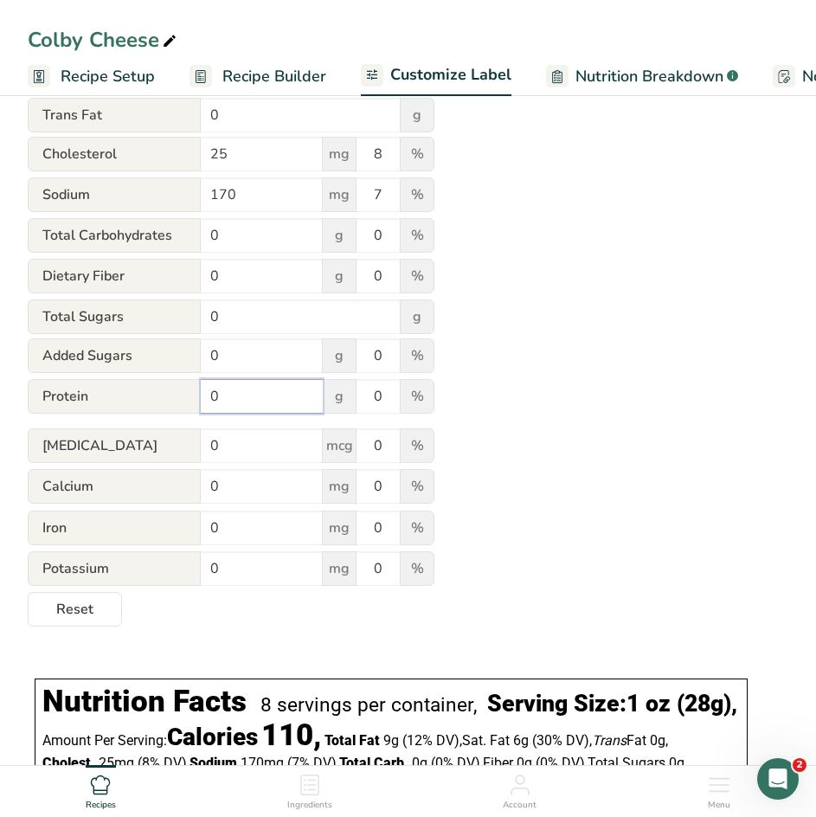
drag, startPoint x: 234, startPoint y: 411, endPoint x: 140, endPoint y: 401, distance: 94.1
click at [140, 401] on div "Protein 0 g 0 %" at bounding box center [231, 397] width 407 height 36
type input "6"
drag, startPoint x: 389, startPoint y: 400, endPoint x: 313, endPoint y: 389, distance: 76.1
click at [313, 389] on div "Protein 6 g 0 %" at bounding box center [231, 397] width 407 height 36
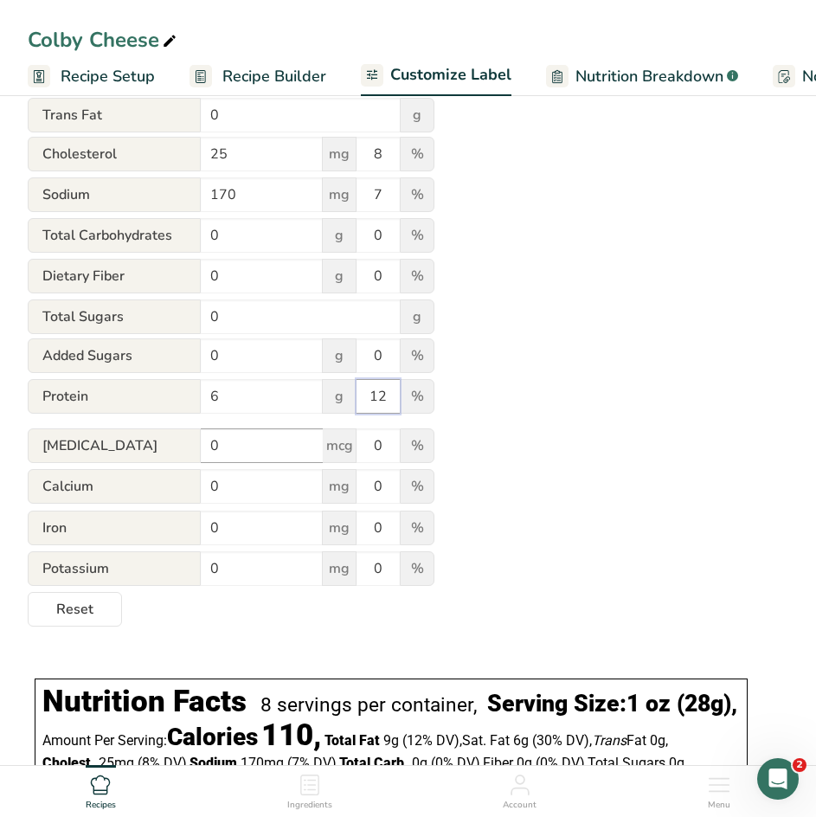
type input "12"
drag, startPoint x: 242, startPoint y: 451, endPoint x: 156, endPoint y: 441, distance: 86.2
drag, startPoint x: 156, startPoint y: 441, endPoint x: 229, endPoint y: 450, distance: 73.2
click at [229, 450] on input "0" at bounding box center [262, 445] width 122 height 35
drag, startPoint x: 215, startPoint y: 453, endPoint x: 165, endPoint y: 452, distance: 49.3
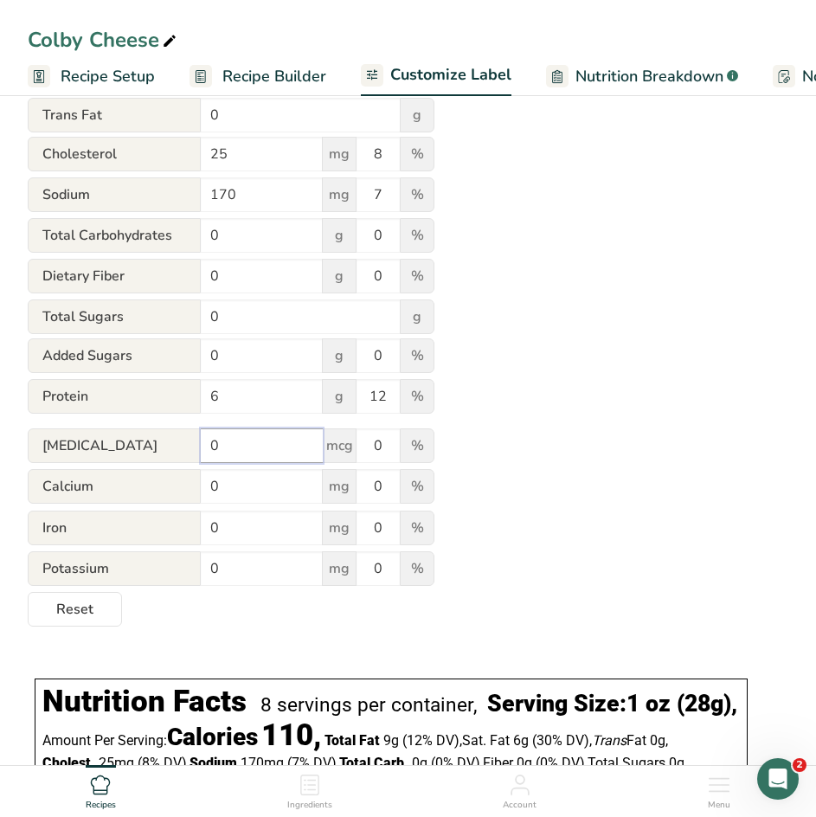
click at [165, 452] on div "[MEDICAL_DATA] 0 mcg 0 %" at bounding box center [231, 446] width 407 height 36
click at [229, 489] on input "0" at bounding box center [262, 486] width 122 height 35
type input "191"
drag, startPoint x: 389, startPoint y: 492, endPoint x: 341, endPoint y: 485, distance: 48.1
click at [341, 485] on div "Calcium 191 mg 0 %" at bounding box center [231, 487] width 407 height 36
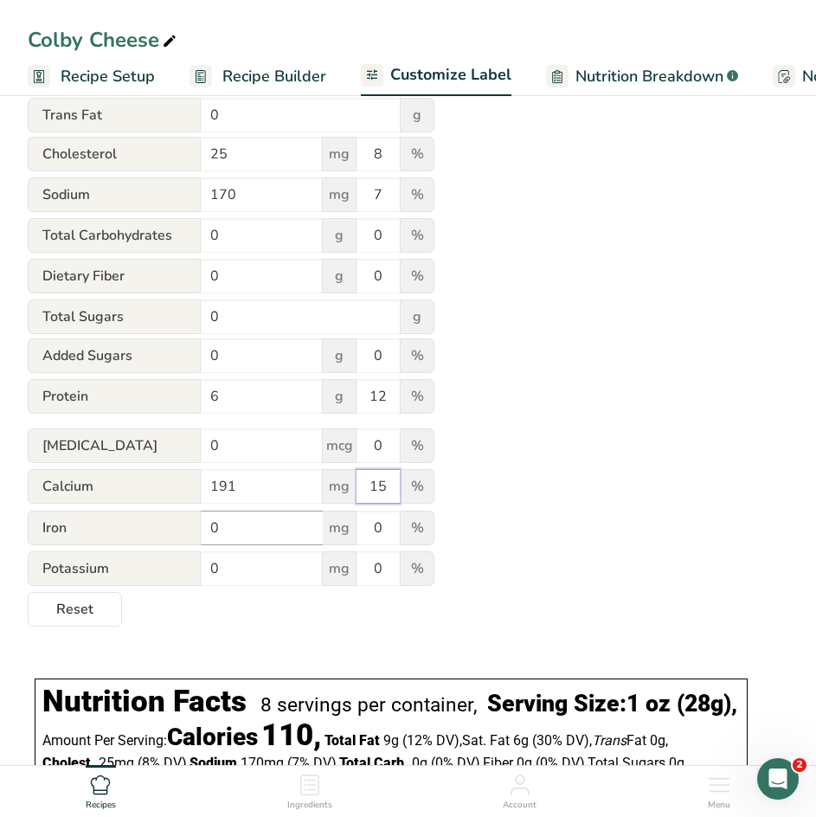
type input "15"
click at [237, 532] on input "0" at bounding box center [262, 528] width 122 height 35
type input "0.21"
drag, startPoint x: 386, startPoint y: 525, endPoint x: 346, endPoint y: 530, distance: 40.2
click at [346, 530] on div "Iron 0.21 mg 0 %" at bounding box center [231, 529] width 407 height 36
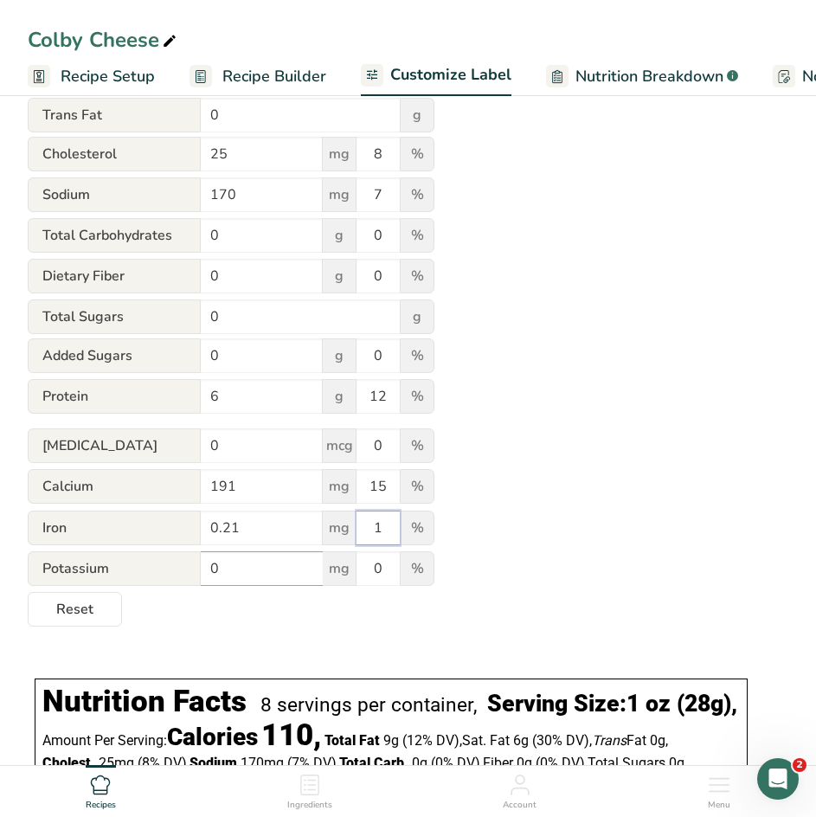
type input "1"
drag, startPoint x: 244, startPoint y: 574, endPoint x: 144, endPoint y: 574, distance: 100.4
click at [144, 574] on div "Potassium 0 mg 0 %" at bounding box center [231, 569] width 407 height 36
type input "35"
click at [544, 562] on div "Utilize this manual override feature to get full control over the nutrition lab…" at bounding box center [408, 205] width 761 height 844
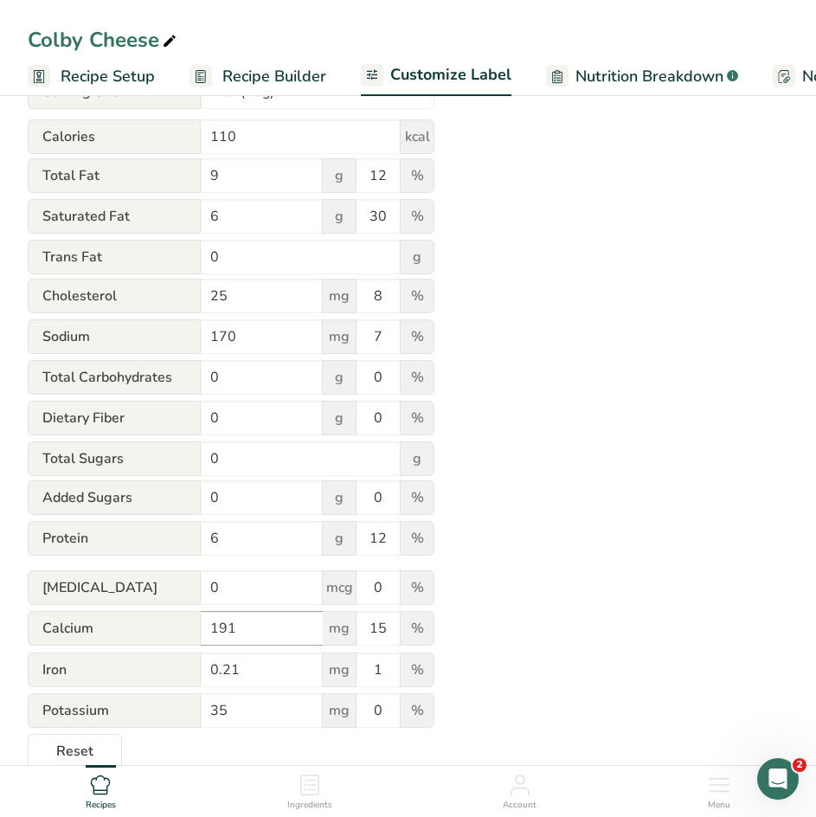
scroll to position [307, 0]
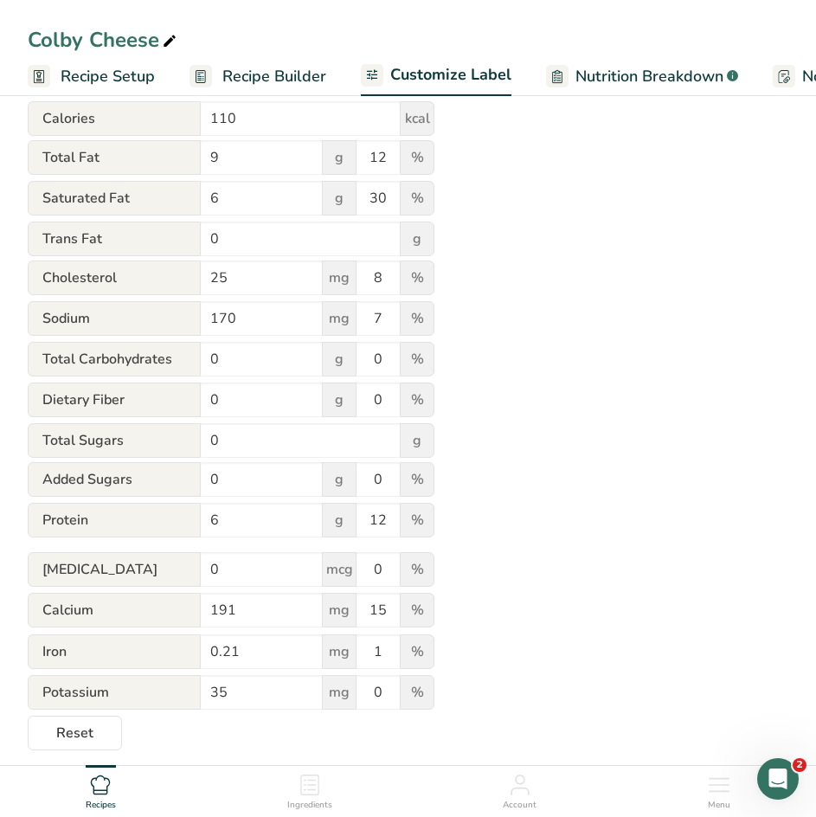
click at [538, 647] on div "Utilize this manual override feature to get full control over the nutrition lab…" at bounding box center [408, 329] width 761 height 844
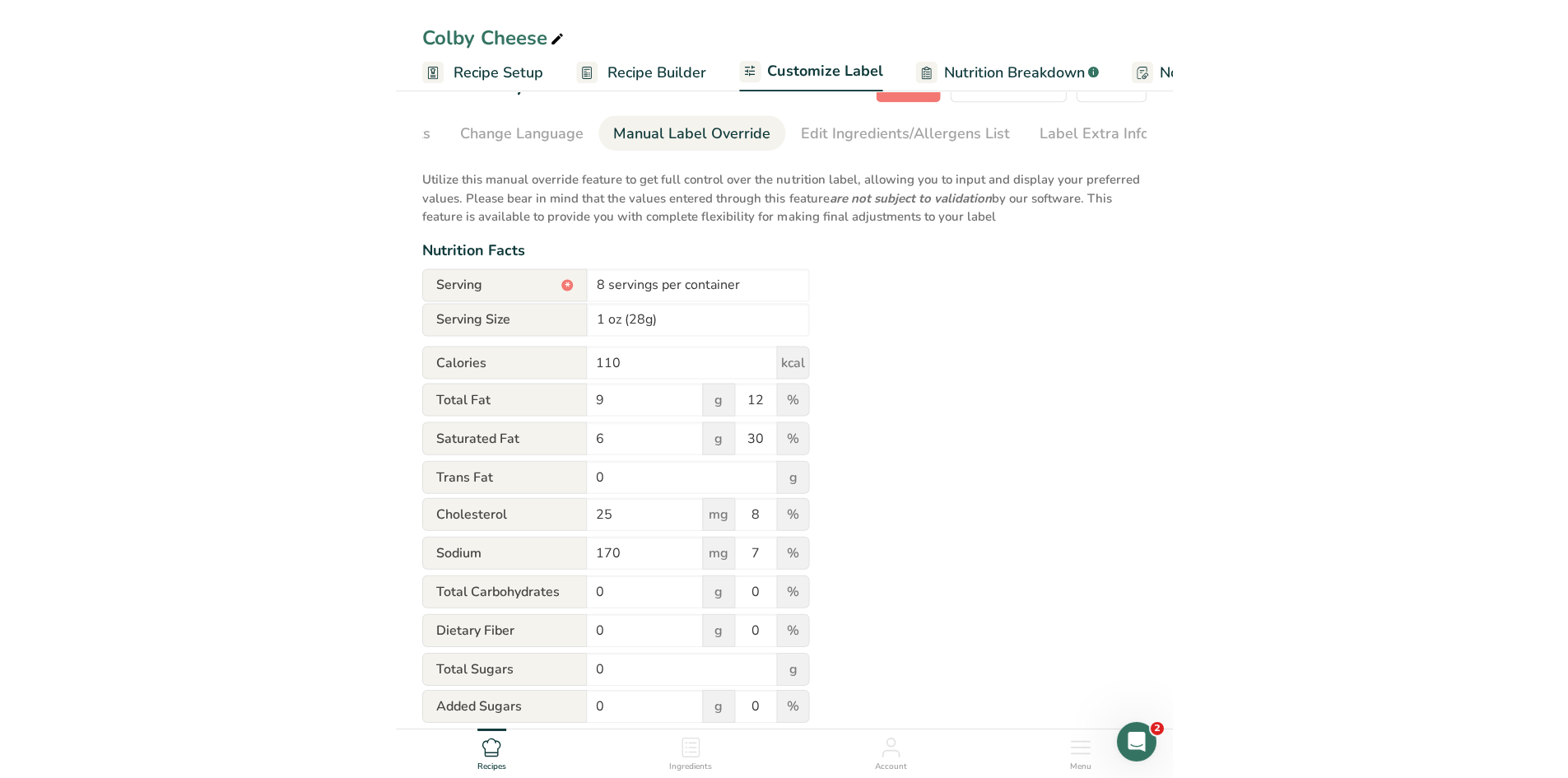
scroll to position [0, 0]
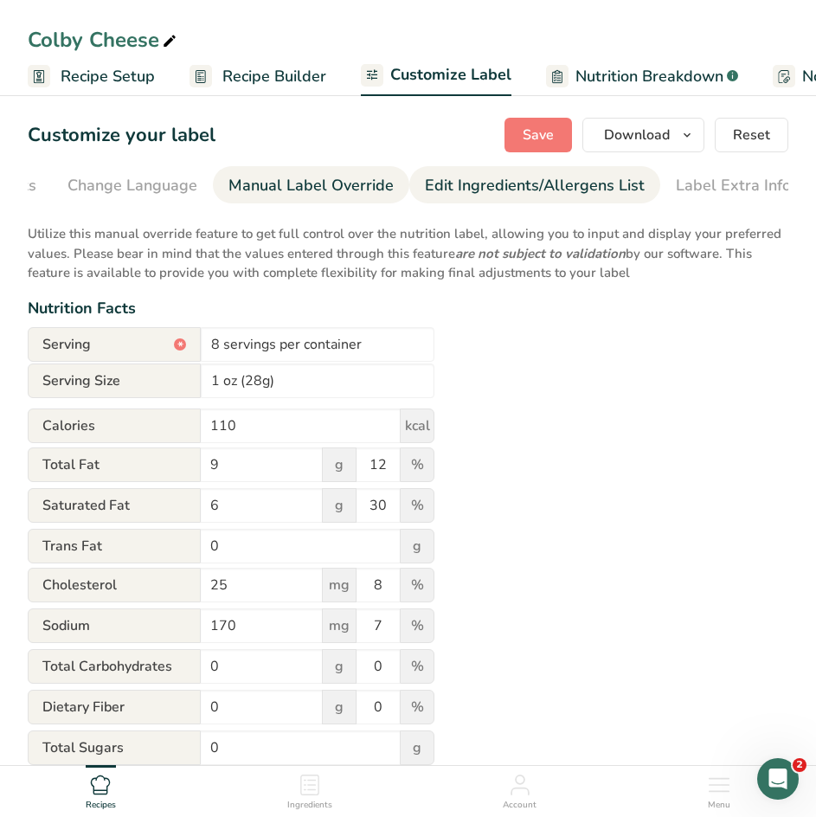
click at [472, 185] on div "Edit Ingredients/Allergens List" at bounding box center [535, 185] width 220 height 23
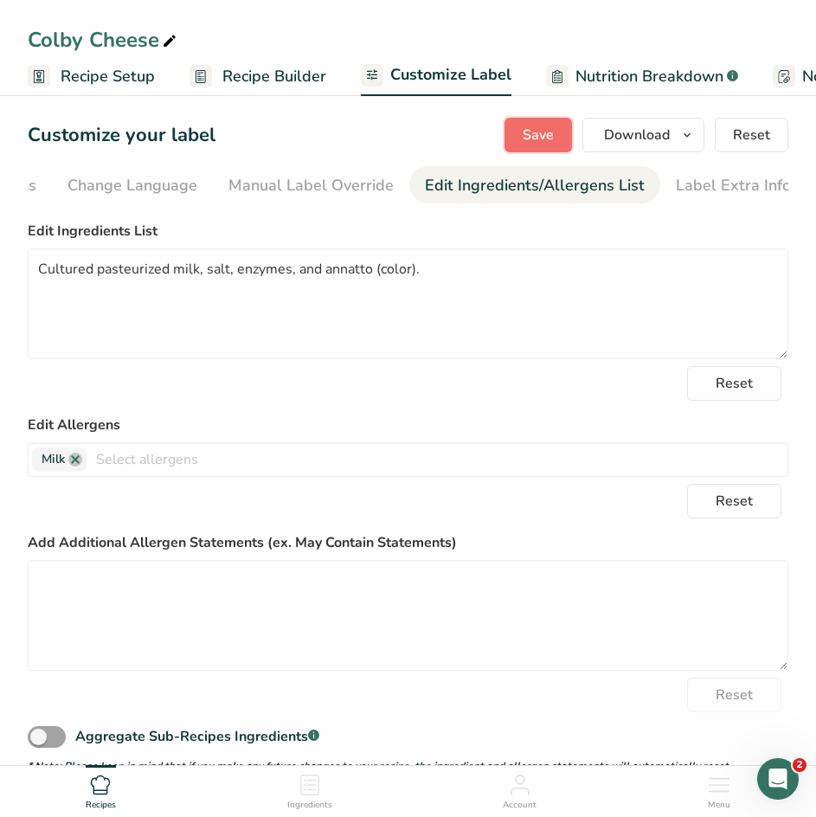
click at [543, 128] on span "Save" at bounding box center [538, 135] width 31 height 21
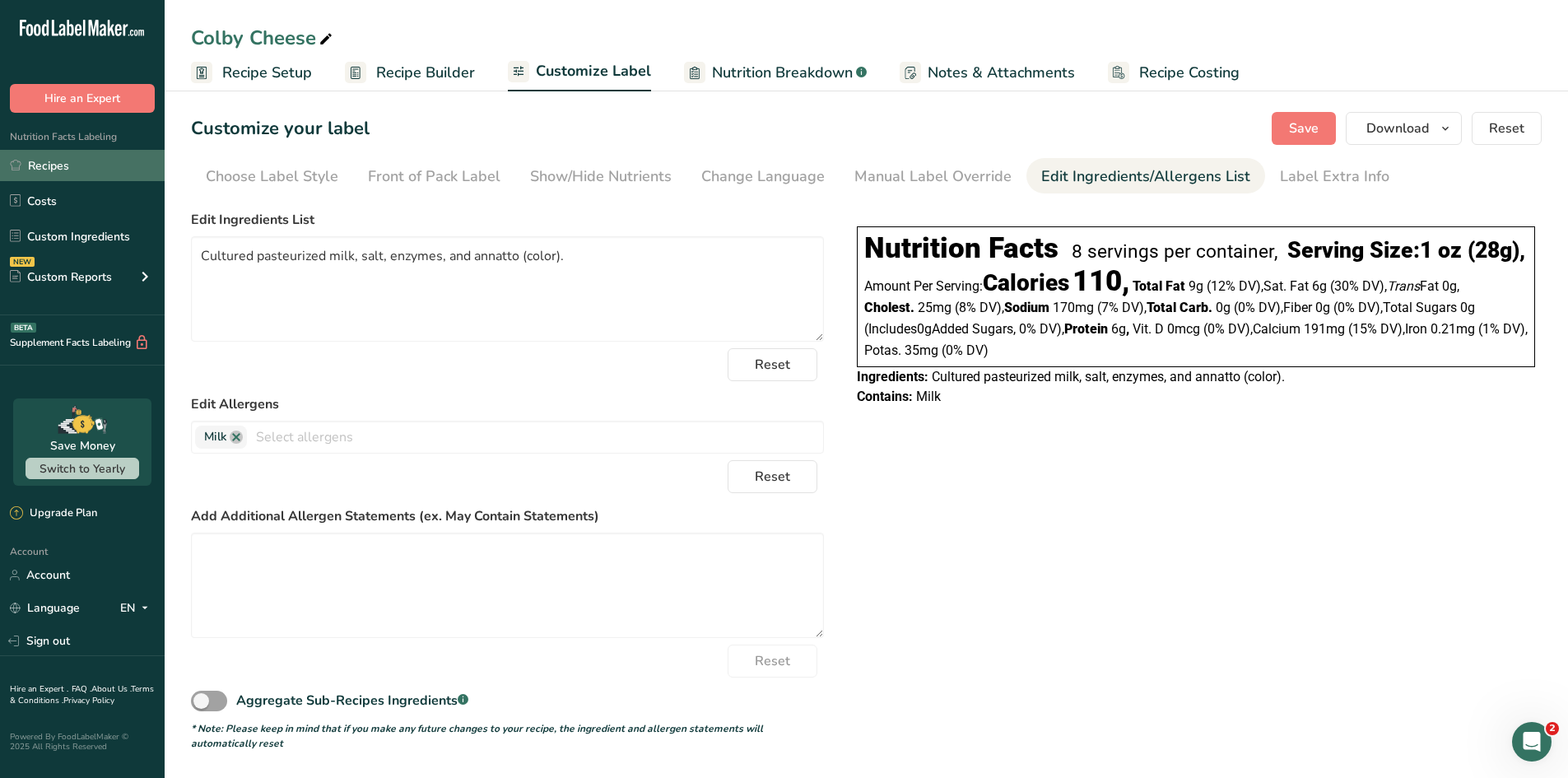
click at [90, 169] on link "Recipes" at bounding box center [82, 165] width 165 height 31
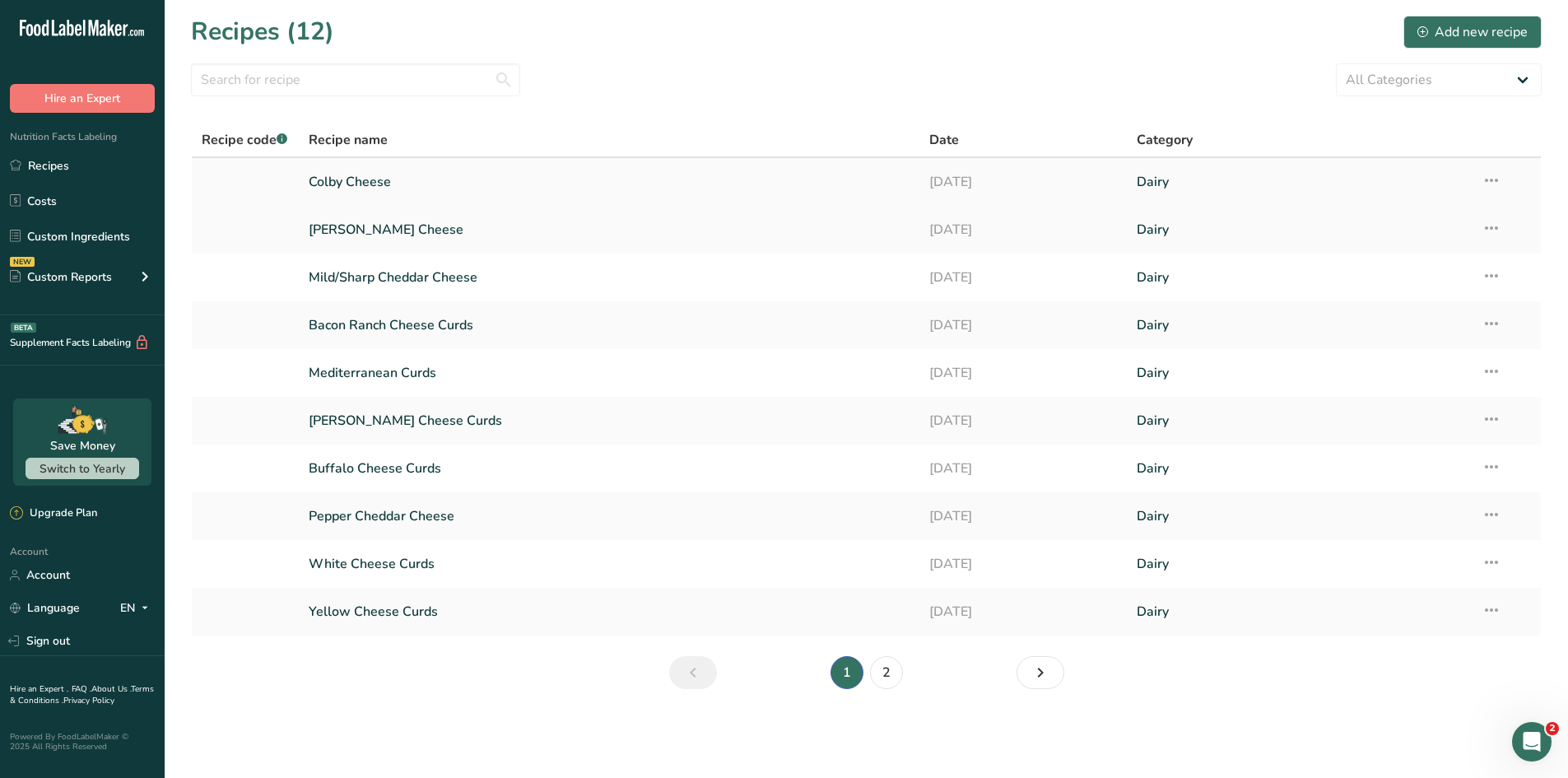
click at [1251, 181] on icon at bounding box center [1491, 180] width 20 height 29
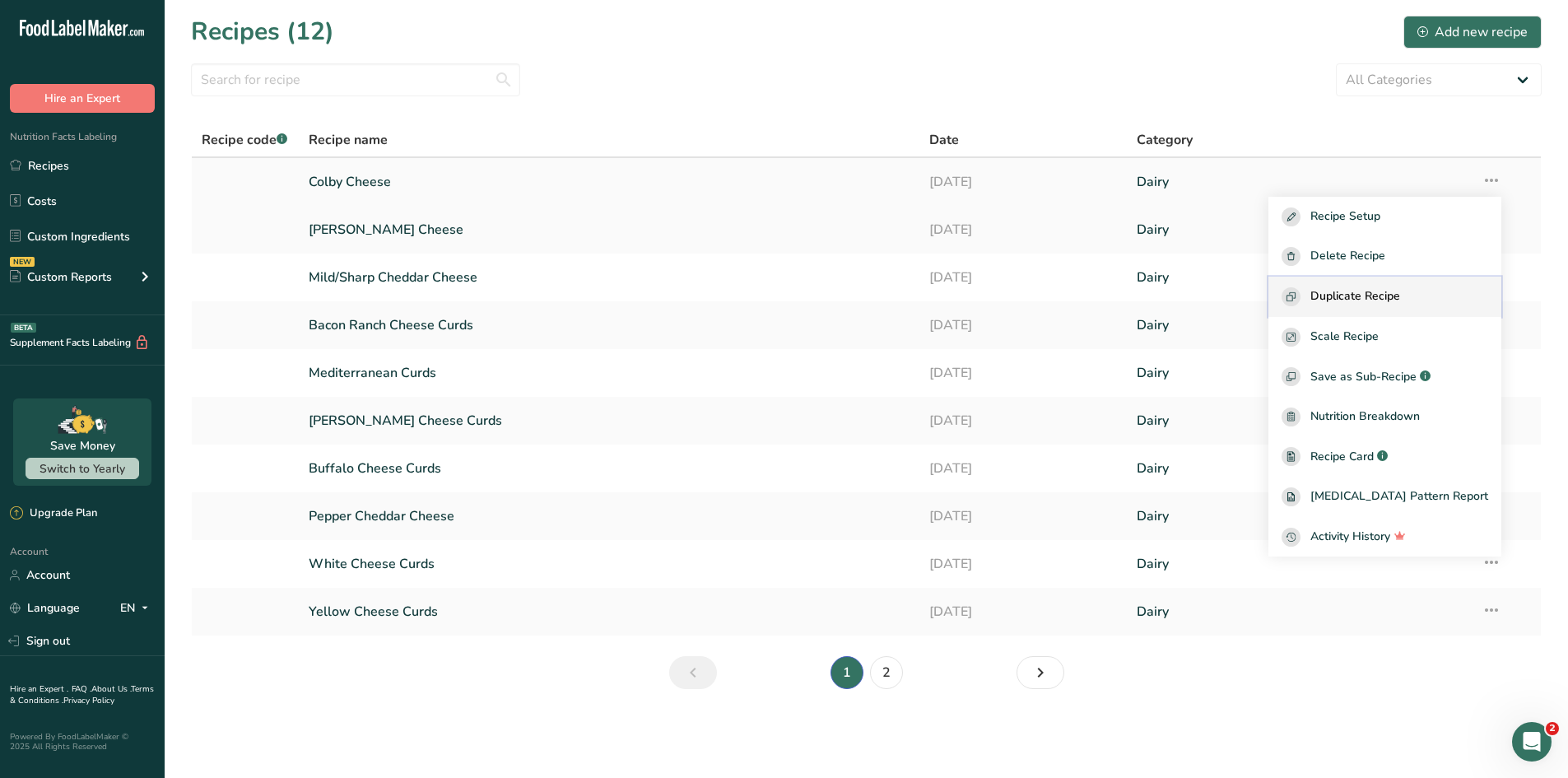
click at [1251, 300] on span "Duplicate Recipe" at bounding box center [1355, 297] width 89 height 19
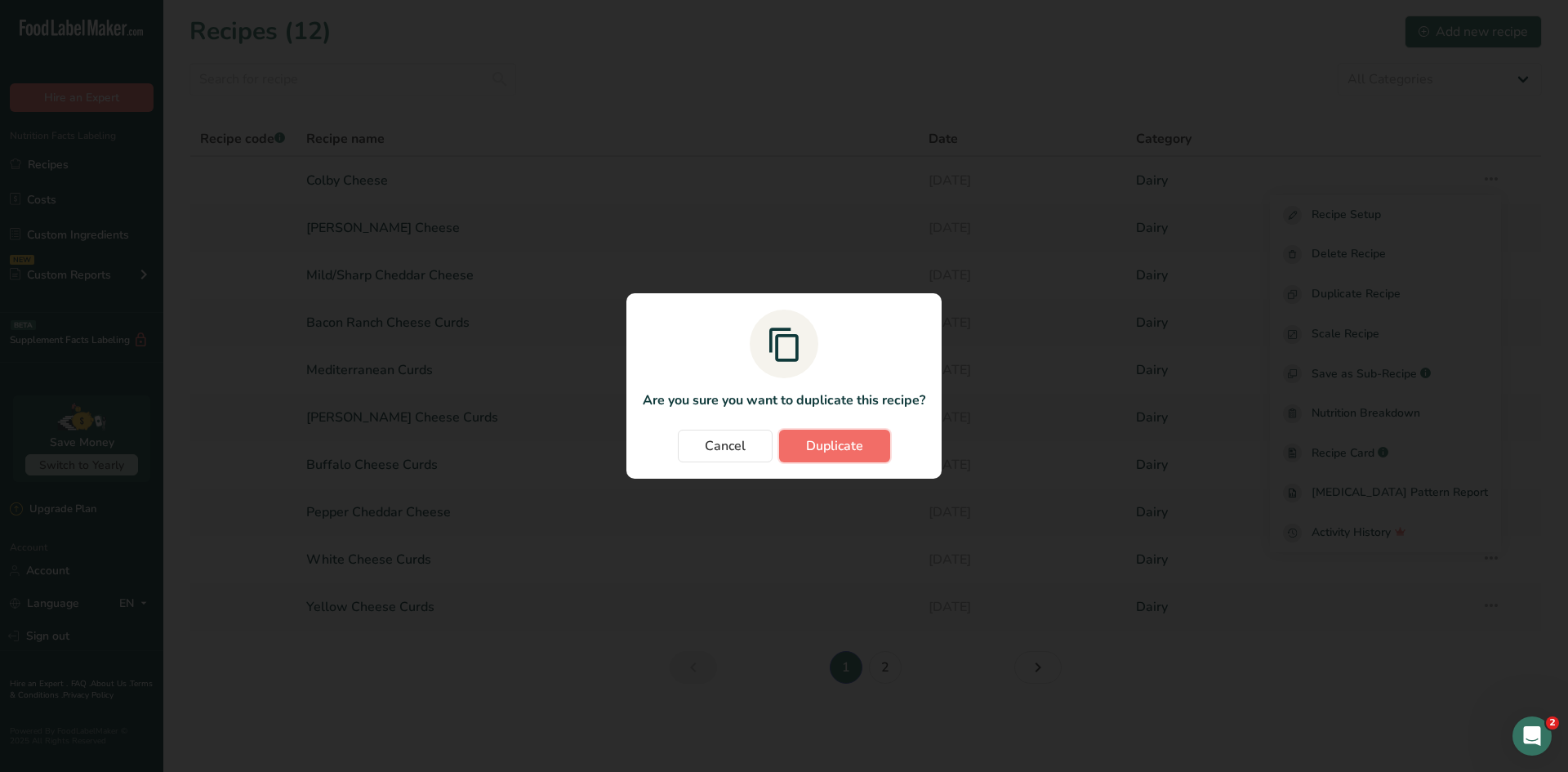
click at [842, 450] on span "Duplicate" at bounding box center [834, 445] width 58 height 20
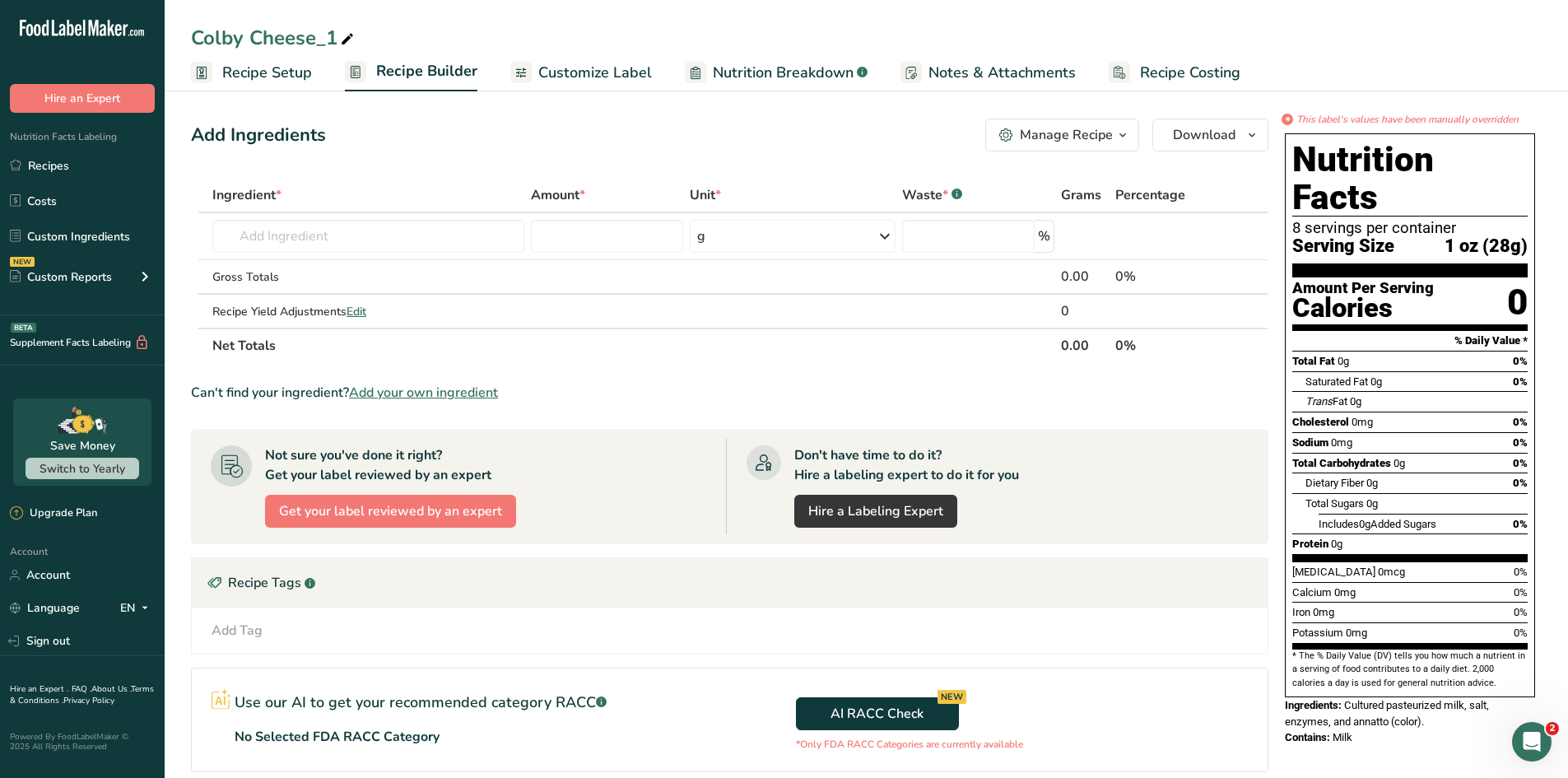
click at [605, 67] on span "Customize Label" at bounding box center [594, 72] width 113 height 22
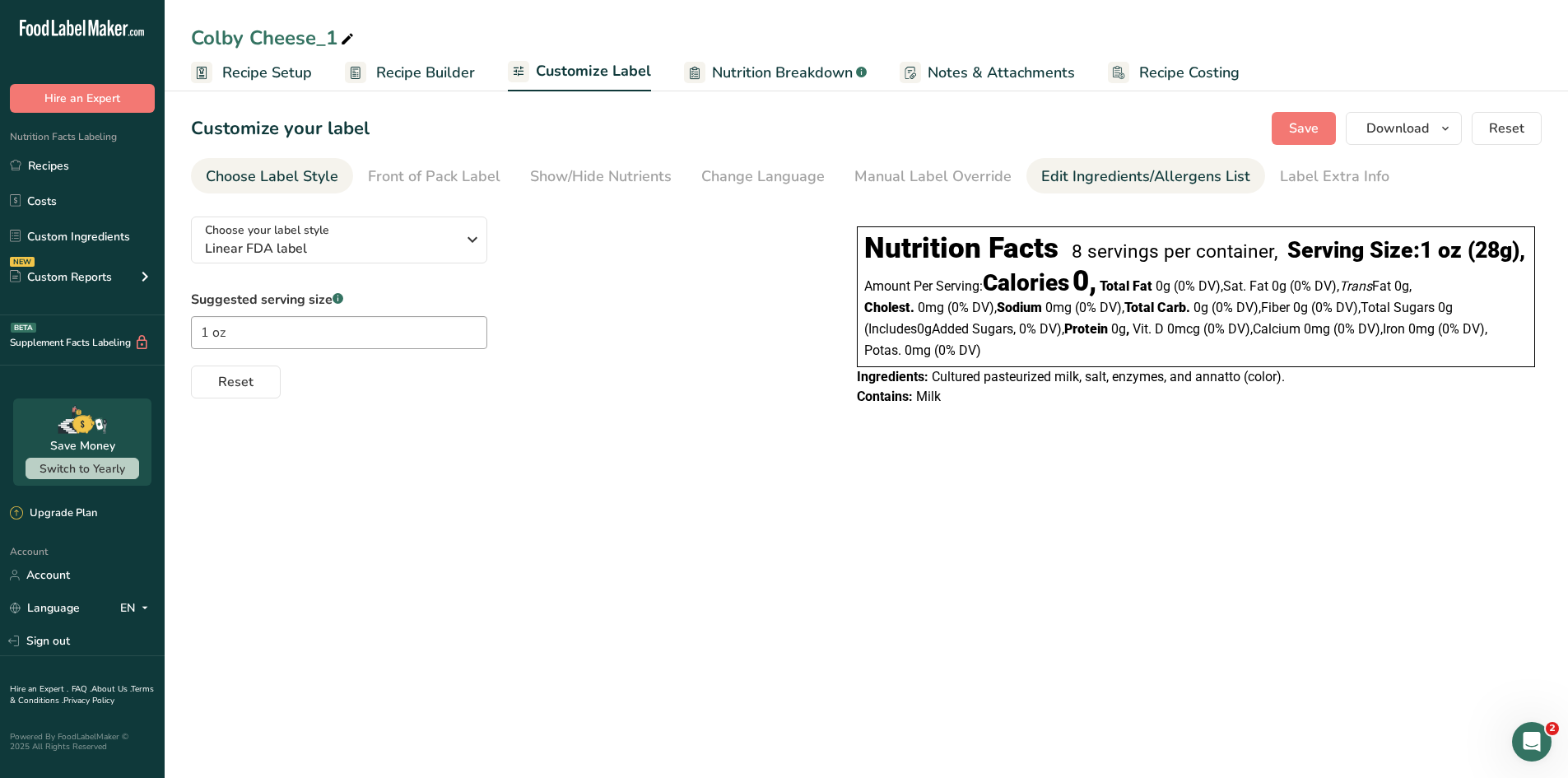
click at [1050, 172] on div "Edit Ingredients/Allergens List" at bounding box center [1146, 176] width 209 height 22
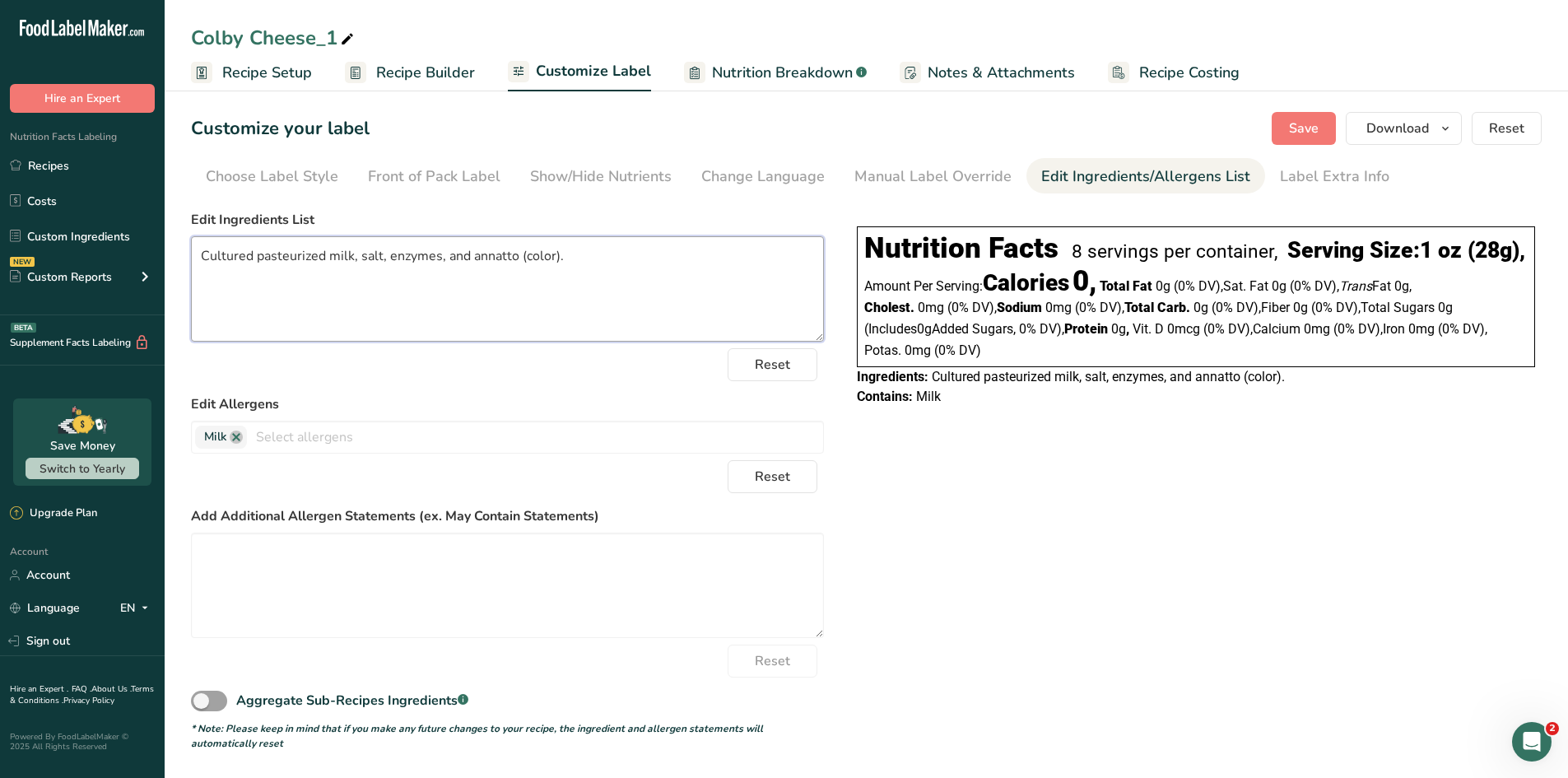
click at [588, 262] on textarea "Cultured pasteurized milk, salt, enzymes, and annatto (color)." at bounding box center [508, 288] width 633 height 106
type textarea "Cultured pasteurized milk, salt, enzymes."
click at [604, 358] on div "Reset" at bounding box center [508, 364] width 633 height 33
click at [1251, 121] on span "Save" at bounding box center [1304, 128] width 29 height 20
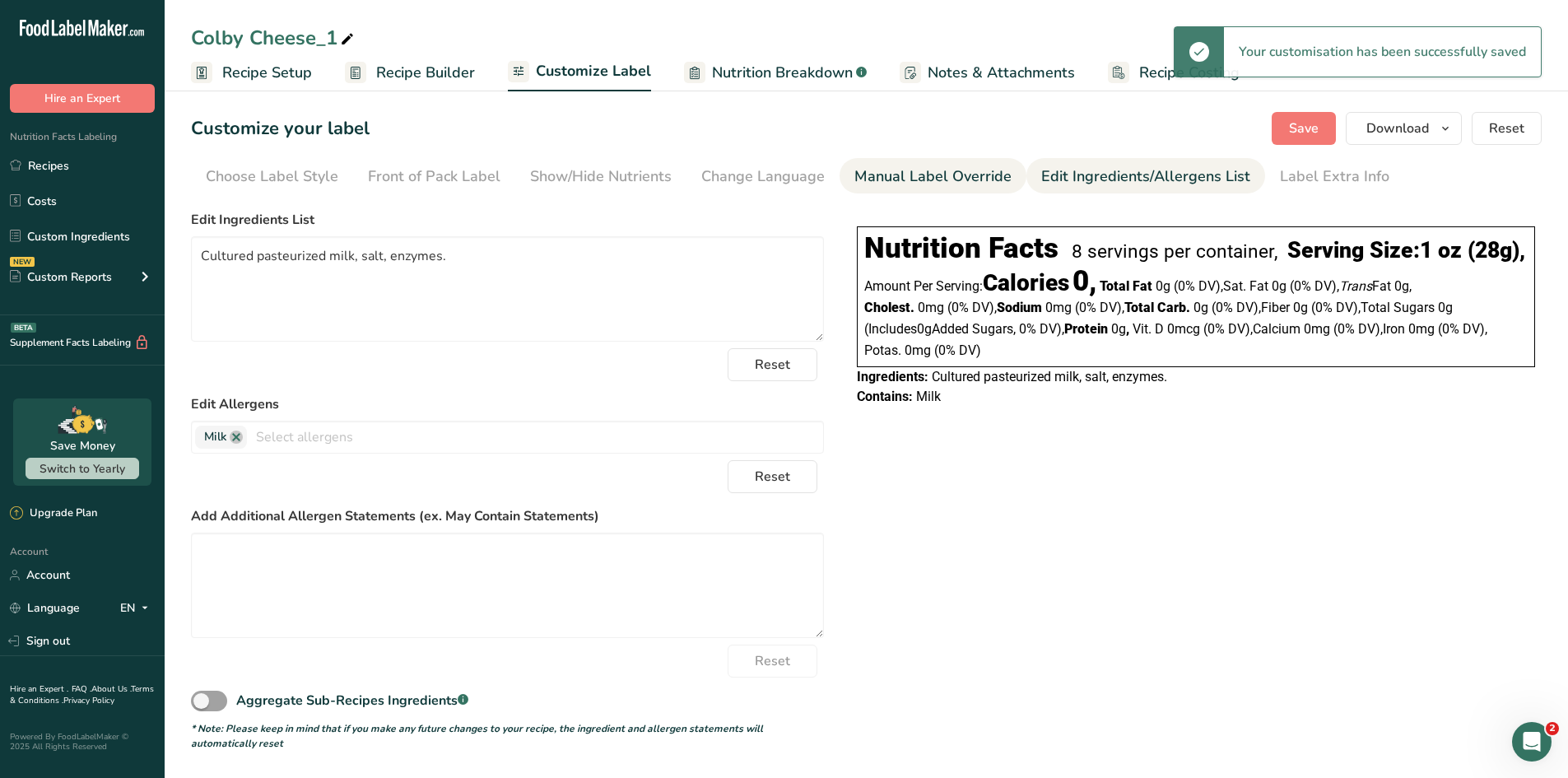
click at [952, 181] on div "Manual Label Override" at bounding box center [933, 176] width 157 height 22
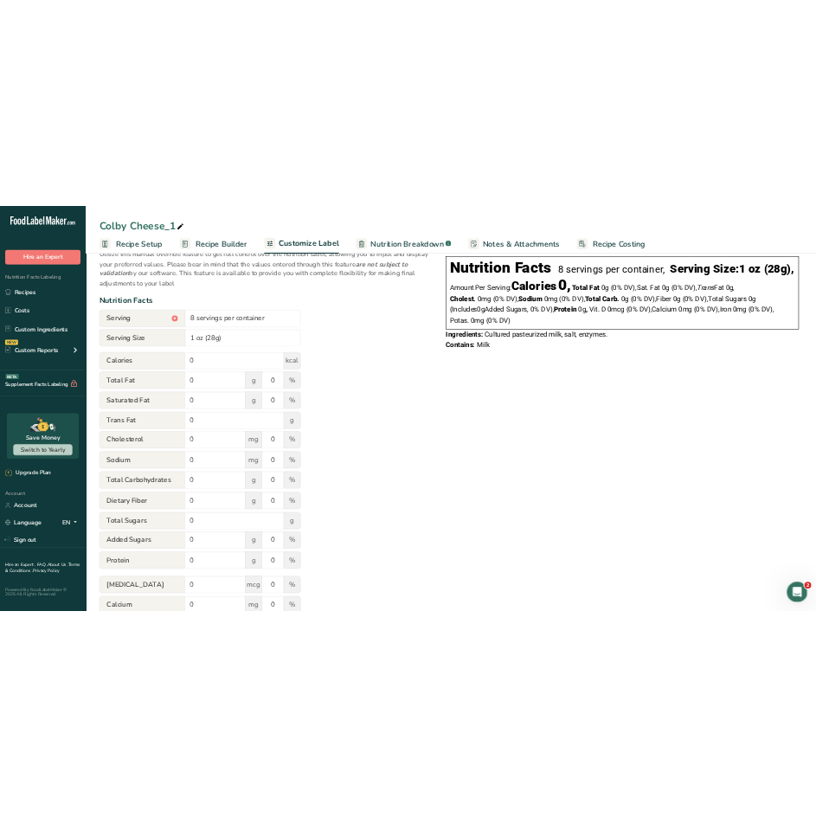
scroll to position [206, 0]
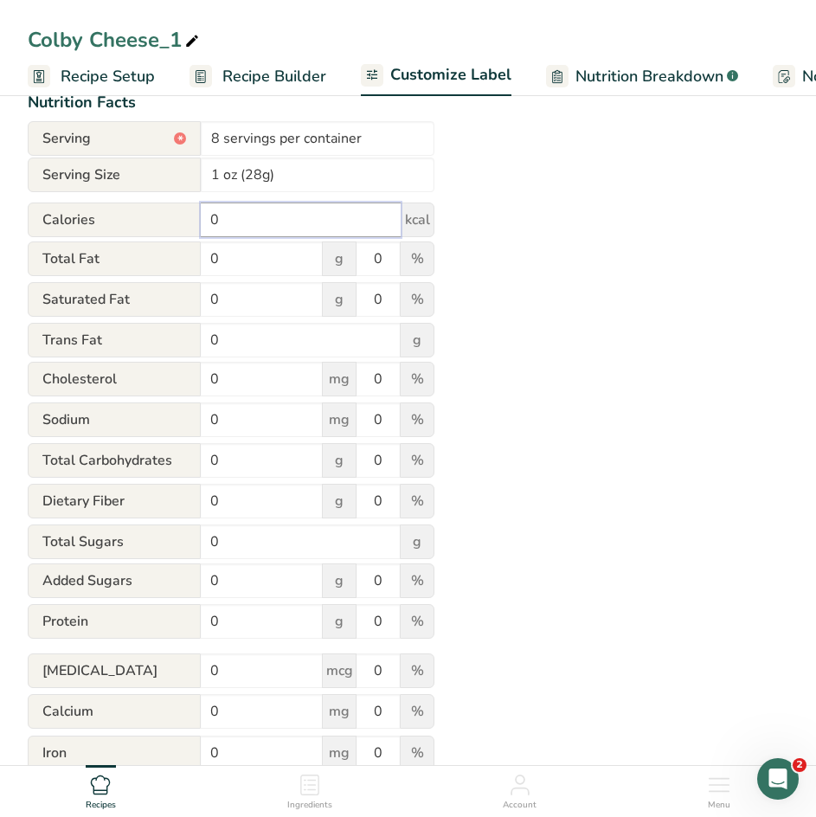
drag, startPoint x: 247, startPoint y: 229, endPoint x: 48, endPoint y: 236, distance: 198.4
click at [48, 236] on div "Calories 0 kcal" at bounding box center [231, 220] width 407 height 35
type input "110"
drag, startPoint x: 220, startPoint y: 254, endPoint x: 124, endPoint y: 255, distance: 96.1
click at [124, 255] on div "Total Fat 0 g 0 %" at bounding box center [231, 260] width 407 height 36
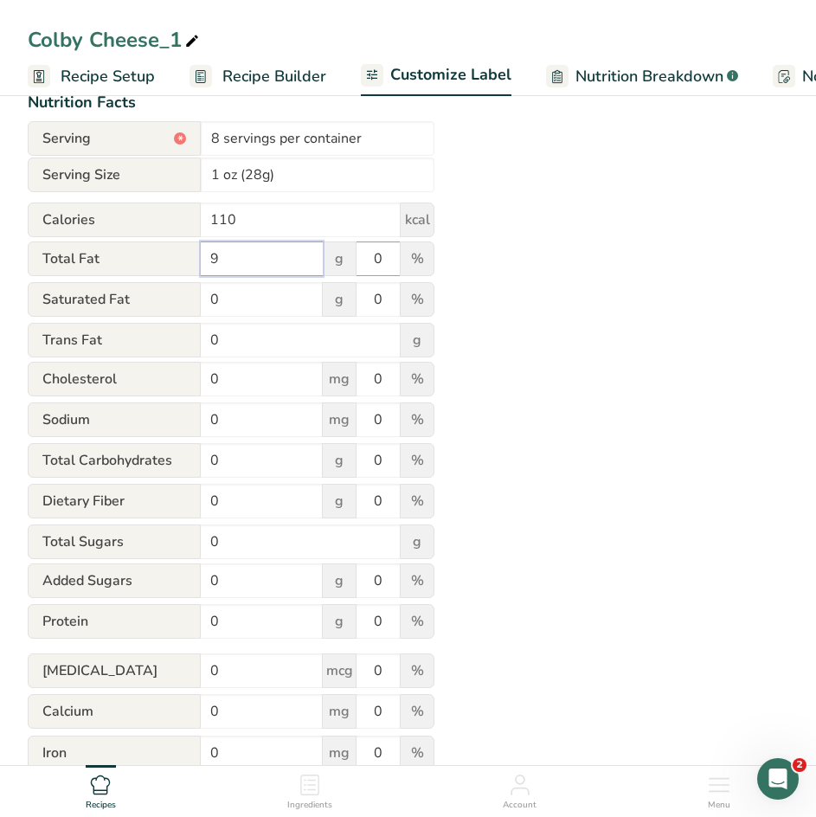
type input "9"
drag, startPoint x: 393, startPoint y: 267, endPoint x: 309, endPoint y: 261, distance: 84.2
click at [309, 261] on div "Total Fat 9 g 0 %" at bounding box center [231, 260] width 407 height 36
type input "12"
drag, startPoint x: 224, startPoint y: 311, endPoint x: 160, endPoint y: 290, distance: 67.3
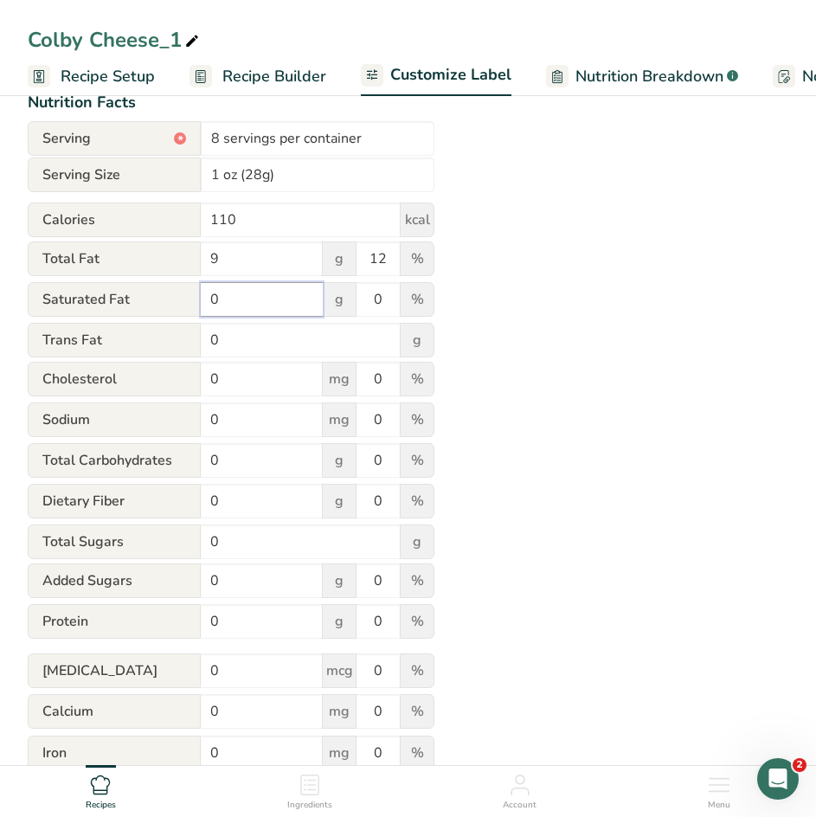
click at [160, 290] on div "Saturated Fat 0 g 0 %" at bounding box center [231, 300] width 407 height 36
type input "5"
drag, startPoint x: 387, startPoint y: 303, endPoint x: 332, endPoint y: 301, distance: 55.4
click at [332, 301] on div "Saturated Fat 5 g 0 %" at bounding box center [231, 300] width 407 height 36
type input "25"
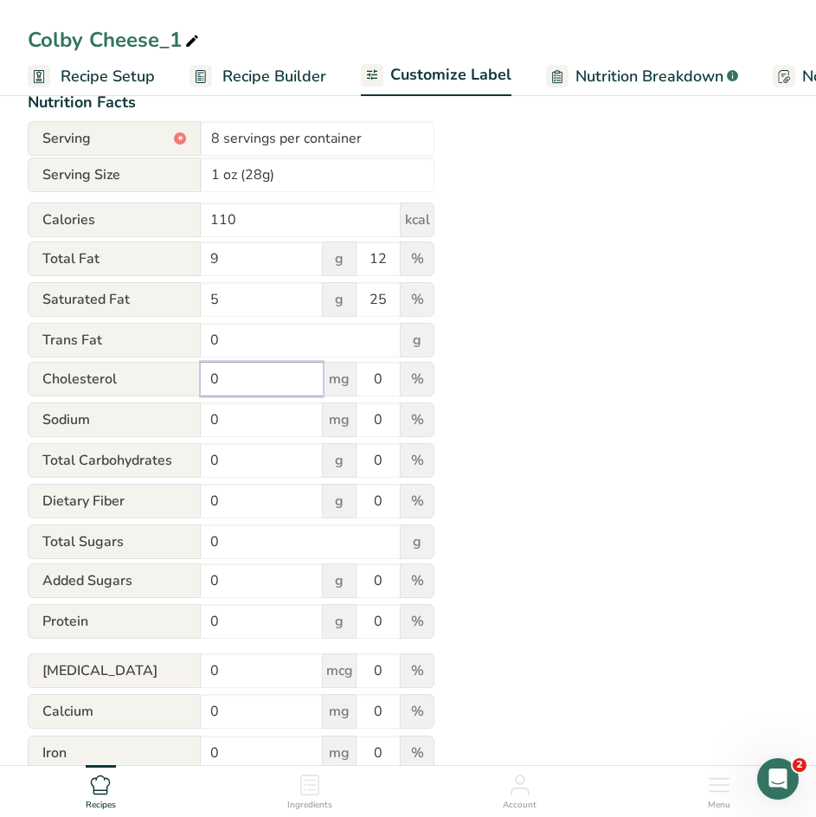
drag, startPoint x: 227, startPoint y: 389, endPoint x: 120, endPoint y: 384, distance: 106.6
click at [120, 384] on div "[MEDICAL_DATA] 0 mg 0 %" at bounding box center [231, 380] width 407 height 36
type input "30"
drag, startPoint x: 388, startPoint y: 392, endPoint x: 314, endPoint y: 367, distance: 77.7
click at [314, 367] on div "[MEDICAL_DATA] 30 mg 0 %" at bounding box center [231, 380] width 407 height 36
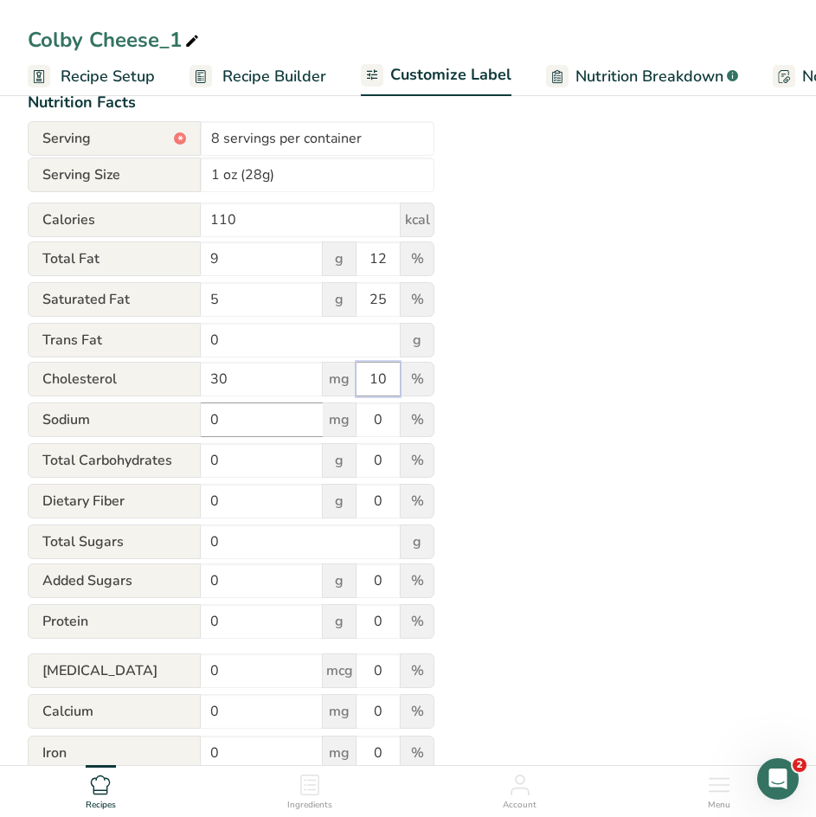
type input "10"
drag, startPoint x: 240, startPoint y: 432, endPoint x: 123, endPoint y: 398, distance: 121.6
click at [123, 398] on form "Serving * 8 servings per container Serving Size 1 oz (28g) Calories 110 kcal To…" at bounding box center [231, 486] width 407 height 731
type input "180"
drag, startPoint x: 394, startPoint y: 424, endPoint x: 279, endPoint y: 408, distance: 116.3
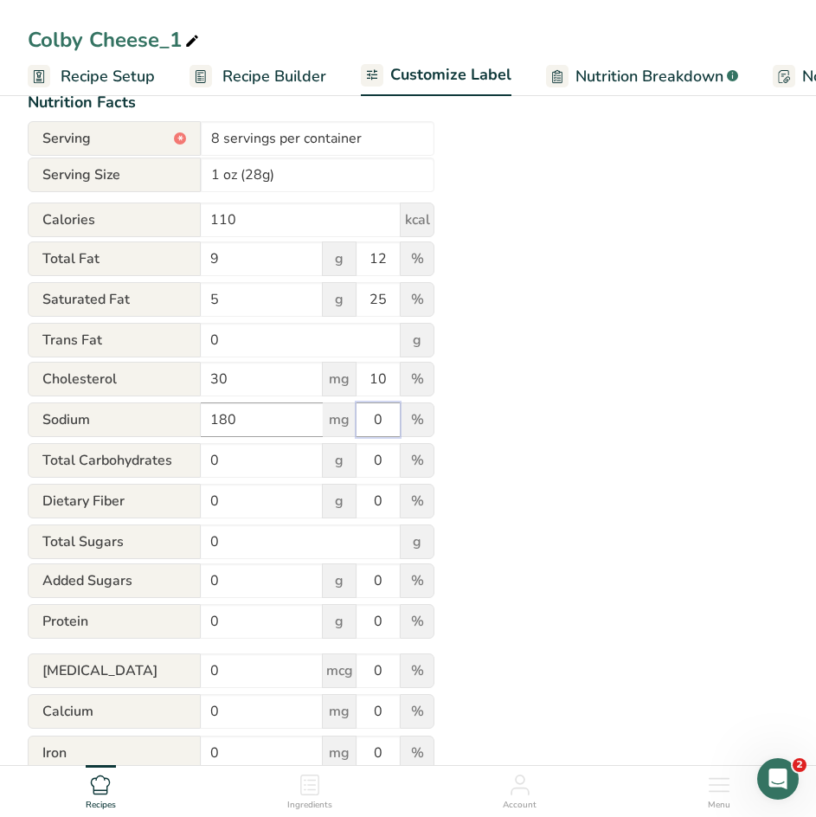
click at [279, 408] on div "Sodium 180 mg 0 %" at bounding box center [231, 421] width 407 height 36
type input "8"
drag, startPoint x: 240, startPoint y: 630, endPoint x: 115, endPoint y: 609, distance: 126.4
click at [115, 609] on div "Protein 0 g 0 %" at bounding box center [231, 622] width 407 height 36
type input "6"
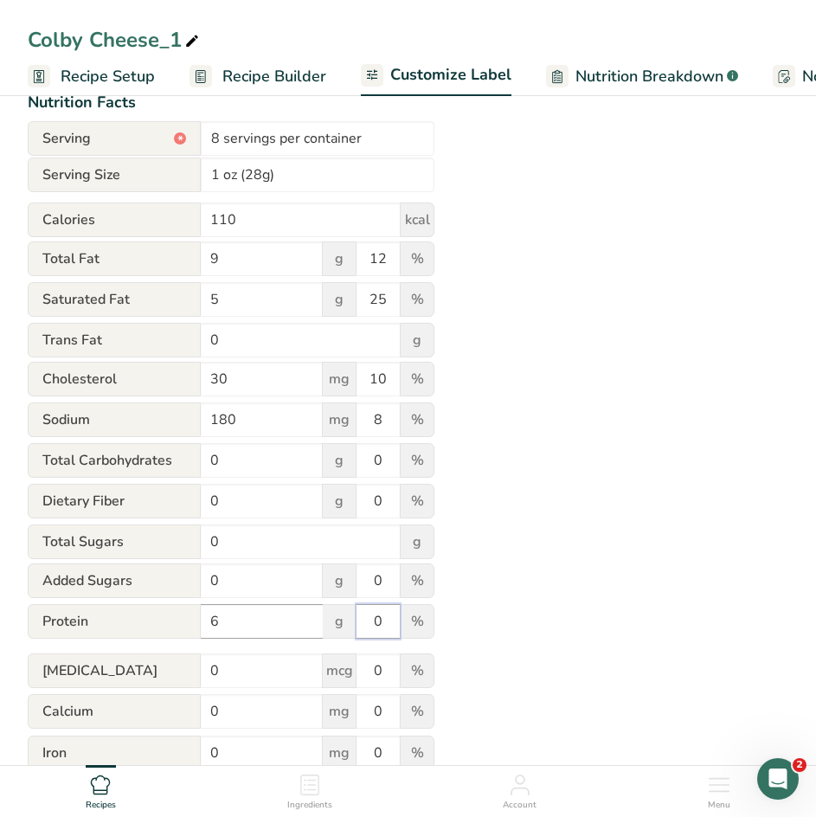
drag, startPoint x: 389, startPoint y: 628, endPoint x: 309, endPoint y: 625, distance: 79.7
click at [309, 625] on div "Protein 6 g 0 %" at bounding box center [231, 622] width 407 height 36
type input "12"
drag, startPoint x: 225, startPoint y: 679, endPoint x: 591, endPoint y: 585, distance: 377.9
click at [591, 585] on div "Utilize this manual override feature to get full control over the nutrition lab…" at bounding box center [408, 430] width 761 height 844
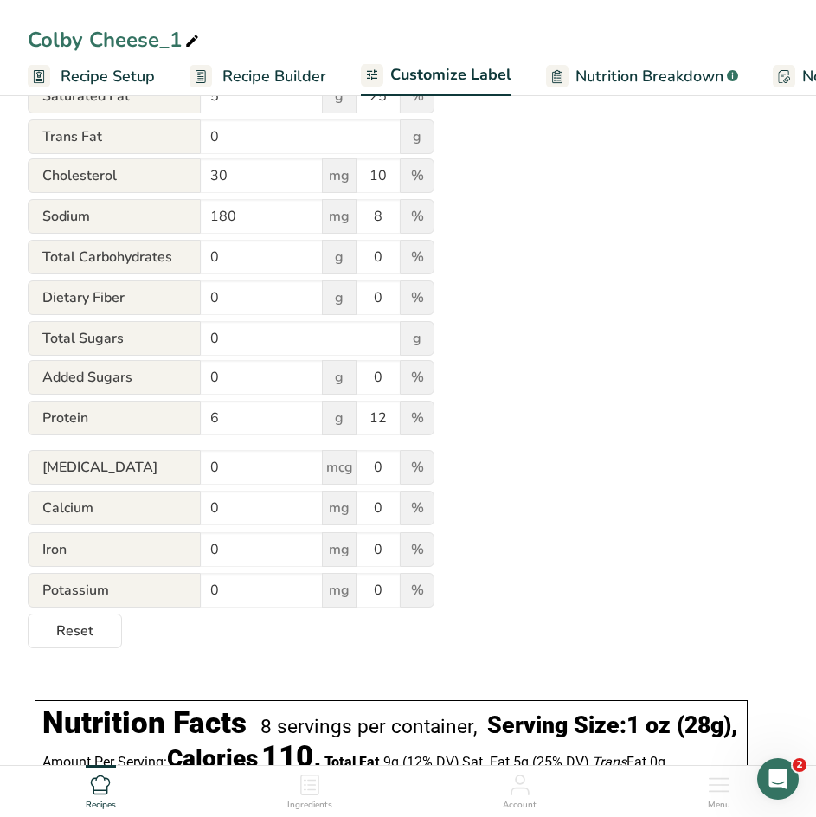
scroll to position [410, 0]
drag, startPoint x: 238, startPoint y: 511, endPoint x: 96, endPoint y: 513, distance: 142.0
click at [96, 513] on div "Calcium 0 mg 0 %" at bounding box center [231, 508] width 407 height 36
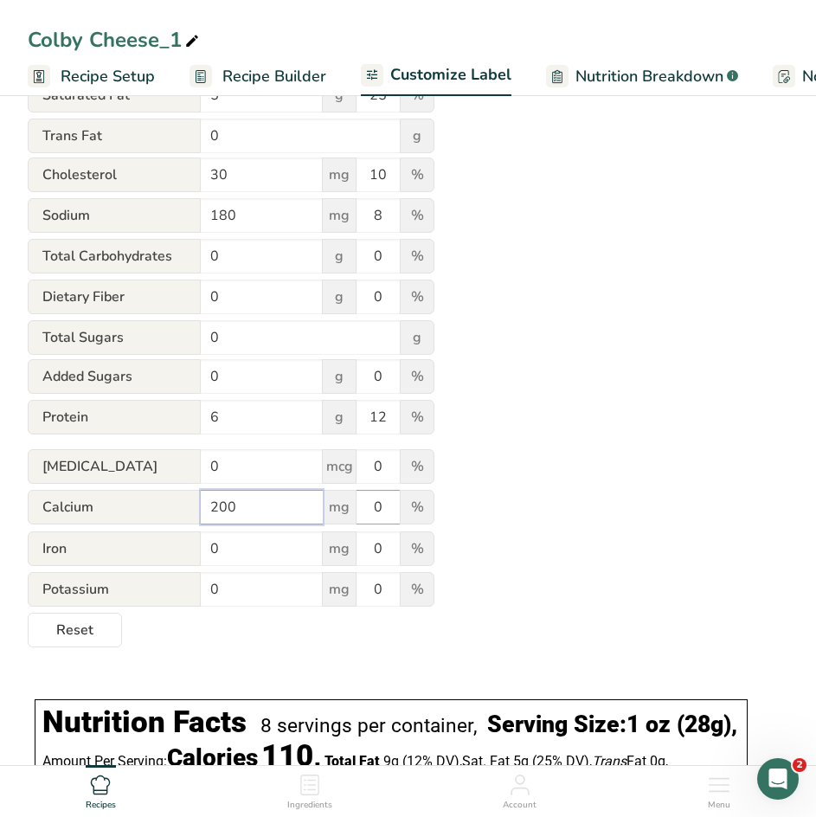
type input "200"
drag, startPoint x: 381, startPoint y: 511, endPoint x: 310, endPoint y: 511, distance: 71.0
click at [310, 511] on div "Calcium 200 mg 0 %" at bounding box center [231, 508] width 407 height 36
type input "15"
drag, startPoint x: 244, startPoint y: 590, endPoint x: 100, endPoint y: 577, distance: 145.2
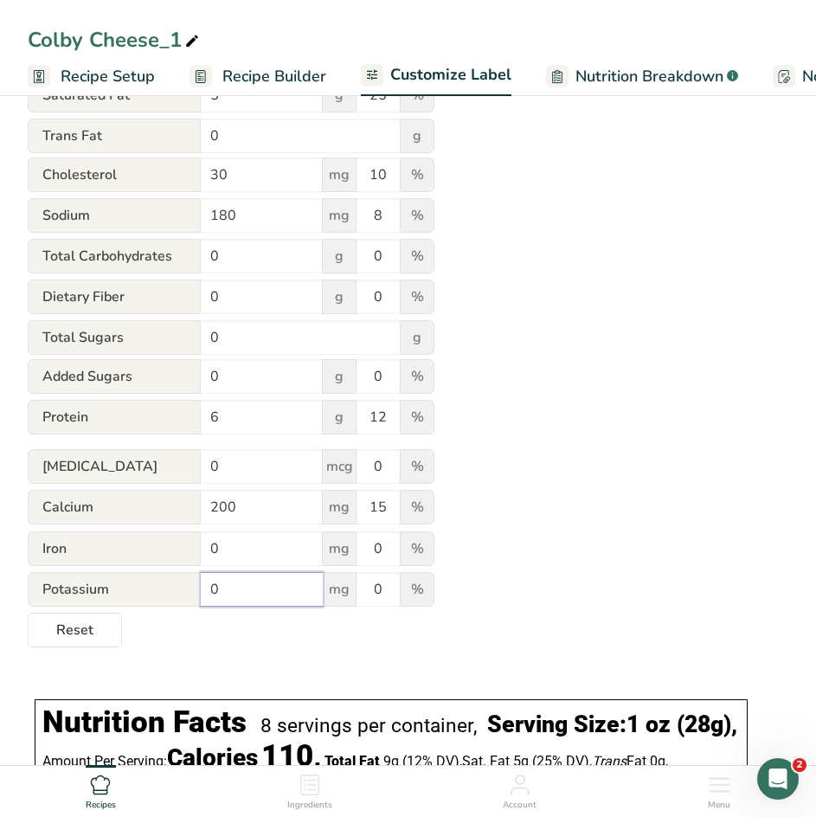
click at [100, 577] on div "Potassium 0 mg 0 %" at bounding box center [231, 590] width 407 height 36
type input "20"
click at [498, 535] on div "Utilize this manual override feature to get full control over the nutrition lab…" at bounding box center [408, 226] width 761 height 844
click at [193, 35] on icon at bounding box center [192, 41] width 16 height 24
drag, startPoint x: 186, startPoint y: 41, endPoint x: -64, endPoint y: 40, distance: 250.2
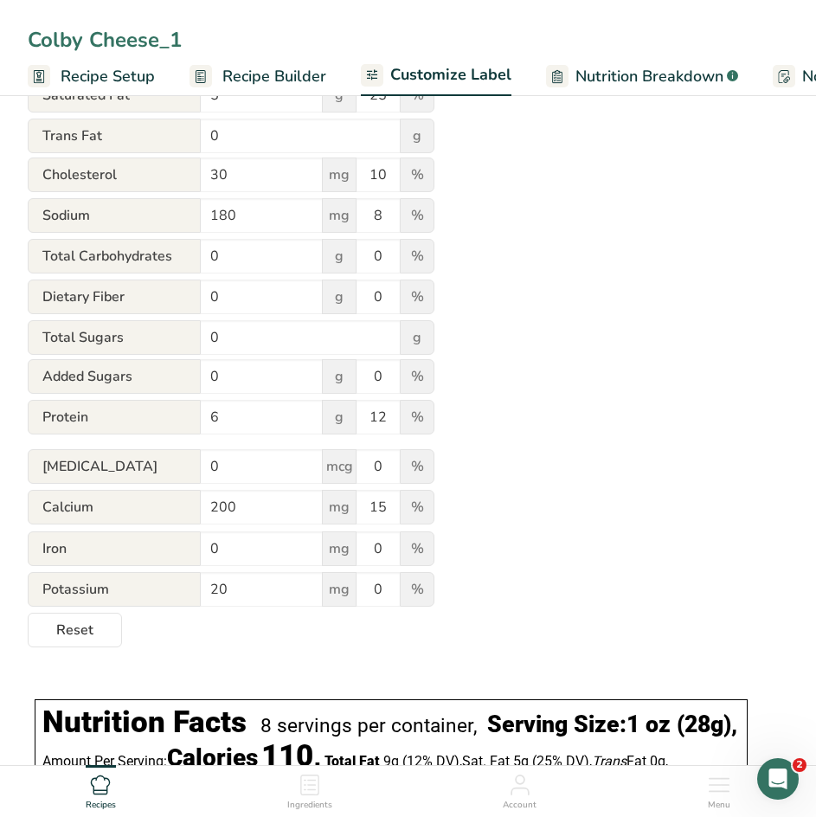
click at [0, 40] on html "Colby Cheese_1 Recipe Setup Recipe Builder Customize Label Nutrition Breakdown …" at bounding box center [408, 287] width 816 height 1395
click at [554, 245] on div "Utilize this manual override feature to get full control over the nutrition lab…" at bounding box center [408, 226] width 761 height 844
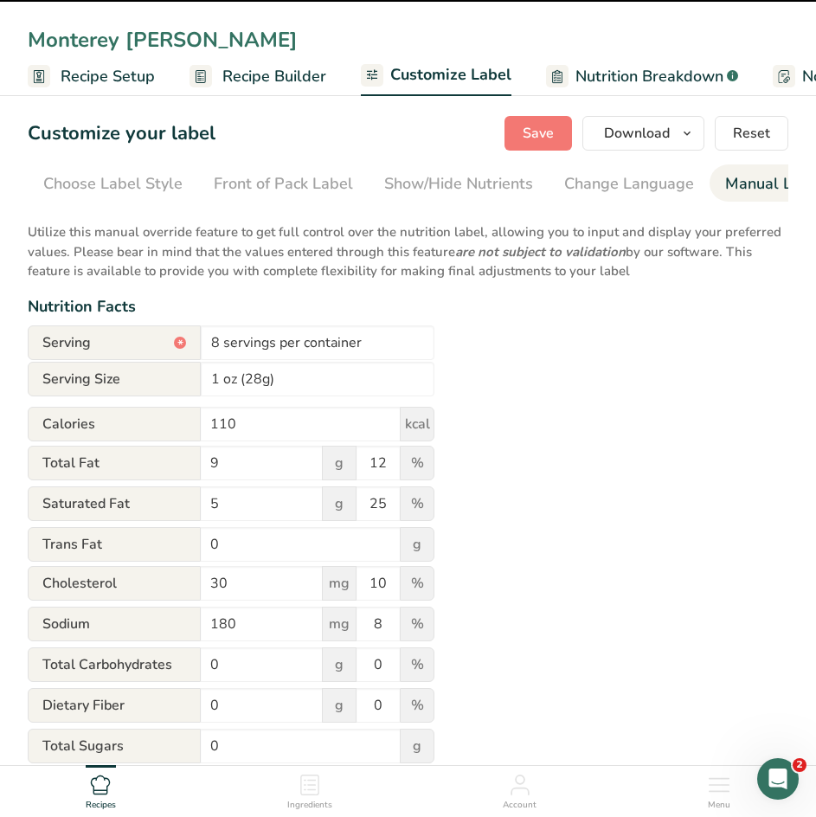
scroll to position [0, 0]
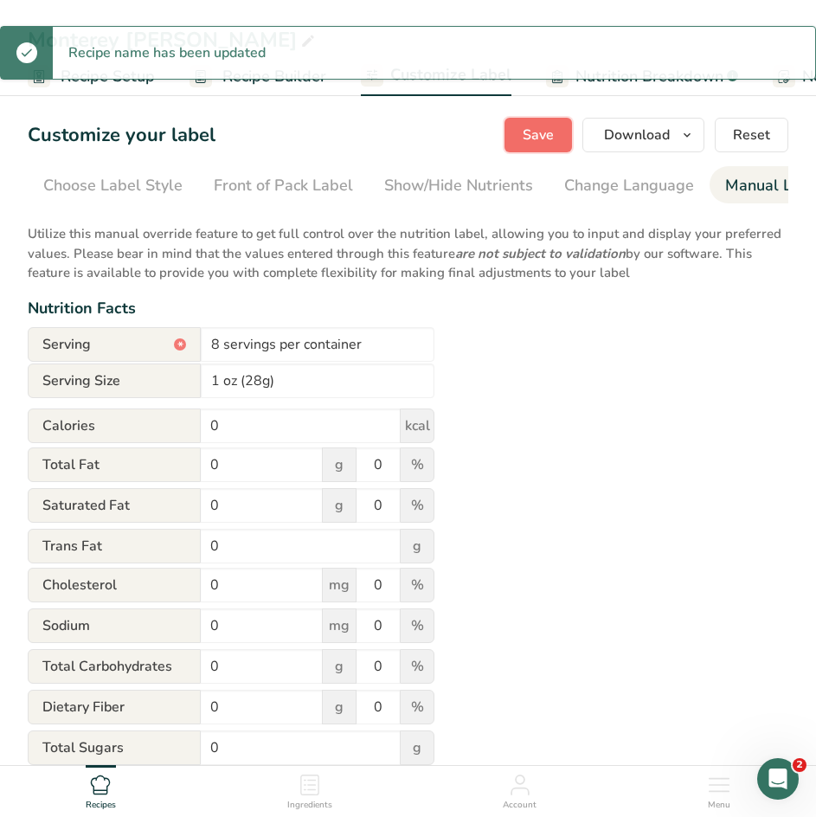
click at [538, 140] on span "Save" at bounding box center [538, 135] width 31 height 21
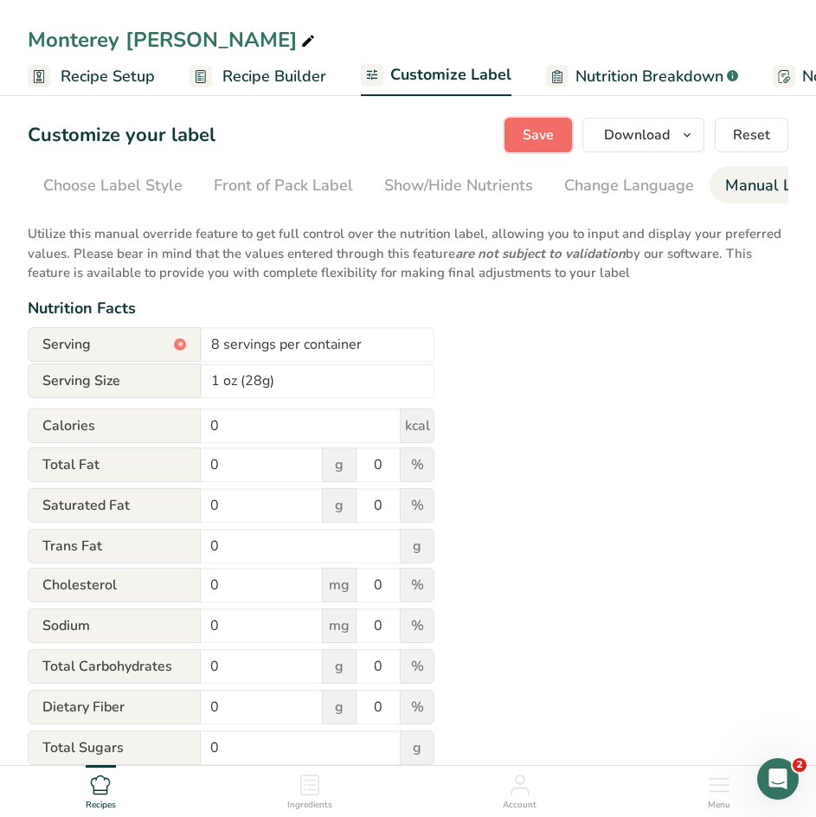
click at [535, 122] on button "Save" at bounding box center [539, 135] width 68 height 35
